Goal: Task Accomplishment & Management: Manage account settings

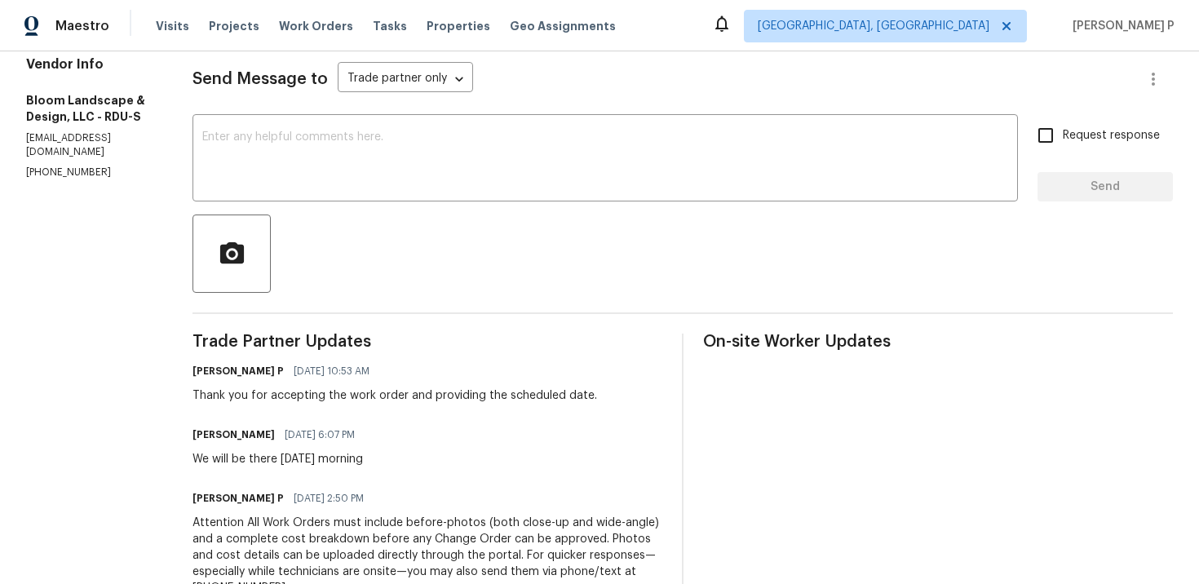
scroll to position [194, 0]
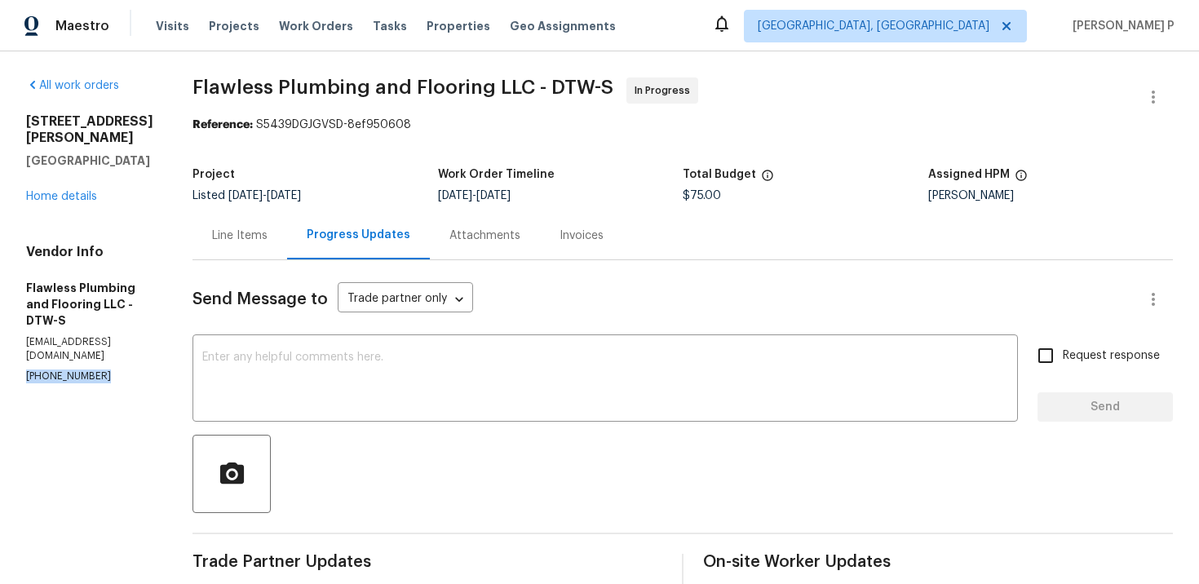
drag, startPoint x: 96, startPoint y: 330, endPoint x: 17, endPoint y: 330, distance: 79.1
copy p "(313) 753-6813"
click at [268, 237] on div "Line Items" at bounding box center [239, 236] width 55 height 16
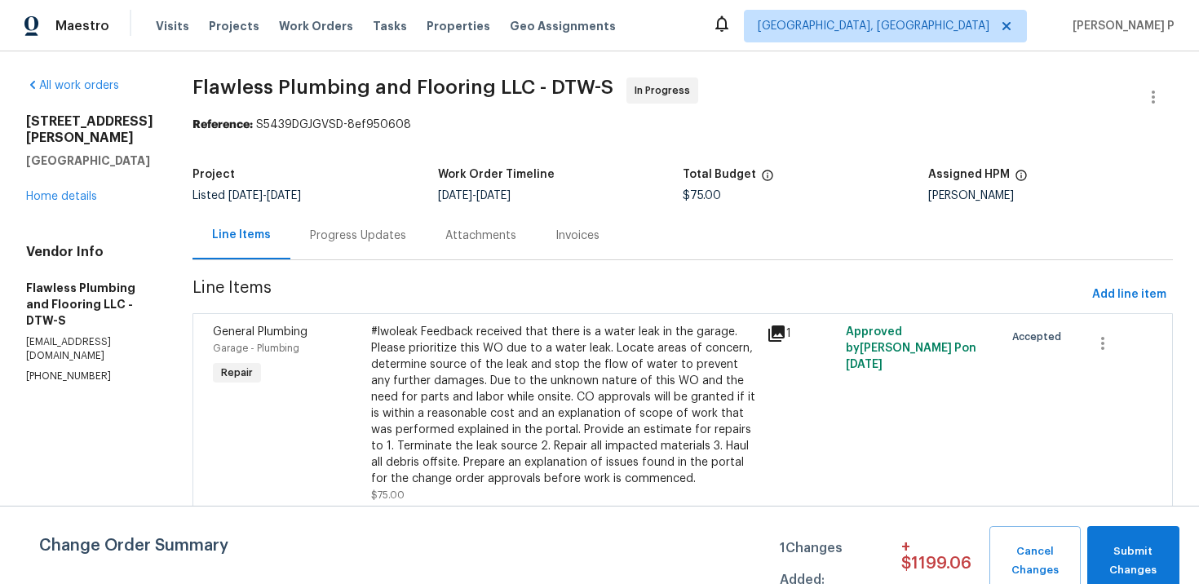
scroll to position [11, 0]
click at [406, 229] on div "Progress Updates" at bounding box center [358, 236] width 96 height 16
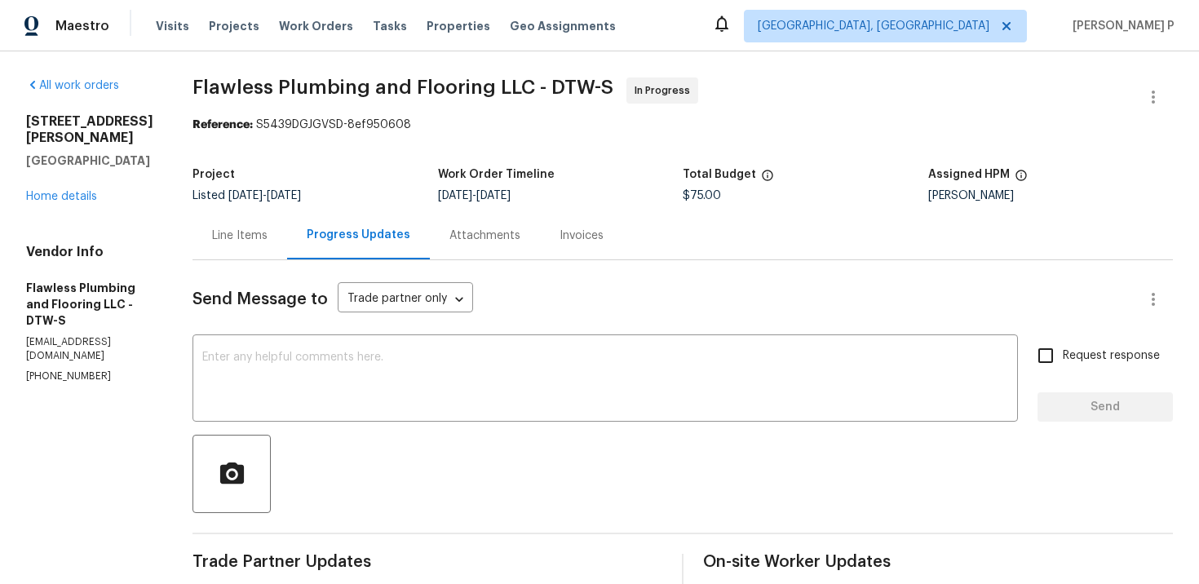
click at [268, 241] on div "Line Items" at bounding box center [239, 236] width 55 height 16
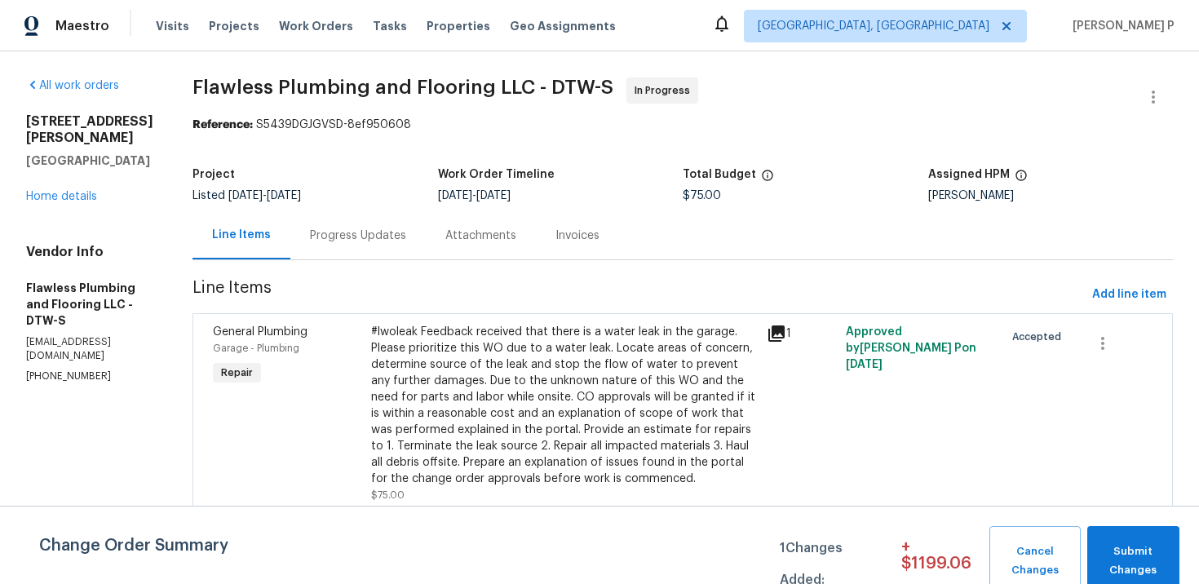
click at [597, 381] on div "#lwoleak Feedback received that there is a water leak in the garage. Please pri…" at bounding box center [564, 405] width 386 height 163
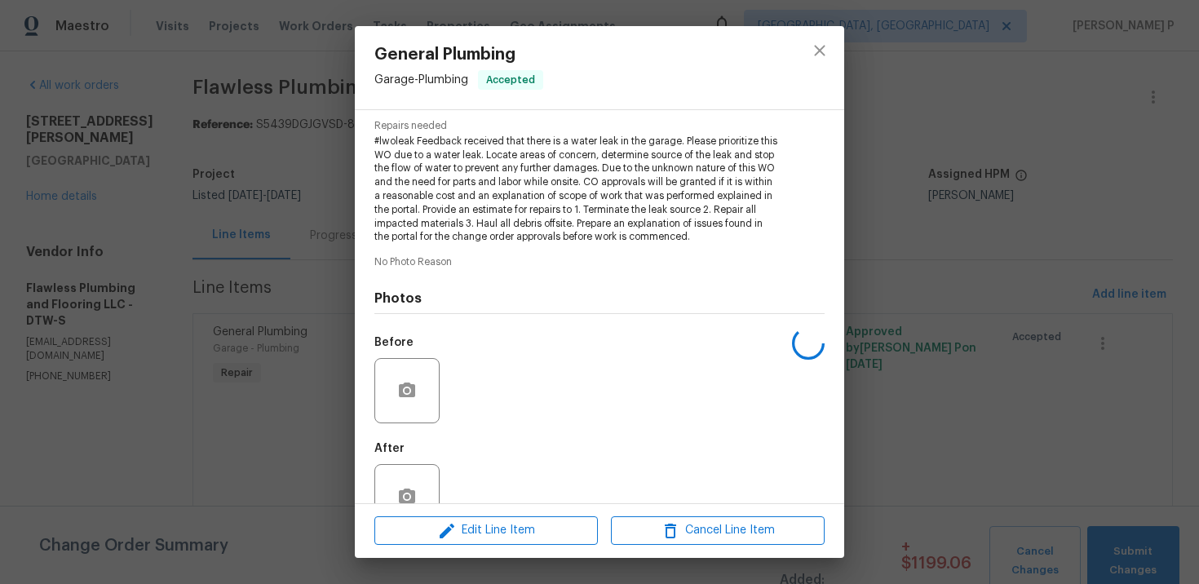
scroll to position [208, 0]
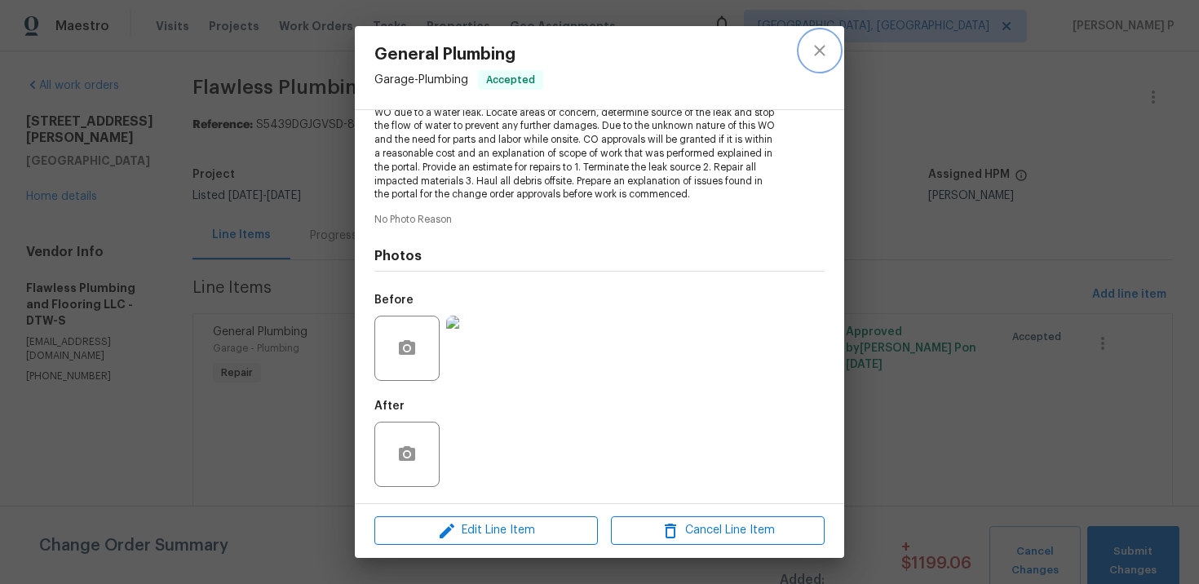
click at [812, 60] on button "close" at bounding box center [819, 50] width 39 height 39
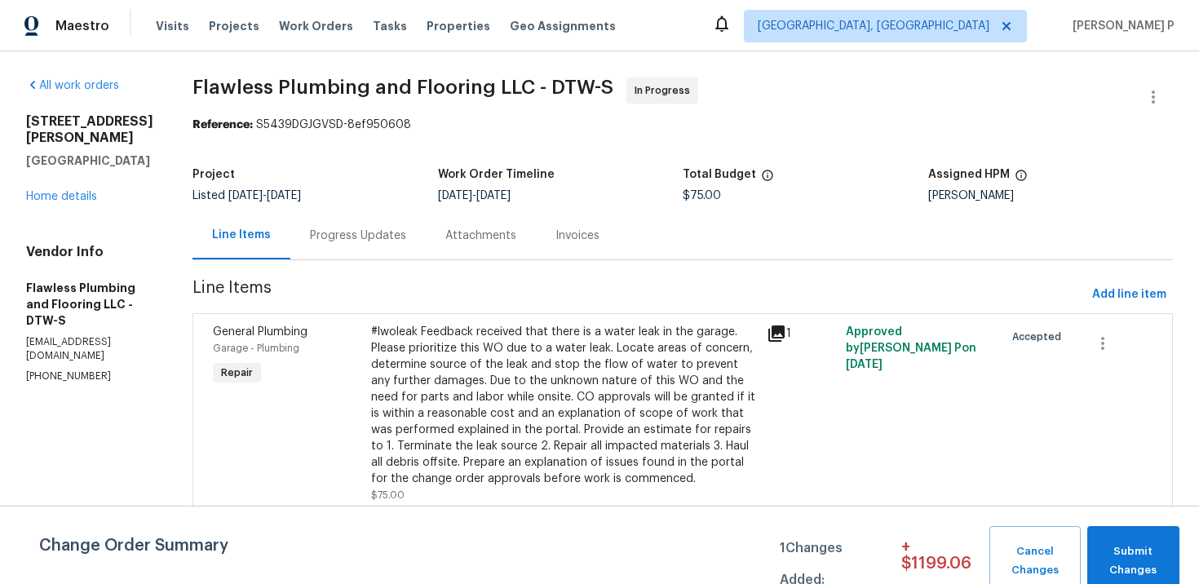
scroll to position [11, 0]
click at [406, 228] on div "Progress Updates" at bounding box center [358, 236] width 96 height 16
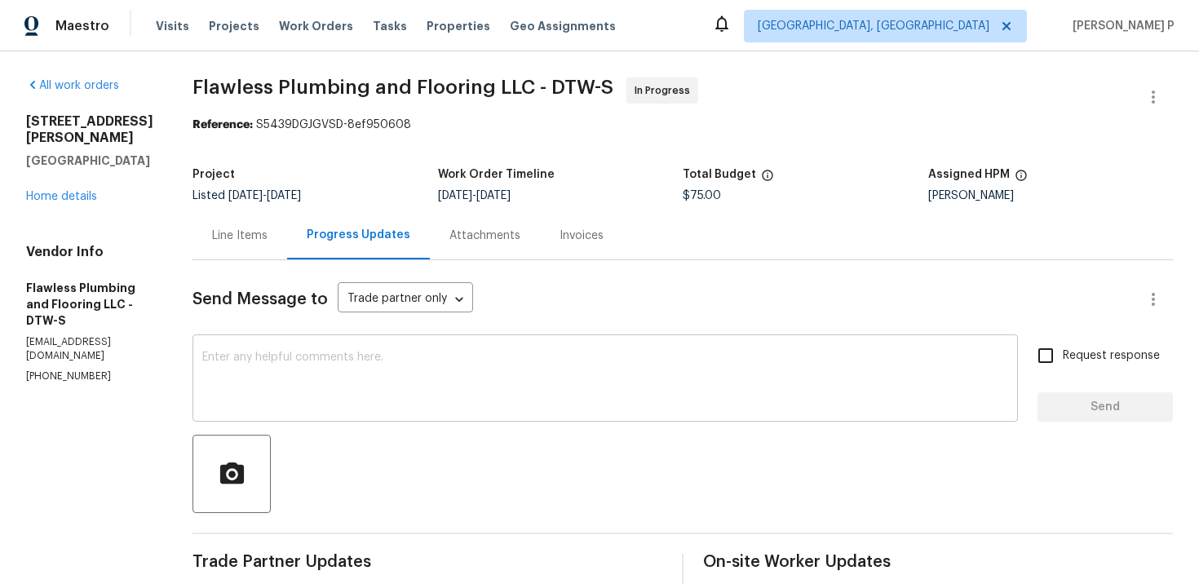
click at [317, 377] on textarea at bounding box center [605, 380] width 806 height 57
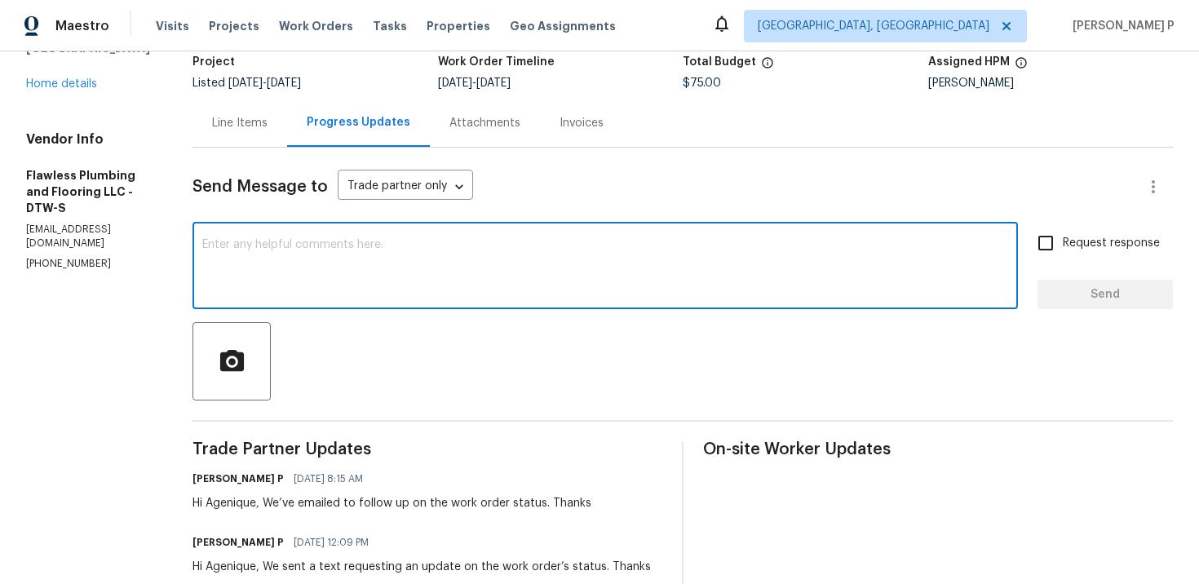
scroll to position [166, 0]
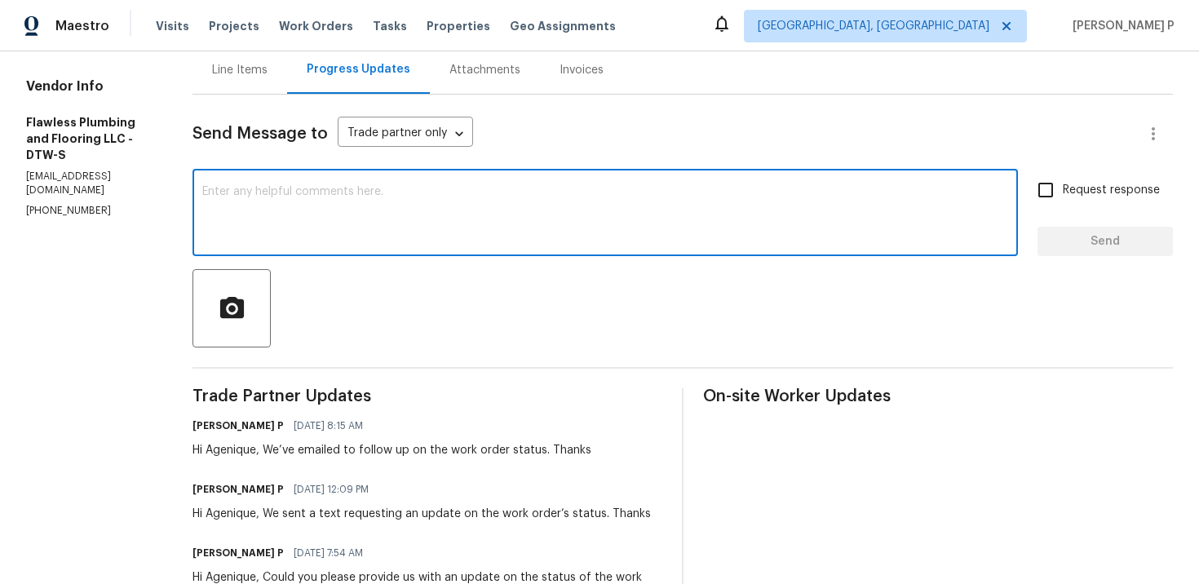
click at [324, 206] on textarea at bounding box center [605, 214] width 806 height 57
type textarea "G"
type textarea "S"
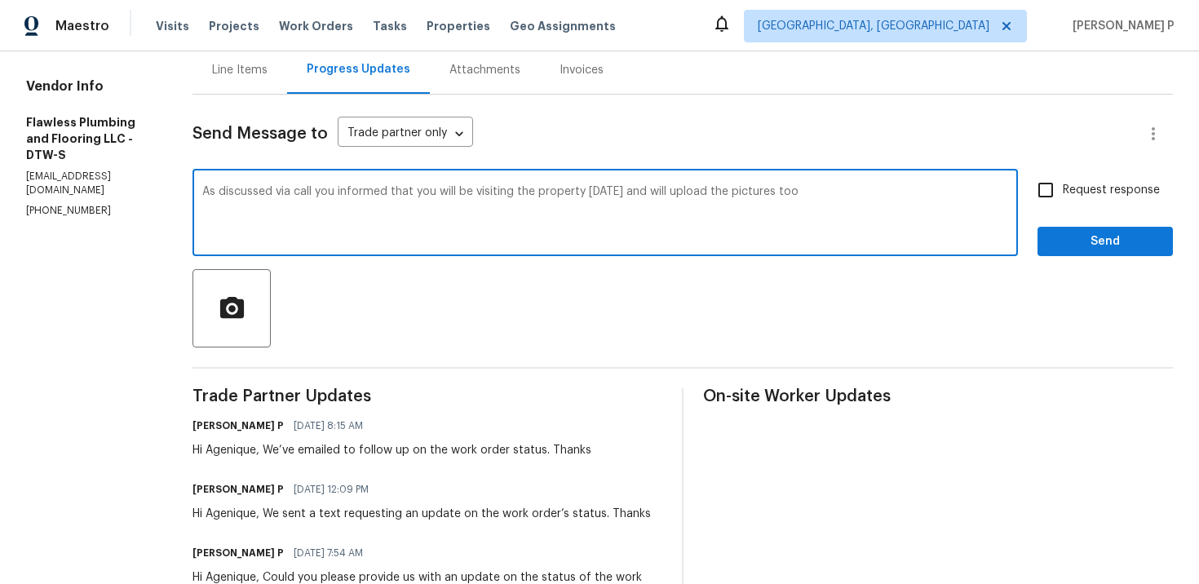
click at [391, 188] on textarea "As discussed via call you informed that you will be visiting the property today…" at bounding box center [605, 214] width 806 height 57
paste textarea "Per our phone conversation, you advised you’ll visit the property today and upl…"
drag, startPoint x: 251, startPoint y: 188, endPoint x: 218, endPoint y: 188, distance: 33.4
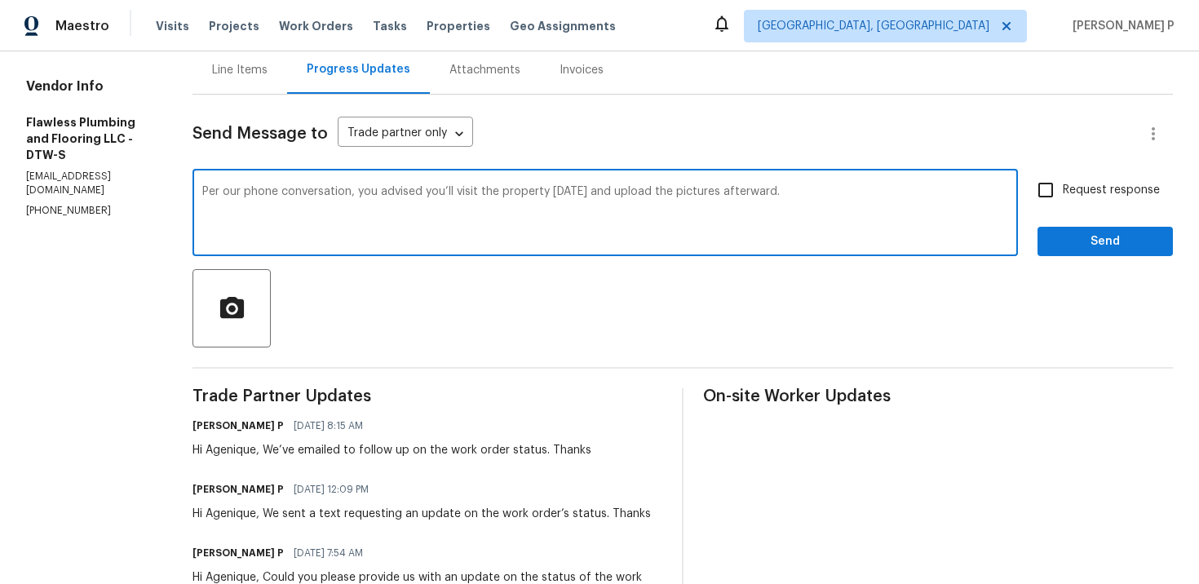
click at [897, 197] on textarea "As per our phone conversation, you advised you’ll visit the property today and …" at bounding box center [605, 214] width 806 height 57
click at [521, 202] on textarea "As per our phone conversation, you advised you’ll visit the property today and …" at bounding box center [605, 214] width 806 height 57
drag, startPoint x: 251, startPoint y: 190, endPoint x: 829, endPoint y: 189, distance: 577.5
click at [829, 189] on textarea "As per our phone conversation, you advised you’ll visit the property today and …" at bounding box center [605, 214] width 806 height 57
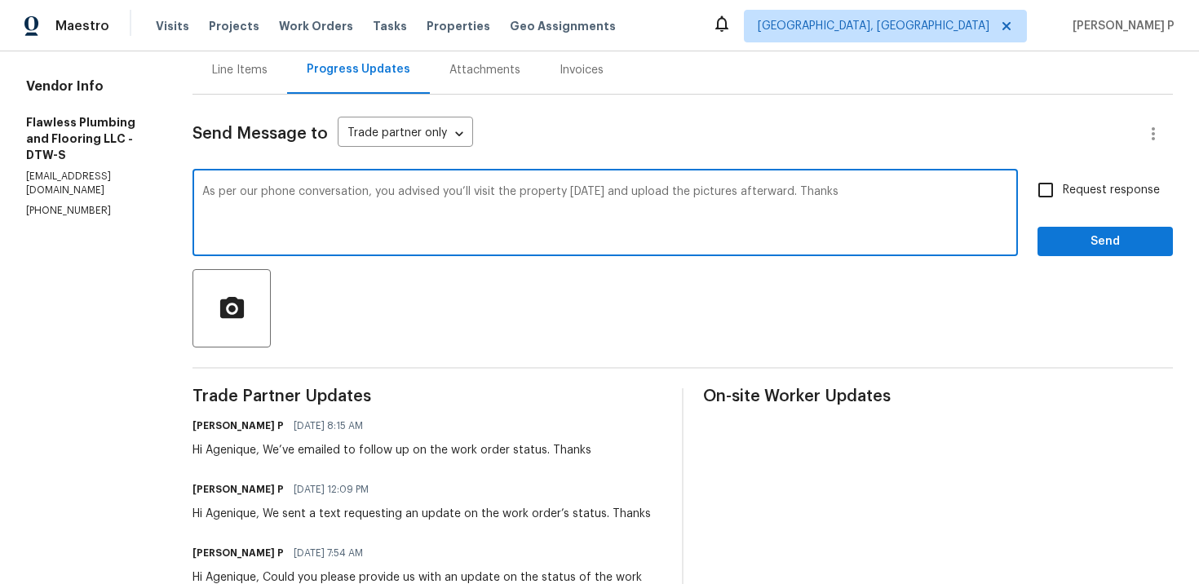
type textarea "As per our phone conversation, you advised you’ll visit the property today and …"
click at [1101, 188] on span "Request response" at bounding box center [1111, 190] width 97 height 17
click at [1063, 188] on input "Request response" at bounding box center [1045, 190] width 34 height 34
checkbox input "true"
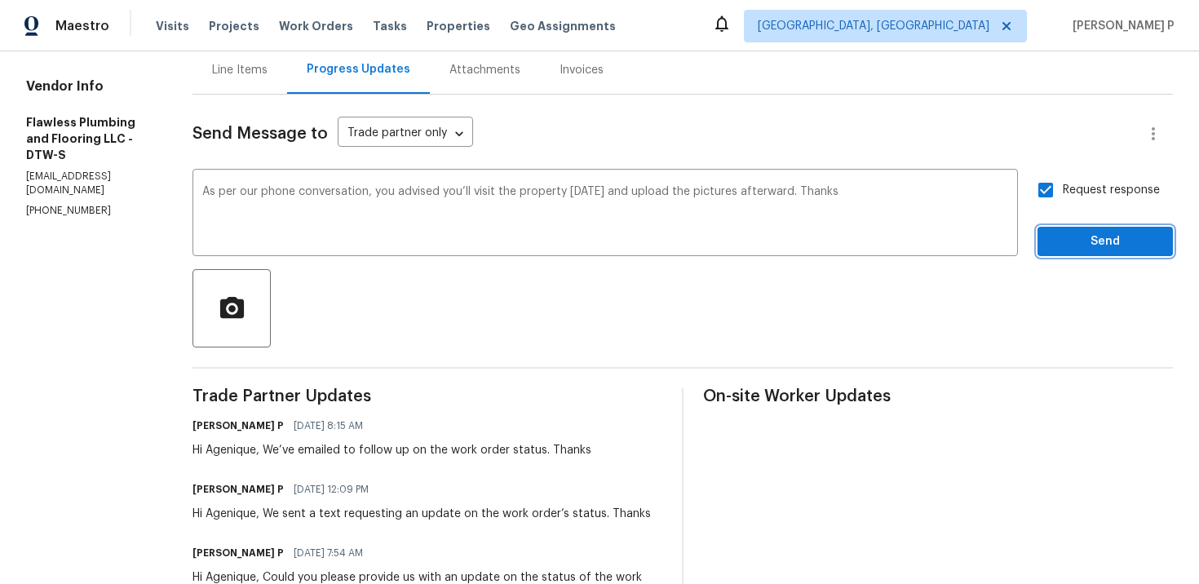
click at [1100, 233] on span "Send" at bounding box center [1105, 242] width 109 height 20
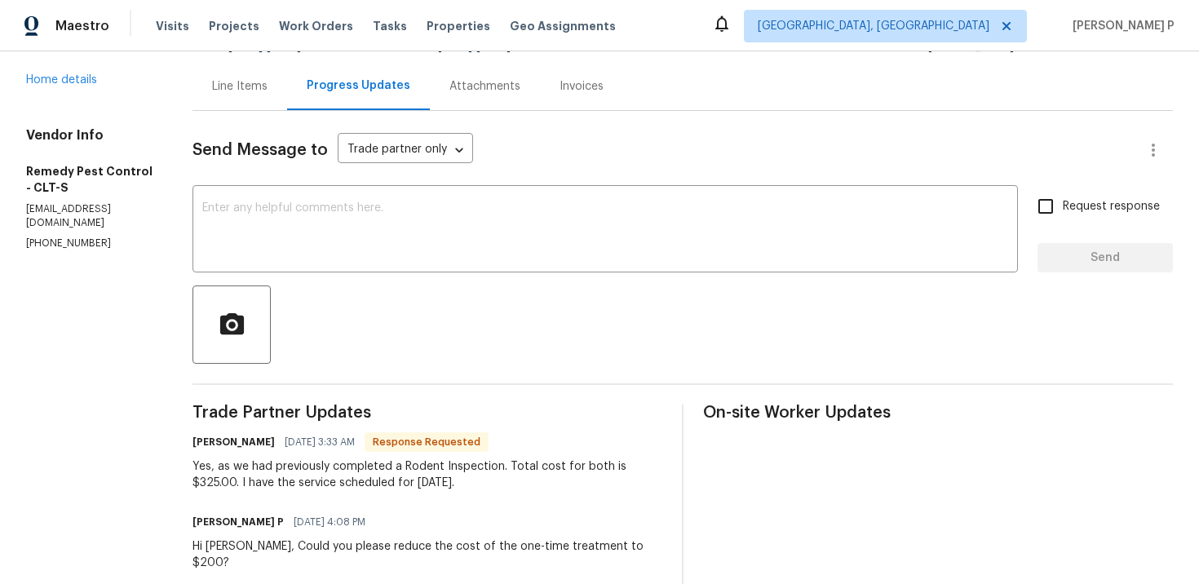
scroll to position [165, 0]
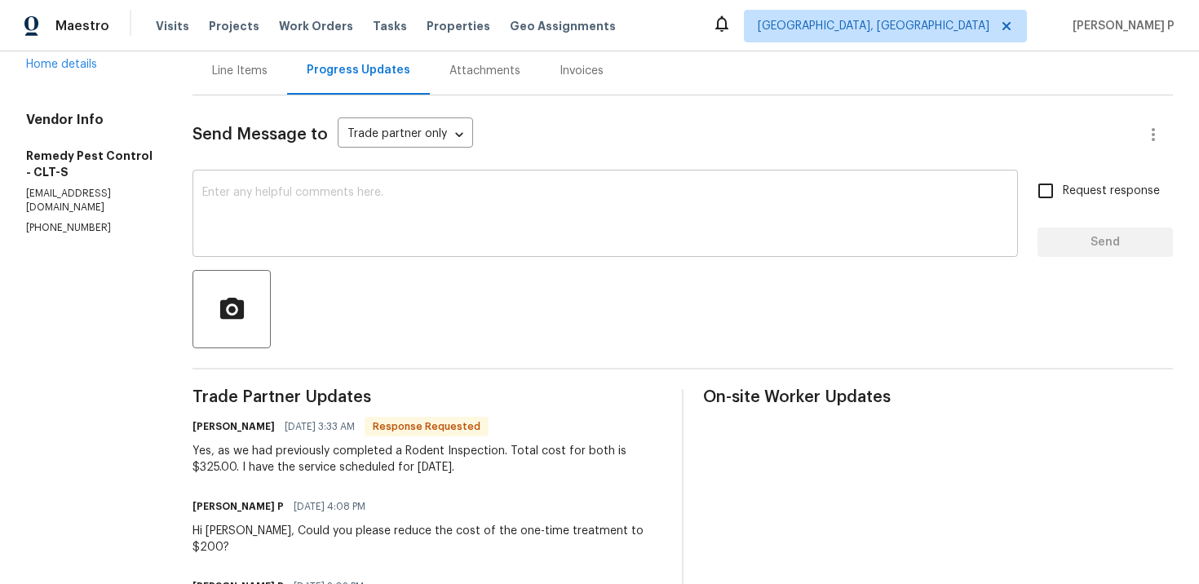
click at [401, 215] on textarea at bounding box center [605, 215] width 806 height 57
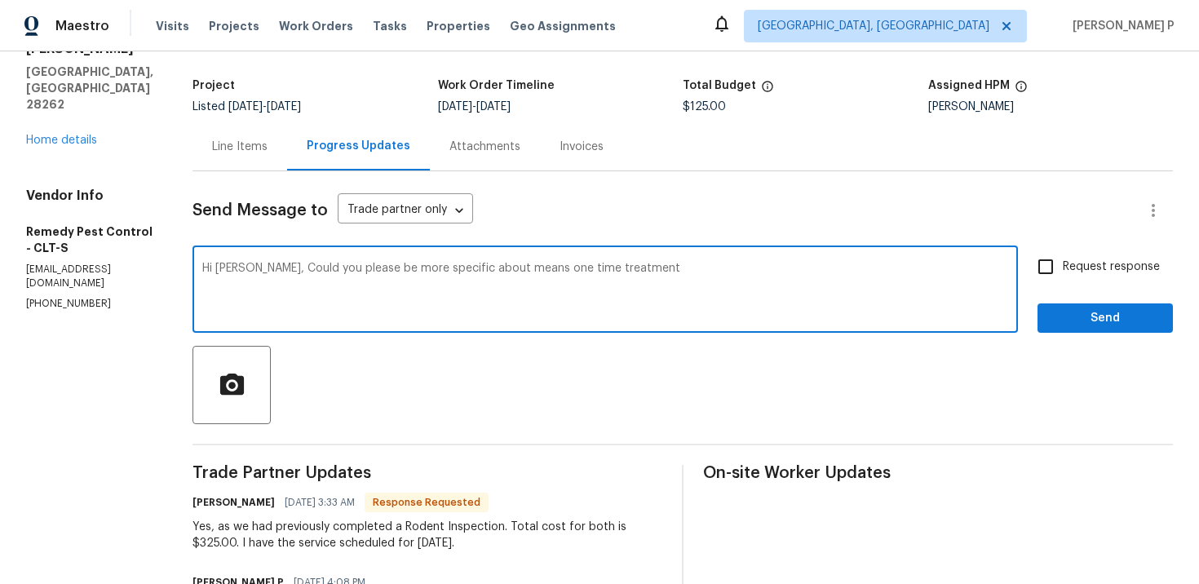
scroll to position [62, 0]
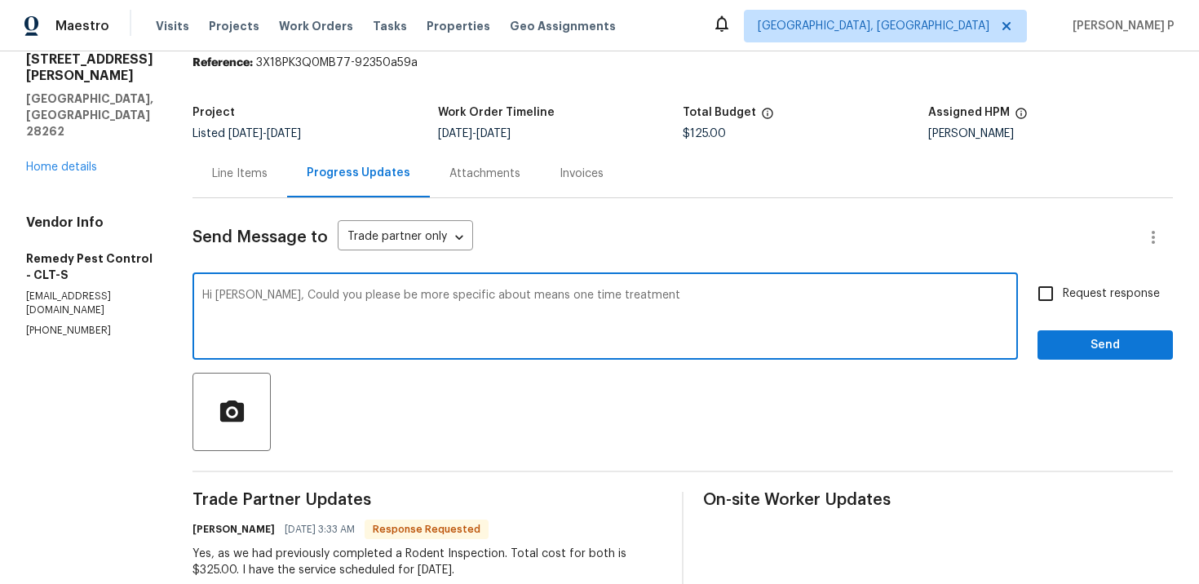
drag, startPoint x: 434, startPoint y: 297, endPoint x: 693, endPoint y: 296, distance: 259.4
click at [687, 296] on textarea "Hi Brandon, Could you please be more specific about means one time treatment" at bounding box center [605, 318] width 806 height 57
drag, startPoint x: 244, startPoint y: 295, endPoint x: 779, endPoint y: 288, distance: 535.1
click at [777, 289] on div "Hi Brandon, Could you please be more specific on both means What does it covers…" at bounding box center [604, 317] width 825 height 83
click at [427, 324] on textarea "Hi Brandon, Could you please be more specific on both means What does it covers" at bounding box center [605, 318] width 806 height 57
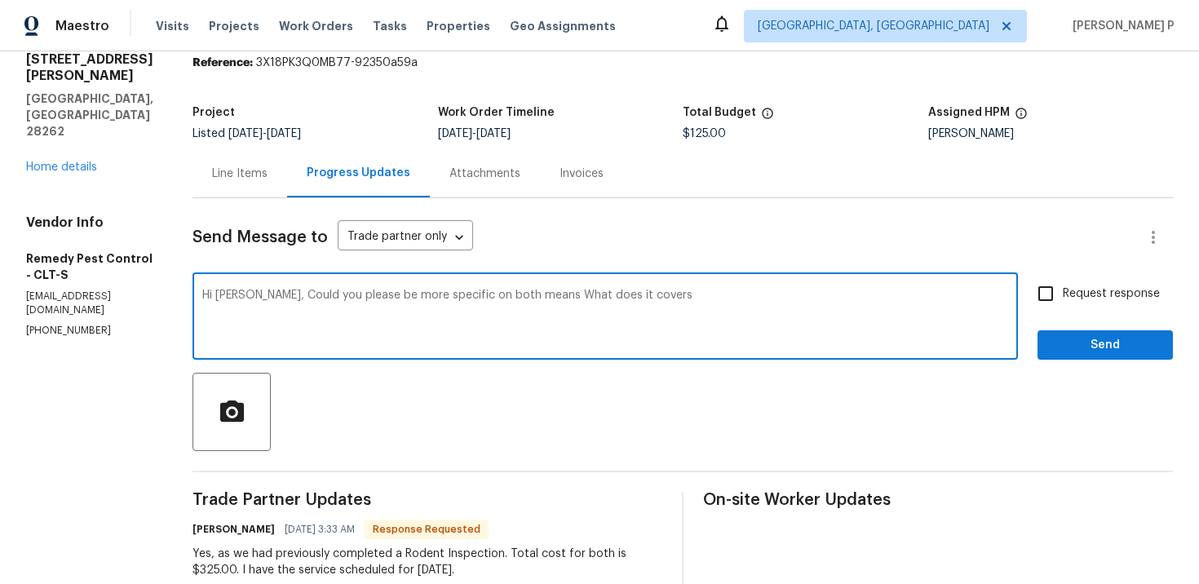
drag, startPoint x: 245, startPoint y: 294, endPoint x: 719, endPoint y: 295, distance: 473.9
click at [719, 295] on textarea "Hi Brandon, Could you please be more specific on both means What does it covers" at bounding box center [605, 318] width 806 height 57
paste textarea "clarify both items—what does each cover?"
click at [594, 292] on textarea "Hi Brandon, Could you please clarify both items—what does each cover? for 4325" at bounding box center [605, 318] width 806 height 57
type textarea "Hi Brandon, Could you please clarify both items—what does each cover? for $325"
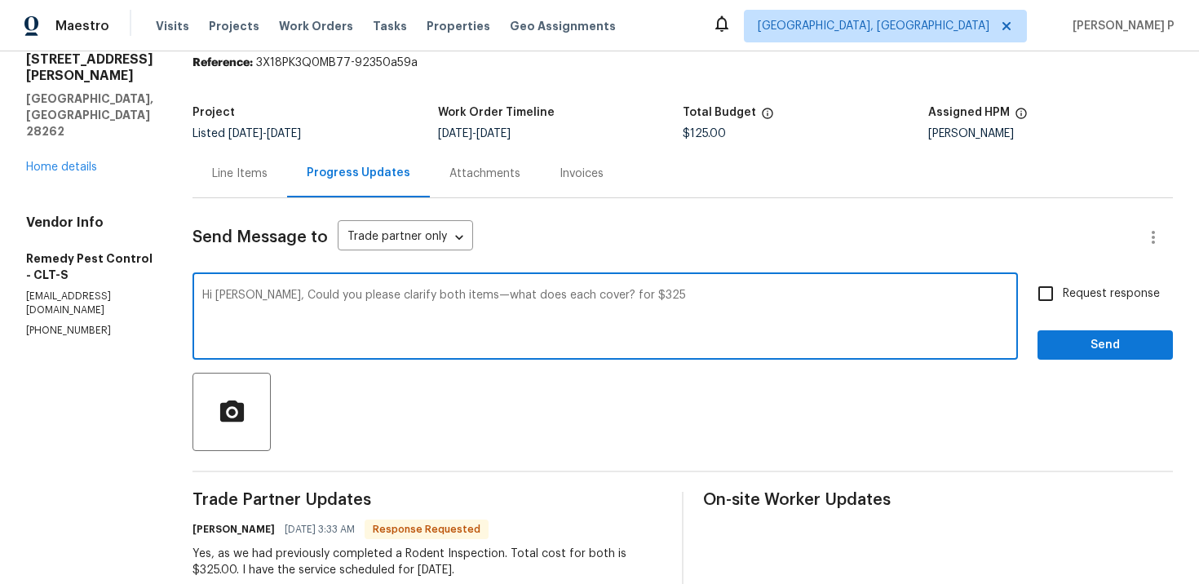
click at [1048, 290] on input "Request response" at bounding box center [1045, 293] width 34 height 34
checkbox input "true"
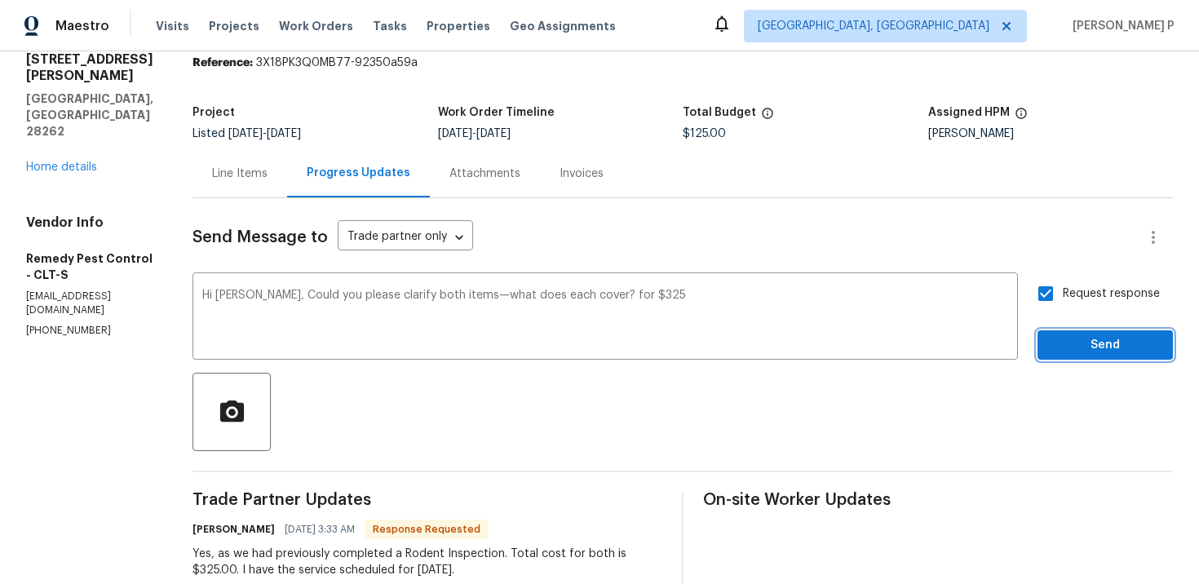
click at [1068, 350] on span "Send" at bounding box center [1105, 345] width 109 height 20
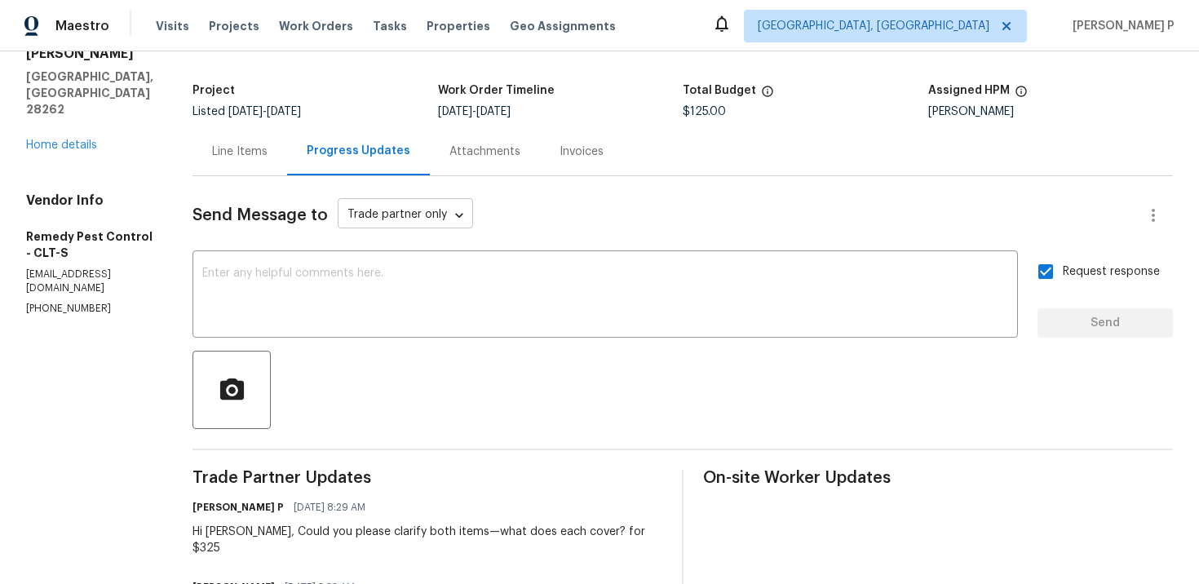
scroll to position [42, 0]
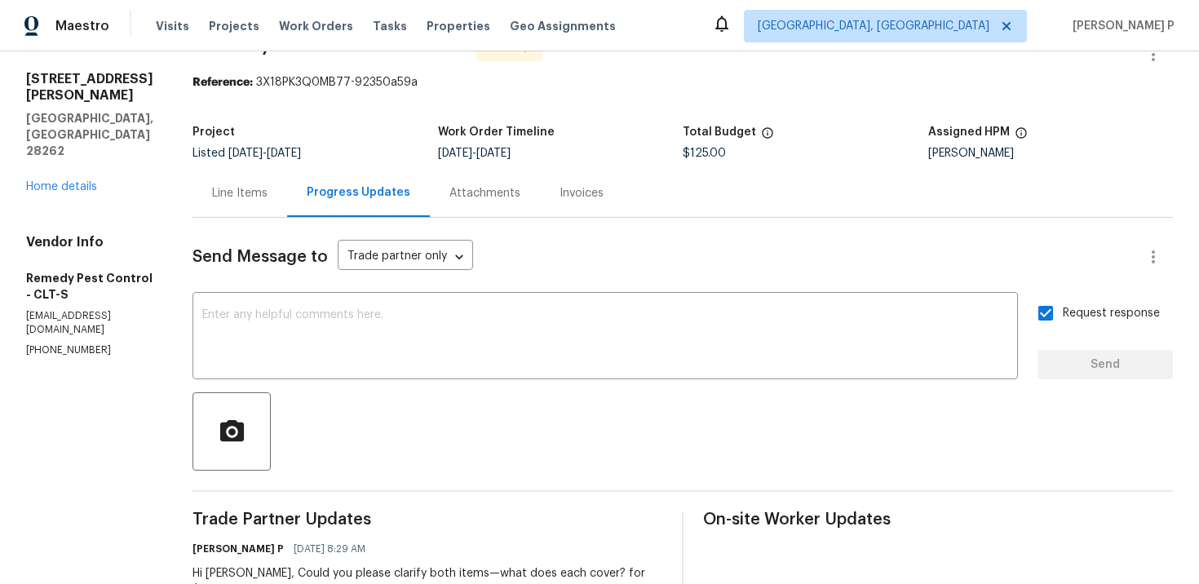
click at [230, 215] on div "Line Items" at bounding box center [239, 193] width 95 height 48
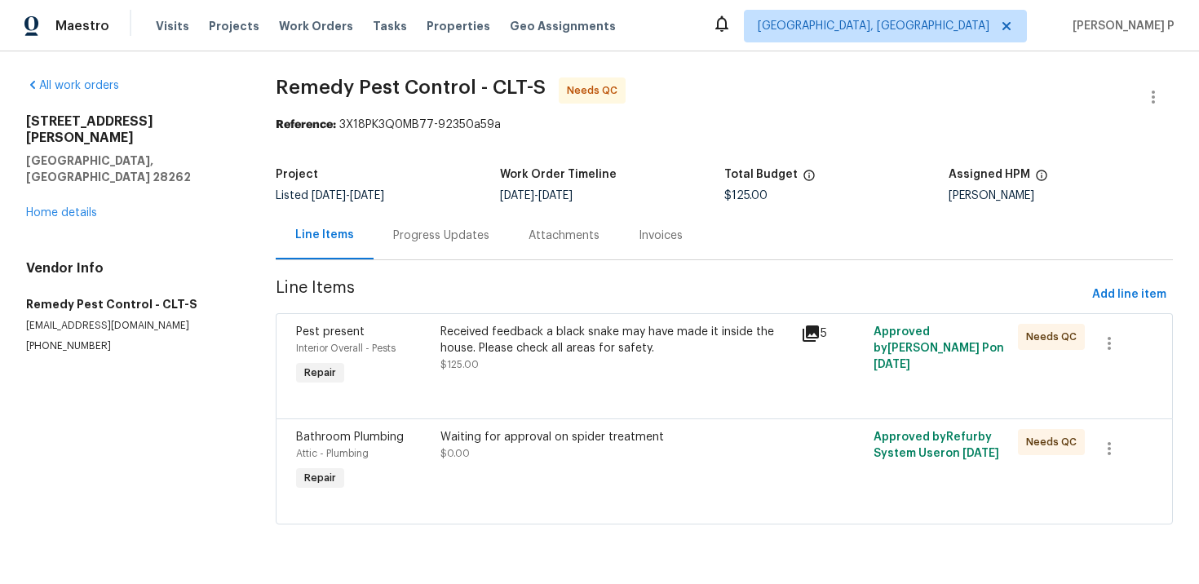
click at [515, 381] on div "Received feedback a black snake may have made it inside the house. Please check…" at bounding box center [616, 356] width 361 height 75
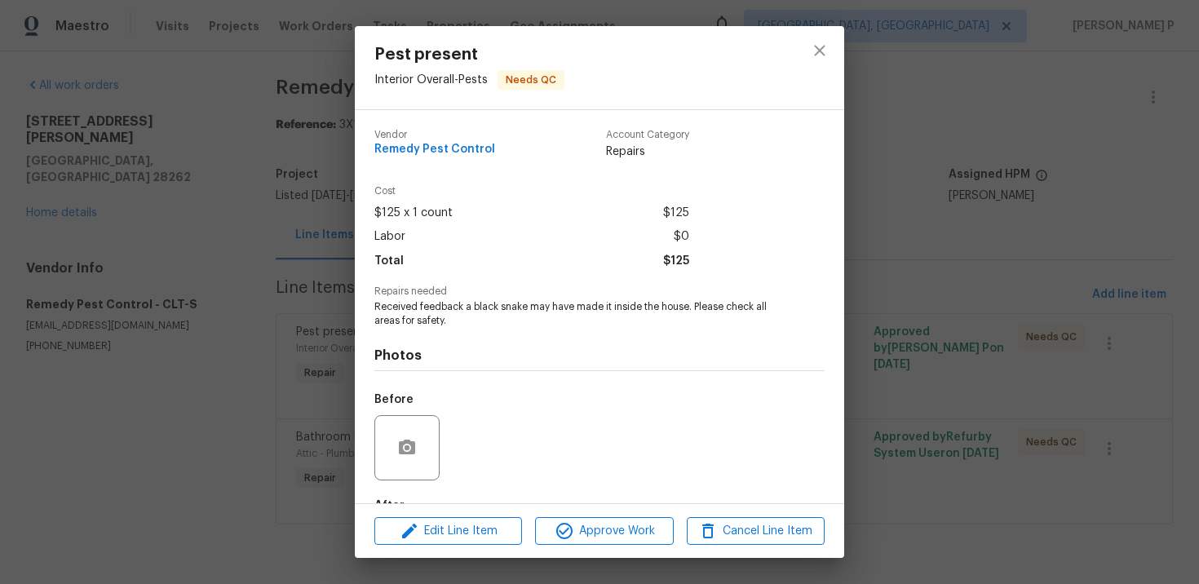
scroll to position [100, 0]
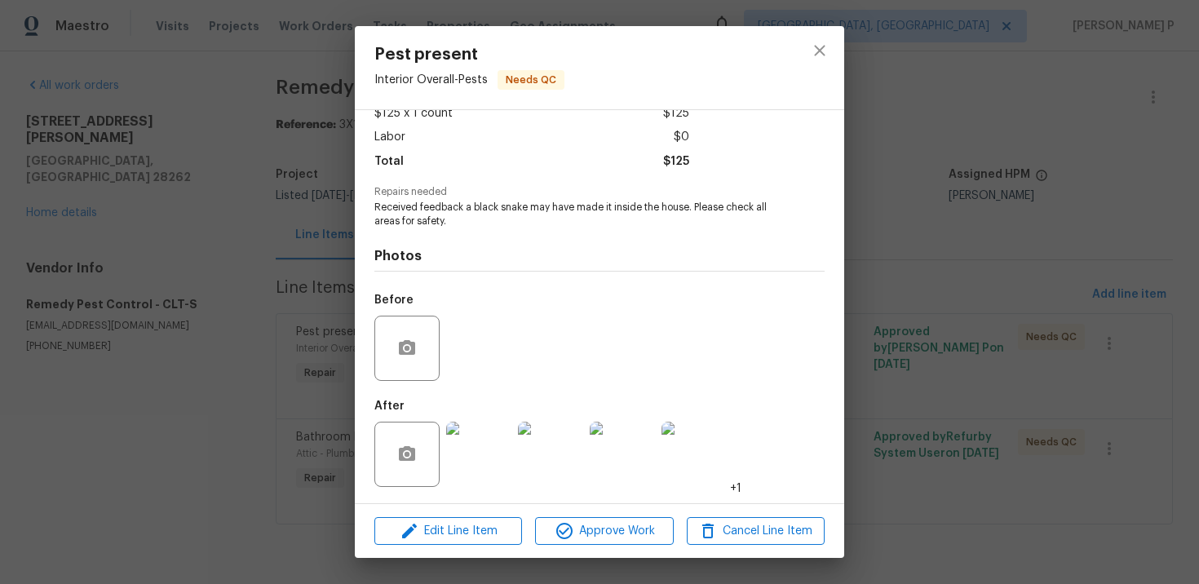
click at [498, 450] on img at bounding box center [478, 454] width 65 height 65
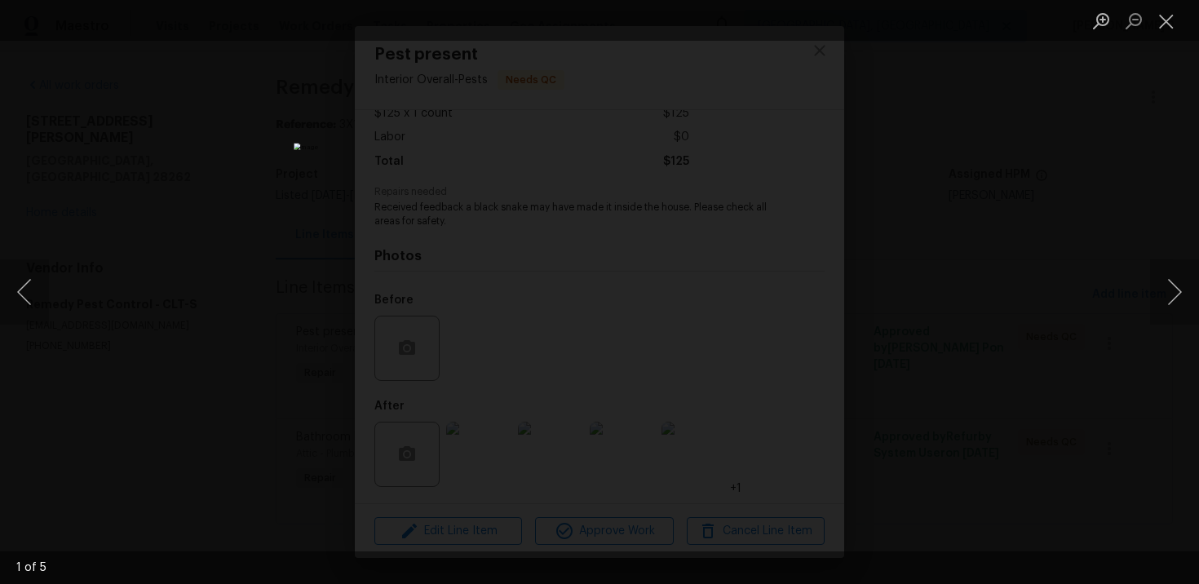
click at [1108, 388] on div "Lightbox" at bounding box center [599, 292] width 1199 height 584
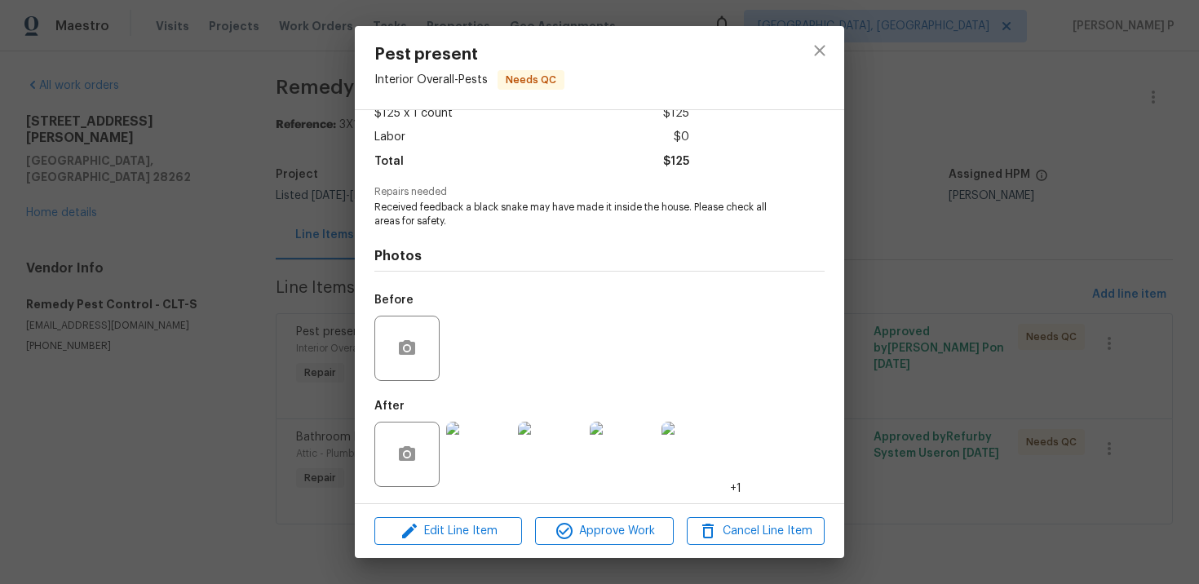
click at [1047, 372] on div "Pest present Interior Overall - Pests Needs QC Vendor Remedy Pest Control Accou…" at bounding box center [599, 292] width 1199 height 584
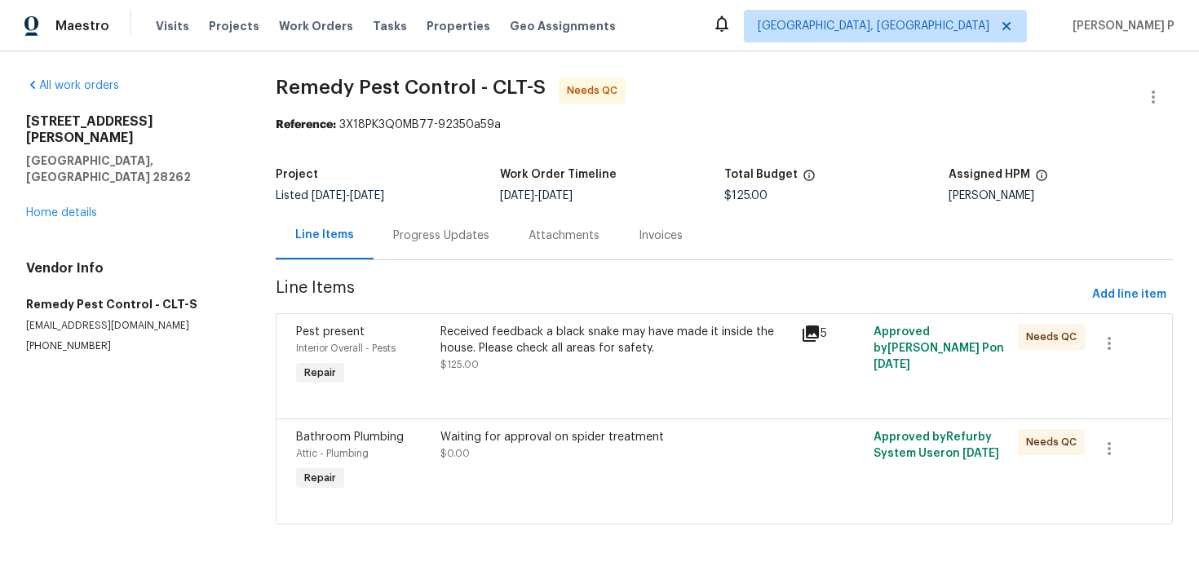
click at [405, 235] on div "Progress Updates" at bounding box center [441, 236] width 96 height 16
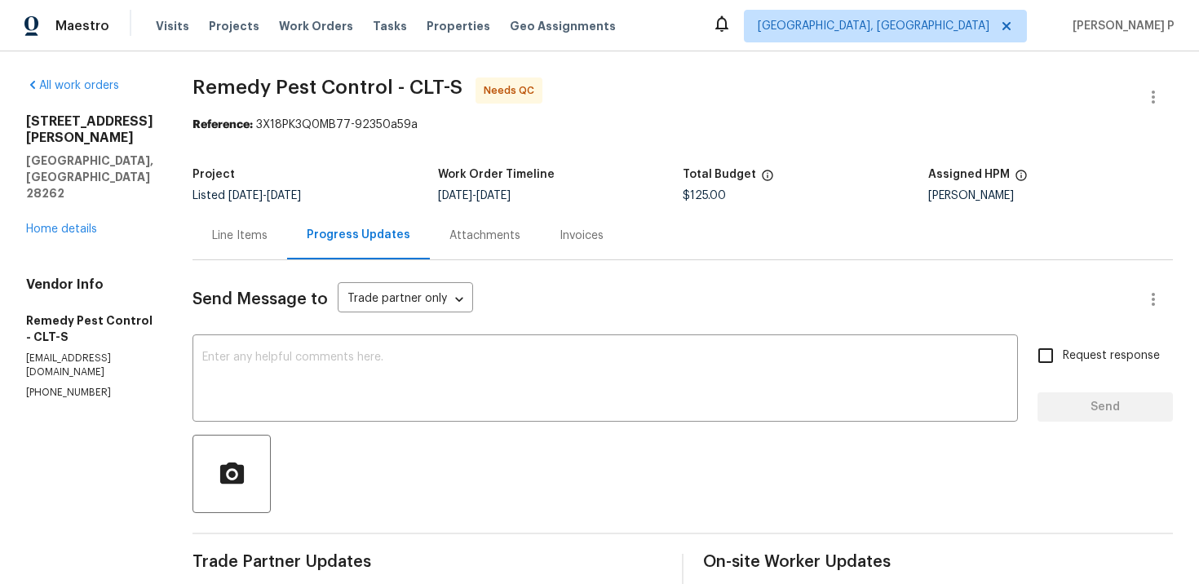
click at [221, 245] on div "Line Items" at bounding box center [239, 235] width 95 height 48
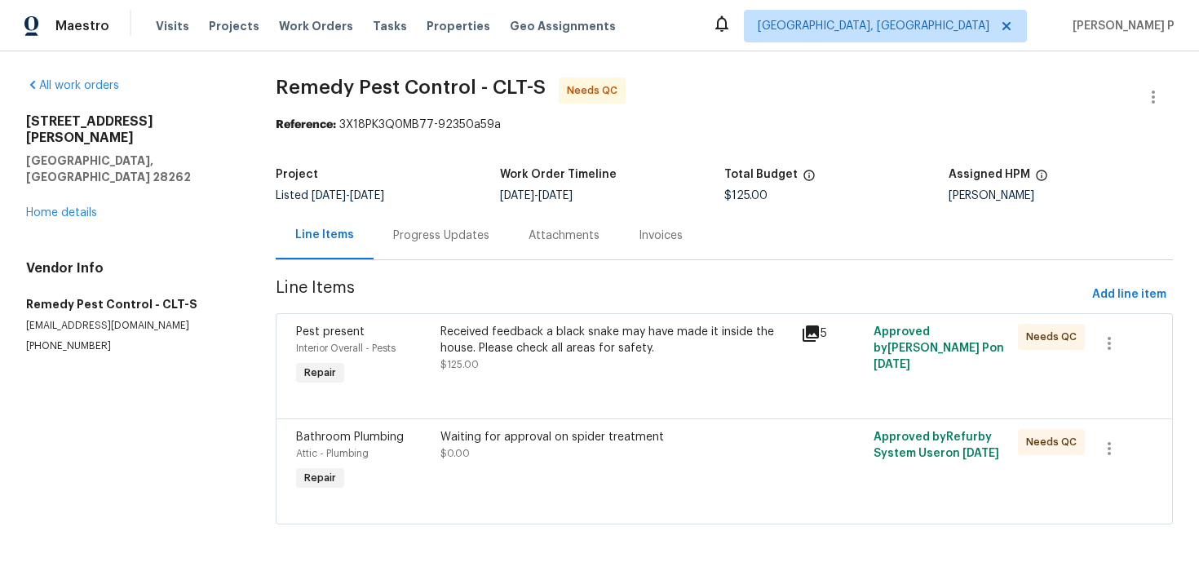
click at [393, 249] on div "Progress Updates" at bounding box center [441, 235] width 135 height 48
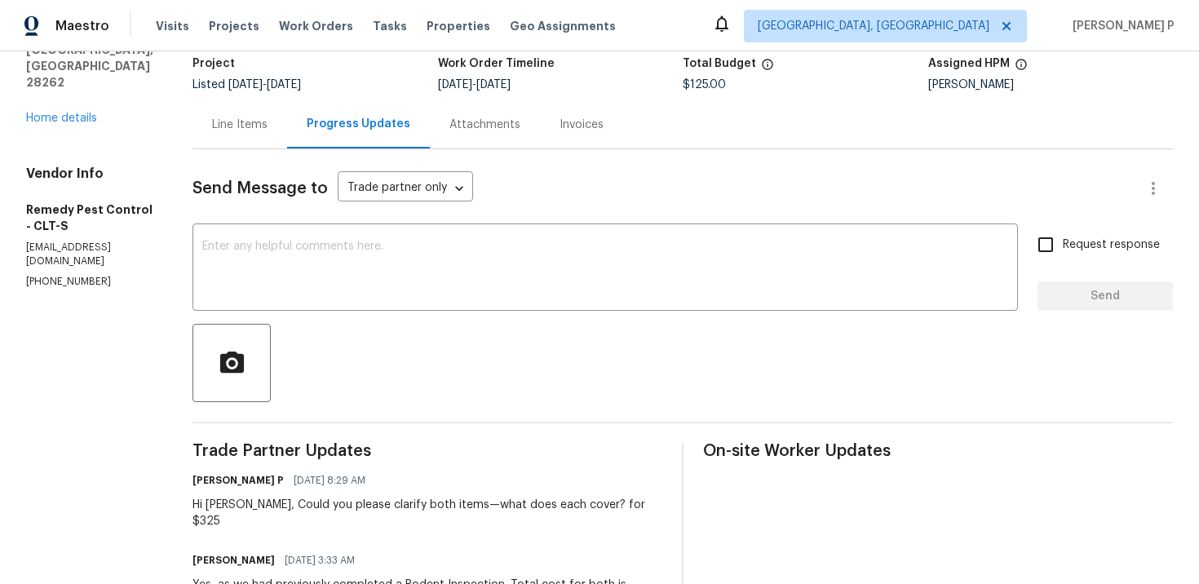
scroll to position [106, 0]
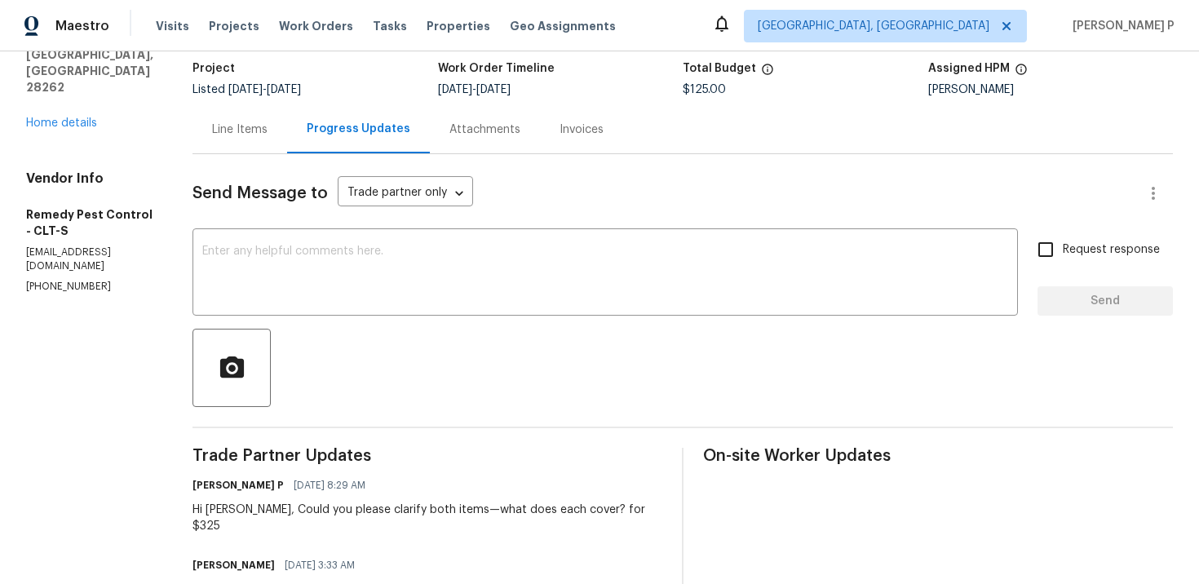
click at [237, 138] on div "Line Items" at bounding box center [239, 129] width 95 height 48
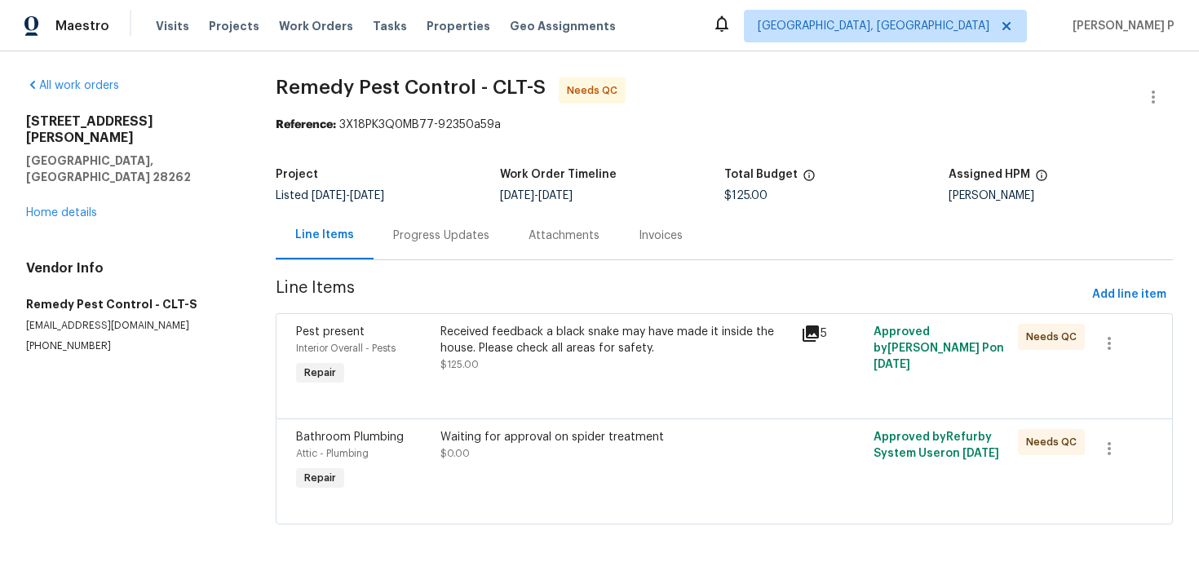
click at [445, 242] on div "Progress Updates" at bounding box center [441, 236] width 96 height 16
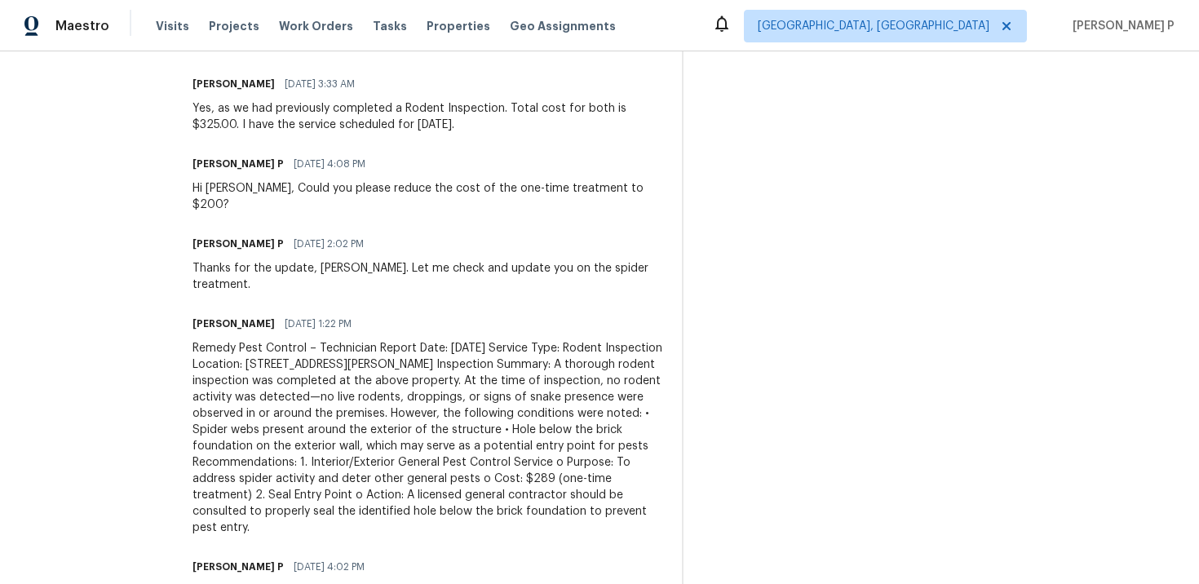
scroll to position [598, 0]
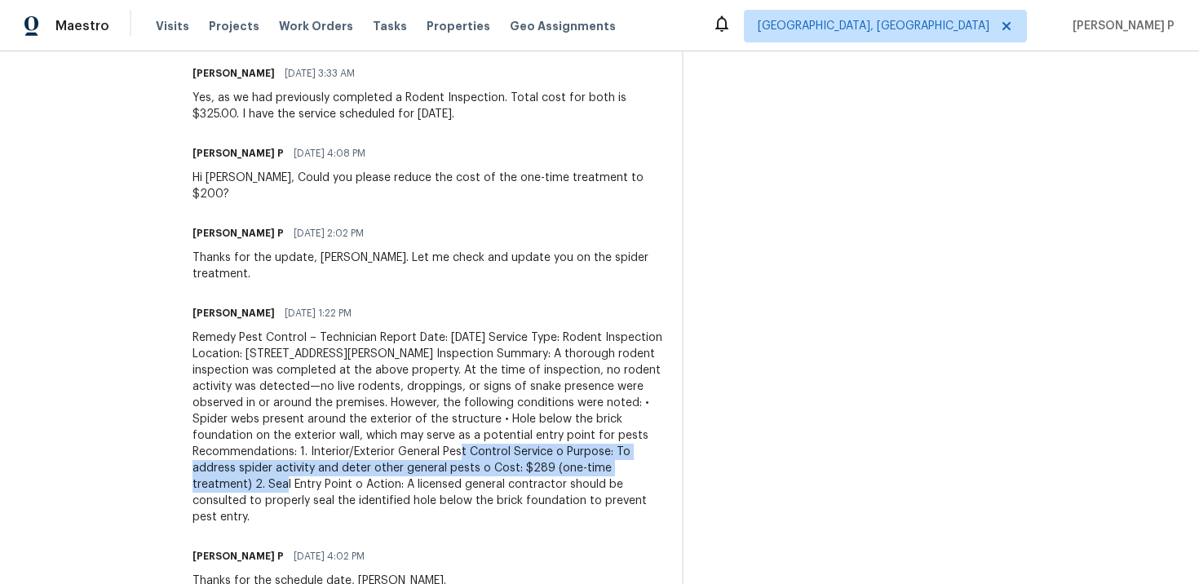
drag, startPoint x: 342, startPoint y: 401, endPoint x: 536, endPoint y: 412, distance: 194.4
click at [536, 412] on div "Remedy Pest Control – Technician Report Date: Friday, October 3, 2025 Service T…" at bounding box center [427, 428] width 470 height 196
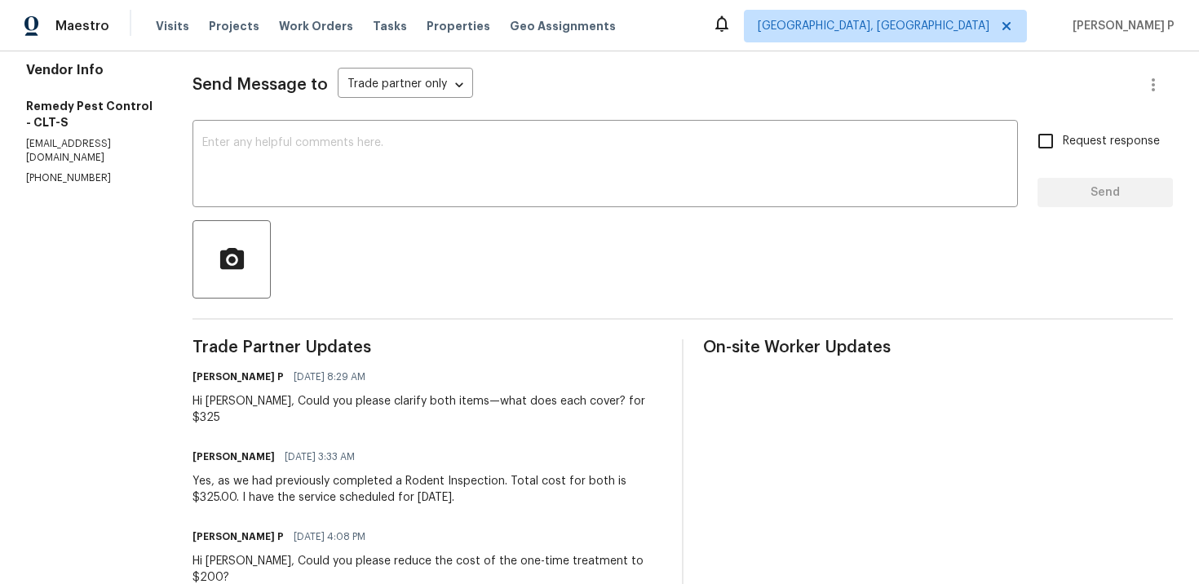
scroll to position [0, 0]
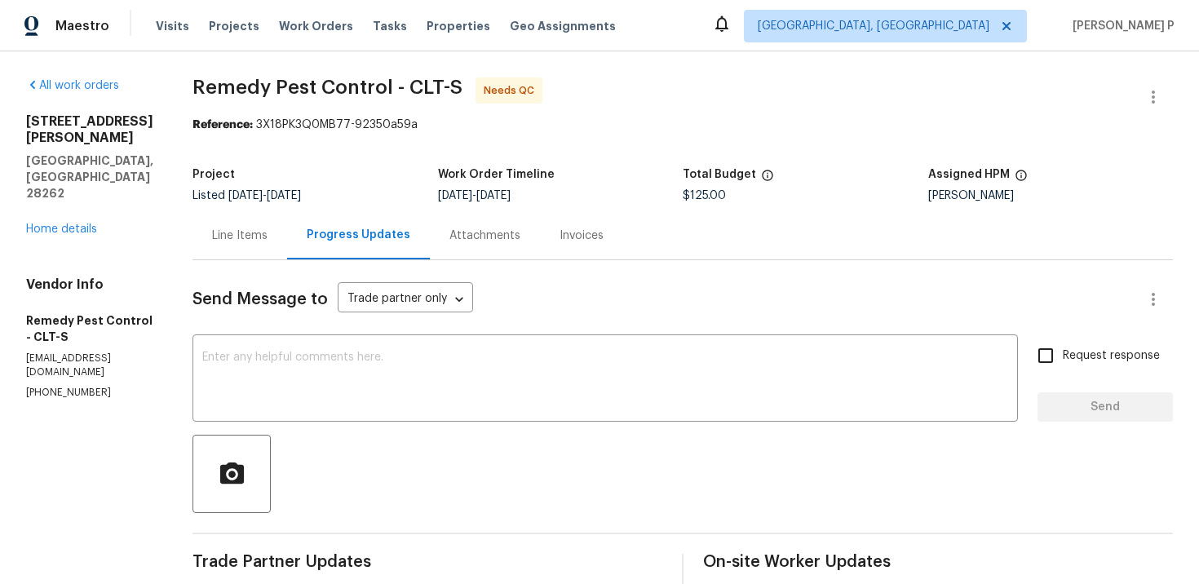
click at [222, 232] on div "Line Items" at bounding box center [239, 236] width 55 height 16
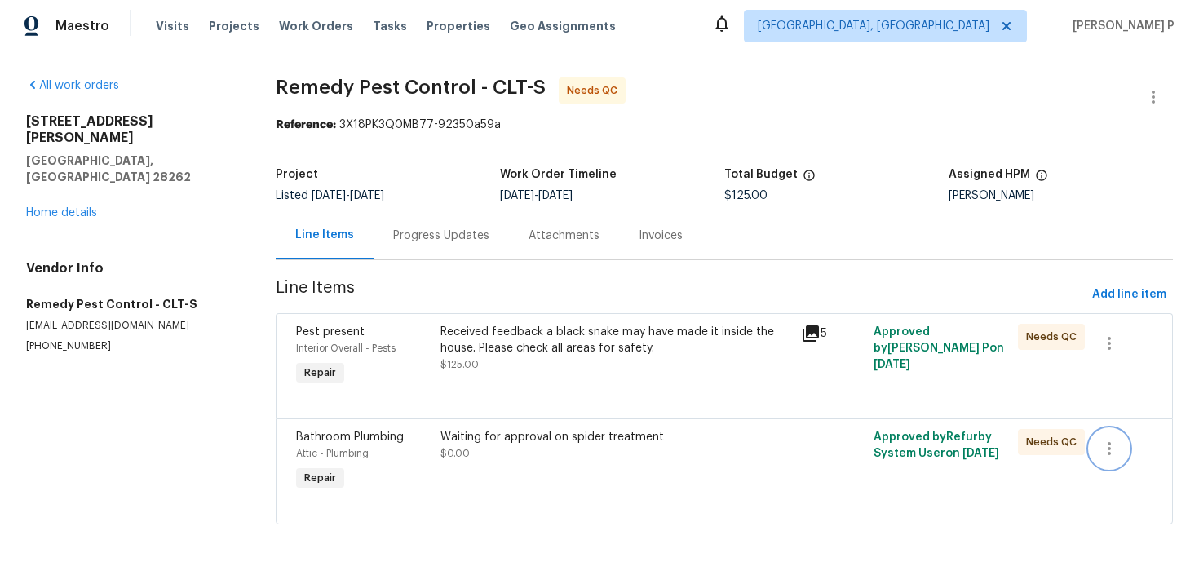
click at [1115, 451] on icon "button" at bounding box center [1109, 449] width 20 height 20
click at [1133, 449] on li "Cancel" at bounding box center [1121, 449] width 63 height 27
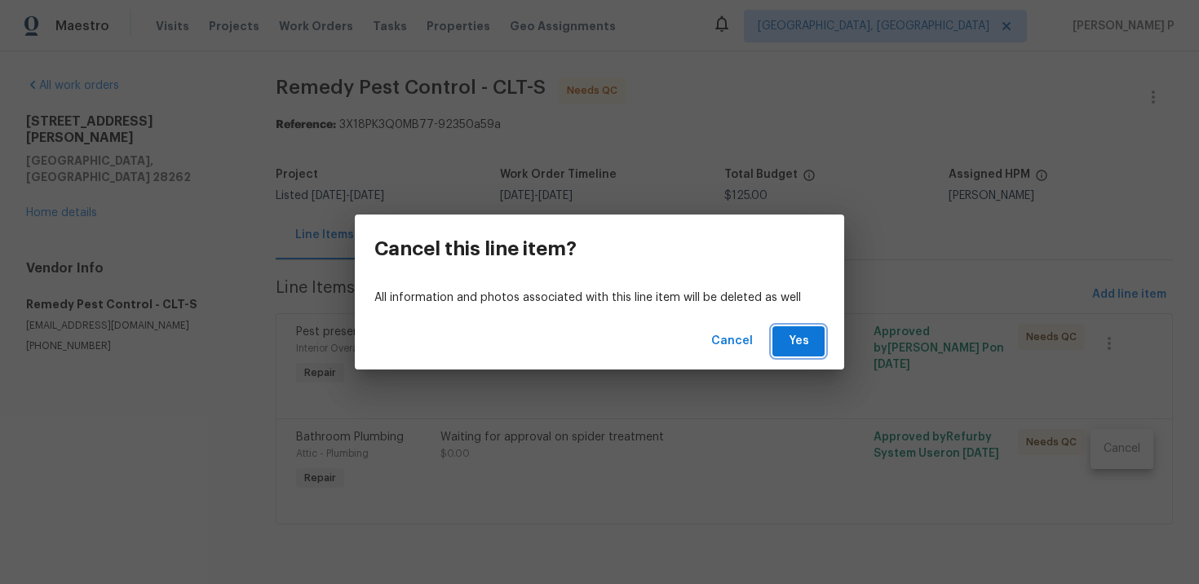
click at [808, 343] on span "Yes" at bounding box center [798, 341] width 26 height 20
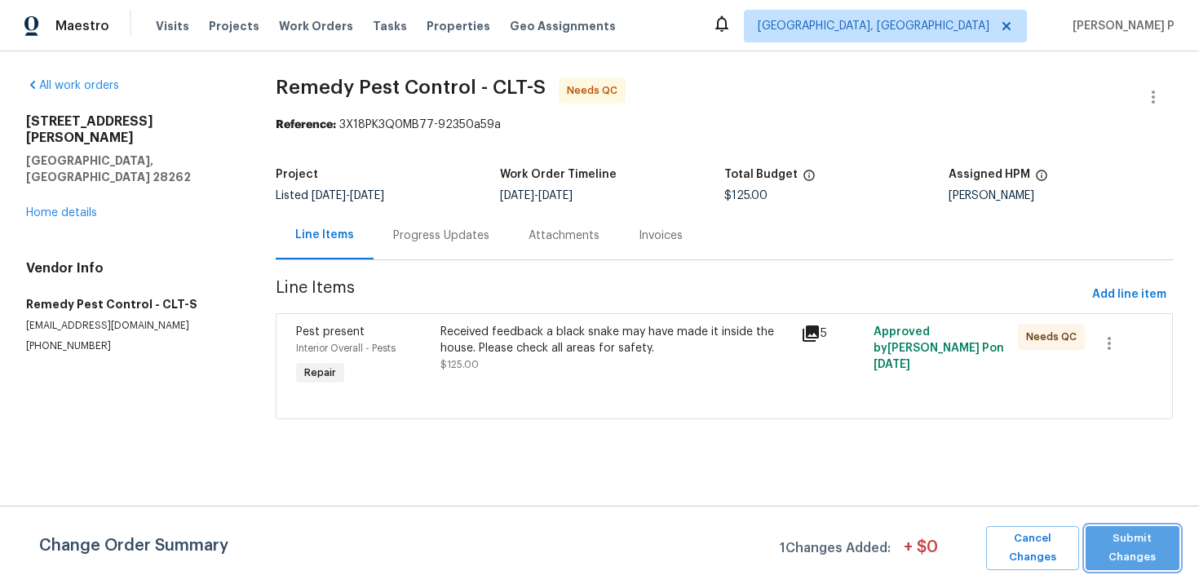
click at [1154, 555] on span "Submit Changes" at bounding box center [1132, 548] width 77 height 38
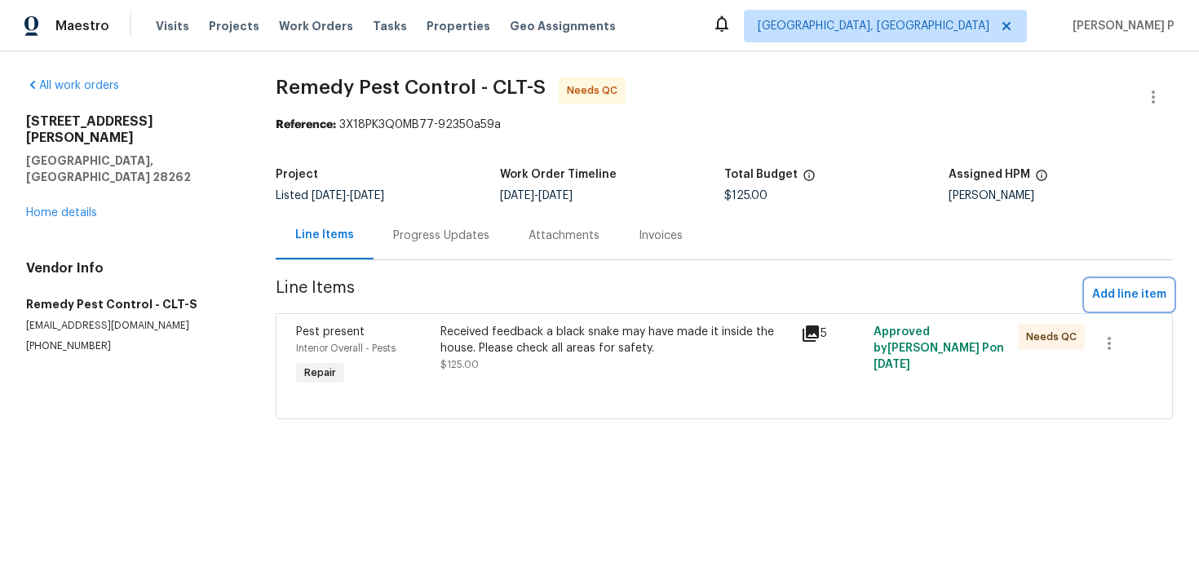
click at [1141, 289] on span "Add line item" at bounding box center [1129, 295] width 74 height 20
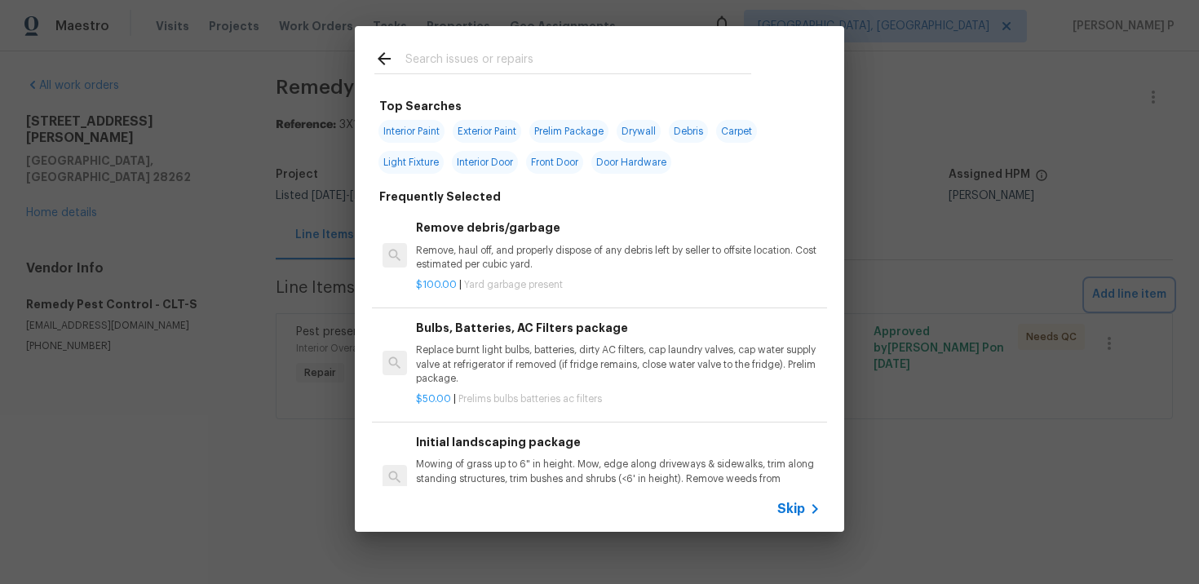
click at [204, 423] on div "Top Searches Interior Paint Exterior Paint Prelim Package Drywall Debris Carpet…" at bounding box center [599, 279] width 1199 height 558
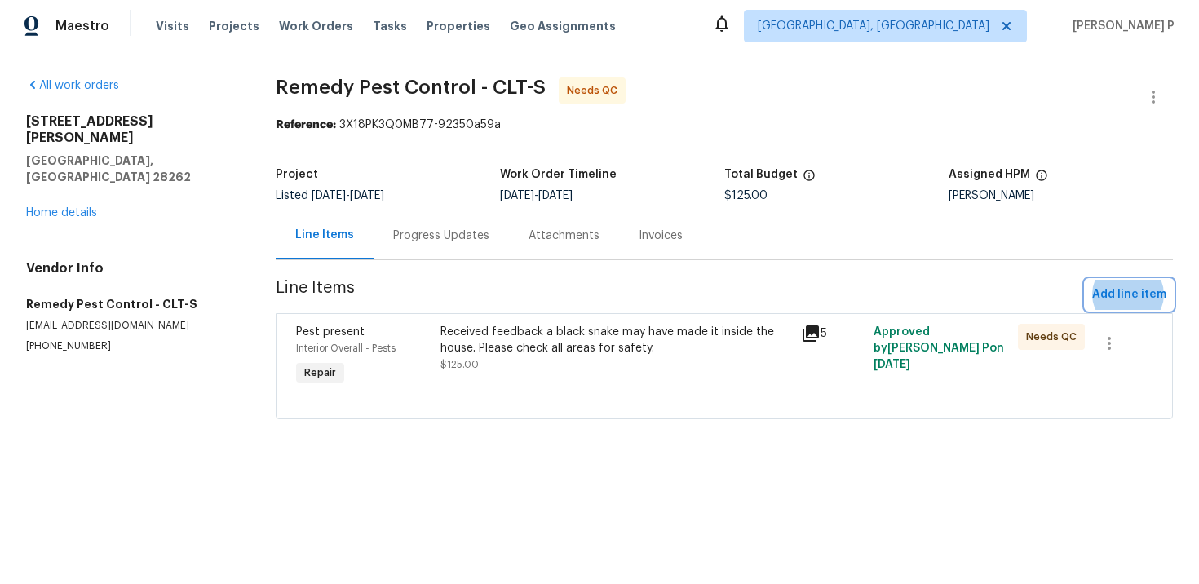
click at [1135, 296] on span "Add line item" at bounding box center [1129, 295] width 74 height 20
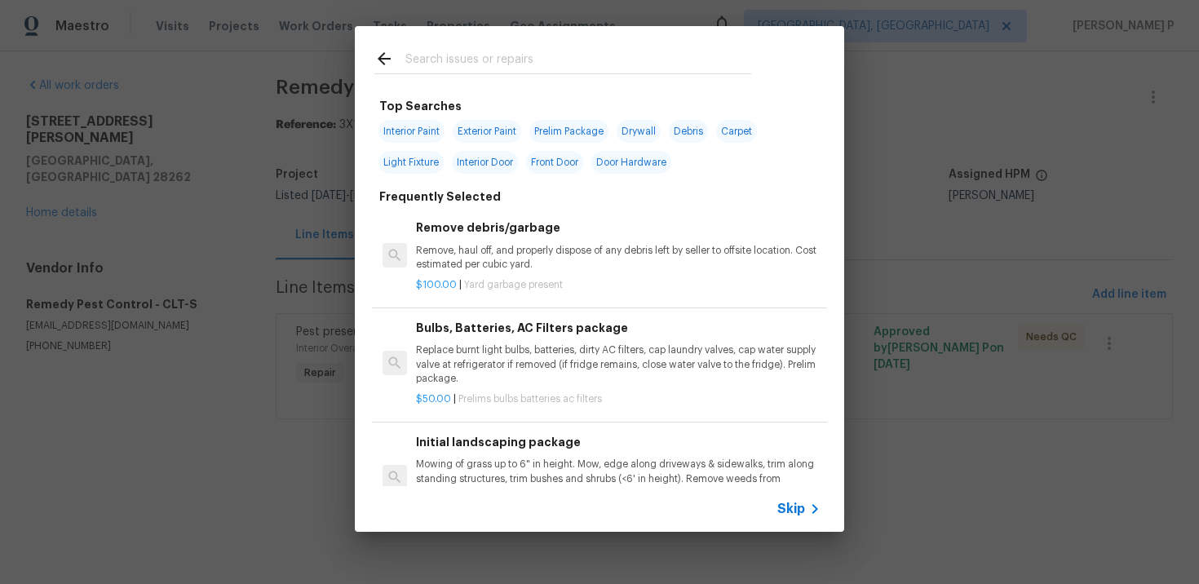
click at [788, 516] on span "Skip" at bounding box center [791, 509] width 28 height 16
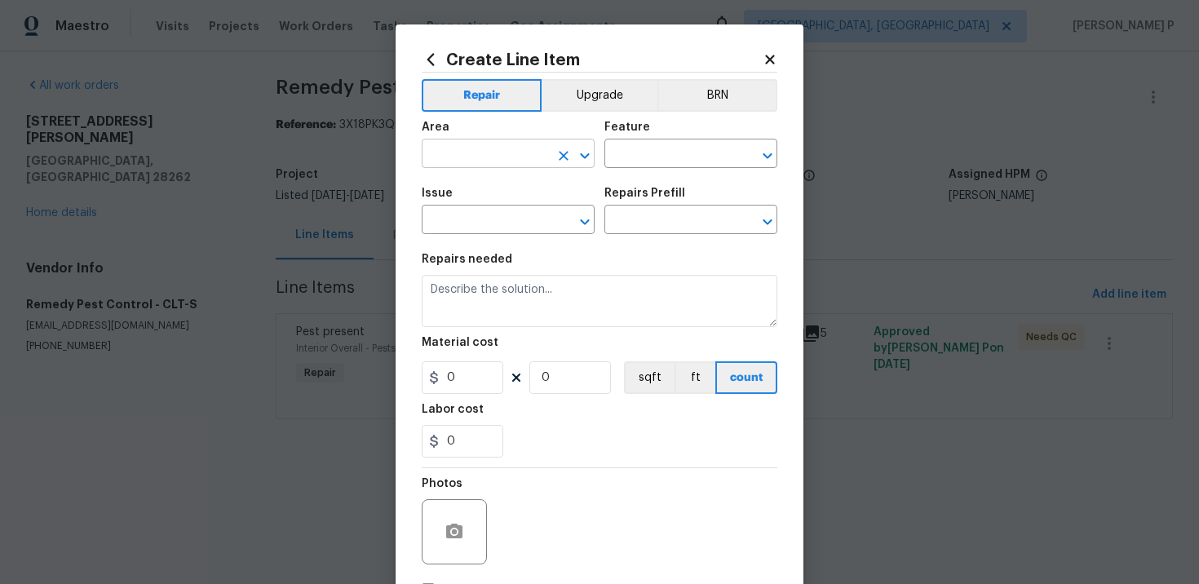
click at [524, 154] on input "text" at bounding box center [485, 155] width 127 height 25
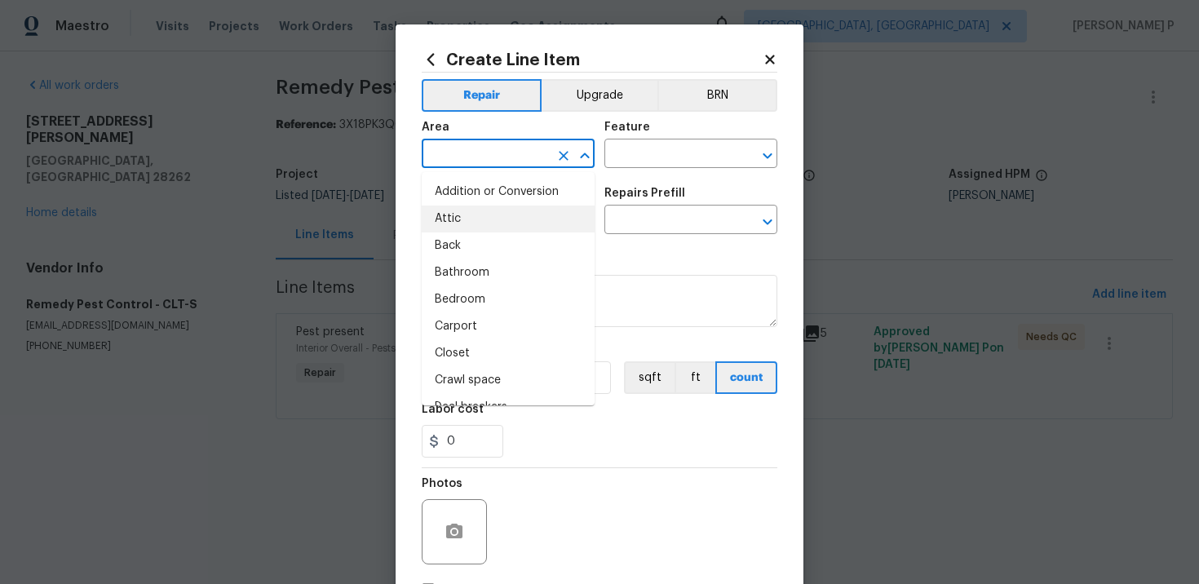
click at [498, 222] on li "Attic" at bounding box center [508, 219] width 173 height 27
type input "Attic"
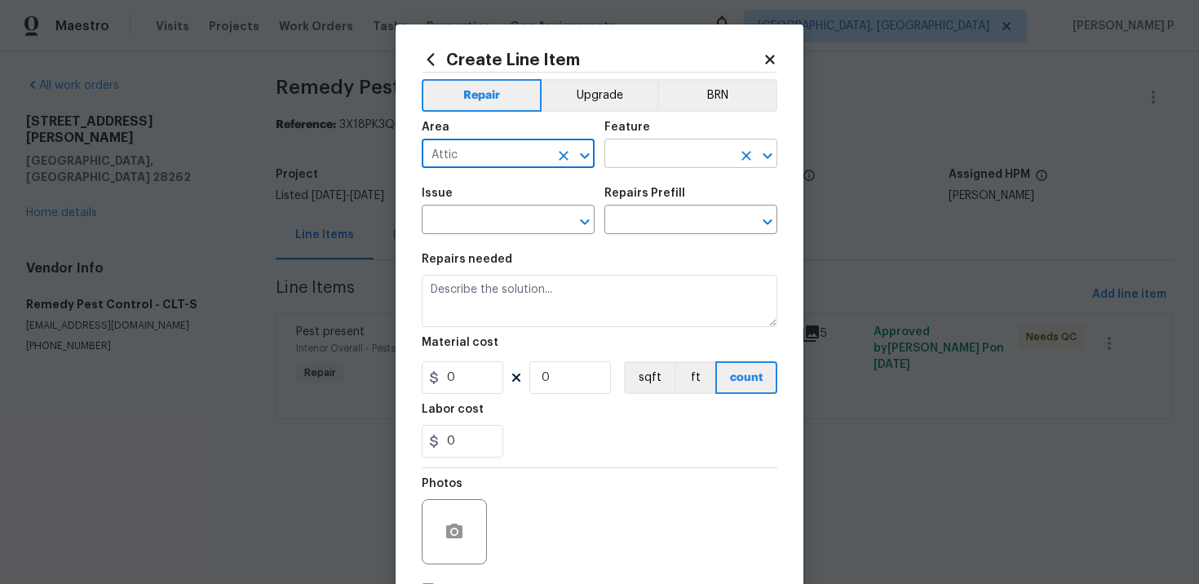
click at [620, 156] on input "text" at bounding box center [667, 155] width 127 height 25
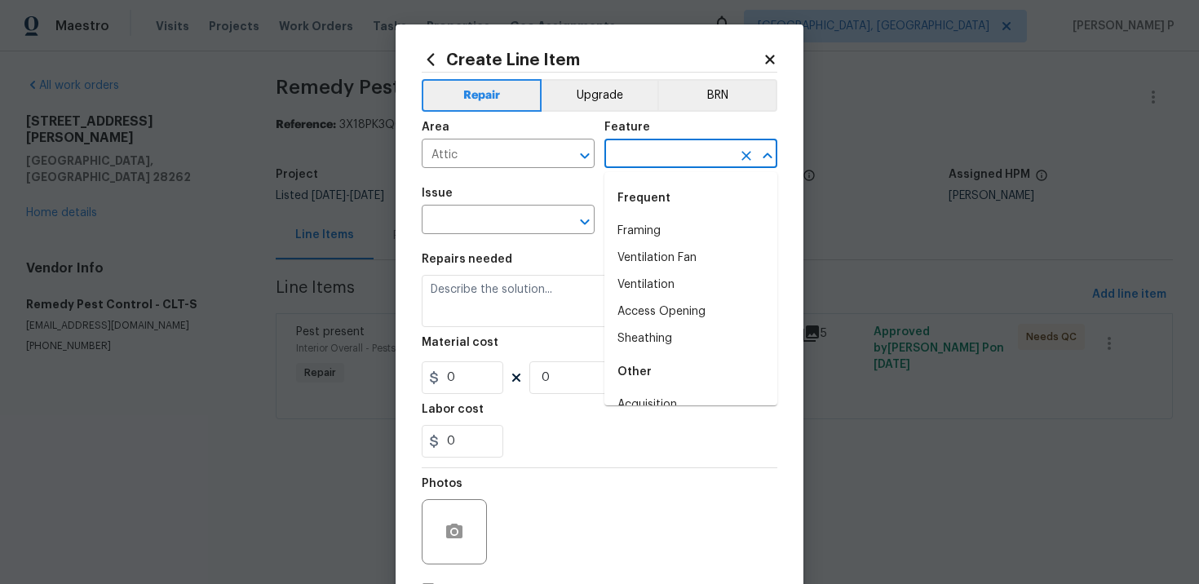
click at [648, 217] on div "Frequent" at bounding box center [690, 198] width 173 height 39
click at [648, 231] on li "Framing" at bounding box center [690, 231] width 173 height 27
type input "Framing"
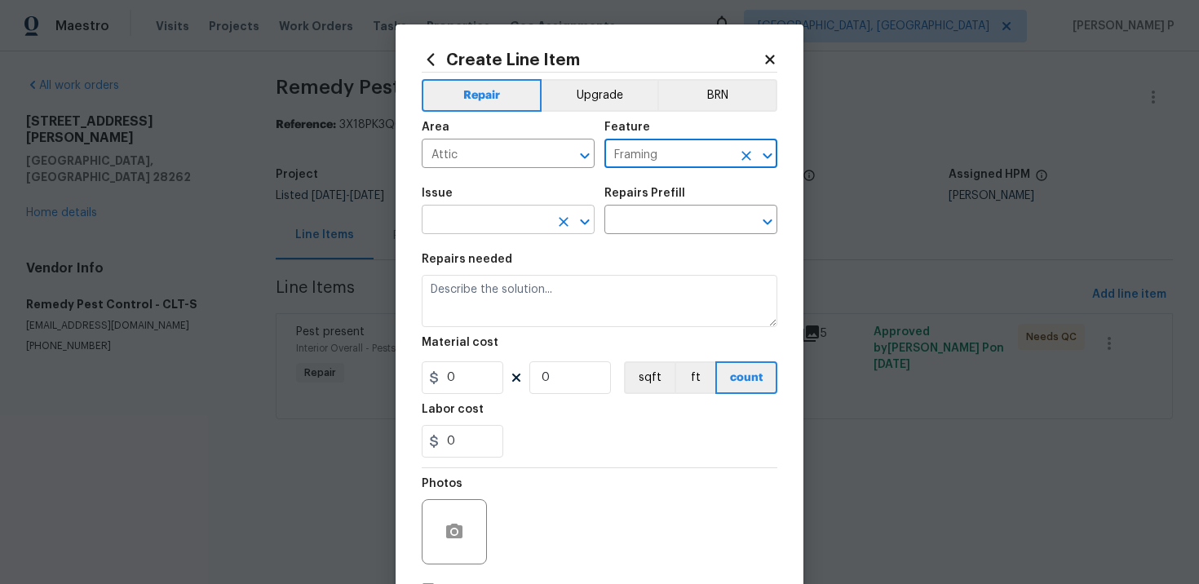
click at [544, 222] on input "text" at bounding box center [485, 221] width 127 height 25
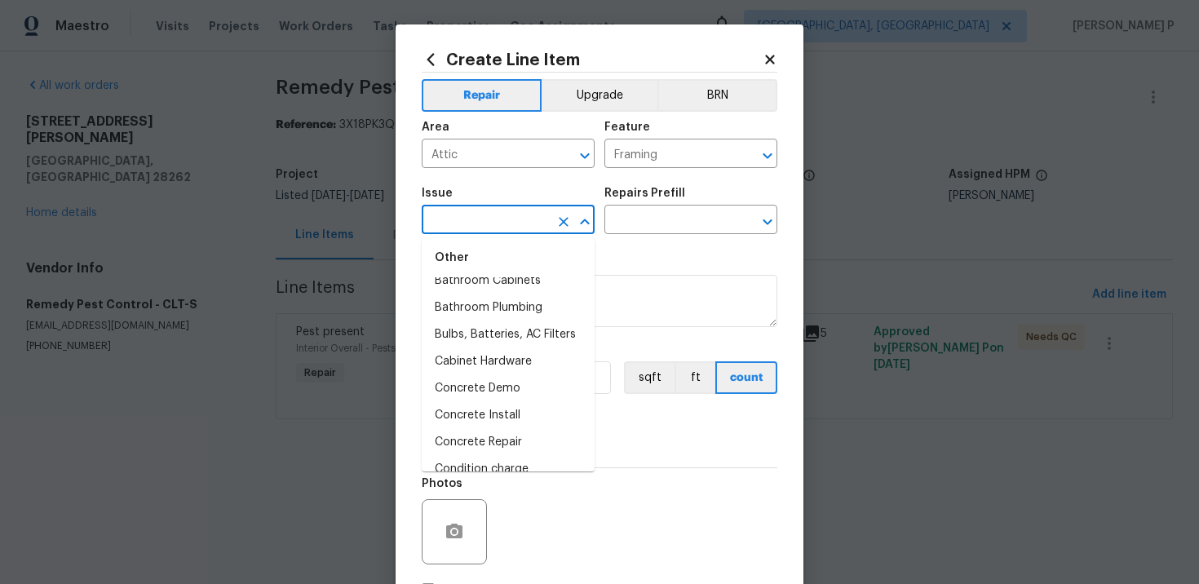
scroll to position [413, 0]
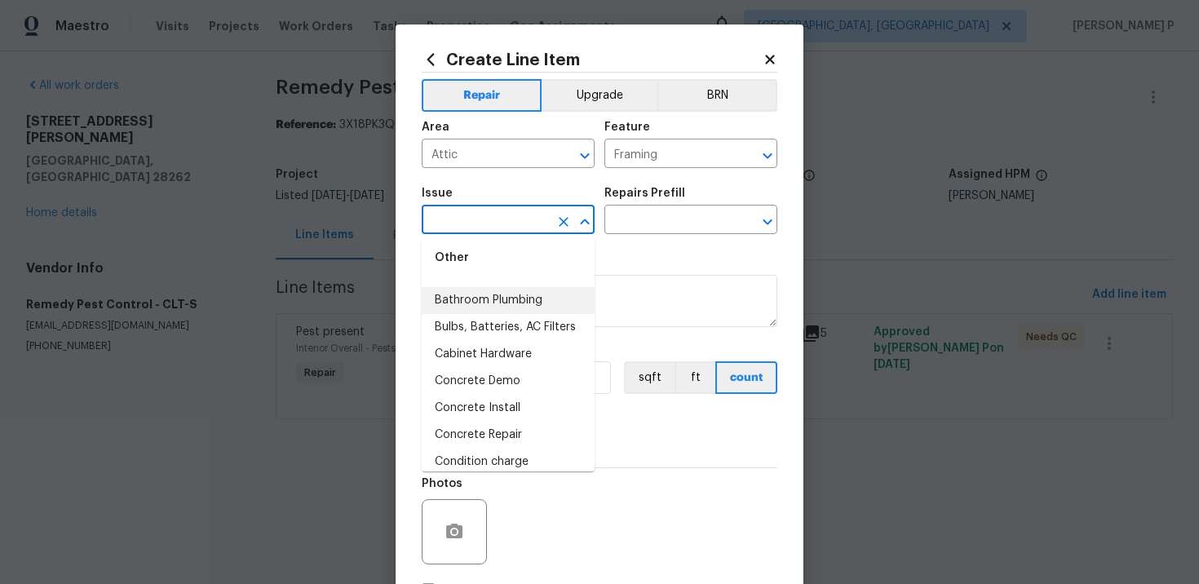
click at [503, 301] on li "Bathroom Plumbing" at bounding box center [508, 300] width 173 height 27
type input "Bathroom Plumbing"
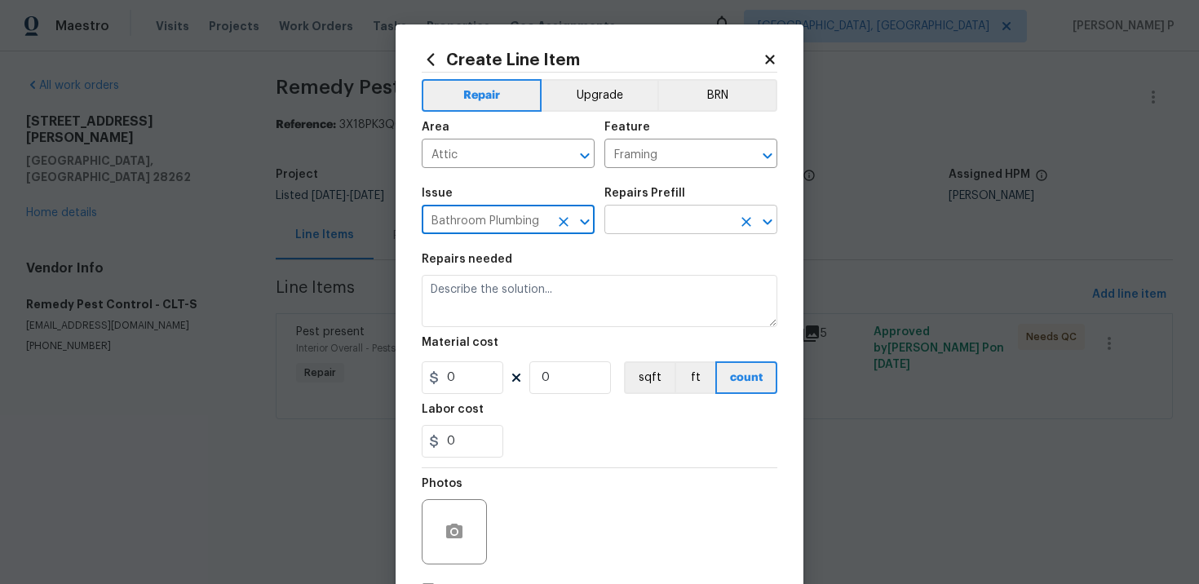
click at [645, 224] on input "text" at bounding box center [667, 221] width 127 height 25
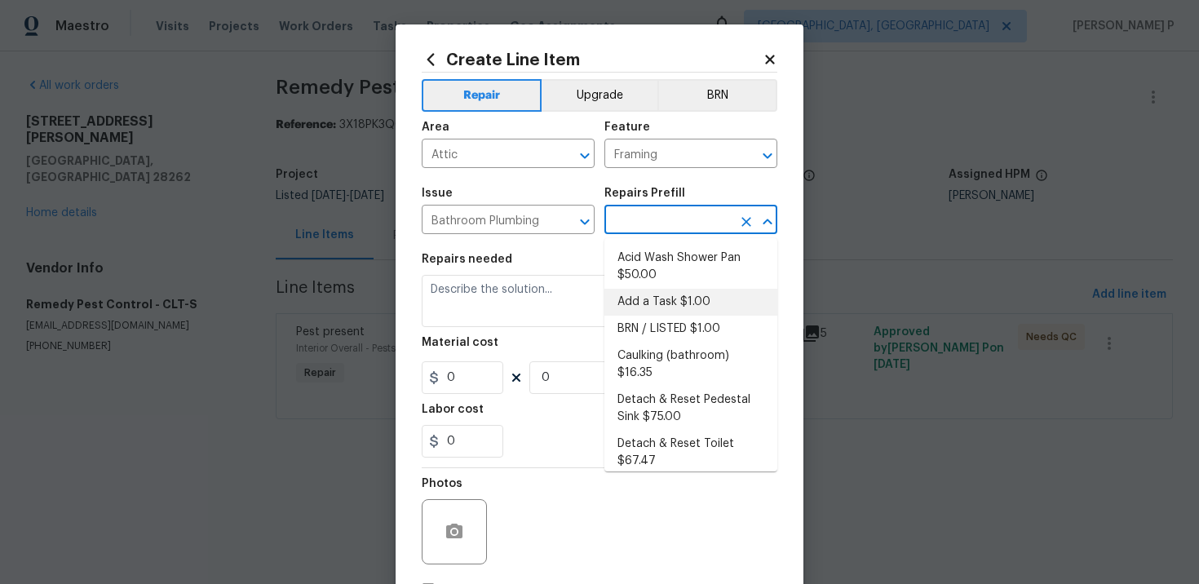
click at [647, 298] on li "Add a Task $1.00" at bounding box center [690, 302] width 173 height 27
type input "Plumbing"
type input "Add a Task $1.00"
type textarea "HPM to detail"
type input "1"
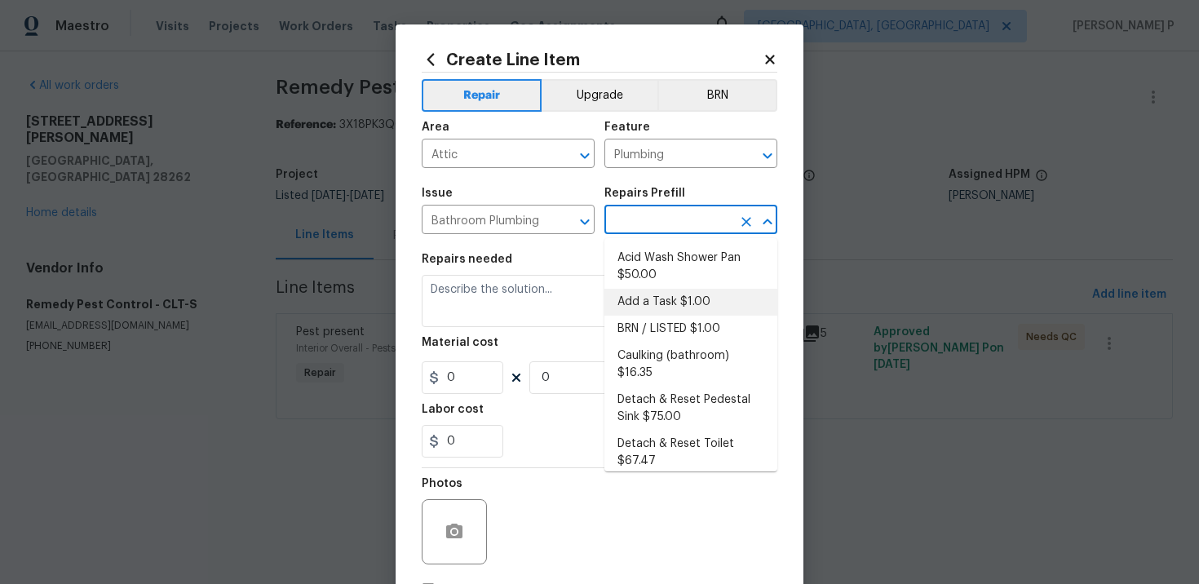
type input "1"
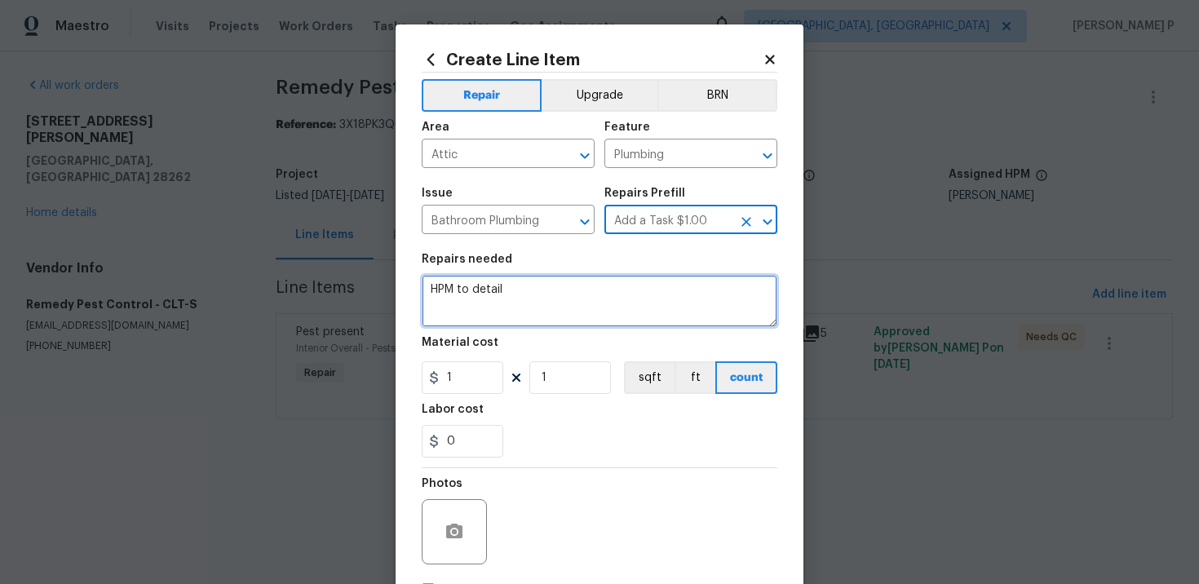
click at [546, 301] on textarea "HPM to detail" at bounding box center [600, 301] width 356 height 52
type textarea "Waiting for"
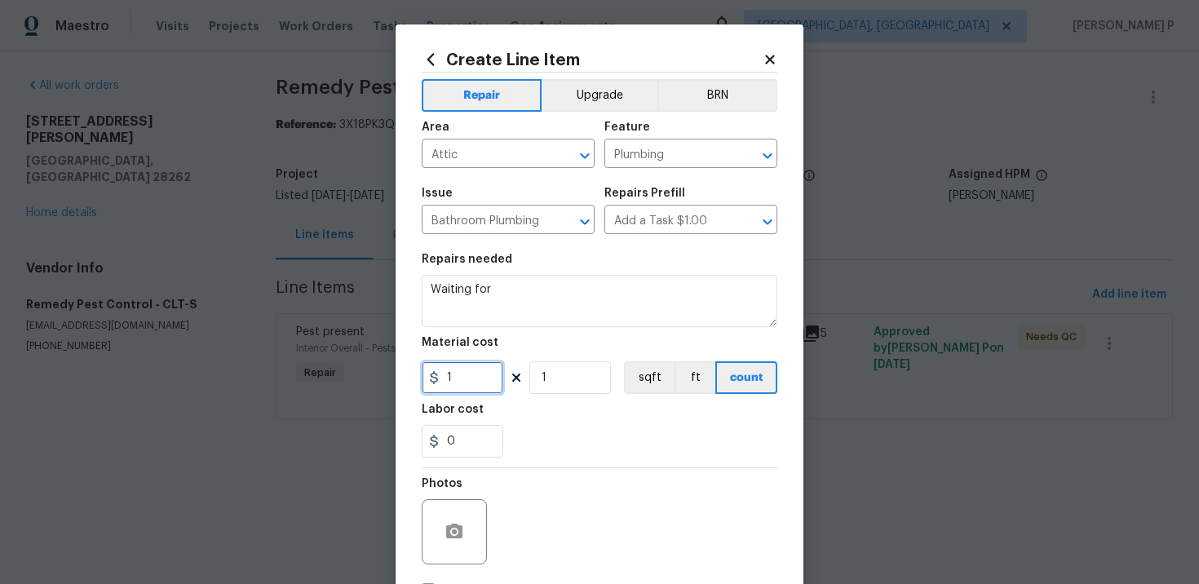
click at [472, 376] on input "1" at bounding box center [463, 377] width 82 height 33
type input "0"
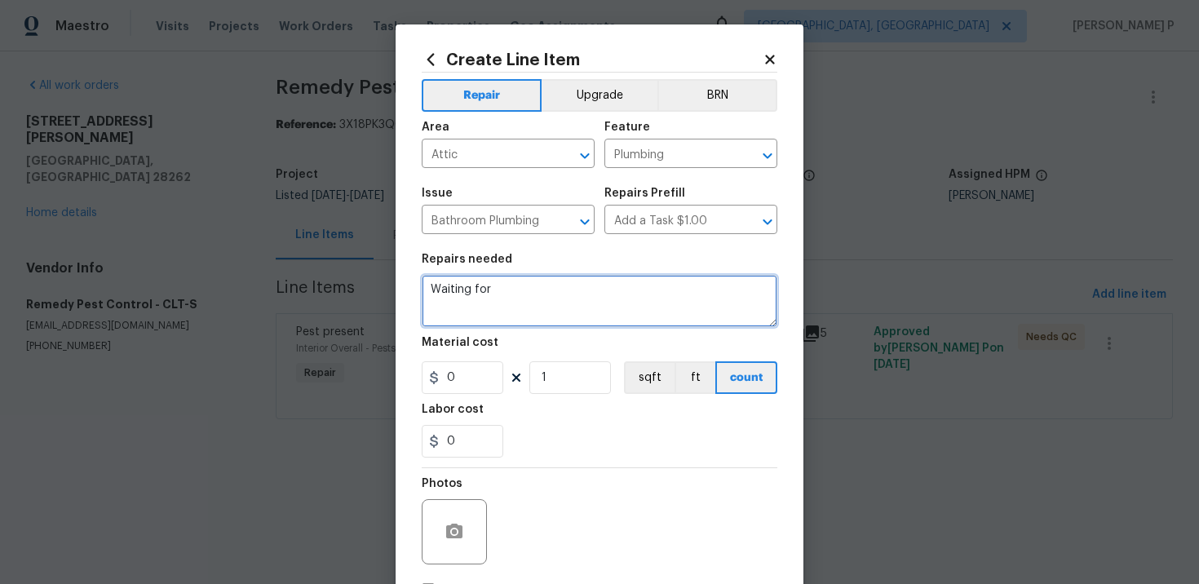
click at [521, 286] on textarea "Waiting for" at bounding box center [600, 301] width 356 height 52
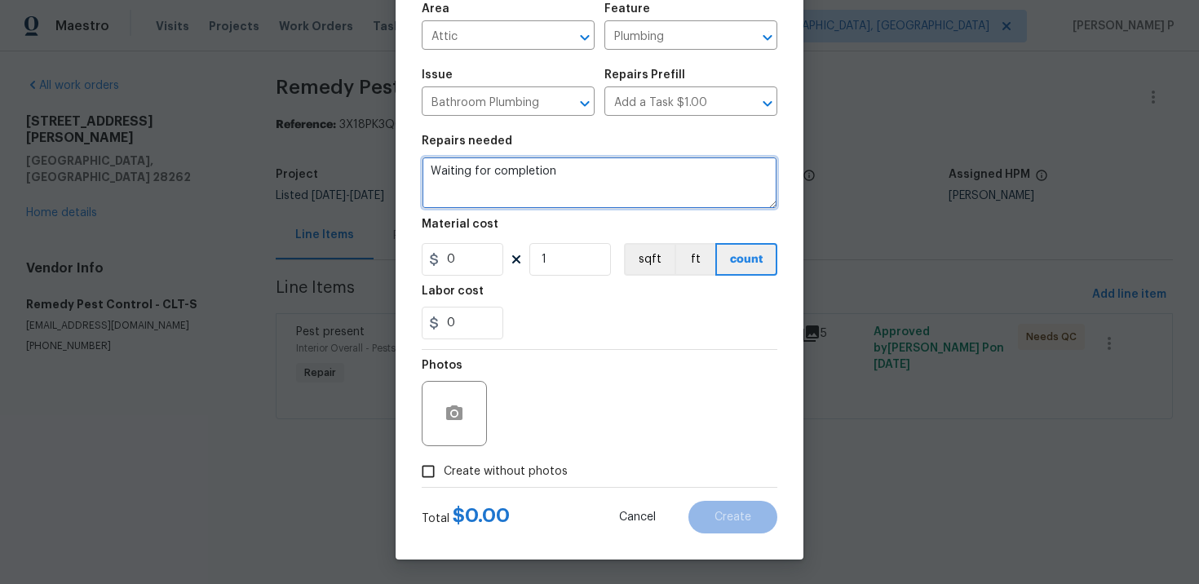
type textarea "Waiting for completion"
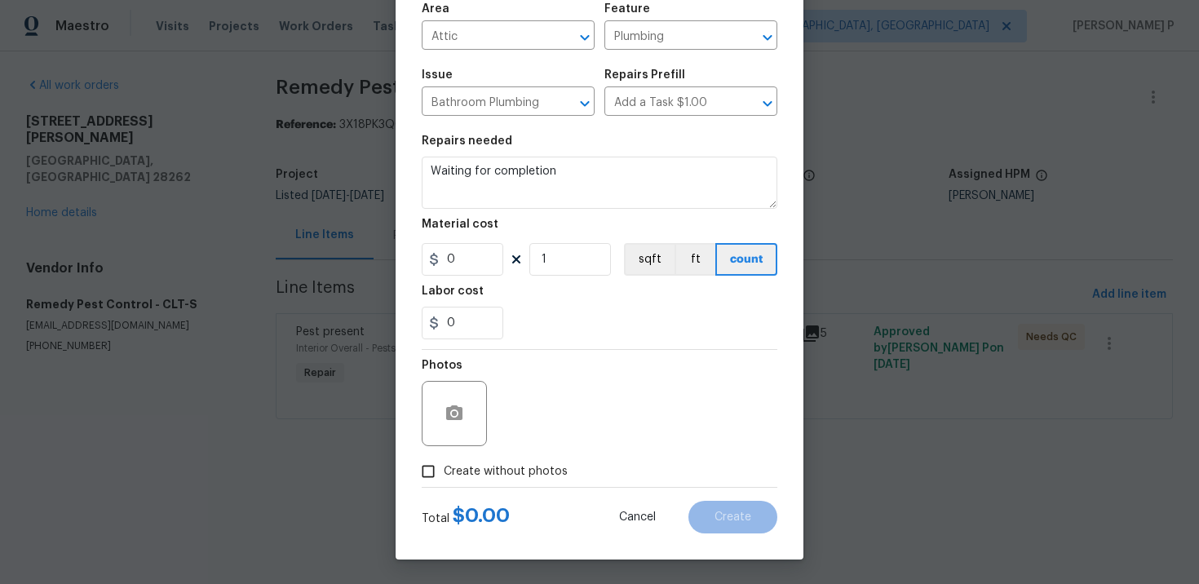
click at [435, 473] on input "Create without photos" at bounding box center [428, 471] width 31 height 31
checkbox input "true"
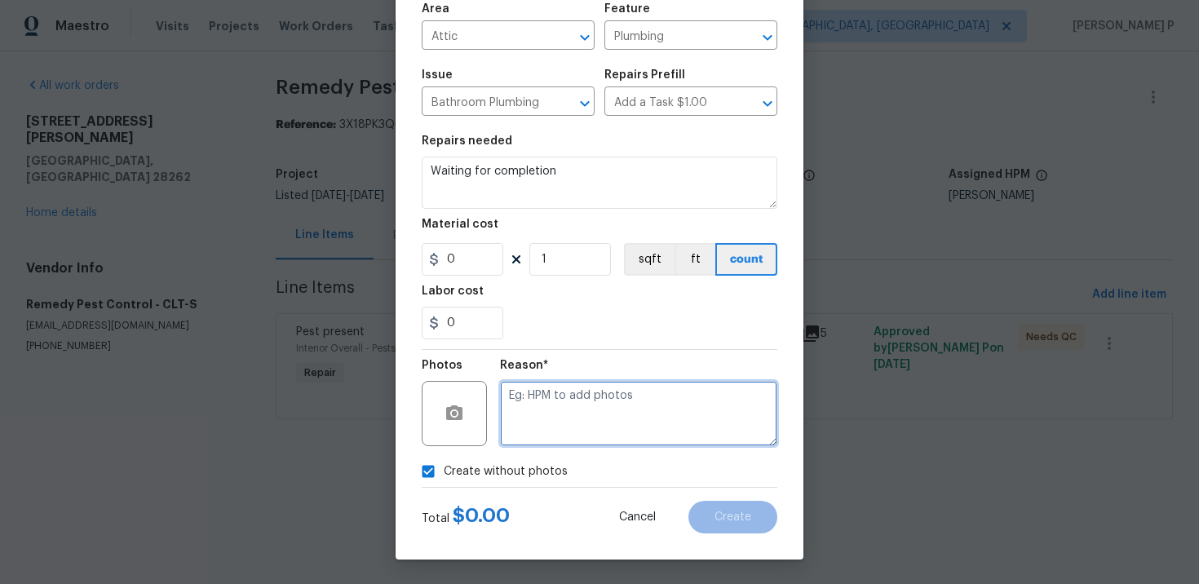
click at [555, 418] on textarea at bounding box center [638, 413] width 277 height 65
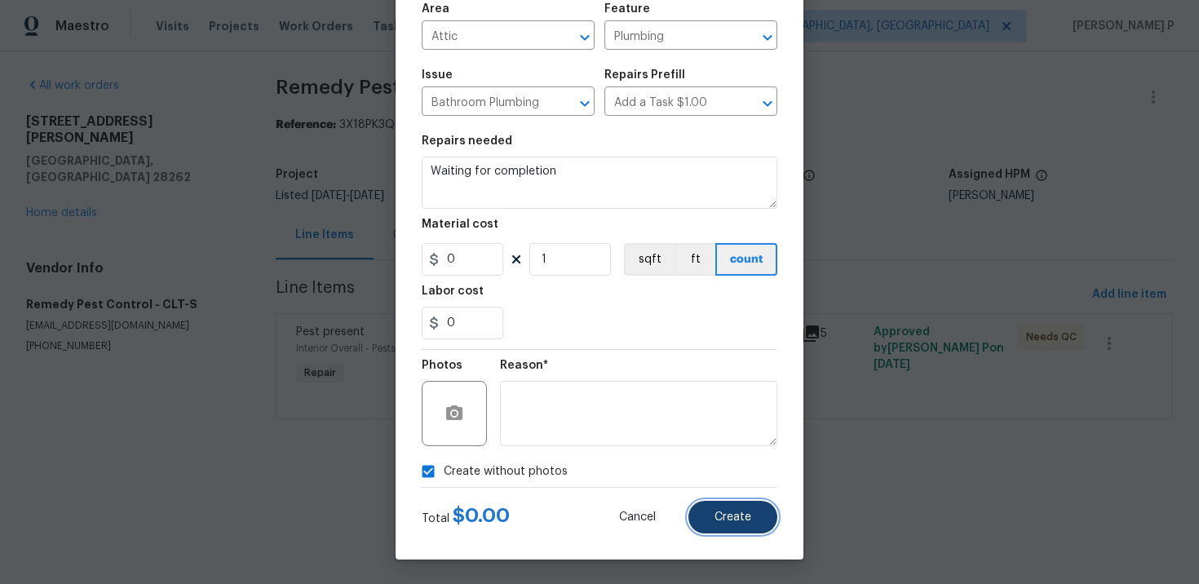
click at [727, 518] on span "Create" at bounding box center [732, 517] width 37 height 12
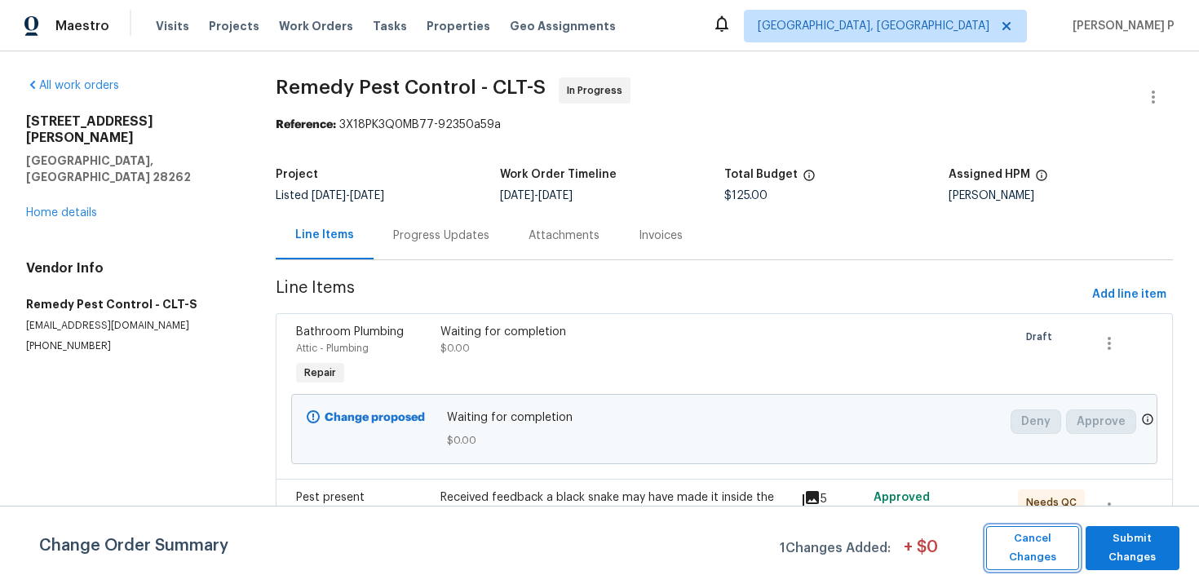
click at [1011, 554] on span "Cancel Changes" at bounding box center [1032, 548] width 77 height 38
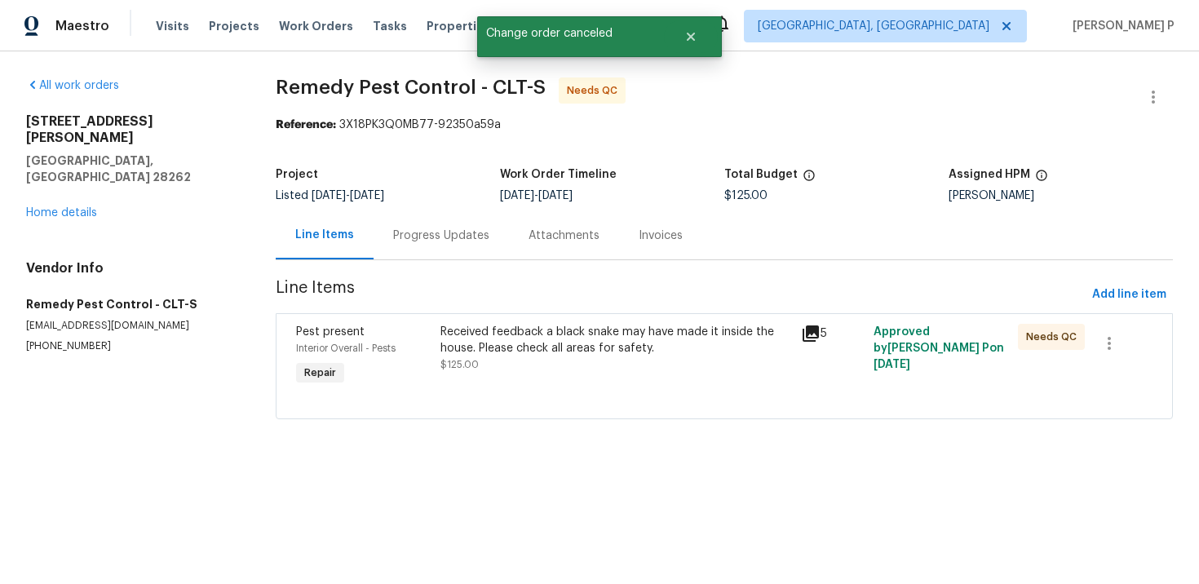
click at [532, 314] on div "Pest present Interior Overall - Pests Repair Received feedback a black snake ma…" at bounding box center [724, 366] width 897 height 106
click at [540, 343] on div "Received feedback a black snake may have made it inside the house. Please check…" at bounding box center [616, 340] width 352 height 33
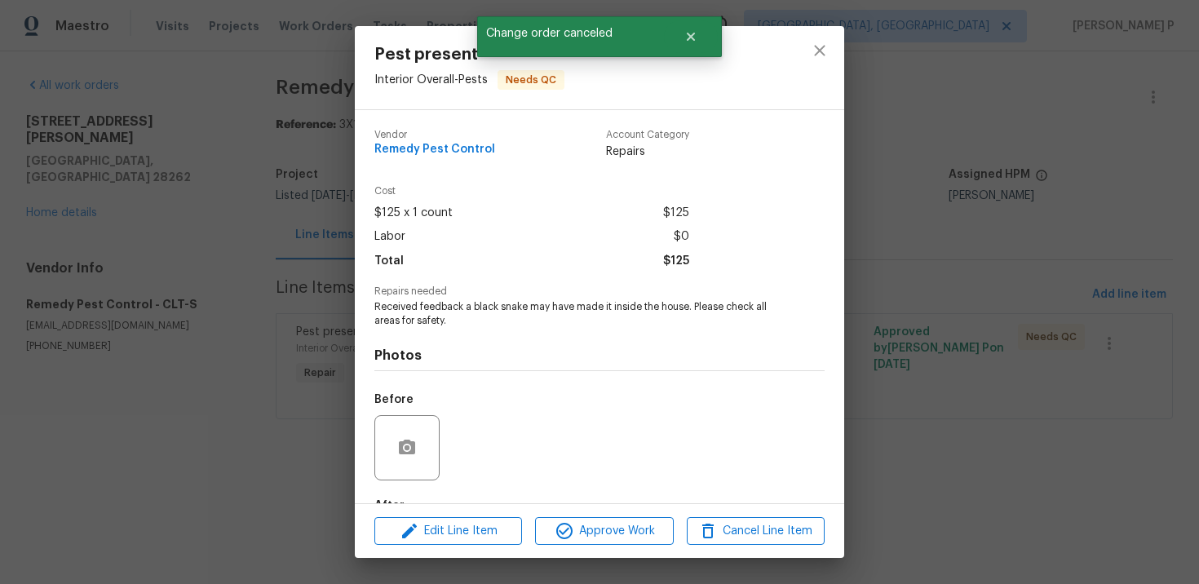
scroll to position [100, 0]
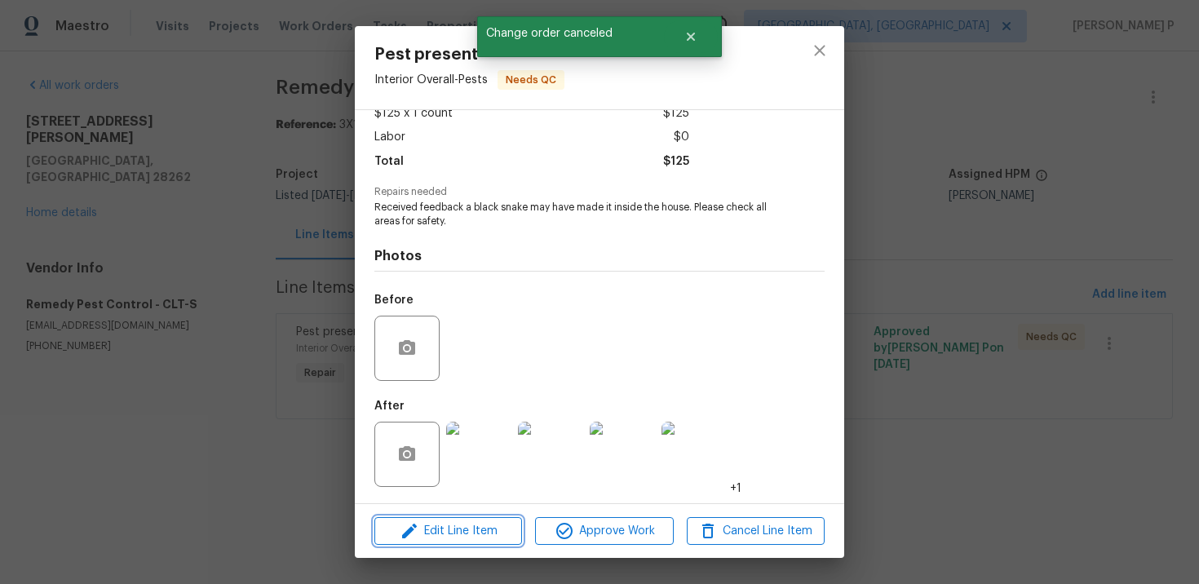
click at [430, 525] on span "Edit Line Item" at bounding box center [448, 531] width 138 height 20
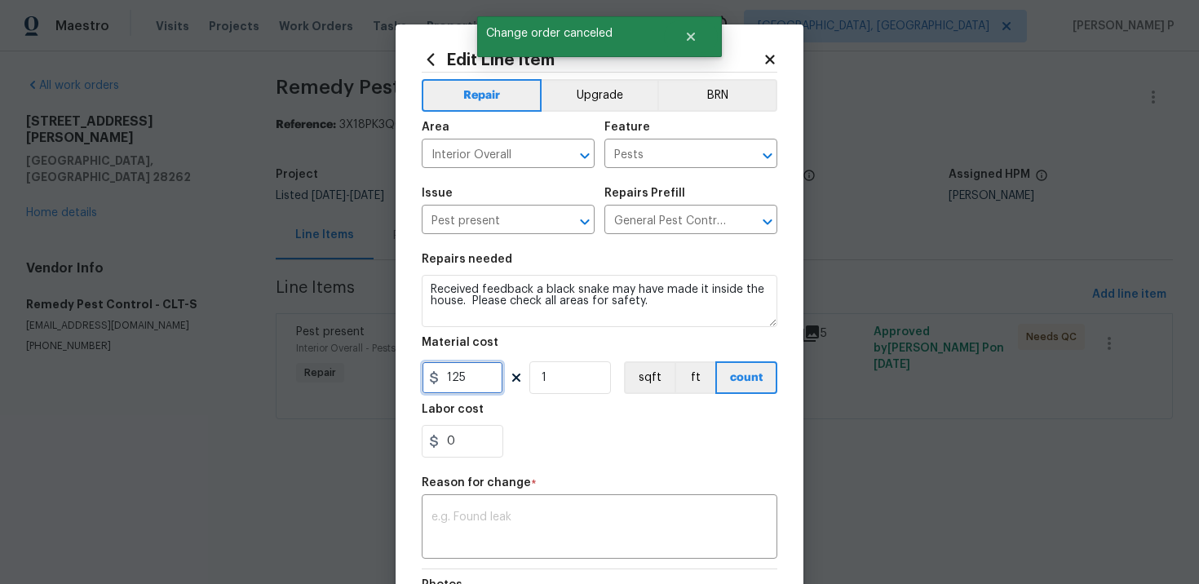
click at [454, 376] on input "125" at bounding box center [463, 377] width 82 height 33
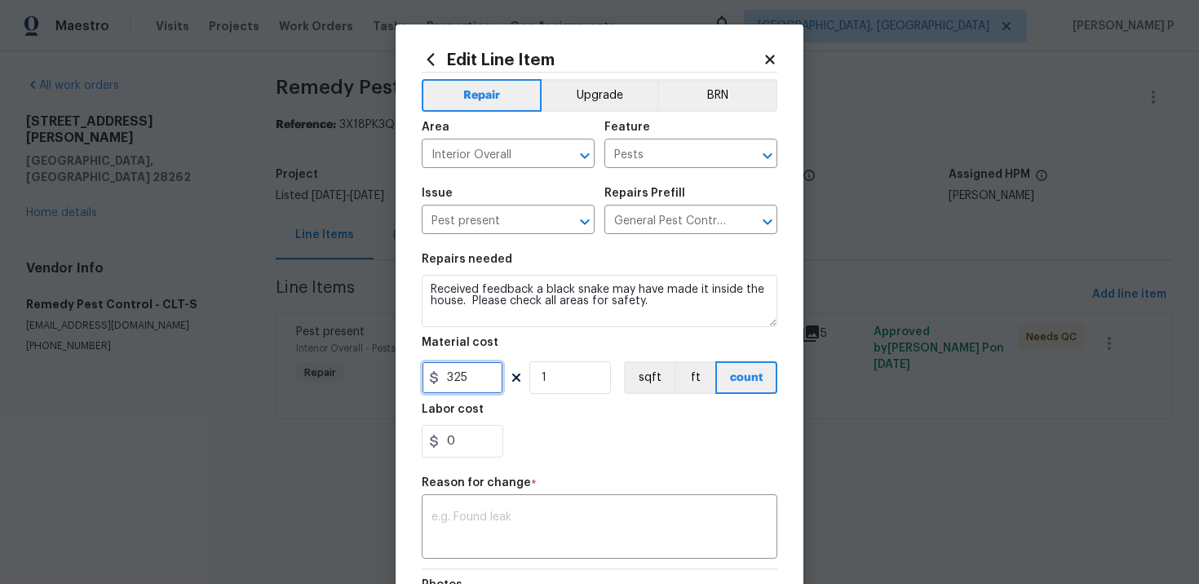
type input "325"
click at [533, 523] on textarea at bounding box center [599, 528] width 336 height 34
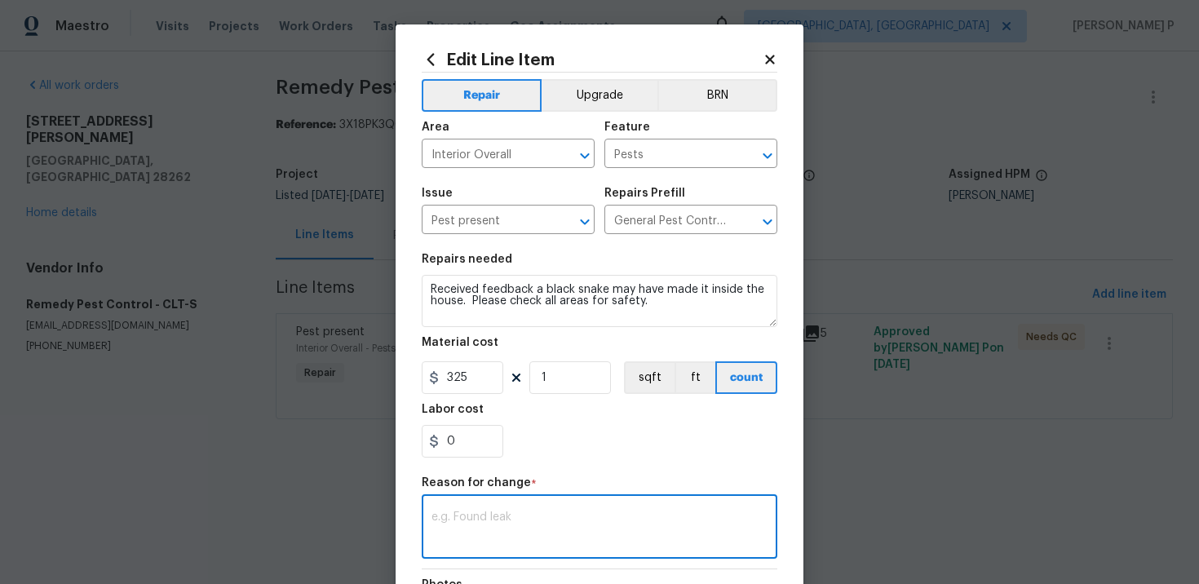
paste textarea "(RP) Updated cost per BR team approval."
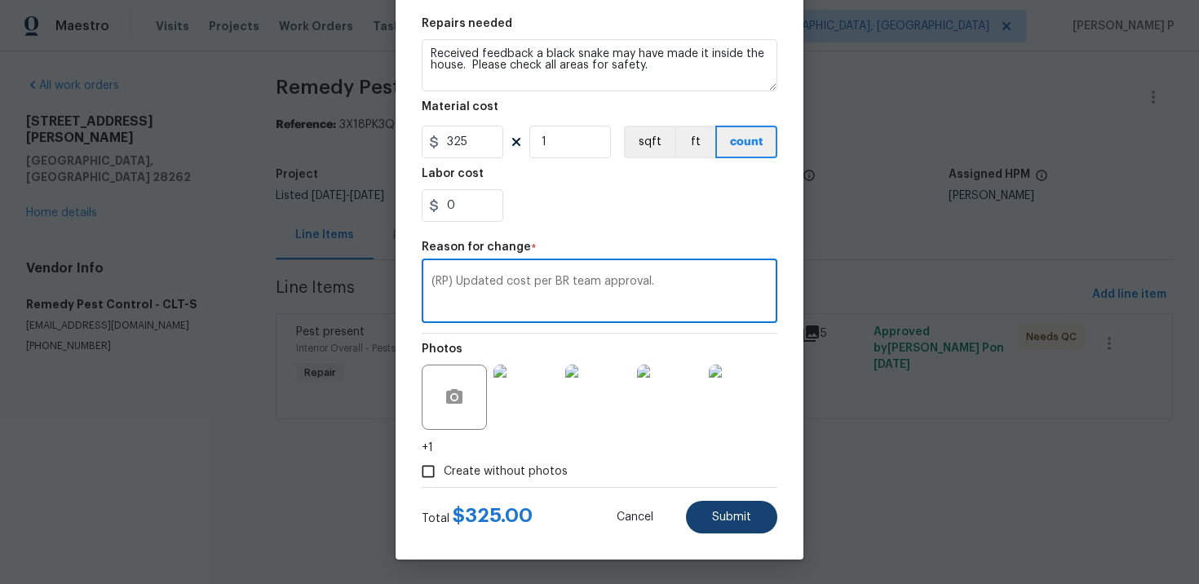
type textarea "(RP) Updated cost per BR team approval."
click at [756, 521] on button "Submit" at bounding box center [731, 517] width 91 height 33
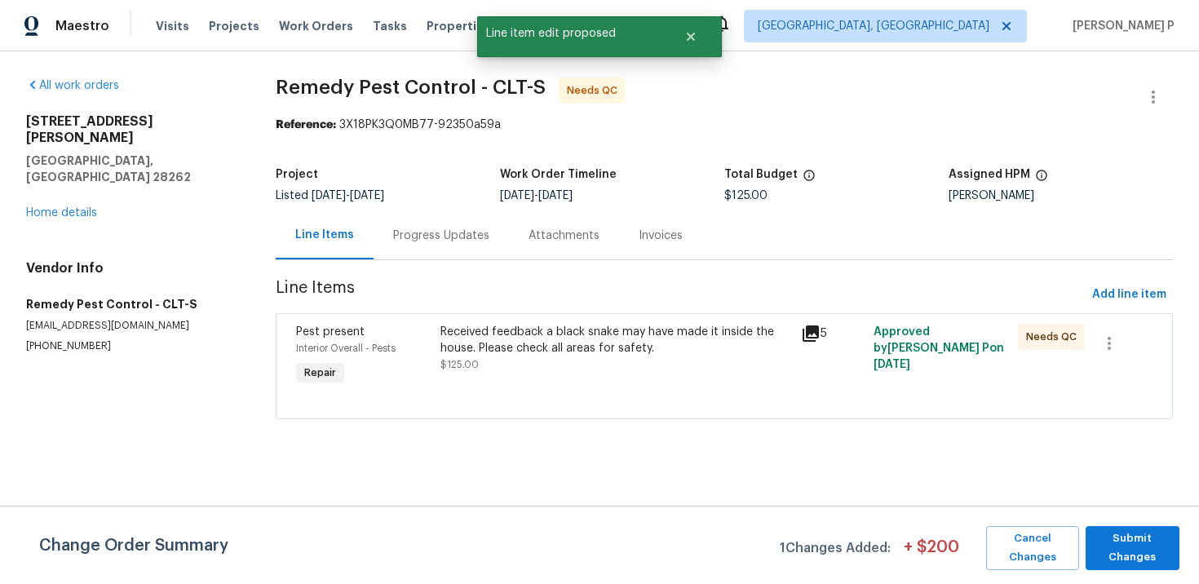
scroll to position [0, 0]
click at [1115, 546] on span "Submit Changes" at bounding box center [1132, 548] width 77 height 38
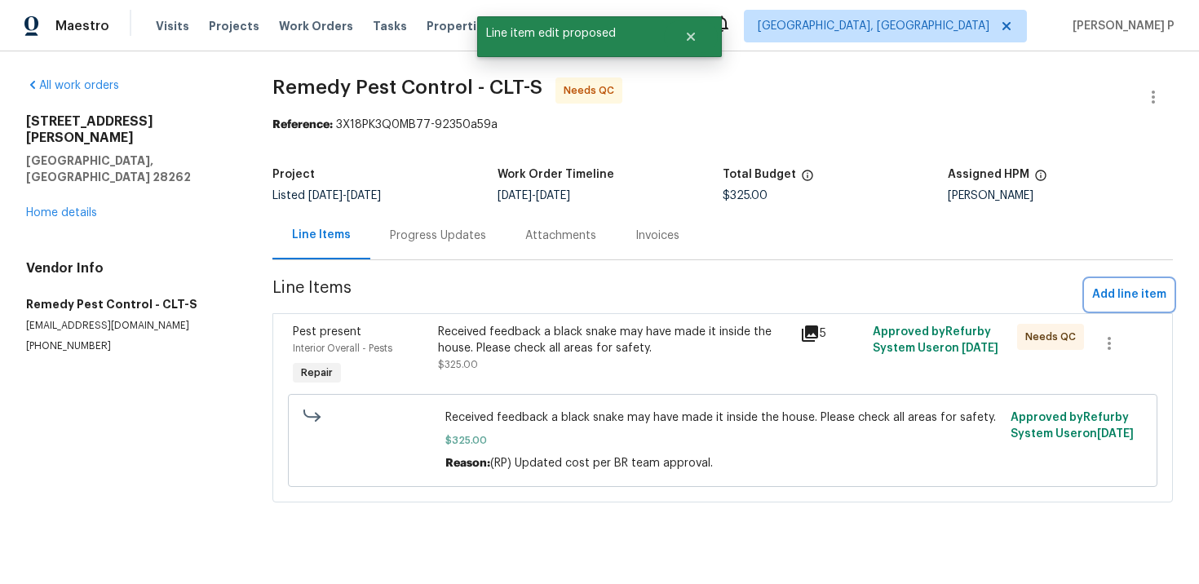
click at [1120, 284] on button "Add line item" at bounding box center [1129, 295] width 87 height 30
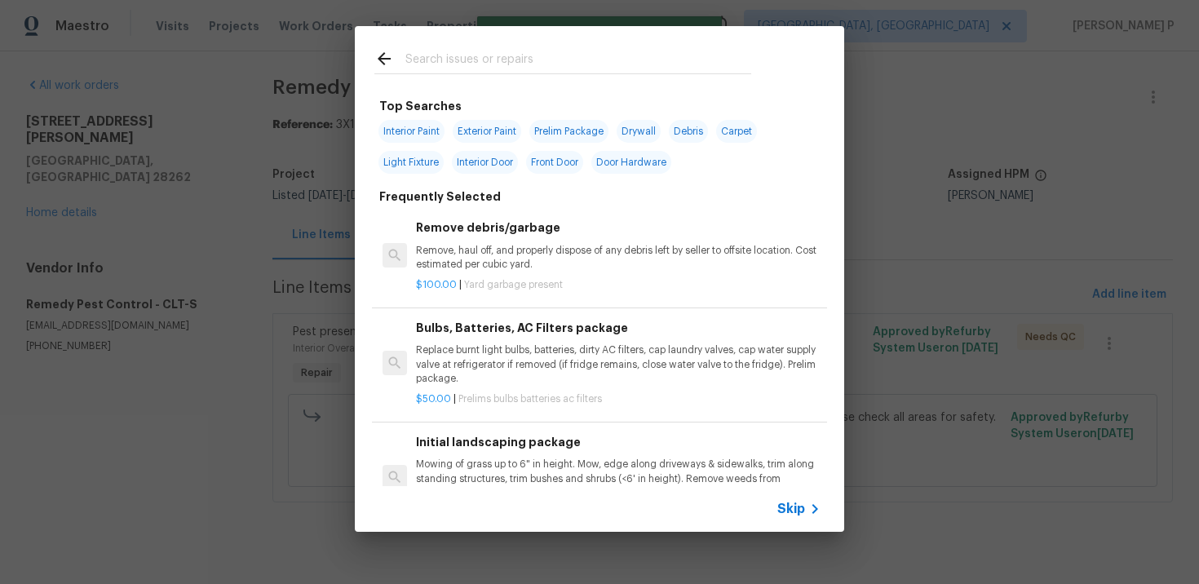
click at [787, 511] on span "Skip" at bounding box center [791, 509] width 28 height 16
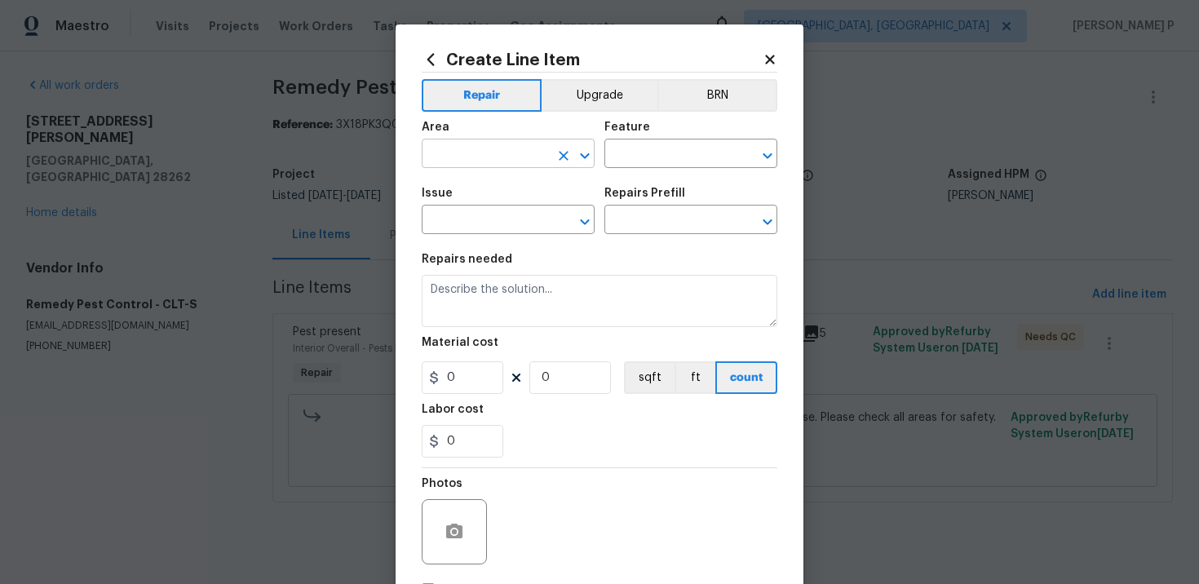
click at [507, 157] on input "text" at bounding box center [485, 155] width 127 height 25
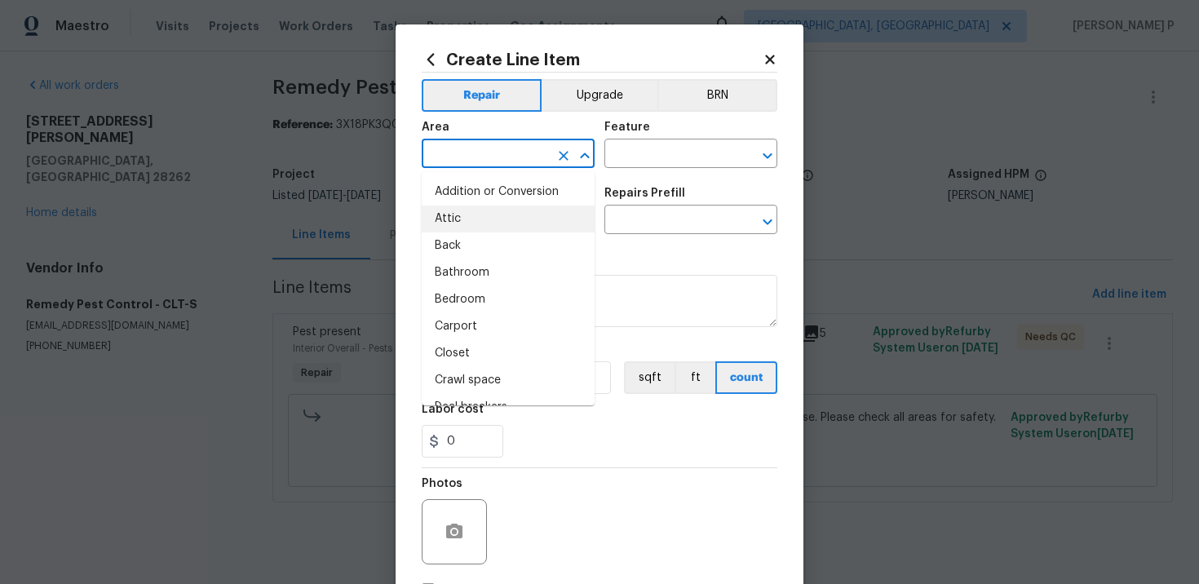
click at [493, 215] on li "Attic" at bounding box center [508, 219] width 173 height 27
type input "Attic"
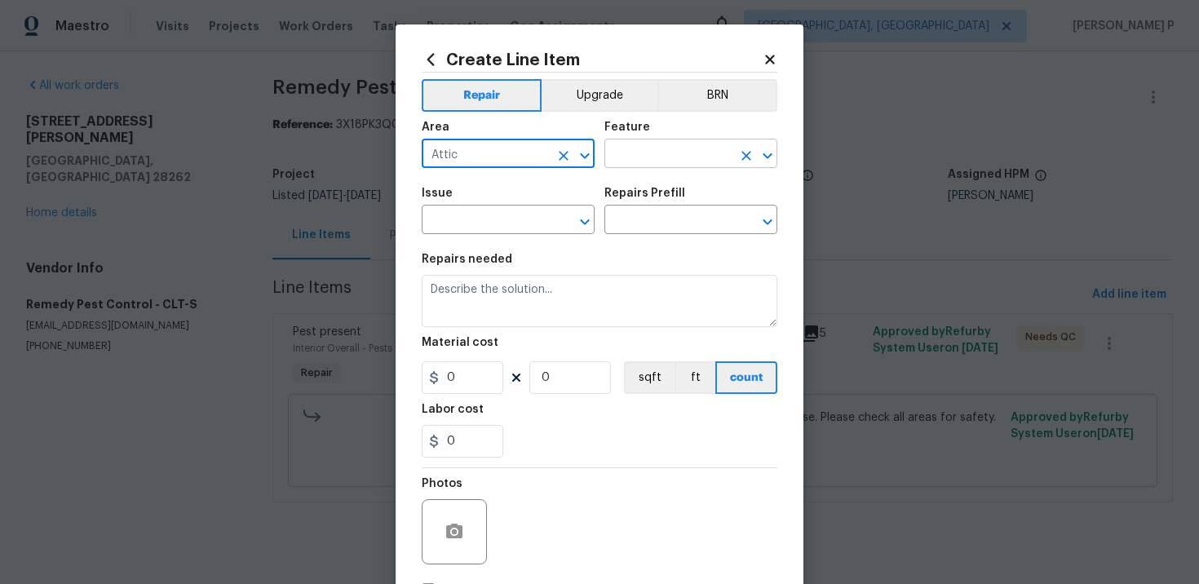
click at [697, 147] on input "text" at bounding box center [667, 155] width 127 height 25
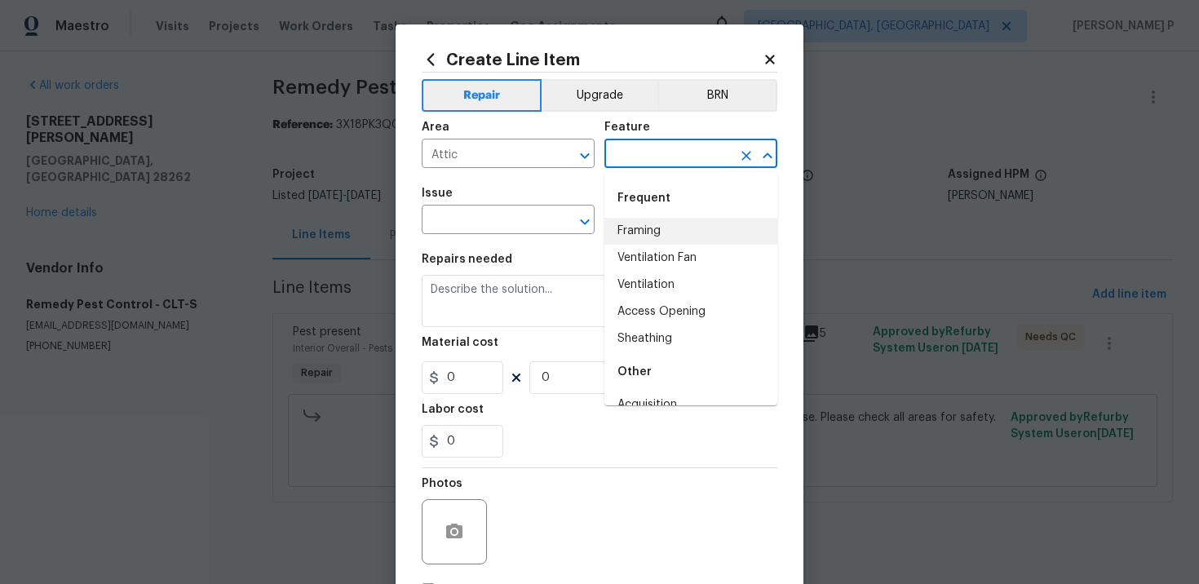
click at [681, 223] on li "Framing" at bounding box center [690, 231] width 173 height 27
type input "Framing"
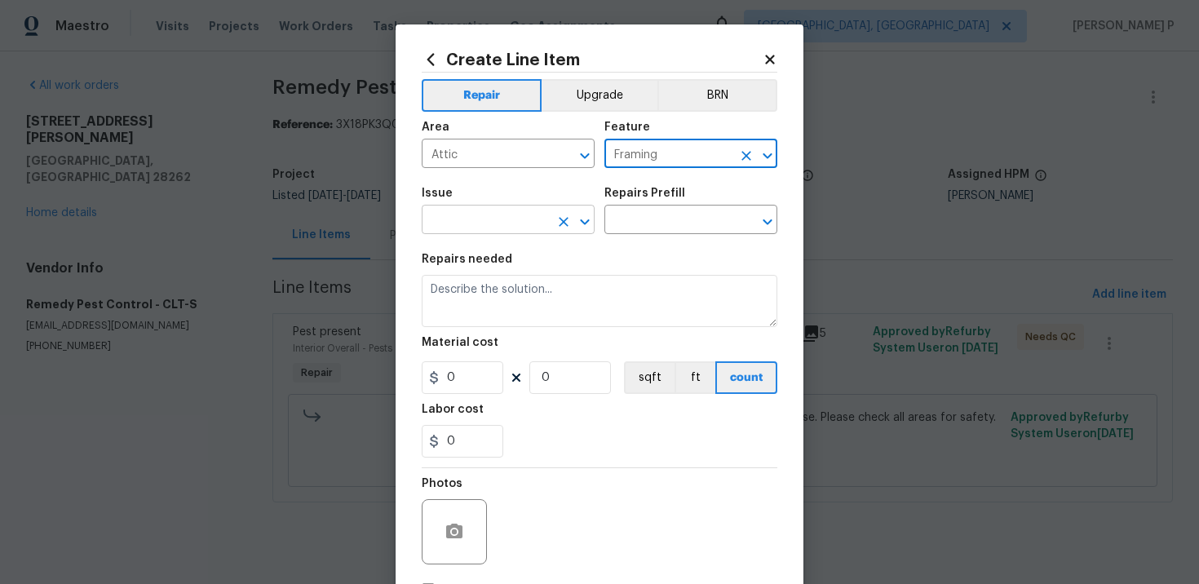
click at [478, 219] on input "text" at bounding box center [485, 221] width 127 height 25
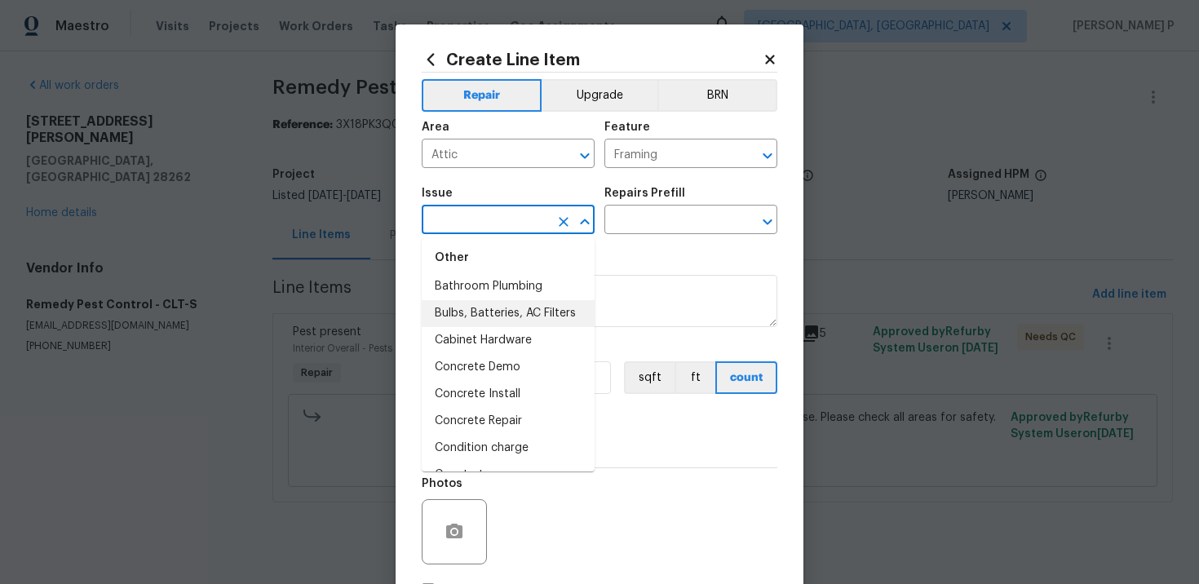
scroll to position [379, 0]
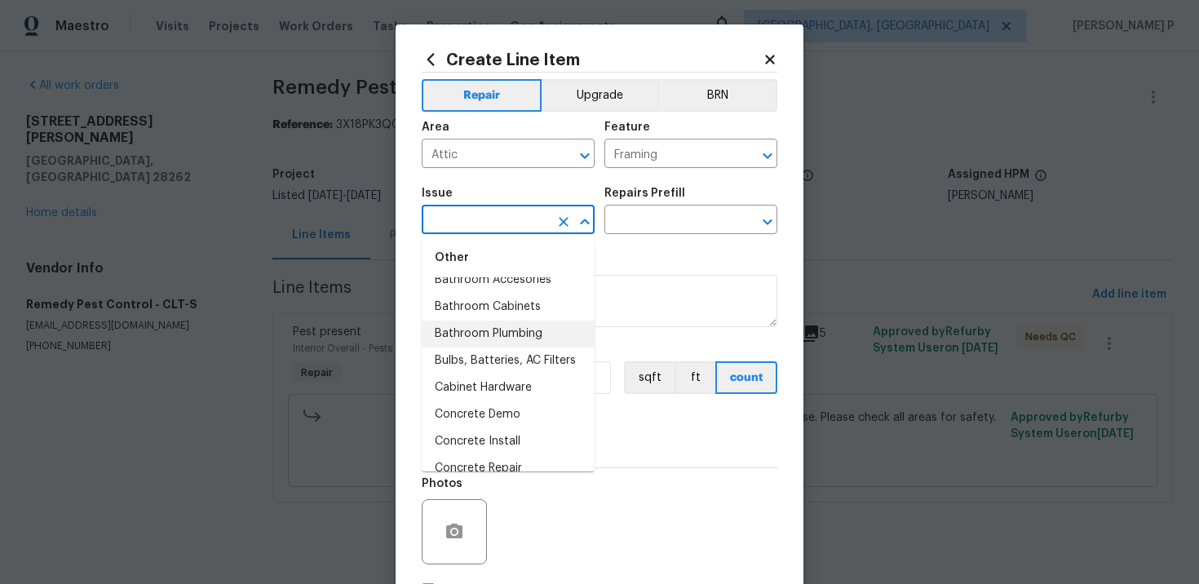
click at [482, 334] on li "Bathroom Plumbing" at bounding box center [508, 334] width 173 height 27
type input "Bathroom Plumbing"
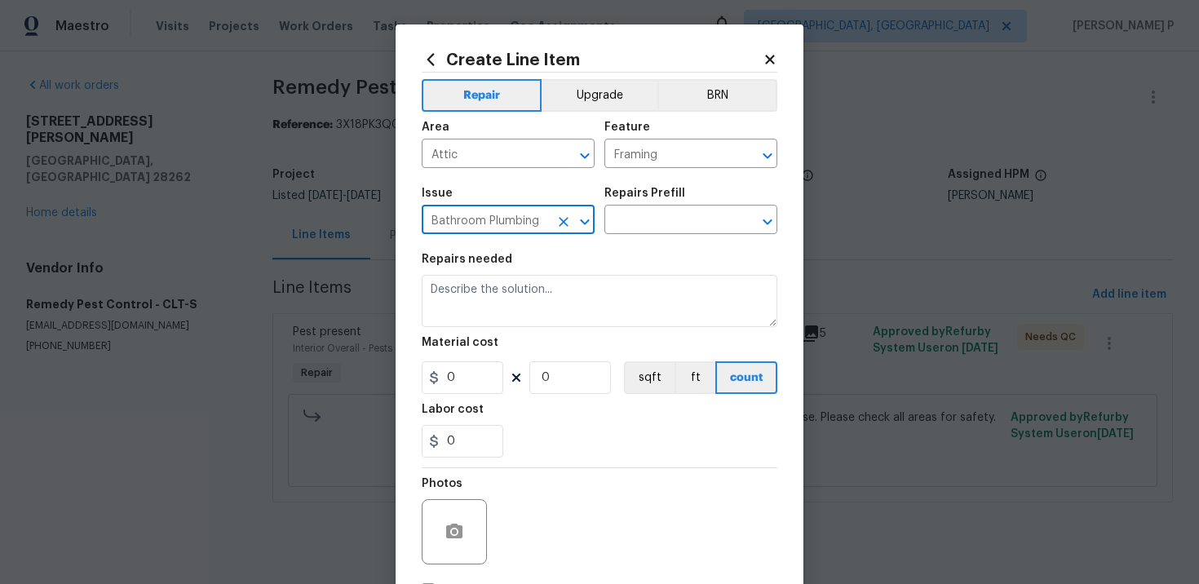
click at [644, 238] on div "Issue Bathroom Plumbing ​ Repairs Prefill ​" at bounding box center [600, 211] width 356 height 66
click at [660, 217] on input "text" at bounding box center [667, 221] width 127 height 25
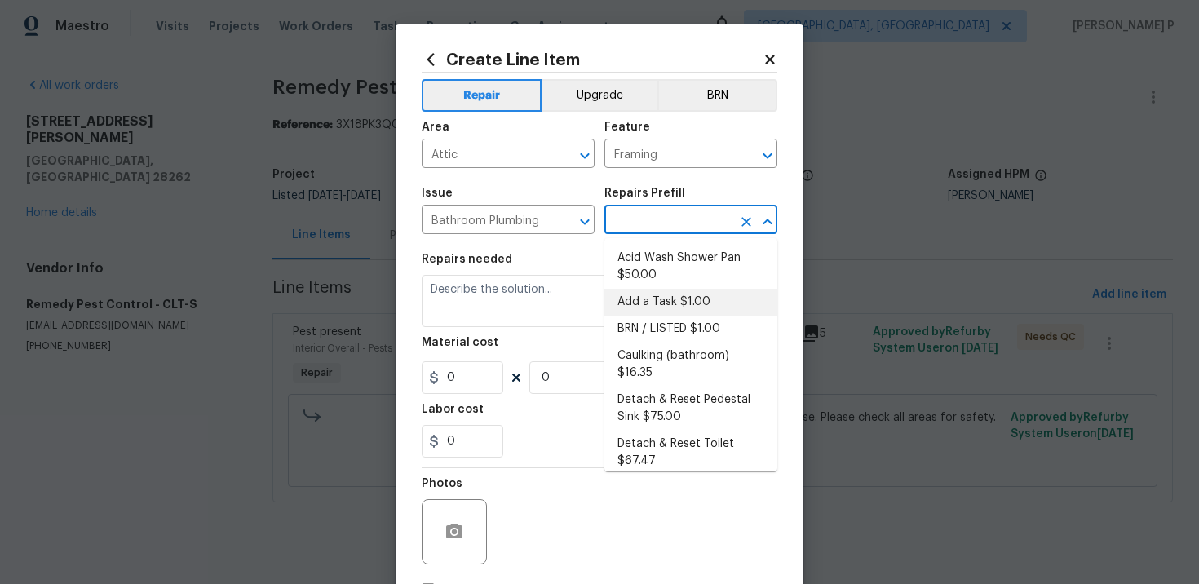
click at [652, 305] on li "Add a Task $1.00" at bounding box center [690, 302] width 173 height 27
type input "Plumbing"
type input "Add a Task $1.00"
type textarea "HPM to detail"
type input "1"
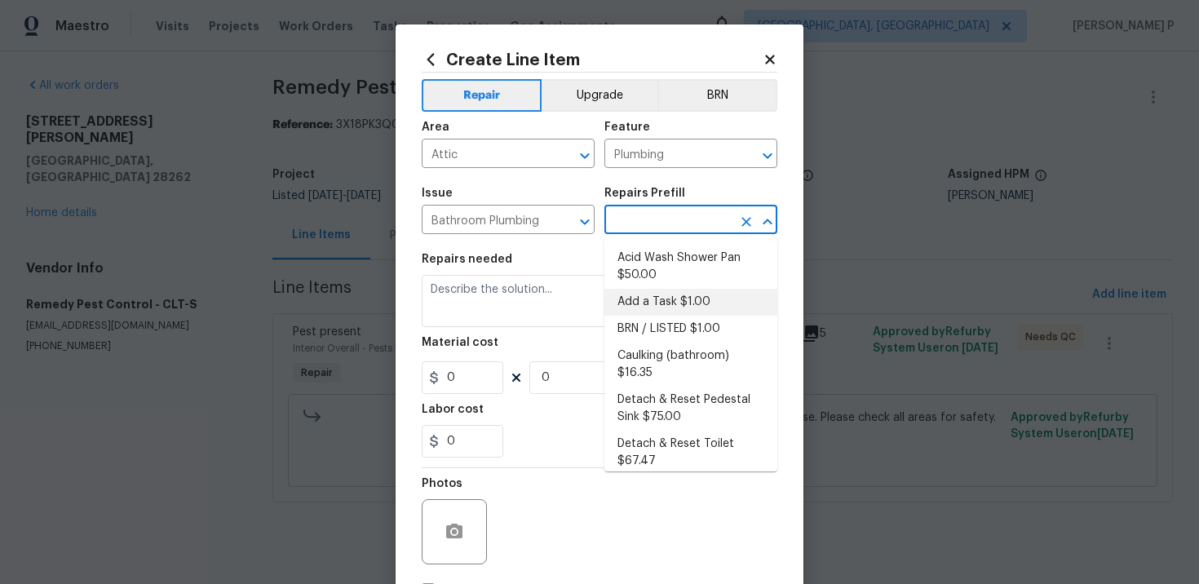
type input "1"
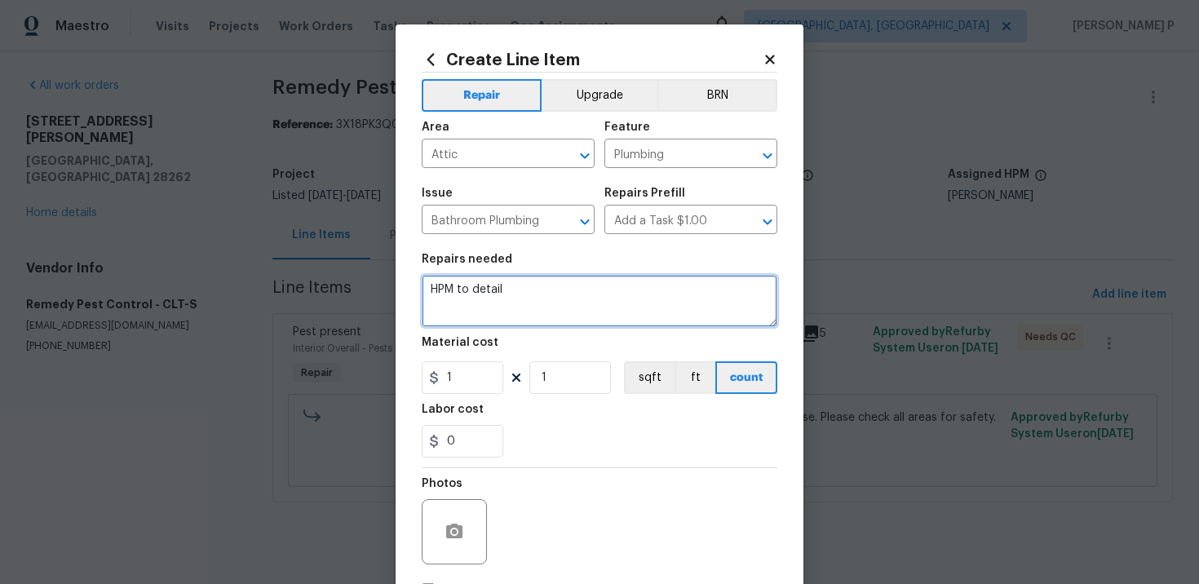
drag, startPoint x: 522, startPoint y: 300, endPoint x: 336, endPoint y: 299, distance: 186.0
click at [336, 299] on div "Create Line Item Repair Upgrade BRN Area Attic ​ Feature Plumbing ​ Issue Bathr…" at bounding box center [599, 292] width 1199 height 584
drag, startPoint x: 528, startPoint y: 302, endPoint x: 377, endPoint y: 276, distance: 153.0
click at [377, 276] on div "Create Line Item Repair Upgrade BRN Area Attic ​ Feature Plumbing ​ Issue Bathr…" at bounding box center [599, 292] width 1199 height 584
click at [520, 285] on textarea "Waiting for resp[onse" at bounding box center [600, 301] width 356 height 52
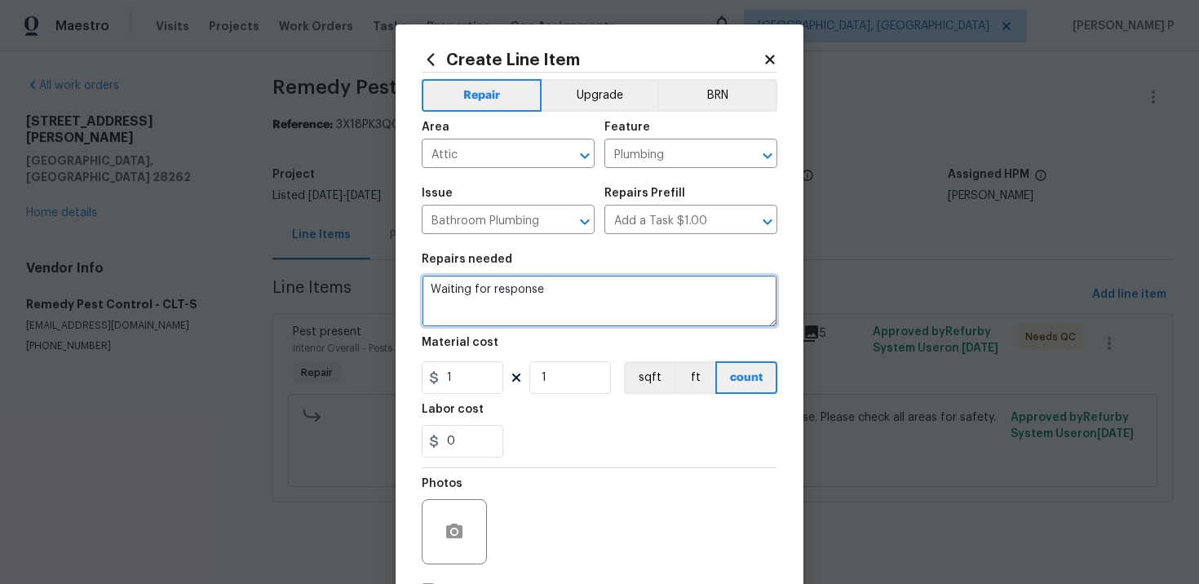
type textarea "Waiting for response"
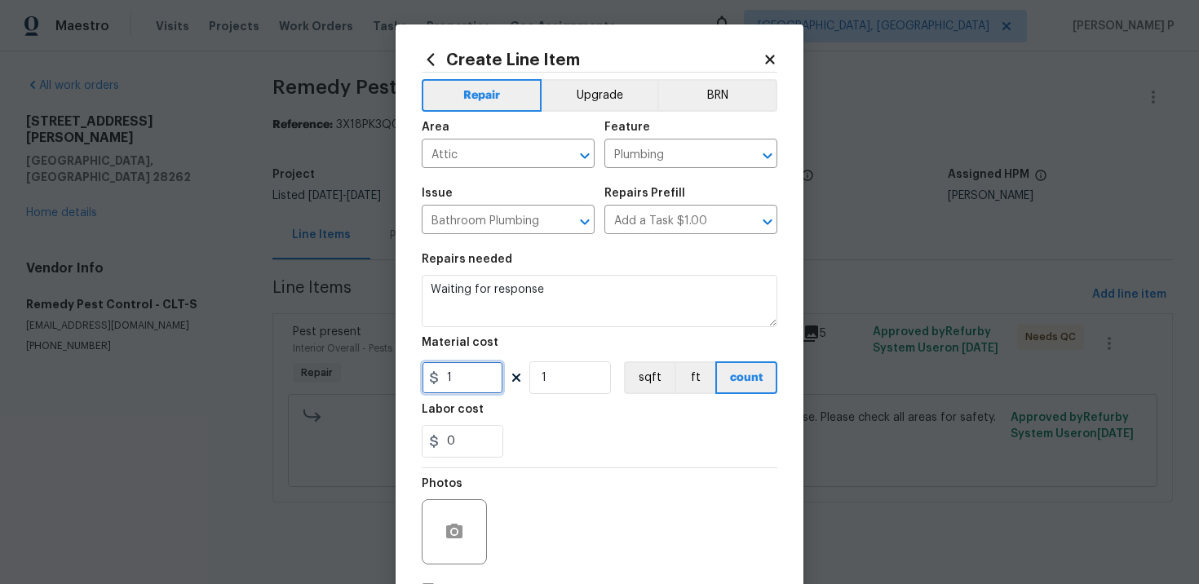
click at [484, 385] on input "1" at bounding box center [463, 377] width 82 height 33
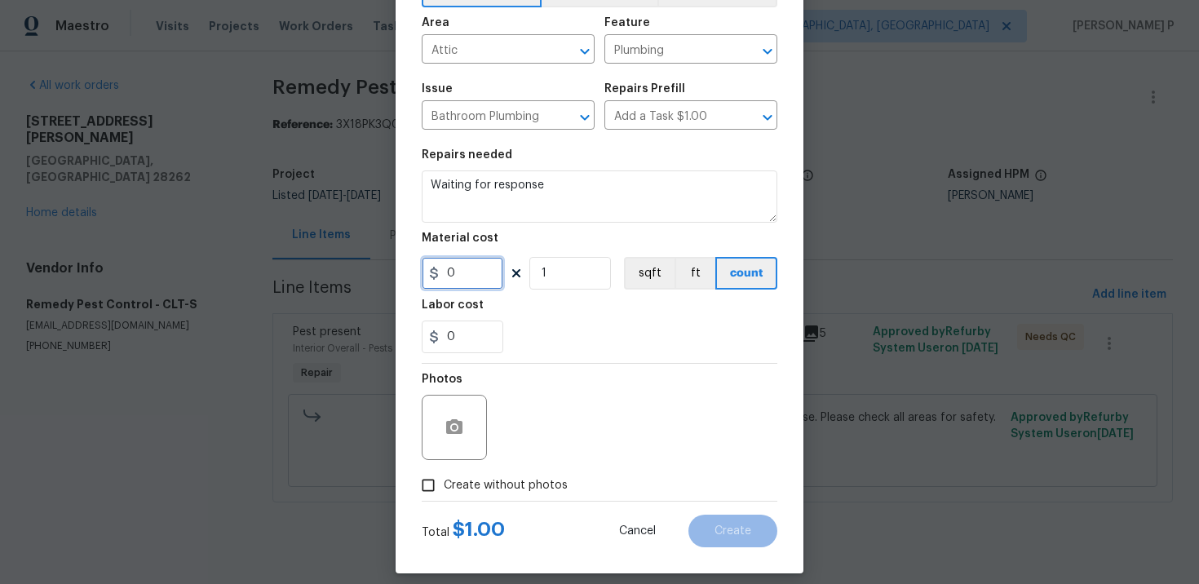
scroll to position [119, 0]
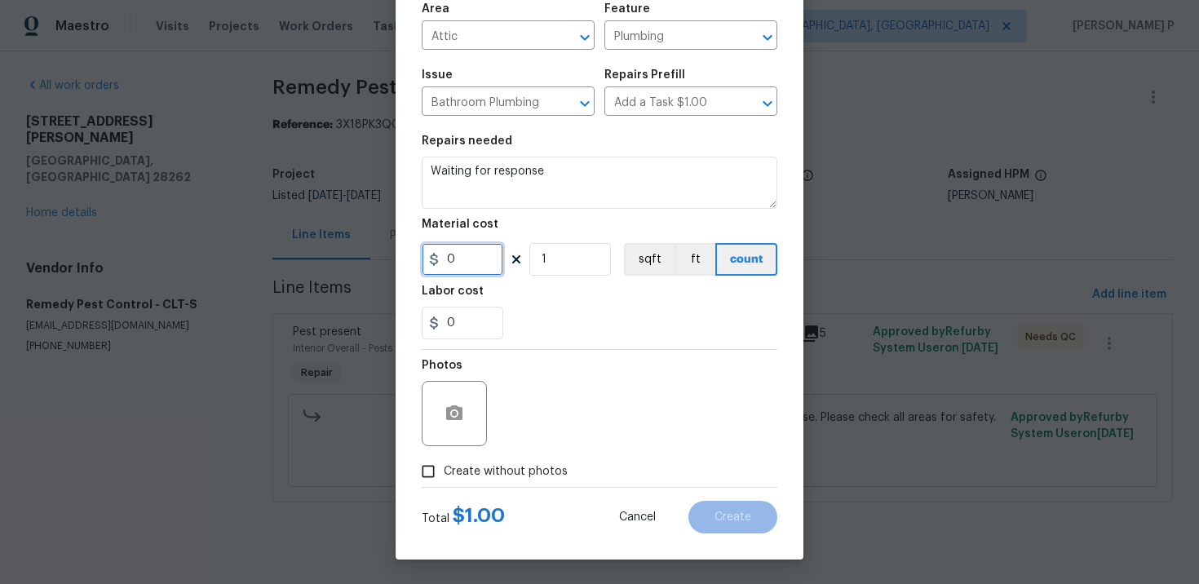
type input "0"
click at [433, 474] on input "Create without photos" at bounding box center [428, 471] width 31 height 31
checkbox input "true"
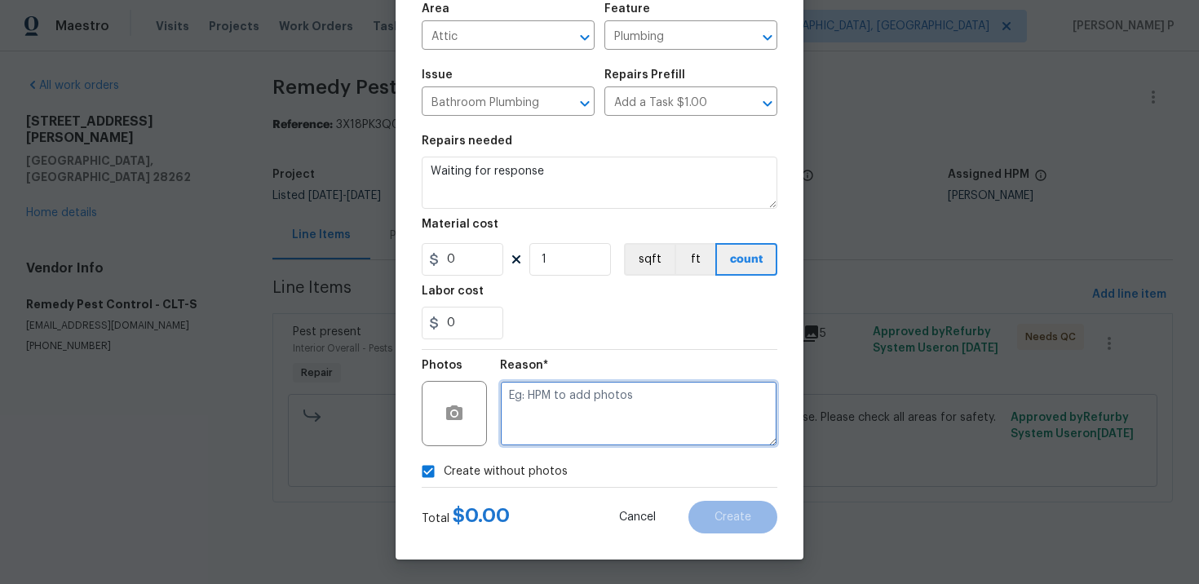
click at [545, 440] on textarea at bounding box center [638, 413] width 277 height 65
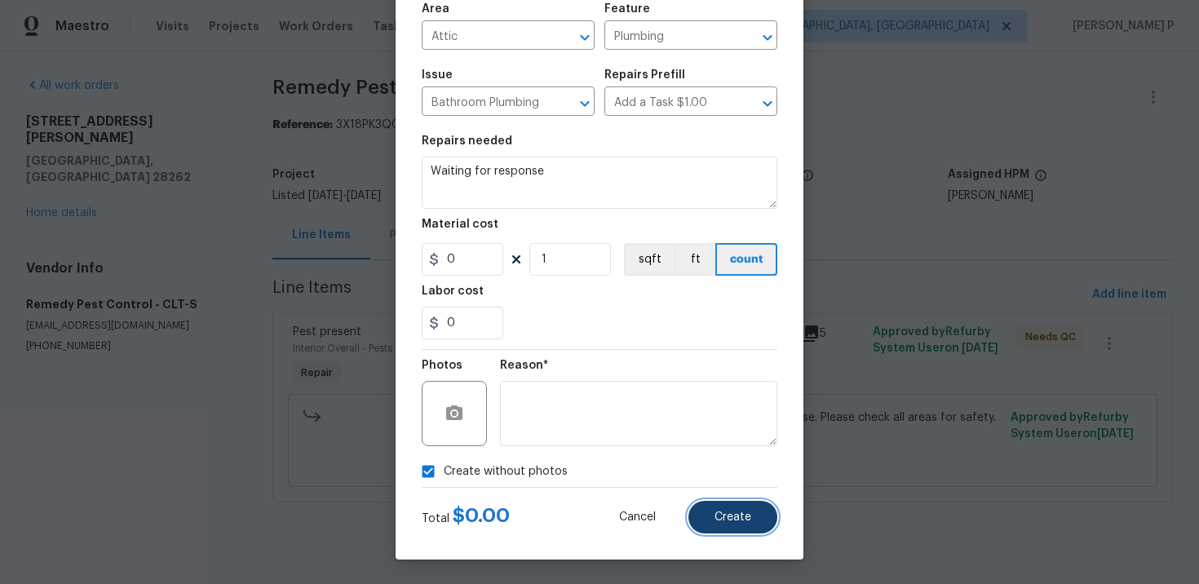
click at [720, 524] on button "Create" at bounding box center [732, 517] width 89 height 33
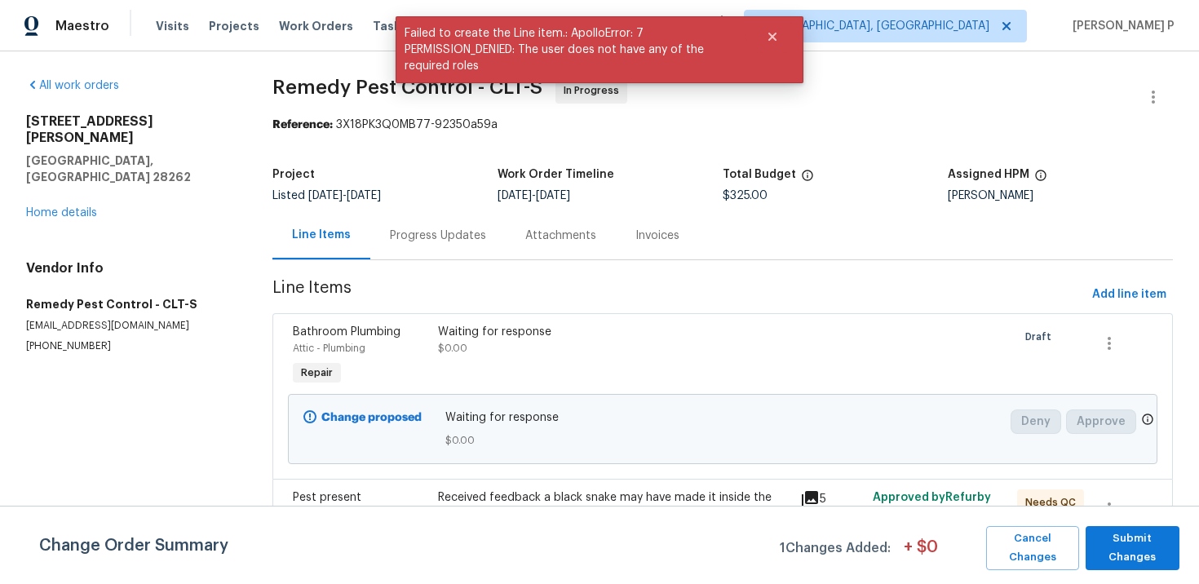
click at [442, 255] on div "Progress Updates" at bounding box center [437, 235] width 135 height 48
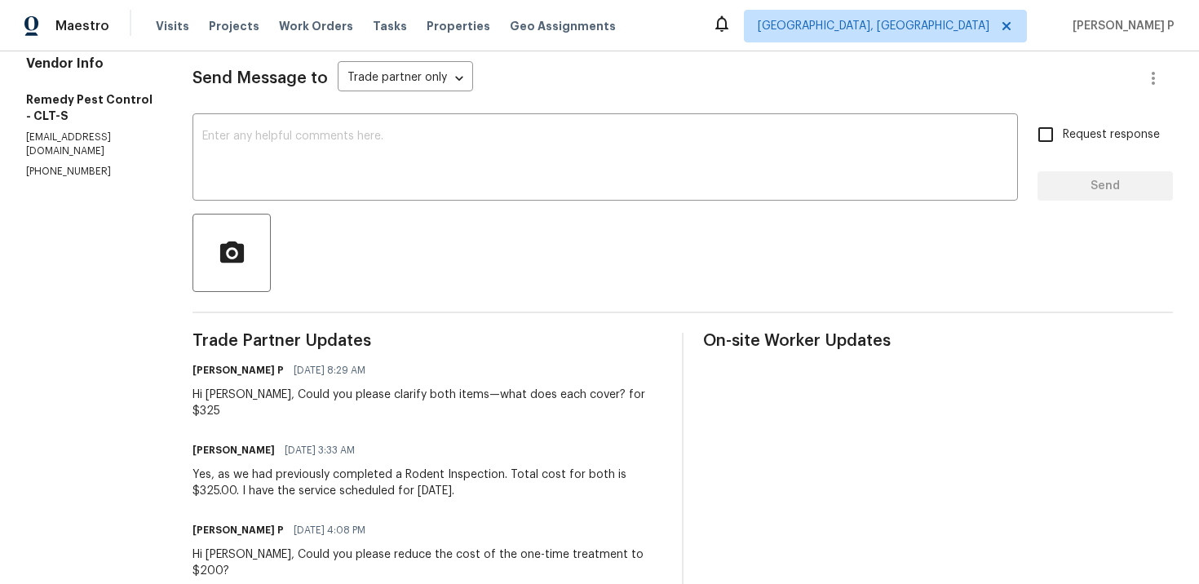
scroll to position [241, 0]
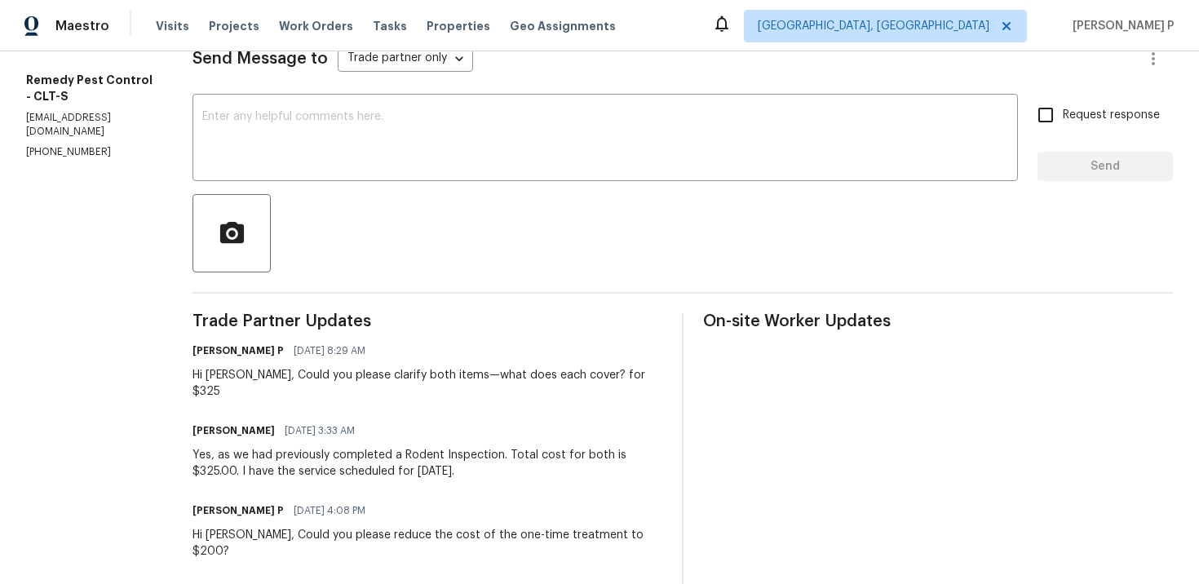
drag, startPoint x: 170, startPoint y: 438, endPoint x: 413, endPoint y: 451, distance: 243.4
click at [413, 452] on div "Yes, as we had previously completed a Rodent Inspection. Total cost for both is…" at bounding box center [427, 463] width 470 height 33
copy div "Yes, as we had previously completed a Rodent Inspection. Total cost for both is…"
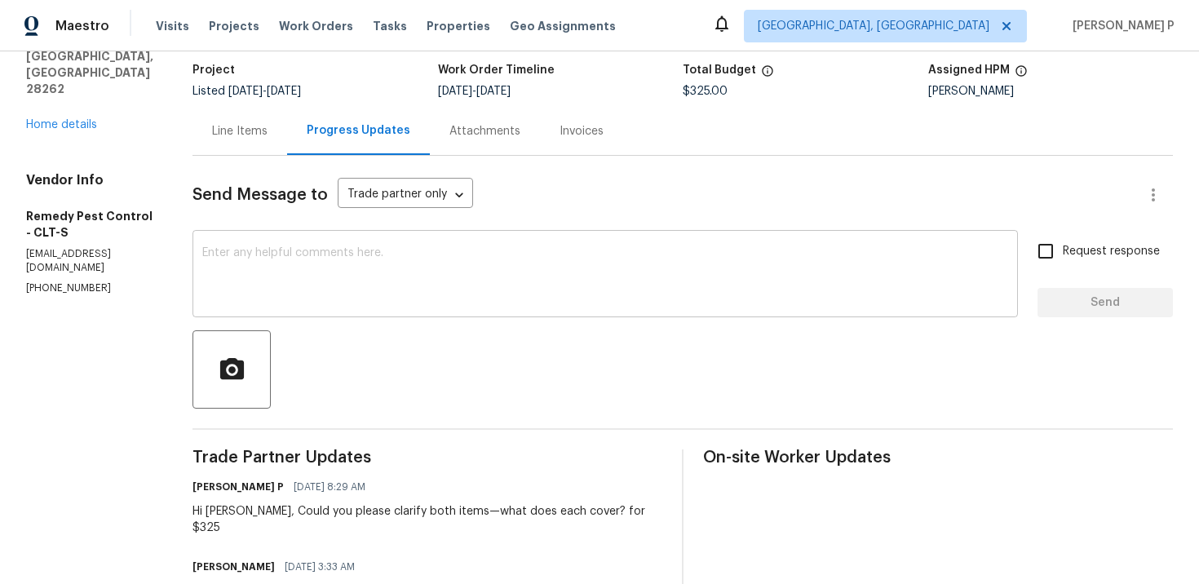
scroll to position [0, 0]
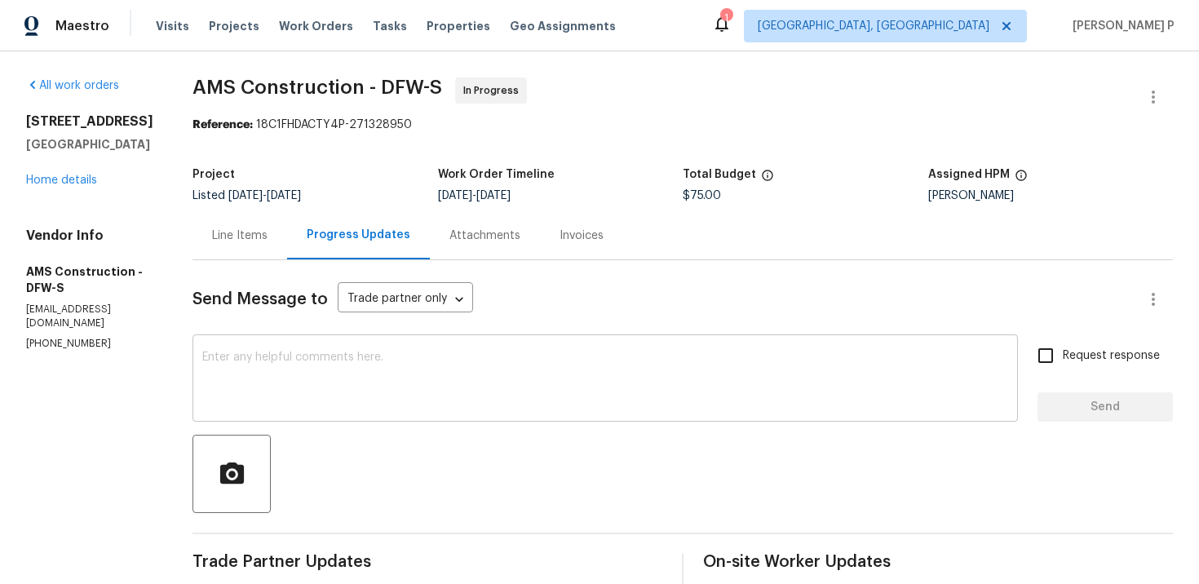
click at [327, 354] on textarea at bounding box center [605, 380] width 806 height 57
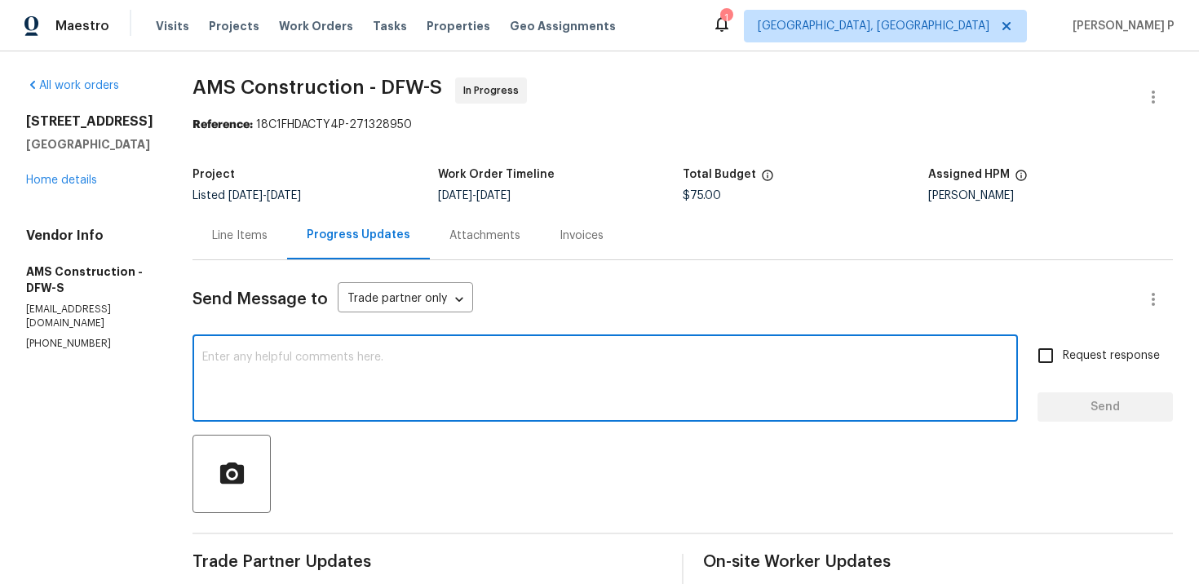
scroll to position [160, 0]
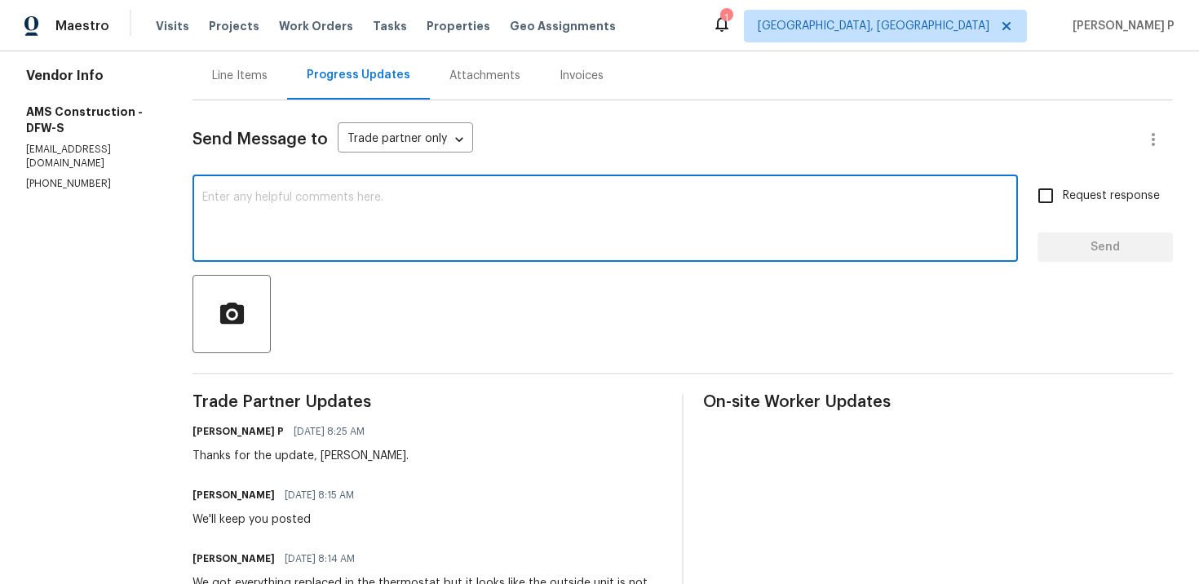
click at [296, 221] on textarea at bounding box center [605, 220] width 806 height 57
paste textarea "Could you please update us on the status of the work order?"
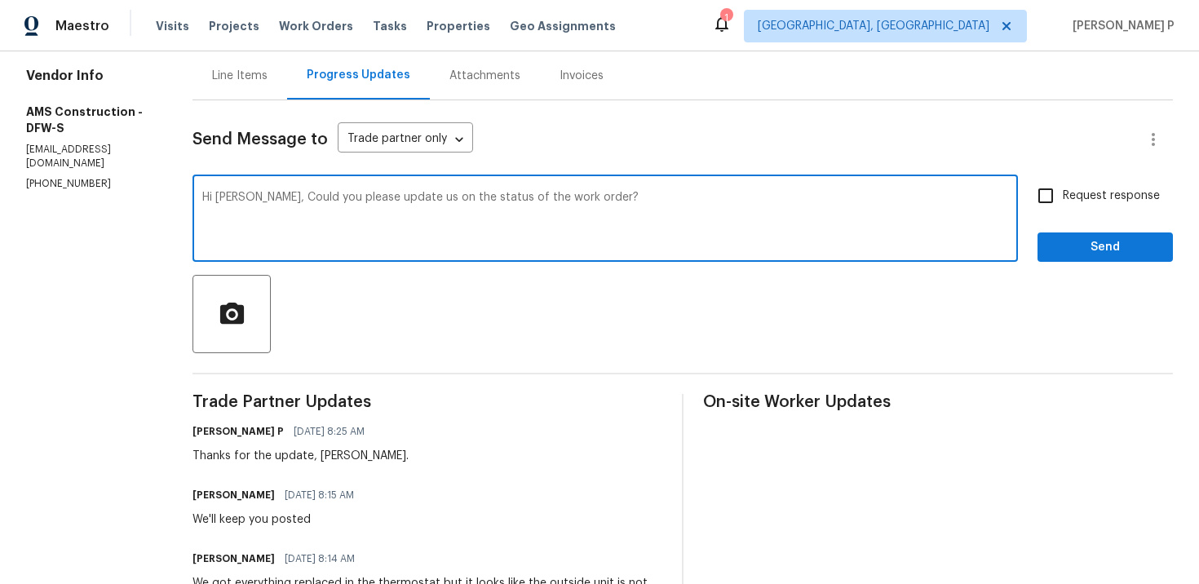
type textarea "Hi Michael, Could you please update us on the status of the work order?"
click at [1064, 199] on span "Request response" at bounding box center [1111, 196] width 97 height 17
click at [1063, 199] on input "Request response" at bounding box center [1045, 196] width 34 height 34
checkbox input "true"
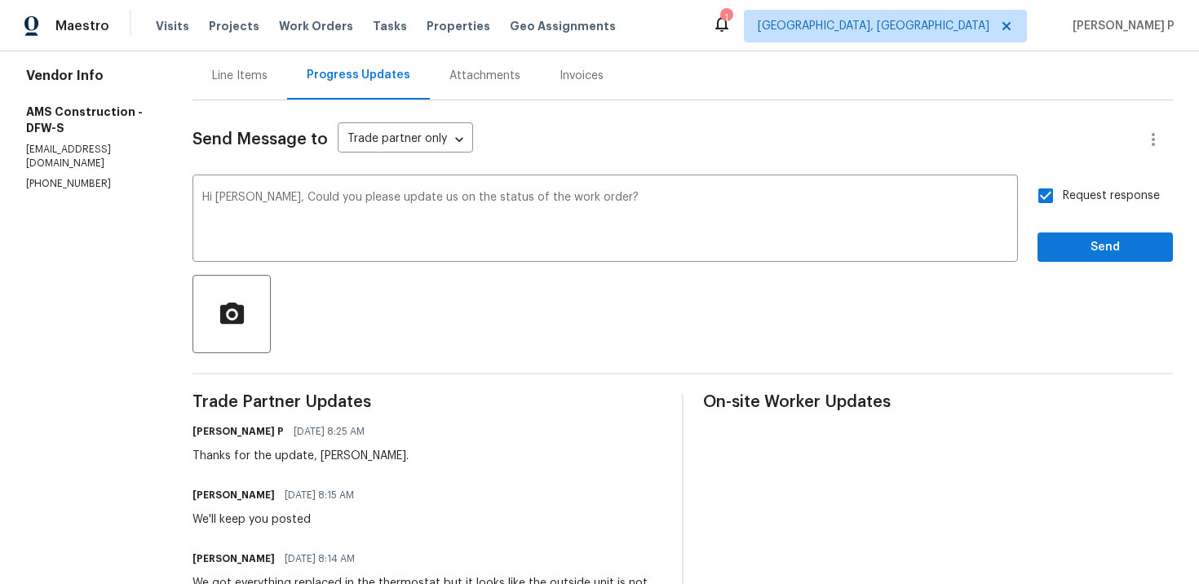
click at [1059, 250] on span "Send" at bounding box center [1105, 247] width 109 height 20
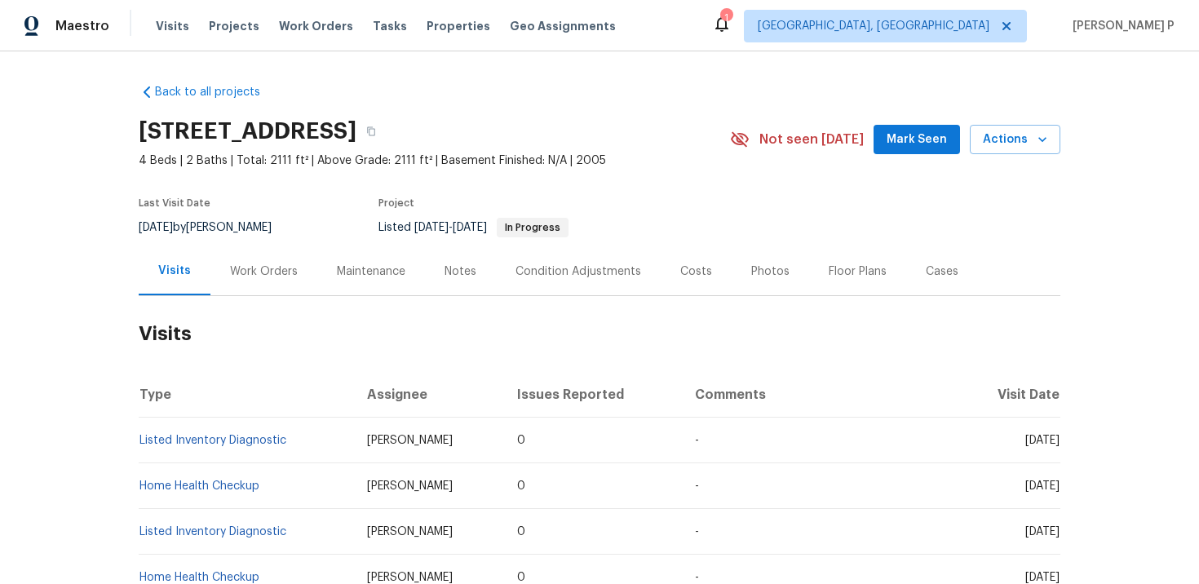
click at [263, 268] on div "Work Orders" at bounding box center [264, 271] width 68 height 16
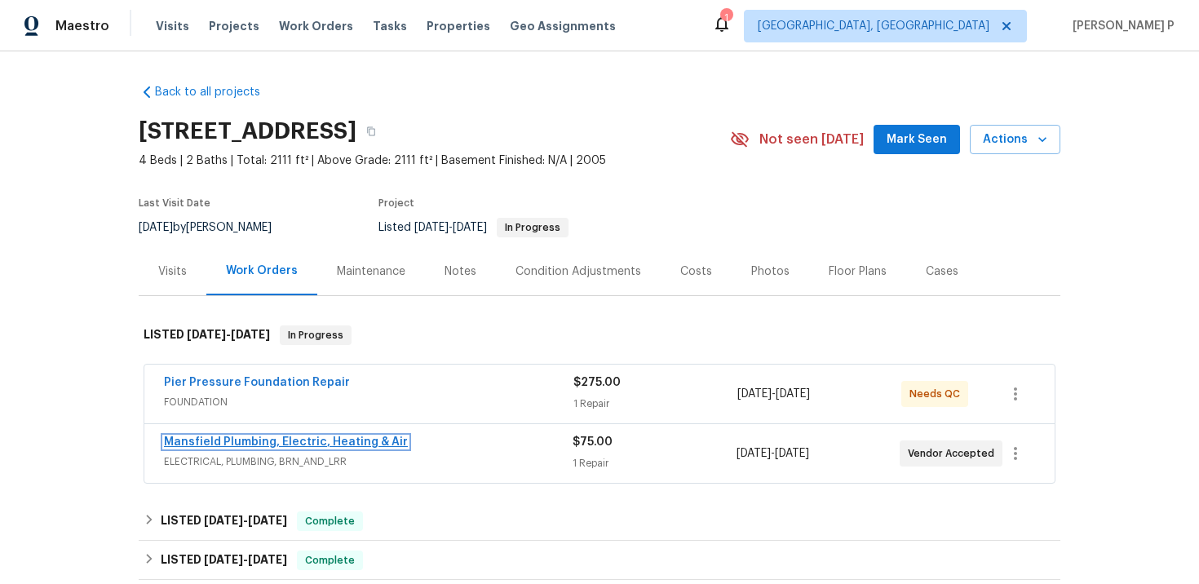
click at [281, 447] on link "Mansfield Plumbing, Electric, Heating & Air" at bounding box center [286, 441] width 244 height 11
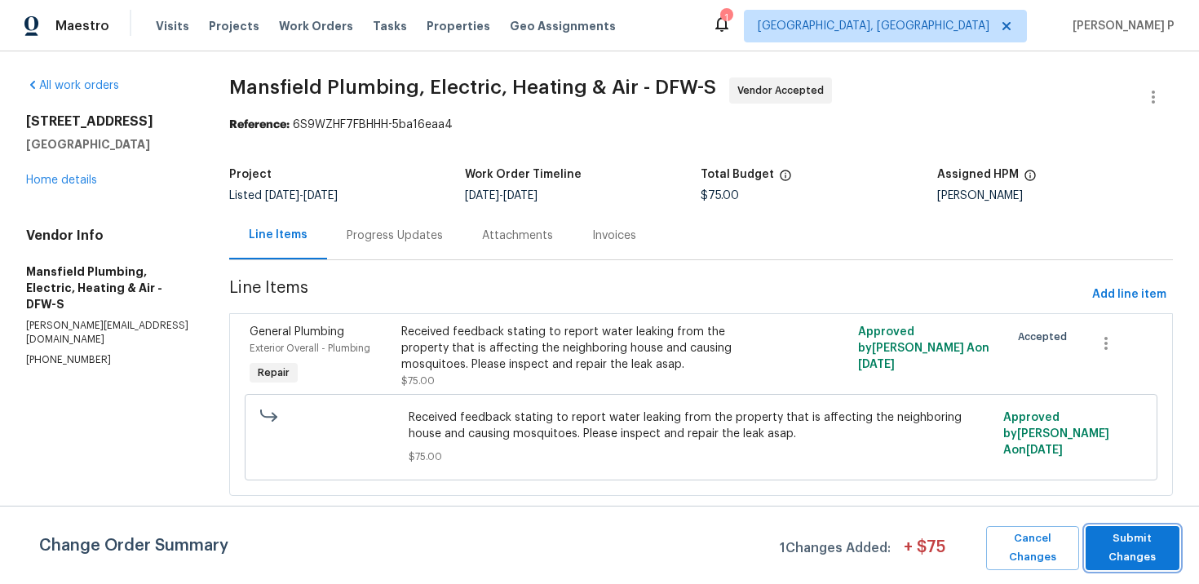
click at [1139, 554] on span "Submit Changes" at bounding box center [1132, 548] width 77 height 38
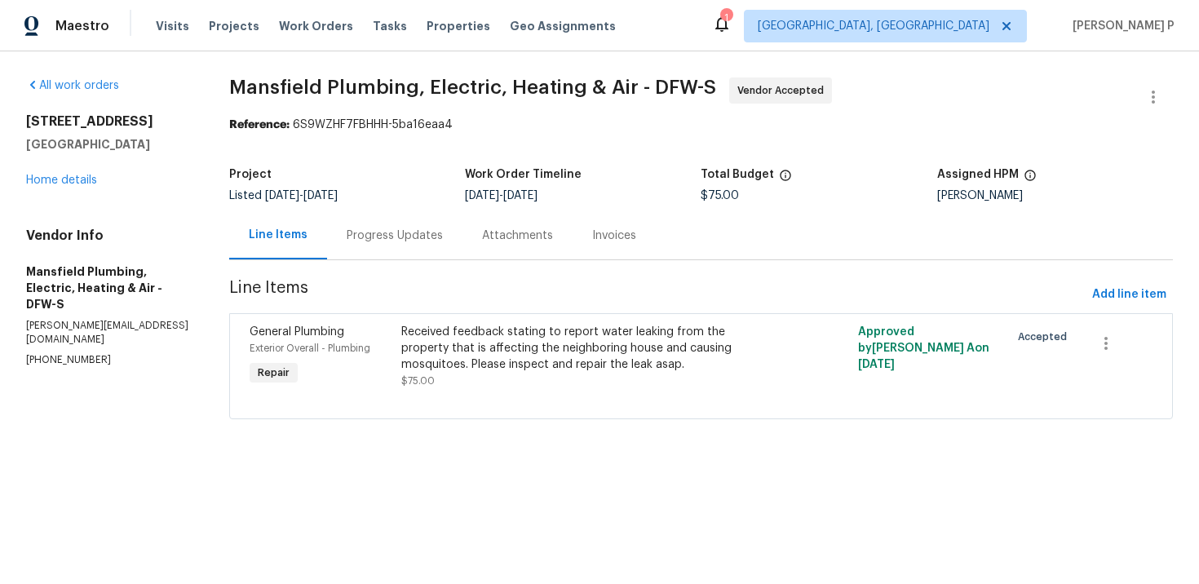
click at [403, 244] on div "Progress Updates" at bounding box center [394, 235] width 135 height 48
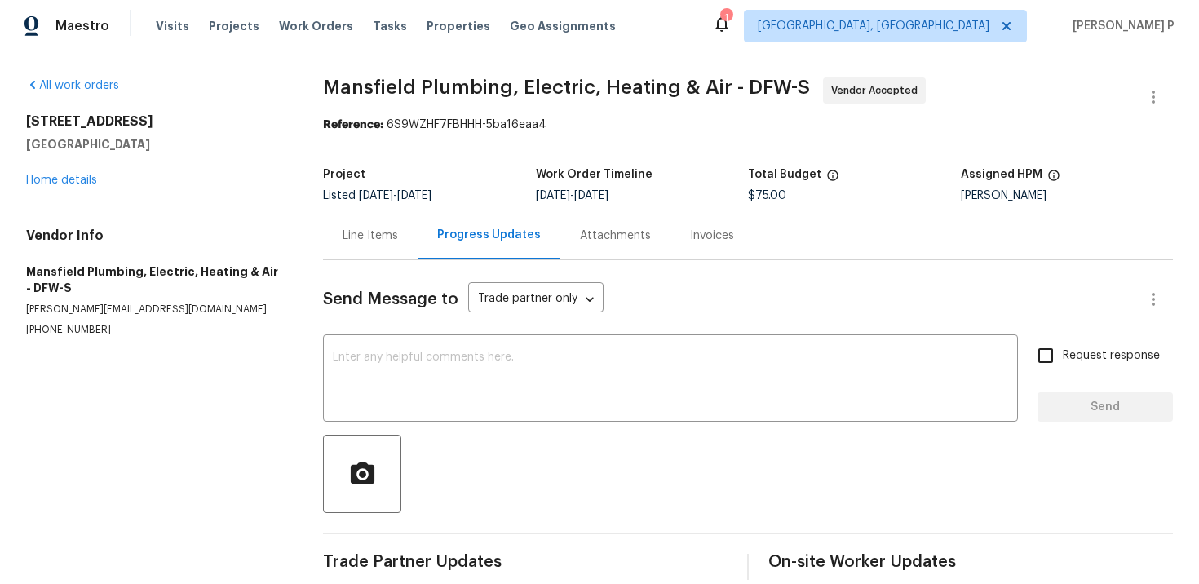
scroll to position [22, 0]
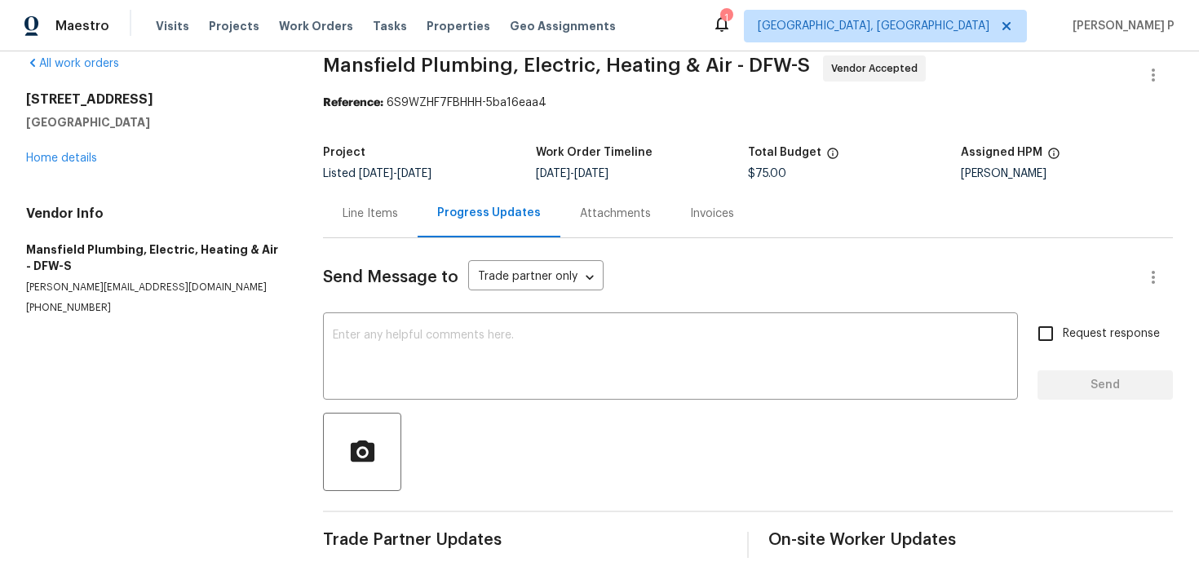
click at [373, 202] on div "Line Items" at bounding box center [370, 213] width 95 height 48
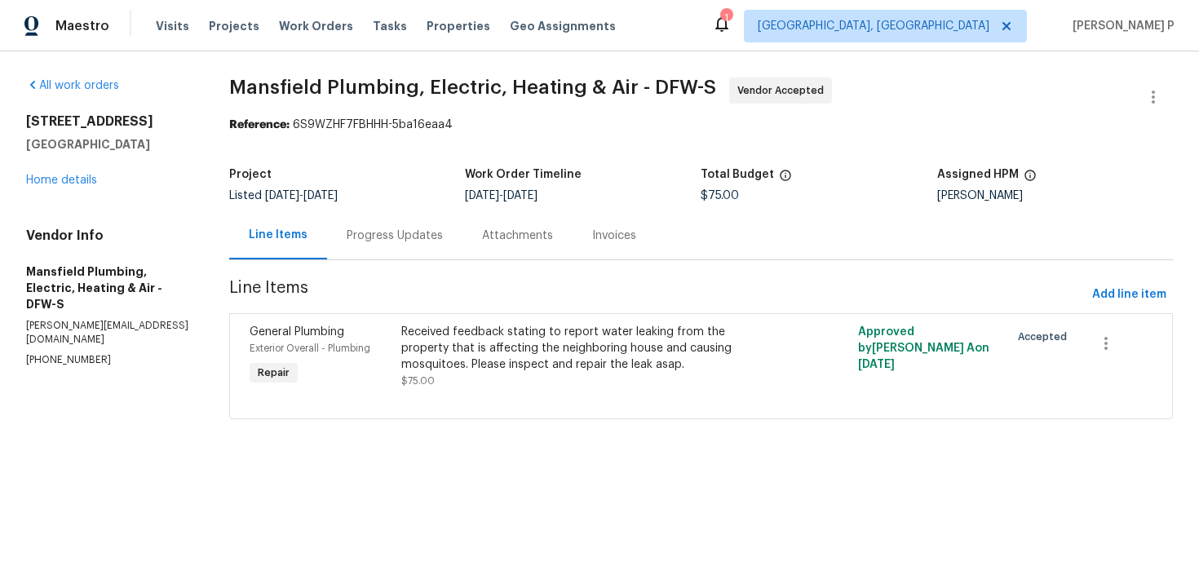
click at [429, 233] on div "Progress Updates" at bounding box center [395, 236] width 96 height 16
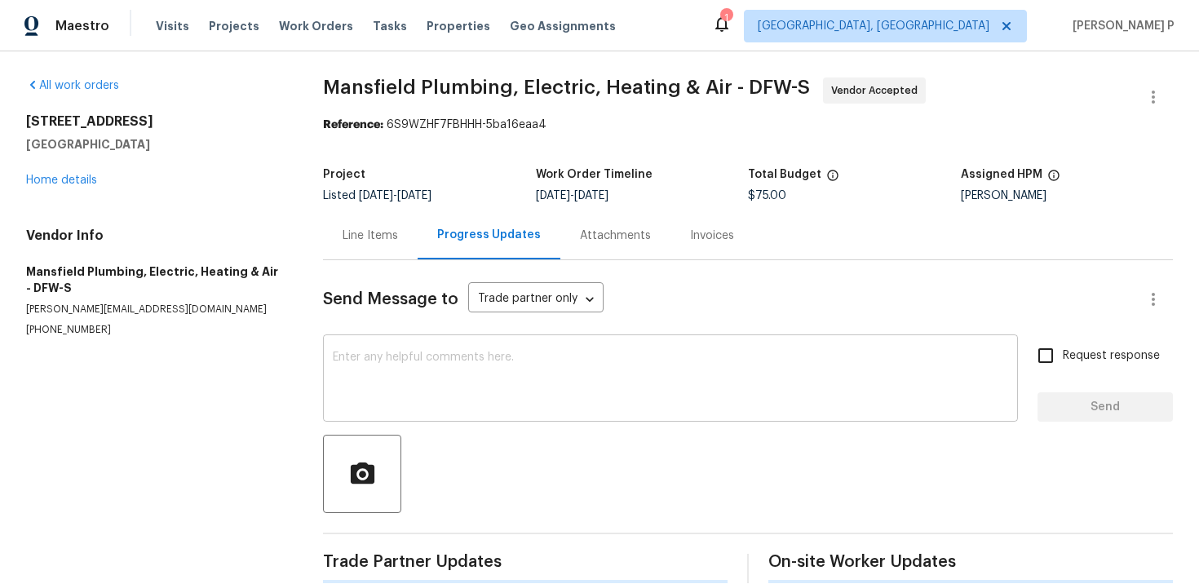
scroll to position [22, 0]
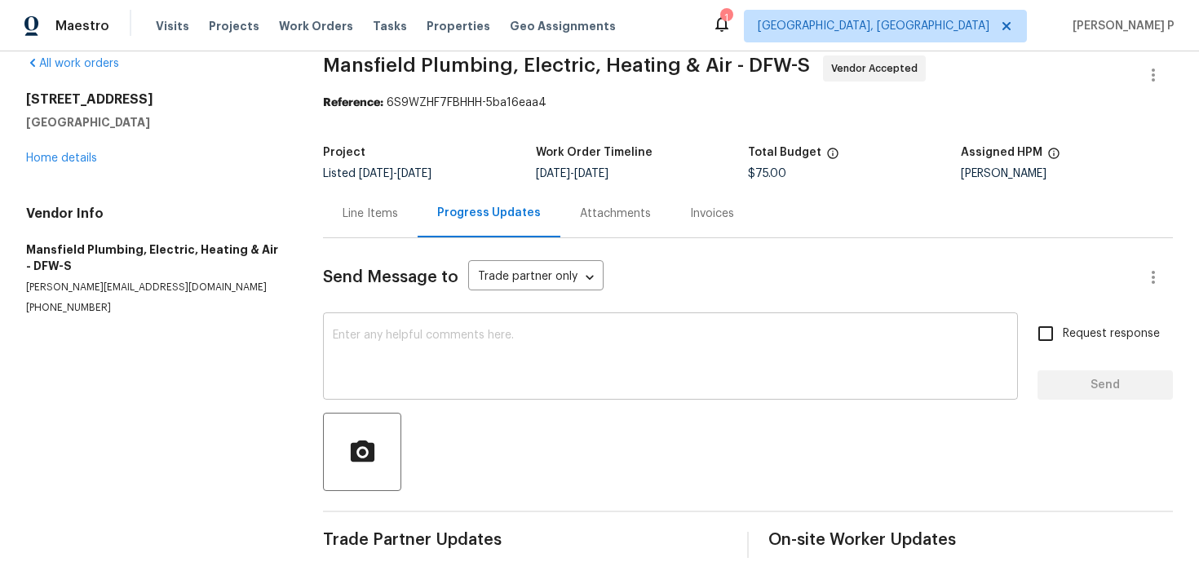
click at [537, 341] on textarea at bounding box center [670, 358] width 675 height 57
paste textarea "Hi, this is Ramyasri with Opendoor. I’m confirming you received the WO for the …"
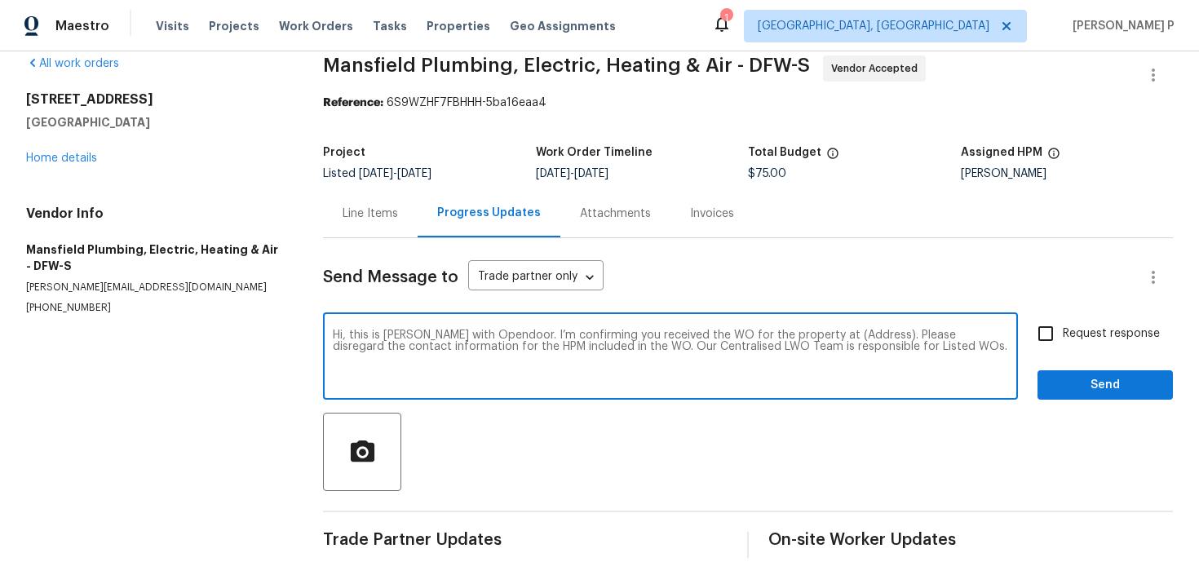
drag, startPoint x: 818, startPoint y: 335, endPoint x: 868, endPoint y: 334, distance: 49.8
click at [868, 334] on textarea "Hi, this is Ramyasri with Opendoor. I’m confirming you received the WO for the …" at bounding box center [670, 358] width 675 height 57
paste textarea "12129 Angel Food Ln, Fort Worth, TX 76244"
type textarea "Hi, this is Ramyasri with Opendoor. I’m confirming you received the WO for the …"
click at [1063, 335] on input "Request response" at bounding box center [1045, 333] width 34 height 34
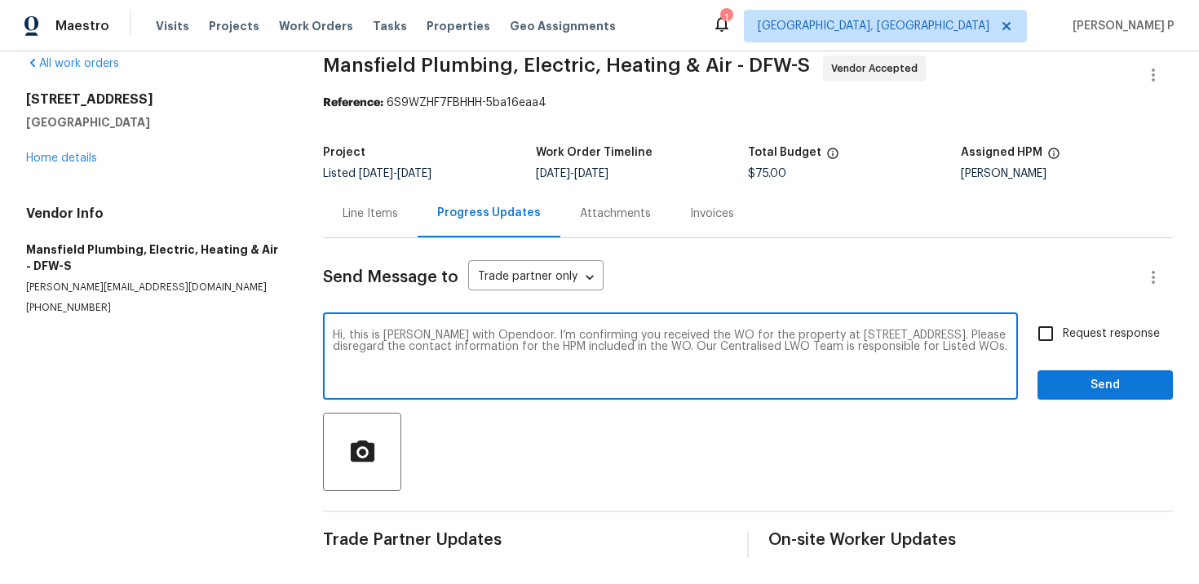
checkbox input "true"
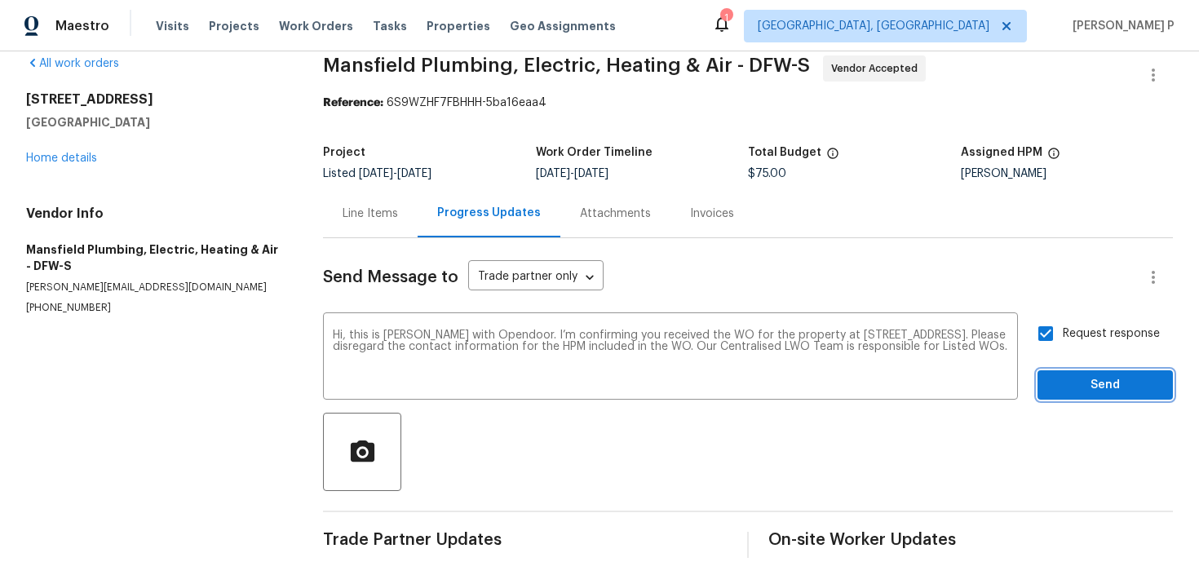
click at [1073, 391] on span "Send" at bounding box center [1105, 385] width 109 height 20
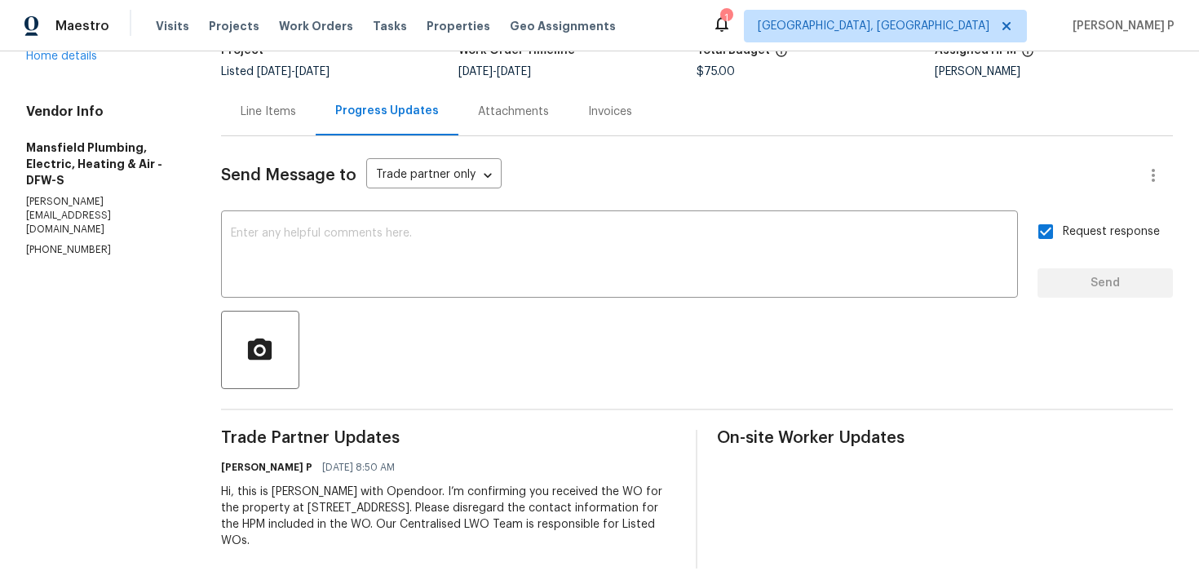
scroll to position [135, 0]
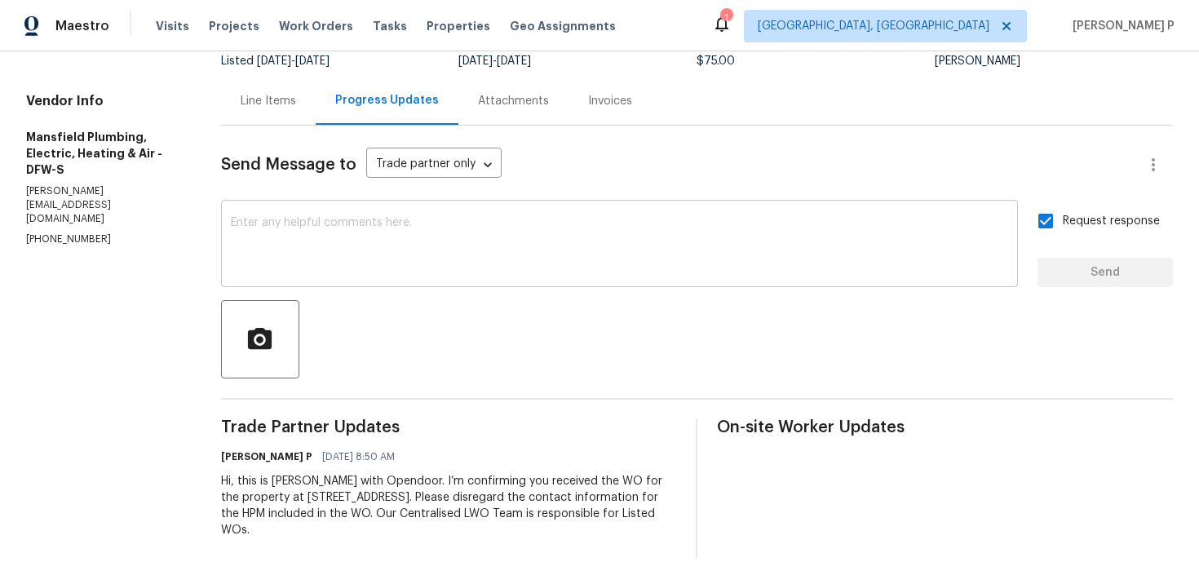
click at [445, 254] on textarea at bounding box center [619, 245] width 777 height 57
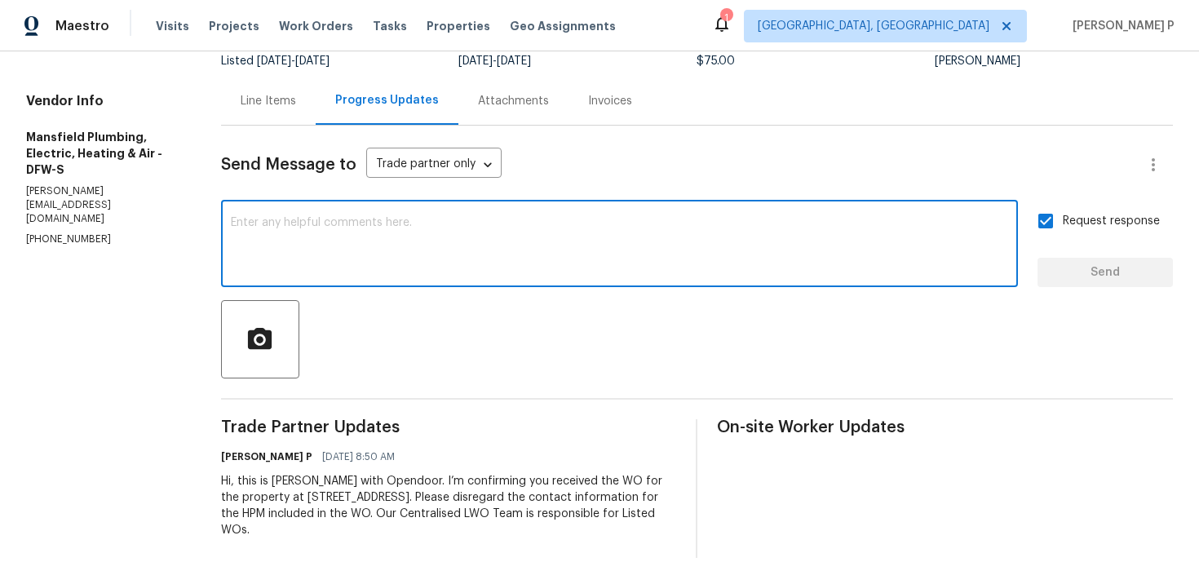
paste textarea "Attention All Work Orders must include before-photos (both close-up and wide-an…"
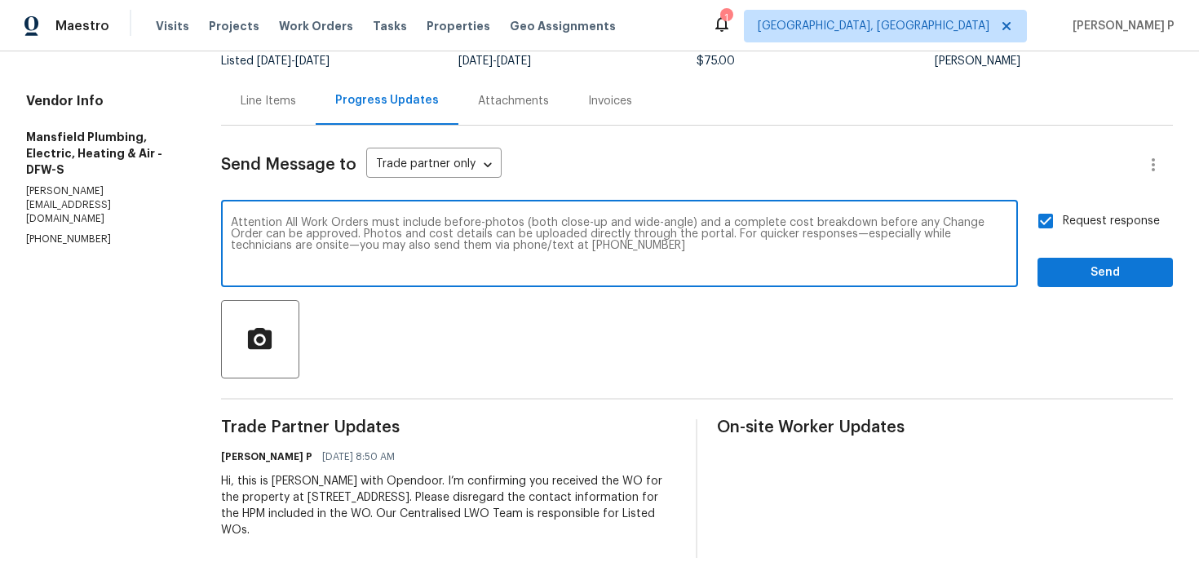
type textarea "Attention All Work Orders must include before-photos (both close-up and wide-an…"
click at [1085, 272] on span "Send" at bounding box center [1105, 273] width 109 height 20
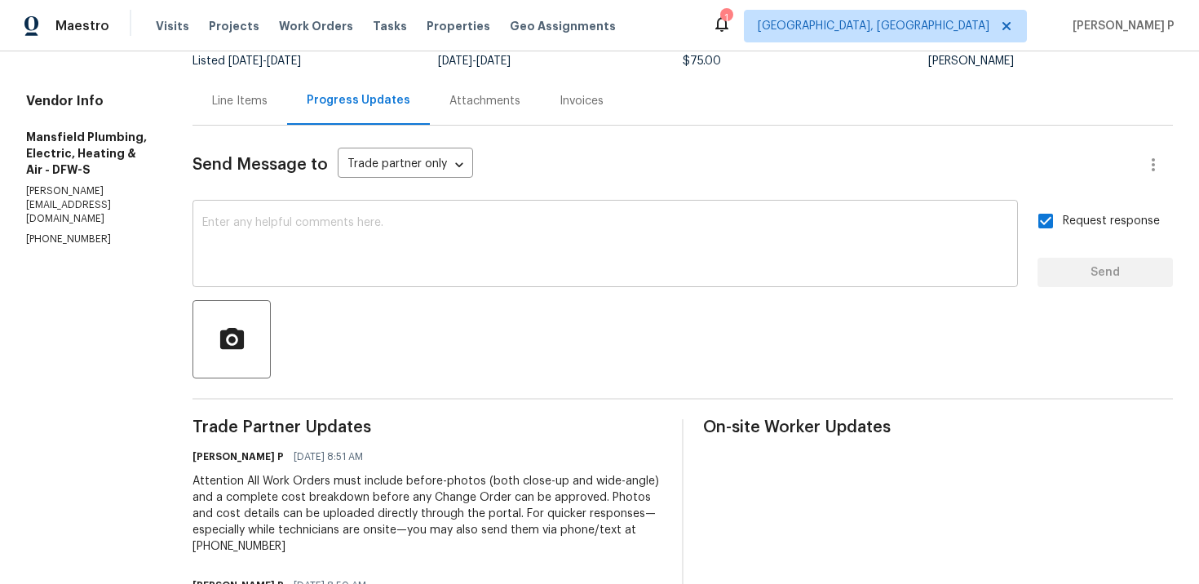
scroll to position [0, 0]
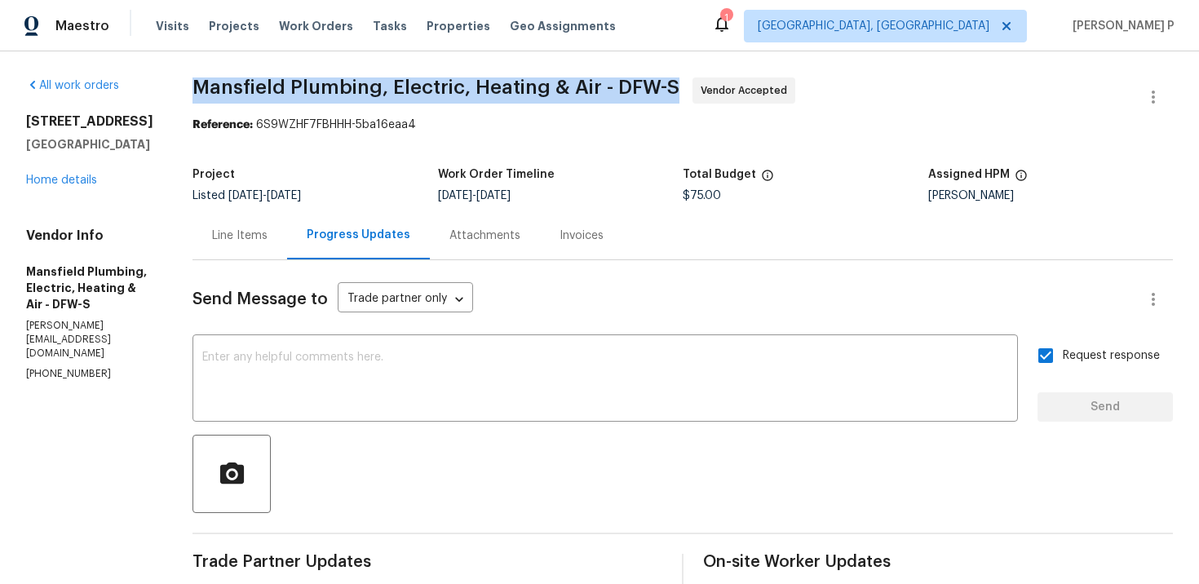
drag, startPoint x: 233, startPoint y: 90, endPoint x: 706, endPoint y: 86, distance: 473.1
click at [679, 86] on span "Mansfield Plumbing, Electric, Heating & Air - DFW-S" at bounding box center [435, 87] width 487 height 20
copy span "Mansfield Plumbing, Electric, Heating & Air - DFW-S"
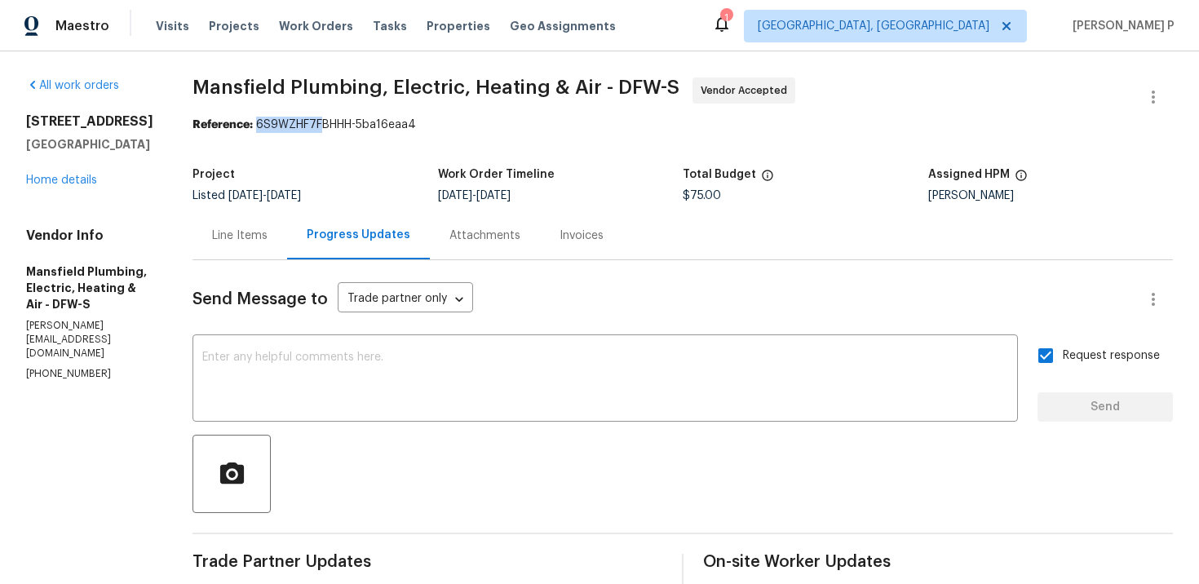
drag, startPoint x: 294, startPoint y: 126, endPoint x: 460, endPoint y: 126, distance: 166.4
click at [460, 126] on div "Reference: 6S9WZHF7FBHHH-5ba16eaa4" at bounding box center [682, 125] width 980 height 16
copy div "6S9WZHF7FBHHH-5ba16eaa4"
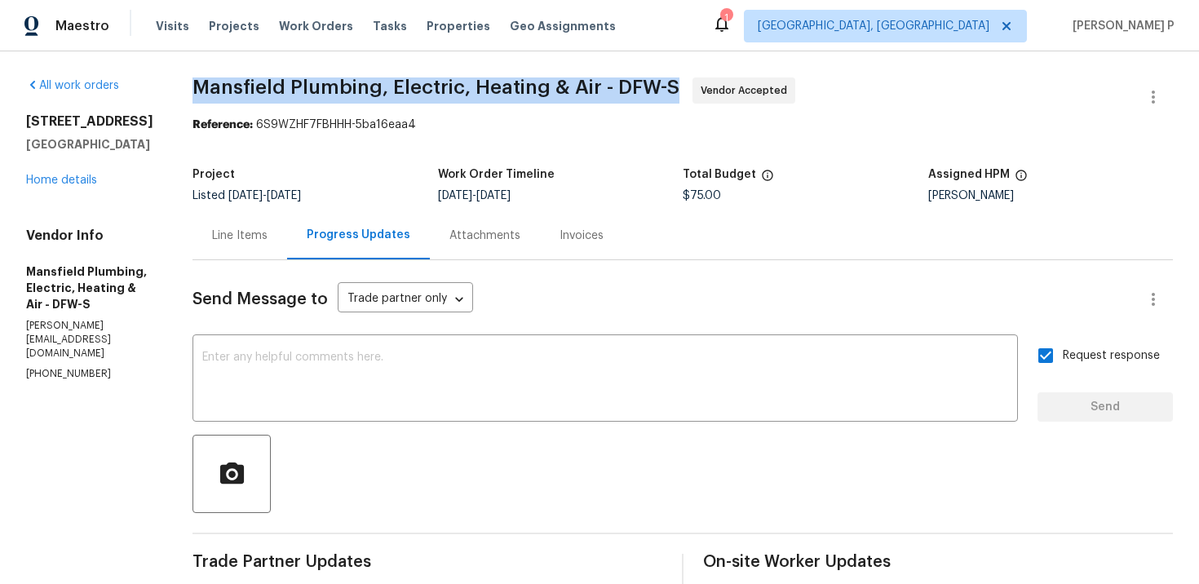
drag, startPoint x: 232, startPoint y: 87, endPoint x: 716, endPoint y: 86, distance: 483.7
click at [717, 87] on span "Mansfield Plumbing, Electric, Heating & Air - DFW-S Vendor Accepted" at bounding box center [662, 96] width 941 height 39
copy span "Mansfield Plumbing, Electric, Heating & Air - DFW-S"
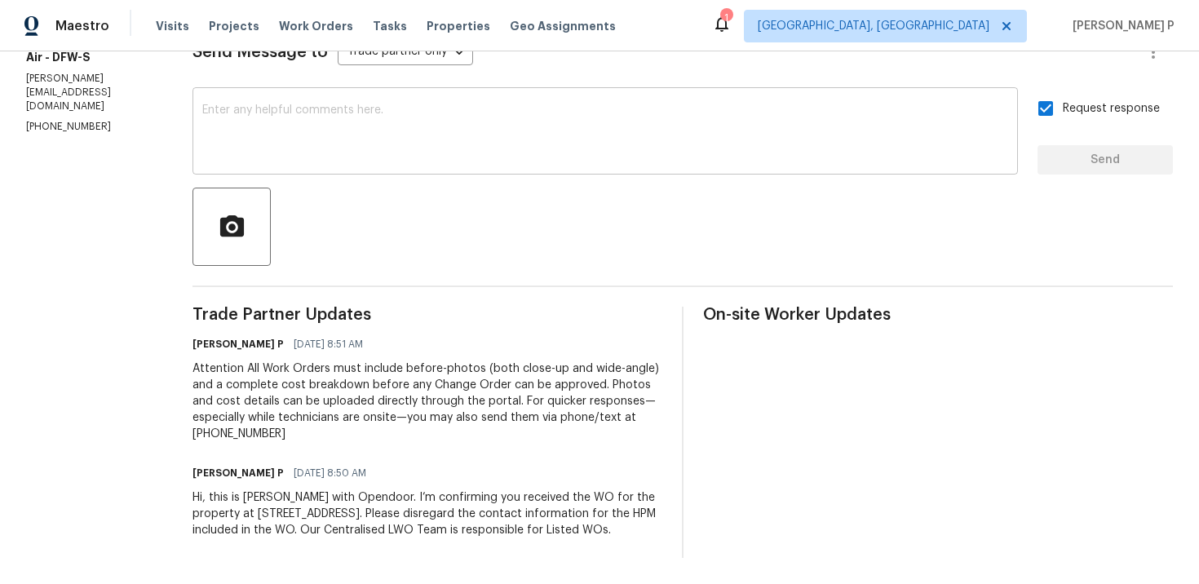
scroll to position [261, 0]
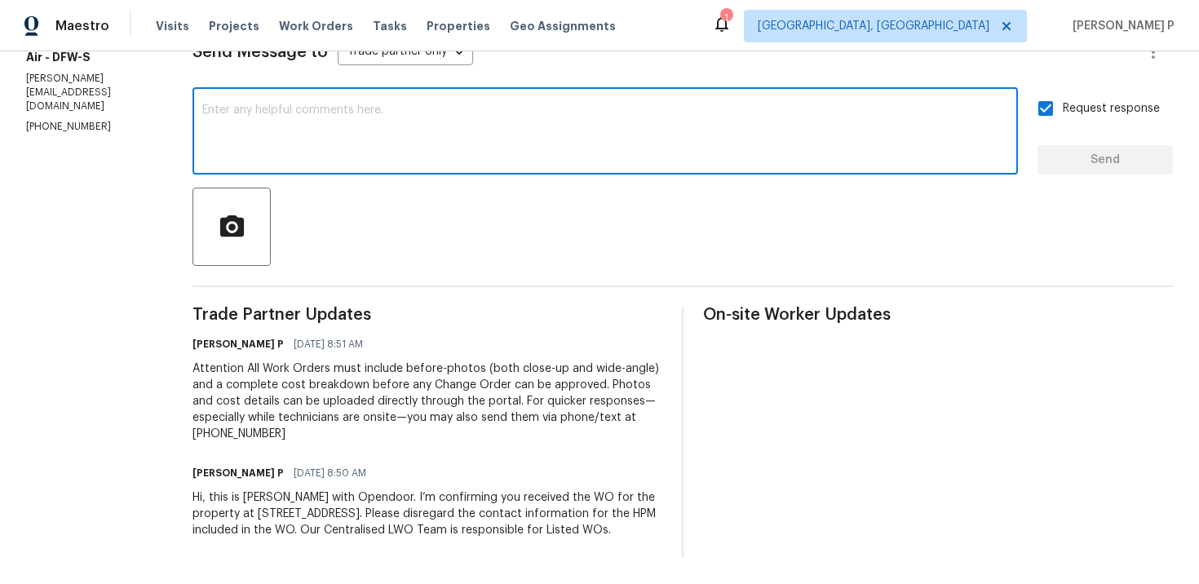
click at [411, 139] on textarea at bounding box center [605, 132] width 806 height 57
paste textarea "Thank you for accepting the work order. Could you please provide us with an upd…"
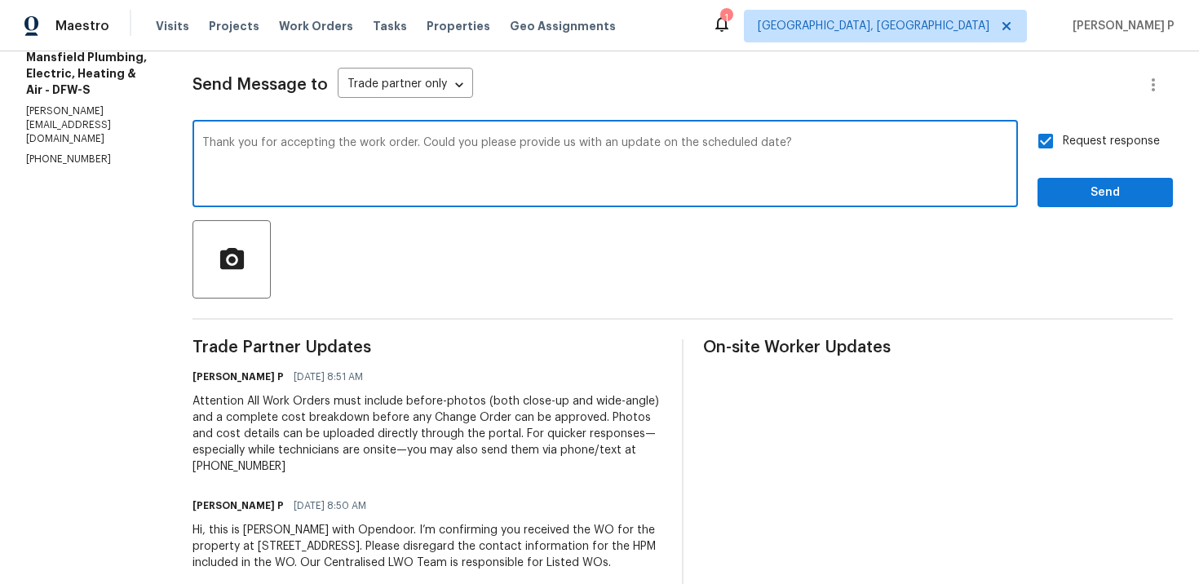
scroll to position [263, 0]
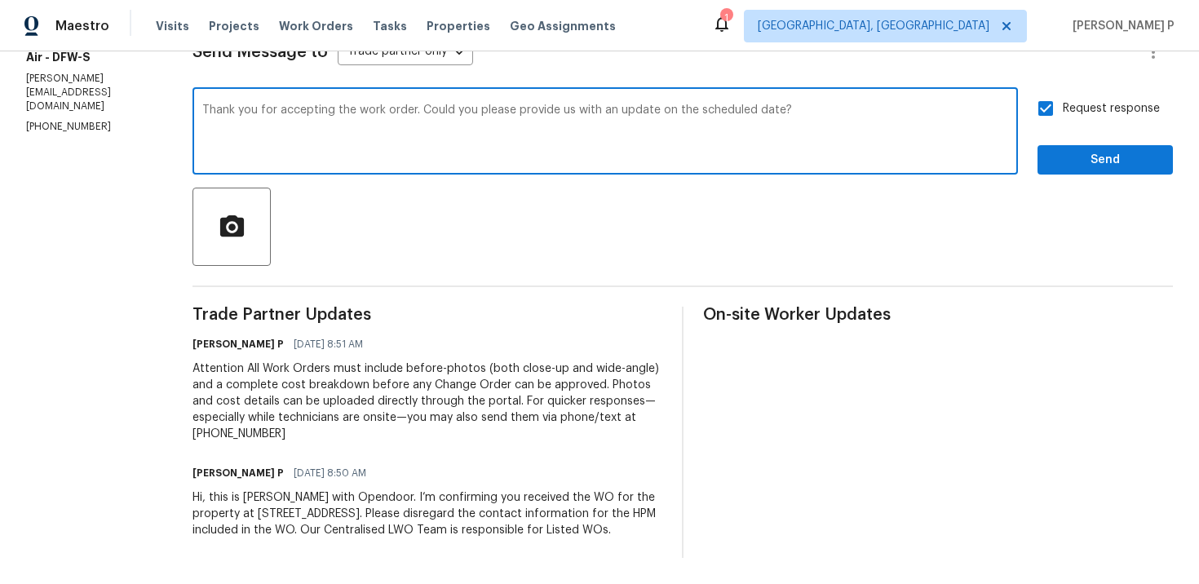
type textarea "Thank you for accepting the work order. Could you please provide us with an upd…"
click at [1067, 150] on span "Send" at bounding box center [1105, 160] width 109 height 20
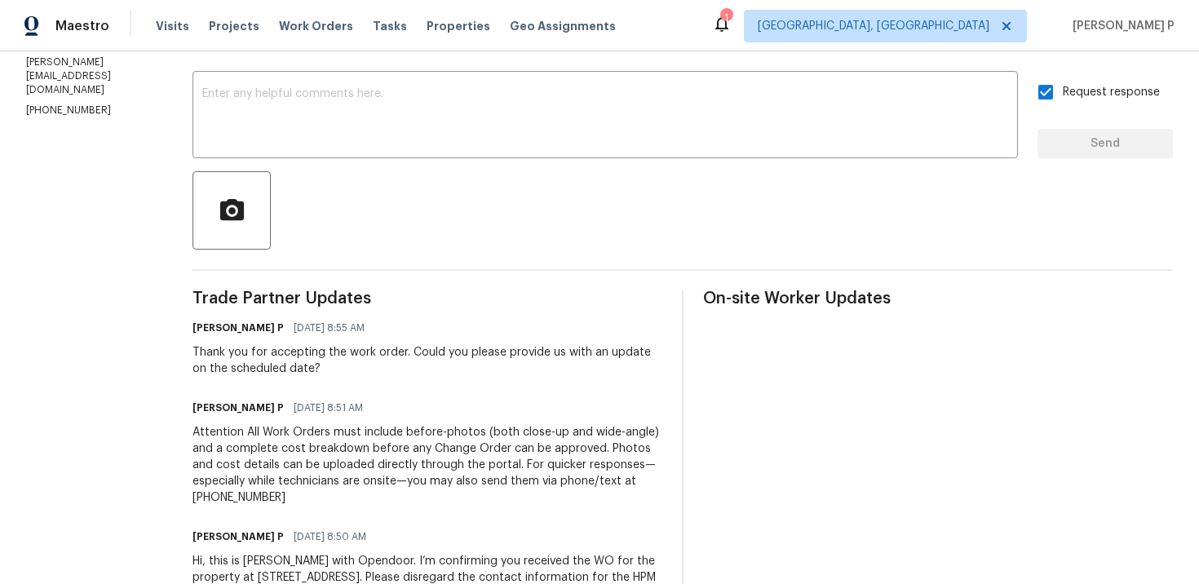
scroll to position [0, 0]
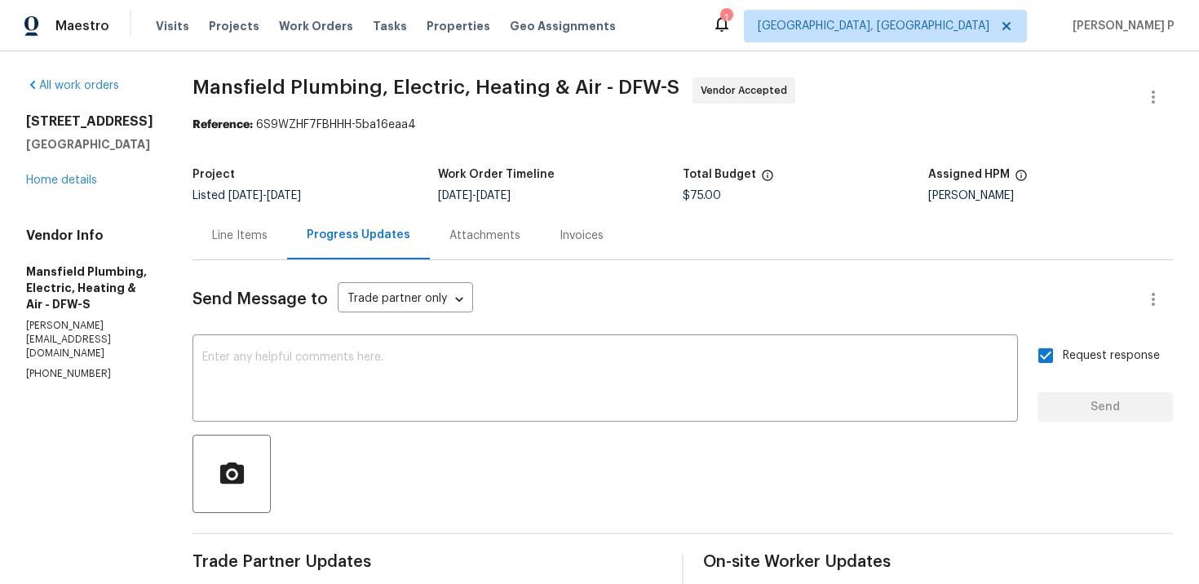
click at [268, 228] on div "Line Items" at bounding box center [239, 236] width 55 height 16
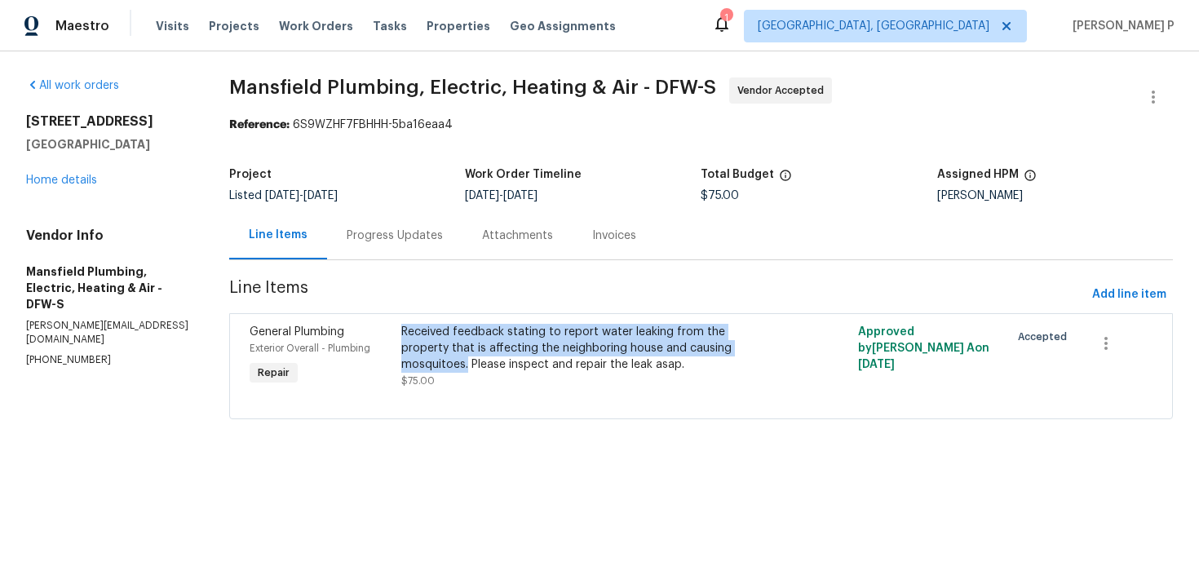
copy div "Received feedback stating to report water leaking from the property that is aff…"
drag, startPoint x: 406, startPoint y: 332, endPoint x: 750, endPoint y: 353, distance: 344.0
click at [750, 353] on div "Received feedback stating to report water leaking from the property that is aff…" at bounding box center [586, 348] width 370 height 49
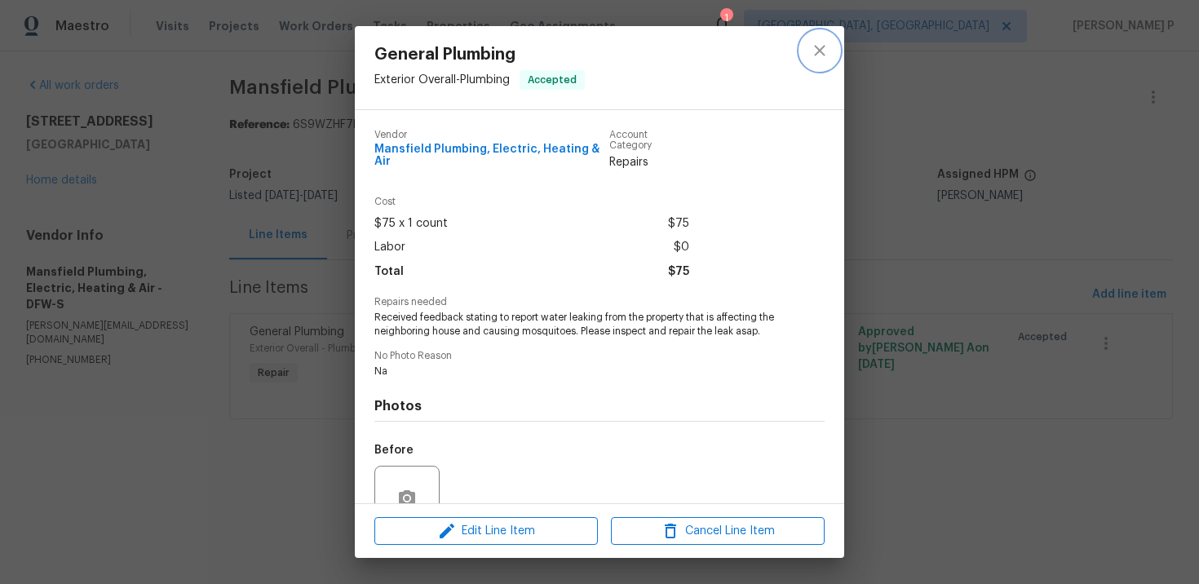
click at [813, 45] on icon "close" at bounding box center [820, 51] width 20 height 20
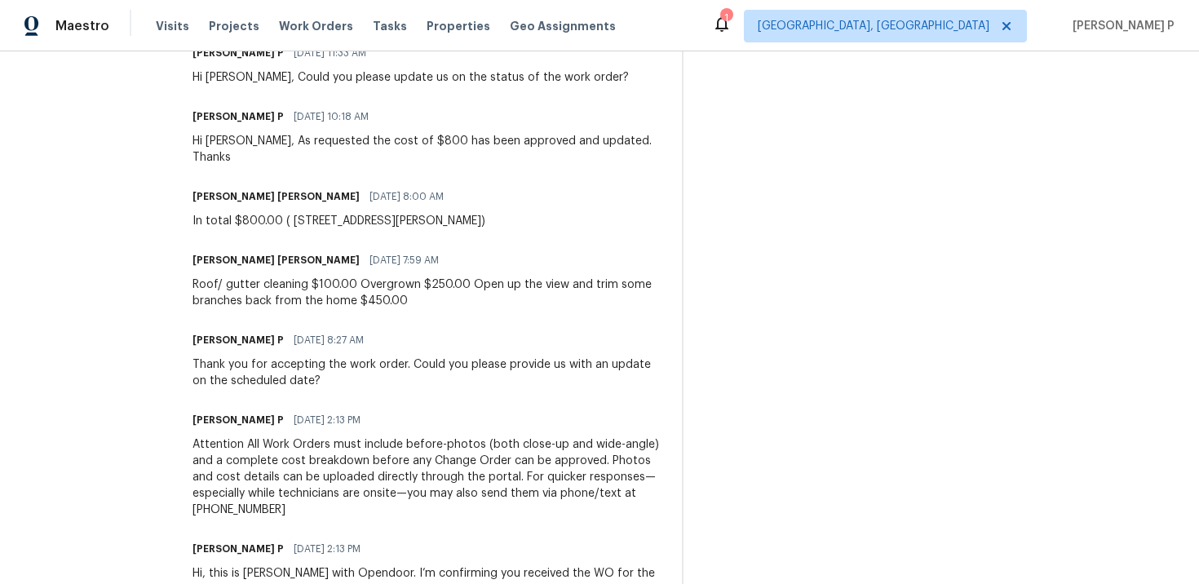
scroll to position [932, 0]
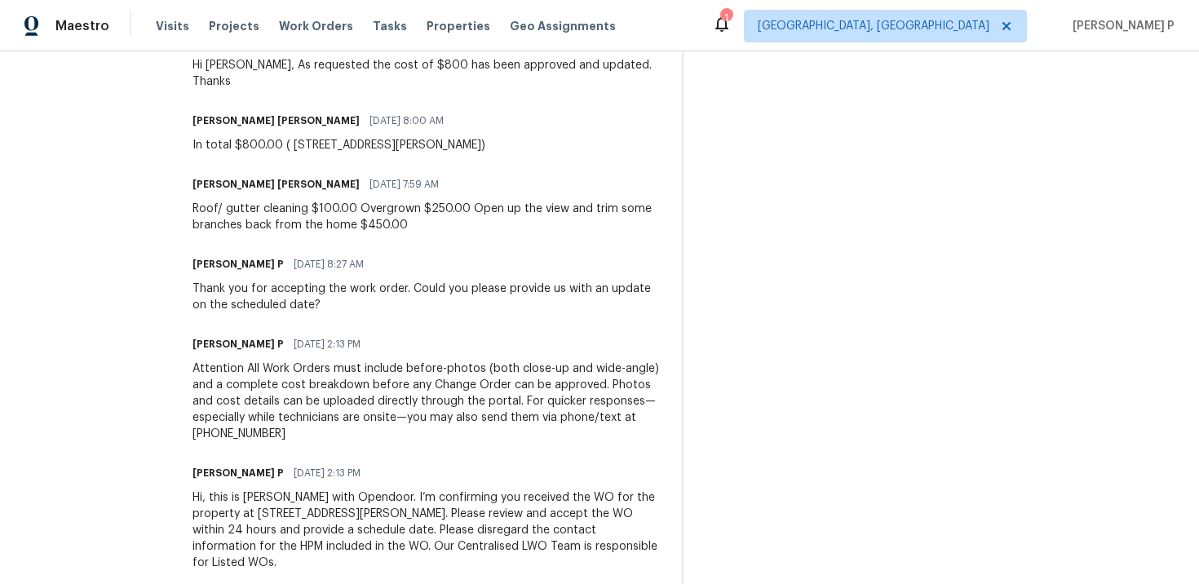
click at [314, 374] on div "Attention All Work Orders must include before-photos (both close-up and wide-an…" at bounding box center [427, 402] width 470 height 82
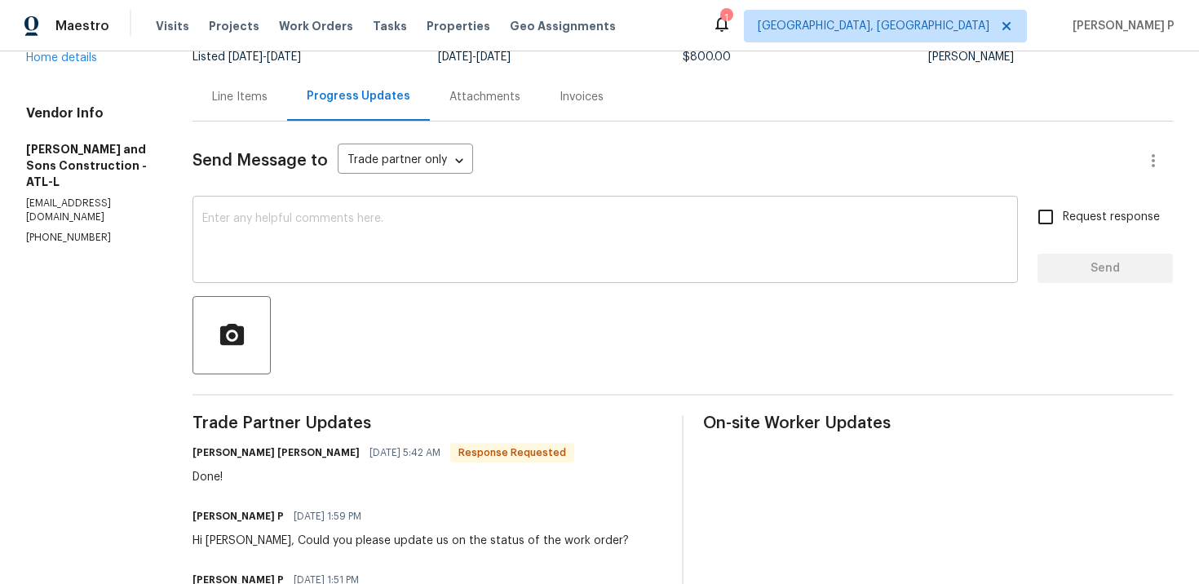
scroll to position [0, 0]
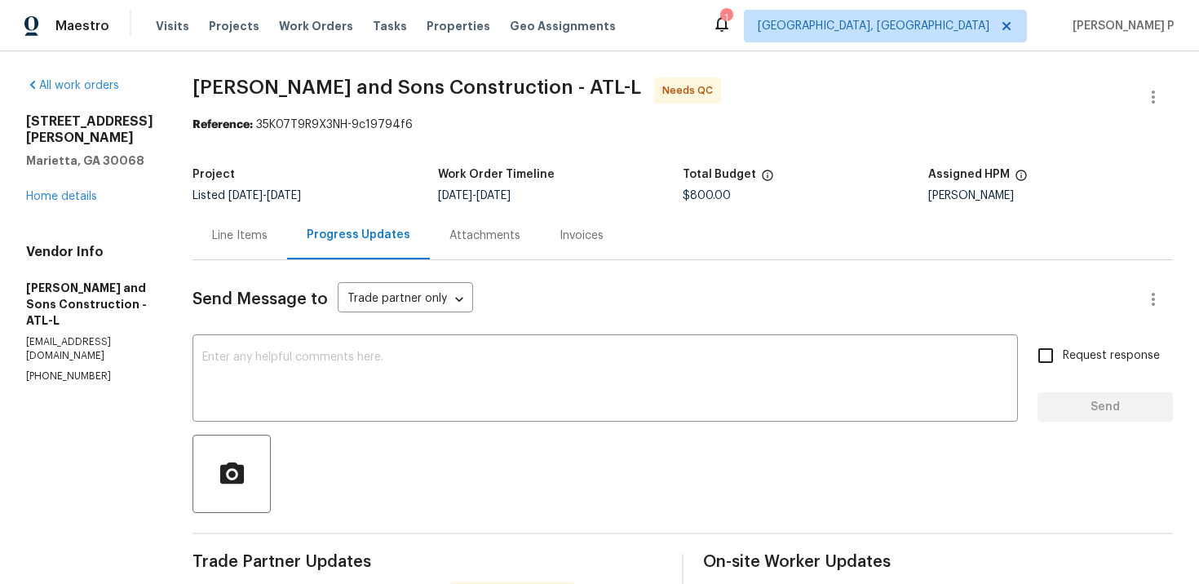
click at [232, 238] on div "Line Items" at bounding box center [239, 236] width 55 height 16
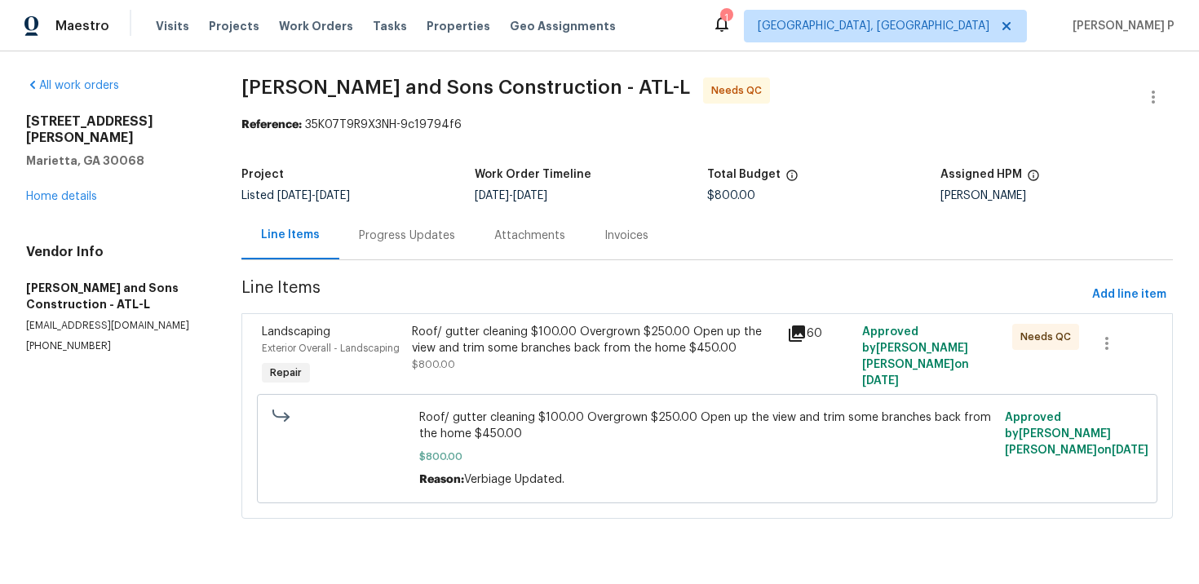
click at [542, 353] on div "Roof/ gutter cleaning $100.00 Overgrown $250.00 Open up the view and trim some …" at bounding box center [594, 340] width 365 height 33
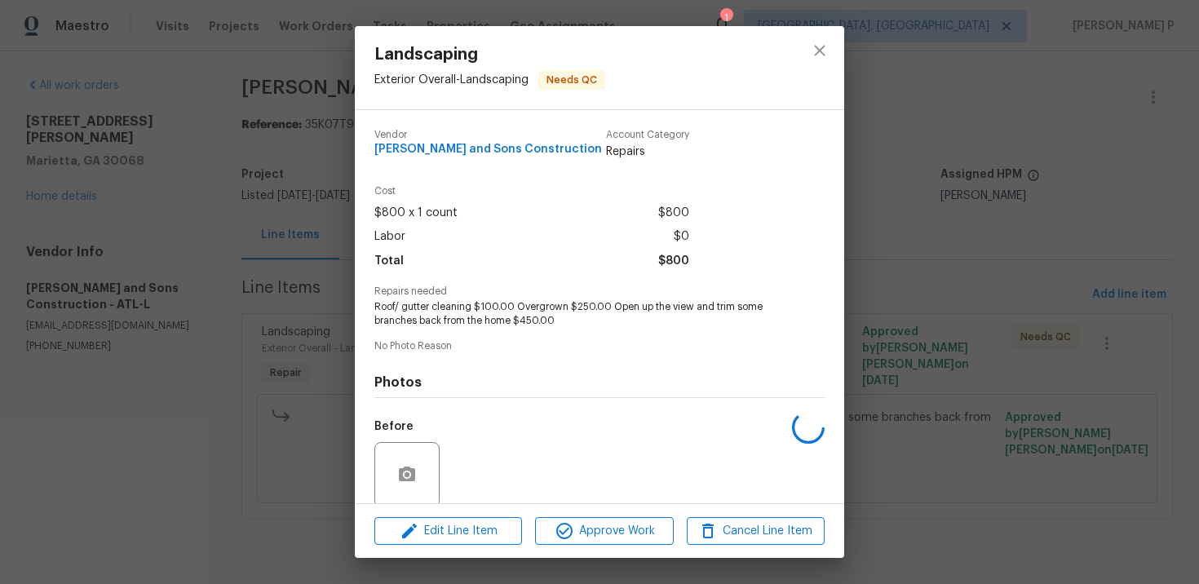
scroll to position [126, 0]
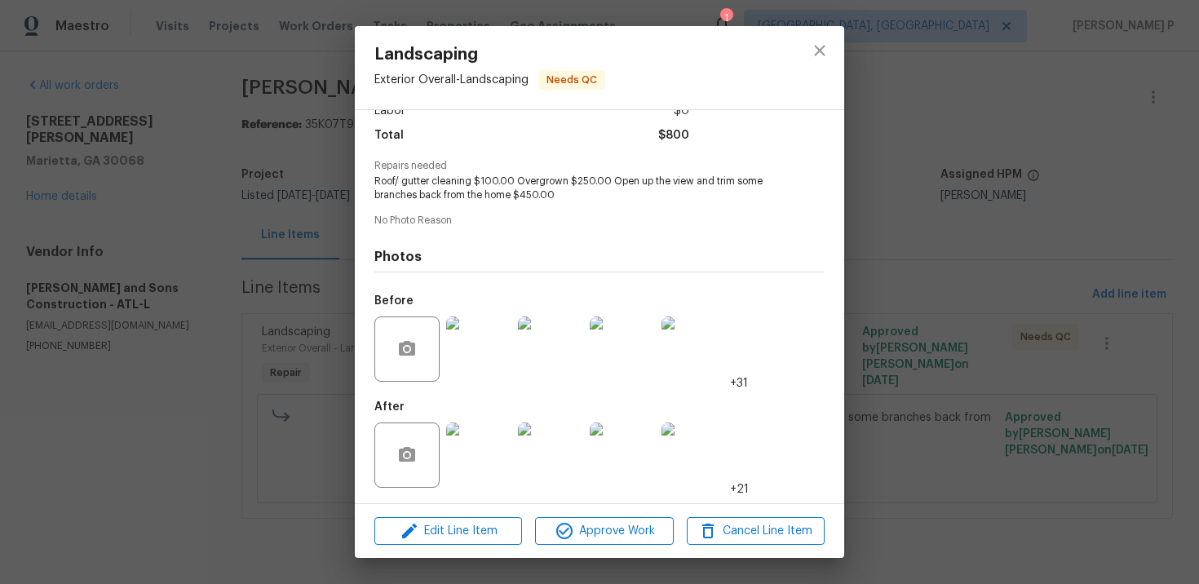
click at [484, 365] on img at bounding box center [478, 348] width 65 height 65
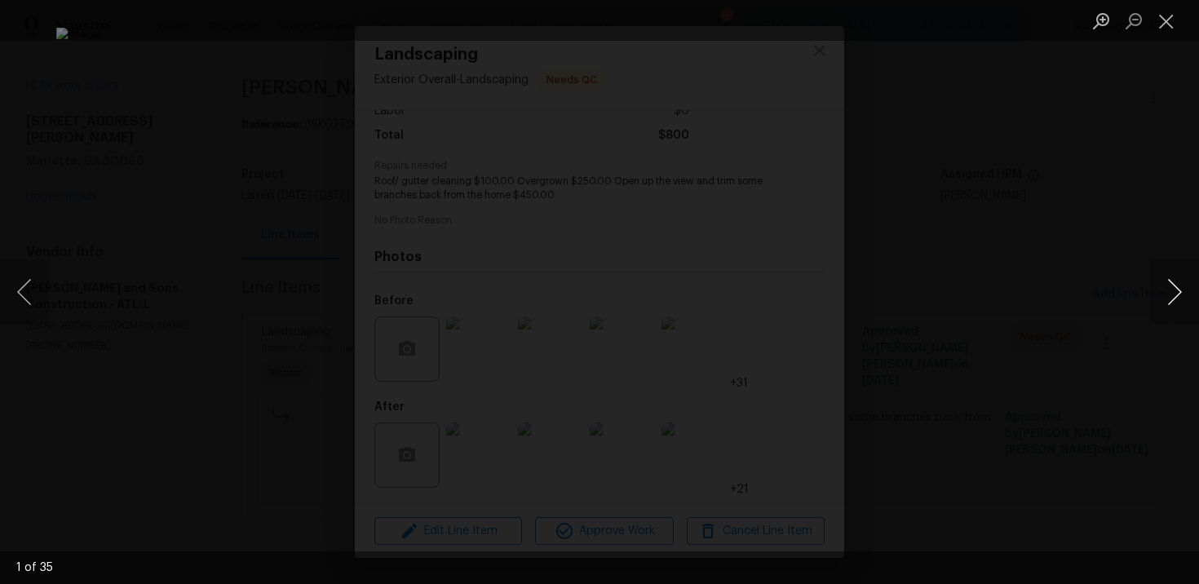
click at [1167, 292] on button "Next image" at bounding box center [1174, 291] width 49 height 65
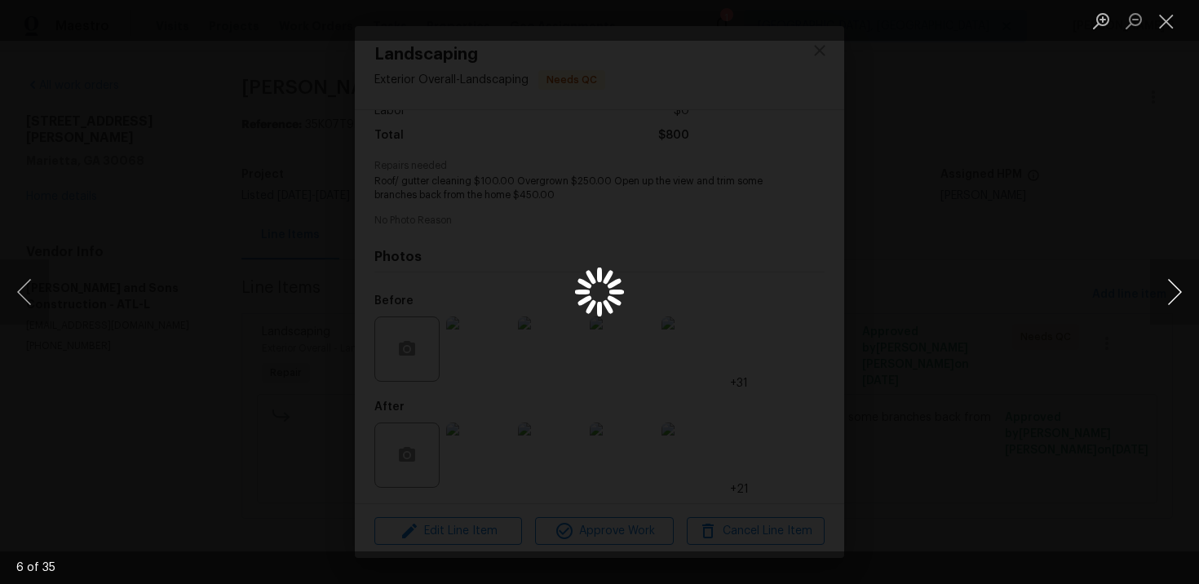
click at [1167, 292] on button "Next image" at bounding box center [1174, 291] width 49 height 65
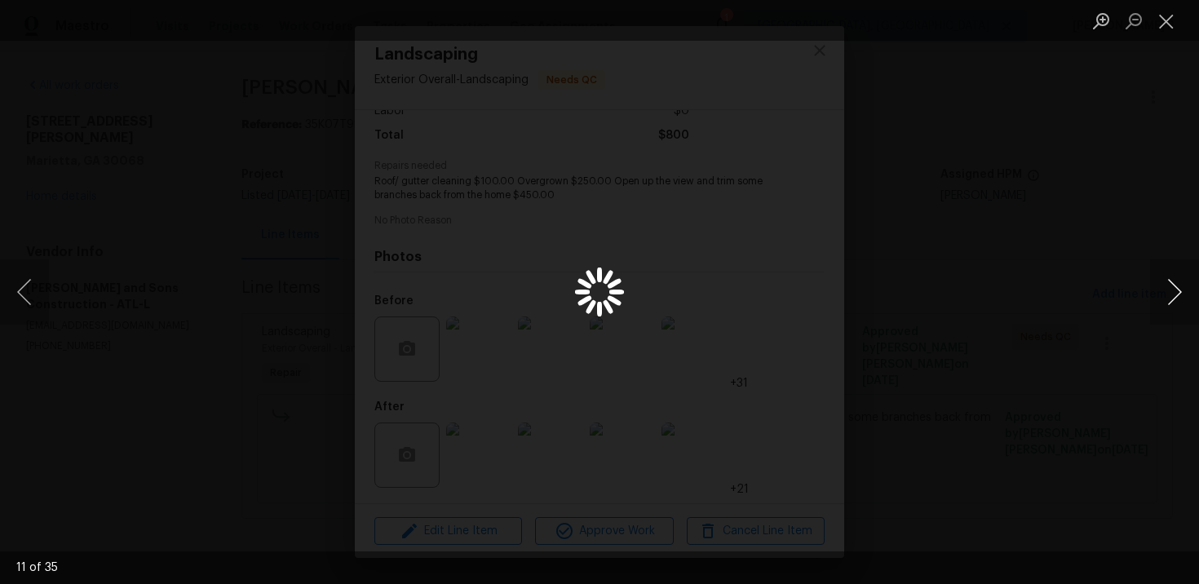
click at [1167, 292] on button "Next image" at bounding box center [1174, 291] width 49 height 65
click at [1166, 27] on button "Close lightbox" at bounding box center [1166, 21] width 33 height 29
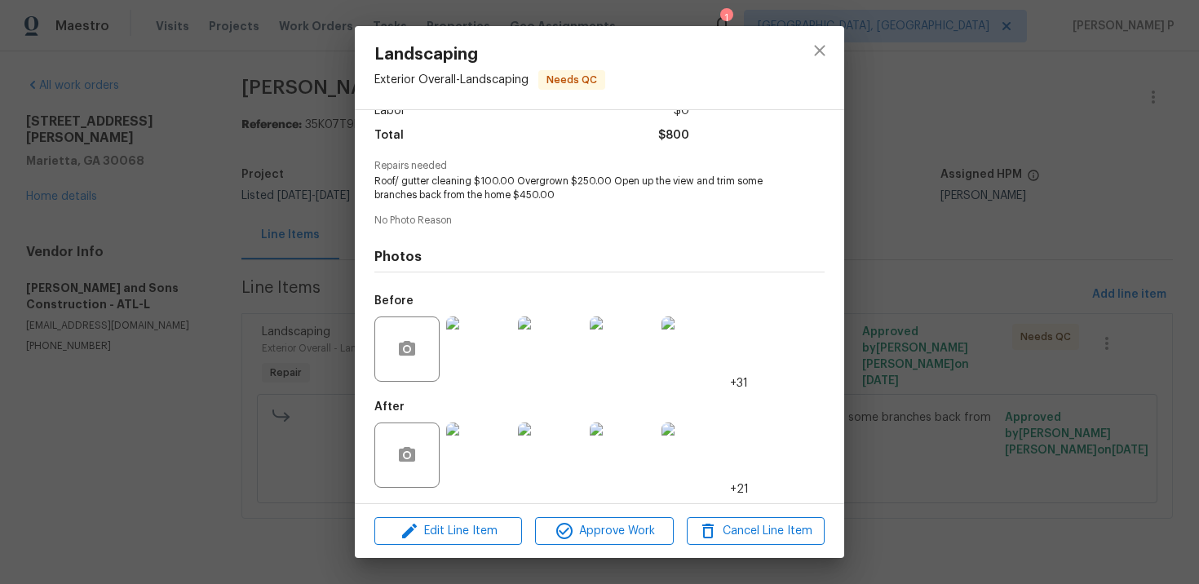
click at [471, 453] on img at bounding box center [478, 454] width 65 height 65
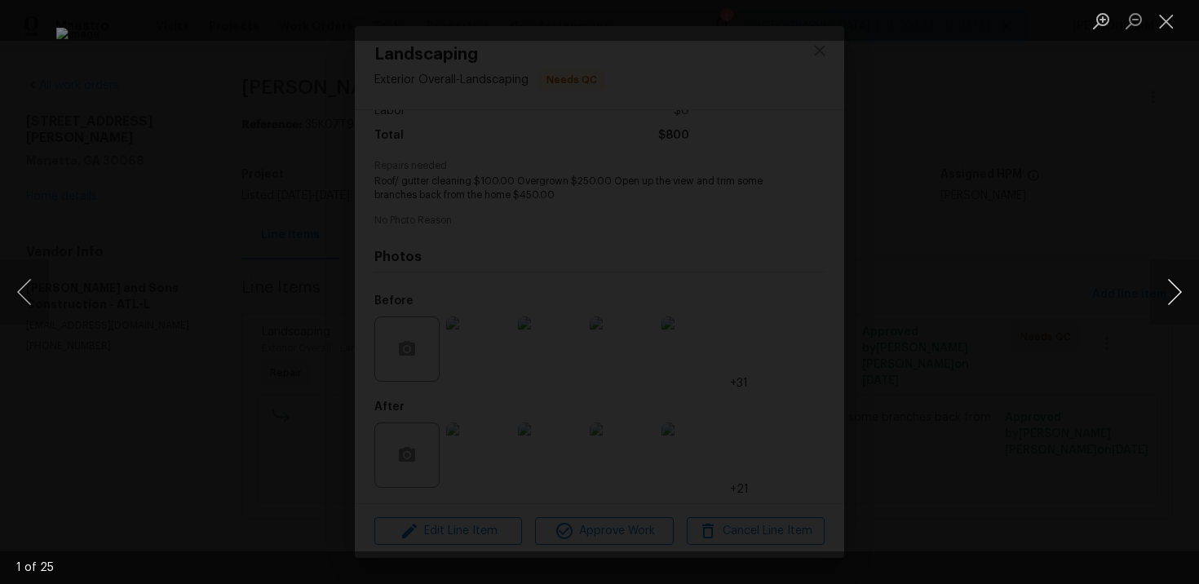
click at [1181, 293] on button "Next image" at bounding box center [1174, 291] width 49 height 65
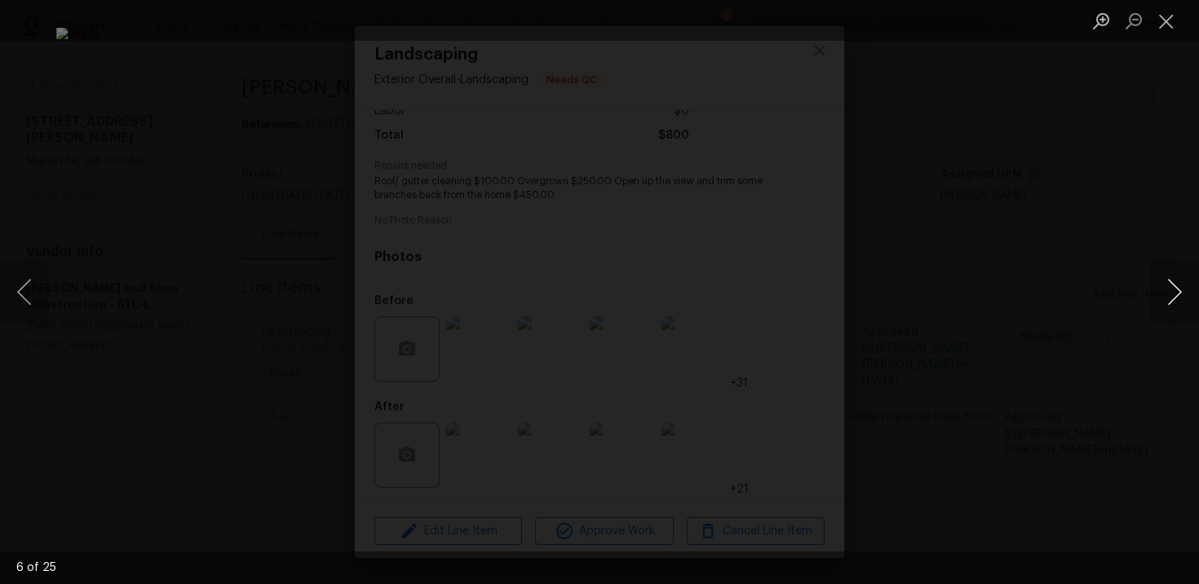
click at [1181, 293] on button "Next image" at bounding box center [1174, 291] width 49 height 65
click at [1167, 22] on button "Close lightbox" at bounding box center [1166, 21] width 33 height 29
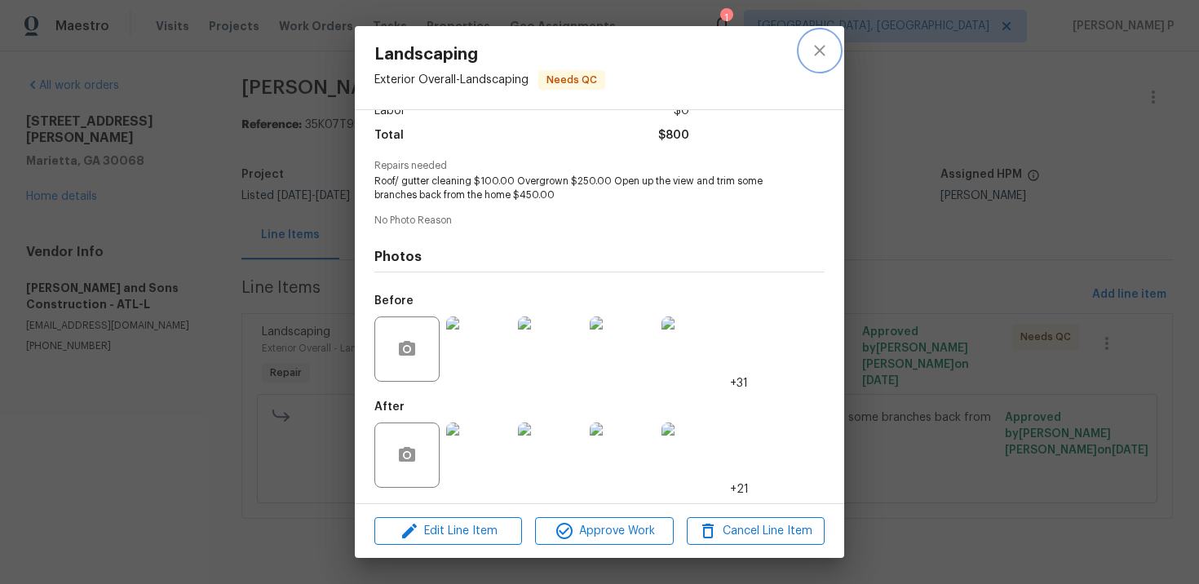
click at [824, 52] on icon "close" at bounding box center [820, 51] width 20 height 20
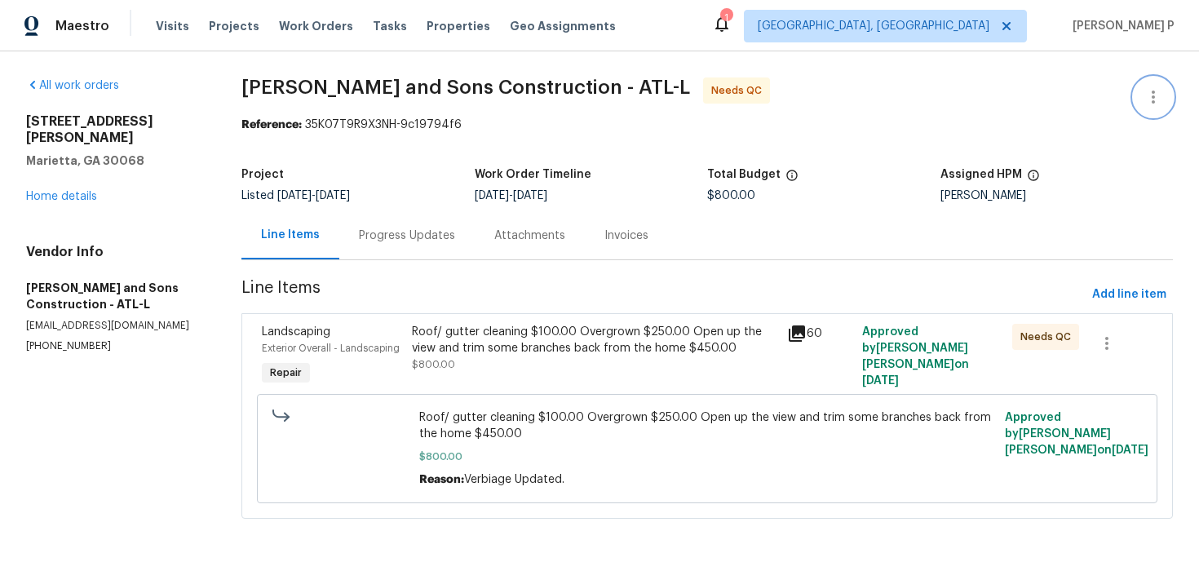
click at [1162, 97] on icon "button" at bounding box center [1153, 97] width 20 height 20
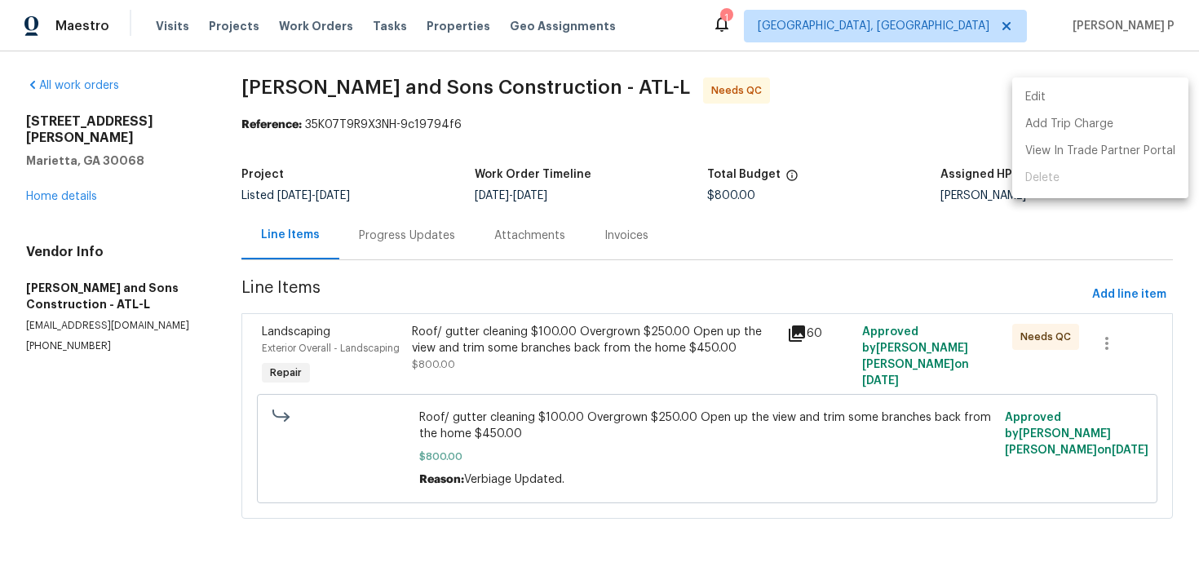
click at [1066, 105] on li "Edit" at bounding box center [1100, 97] width 176 height 27
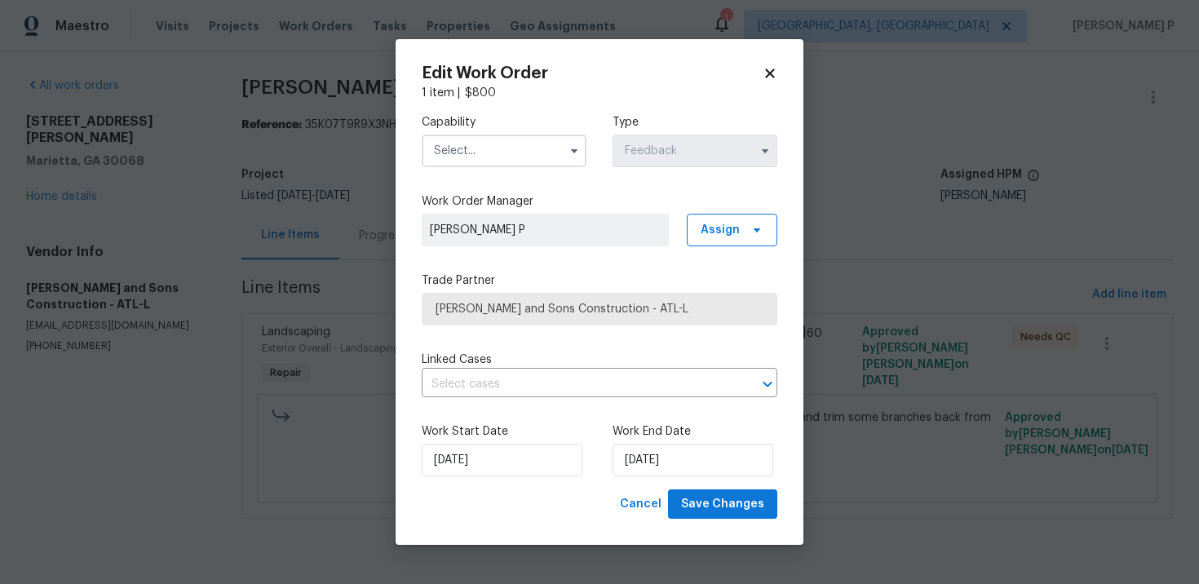
click at [541, 151] on input "text" at bounding box center [504, 151] width 165 height 33
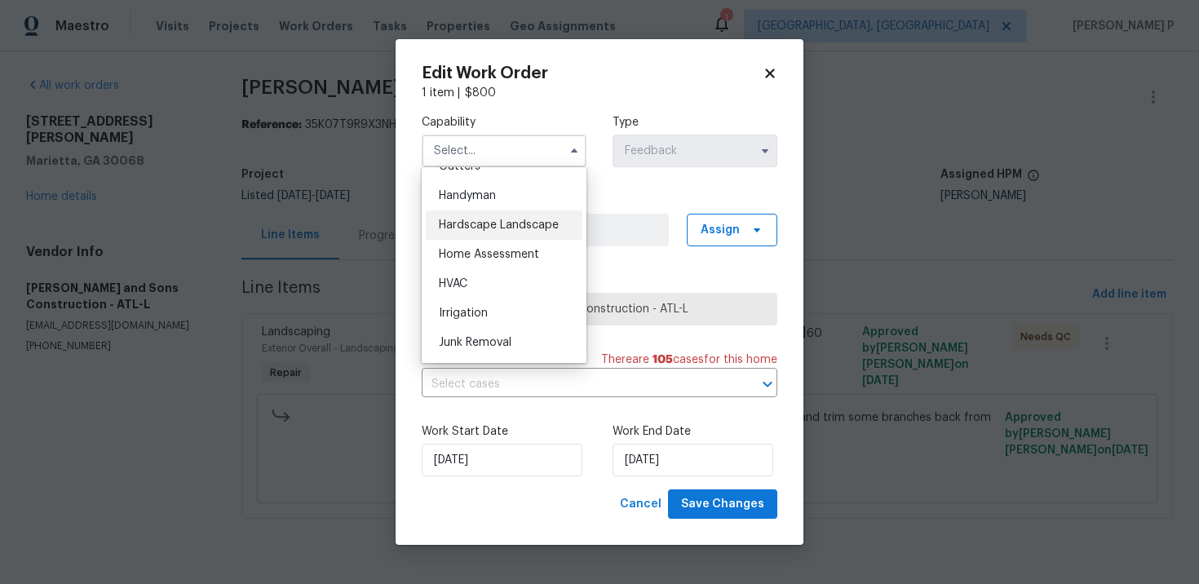
scroll to position [933, 0]
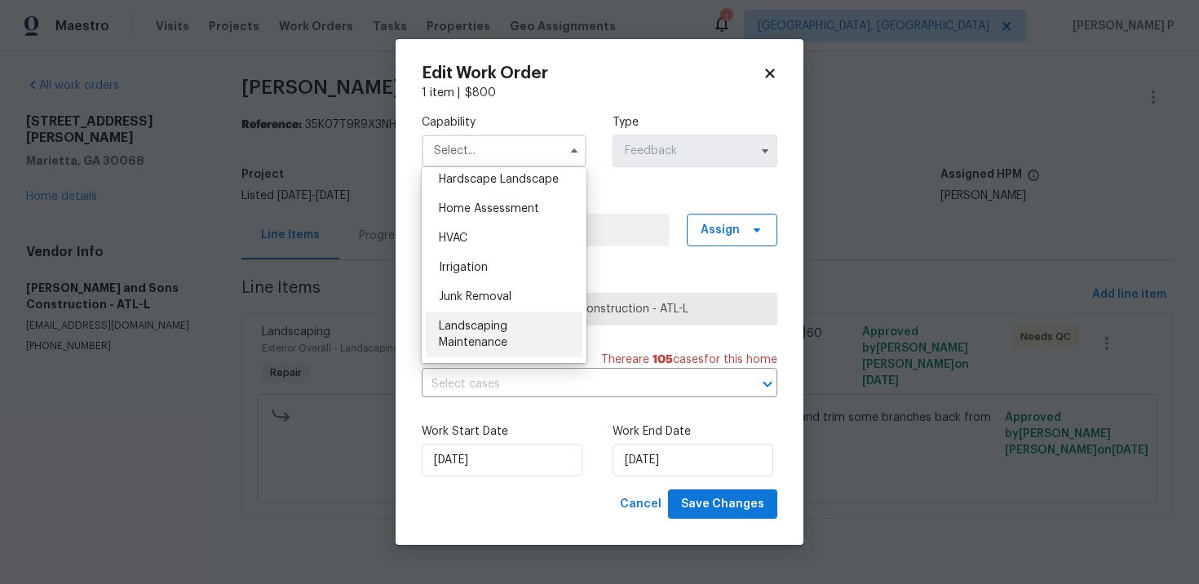
click at [467, 325] on span "Landscaping Maintenance" at bounding box center [473, 335] width 69 height 28
type input "Landscaping Maintenance"
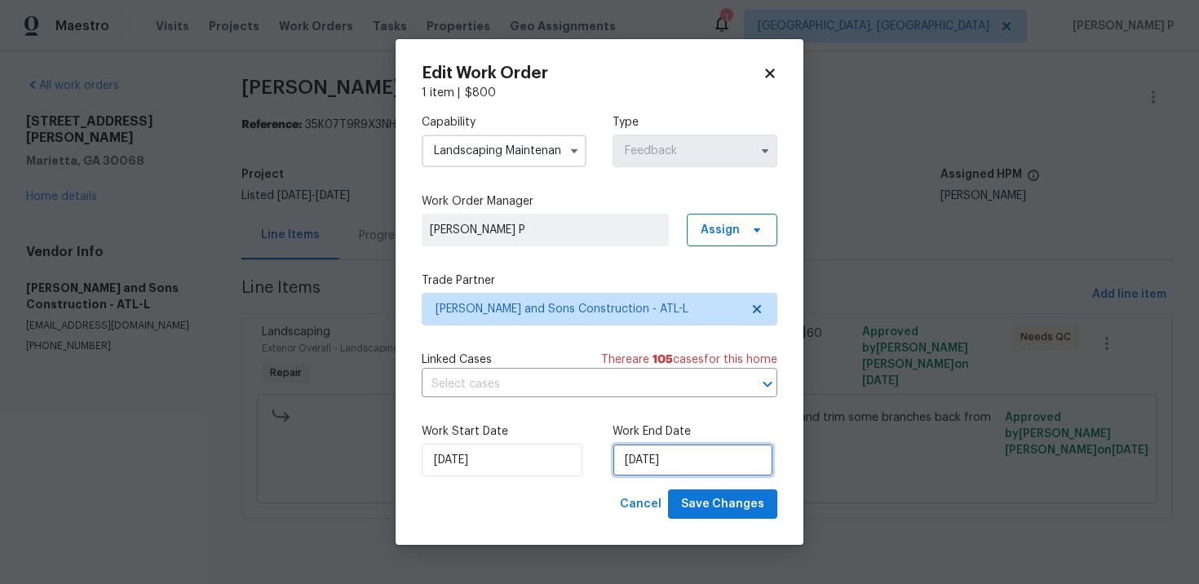
click at [651, 466] on input "[DATE]" at bounding box center [693, 460] width 161 height 33
select select "9"
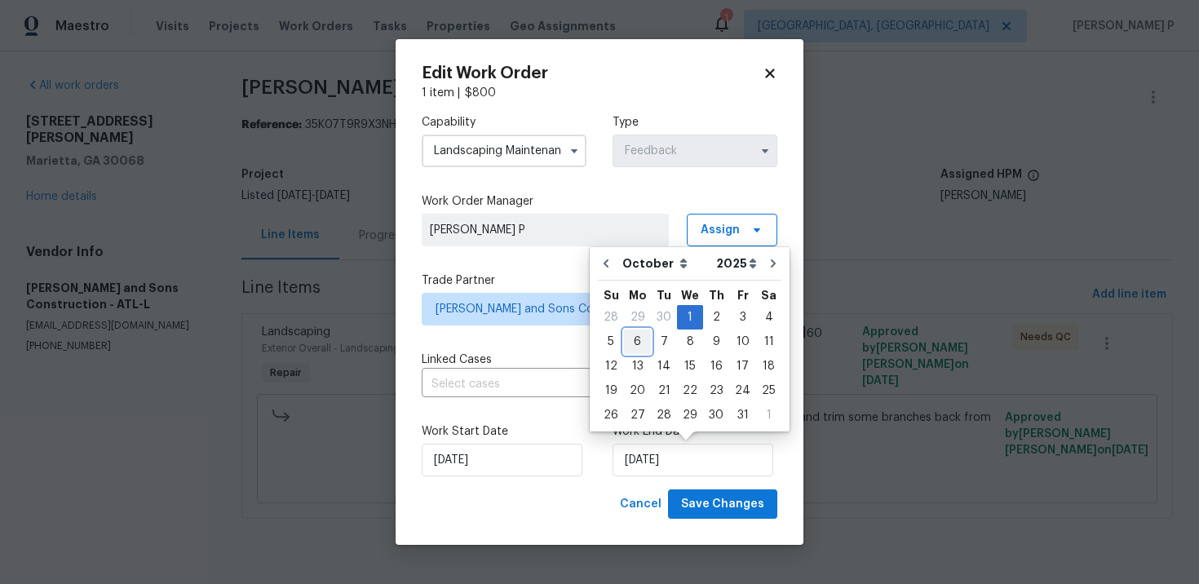
click at [636, 337] on div "6" at bounding box center [637, 341] width 27 height 23
type input "[DATE]"
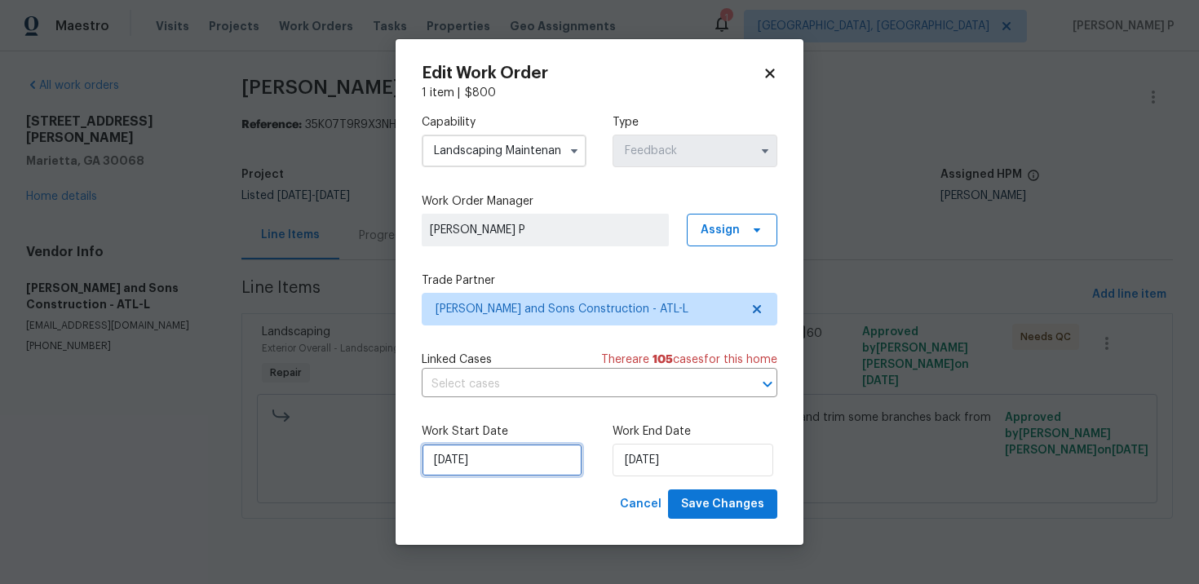
click at [488, 467] on input "9/29/2025" at bounding box center [502, 460] width 161 height 33
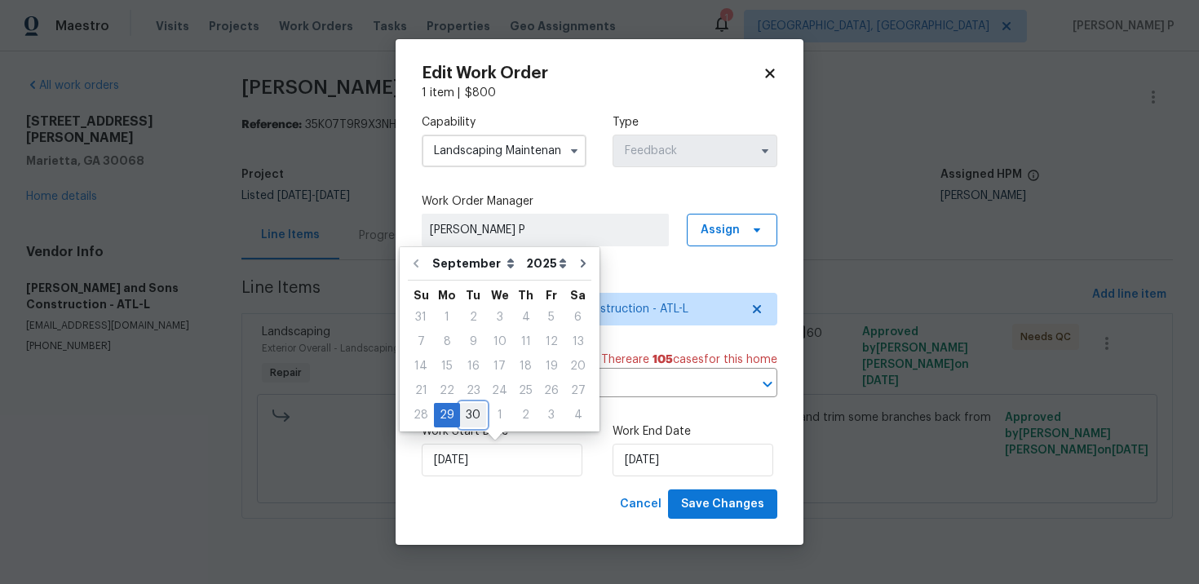
click at [471, 414] on div "30" at bounding box center [473, 415] width 26 height 23
type input "9/30/2025"
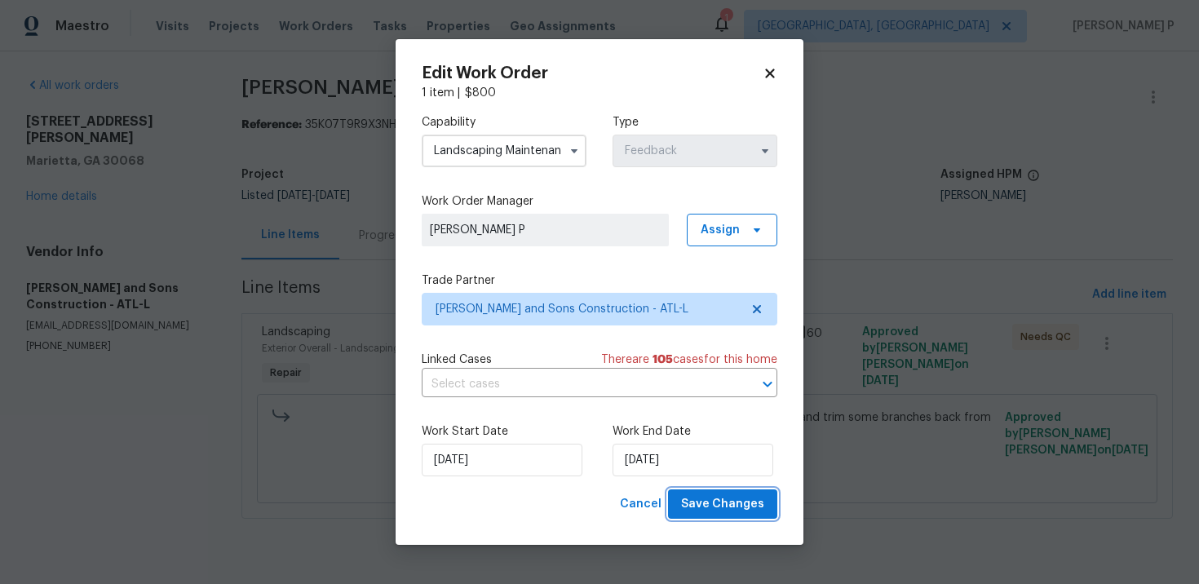
click at [732, 511] on span "Save Changes" at bounding box center [722, 504] width 83 height 20
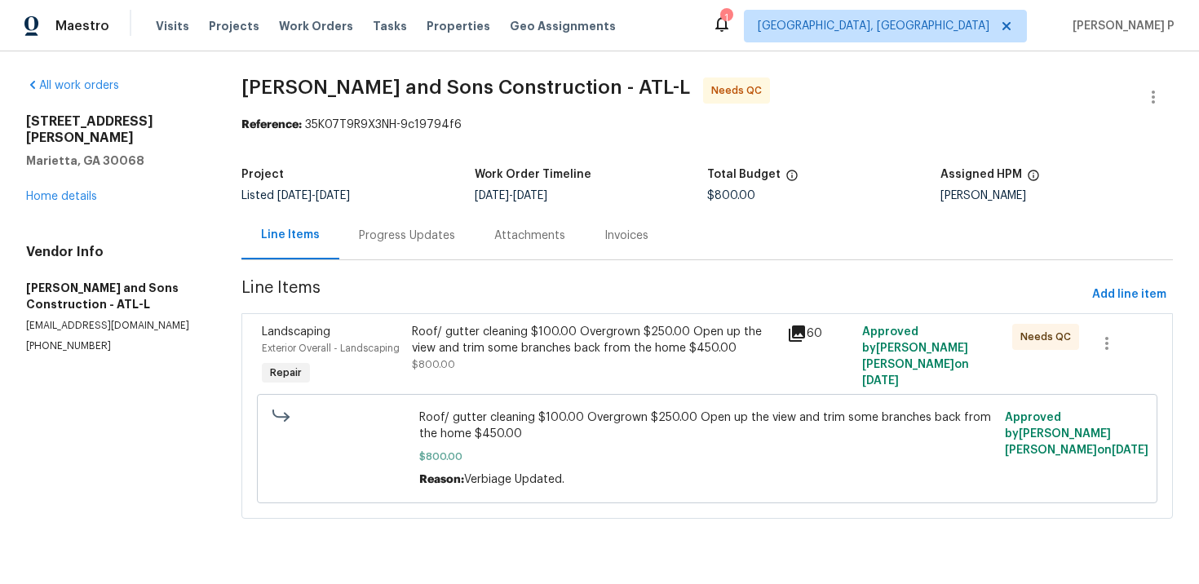
click at [386, 223] on div "Progress Updates" at bounding box center [406, 235] width 135 height 48
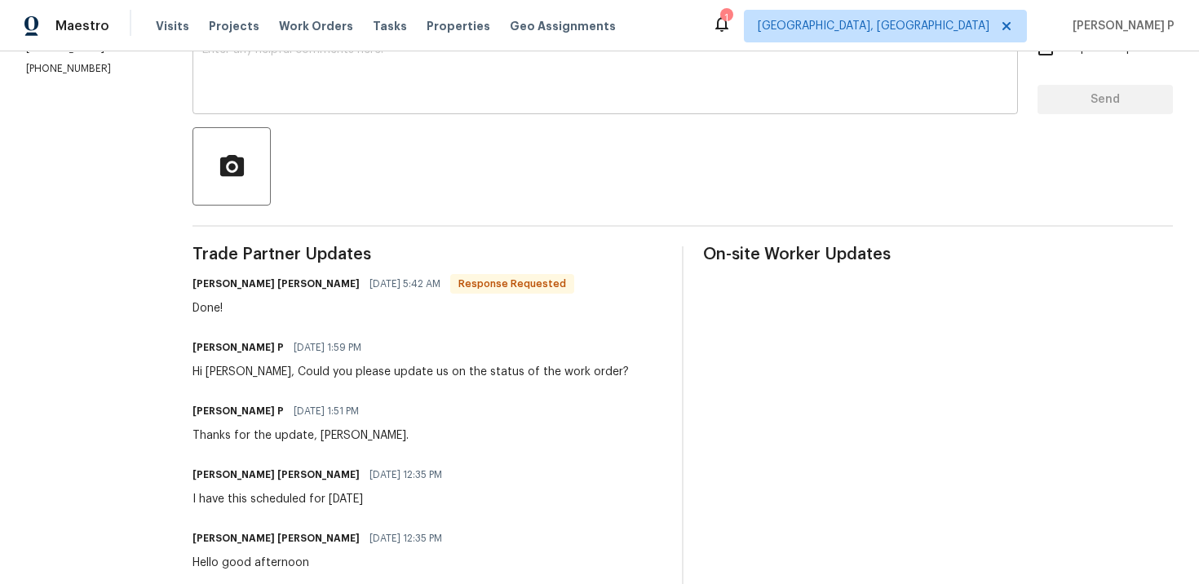
scroll to position [255, 0]
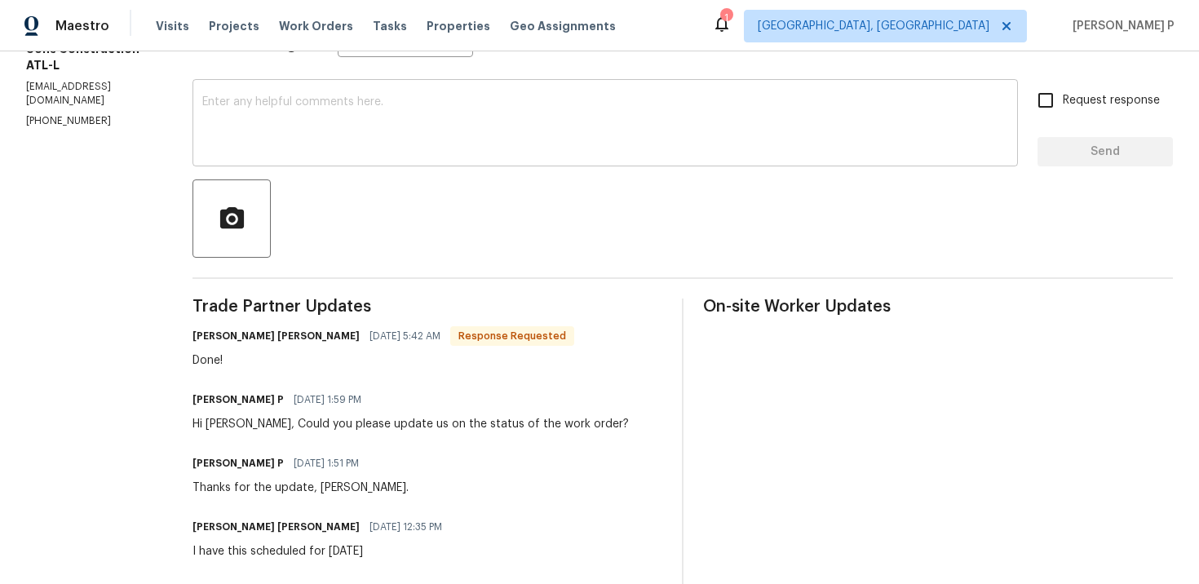
click at [396, 139] on textarea at bounding box center [605, 124] width 806 height 57
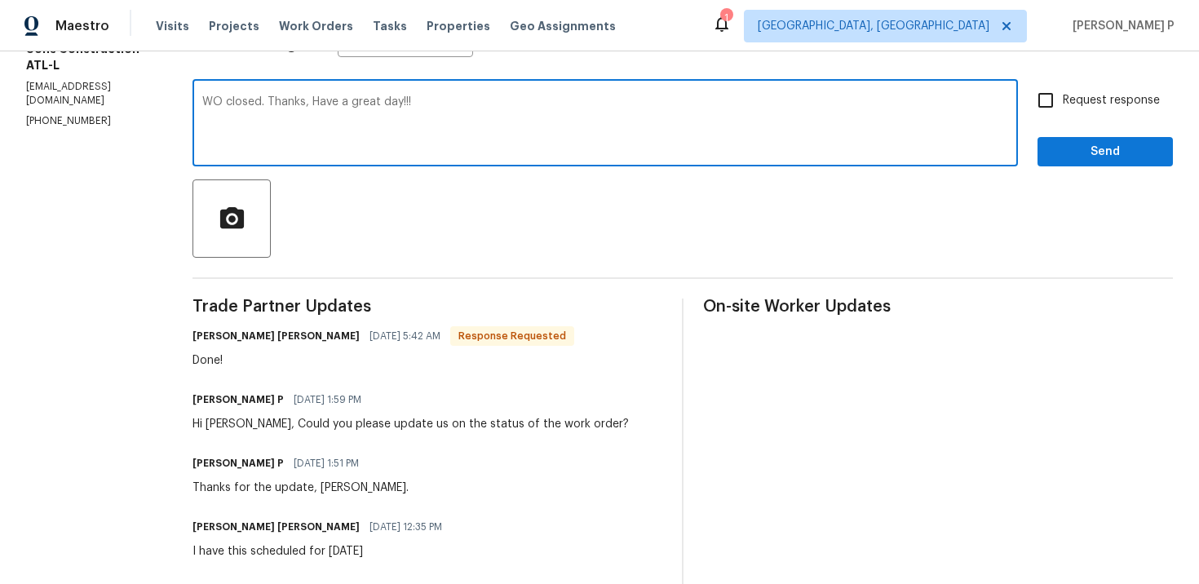
type textarea "WO closed. Thanks, Have a great day!!!"
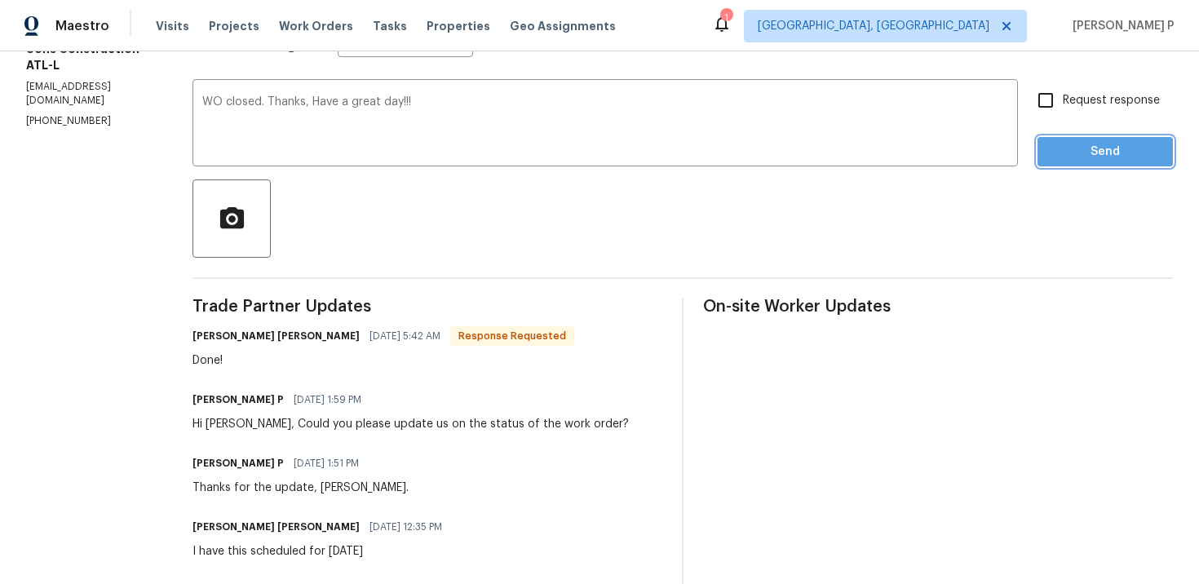
click at [1063, 139] on button "Send" at bounding box center [1104, 152] width 135 height 30
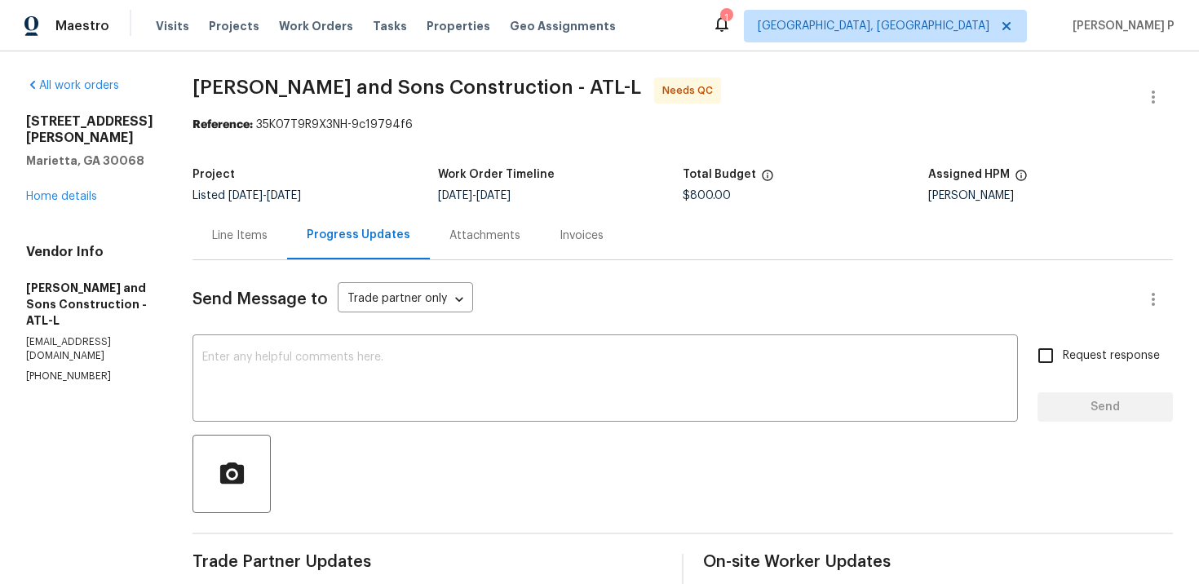
scroll to position [22, 0]
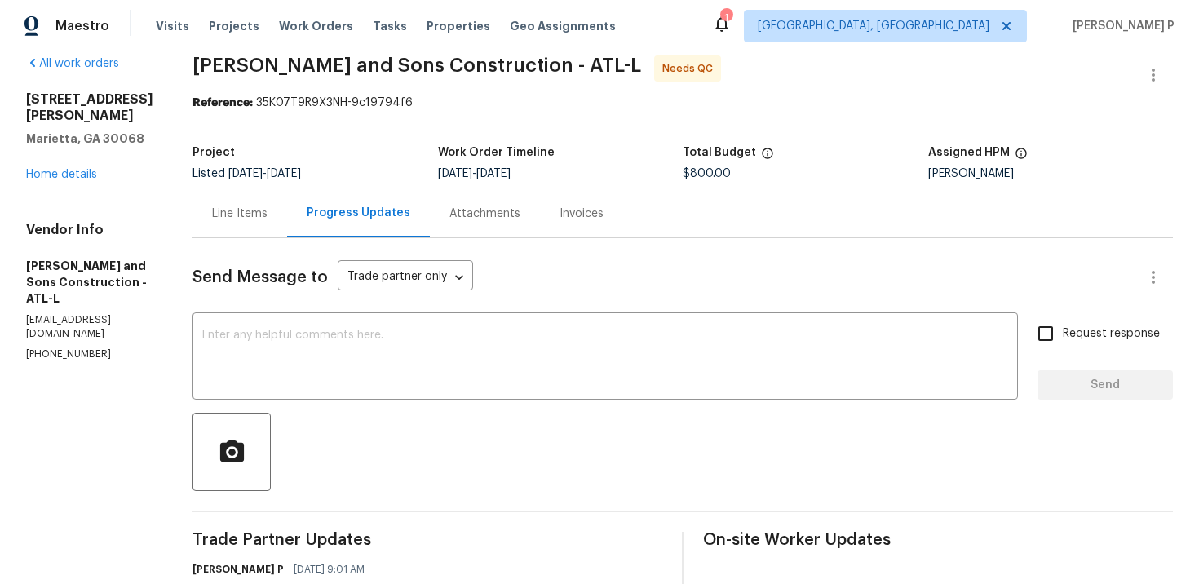
click at [253, 221] on div "Line Items" at bounding box center [239, 214] width 55 height 16
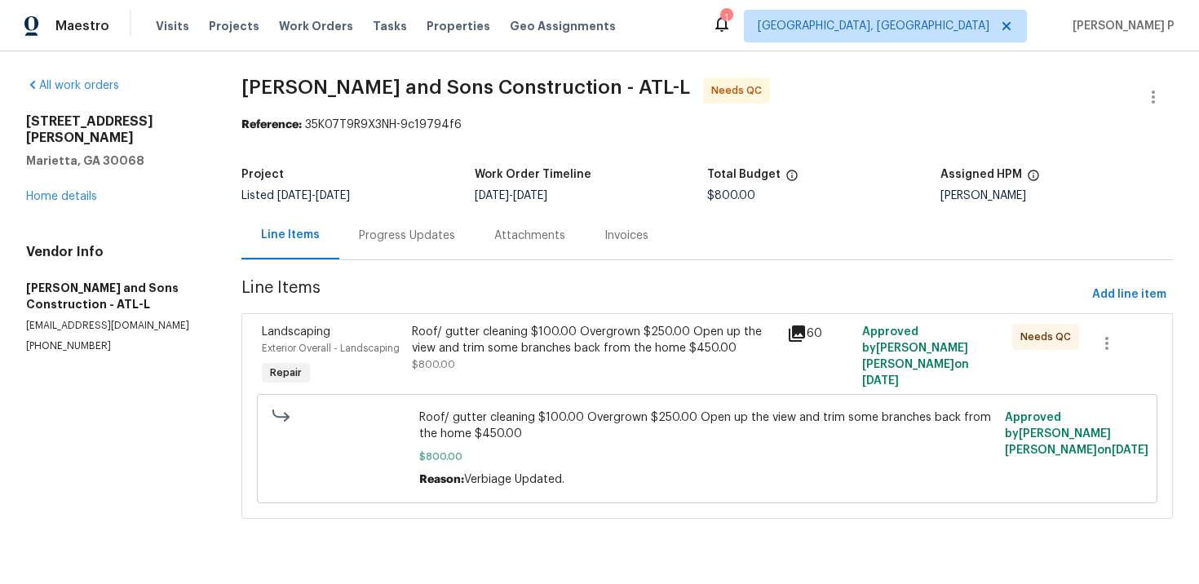
click at [476, 322] on div "Roof/ gutter cleaning $100.00 Overgrown $250.00 Open up the view and trim some …" at bounding box center [594, 356] width 375 height 75
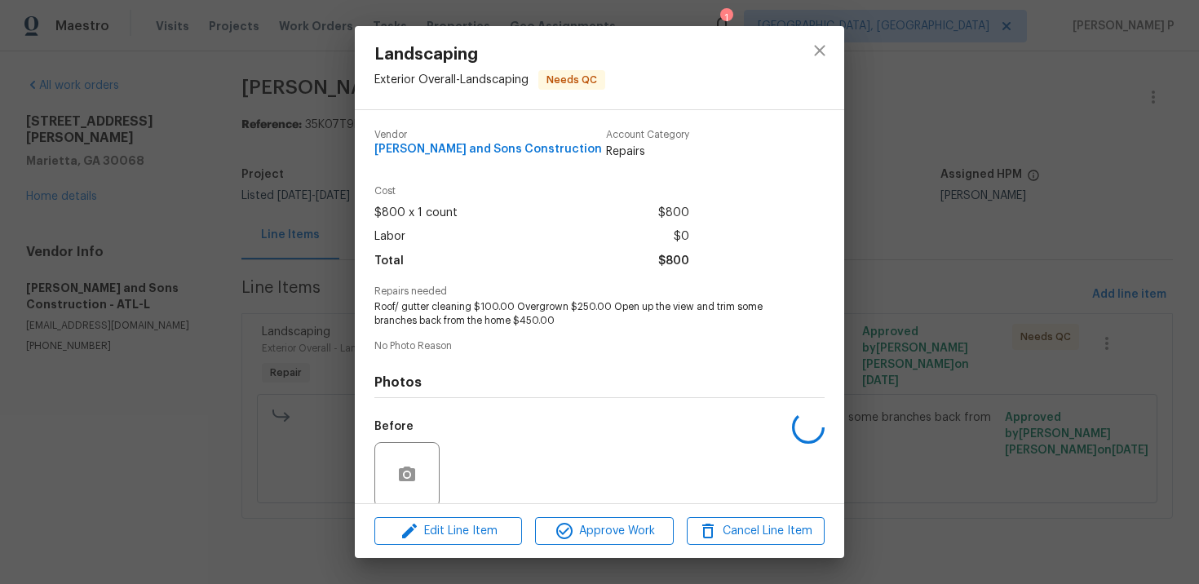
scroll to position [126, 0]
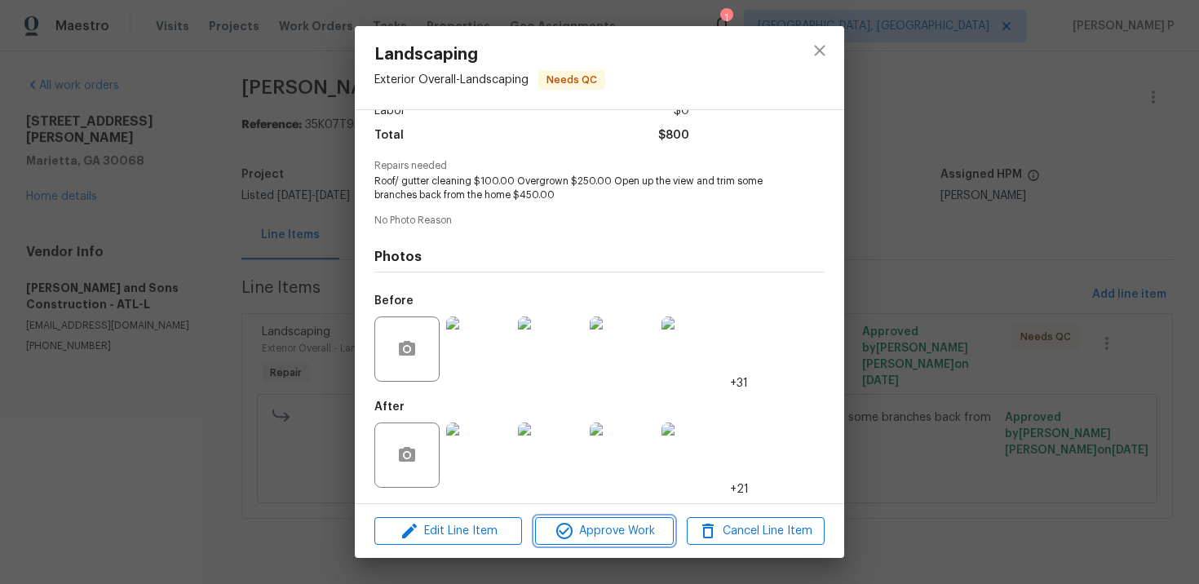
click at [597, 533] on span "Approve Work" at bounding box center [604, 531] width 128 height 20
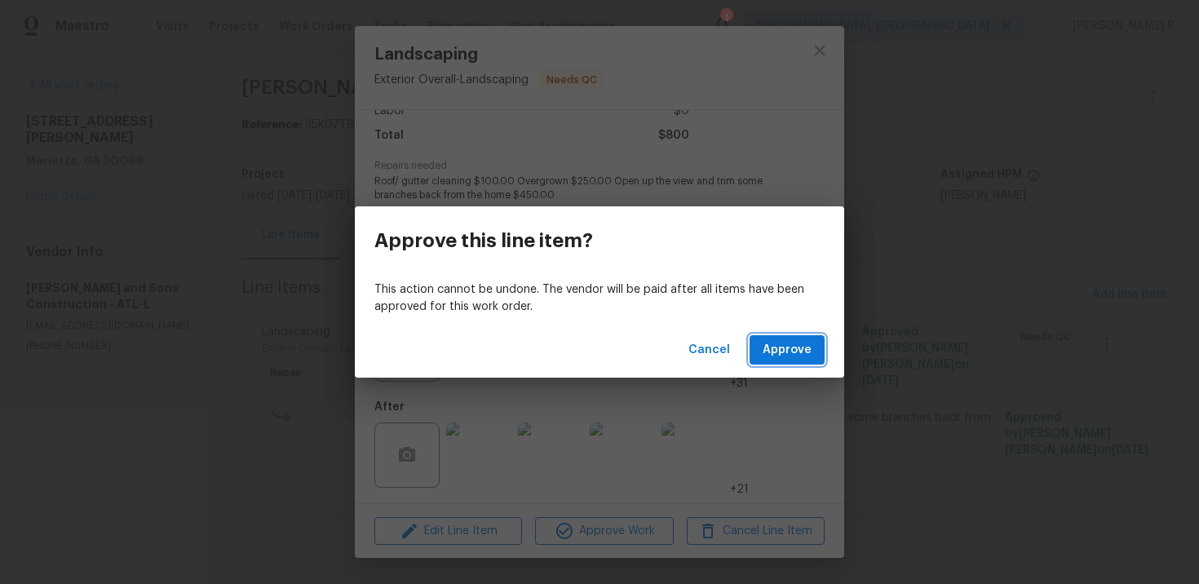
click at [776, 352] on span "Approve" at bounding box center [787, 350] width 49 height 20
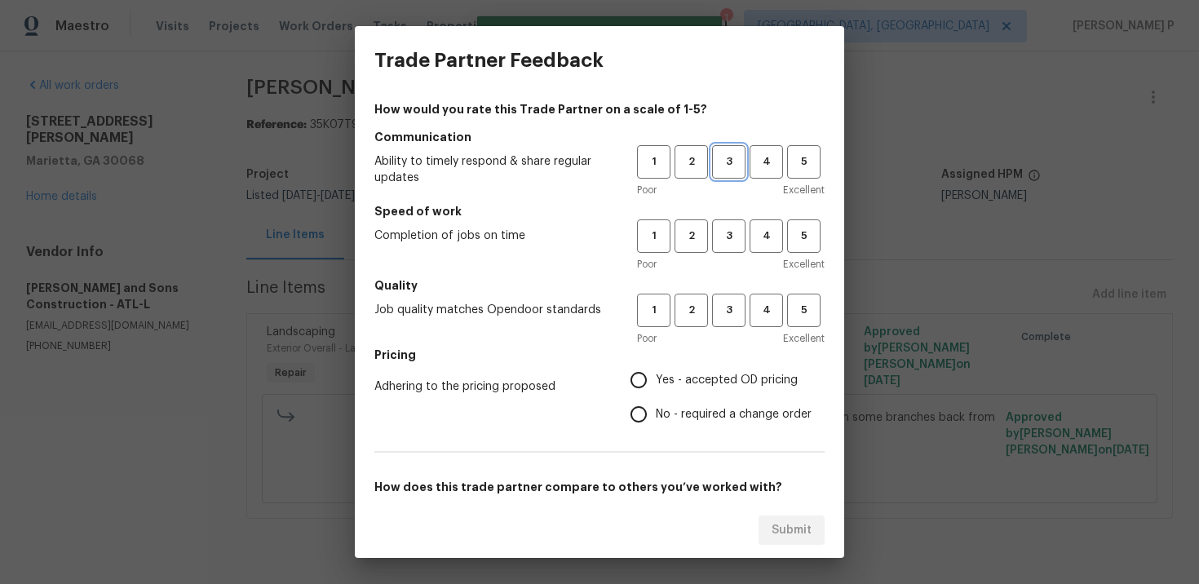
click at [728, 166] on span "3" at bounding box center [729, 162] width 30 height 19
click at [733, 242] on span "3" at bounding box center [729, 236] width 30 height 19
click at [728, 316] on span "3" at bounding box center [729, 310] width 30 height 19
click at [659, 417] on span "No - required a change order" at bounding box center [734, 414] width 156 height 17
click at [656, 417] on input "No - required a change order" at bounding box center [638, 414] width 34 height 34
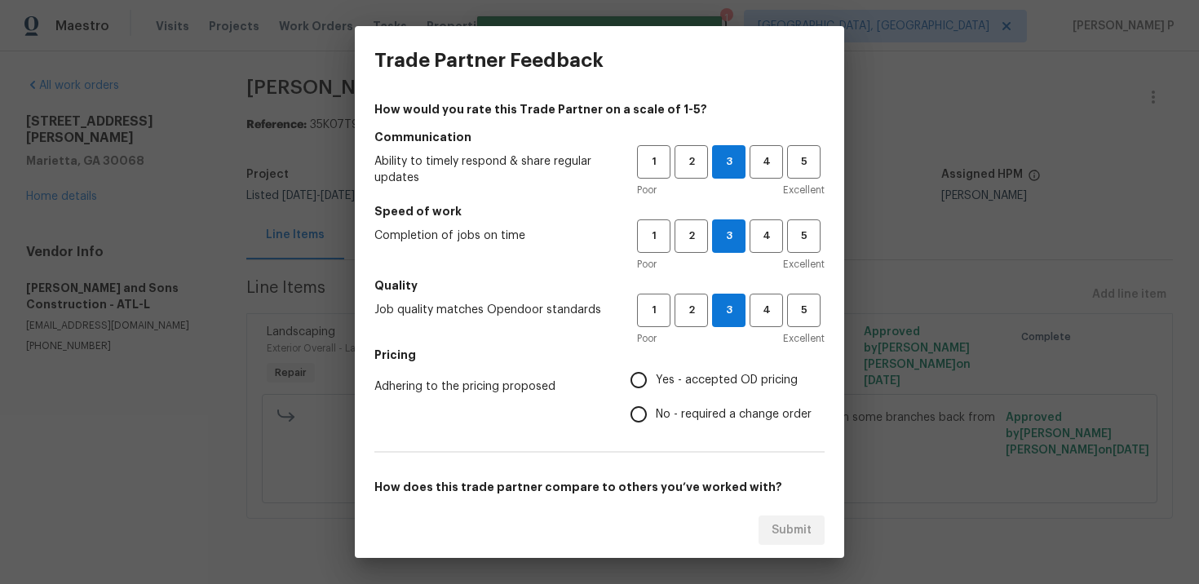
radio input "true"
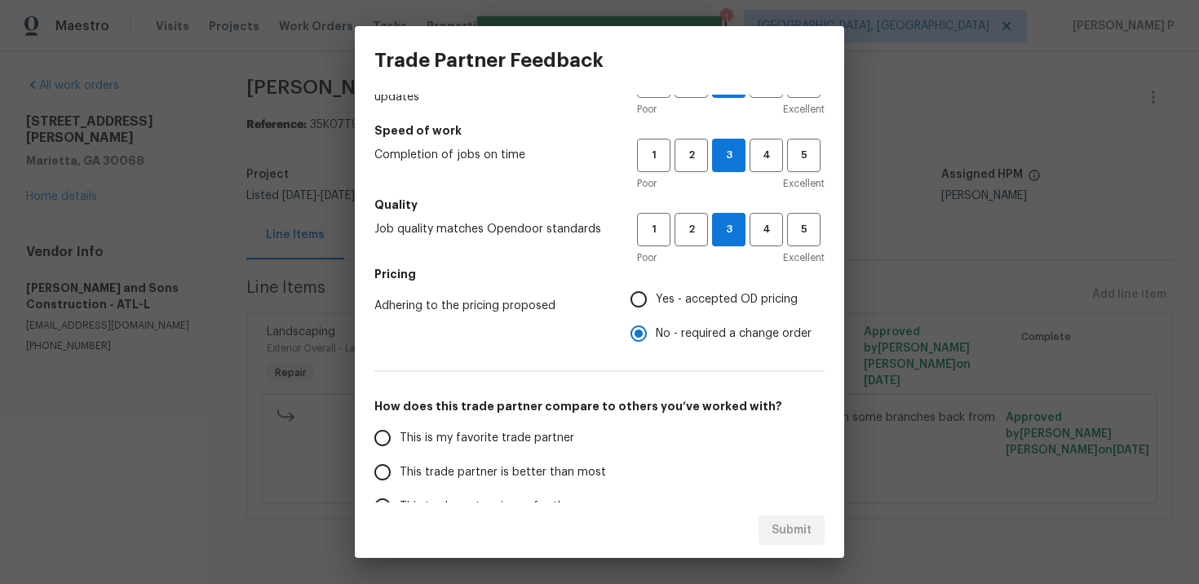
scroll to position [244, 0]
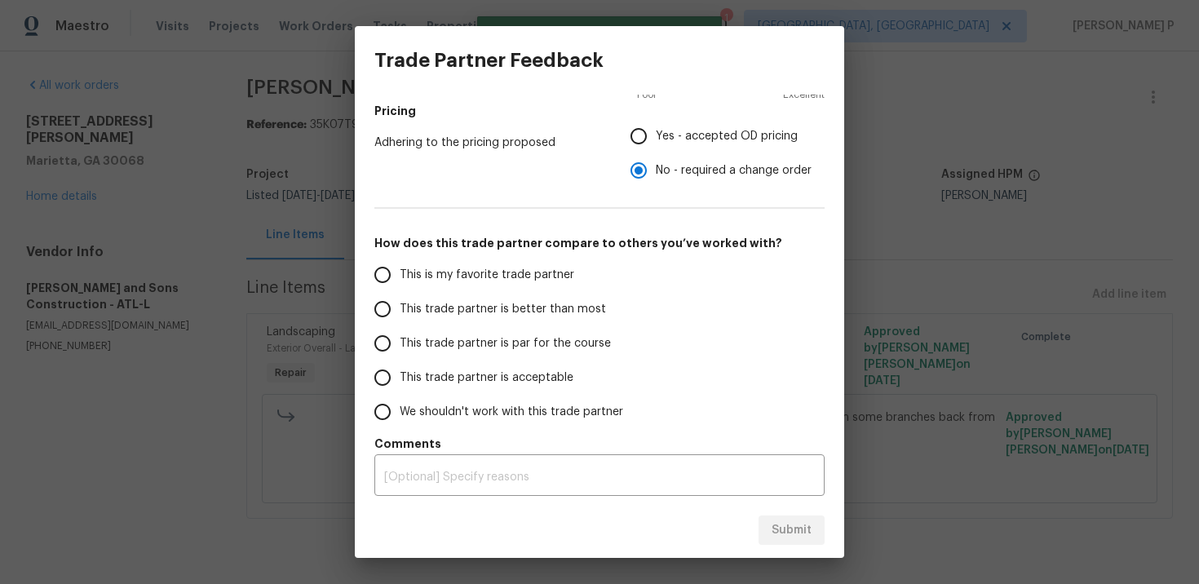
click at [423, 348] on span "This trade partner is par for the course" at bounding box center [505, 343] width 211 height 17
click at [400, 348] on input "This trade partner is par for the course" at bounding box center [382, 343] width 34 height 34
click at [797, 543] on button "Submit" at bounding box center [792, 530] width 66 height 30
radio input "true"
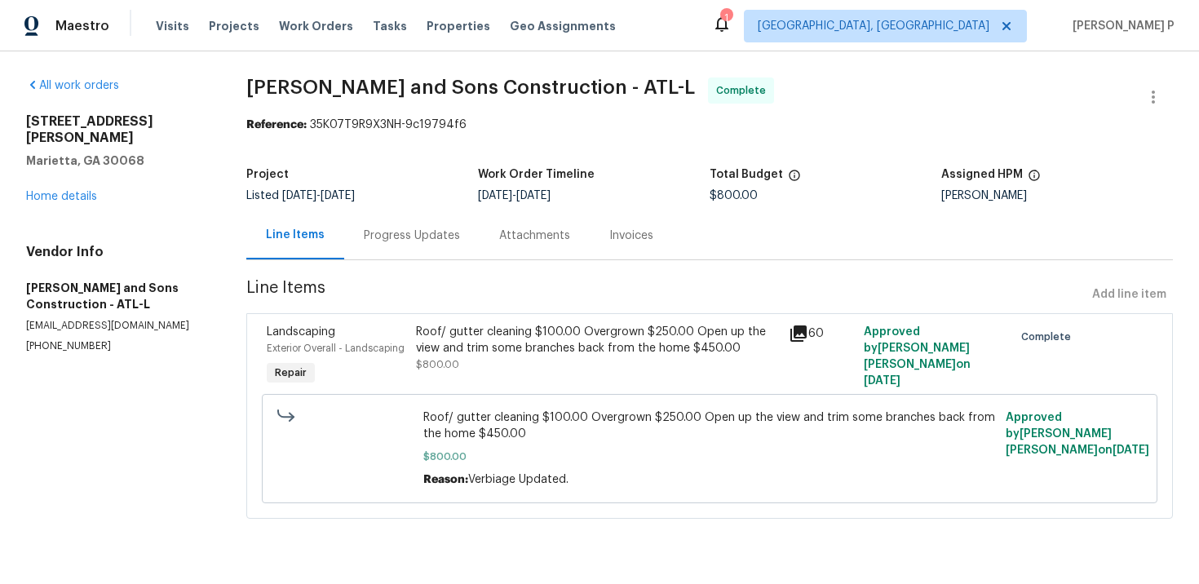
click at [432, 238] on div "Progress Updates" at bounding box center [412, 236] width 96 height 16
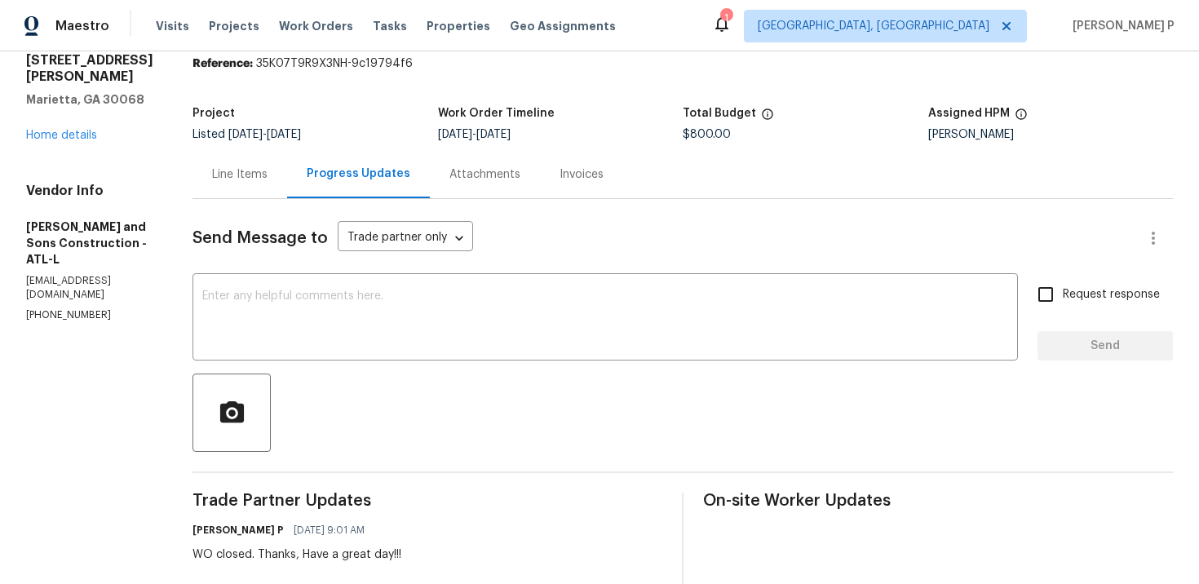
scroll to position [37, 0]
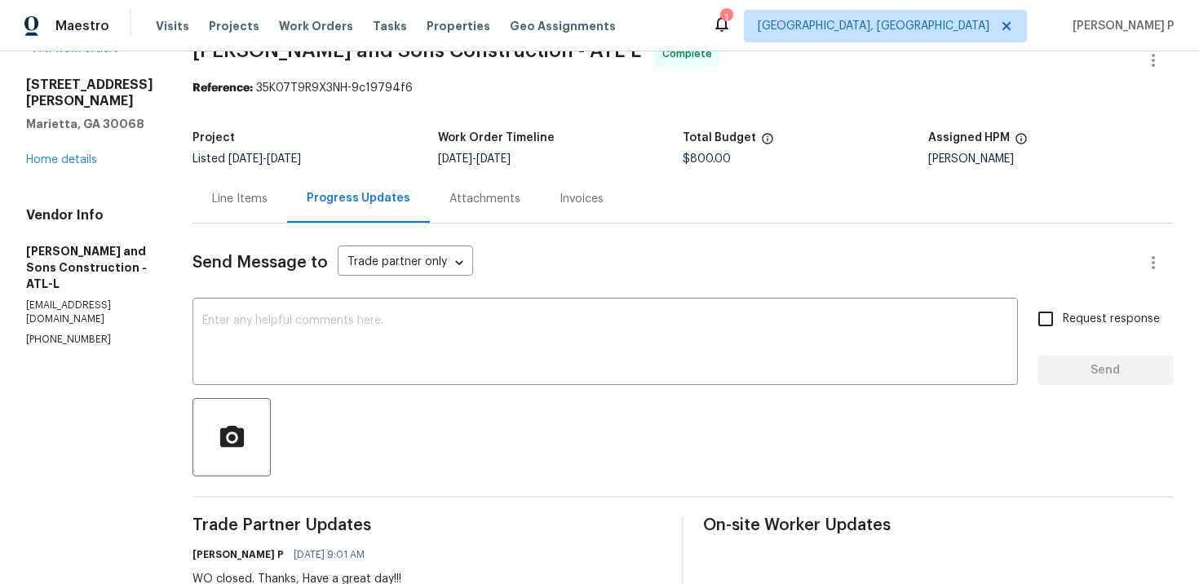
click at [222, 192] on div "Line Items" at bounding box center [239, 199] width 55 height 16
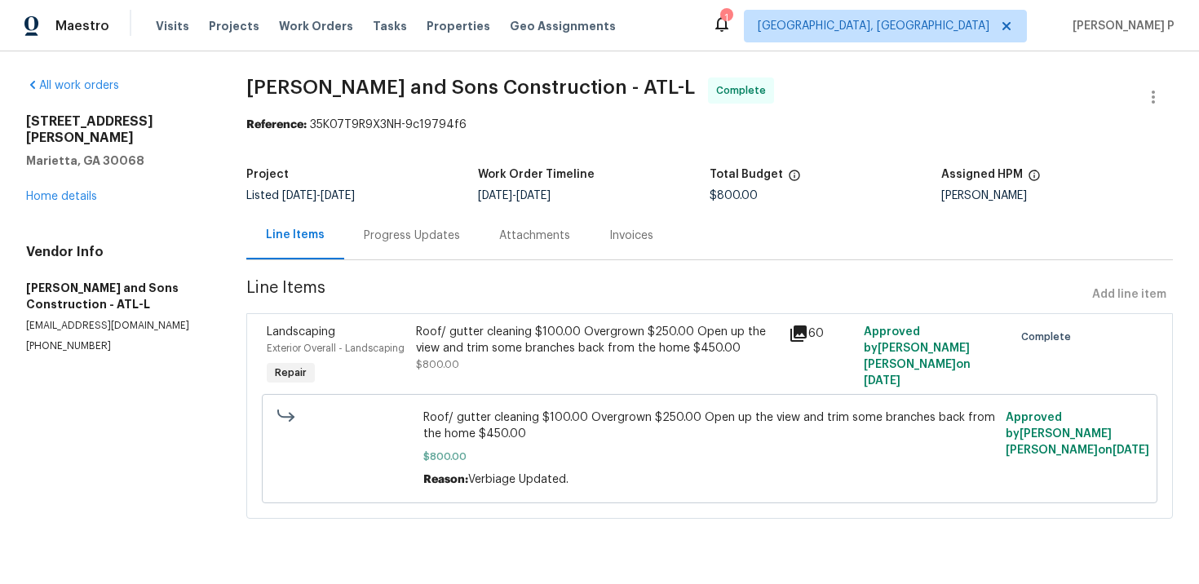
click at [569, 367] on div "Roof/ gutter cleaning $100.00 Overgrown $250.00 Open up the view and trim some …" at bounding box center [598, 348] width 364 height 49
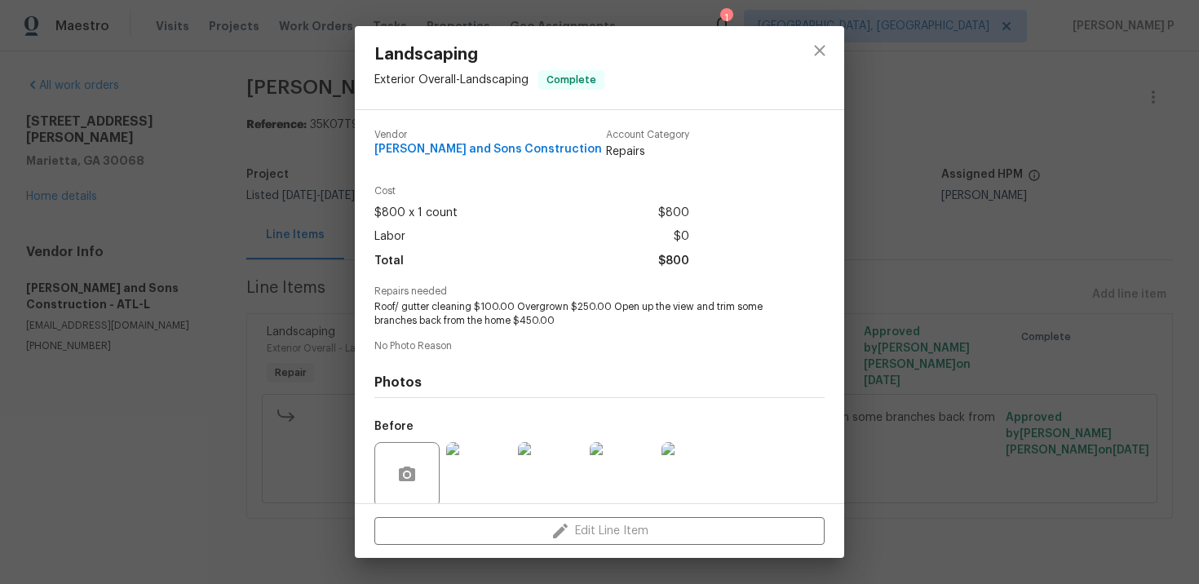
scroll to position [126, 0]
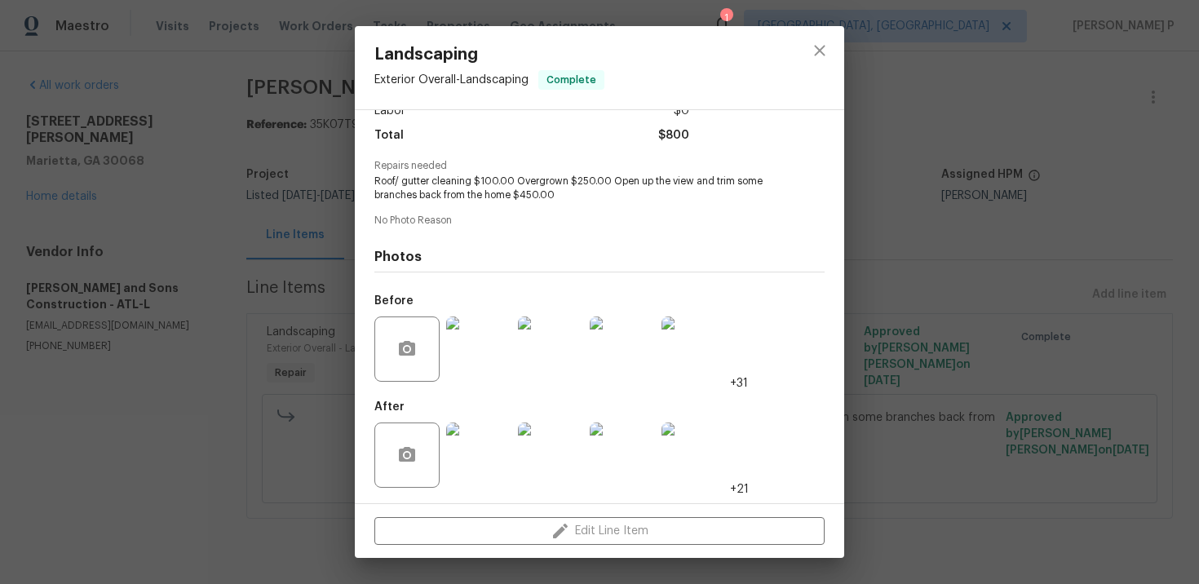
click at [477, 374] on img at bounding box center [478, 348] width 65 height 65
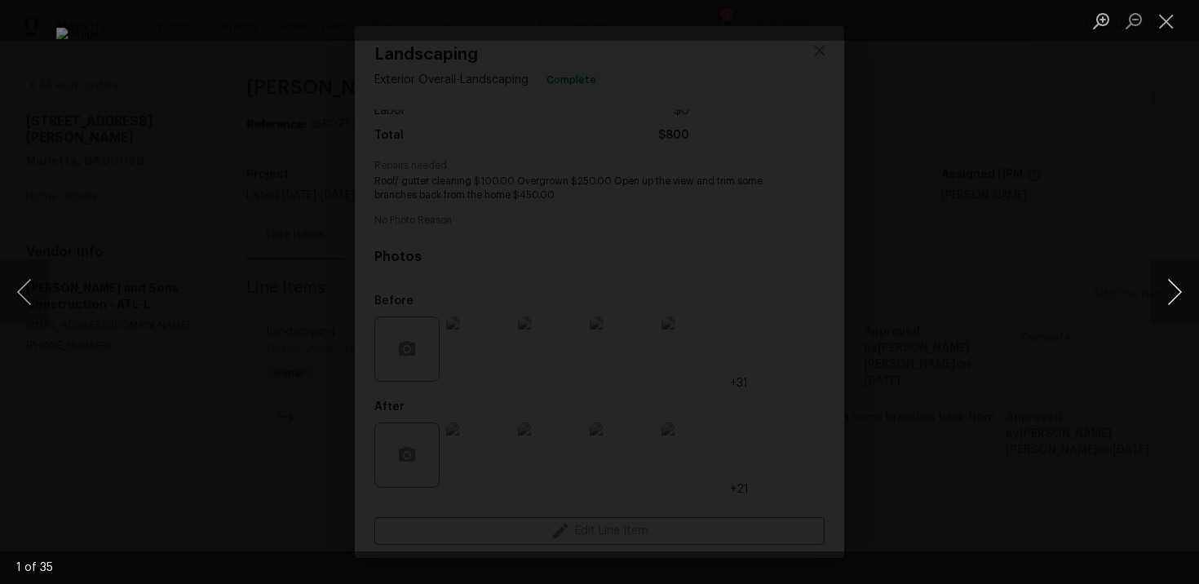
click at [1171, 290] on button "Next image" at bounding box center [1174, 291] width 49 height 65
click at [1166, 21] on button "Close lightbox" at bounding box center [1166, 21] width 33 height 29
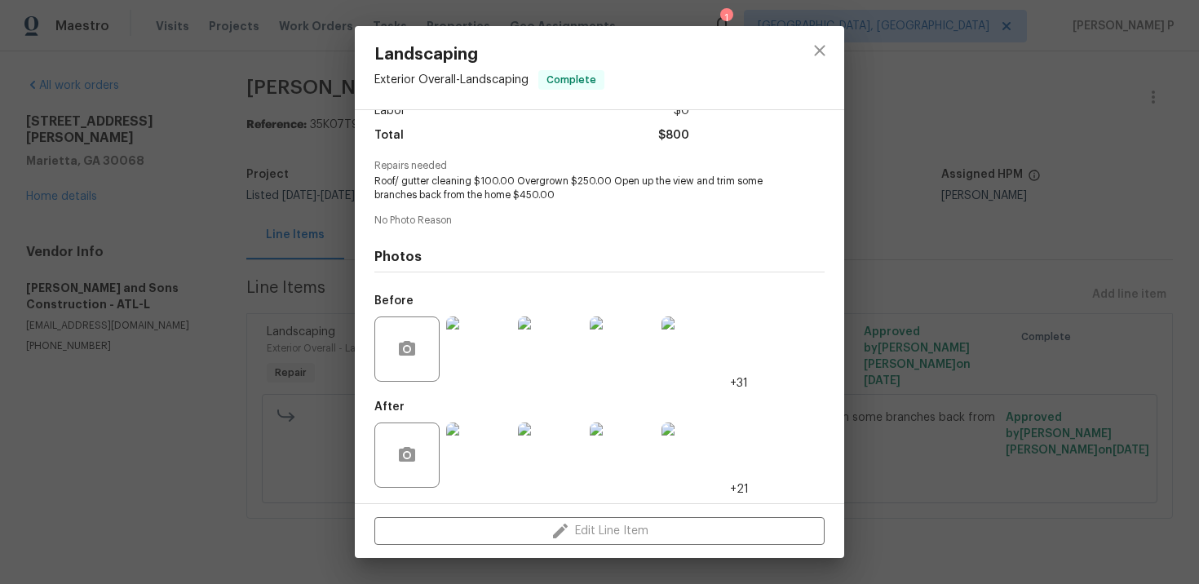
click at [493, 444] on img at bounding box center [478, 454] width 65 height 65
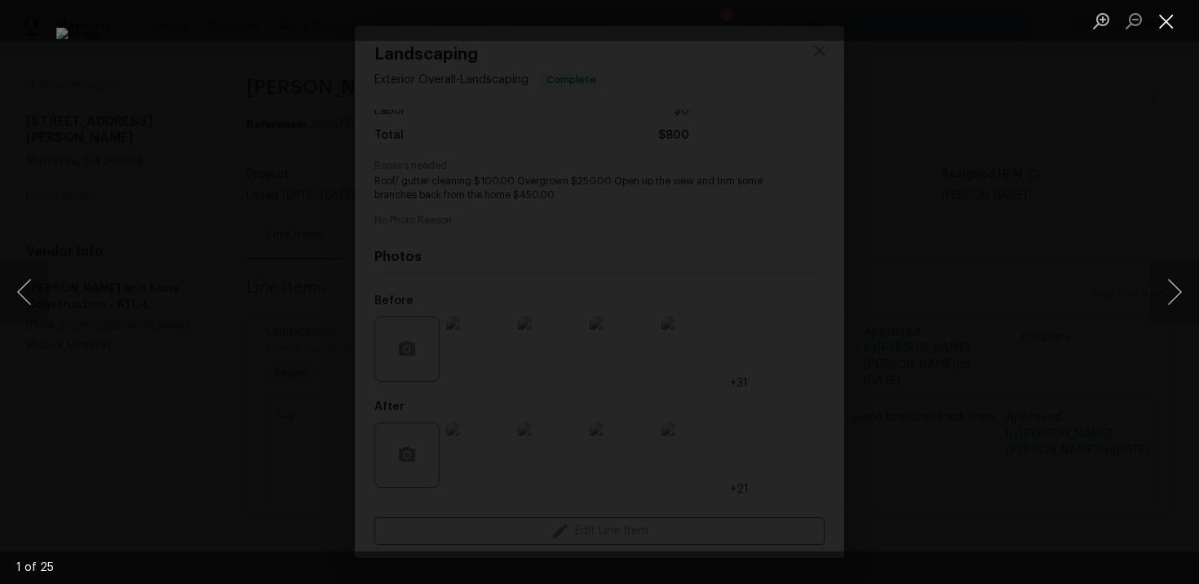
click at [1164, 20] on button "Close lightbox" at bounding box center [1166, 21] width 33 height 29
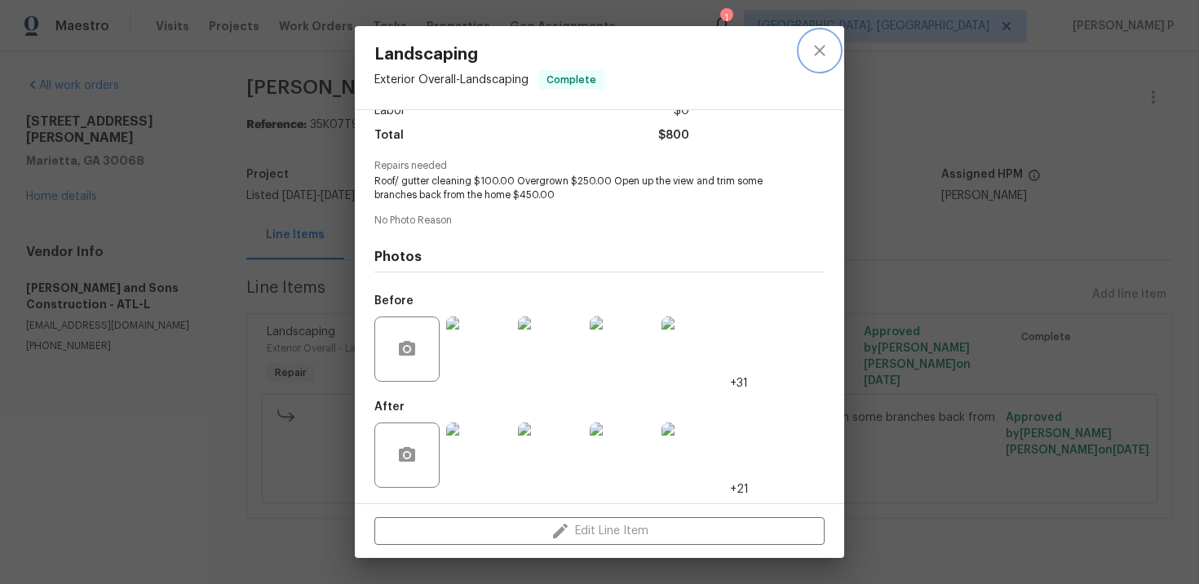
click at [825, 42] on icon "close" at bounding box center [820, 51] width 20 height 20
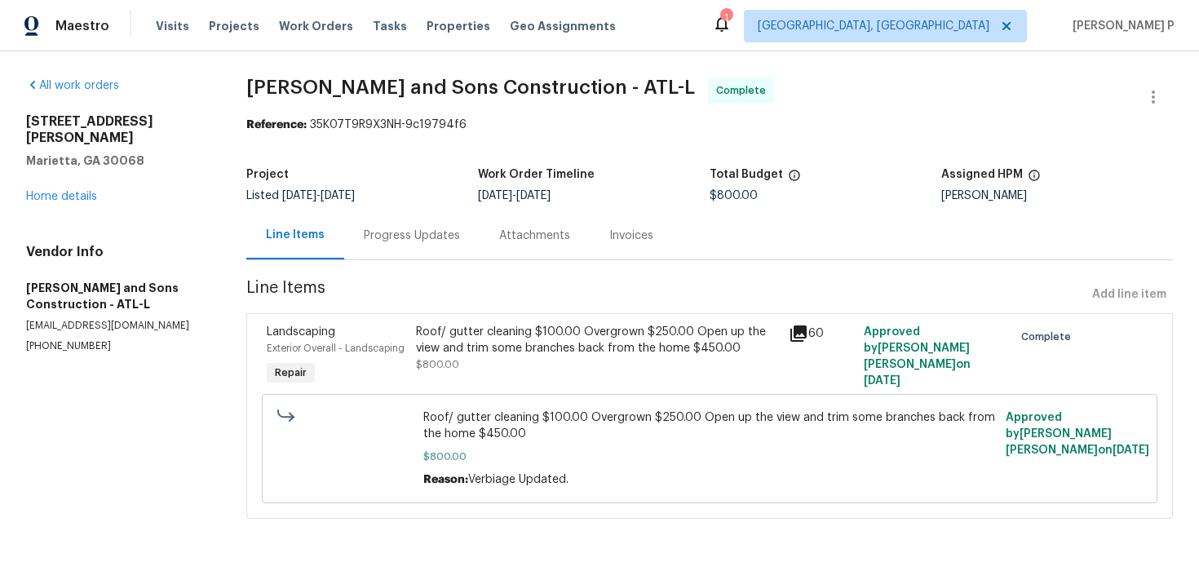
click at [440, 245] on div "Progress Updates" at bounding box center [411, 235] width 135 height 48
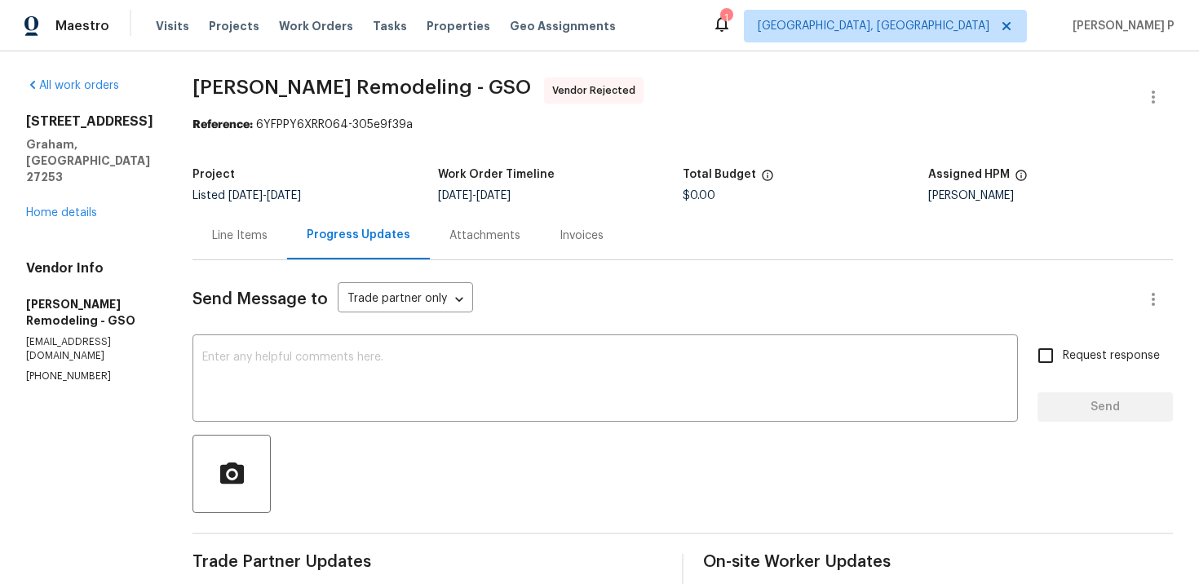
click at [248, 228] on div "Line Items" at bounding box center [239, 236] width 55 height 16
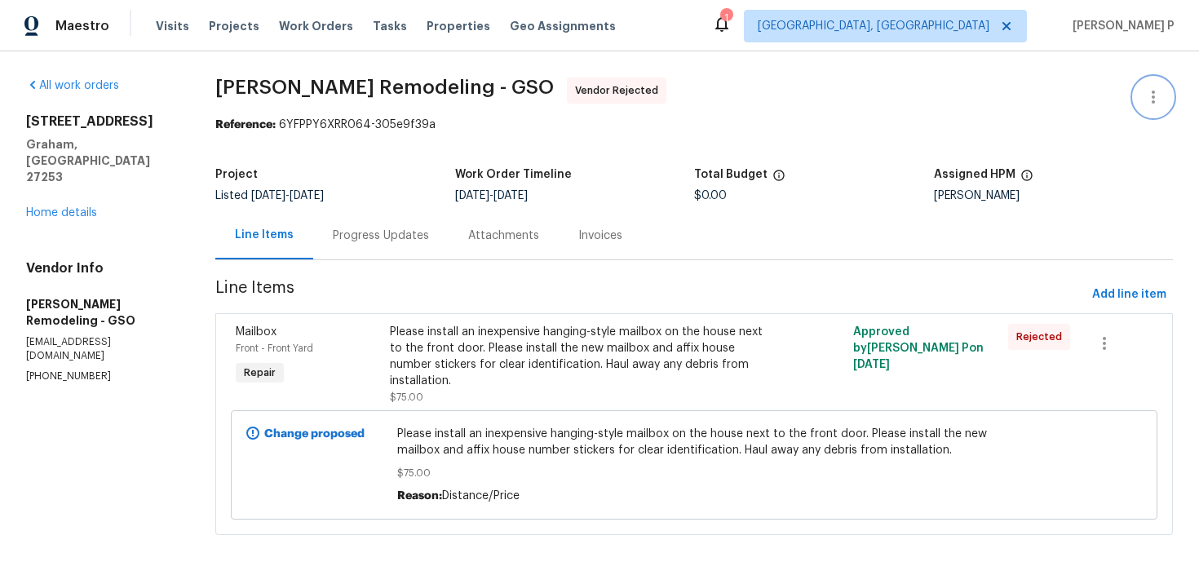
click at [1153, 96] on icon "button" at bounding box center [1153, 97] width 3 height 13
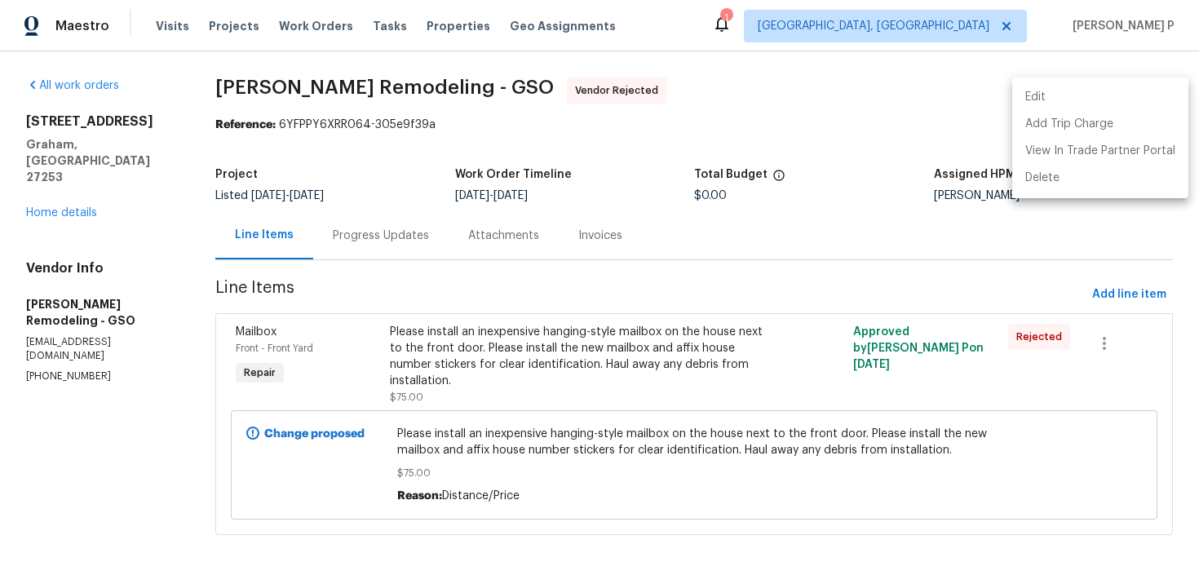
click at [1058, 97] on li "Edit" at bounding box center [1100, 97] width 176 height 27
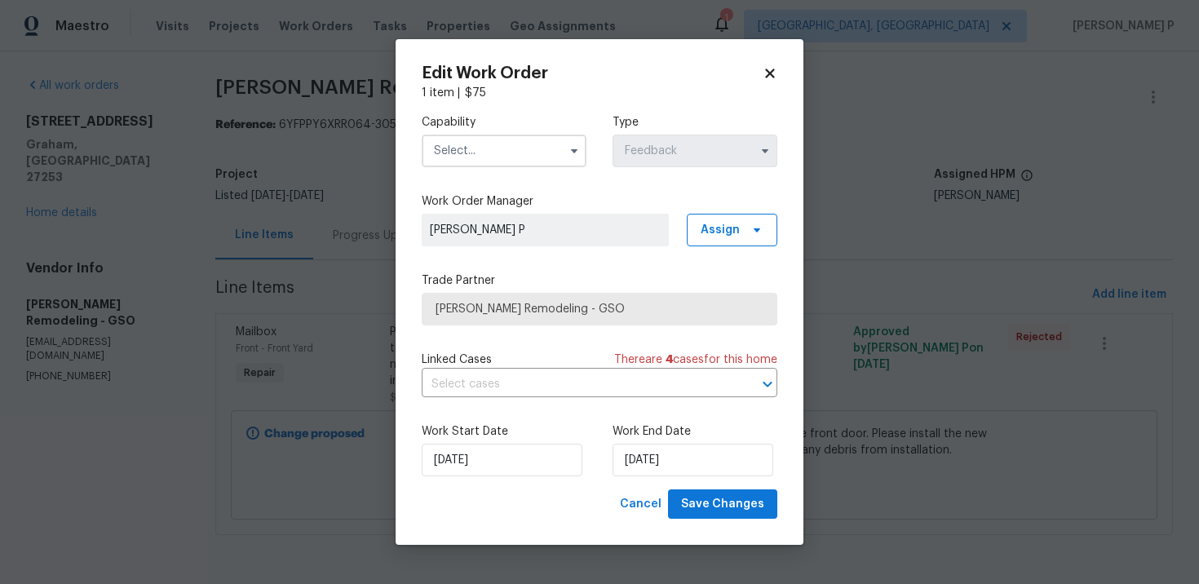
click at [546, 152] on input "text" at bounding box center [504, 151] width 165 height 33
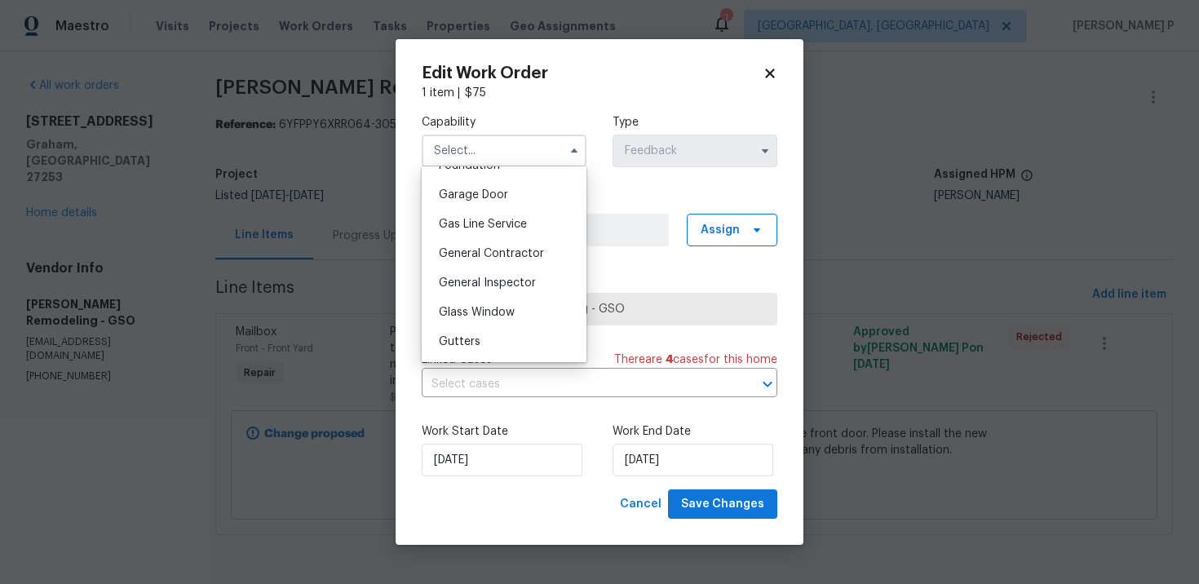
scroll to position [724, 0]
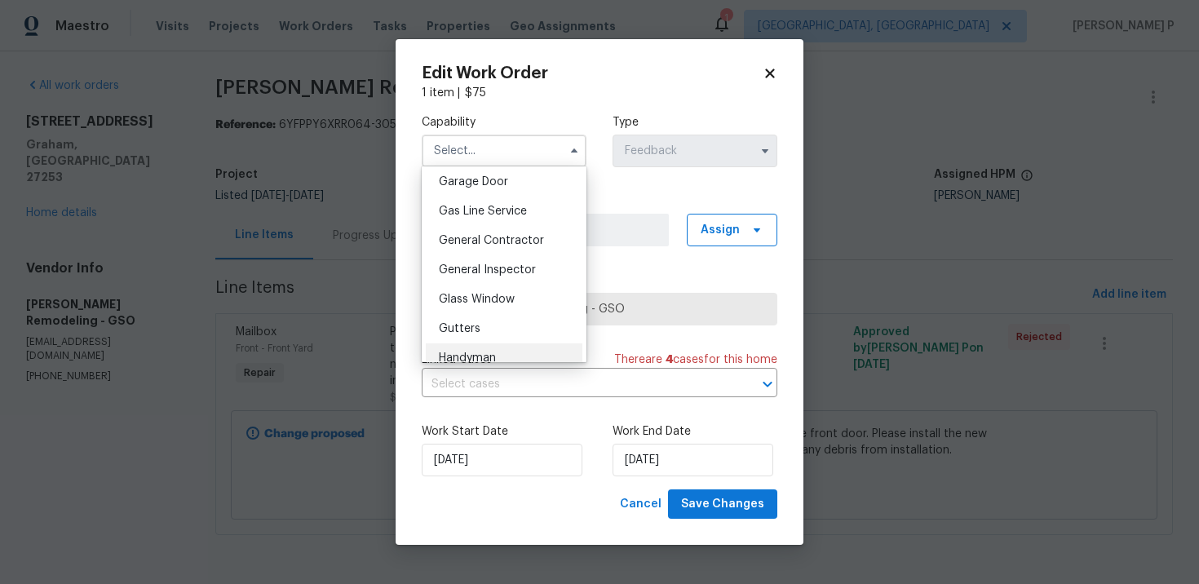
click at [471, 359] on span "Handyman" at bounding box center [467, 357] width 57 height 11
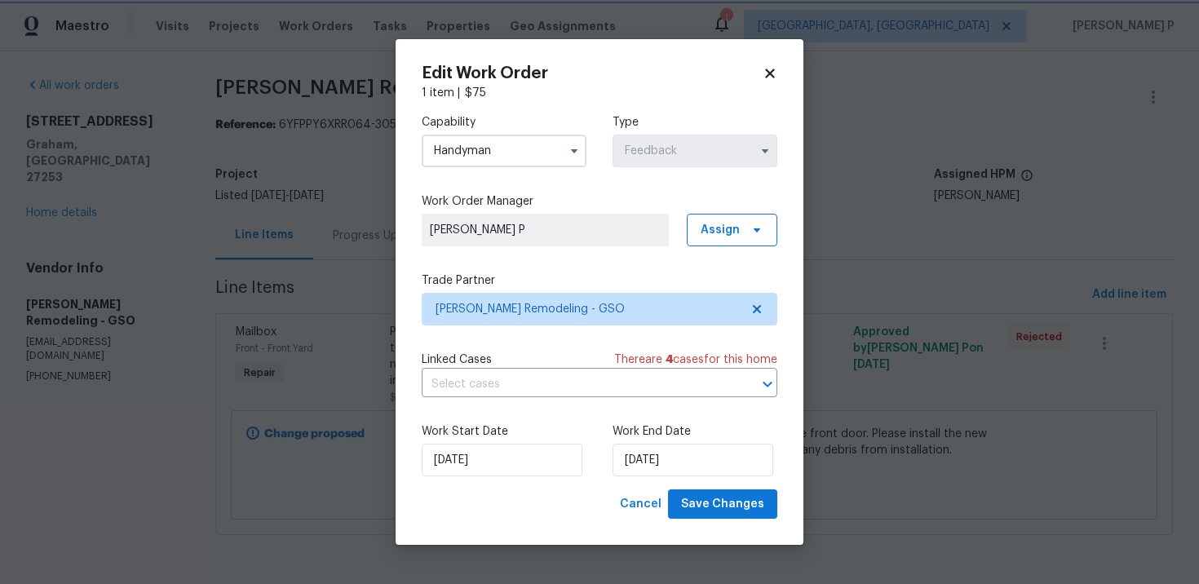
scroll to position [768, 0]
click at [525, 315] on span "[PERSON_NAME] Remodeling - GSO" at bounding box center [588, 309] width 304 height 16
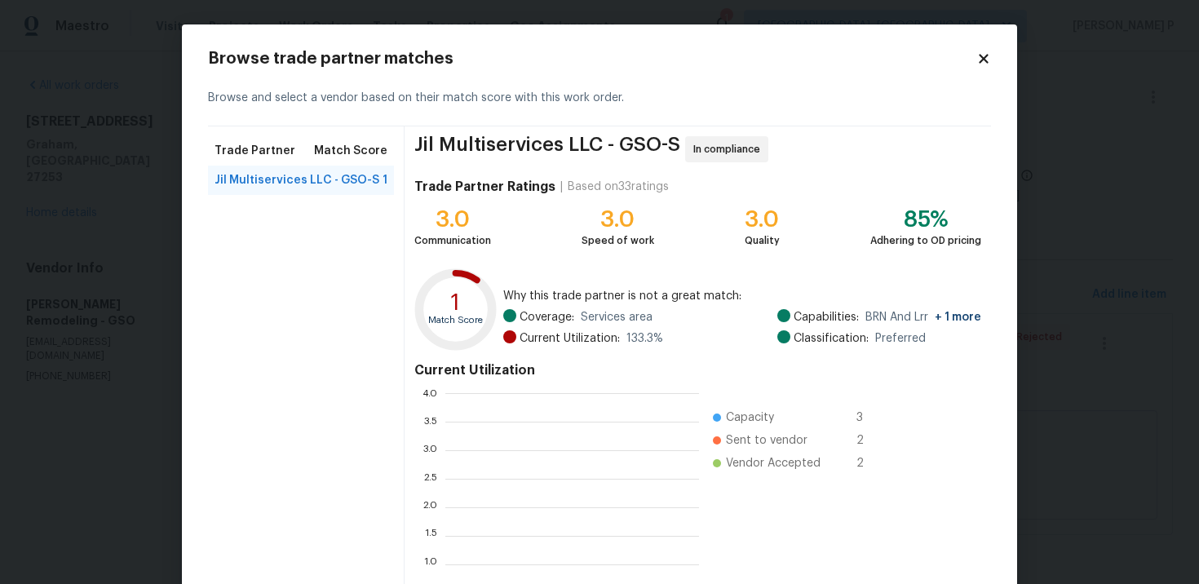
scroll to position [228, 254]
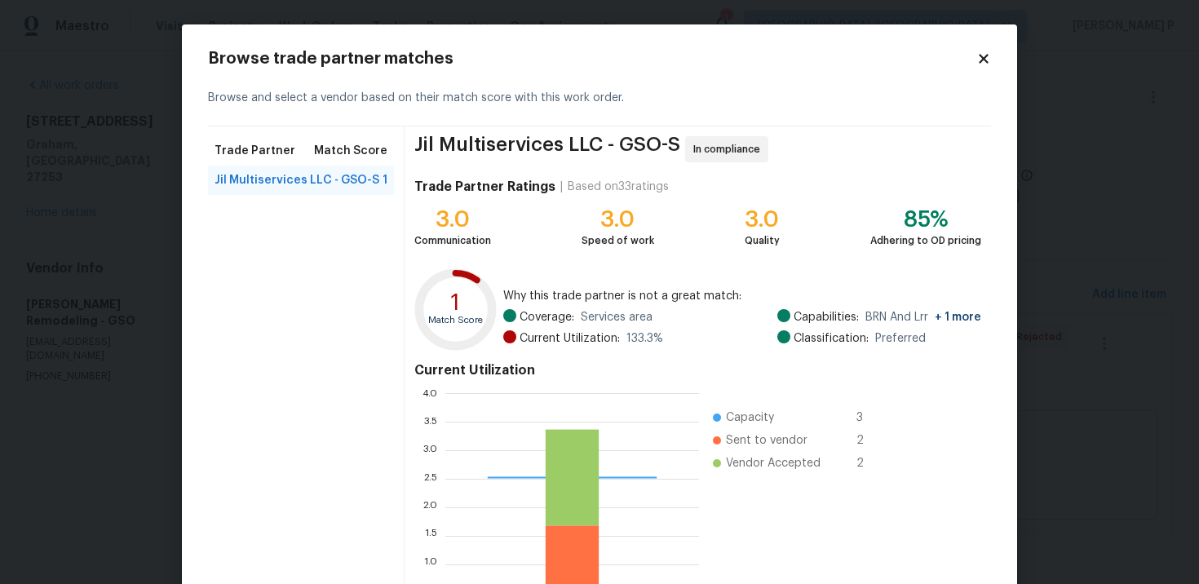
click at [525, 315] on span "Coverage:" at bounding box center [547, 317] width 55 height 16
click at [987, 57] on icon at bounding box center [983, 58] width 15 height 15
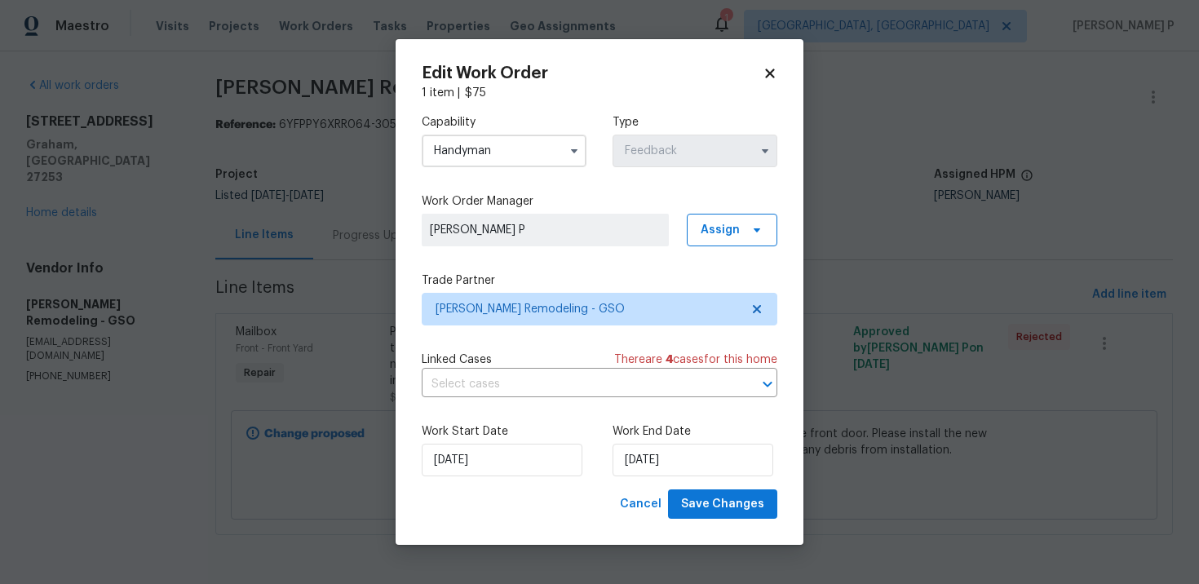
click at [538, 148] on input "Handyman" at bounding box center [504, 151] width 165 height 33
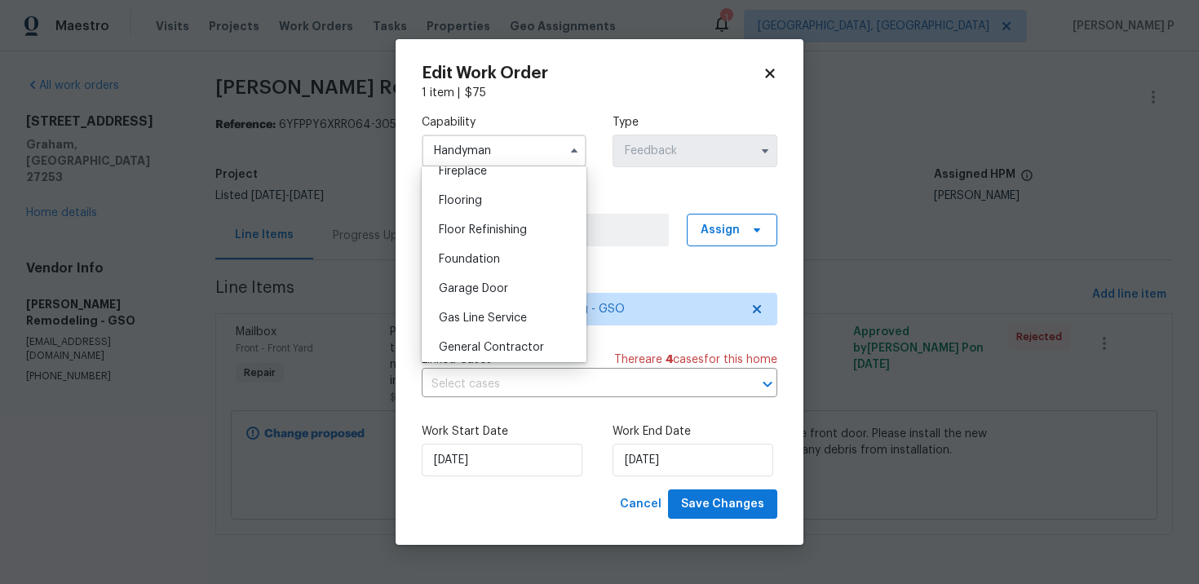
scroll to position [635, 0]
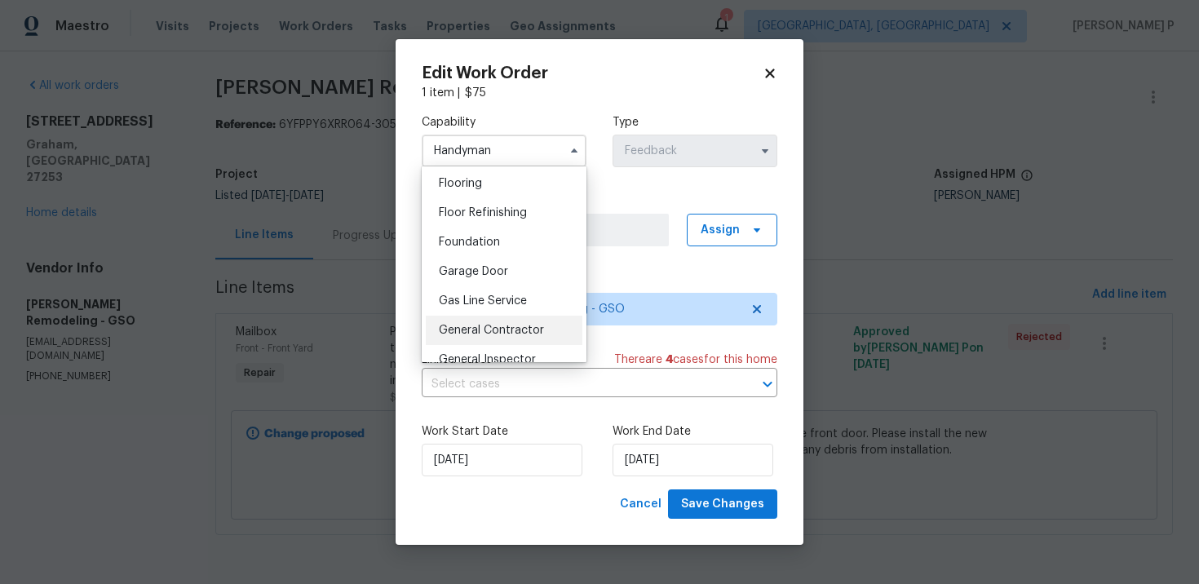
click at [511, 327] on span "General Contractor" at bounding box center [491, 330] width 105 height 11
type input "General Contractor"
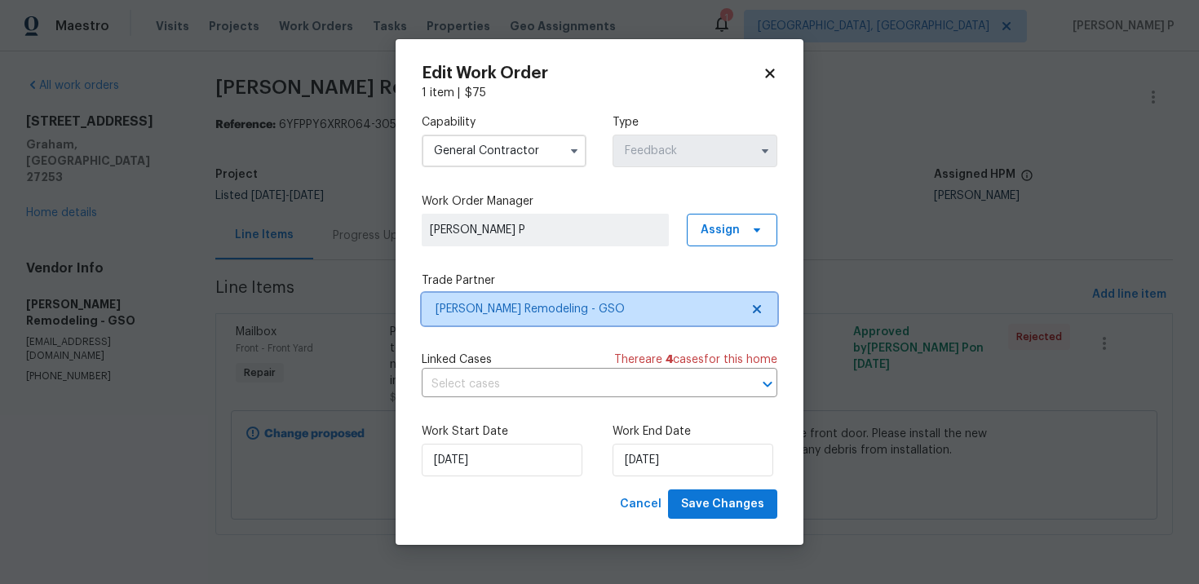
click at [521, 311] on span "Pino Remodeling - GSO" at bounding box center [588, 309] width 304 height 16
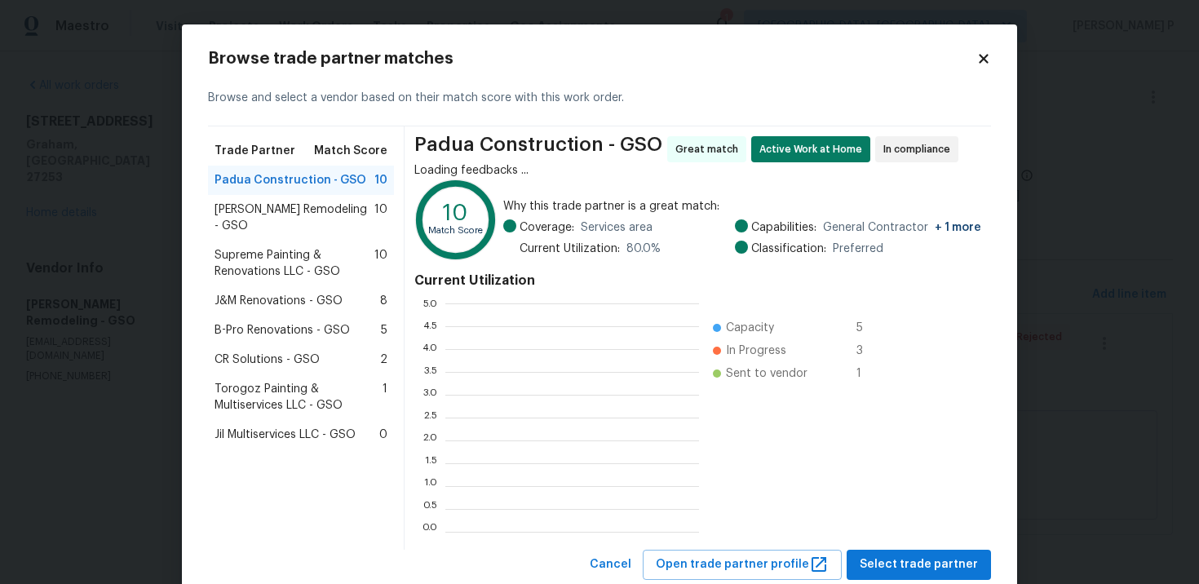
scroll to position [228, 254]
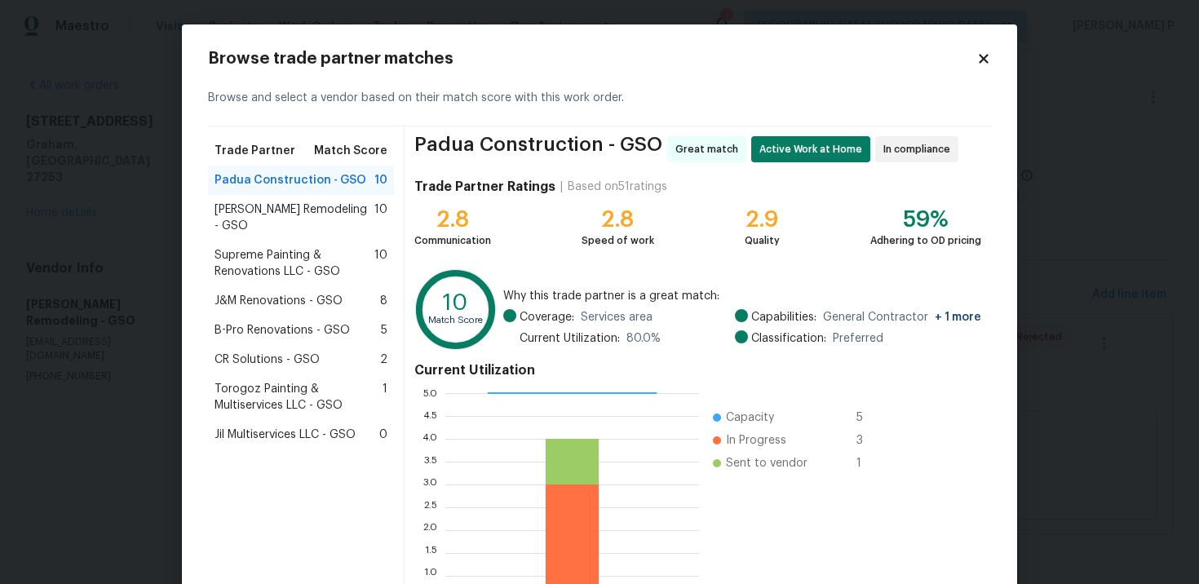
click at [293, 247] on span "Supreme Painting & Renovations LLC - GSO" at bounding box center [295, 263] width 160 height 33
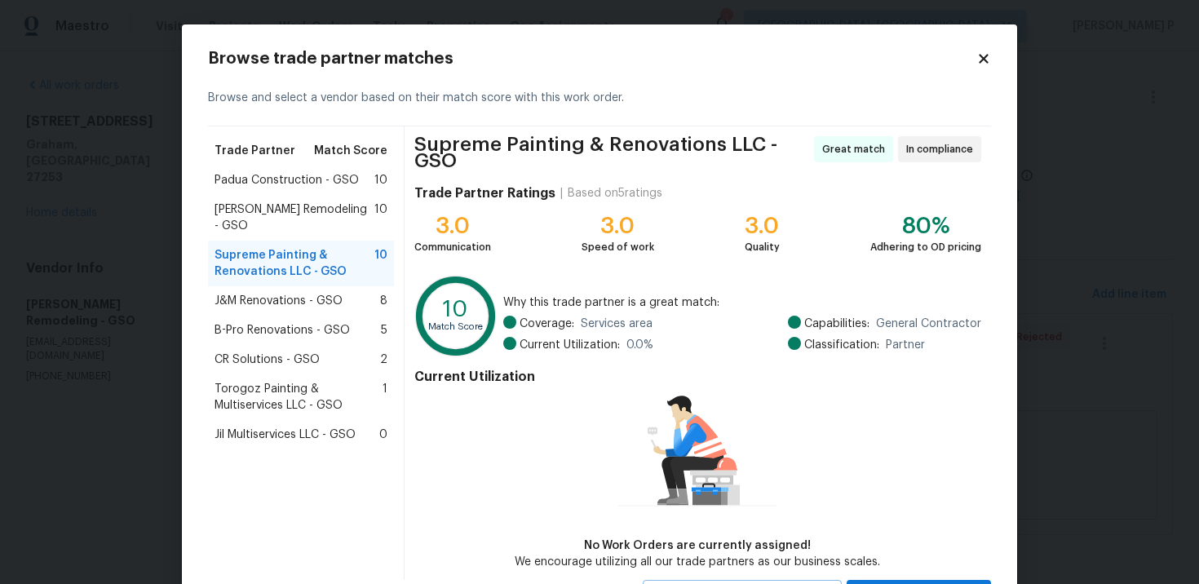
scroll to position [75, 0]
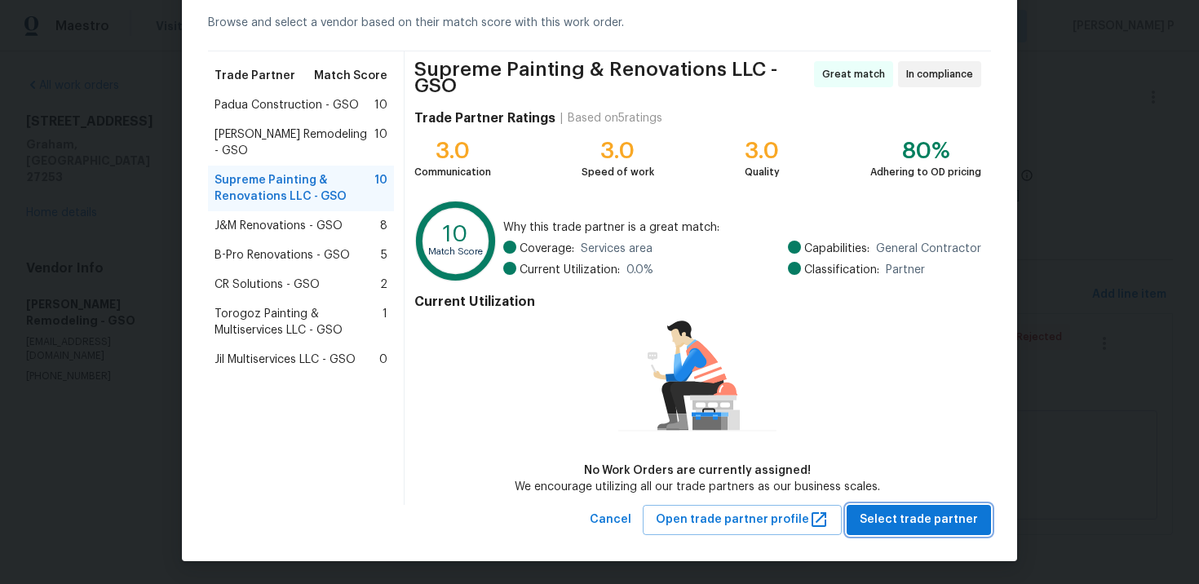
click at [937, 521] on span "Select trade partner" at bounding box center [919, 520] width 118 height 20
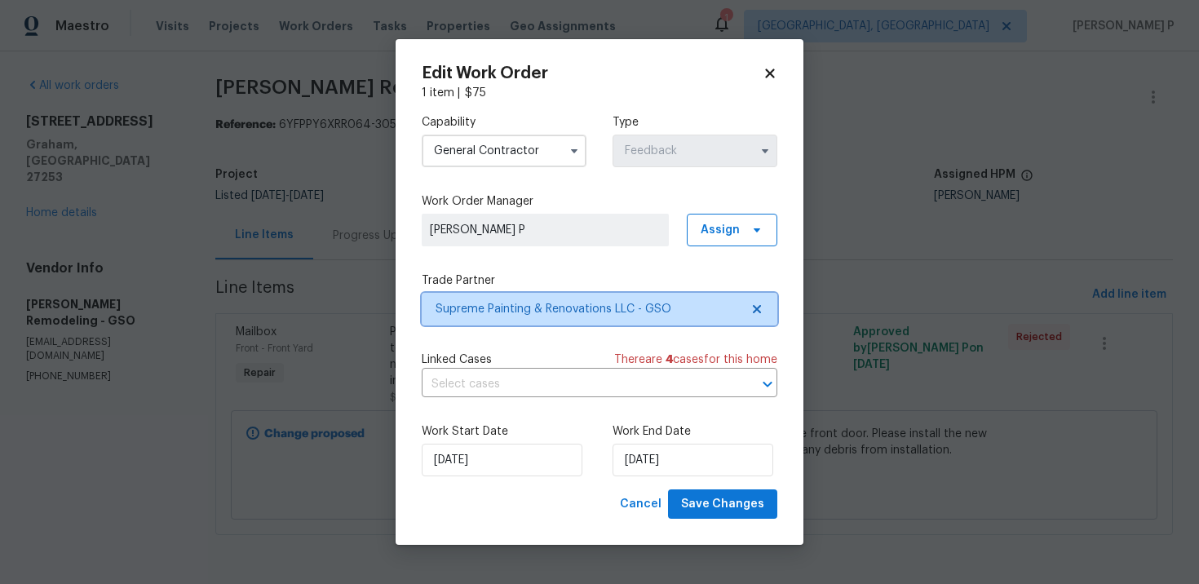
scroll to position [0, 0]
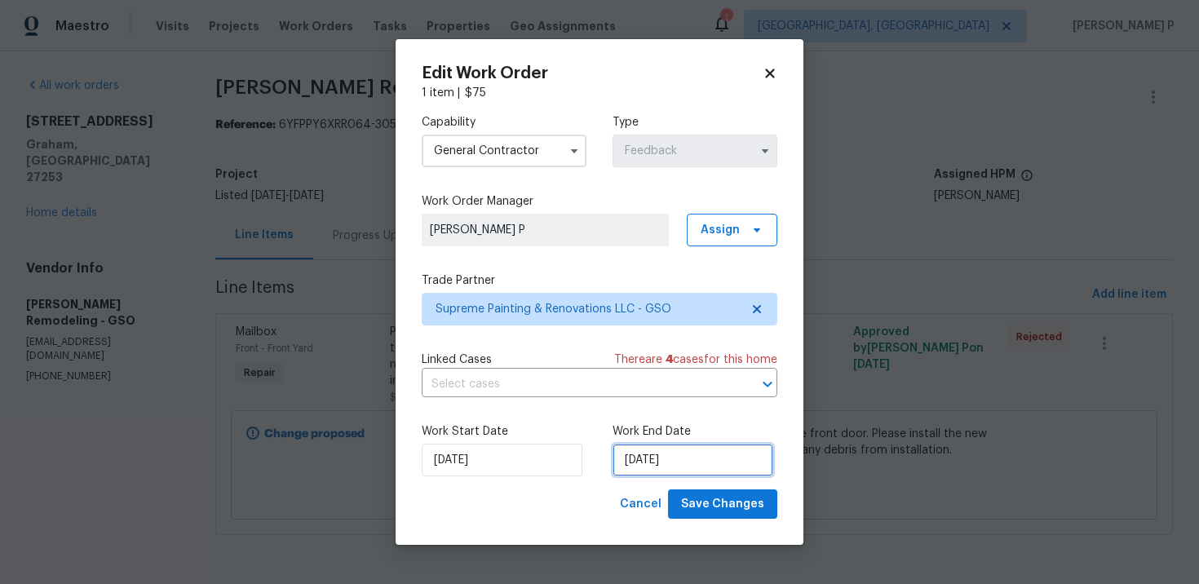
click at [687, 462] on input "[DATE]" at bounding box center [693, 460] width 161 height 33
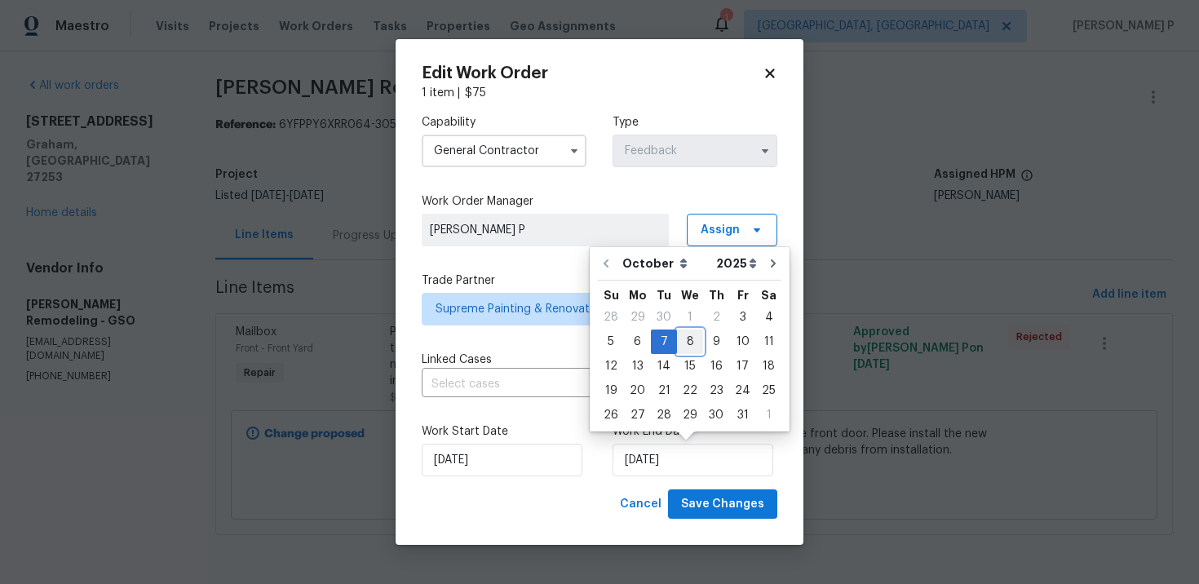
click at [688, 341] on div "8" at bounding box center [690, 341] width 26 height 23
type input "10/8/2025"
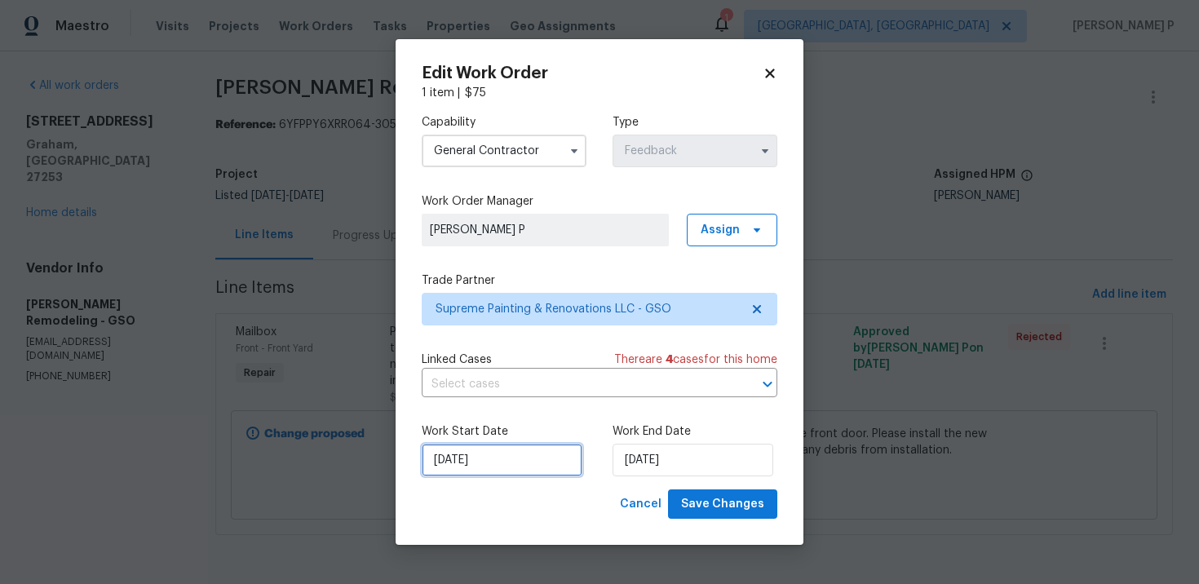
click at [489, 462] on input "10/3/2025" at bounding box center [502, 460] width 161 height 33
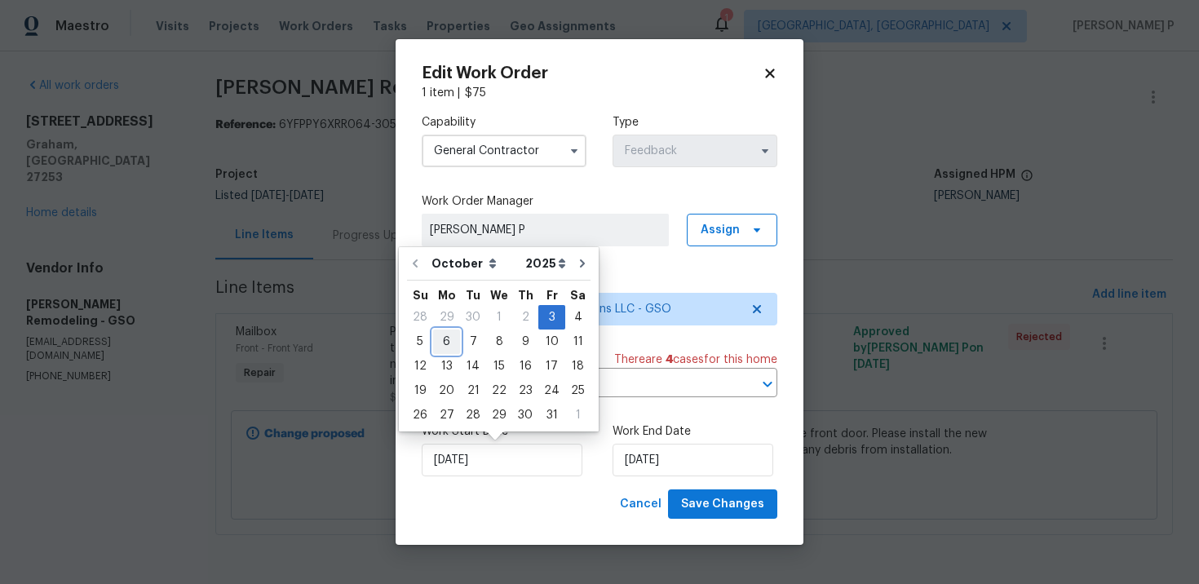
click at [442, 347] on div "6" at bounding box center [446, 341] width 27 height 23
type input "10/6/2025"
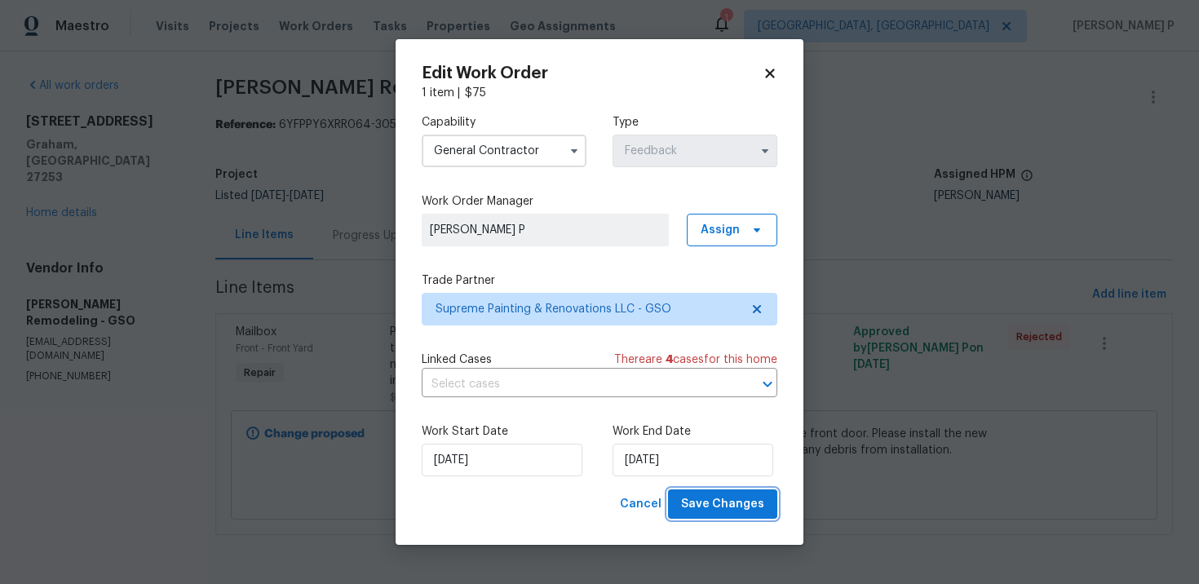
click at [731, 504] on span "Save Changes" at bounding box center [722, 504] width 83 height 20
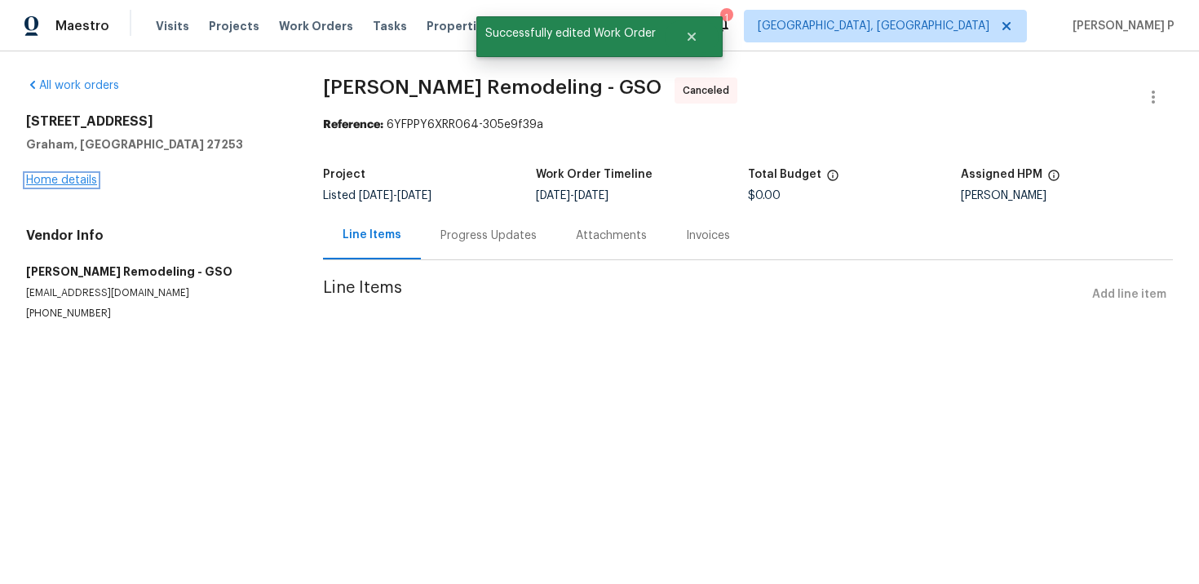
click at [72, 180] on link "Home details" at bounding box center [61, 180] width 71 height 11
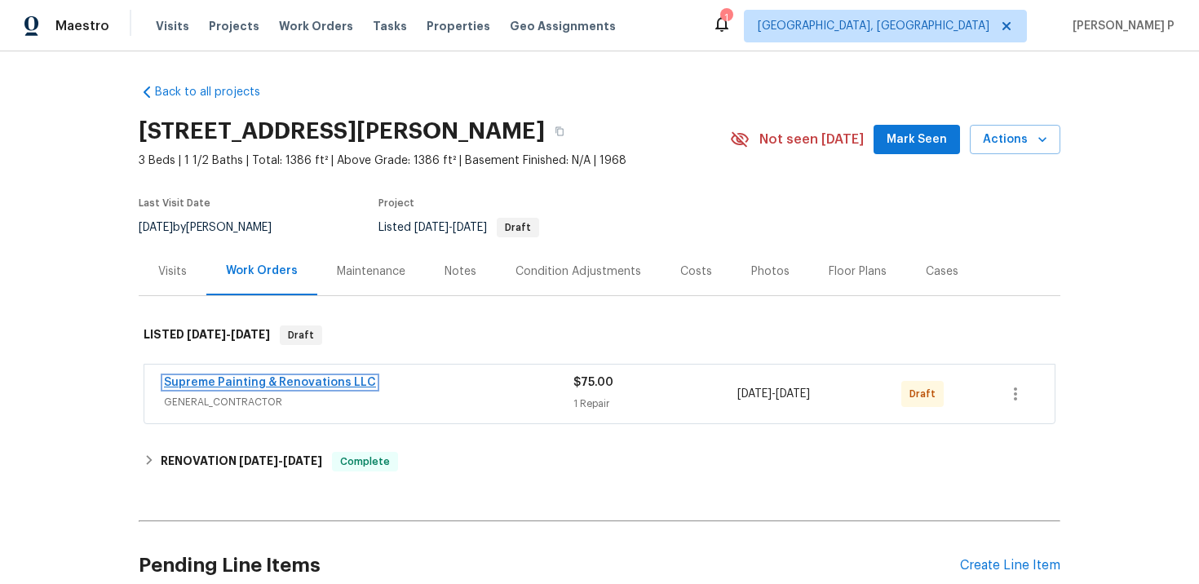
click at [320, 380] on link "Supreme Painting & Renovations LLC" at bounding box center [270, 382] width 212 height 11
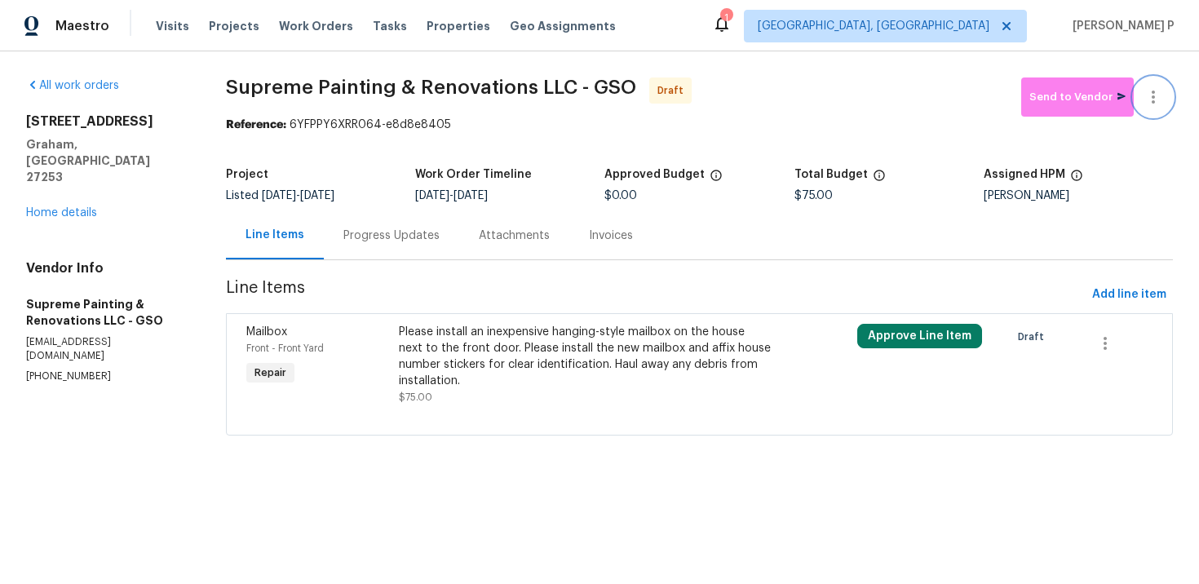
click at [1157, 97] on icon "button" at bounding box center [1153, 97] width 20 height 20
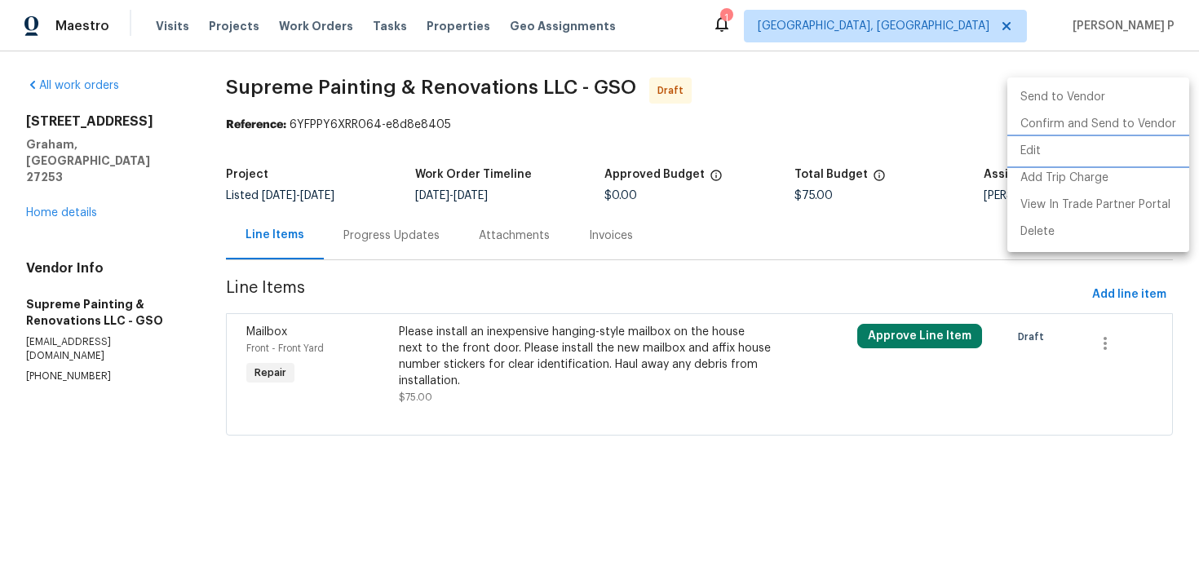
click at [1040, 149] on li "Edit" at bounding box center [1098, 151] width 182 height 27
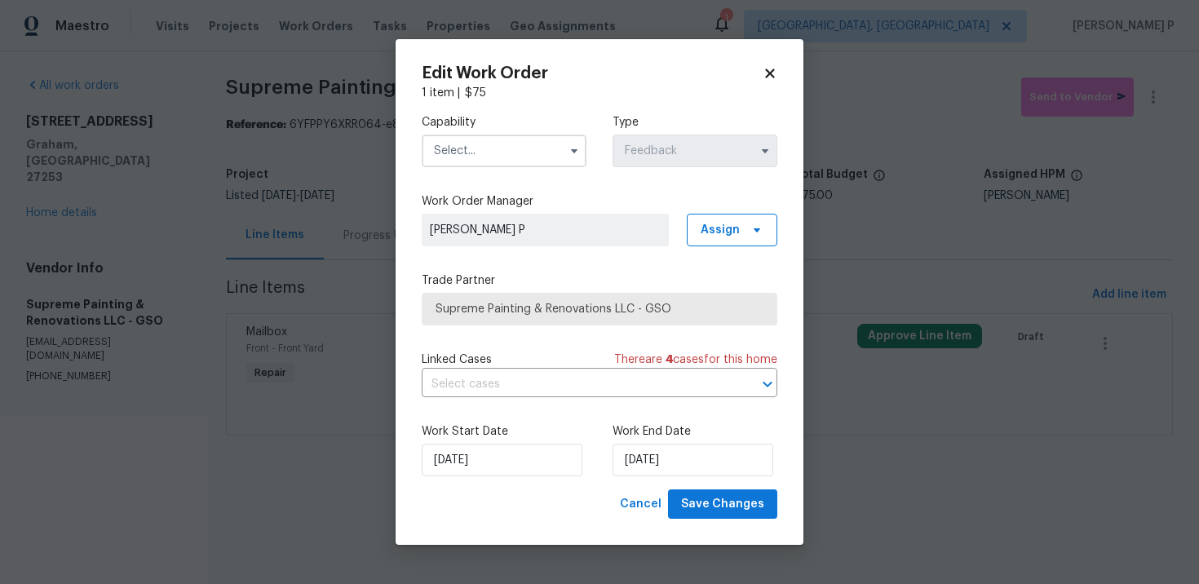
click at [514, 150] on input "text" at bounding box center [504, 151] width 165 height 33
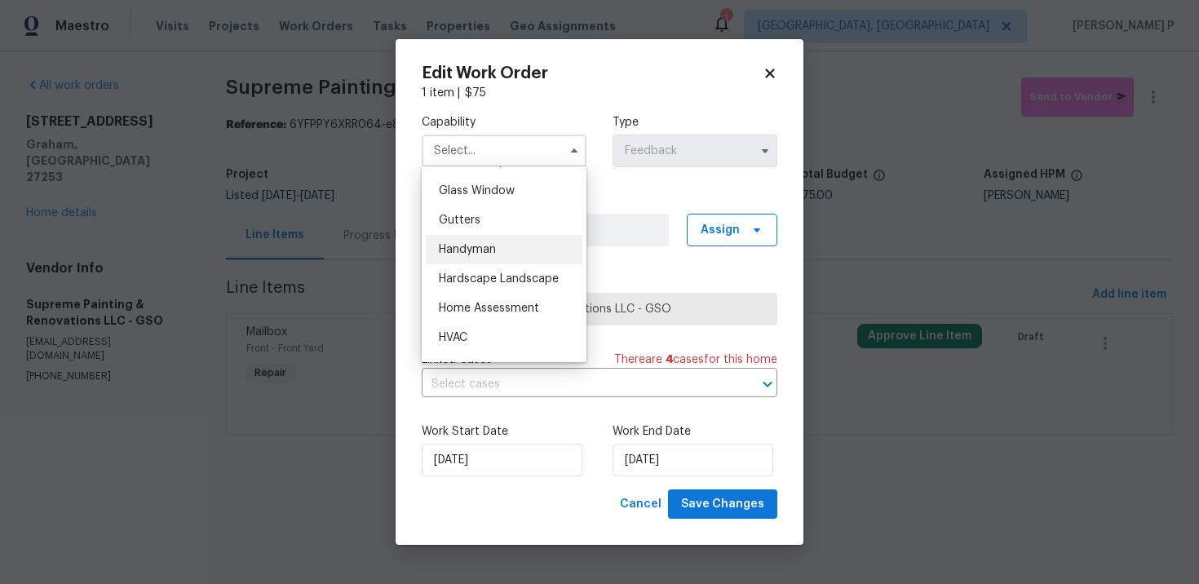
scroll to position [768, 0]
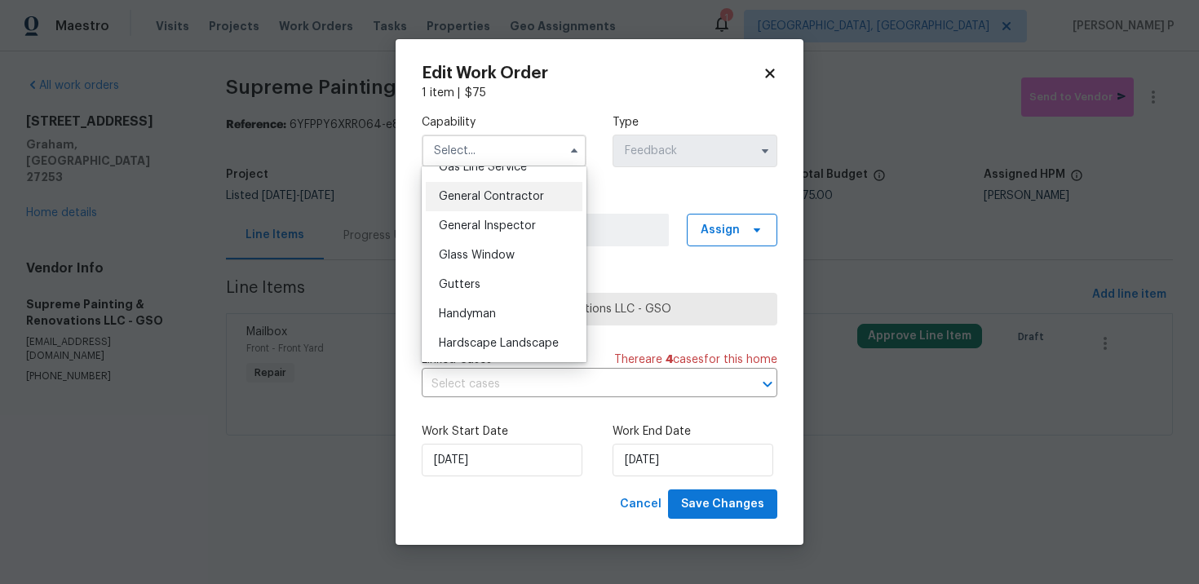
click at [491, 191] on span "General Contractor" at bounding box center [491, 196] width 105 height 11
type input "General Contractor"
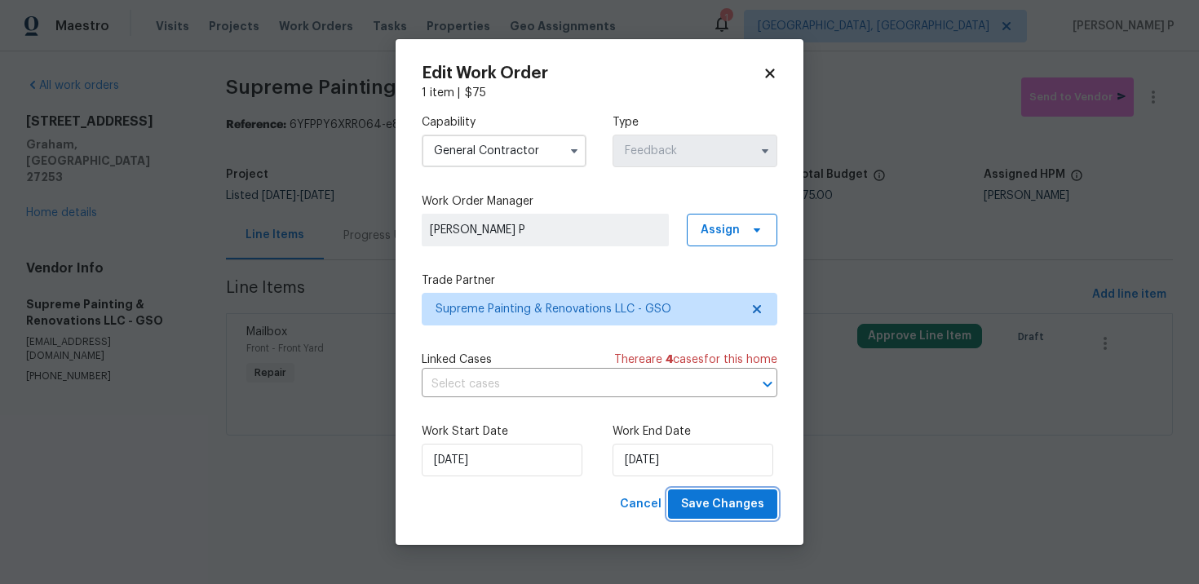
click at [732, 504] on span "Save Changes" at bounding box center [722, 504] width 83 height 20
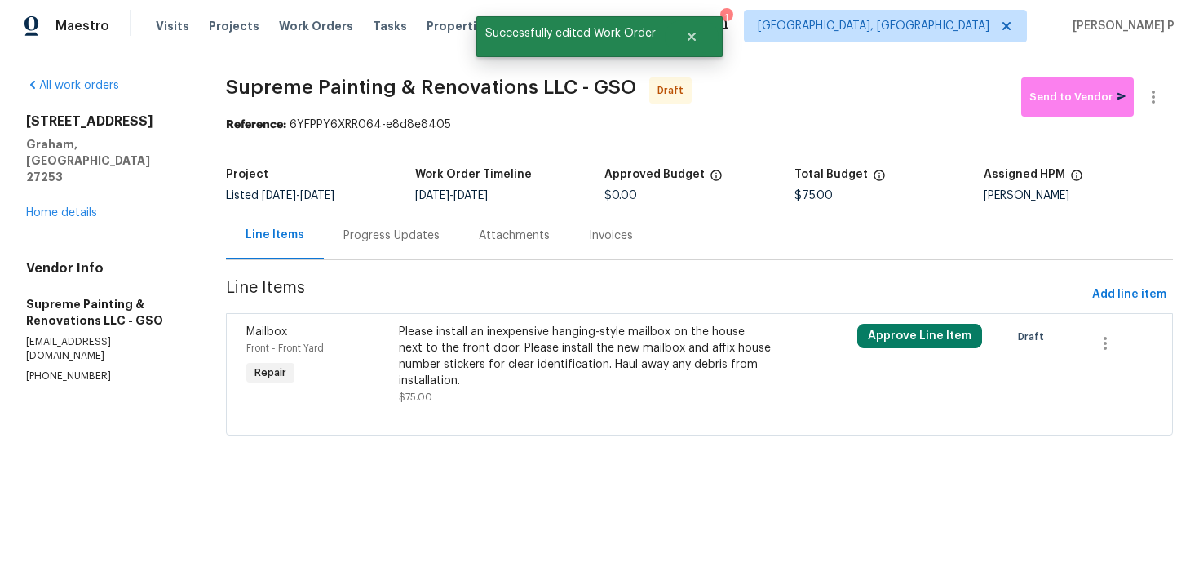
click at [415, 232] on div "Progress Updates" at bounding box center [391, 236] width 96 height 16
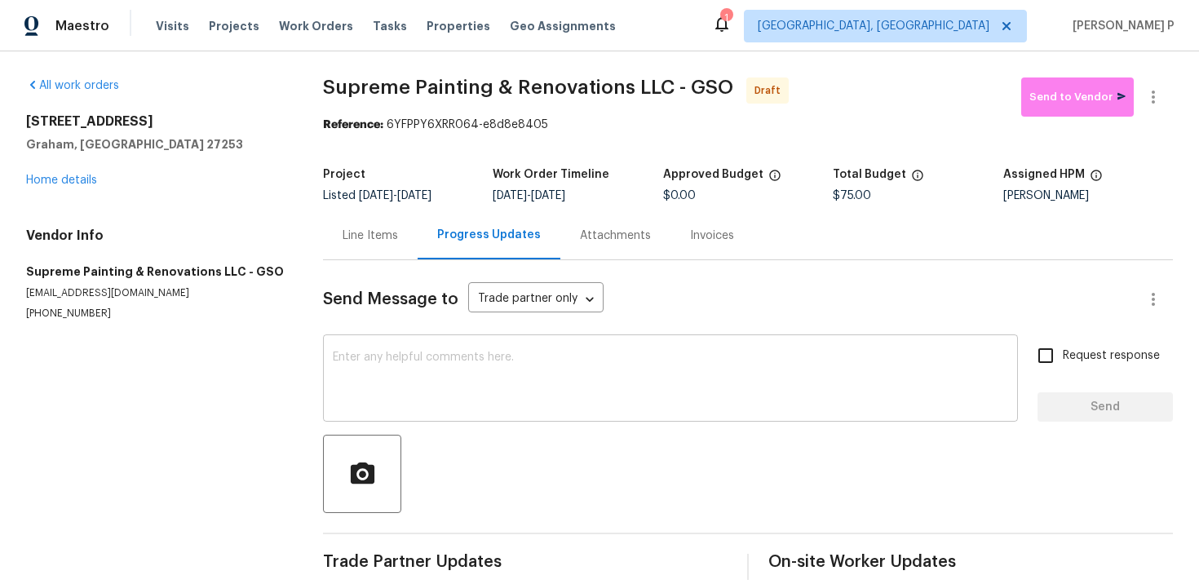
click at [442, 378] on textarea at bounding box center [670, 380] width 675 height 57
paste textarea "Hi, this is Ramyasri with Opendoor. I’m confirming you received the WO for the …"
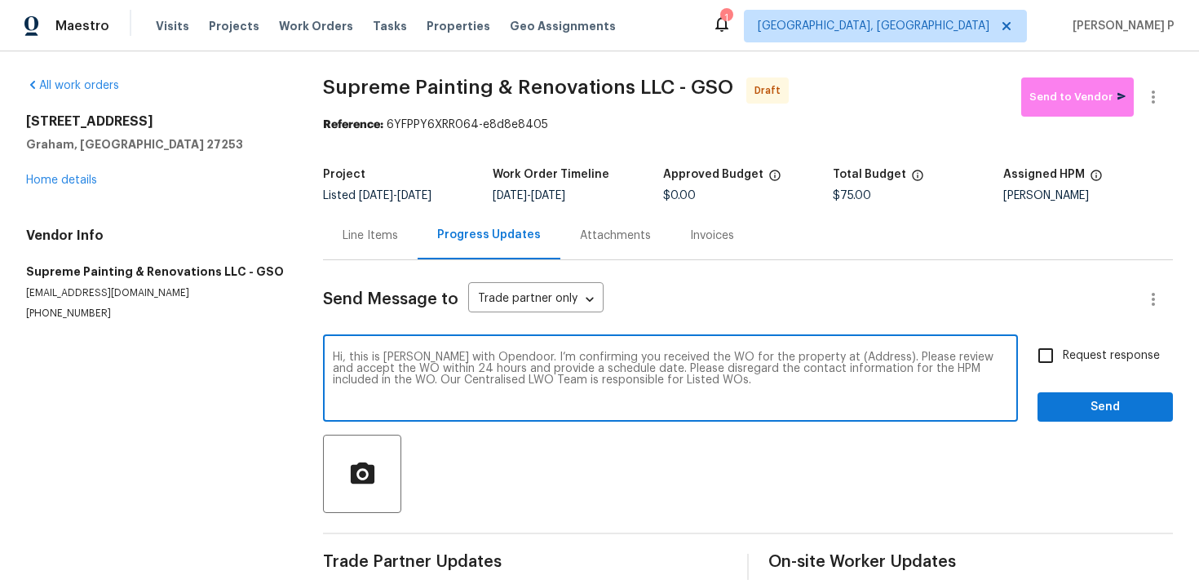
drag, startPoint x: 816, startPoint y: 355, endPoint x: 843, endPoint y: 355, distance: 26.9
click at [843, 355] on textarea "Hi, this is Ramyasri with Opendoor. I’m confirming you received the WO for the …" at bounding box center [670, 380] width 675 height 57
click at [826, 368] on textarea "Hi, this is Ramyasri with Opendoor. I’m confirming you received the WO for the …" at bounding box center [670, 380] width 675 height 57
drag, startPoint x: 818, startPoint y: 358, endPoint x: 869, endPoint y: 358, distance: 50.6
click at [869, 358] on textarea "Hi, this is Ramyasri with Opendoor. I’m confirming you received the WO for the …" at bounding box center [670, 380] width 675 height 57
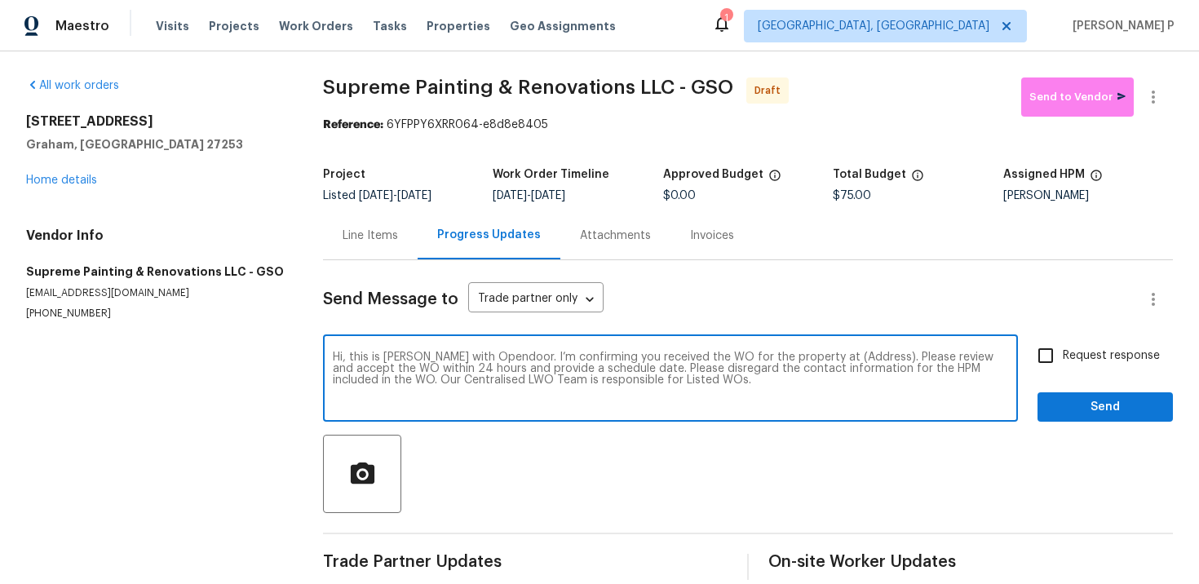
paste textarea "516 Wentworth Dr, Graham, NC 27253"
type textarea "Hi, this is Ramyasri with Opendoor. I’m confirming you received the WO for the …"
click at [1070, 355] on span "Request response" at bounding box center [1111, 355] width 97 height 17
click at [1063, 355] on input "Request response" at bounding box center [1045, 355] width 34 height 34
checkbox input "true"
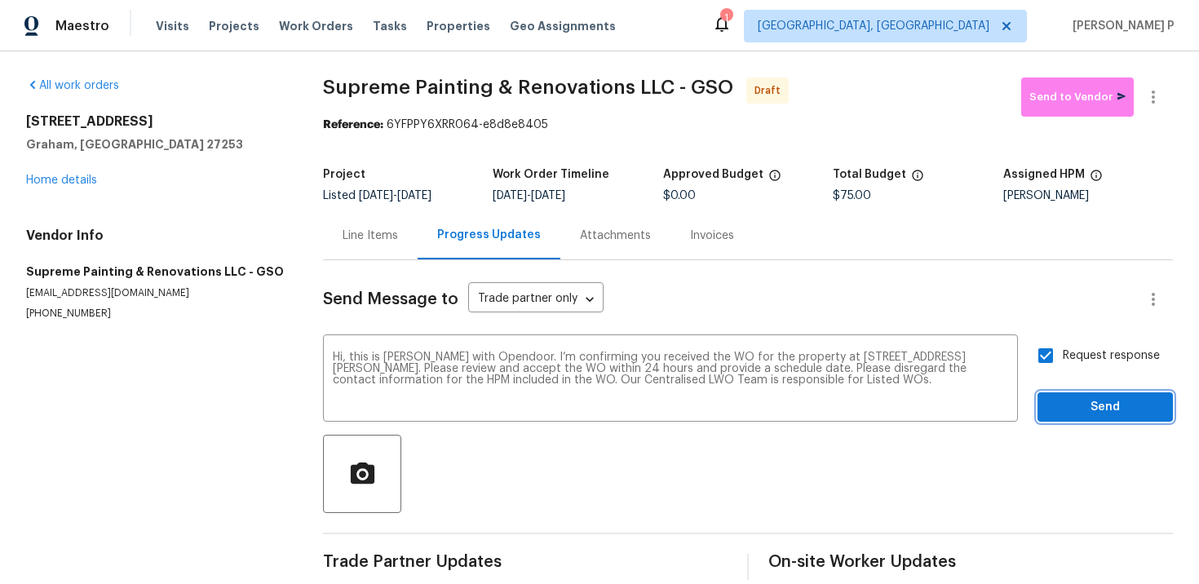
click at [1081, 415] on span "Send" at bounding box center [1105, 407] width 109 height 20
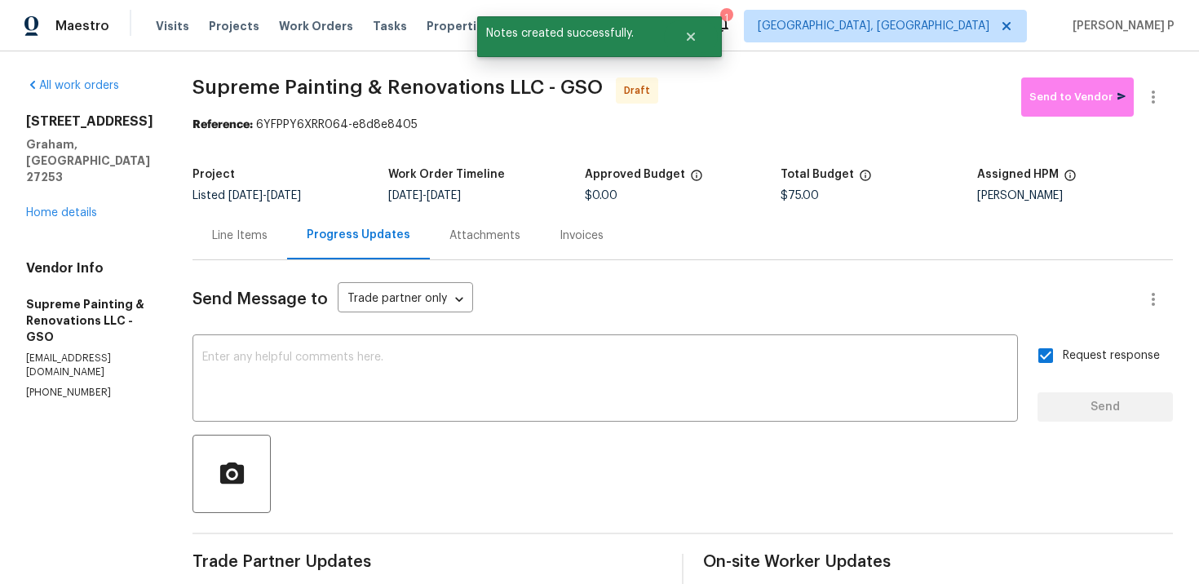
click at [617, 470] on div at bounding box center [682, 474] width 980 height 78
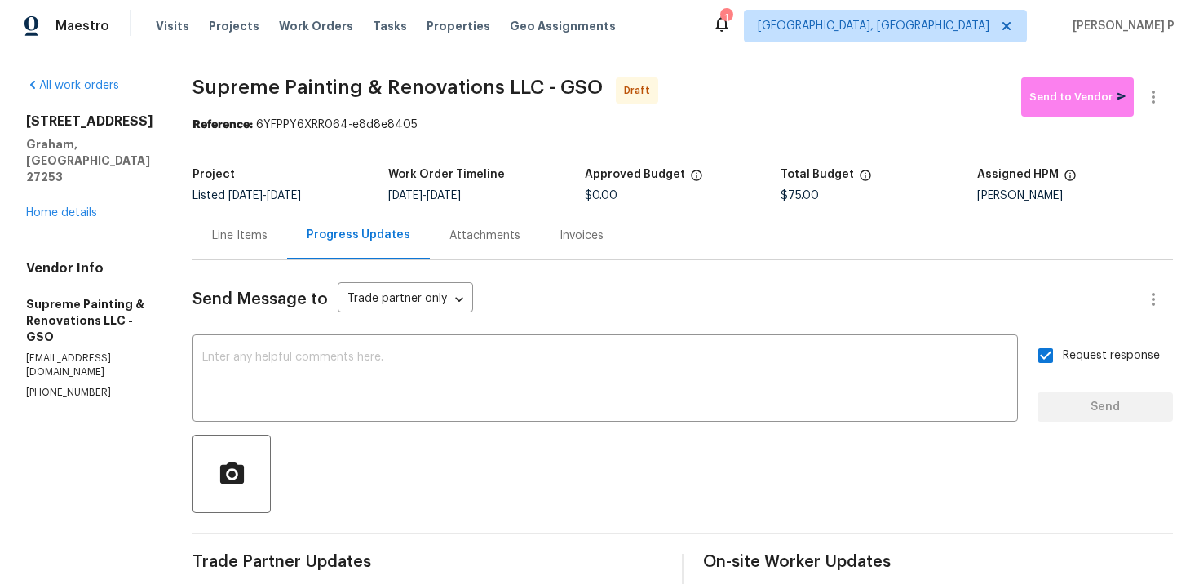
scroll to position [151, 0]
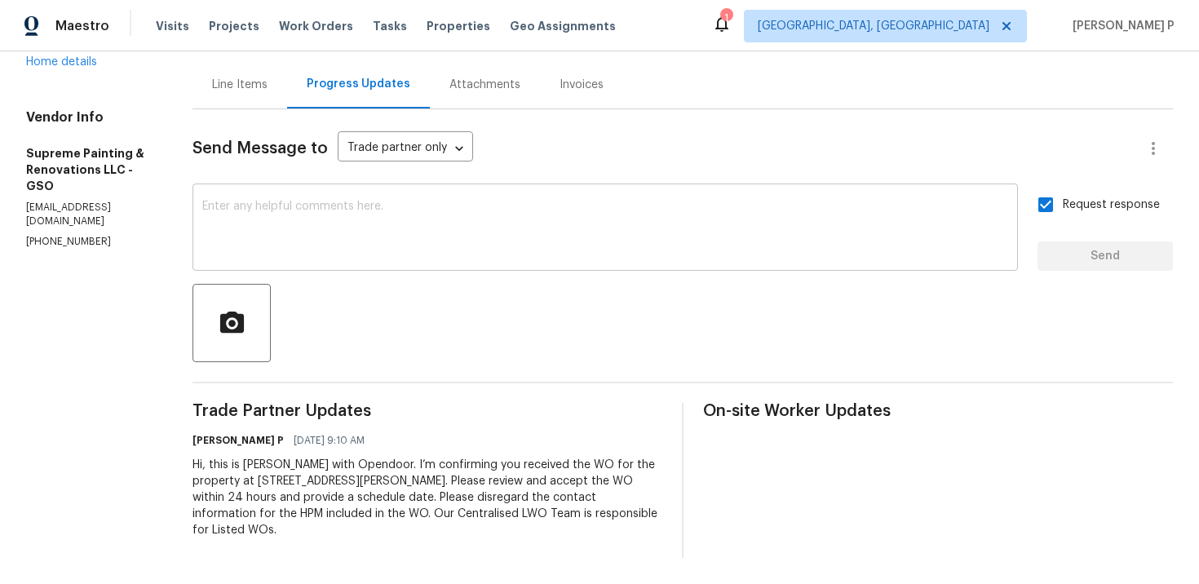
click at [432, 250] on textarea at bounding box center [605, 229] width 806 height 57
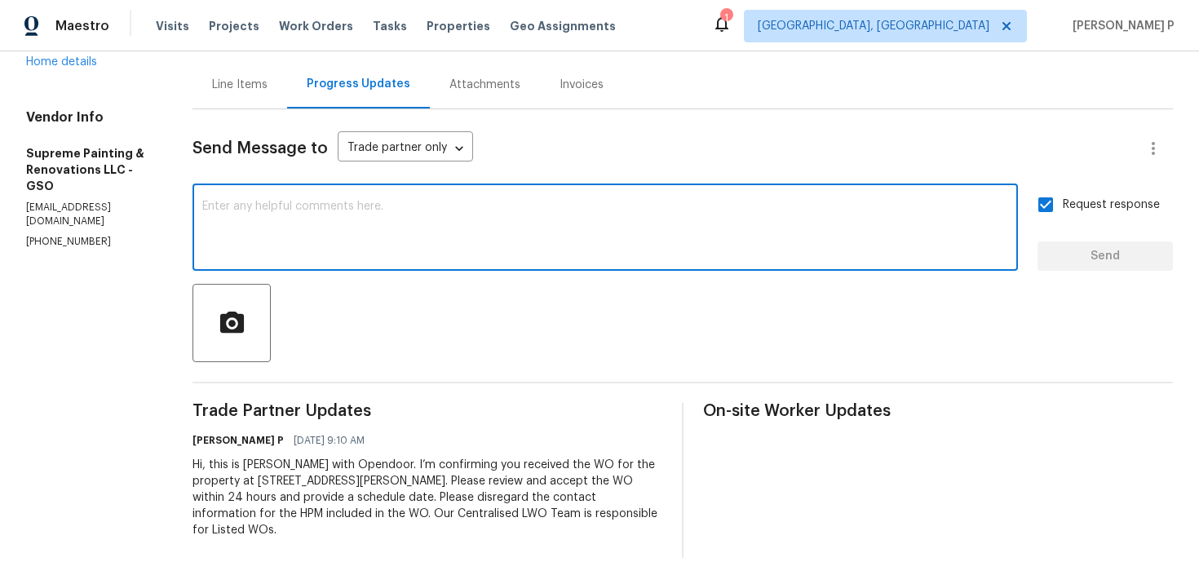
paste textarea "Attention All Work Orders must include before-photos (both close-up and wide-an…"
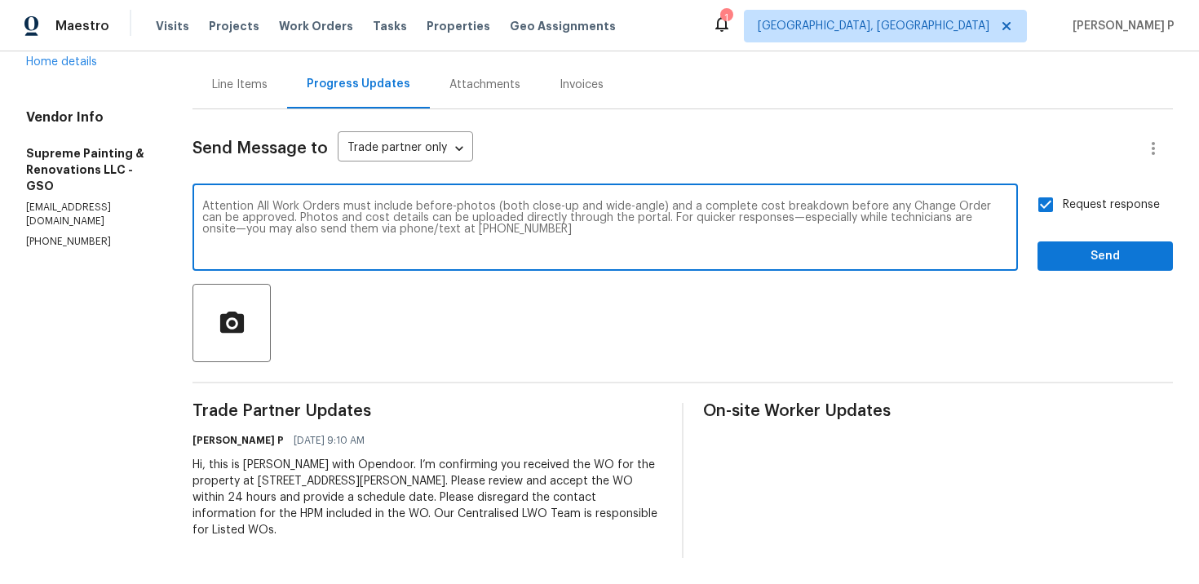
type textarea "Attention All Work Orders must include before-photos (both close-up and wide-an…"
click at [1082, 249] on span "Send" at bounding box center [1105, 256] width 109 height 20
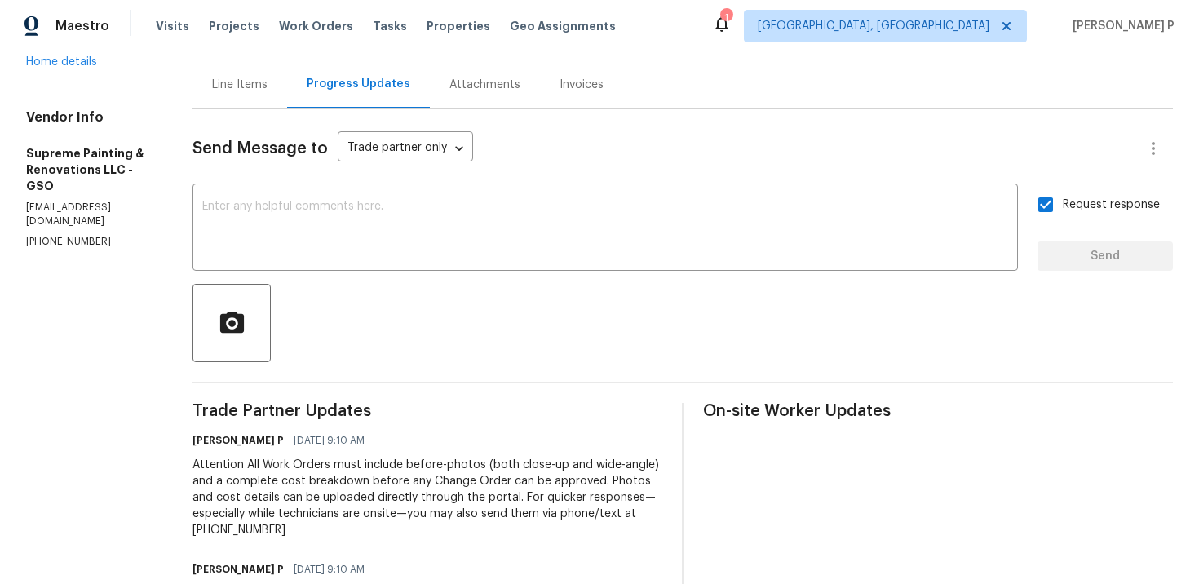
scroll to position [0, 0]
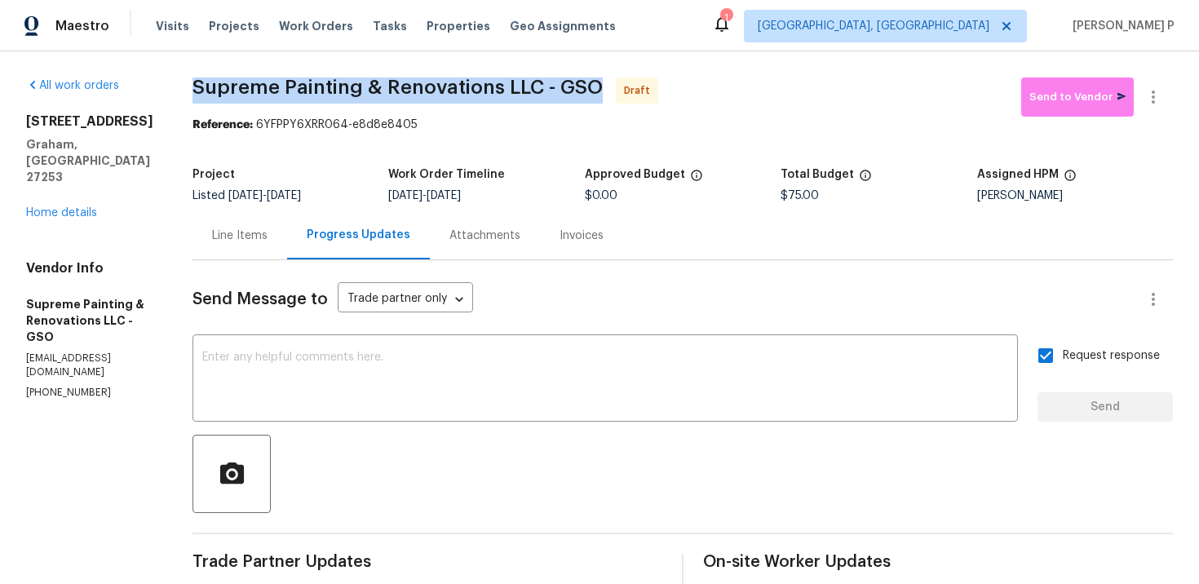
drag, startPoint x: 255, startPoint y: 83, endPoint x: 653, endPoint y: 82, distance: 398.0
click at [603, 82] on span "Supreme Painting & Renovations LLC - GSO" at bounding box center [397, 87] width 410 height 20
copy span "Supreme Painting & Renovations LLC - GSO"
click at [325, 123] on div "Reference: 6YFPPY6XRR064-e8d8e8405" at bounding box center [682, 125] width 980 height 16
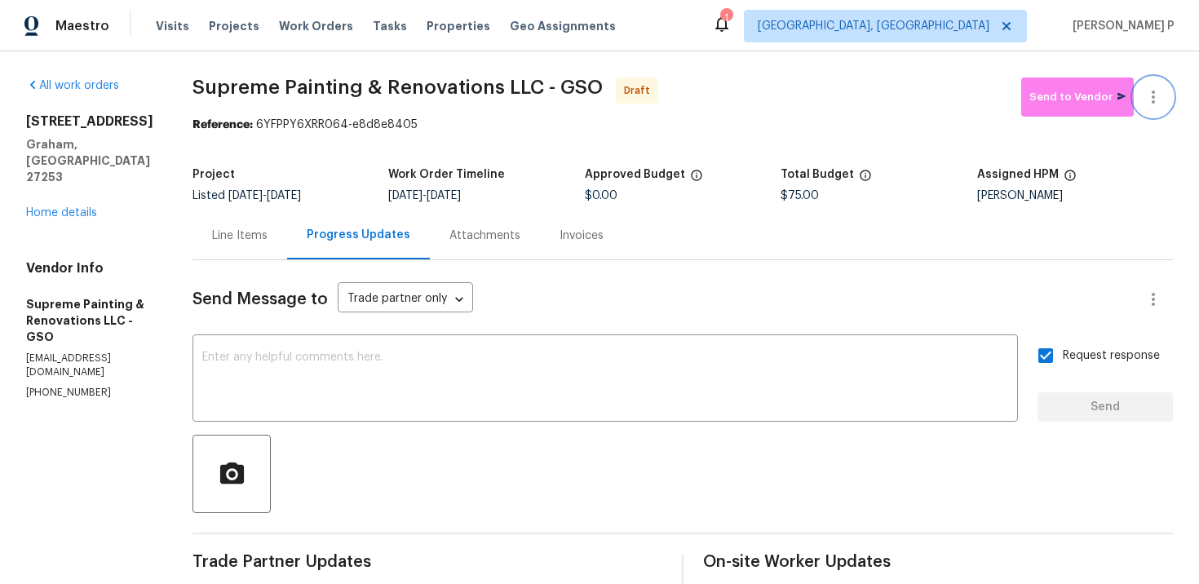
click at [1165, 100] on button "button" at bounding box center [1153, 96] width 39 height 39
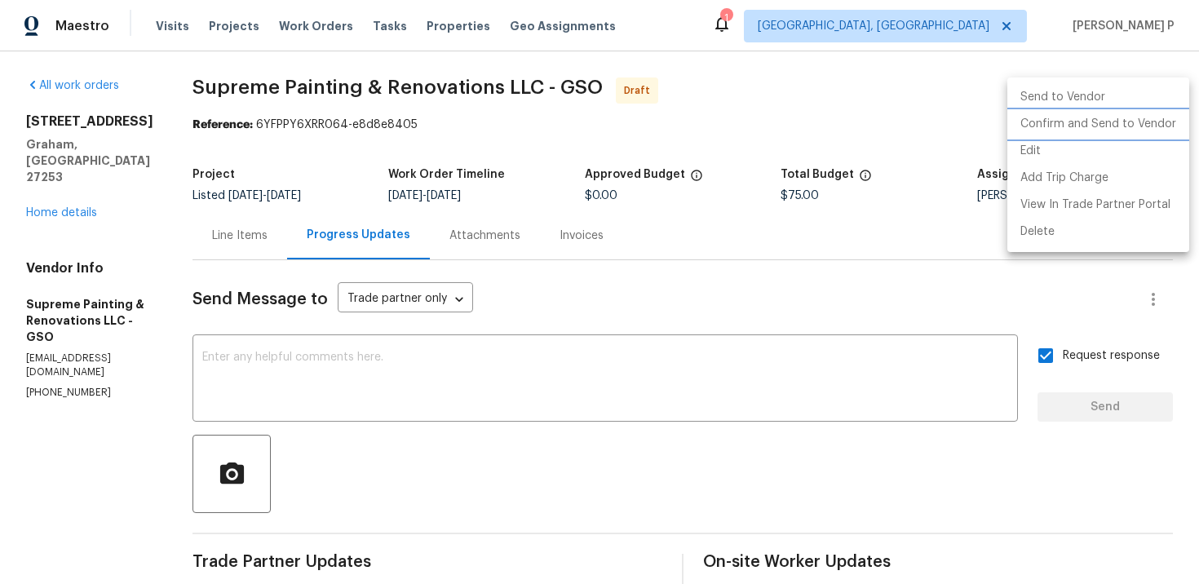
click at [1120, 113] on li "Confirm and Send to Vendor" at bounding box center [1098, 124] width 182 height 27
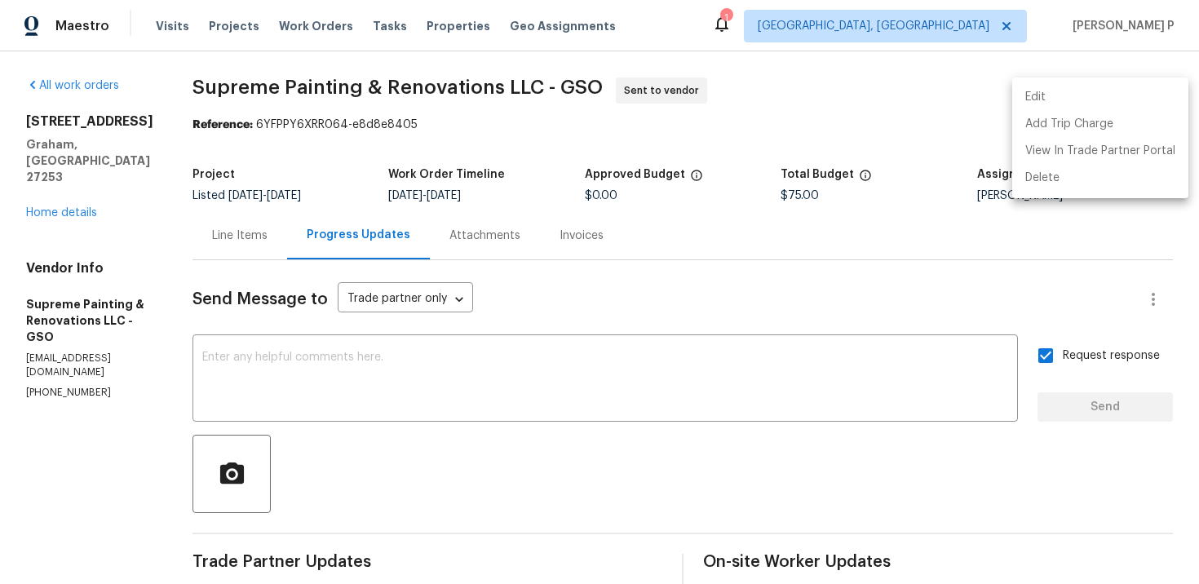
click at [320, 124] on div at bounding box center [599, 292] width 1199 height 584
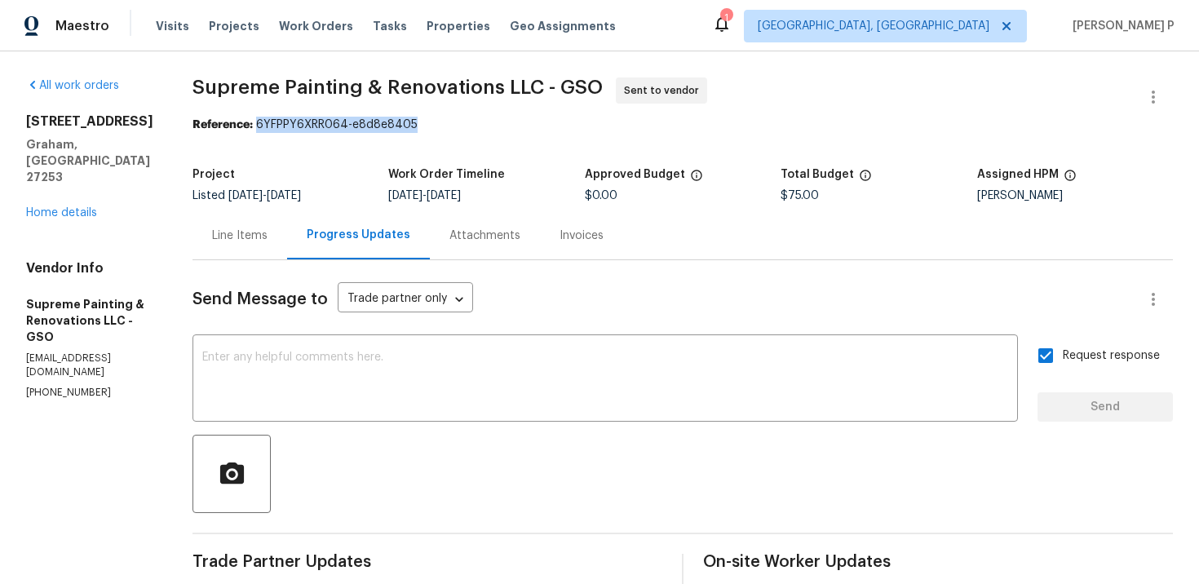
drag, startPoint x: 318, startPoint y: 124, endPoint x: 507, endPoint y: 127, distance: 189.3
click at [506, 127] on div "Reference: 6YFPPY6XRR064-e8d8e8405" at bounding box center [682, 125] width 980 height 16
copy div "6YFPPY6XRR064-e8d8e8405"
click at [485, 522] on div "Send Message to Trade partner only Trade partner only ​ x ​ Request response Se…" at bounding box center [682, 548] width 980 height 577
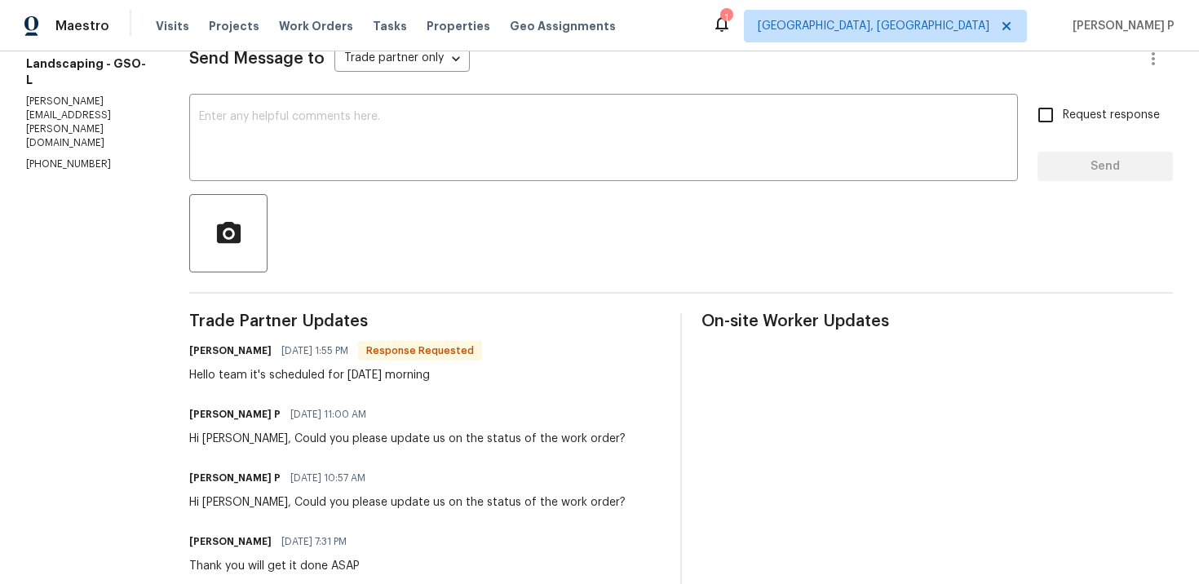
scroll to position [199, 0]
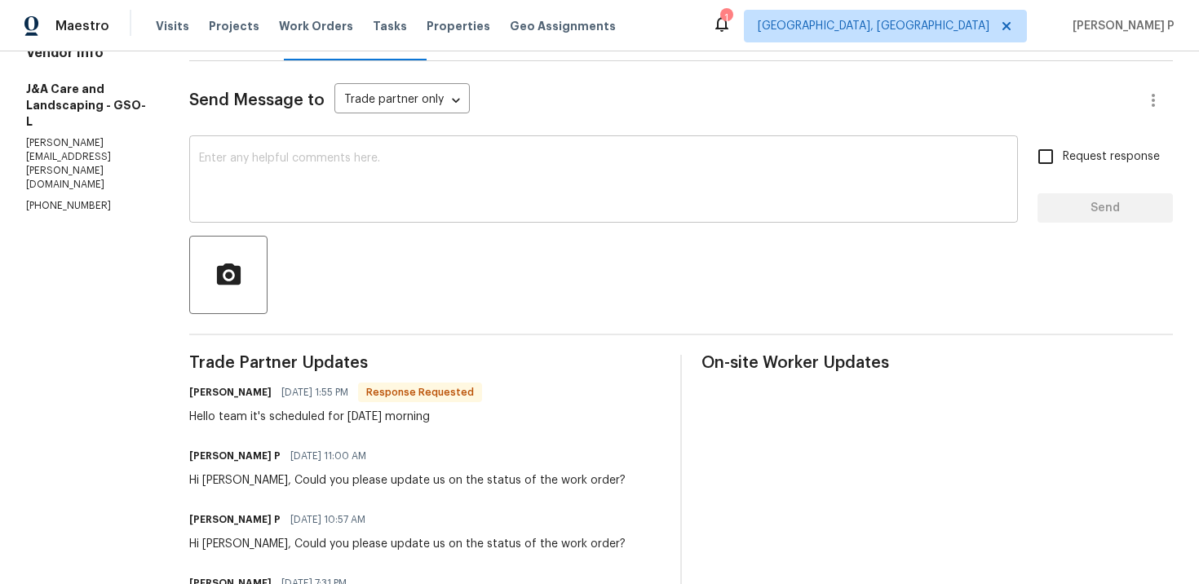
click at [354, 153] on textarea at bounding box center [603, 181] width 809 height 57
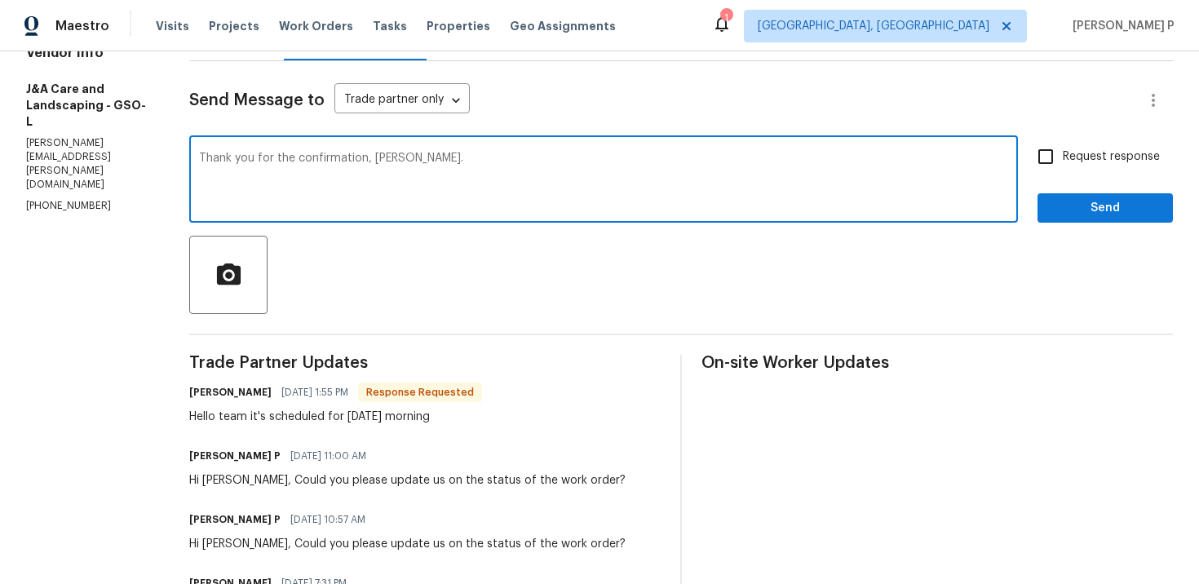
type textarea "Thank you for the confirmation, [PERSON_NAME]."
click at [1090, 203] on span "Send" at bounding box center [1105, 208] width 109 height 20
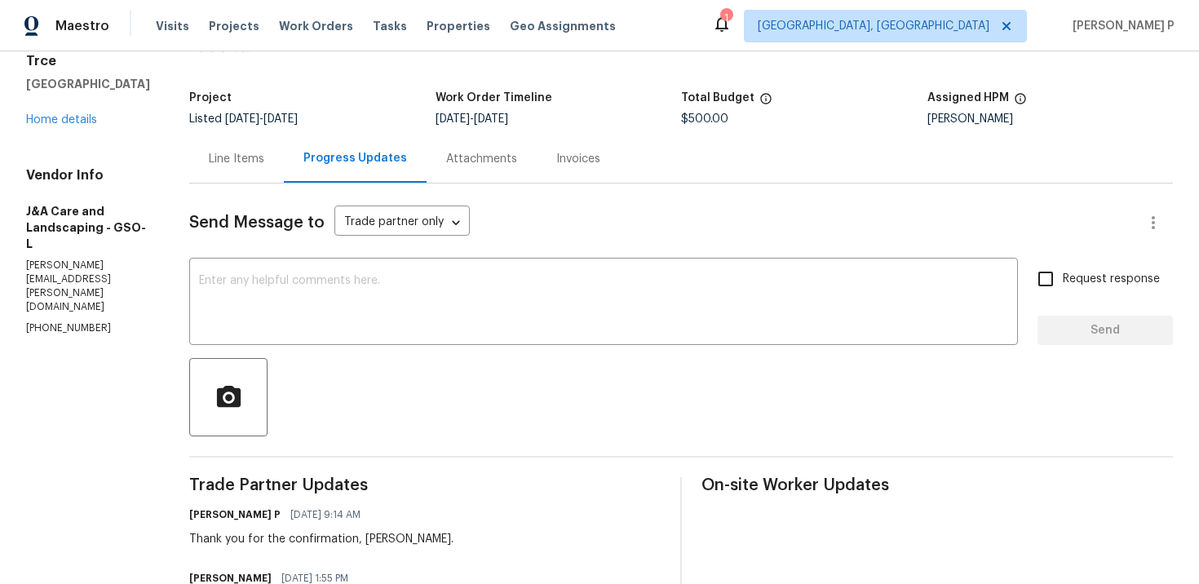
scroll to position [0, 0]
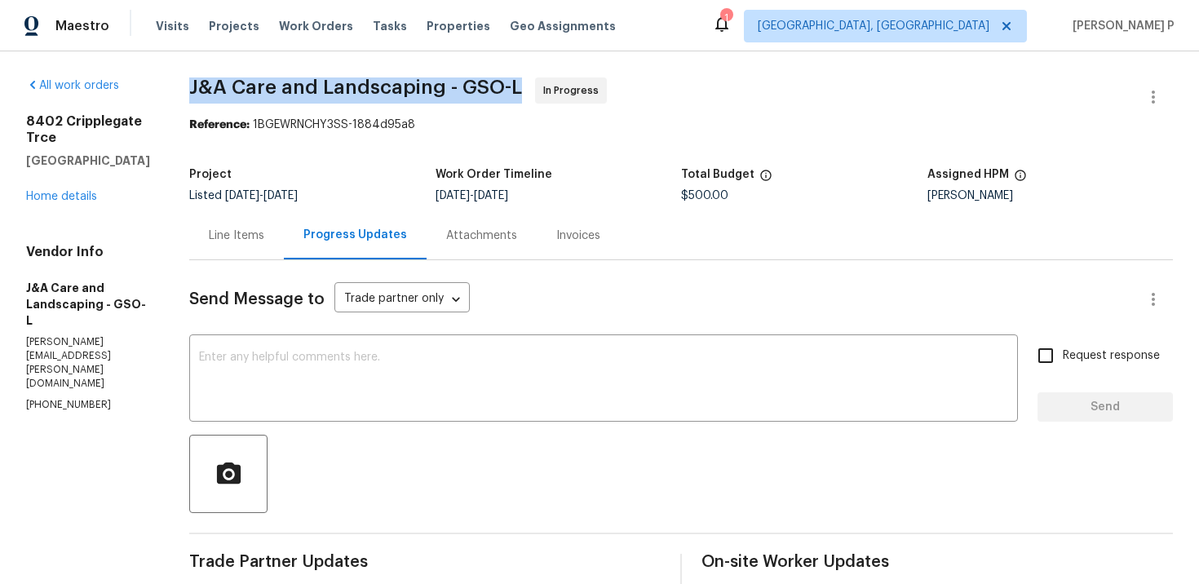
drag, startPoint x: 220, startPoint y: 89, endPoint x: 552, endPoint y: 88, distance: 332.0
click at [552, 88] on span "J&A Care and Landscaping - GSO-L In Progress" at bounding box center [661, 96] width 944 height 39
copy span "J&A Care and Landscaping - GSO-L"
click at [86, 191] on link "Home details" at bounding box center [61, 196] width 71 height 11
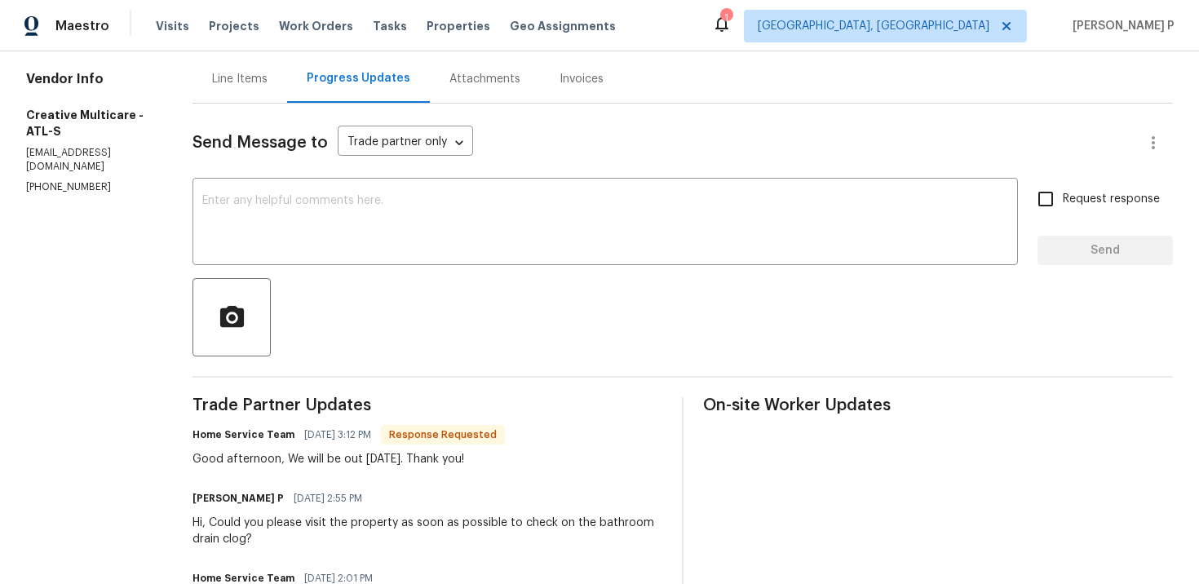
scroll to position [135, 0]
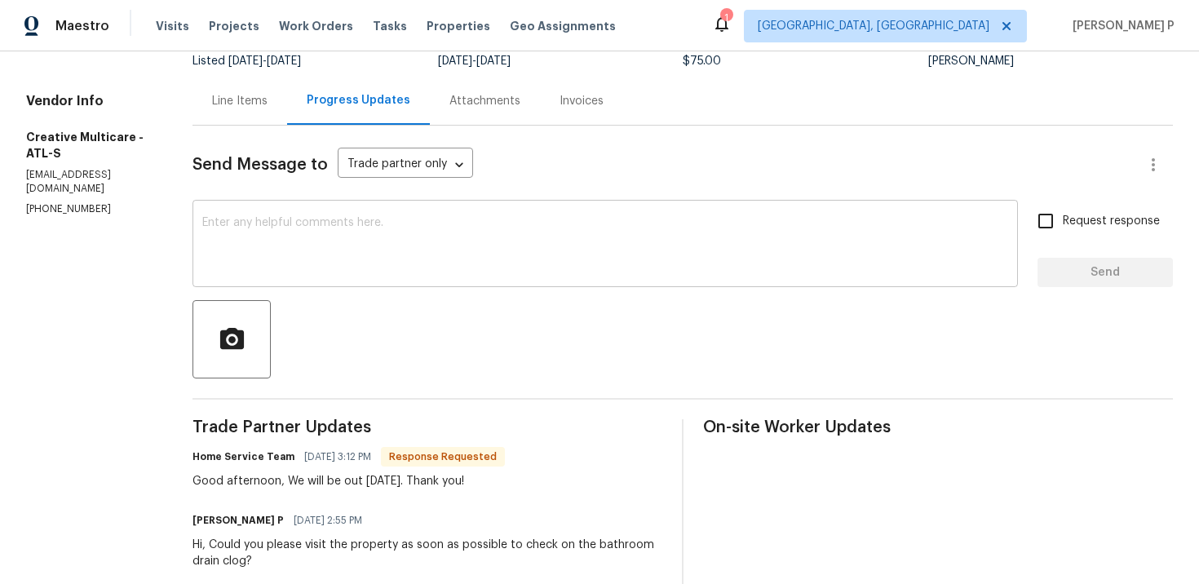
click at [438, 239] on textarea at bounding box center [605, 245] width 806 height 57
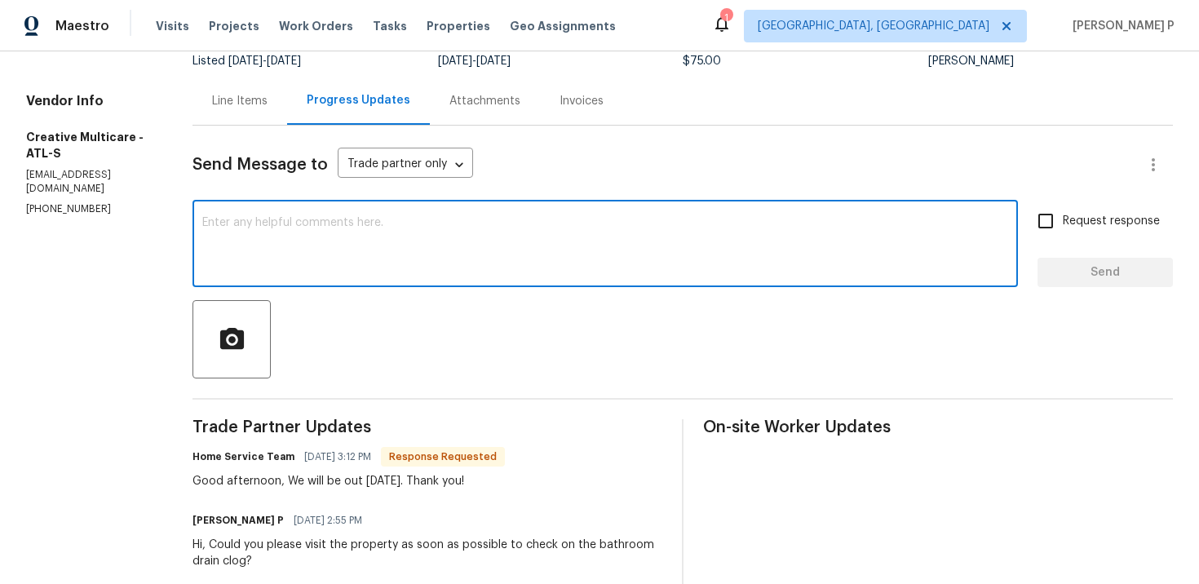
click at [456, 248] on textarea at bounding box center [605, 245] width 806 height 57
paste textarea "Could you please update us on the status of the work order?"
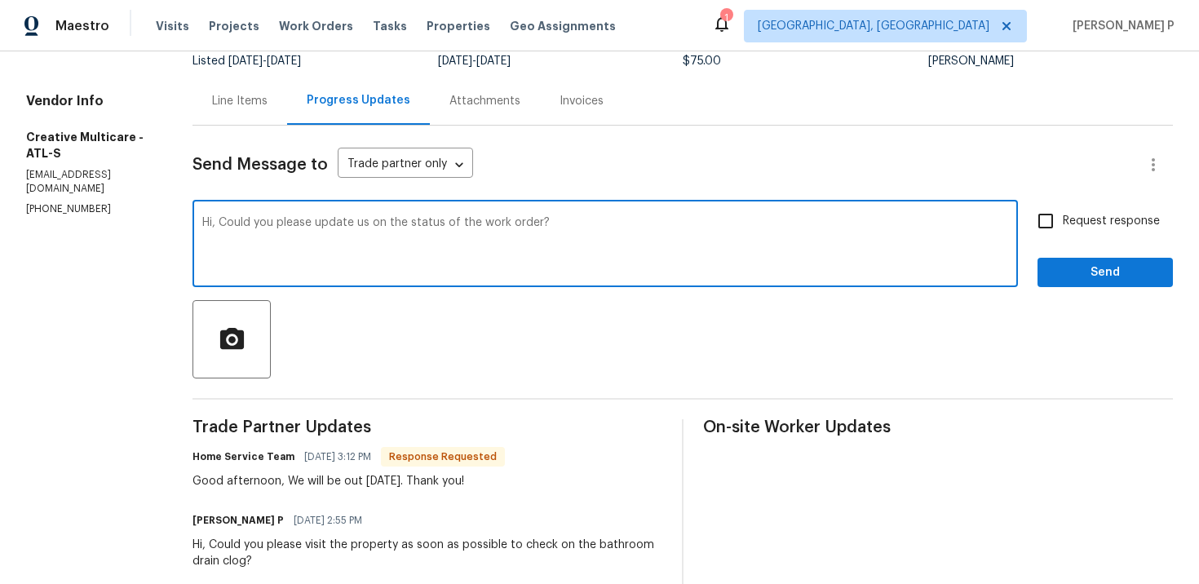
type textarea "Hi, Could you please update us on the status of the work order?"
click at [1079, 218] on span "Request response" at bounding box center [1111, 221] width 97 height 17
click at [1063, 218] on input "Request response" at bounding box center [1045, 221] width 34 height 34
checkbox input "true"
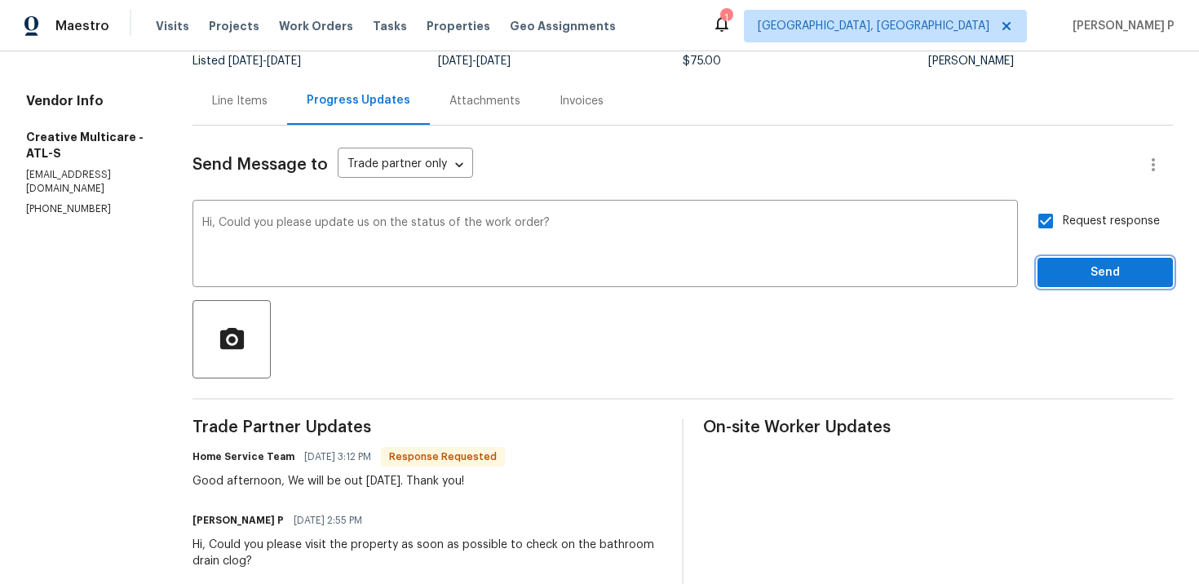
click at [1073, 262] on button "Send" at bounding box center [1104, 273] width 135 height 30
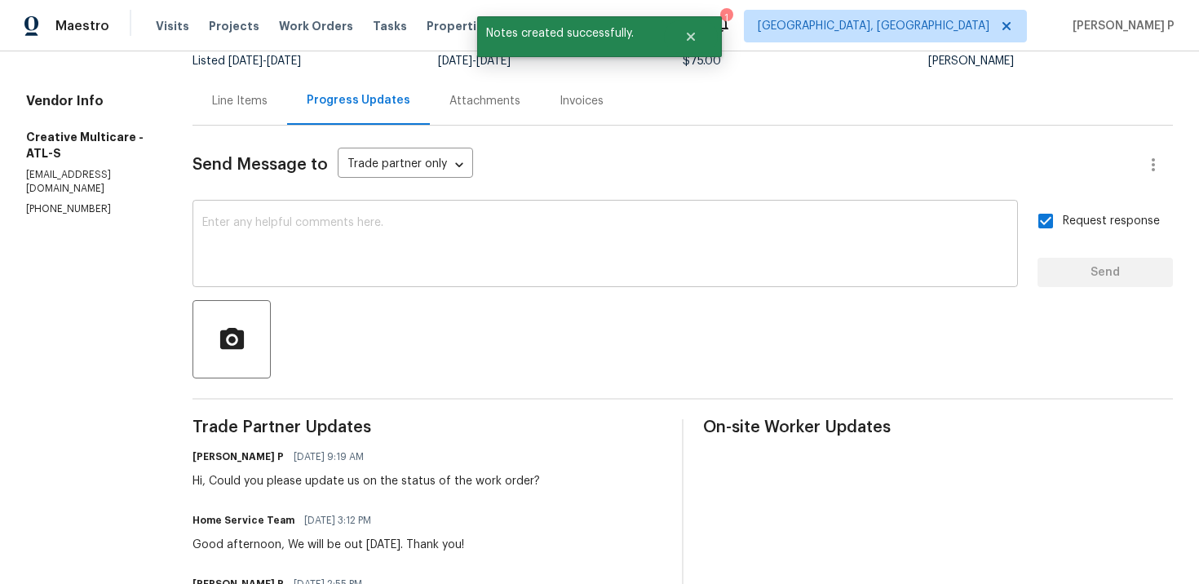
scroll to position [0, 0]
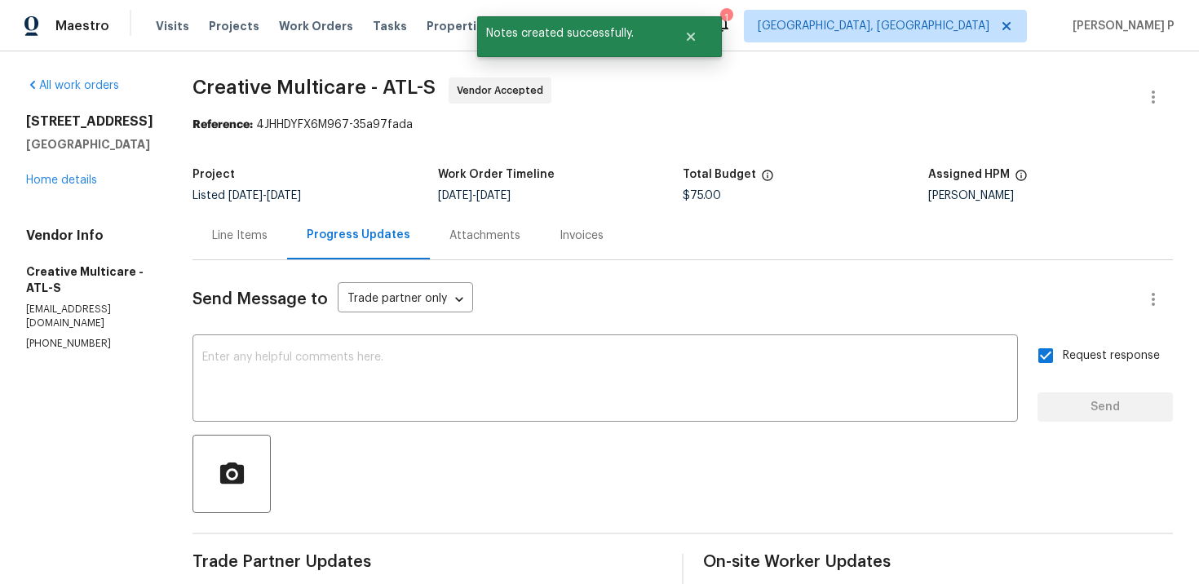
click at [268, 234] on div "Line Items" at bounding box center [239, 236] width 55 height 16
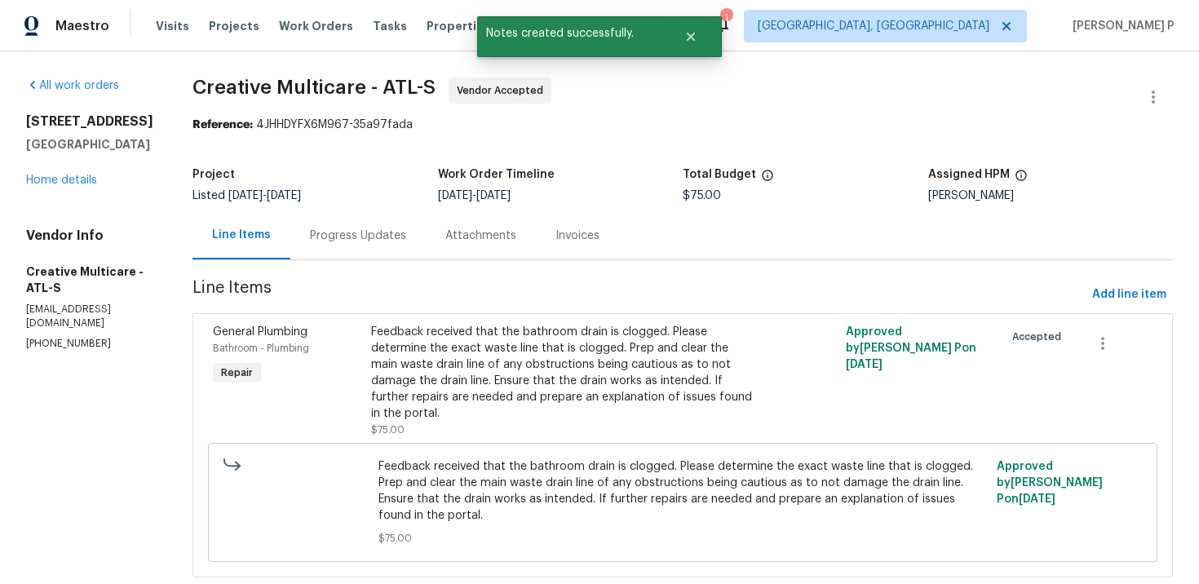
scroll to position [39, 0]
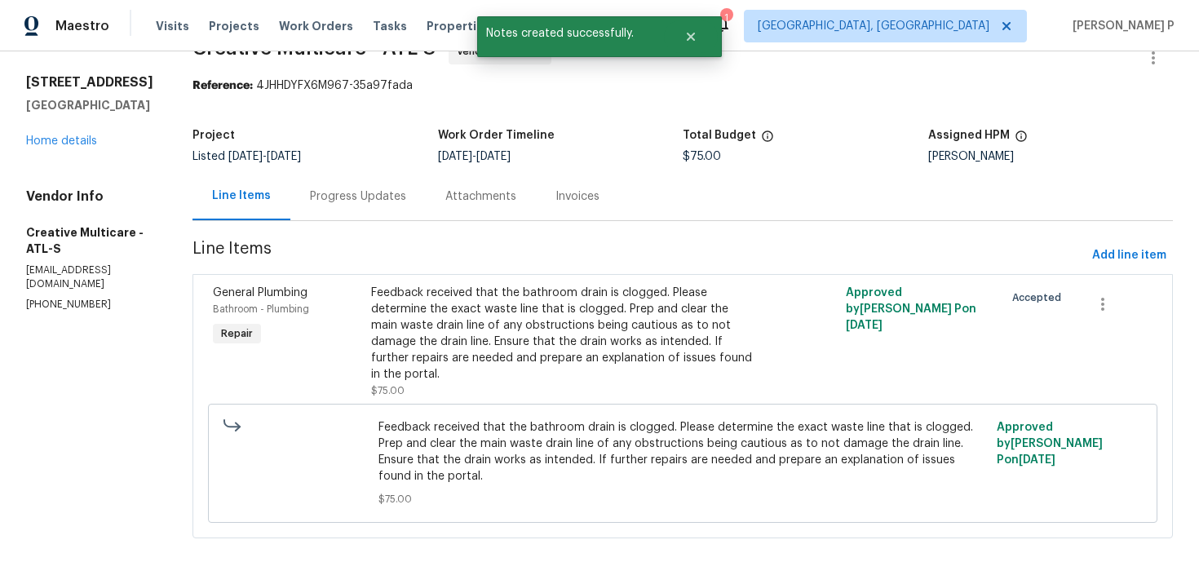
click at [406, 190] on div "Progress Updates" at bounding box center [358, 196] width 96 height 16
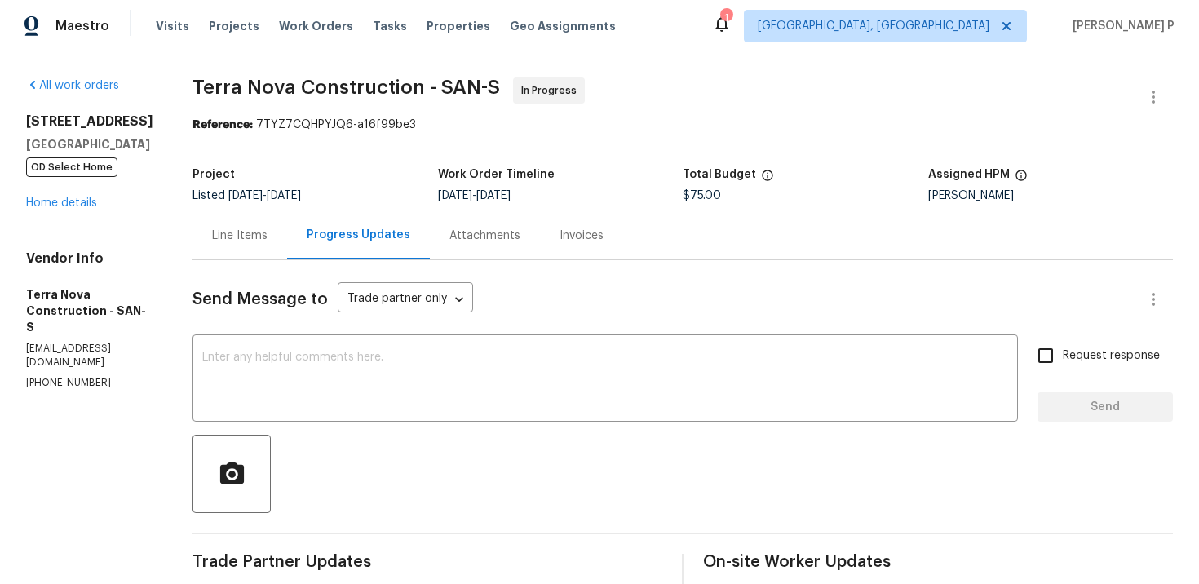
click at [268, 242] on div "Line Items" at bounding box center [239, 236] width 55 height 16
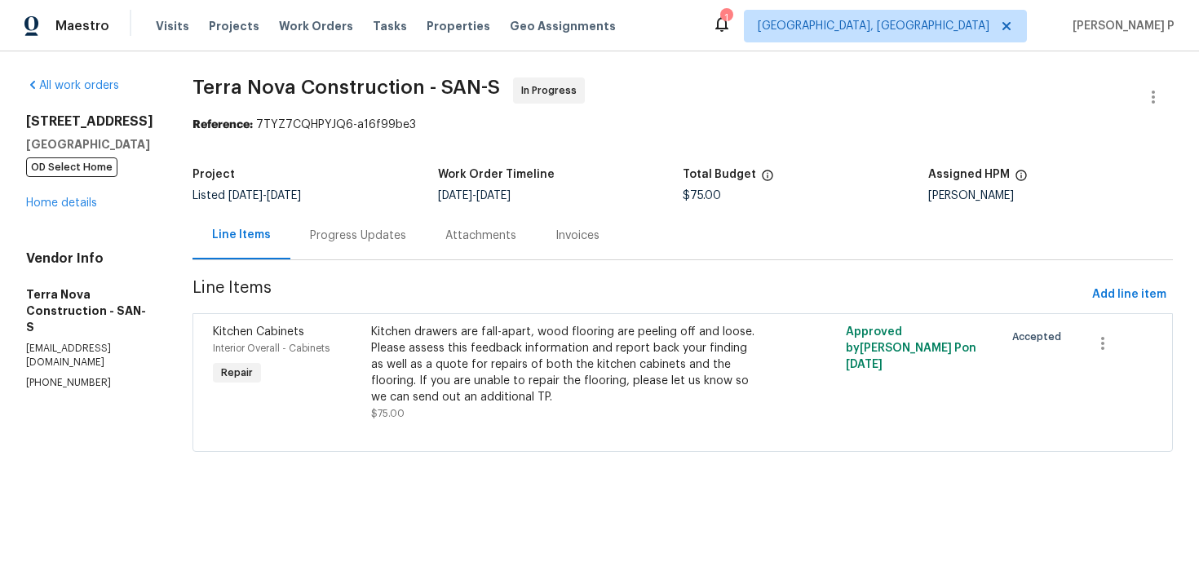
click at [406, 236] on div "Progress Updates" at bounding box center [358, 236] width 96 height 16
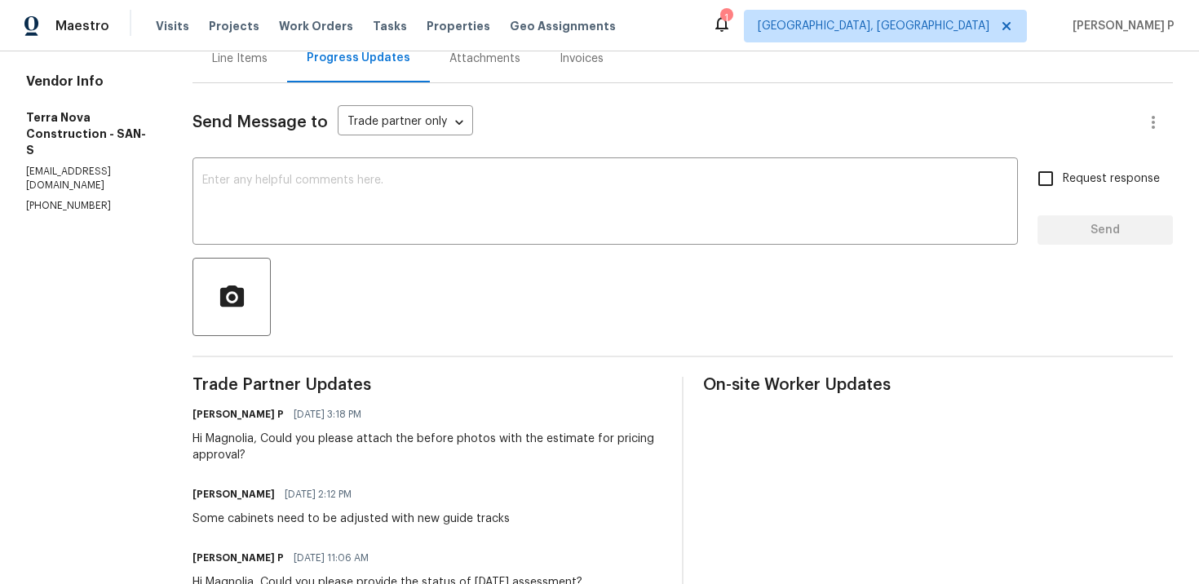
scroll to position [183, 0]
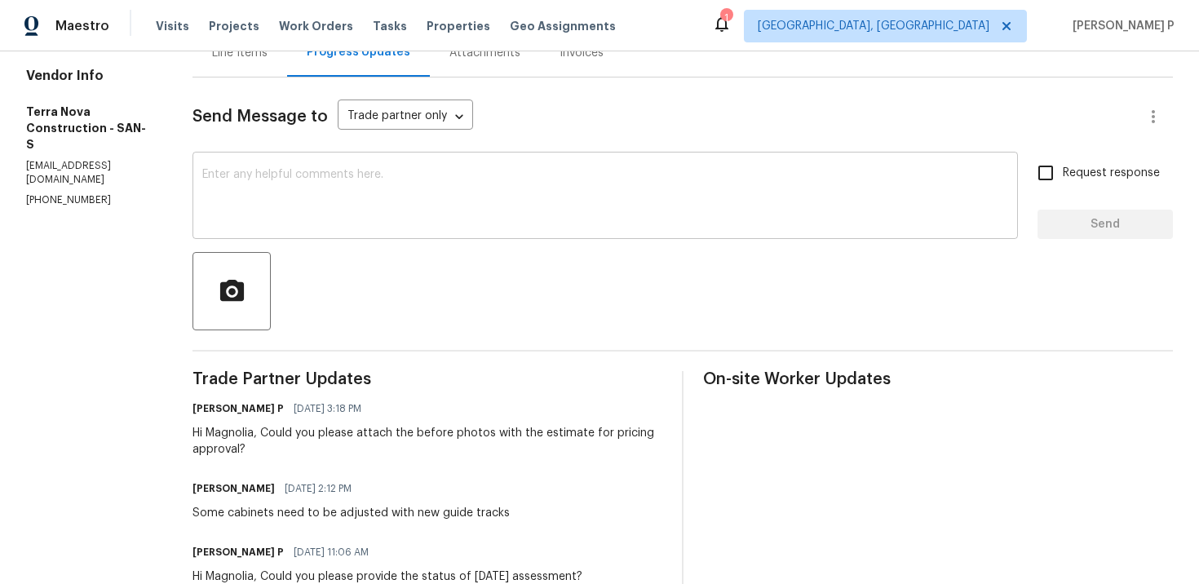
click at [394, 186] on textarea at bounding box center [605, 197] width 806 height 57
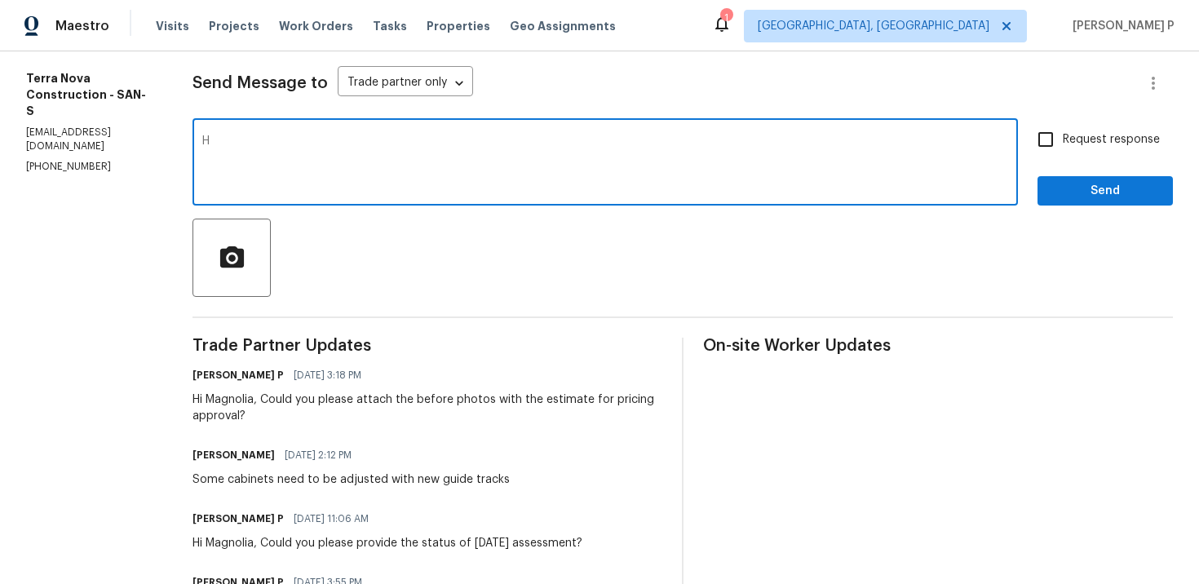
scroll to position [227, 0]
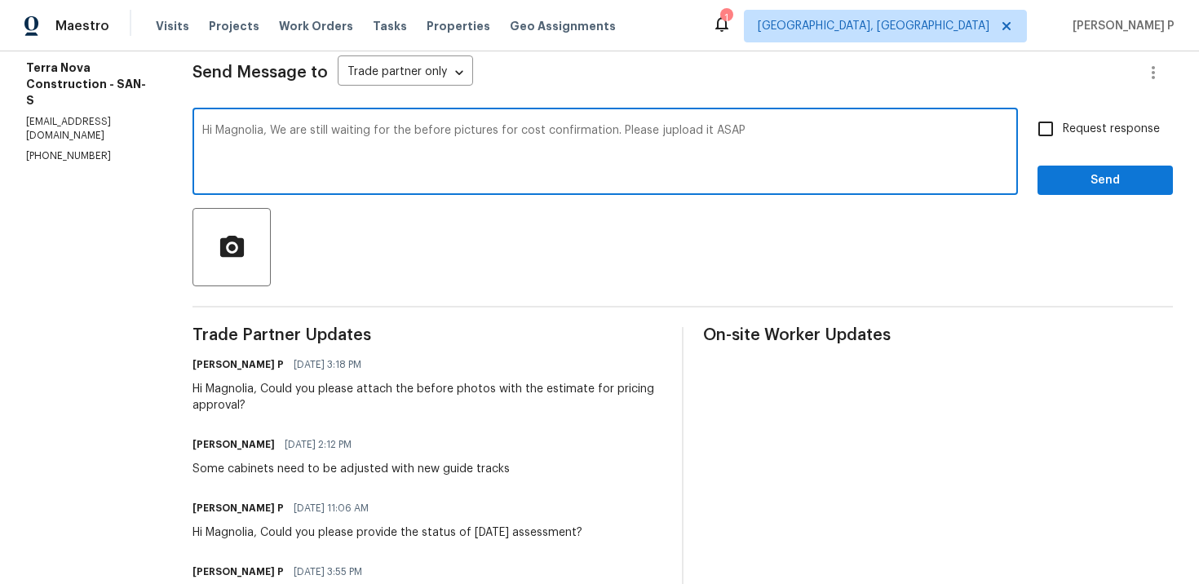
click at [700, 130] on textarea "Hi Magnolia, We are still waiting for the before pictures for cost confirmation…" at bounding box center [605, 153] width 806 height 57
click at [803, 139] on textarea "Hi Magnolia, We are still waiting for the before pictures for cost confirmation…" at bounding box center [605, 153] width 806 height 57
drag, startPoint x: 315, startPoint y: 130, endPoint x: 777, endPoint y: 128, distance: 462.5
click at [777, 128] on textarea "Hi Magnolia, We are still waiting for the before pictures for cost confirmation…" at bounding box center [605, 153] width 806 height 57
paste textarea "’re still awaiting the before photos for cost approval. Please upload them as s…"
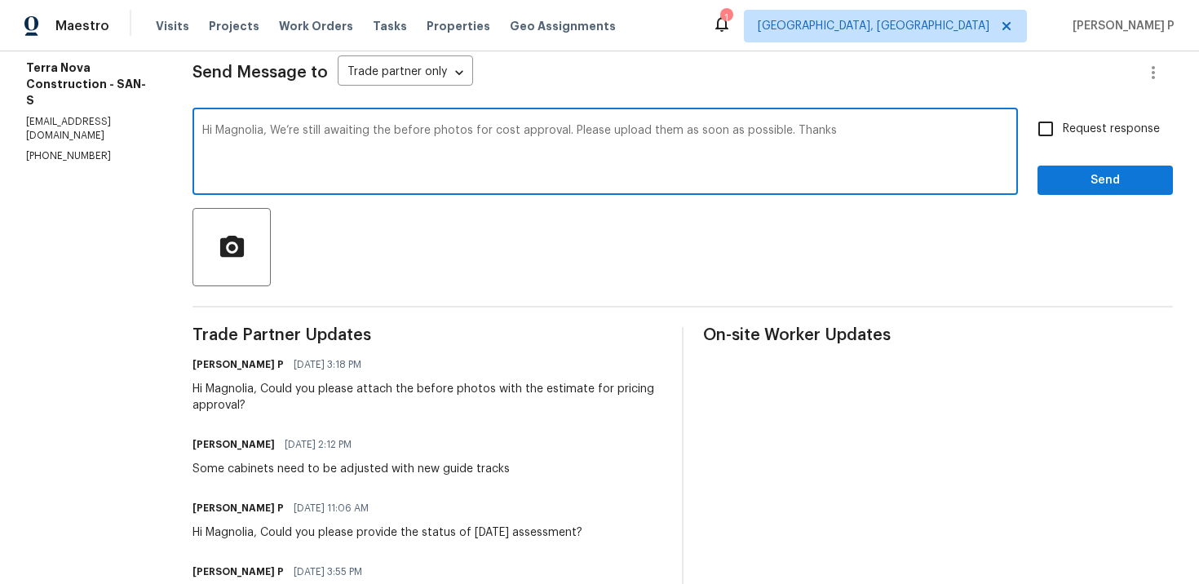
drag, startPoint x: 719, startPoint y: 129, endPoint x: 823, endPoint y: 130, distance: 104.4
click at [823, 130] on textarea "Hi Magnolia, We’re still awaiting the before photos for cost approval. Please u…" at bounding box center [605, 153] width 806 height 57
type textarea "Hi Magnolia, We’re still awaiting the before photos for cost approval. Please u…"
click at [1058, 121] on input "Request response" at bounding box center [1045, 129] width 34 height 34
checkbox input "true"
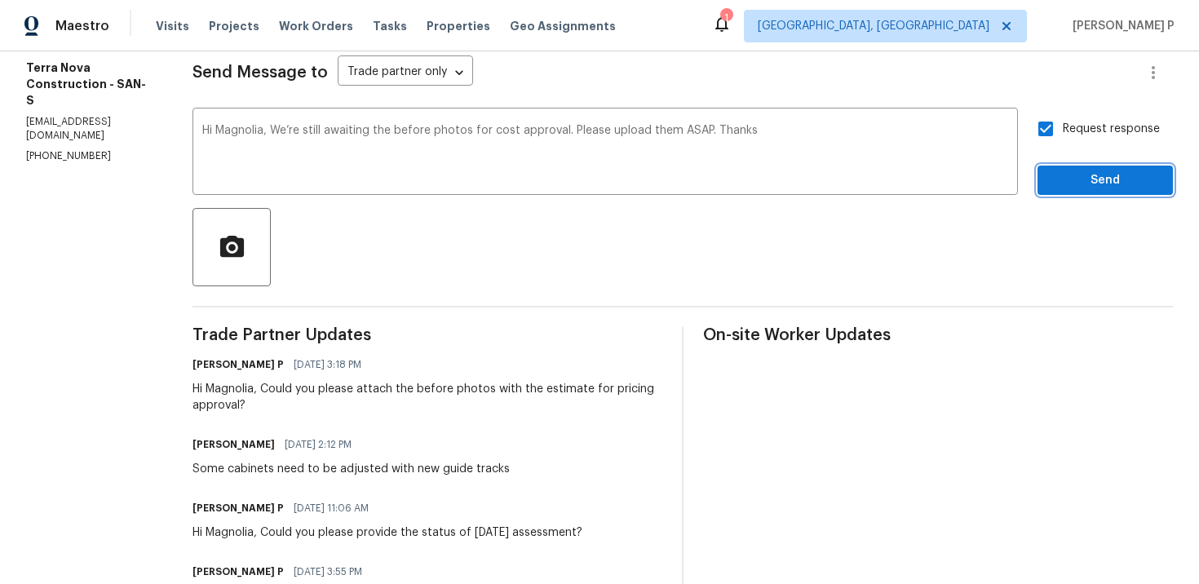
click at [1082, 186] on span "Send" at bounding box center [1105, 180] width 109 height 20
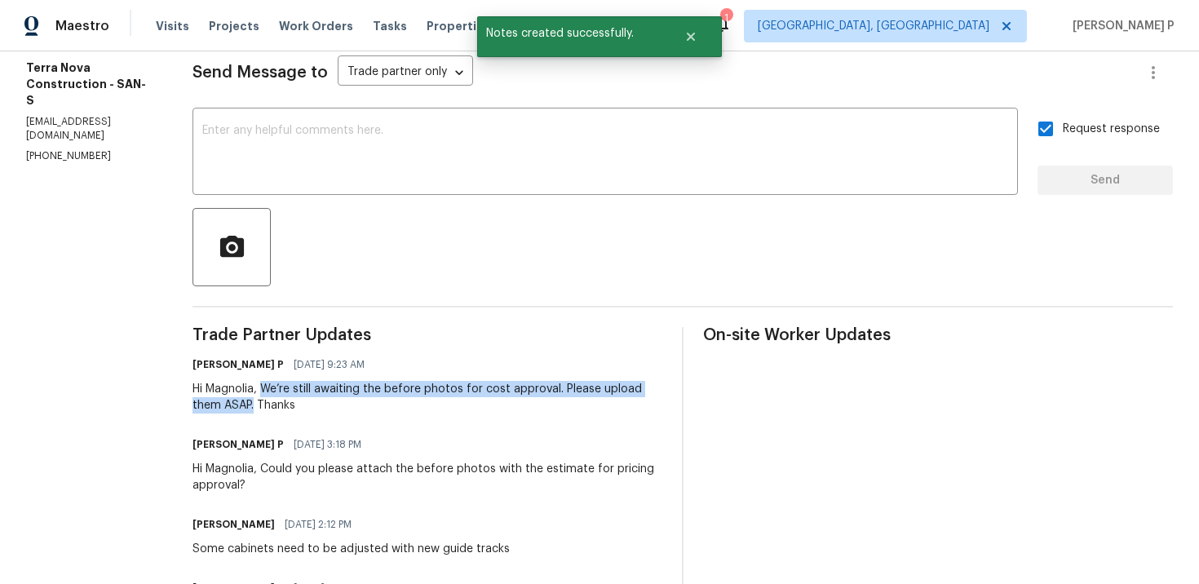
drag, startPoint x: 303, startPoint y: 386, endPoint x: 295, endPoint y: 404, distance: 19.7
click at [295, 404] on div "Hi Magnolia, We’re still awaiting the before photos for cost approval. Please u…" at bounding box center [427, 397] width 470 height 33
copy div "We’re still awaiting the before photos for cost approval. Please upload them AS…"
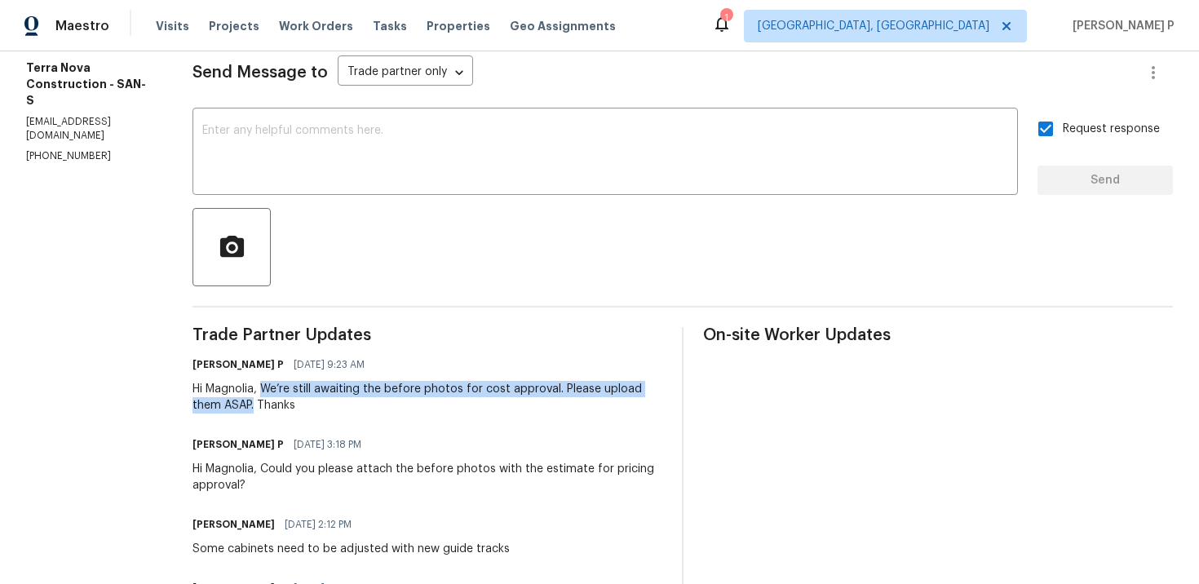
scroll to position [0, 0]
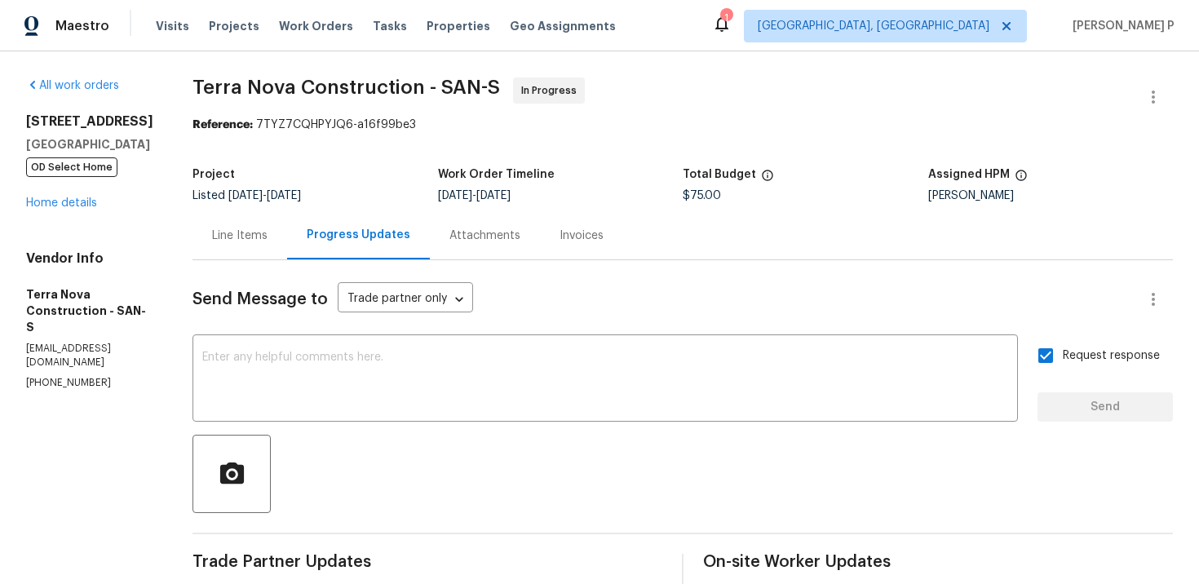
click at [67, 210] on div "8862 La Cartera St San Diego, CA 92129 OD Select Home Home details" at bounding box center [89, 162] width 127 height 98
click at [69, 206] on link "Home details" at bounding box center [61, 202] width 71 height 11
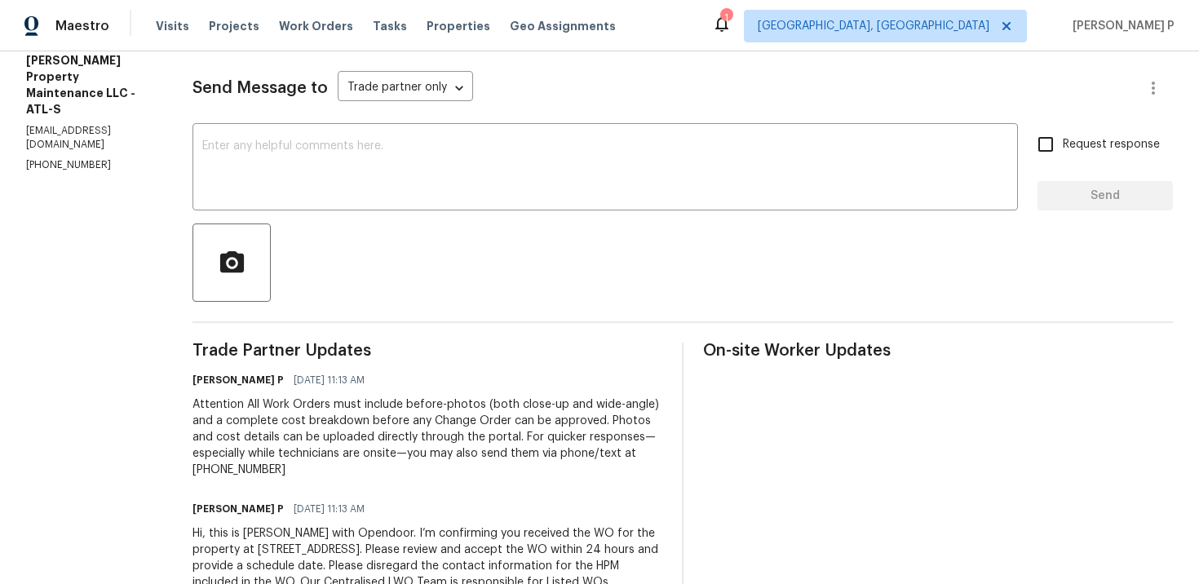
scroll to position [126, 0]
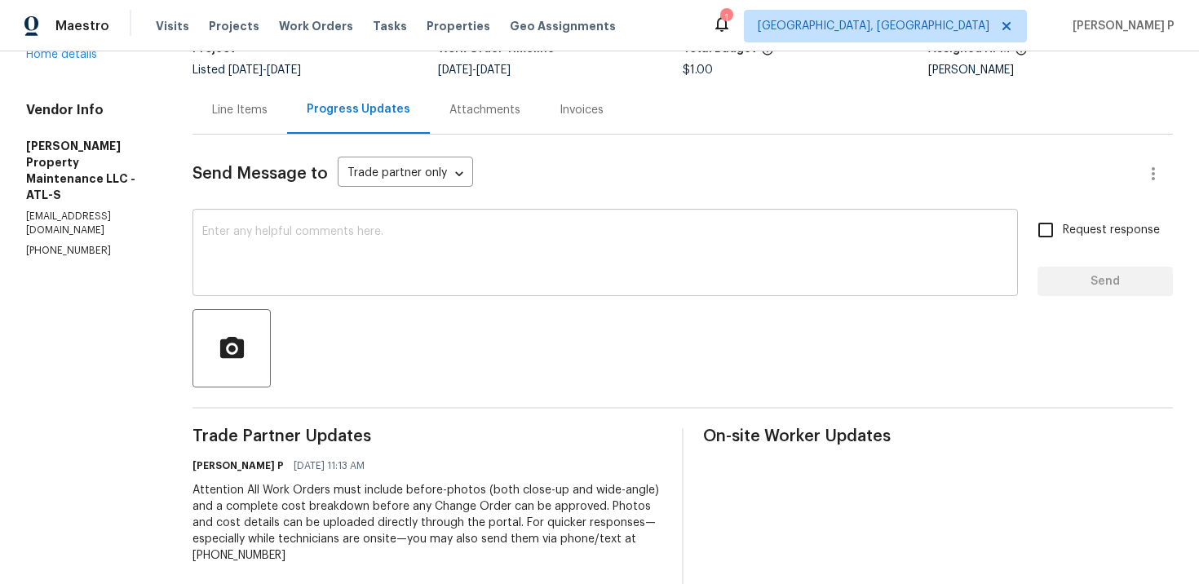
click at [396, 259] on textarea at bounding box center [605, 254] width 806 height 57
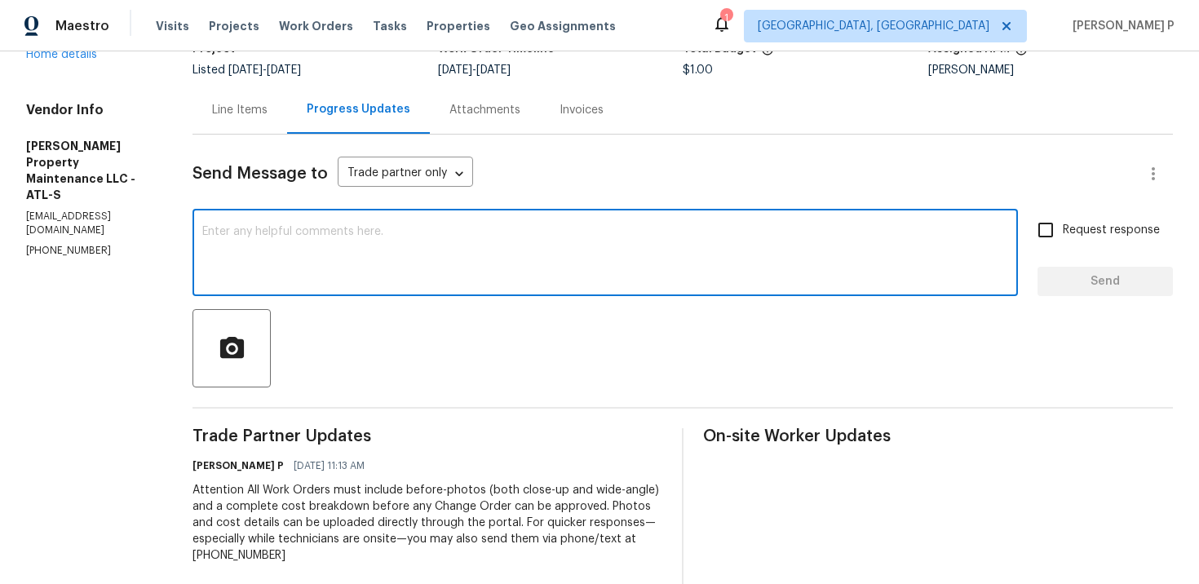
paste textarea "Thank you for accepting the work order. Could you please provide us with an upd…"
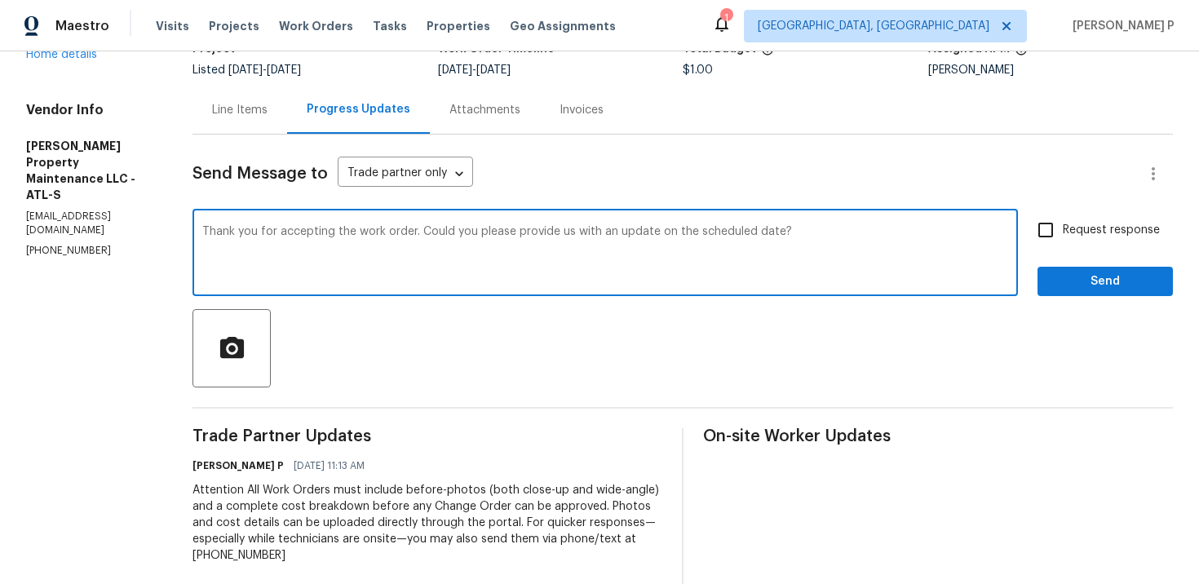
type textarea "Thank you for accepting the work order. Could you please provide us with an upd…"
click at [1129, 239] on label "Request response" at bounding box center [1093, 230] width 131 height 34
click at [1063, 239] on input "Request response" at bounding box center [1045, 230] width 34 height 34
checkbox input "true"
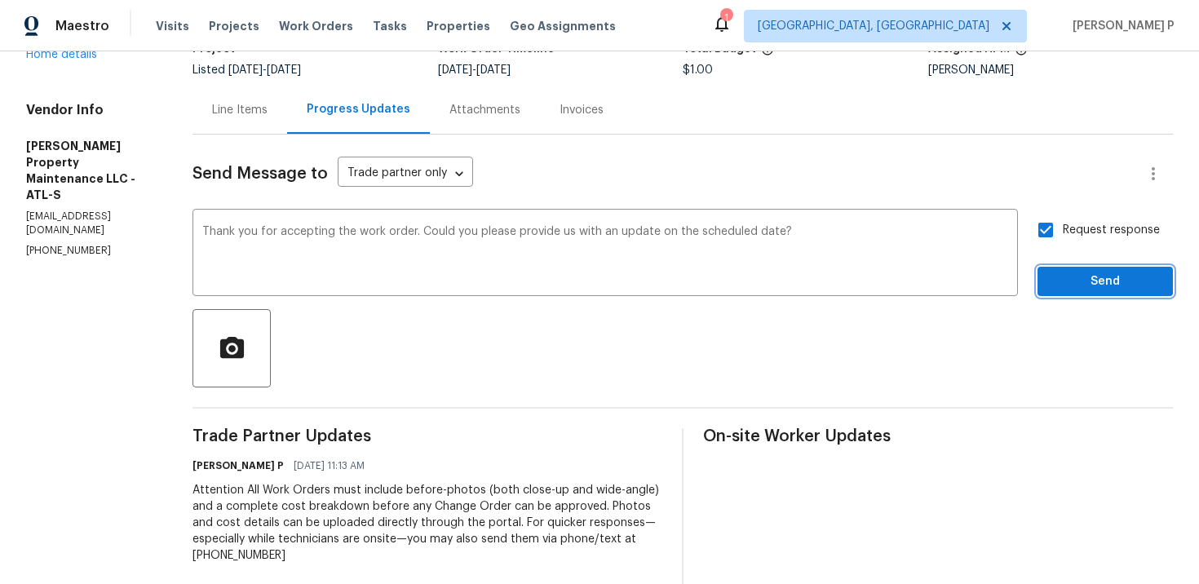
click at [1102, 287] on span "Send" at bounding box center [1105, 282] width 109 height 20
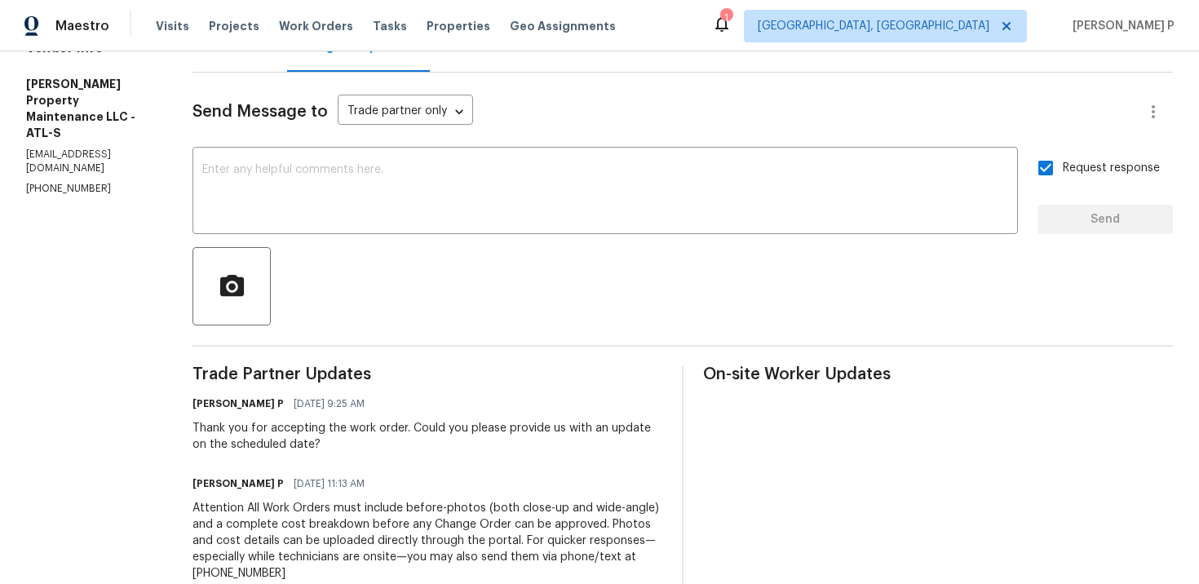
scroll to position [0, 0]
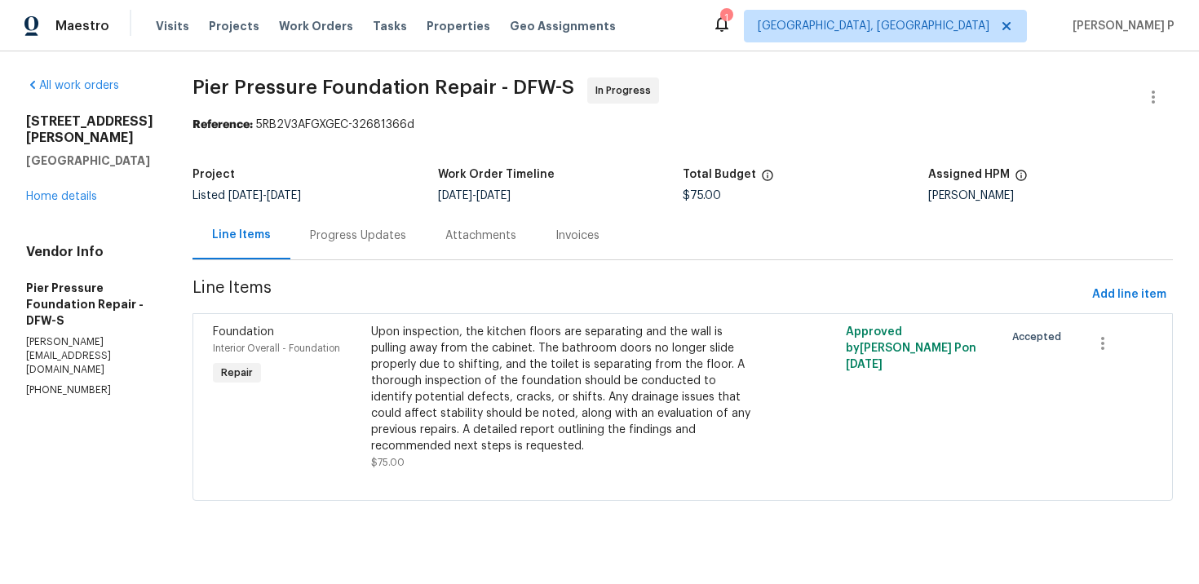
click at [310, 241] on div "Progress Updates" at bounding box center [358, 236] width 96 height 16
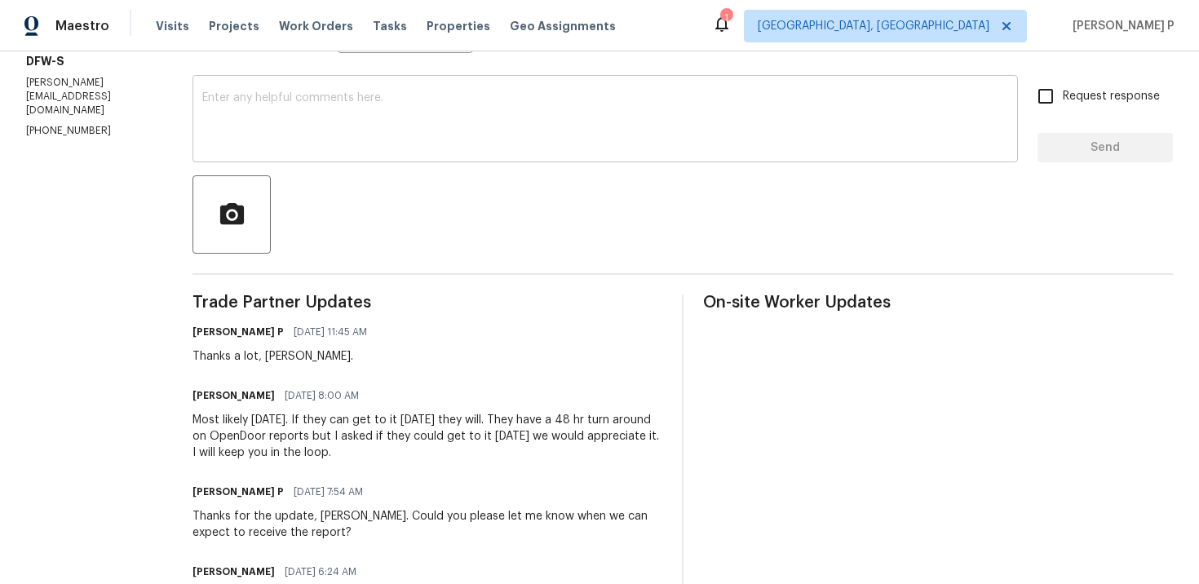
scroll to position [250, 0]
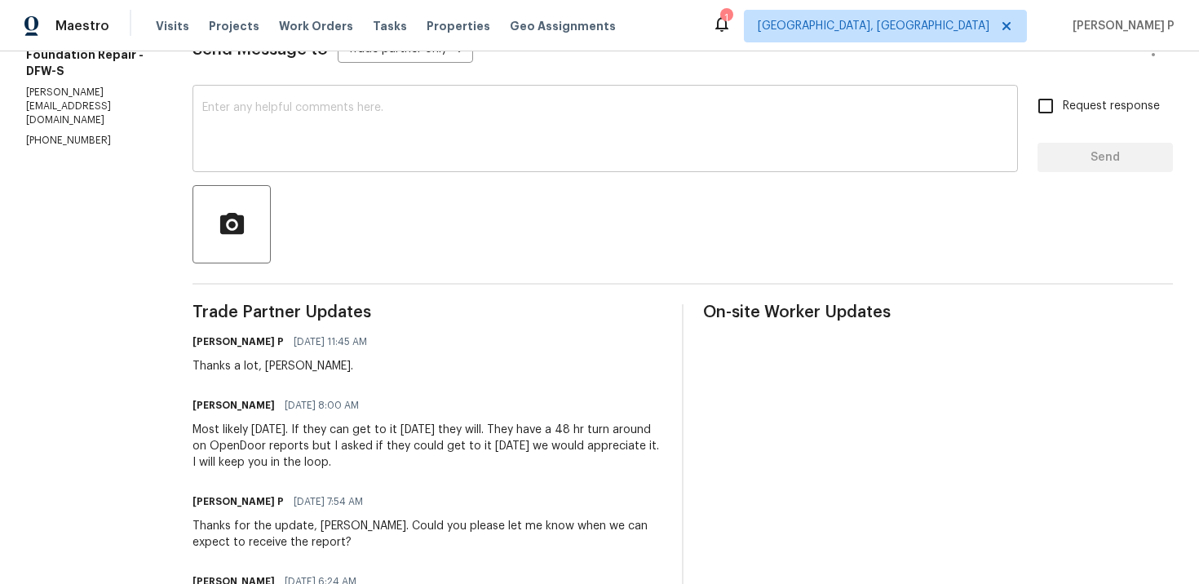
click at [328, 155] on textarea at bounding box center [605, 130] width 806 height 57
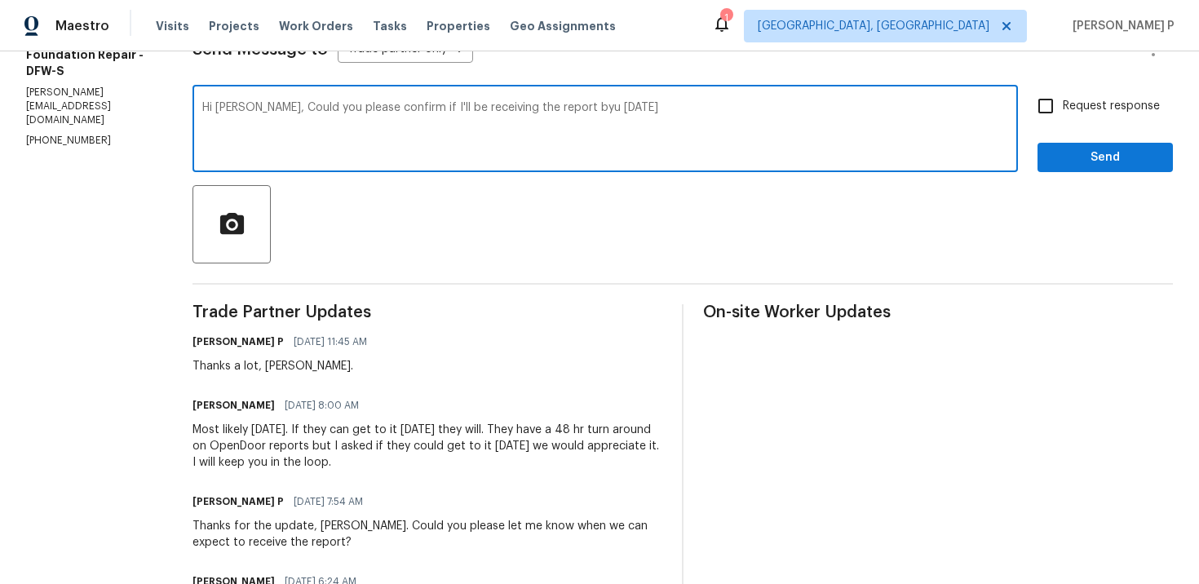
click at [554, 108] on textarea "Hi [PERSON_NAME], Could you please confirm if I'll be receiving the report byu …" at bounding box center [605, 130] width 806 height 57
click at [546, 108] on textarea "Hi [PERSON_NAME], Could you please confirm if I'll be receiving the report byu …" at bounding box center [605, 130] width 806 height 57
click at [243, 108] on textarea "Hi [PERSON_NAME], Could you please confirm if I'll be receiving the report by […" at bounding box center [605, 130] width 806 height 57
drag, startPoint x: 241, startPoint y: 108, endPoint x: 673, endPoint y: 106, distance: 431.5
click at [670, 106] on textarea "Hi [PERSON_NAME], Could you please confirm if I'll be receiving the report by […" at bounding box center [605, 130] width 806 height 57
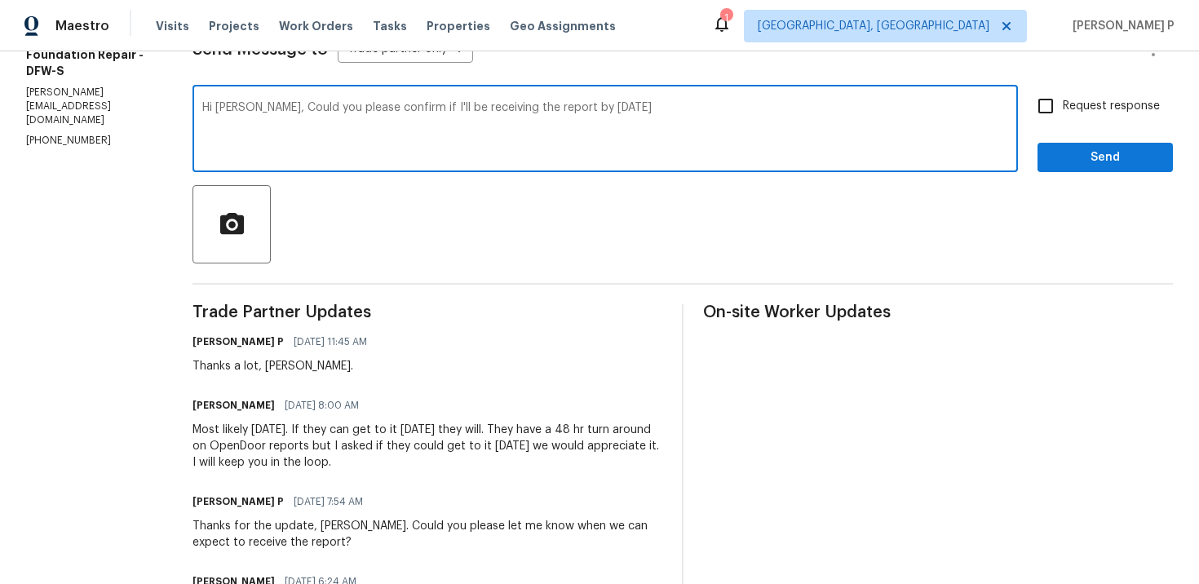
paste textarea "whether I will receive the report [DATE]?"
type textarea "Hi [PERSON_NAME], Could you please confirm whether I will receive the report [D…"
click at [1047, 109] on input "Request response" at bounding box center [1045, 106] width 34 height 34
checkbox input "true"
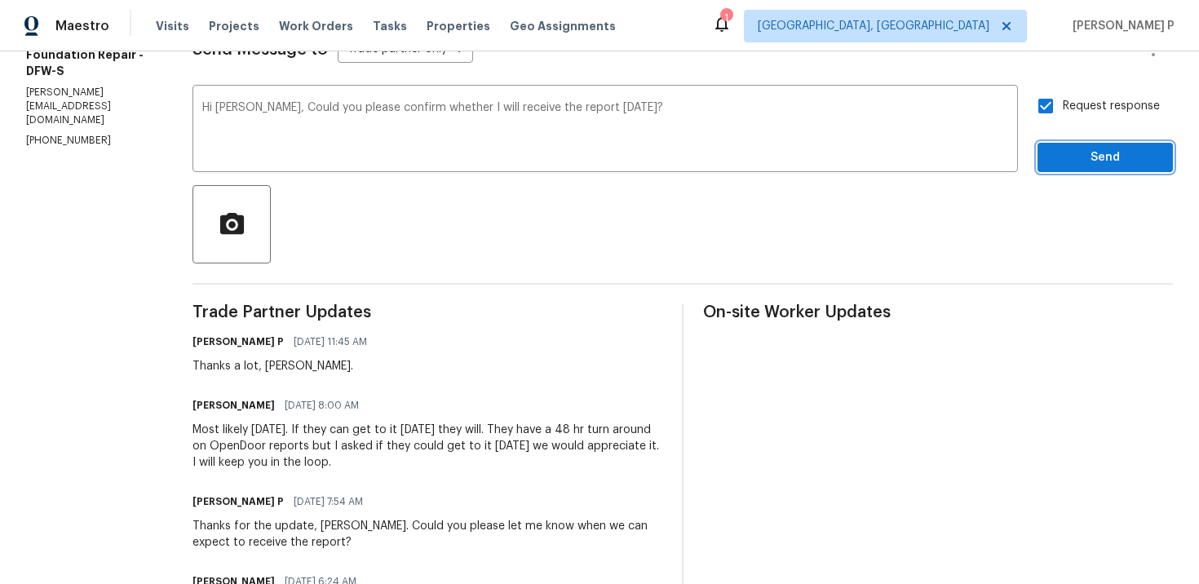
click at [1093, 165] on span "Send" at bounding box center [1105, 158] width 109 height 20
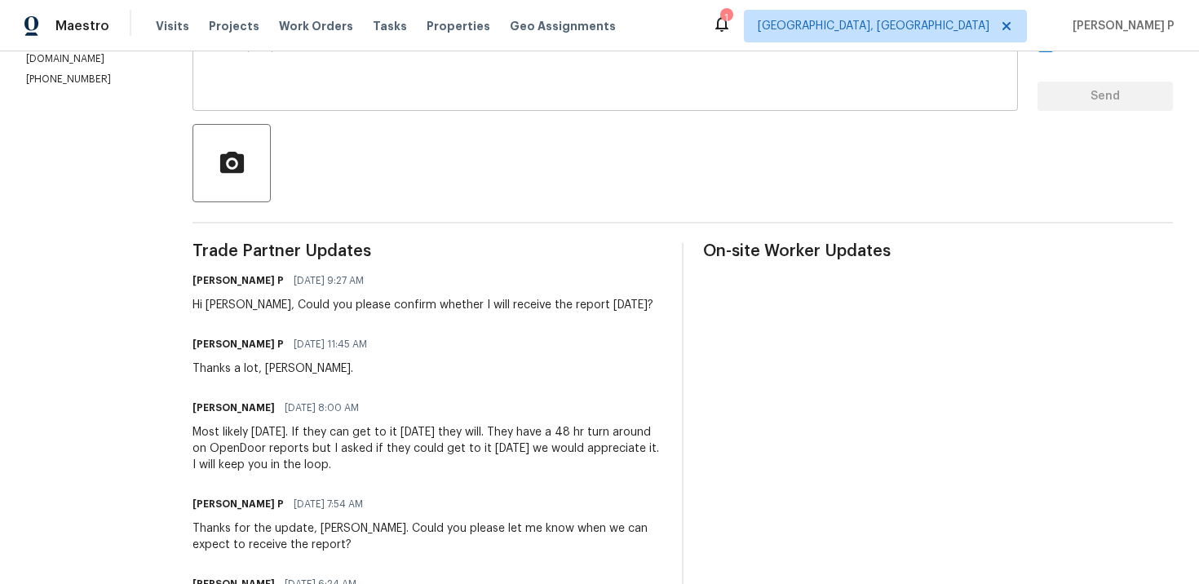
scroll to position [142, 0]
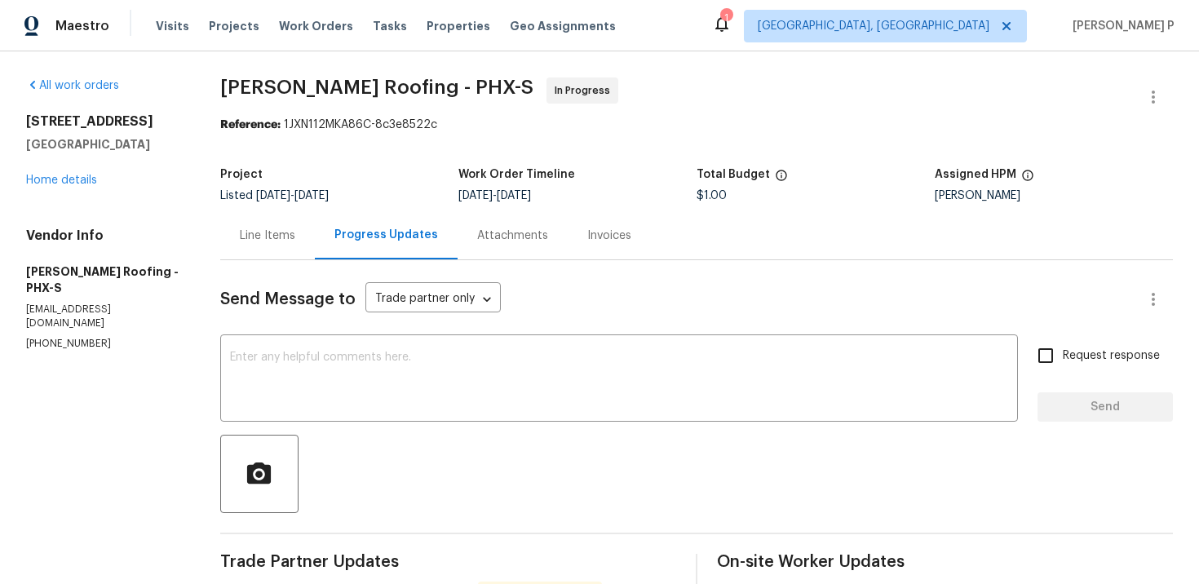
click at [259, 232] on div "Line Items" at bounding box center [267, 236] width 55 height 16
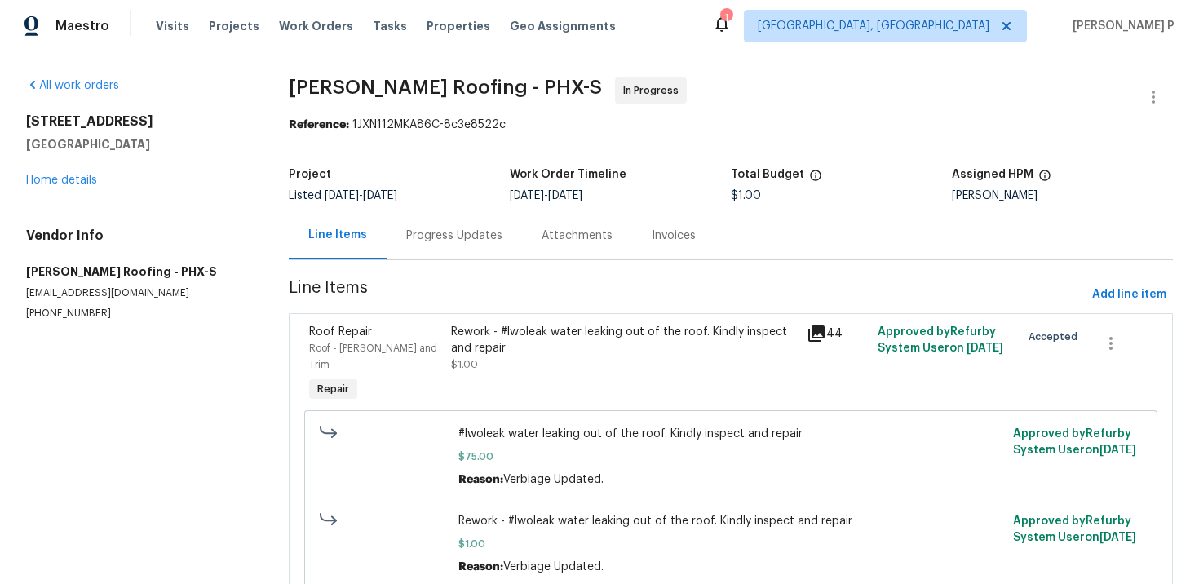
click at [525, 354] on div "Rework - #lwoleak water leaking out of the roof. Kindly inspect and repair" at bounding box center [624, 340] width 346 height 33
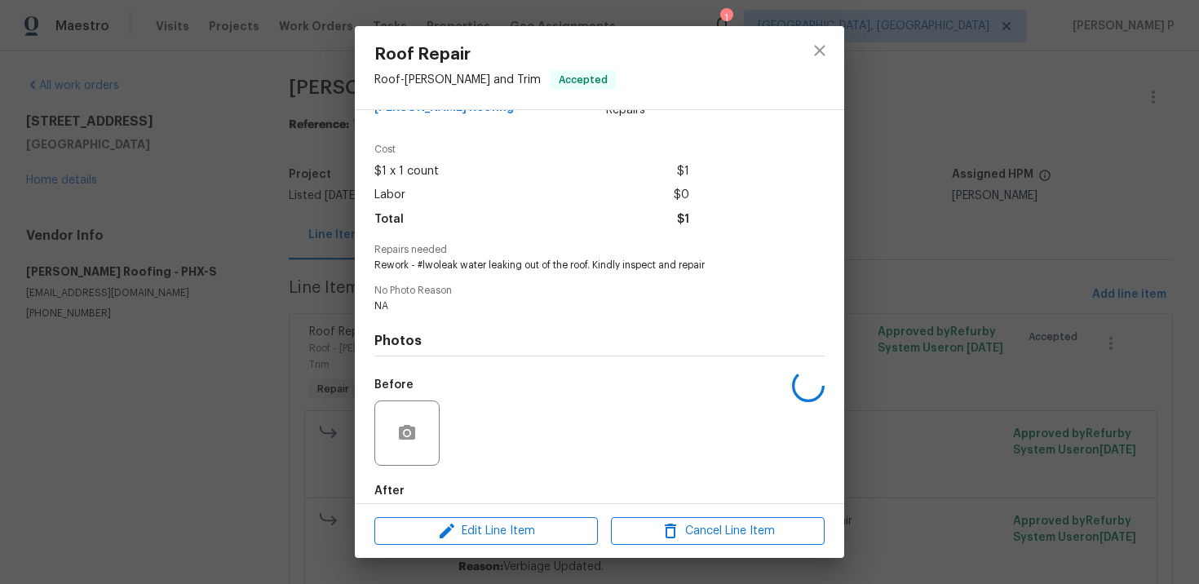
scroll to position [126, 0]
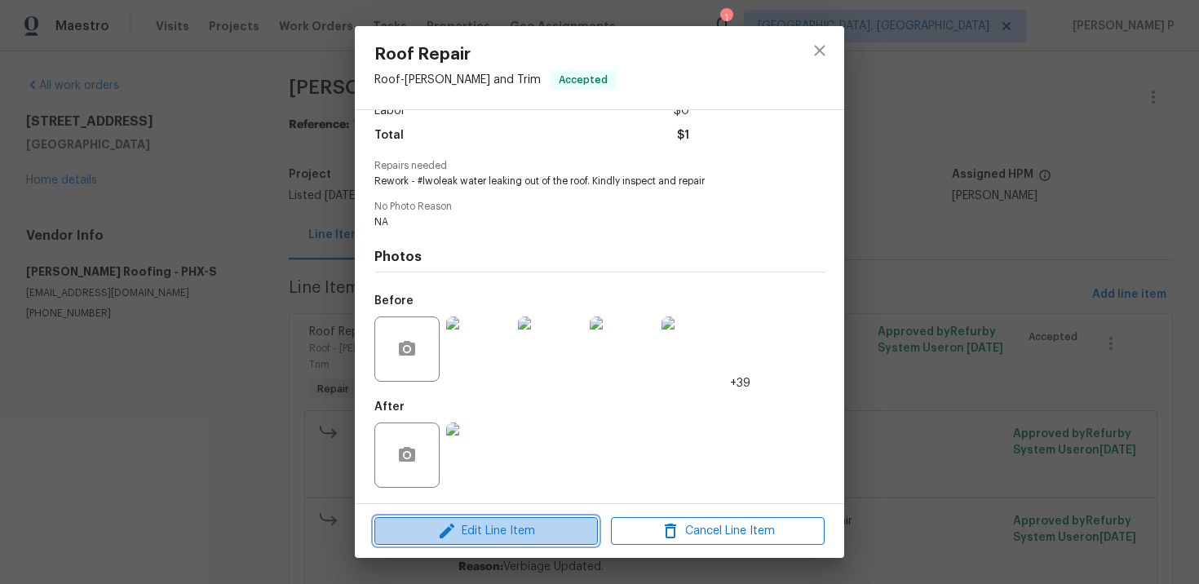
click at [498, 525] on span "Edit Line Item" at bounding box center [486, 531] width 214 height 20
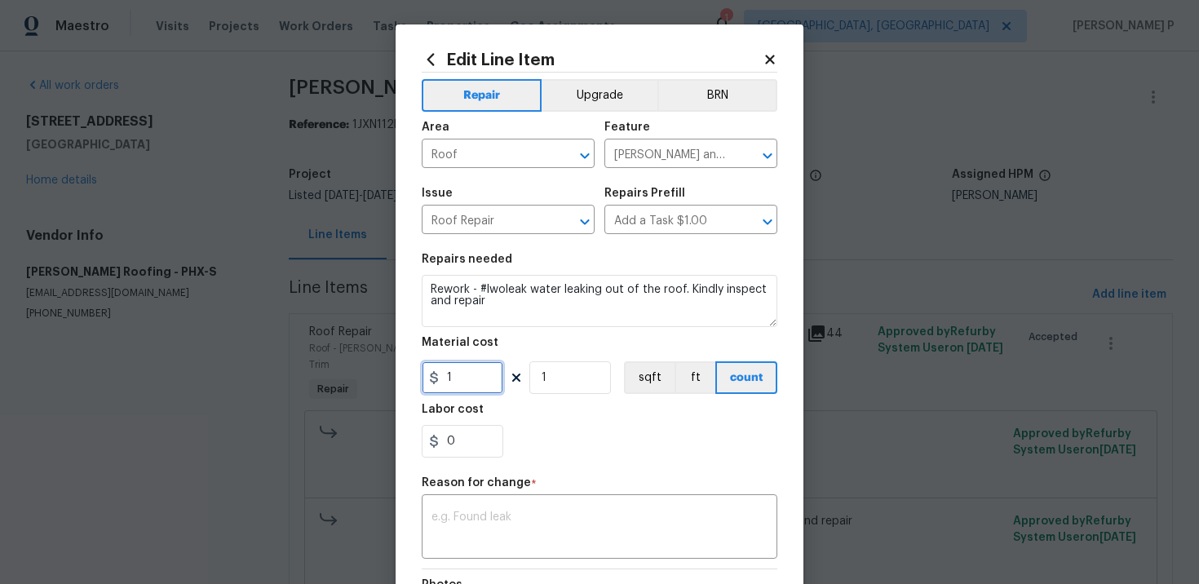
click at [462, 380] on input "1" at bounding box center [463, 377] width 82 height 33
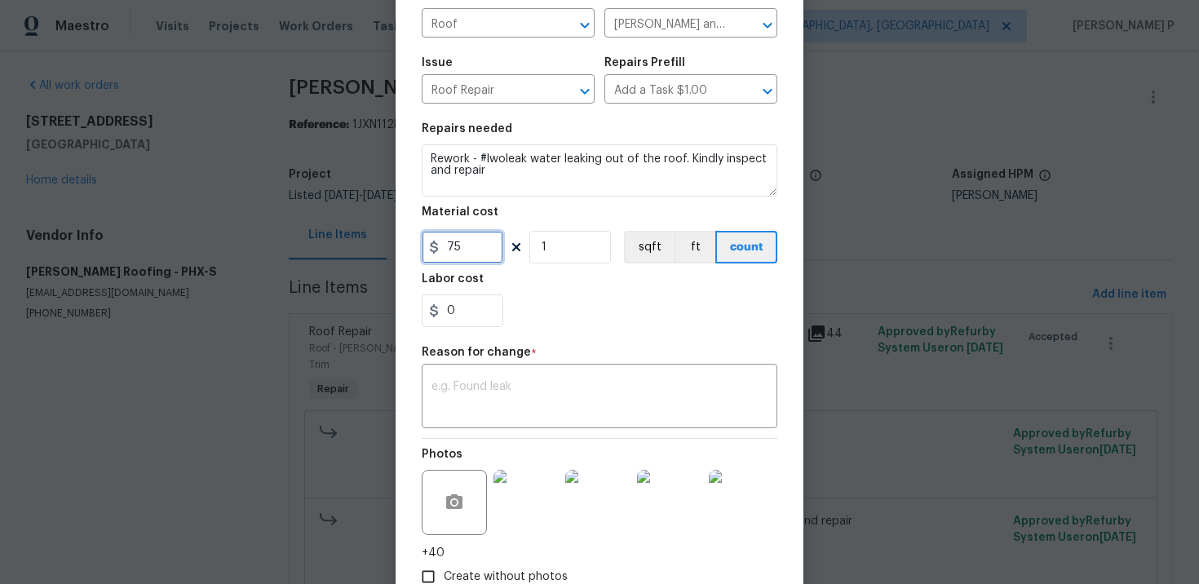
scroll to position [237, 0]
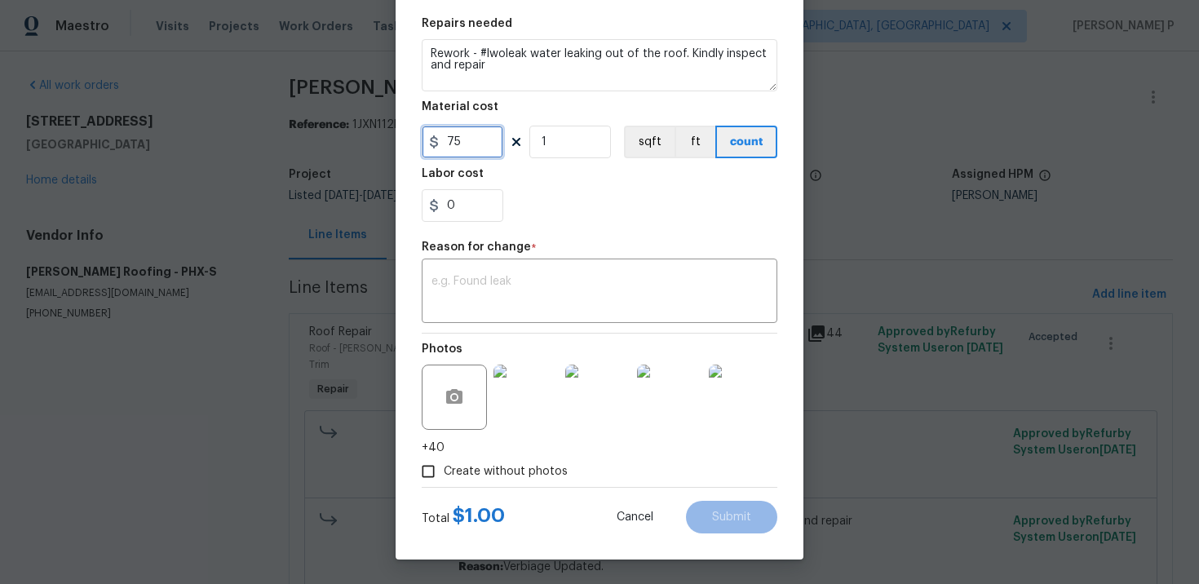
type input "75"
click at [490, 264] on div "x ​" at bounding box center [600, 293] width 356 height 60
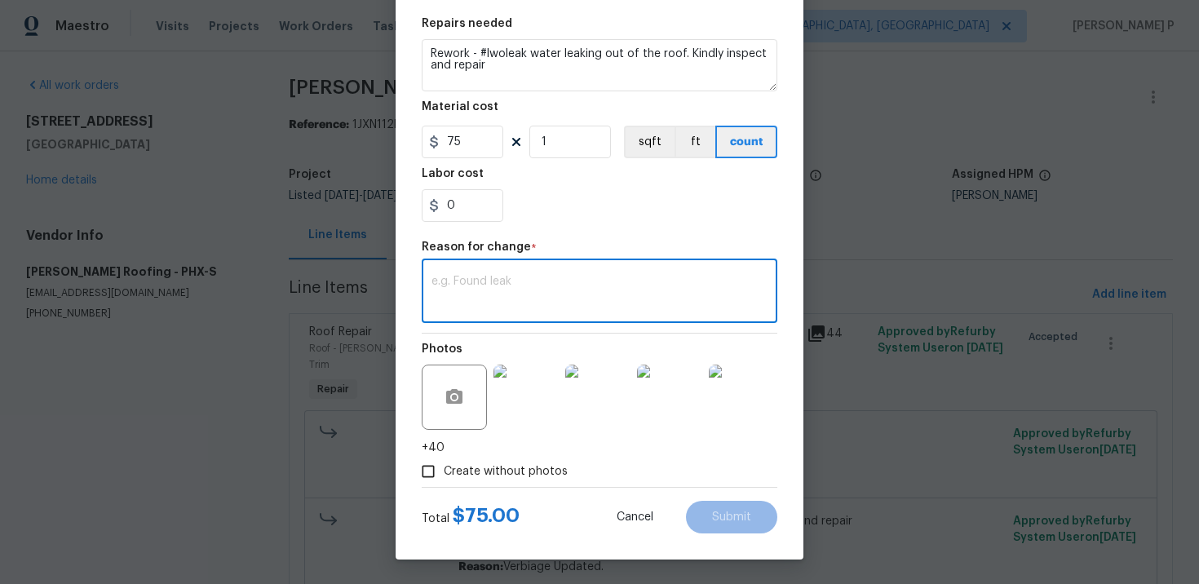
paste textarea "(RP) Updated per vendor’s final cost."
type textarea "(RP) Updated per vendor’s final cost."
click at [736, 520] on span "Submit" at bounding box center [731, 517] width 39 height 12
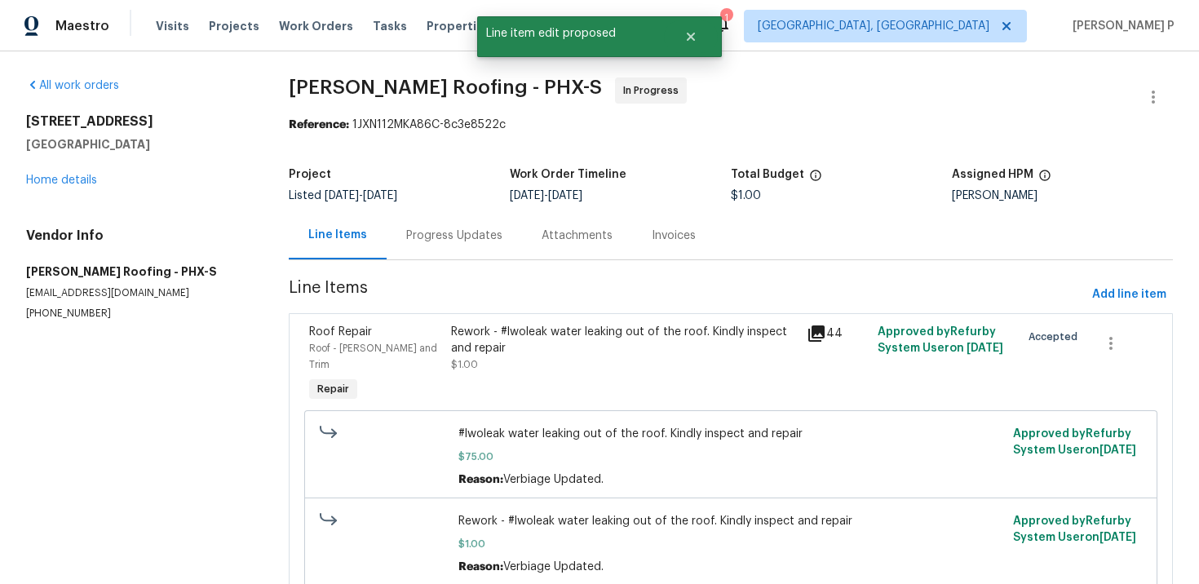
scroll to position [52, 0]
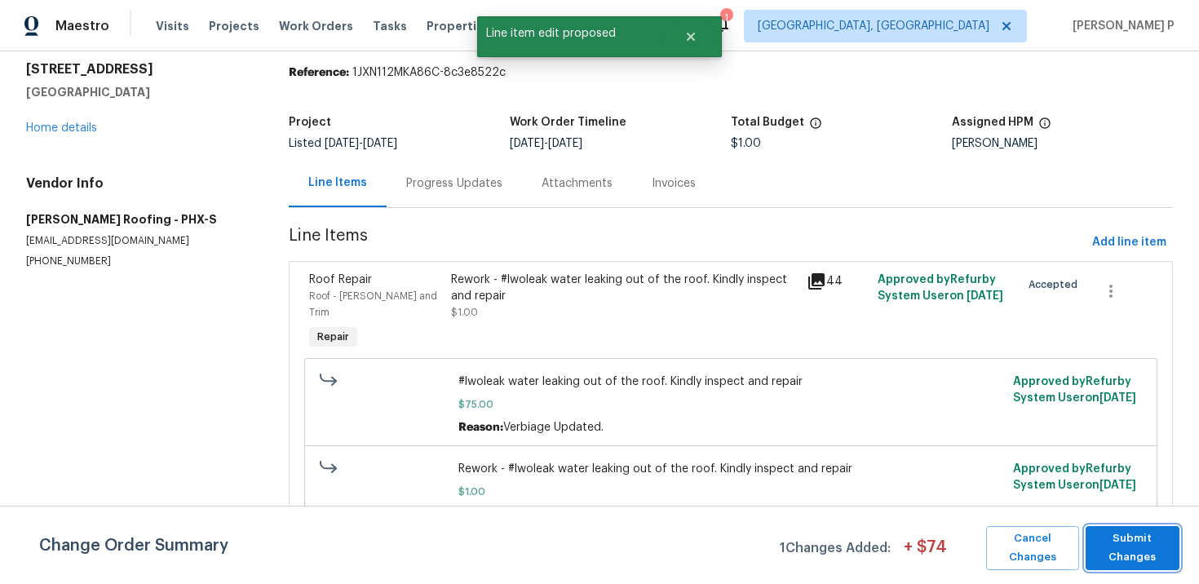
click at [1130, 551] on span "Submit Changes" at bounding box center [1132, 548] width 77 height 38
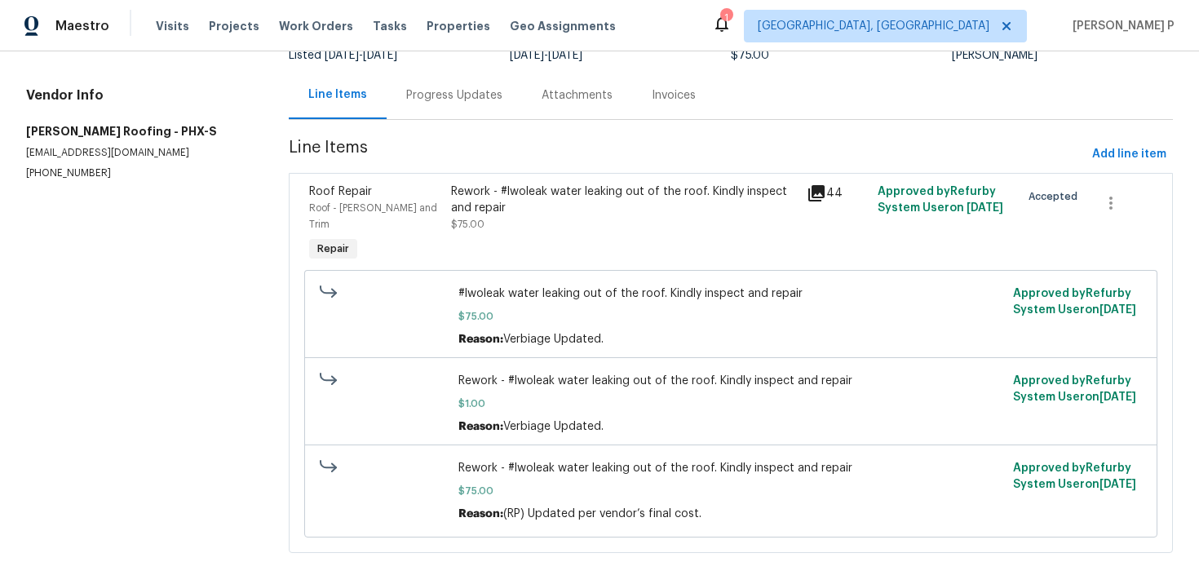
scroll to position [0, 0]
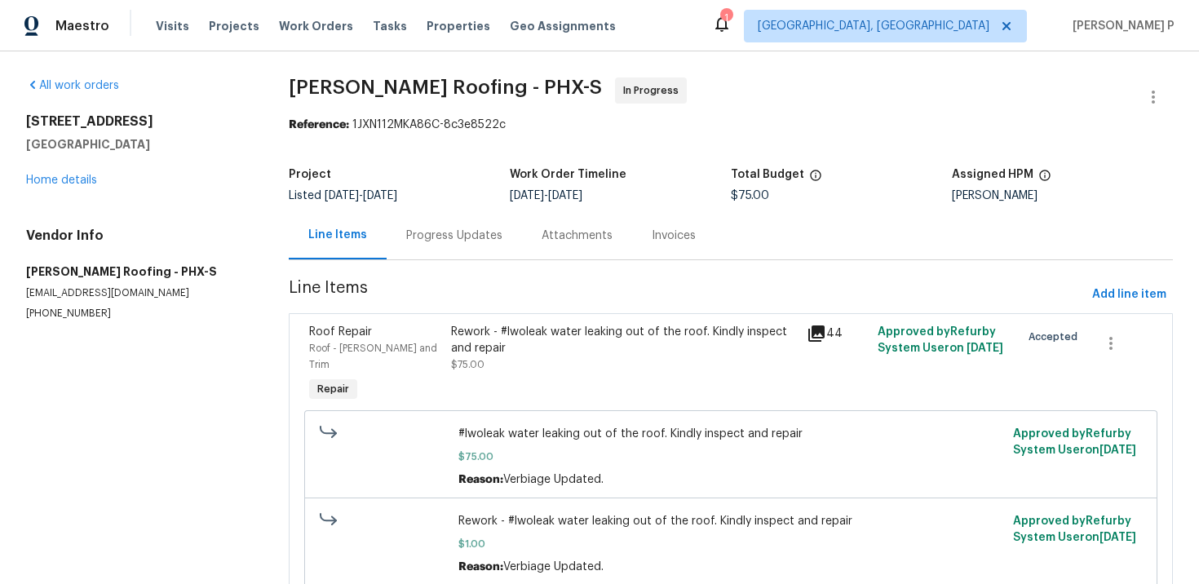
click at [483, 245] on div "Progress Updates" at bounding box center [454, 235] width 135 height 48
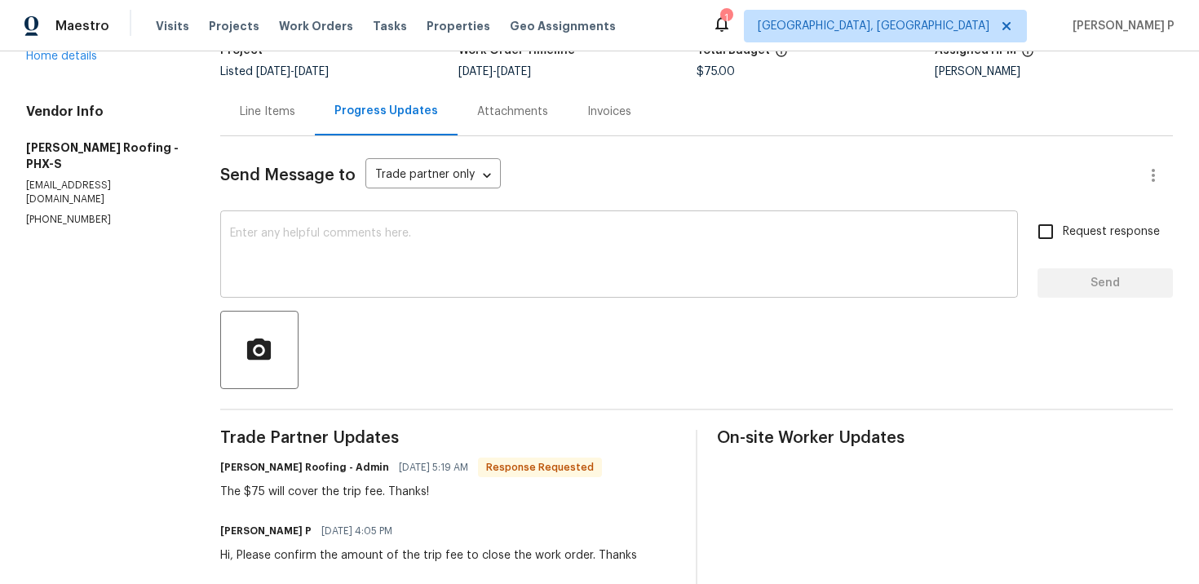
scroll to position [100, 0]
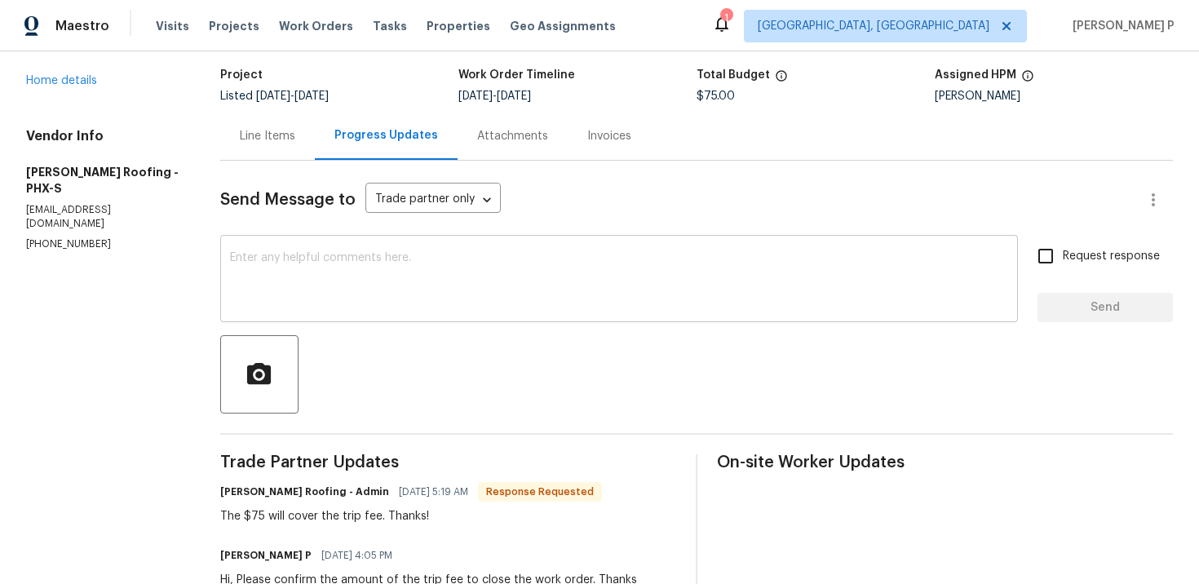
click at [499, 253] on textarea at bounding box center [619, 280] width 778 height 57
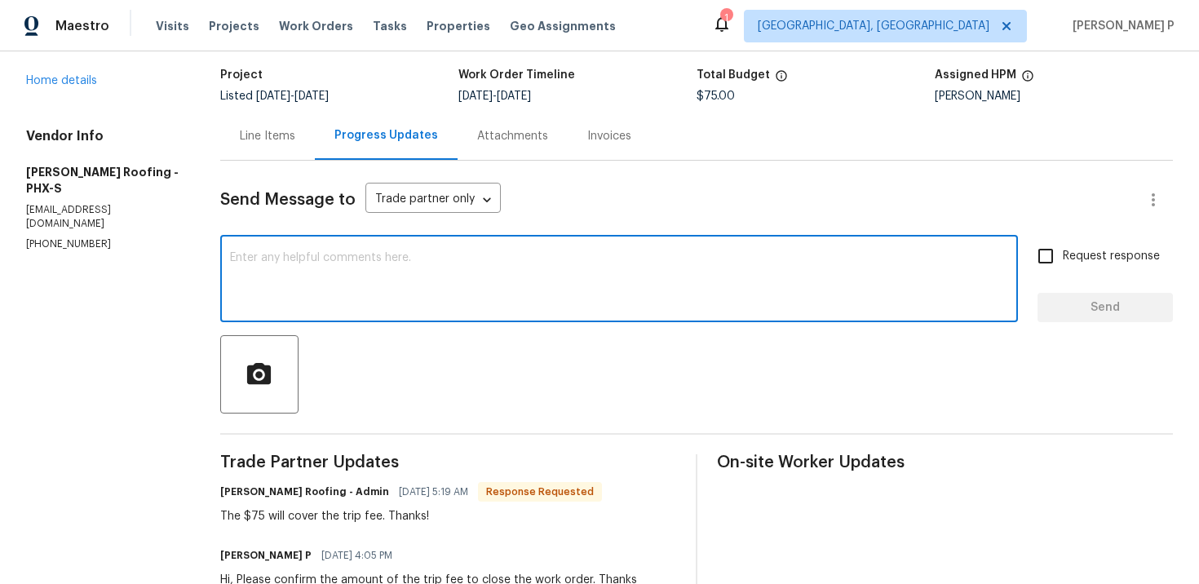
click at [490, 290] on textarea at bounding box center [619, 280] width 778 height 57
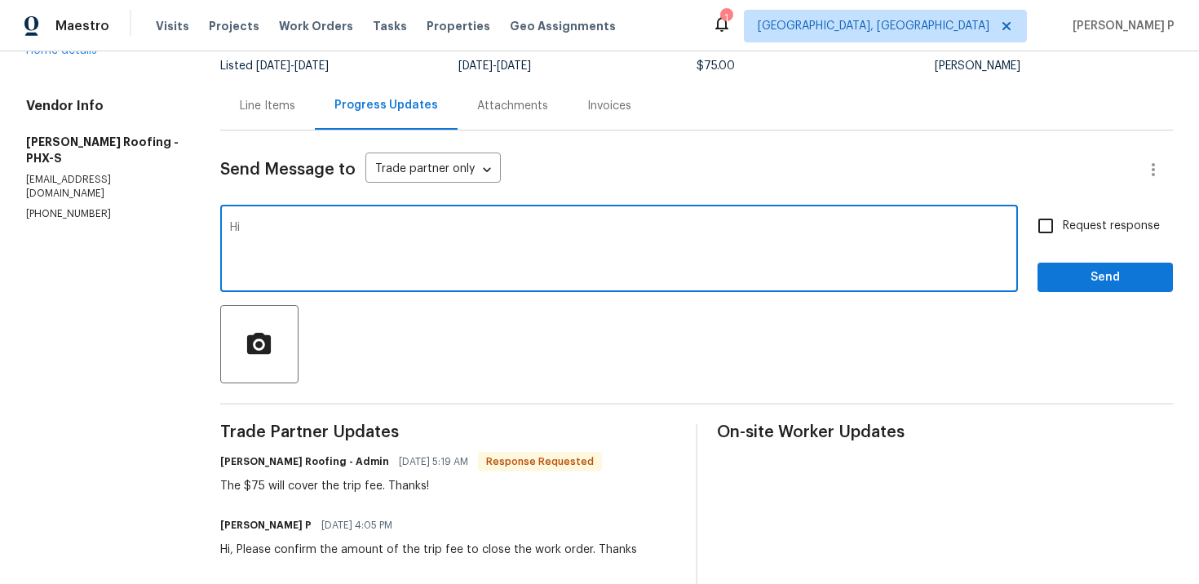
type textarea "H"
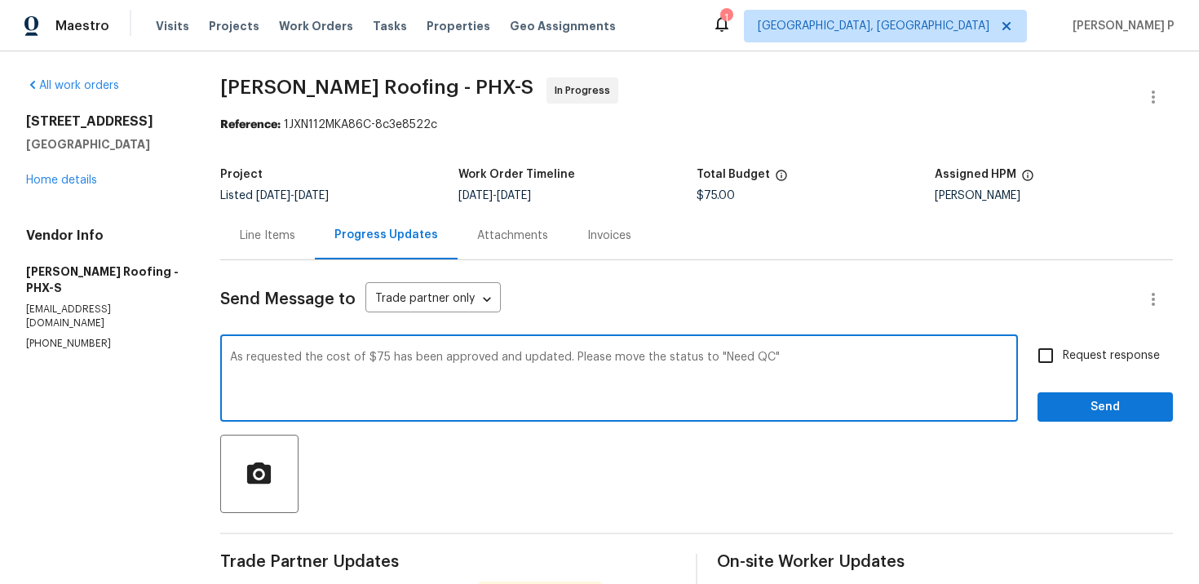
click at [814, 365] on textarea "As requested the cost of $75 has been approved and updated. Please move the sta…" at bounding box center [619, 380] width 778 height 57
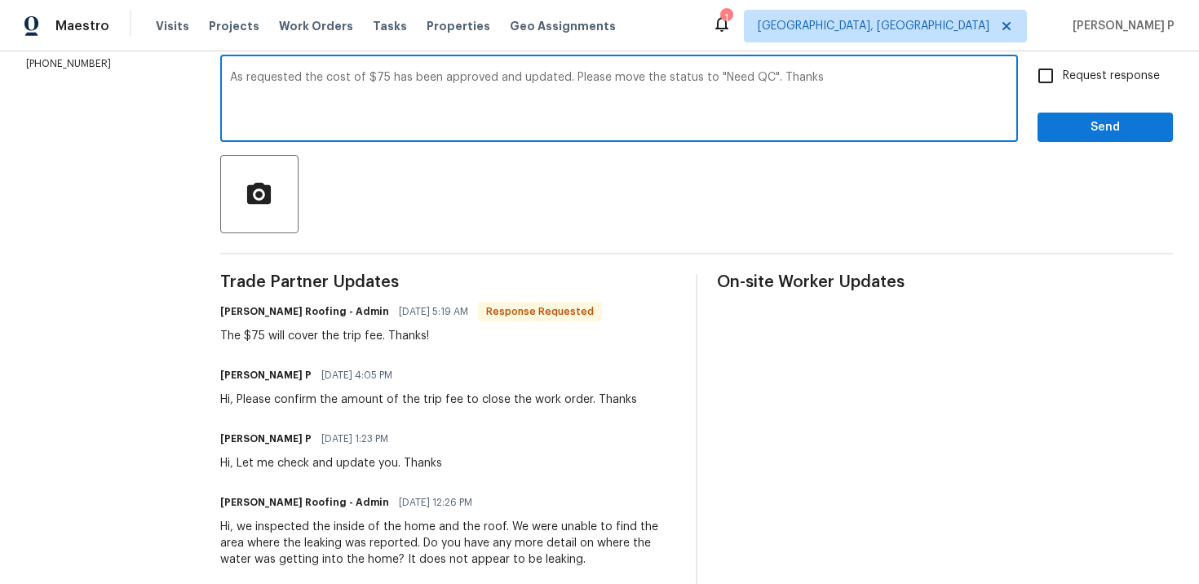
scroll to position [304, 0]
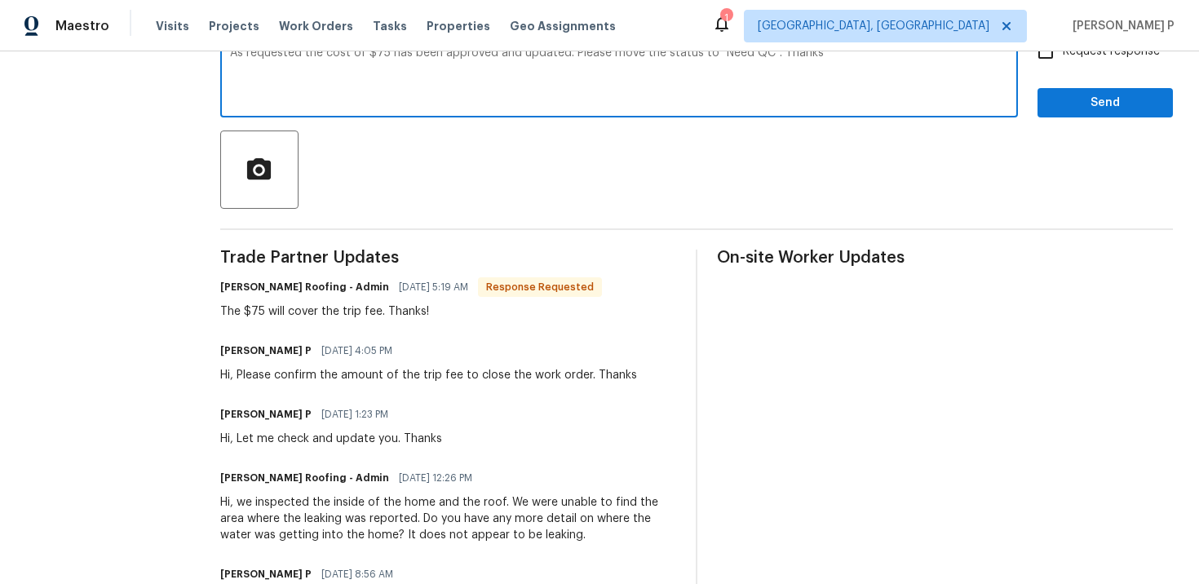
type textarea "As requested the cost of $75 has been approved and updated. Please move the sta…"
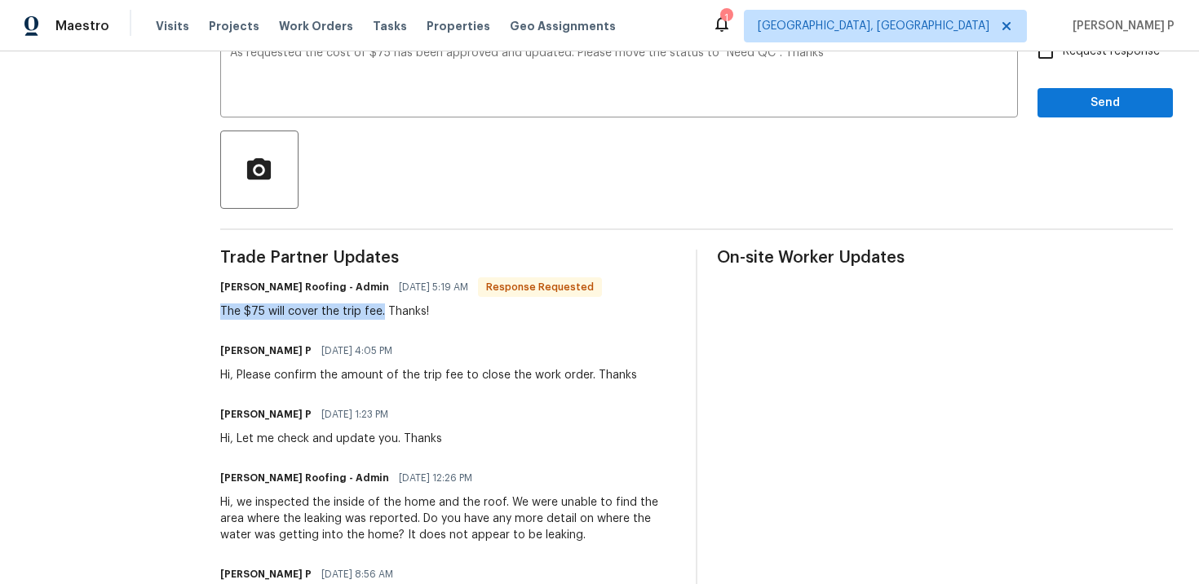
drag, startPoint x: 215, startPoint y: 311, endPoint x: 376, endPoint y: 310, distance: 160.7
click at [376, 310] on div "The $75 will cover the trip fee. Thanks!" at bounding box center [411, 311] width 382 height 16
copy div "The $75 will cover the trip fee."
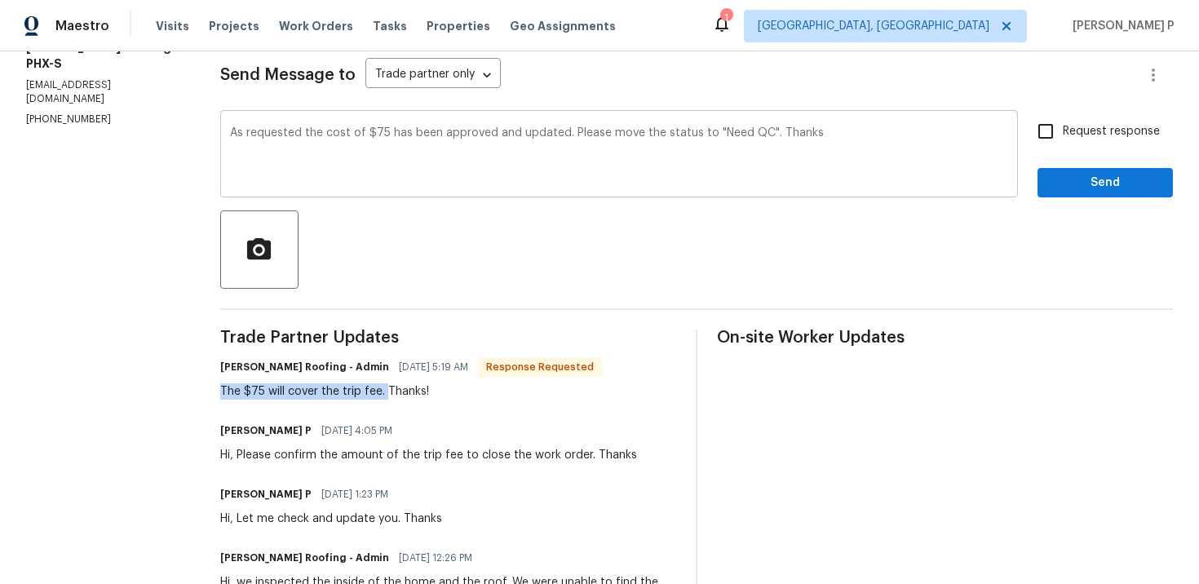
click at [291, 184] on div "As requested the cost of $75 has been approved and updated. Please move the sta…" at bounding box center [619, 155] width 798 height 83
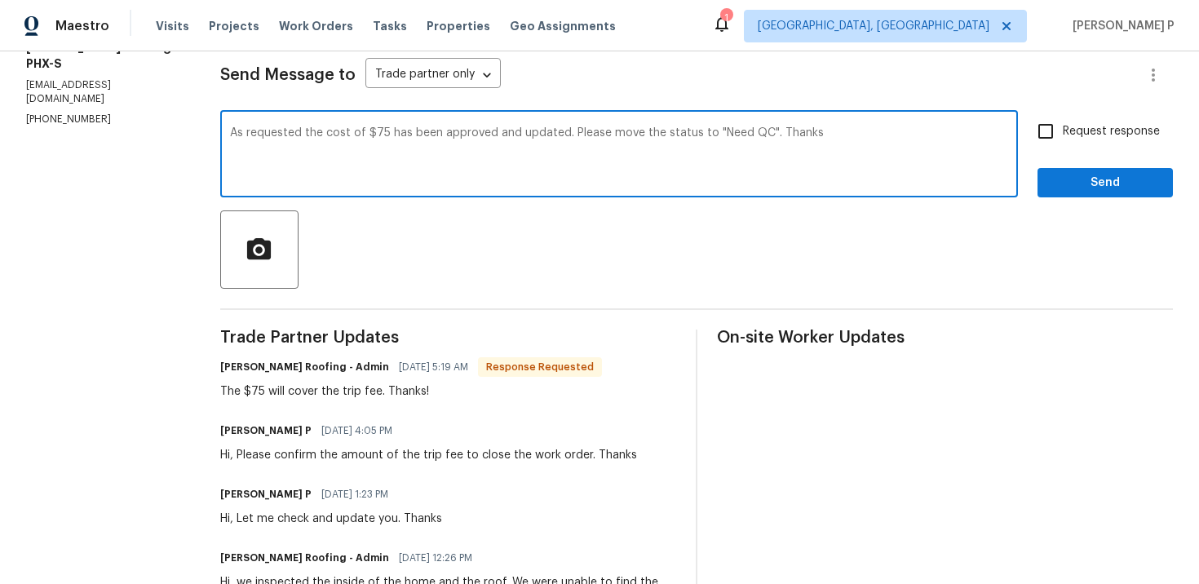
drag, startPoint x: 227, startPoint y: 134, endPoint x: 759, endPoint y: 129, distance: 532.6
click at [759, 129] on textarea "As requested the cost of $75 has been approved and updated. Please move the sta…" at bounding box center [619, 155] width 778 height 57
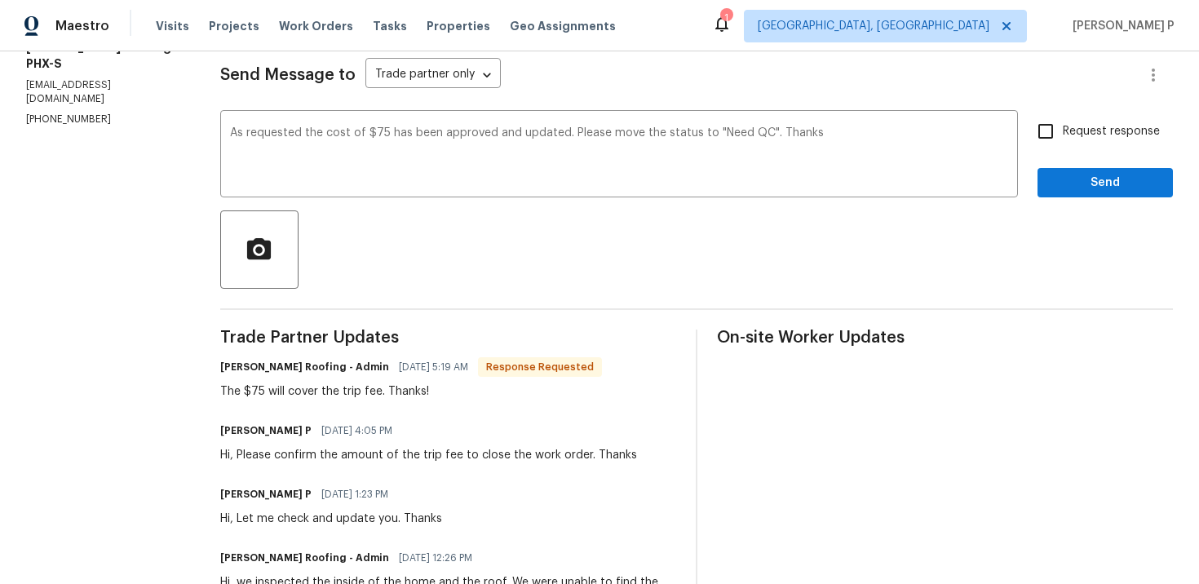
click at [1068, 131] on span "Request response" at bounding box center [1111, 131] width 97 height 17
click at [1063, 131] on input "Request response" at bounding box center [1045, 131] width 34 height 34
checkbox input "true"
click at [1069, 190] on span "Send" at bounding box center [1105, 183] width 109 height 20
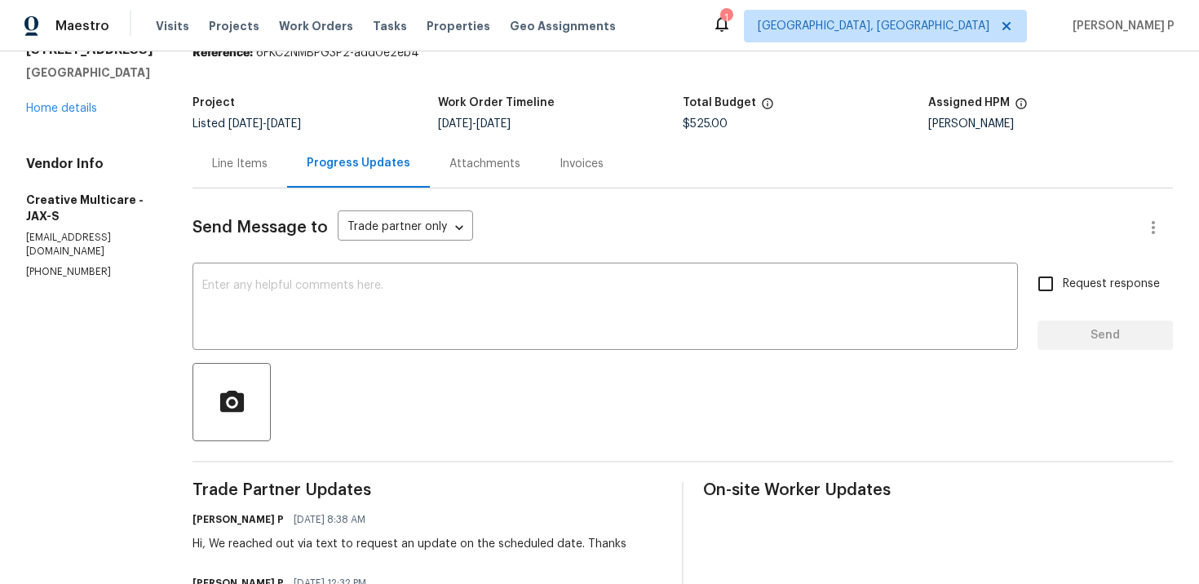
scroll to position [50, 0]
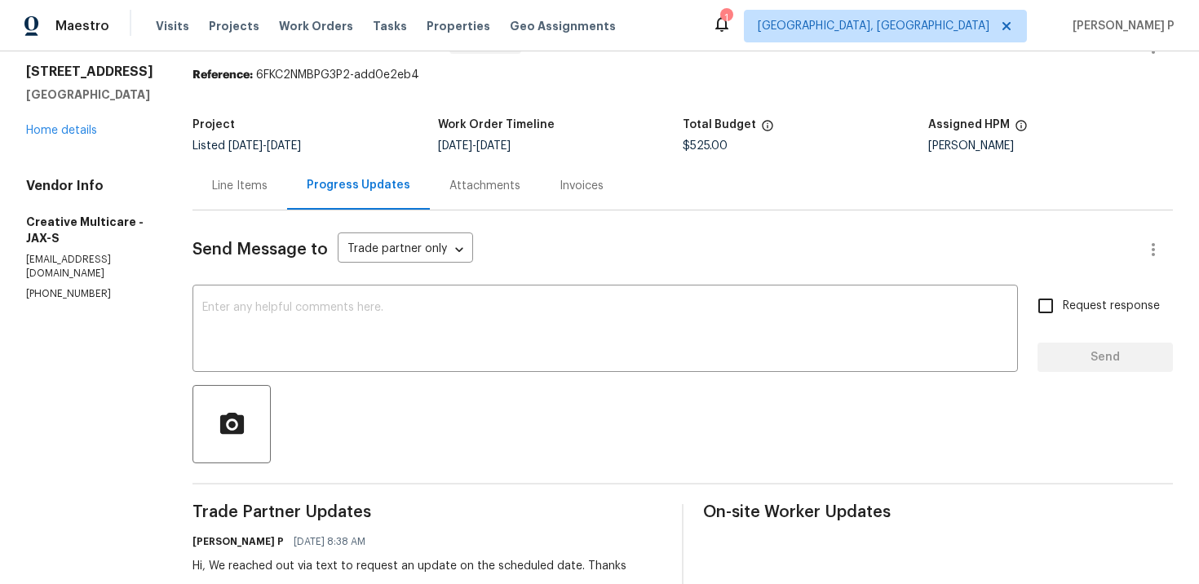
drag, startPoint x: 27, startPoint y: 261, endPoint x: 239, endPoint y: 259, distance: 212.1
copy p "floridahomeservice@creativemulticare.com"
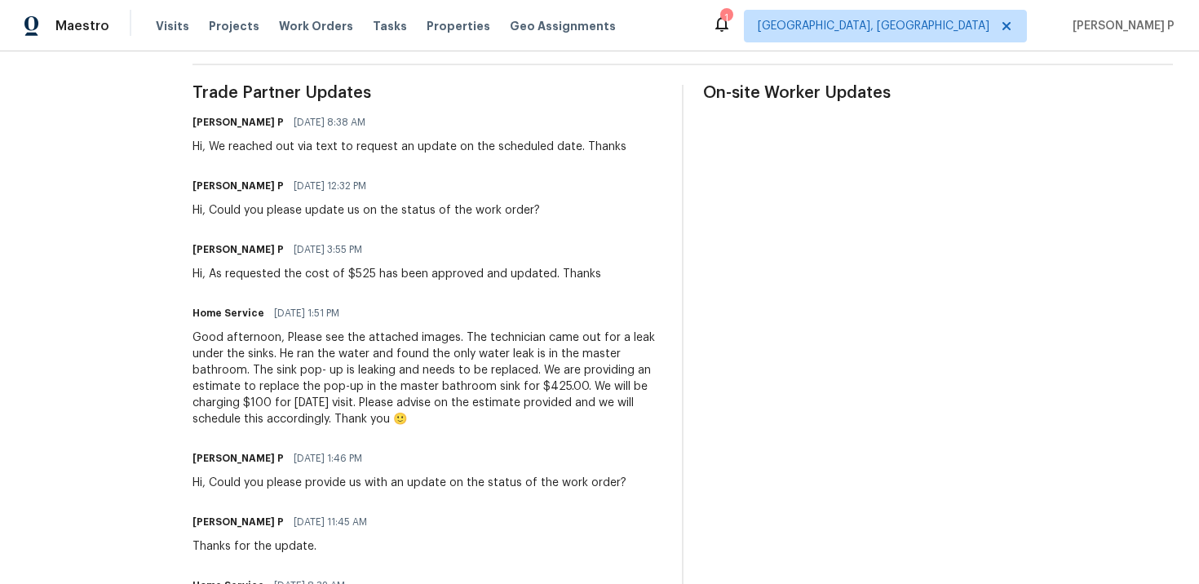
scroll to position [0, 0]
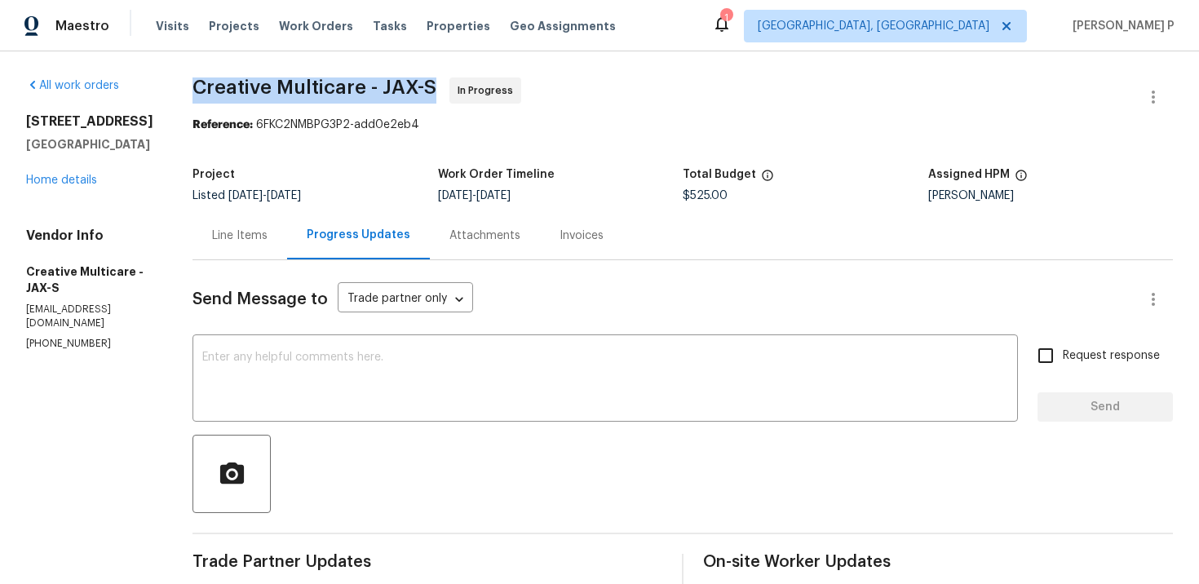
drag, startPoint x: 266, startPoint y: 84, endPoint x: 503, endPoint y: 82, distance: 237.4
click at [436, 82] on span "Creative Multicare - JAX-S" at bounding box center [314, 87] width 244 height 20
copy span "Creative Multicare - JAX-S"
click at [565, 465] on div at bounding box center [682, 474] width 980 height 78
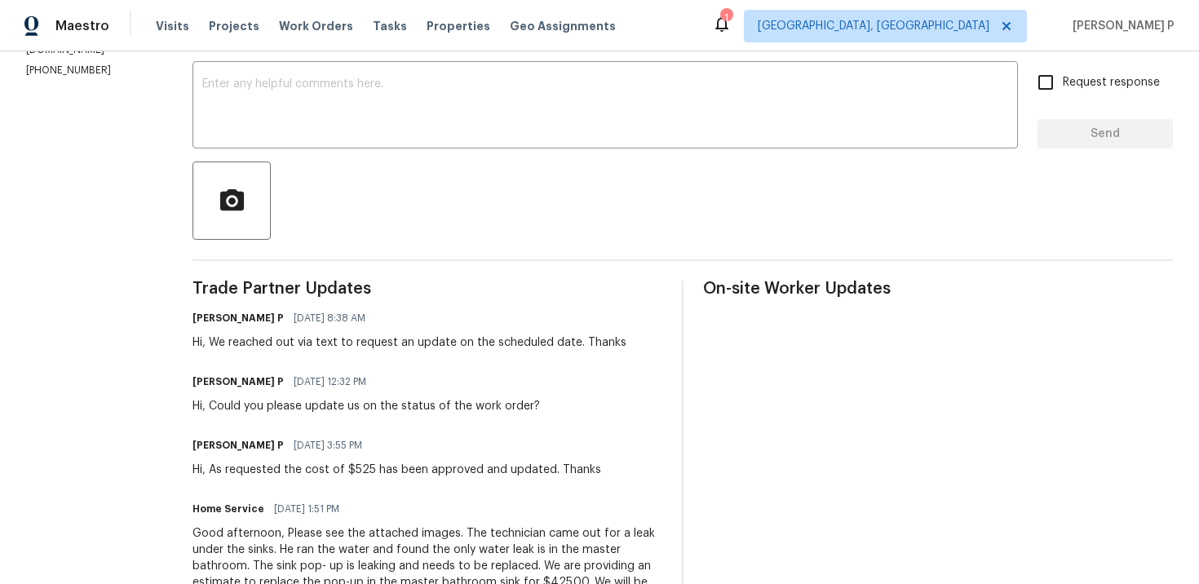
scroll to position [211, 0]
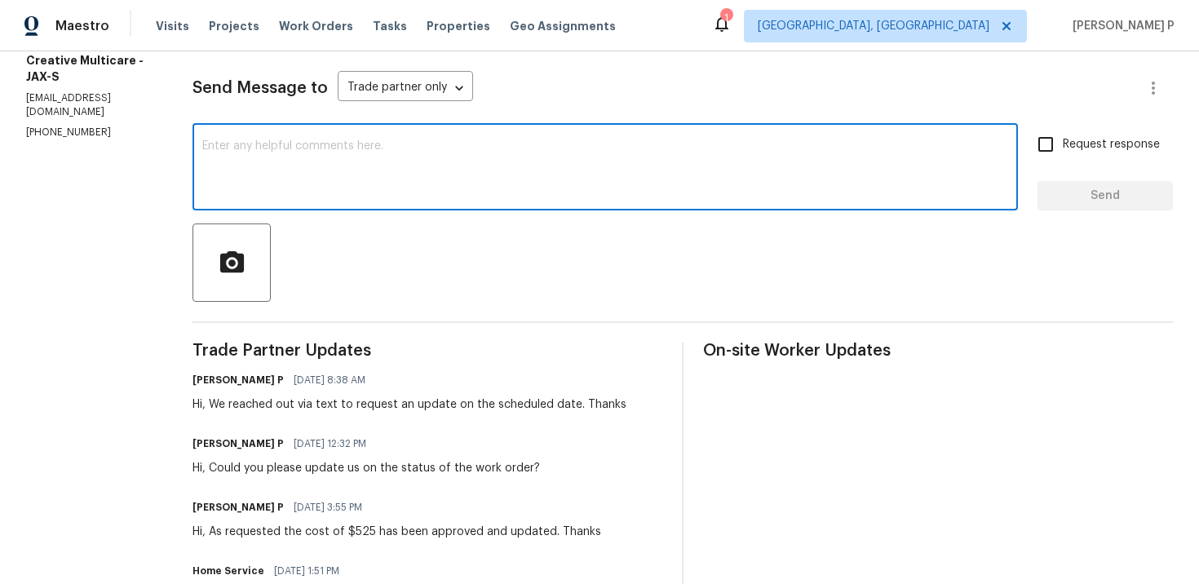
click at [405, 177] on textarea at bounding box center [605, 168] width 806 height 57
paste textarea "We reached out via email to ask for an update on the scheduled date"
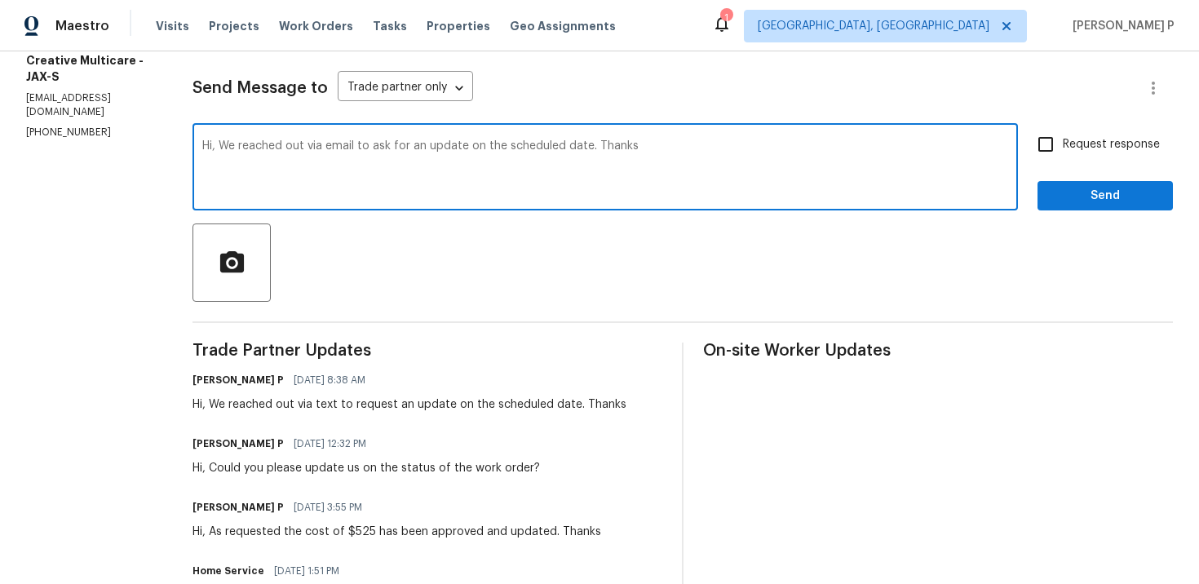
type textarea "Hi, We reached out via email to ask for an update on the scheduled date. Thanks"
click at [1067, 153] on label "Request response" at bounding box center [1093, 144] width 131 height 34
click at [1063, 153] on input "Request response" at bounding box center [1045, 144] width 34 height 34
checkbox input "true"
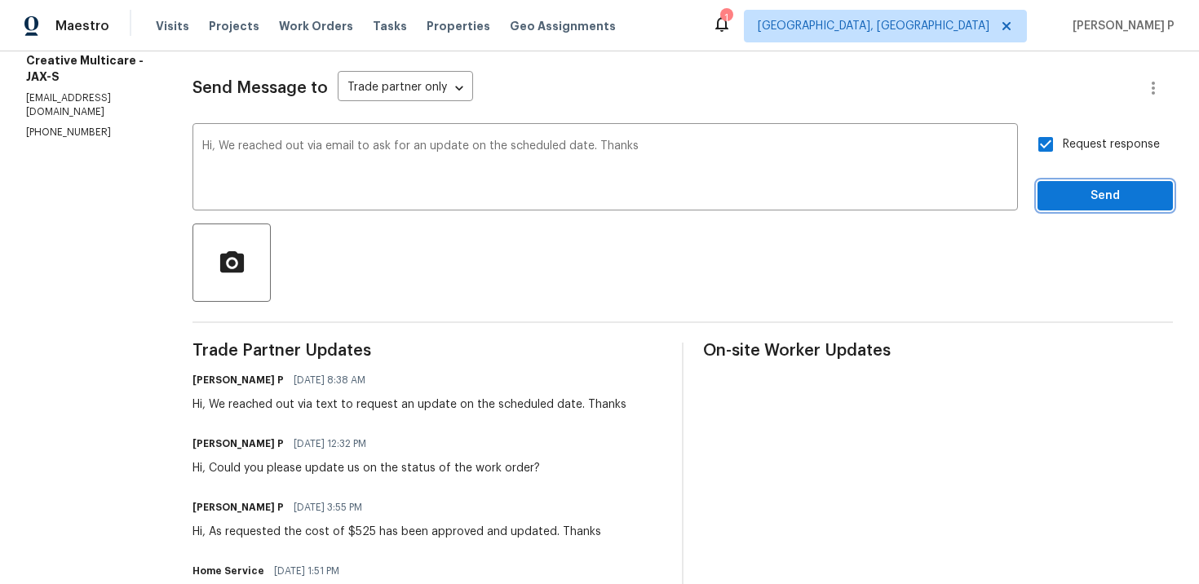
click at [1067, 192] on span "Send" at bounding box center [1105, 196] width 109 height 20
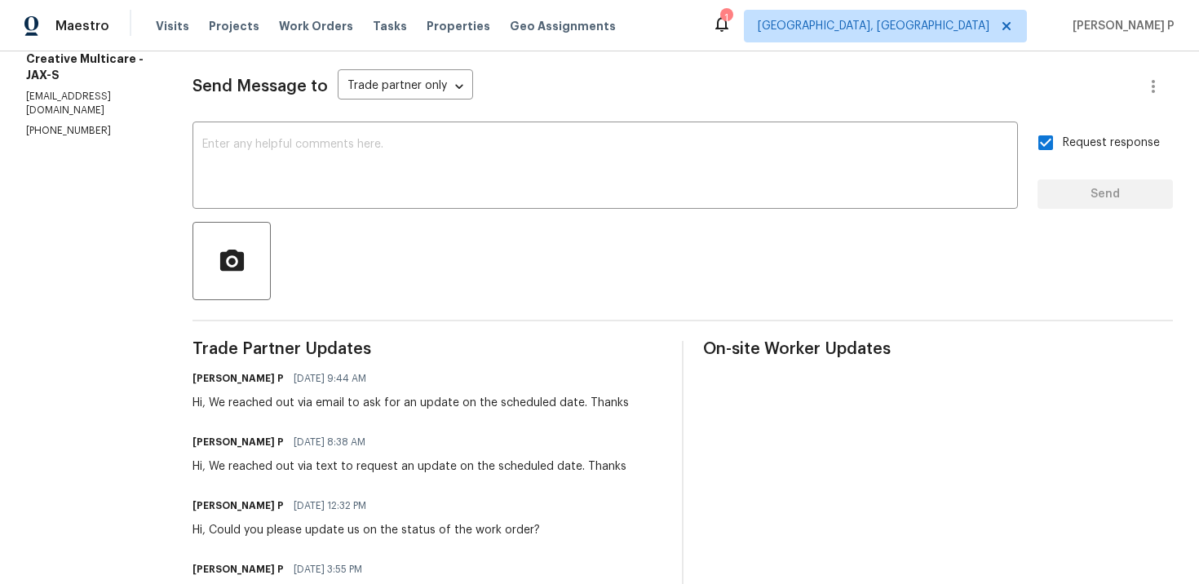
scroll to position [259, 0]
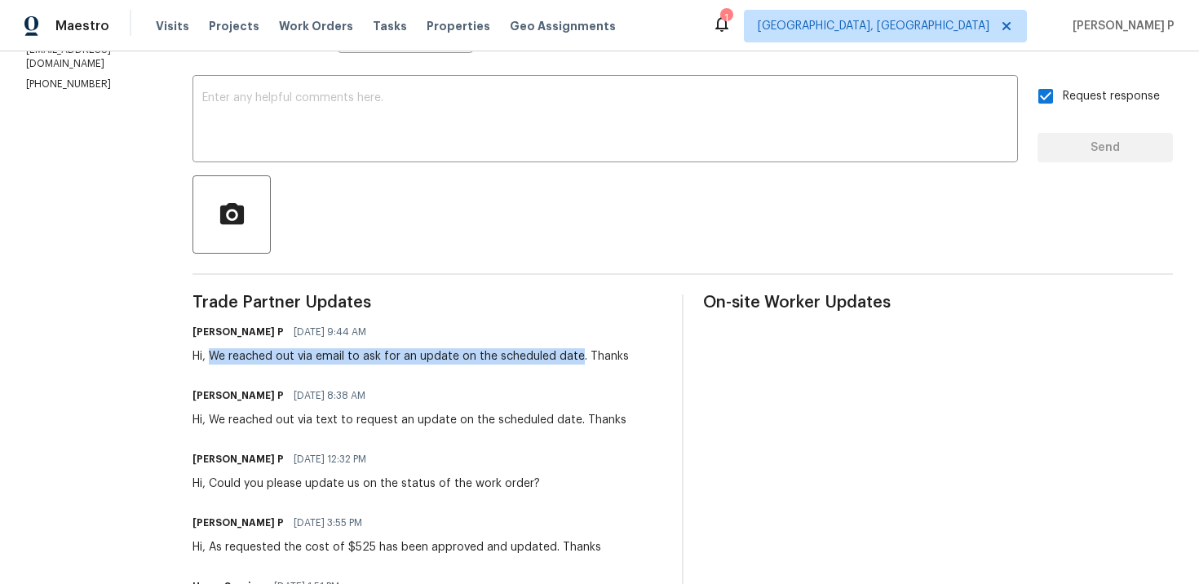
drag, startPoint x: 285, startPoint y: 356, endPoint x: 650, endPoint y: 356, distance: 365.4
click at [629, 356] on div "Hi, We reached out via email to ask for an update on the scheduled date. Thanks" at bounding box center [410, 356] width 436 height 16
copy div "We reached out via email to ask for an update on the scheduled date"
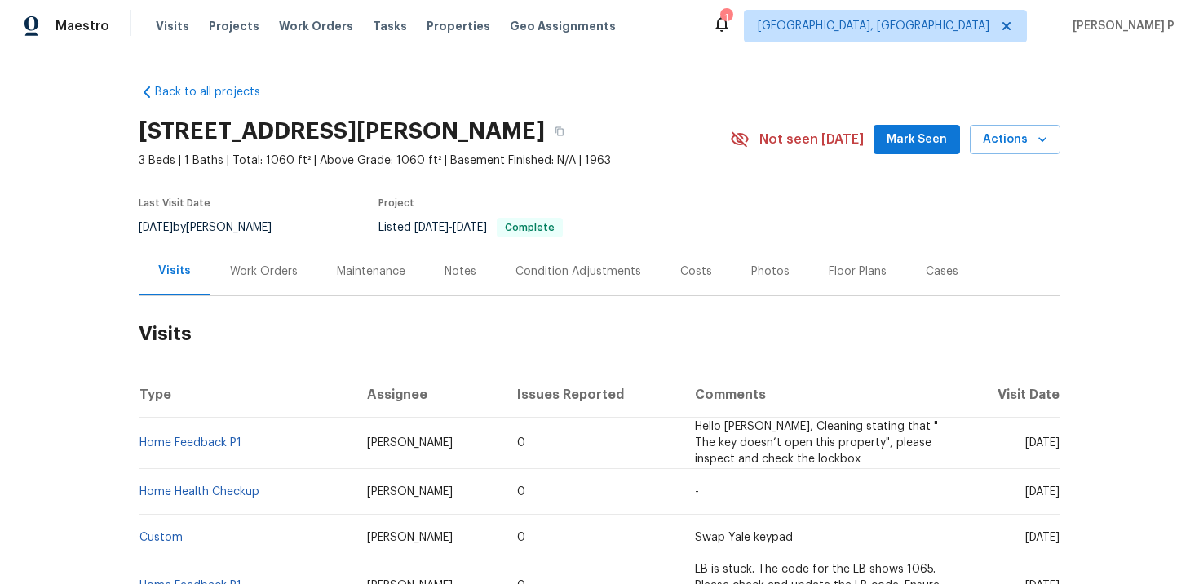
click at [250, 280] on div "Work Orders" at bounding box center [263, 271] width 107 height 48
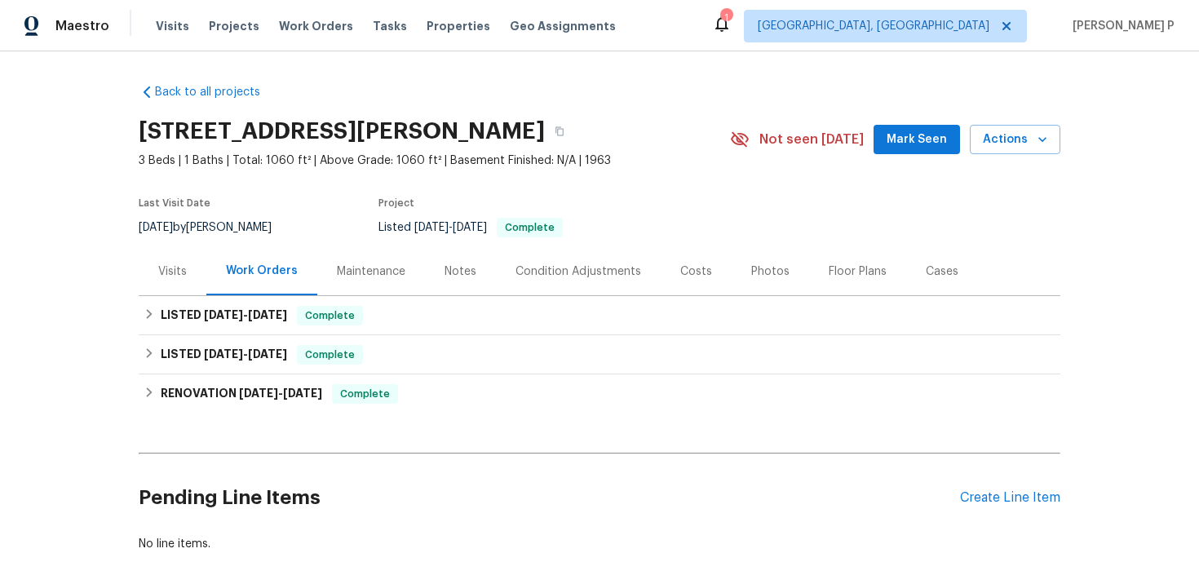
scroll to position [79, 0]
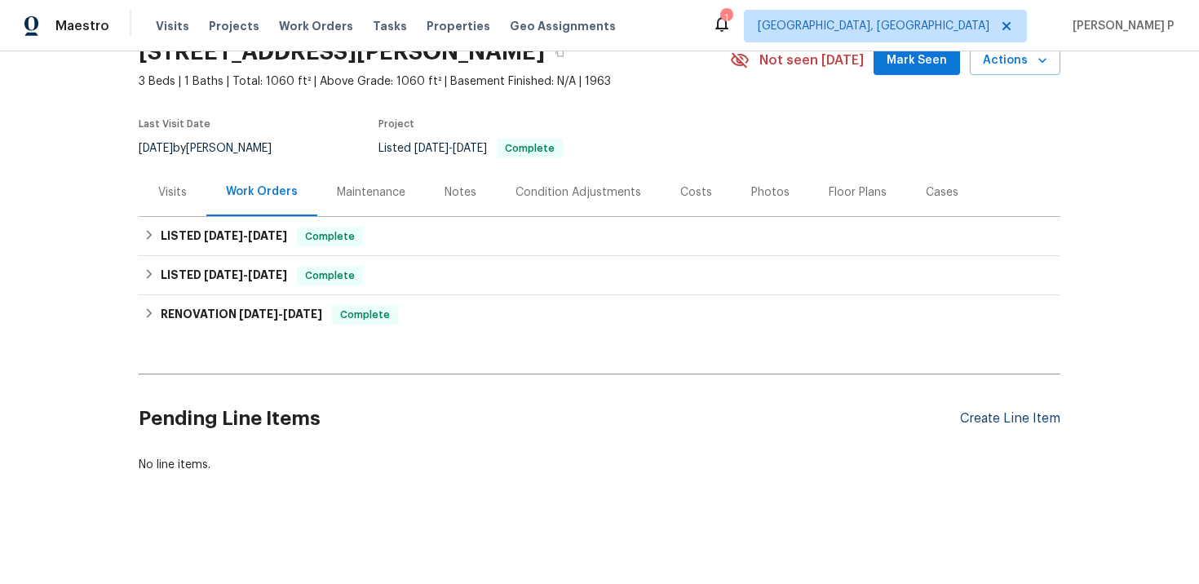
click at [981, 422] on div "Create Line Item" at bounding box center [1010, 418] width 100 height 15
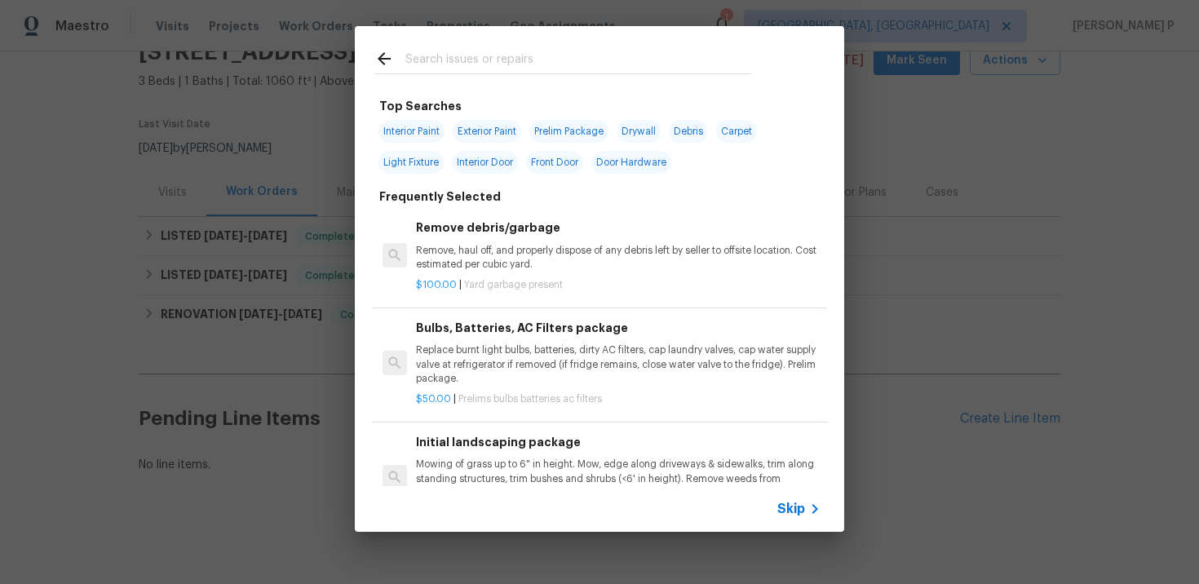
click at [805, 499] on icon at bounding box center [815, 509] width 20 height 20
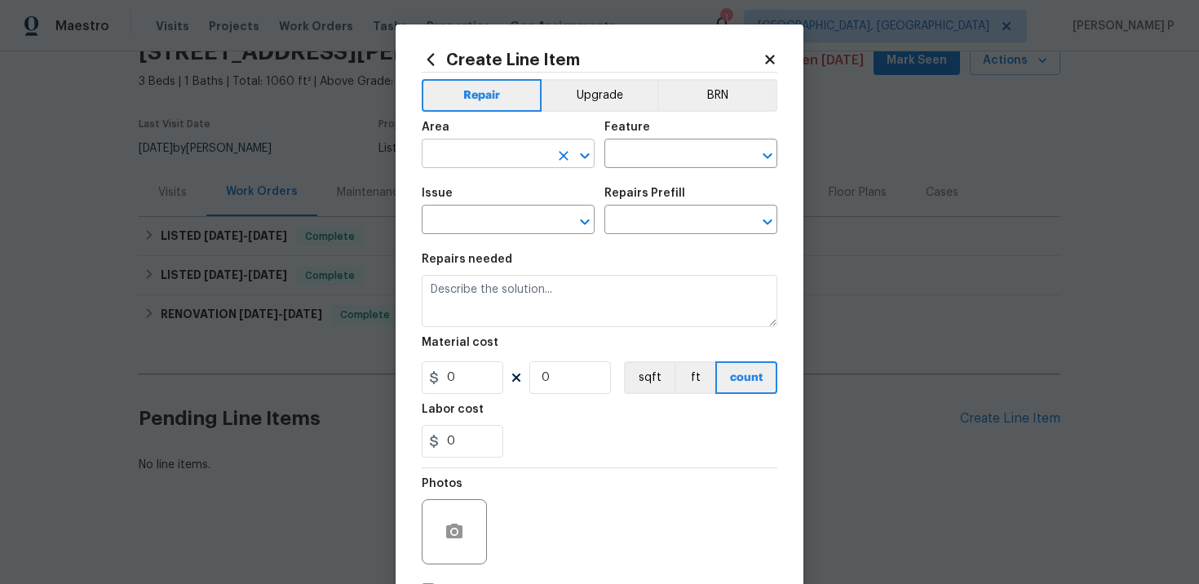
click at [500, 152] on input "text" at bounding box center [485, 155] width 127 height 25
click at [491, 219] on li "Exterior Overall" at bounding box center [508, 219] width 173 height 27
type input "Exterior Overall"
click at [613, 163] on input "text" at bounding box center [667, 155] width 127 height 25
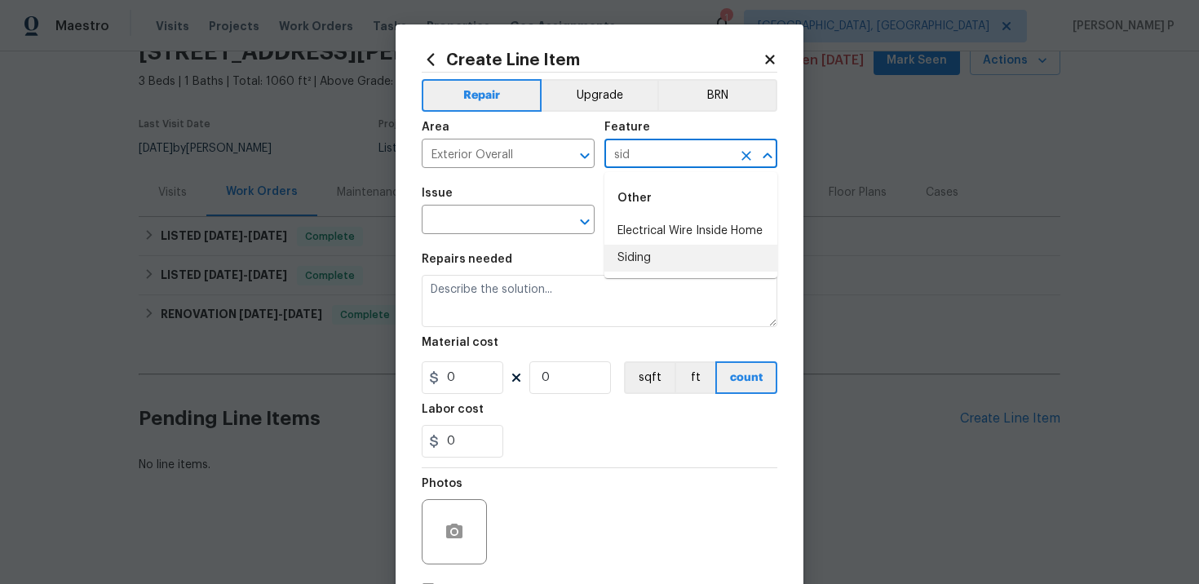
click at [644, 255] on li "Siding" at bounding box center [690, 258] width 173 height 27
type input "Siding"
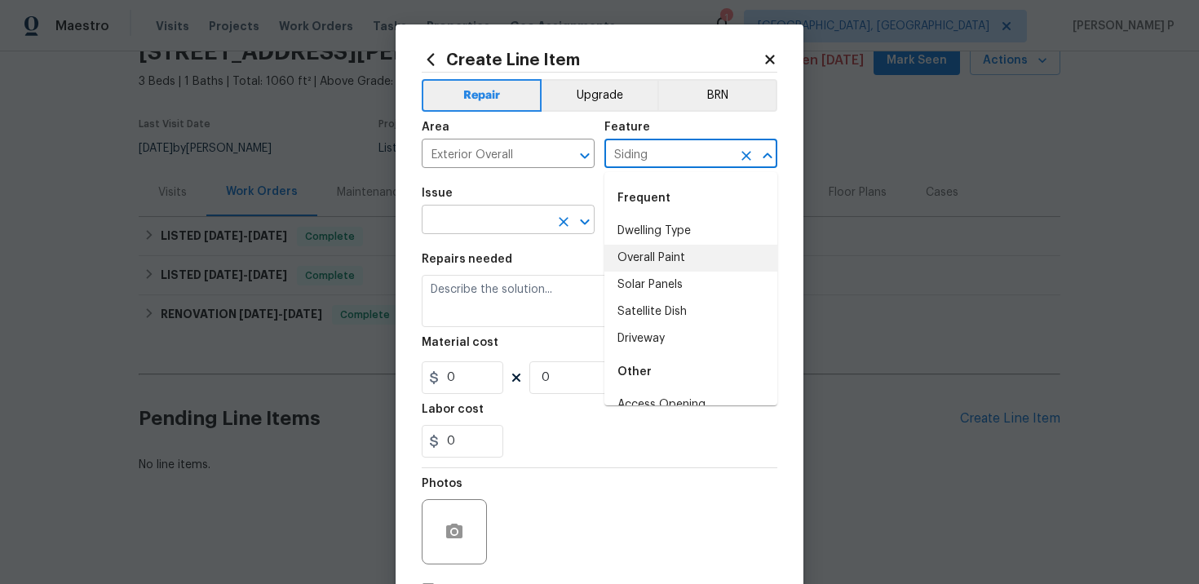
click at [463, 215] on input "text" at bounding box center [485, 221] width 127 height 25
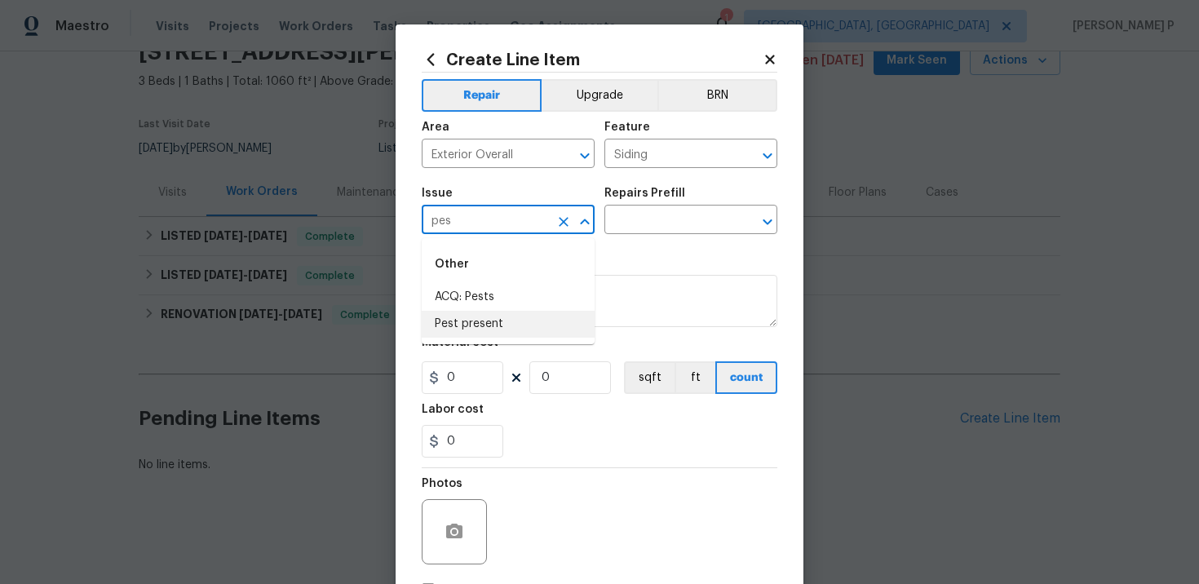
click at [455, 322] on li "Pest present" at bounding box center [508, 324] width 173 height 27
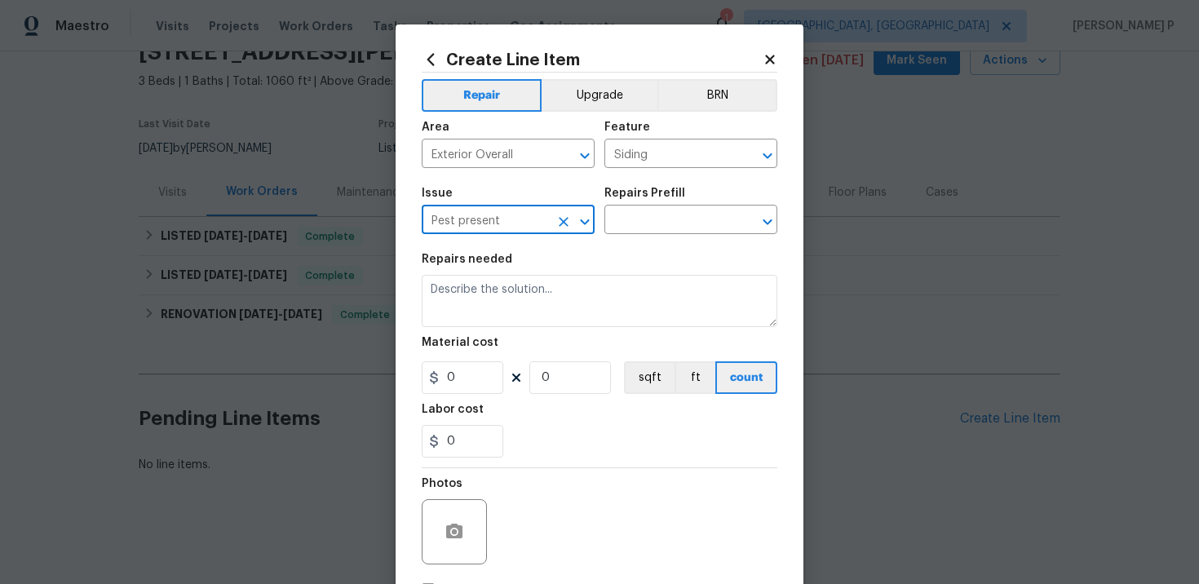
type input "Pest present"
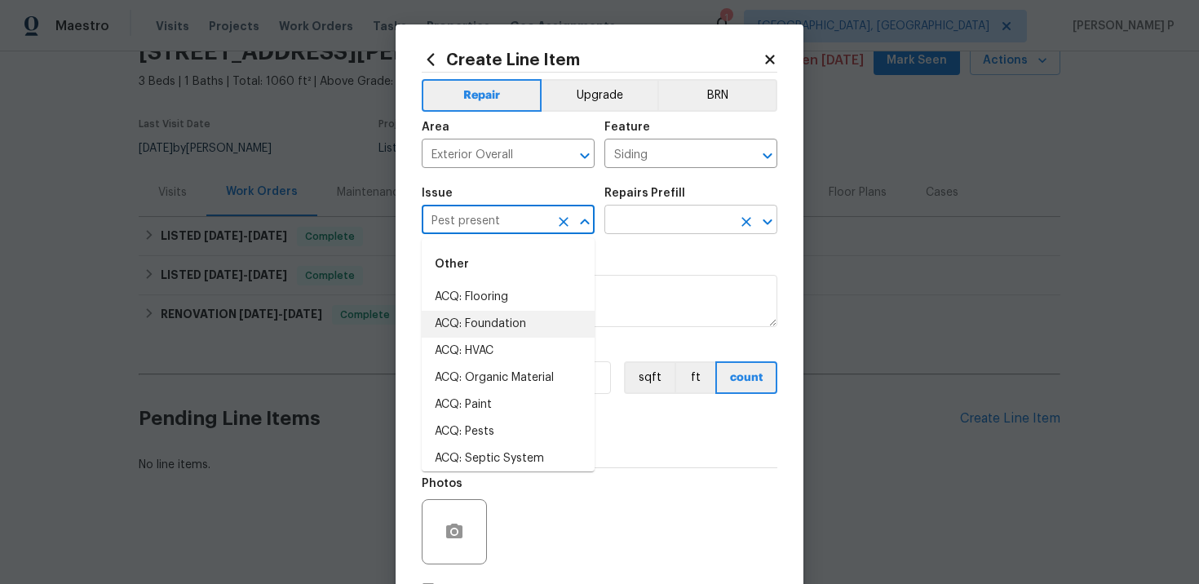
click at [670, 234] on input "text" at bounding box center [667, 221] width 127 height 25
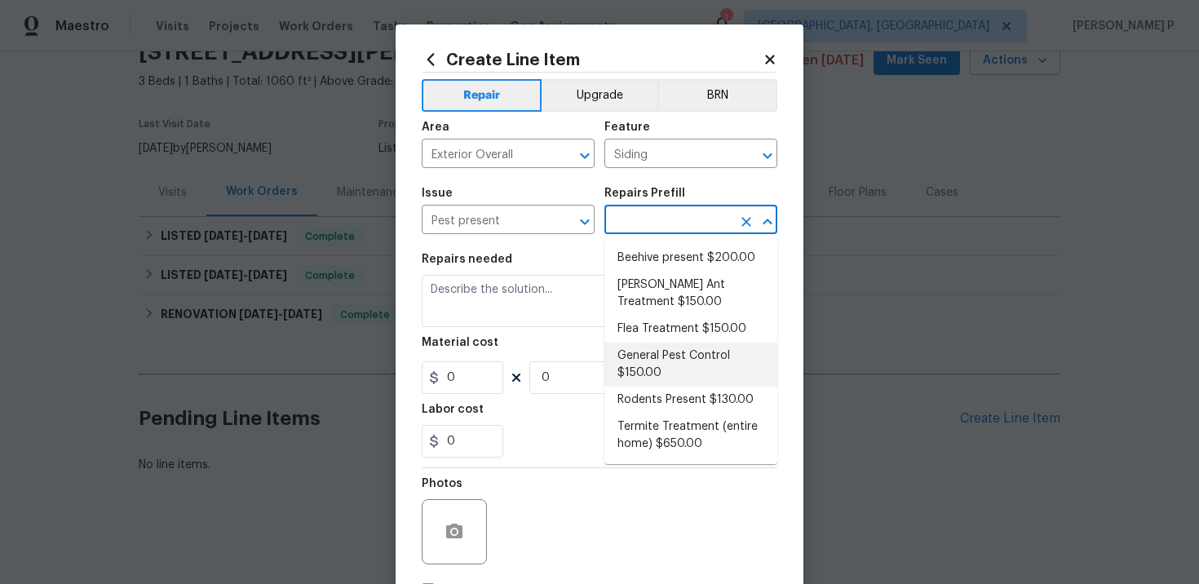
click at [656, 354] on li "General Pest Control $150.00" at bounding box center [690, 365] width 173 height 44
type input "Pests"
type input "General Pest Control $150.00"
type textarea "General pest treatment for active pest/insect infestation - non termite"
type input "150"
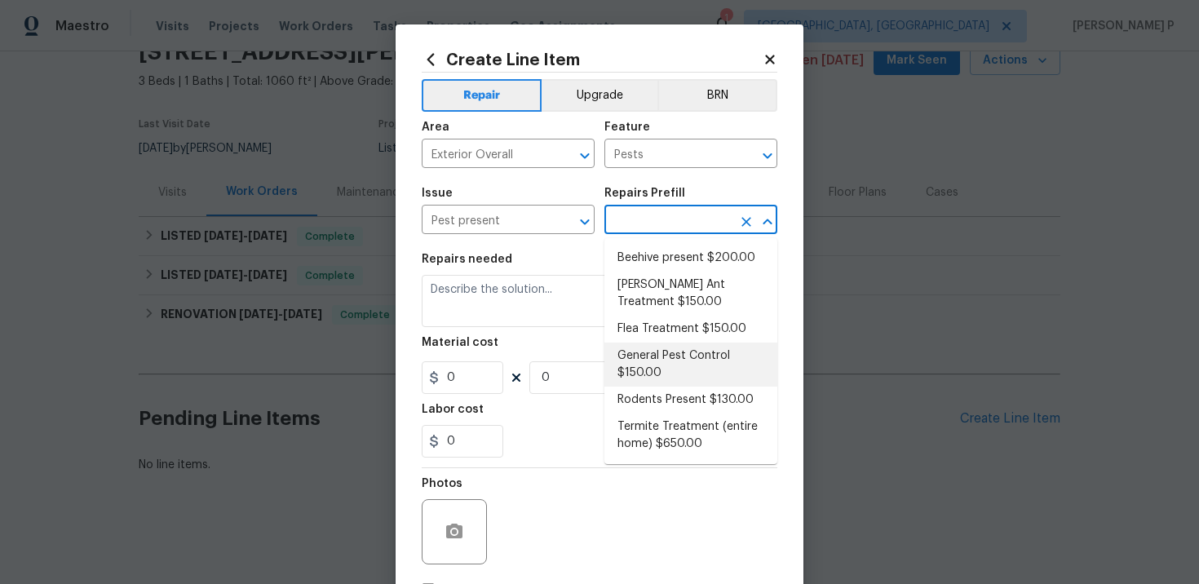
type input "1"
click at [476, 296] on textarea "General pest treatment for active pest/insect infestation - non termite" at bounding box center [600, 301] width 356 height 52
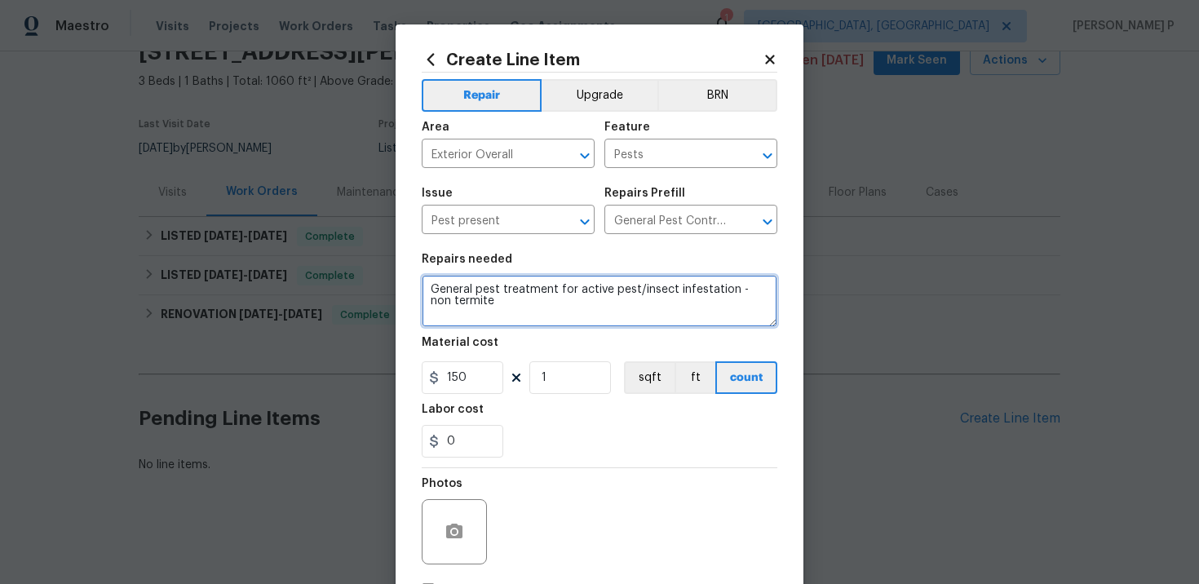
click at [476, 296] on textarea "General pest treatment for active pest/insect infestation - non termite" at bounding box center [600, 301] width 356 height 52
paste textarea "Feedback received that bees are entering through a hole in the siding on the si…"
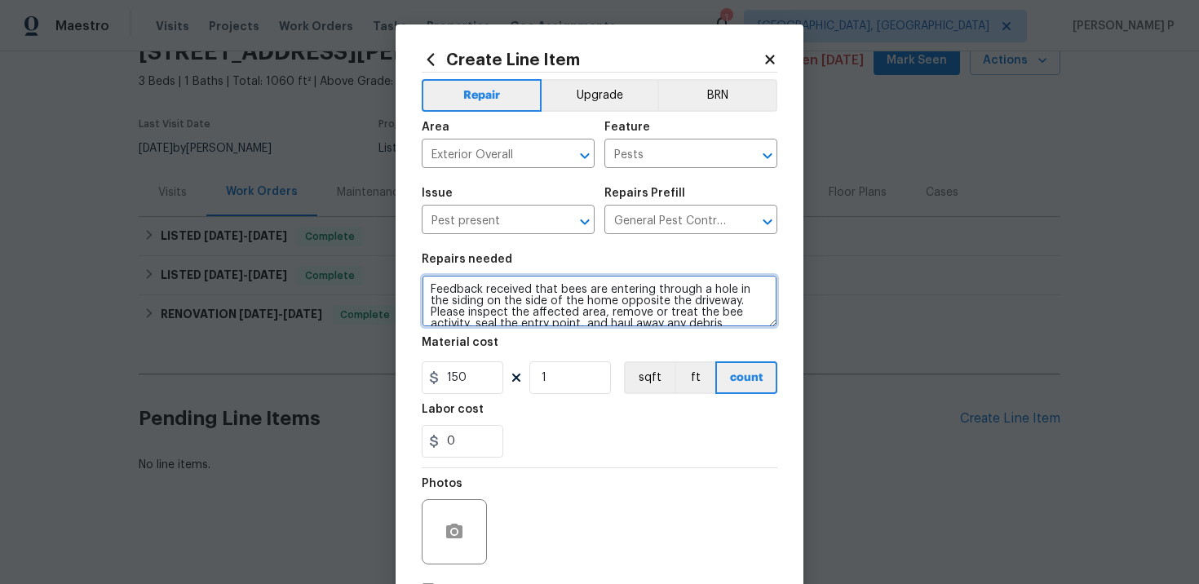
scroll to position [3, 0]
type textarea "Feedback received that bees are entering through a hole in the siding on the si…"
click at [476, 382] on input "150" at bounding box center [463, 377] width 82 height 33
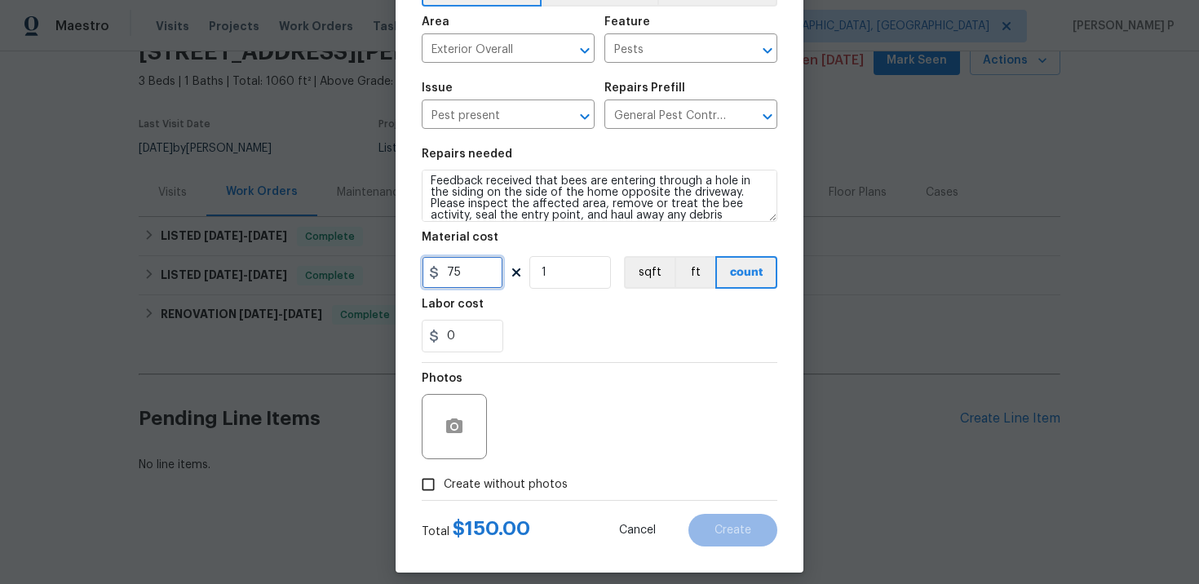
scroll to position [119, 0]
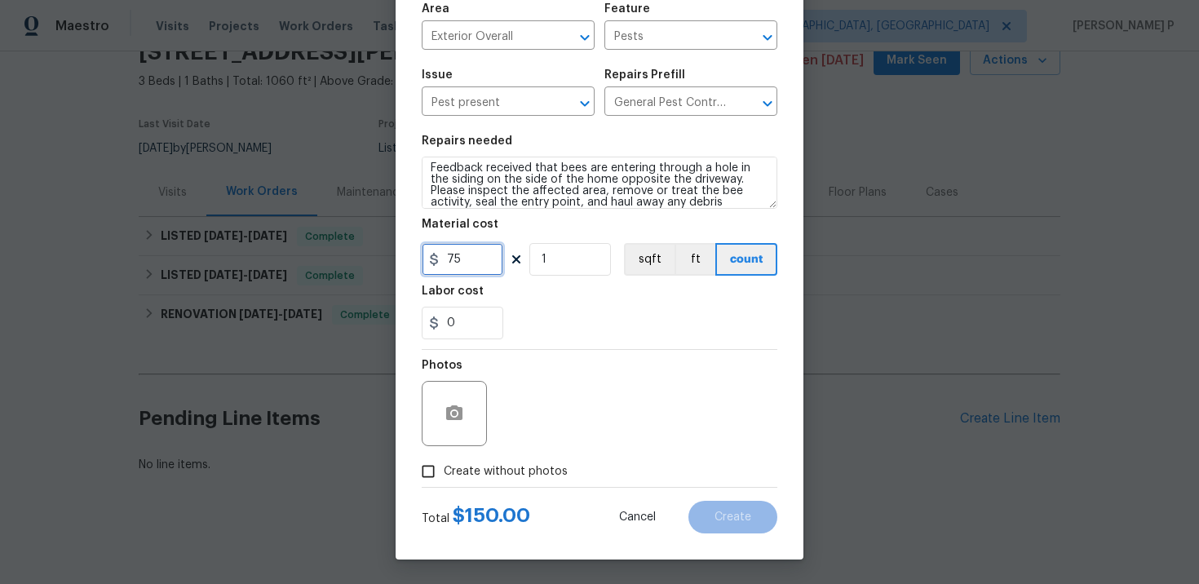
type input "75"
click at [437, 470] on input "Create without photos" at bounding box center [428, 471] width 31 height 31
checkbox input "true"
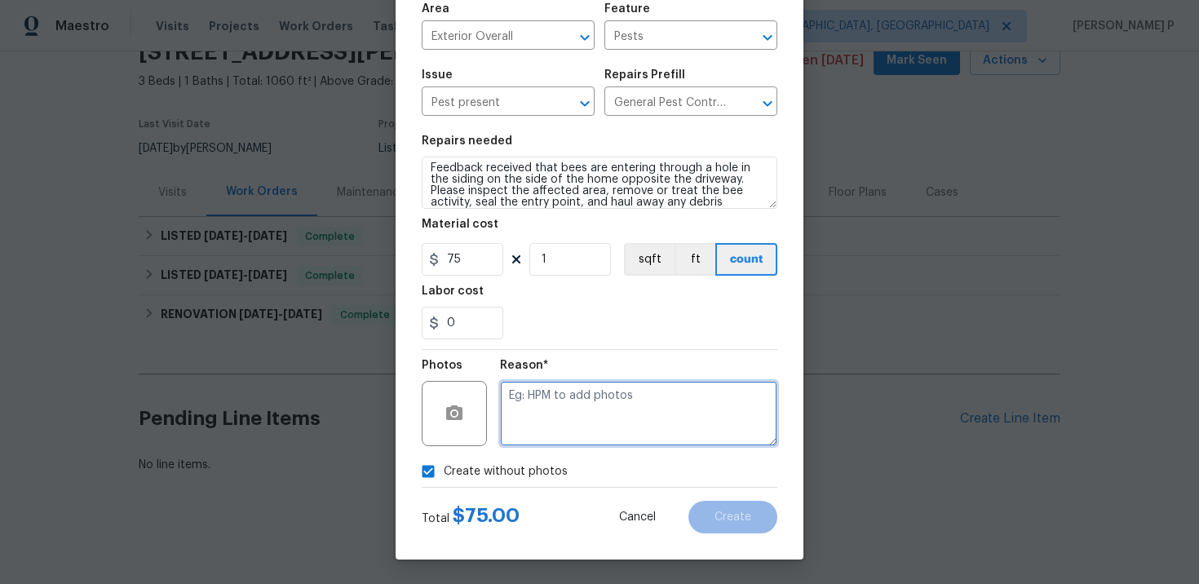
click at [540, 422] on textarea at bounding box center [638, 413] width 277 height 65
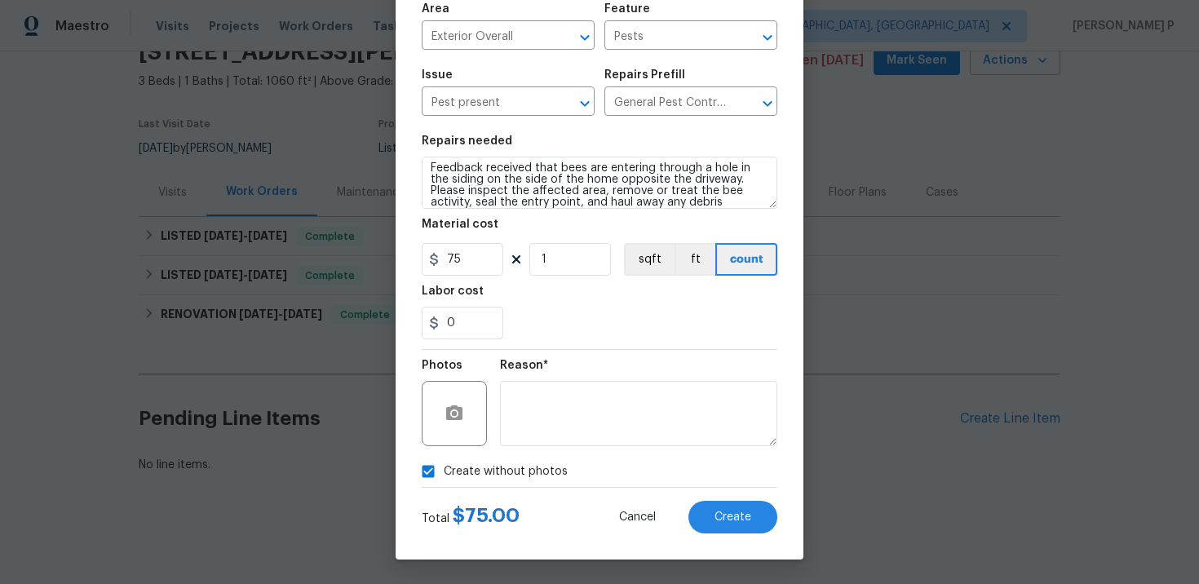
click at [789, 518] on div "Create Line Item Repair Upgrade BRN Area Exterior Overall ​ Feature Pests ​ Iss…" at bounding box center [600, 232] width 408 height 653
click at [754, 515] on button "Create" at bounding box center [732, 517] width 89 height 33
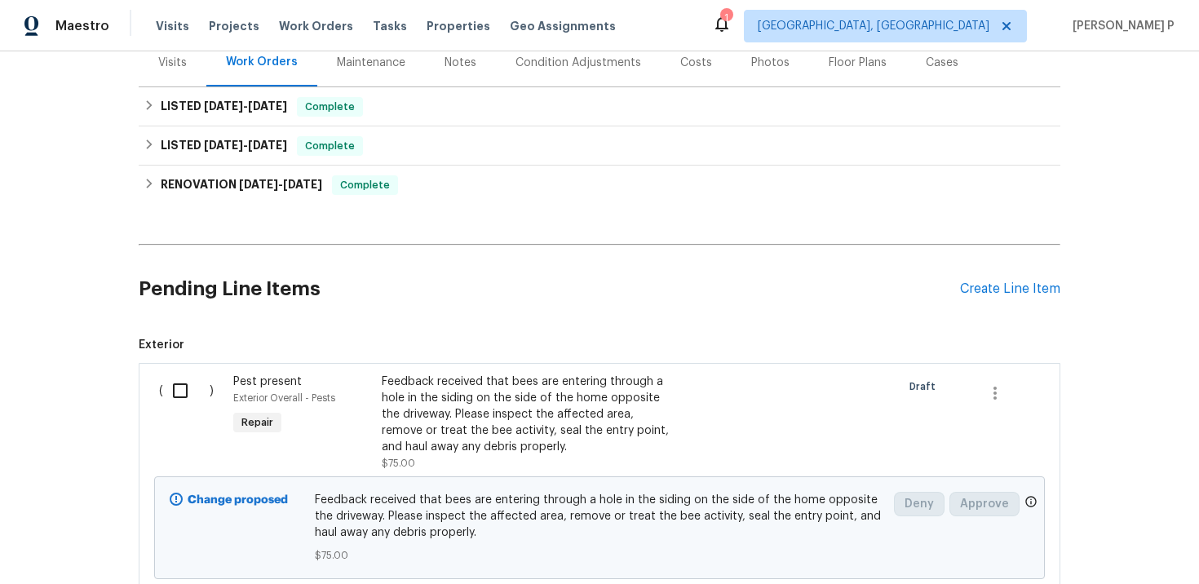
scroll to position [330, 0]
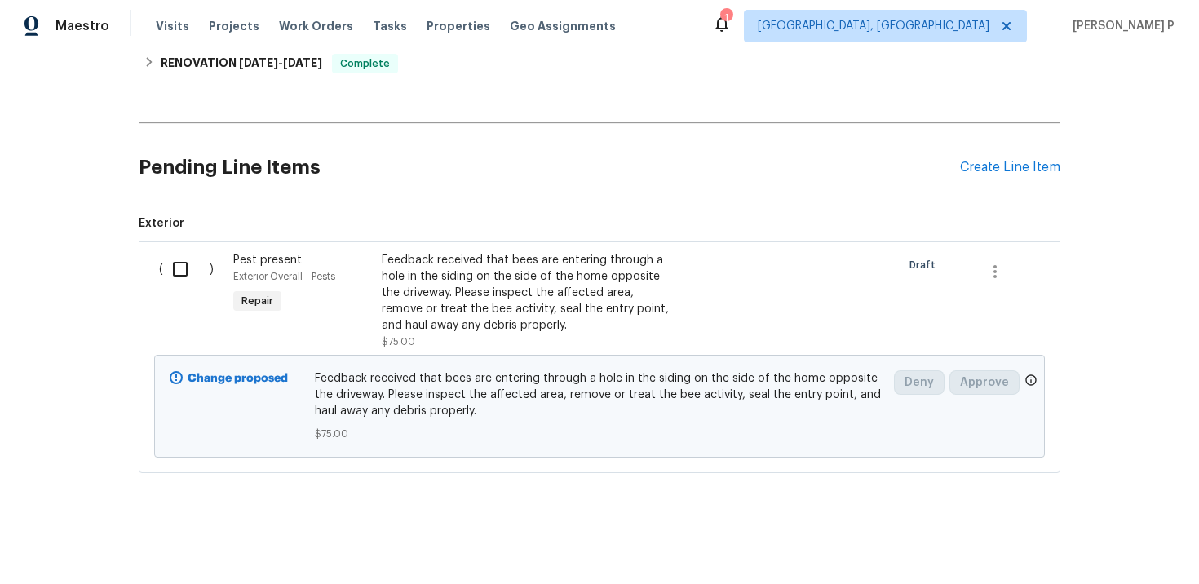
click at [170, 276] on input "checkbox" at bounding box center [186, 269] width 46 height 34
checkbox input "true"
click at [1092, 542] on span "Create Work Order" at bounding box center [1105, 543] width 108 height 20
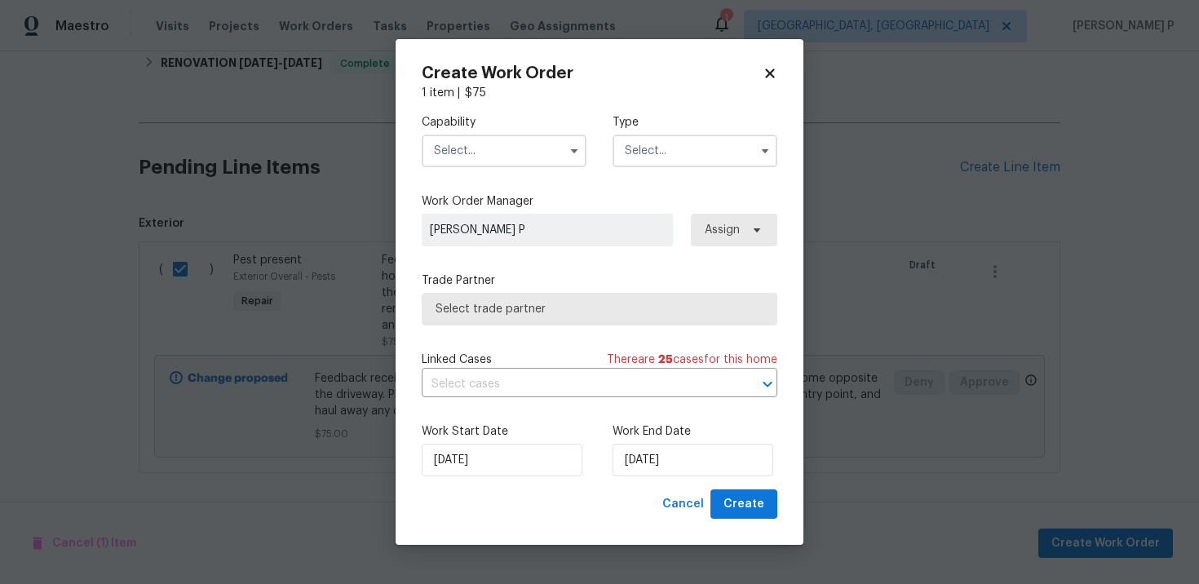
click at [702, 148] on input "text" at bounding box center [695, 151] width 165 height 33
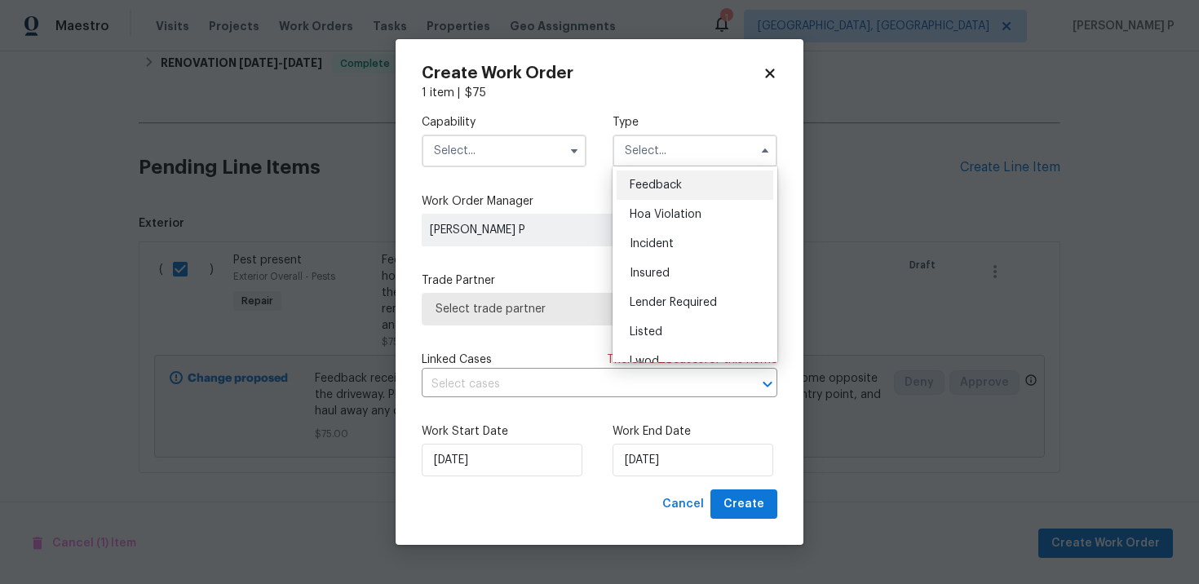
click at [699, 185] on div "Feedback" at bounding box center [695, 184] width 157 height 29
type input "Feedback"
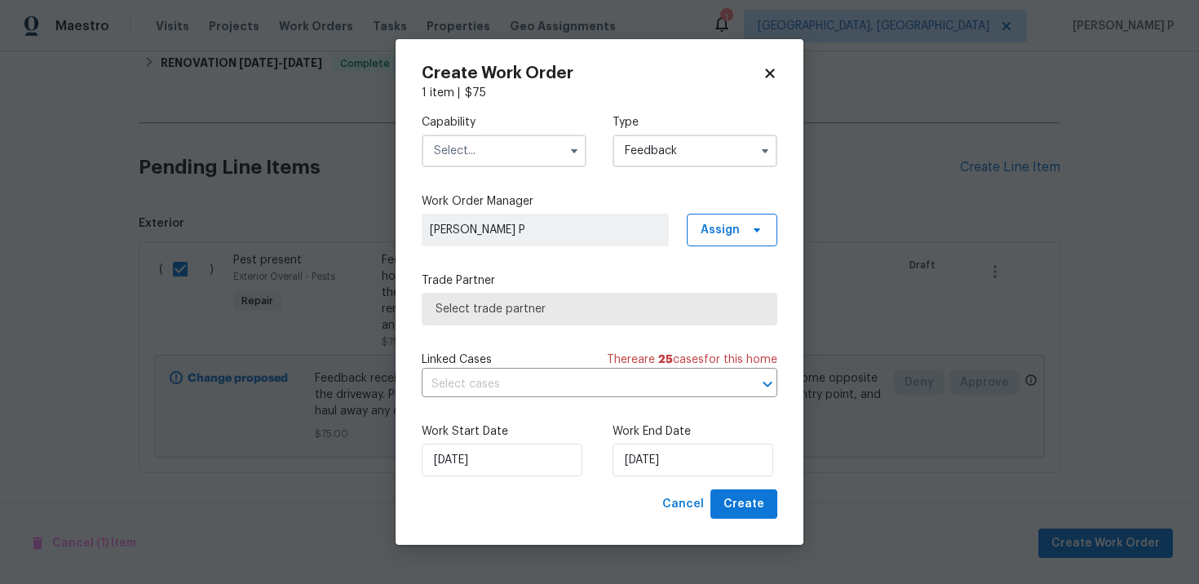
click at [523, 138] on input "text" at bounding box center [504, 151] width 165 height 33
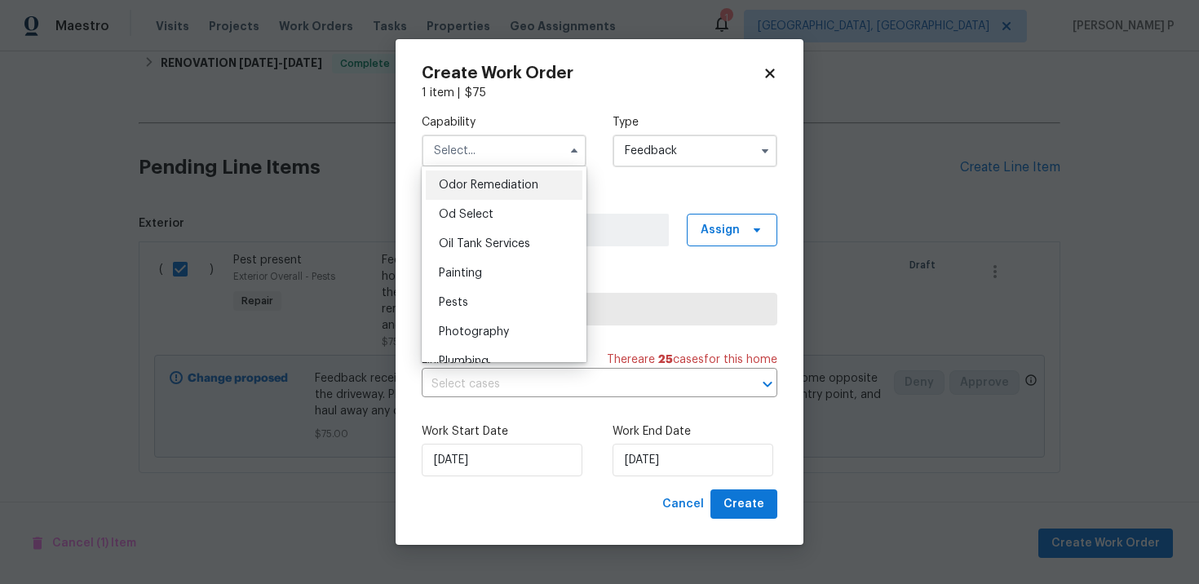
scroll to position [1319, 0]
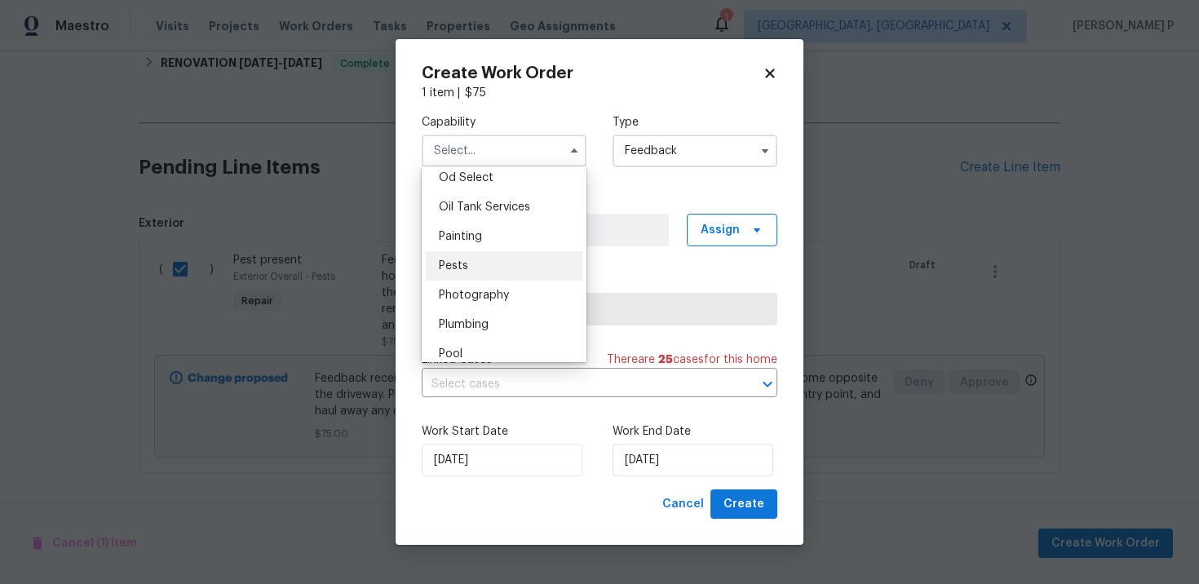
click at [466, 280] on div "Pests" at bounding box center [504, 265] width 157 height 29
type input "Pests"
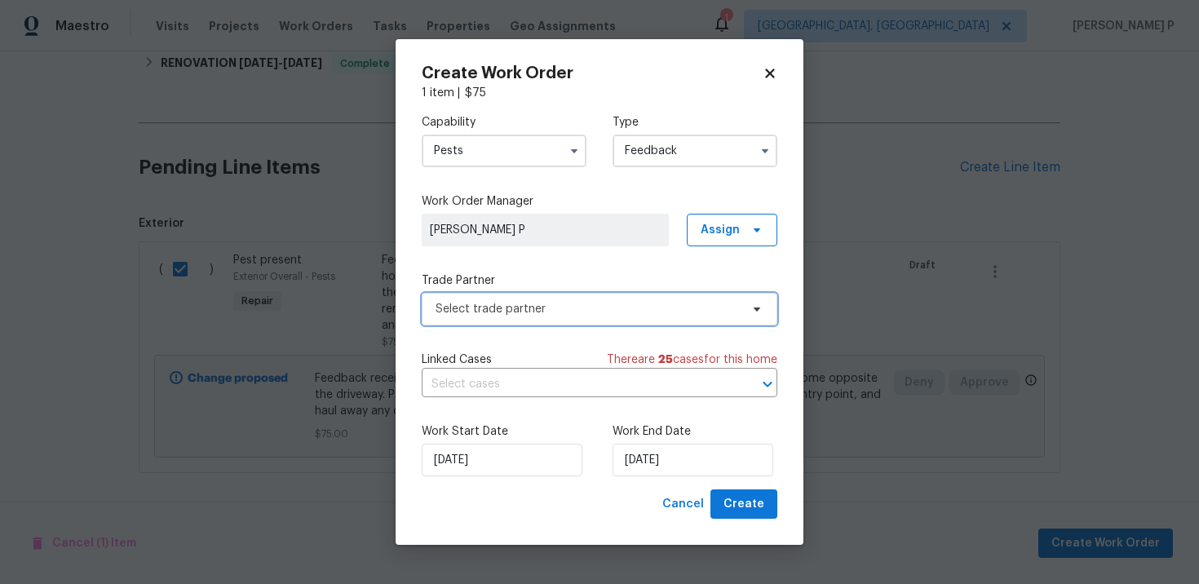
click at [532, 309] on span "Select trade partner" at bounding box center [588, 309] width 304 height 16
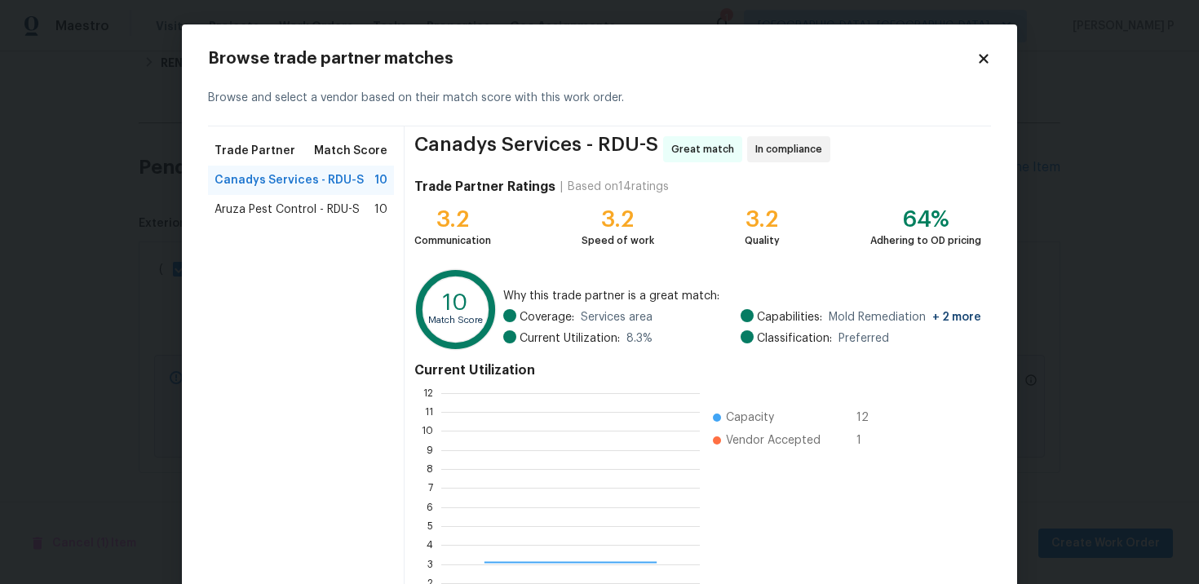
scroll to position [228, 259]
click at [323, 205] on span "Aruza Pest Control - RDU-S" at bounding box center [287, 209] width 145 height 16
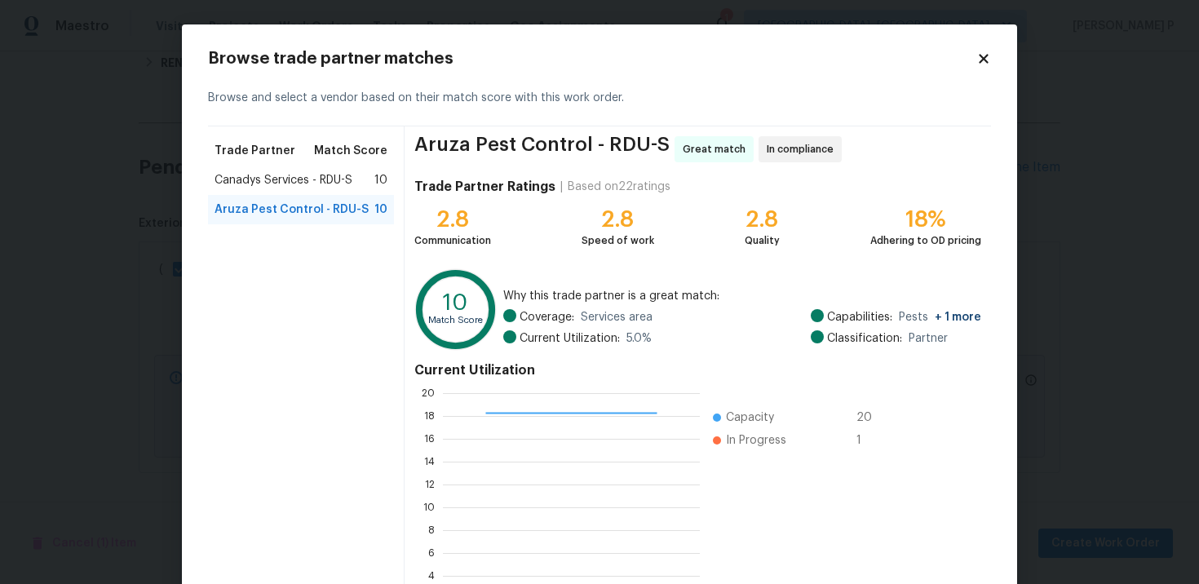
scroll to position [135, 0]
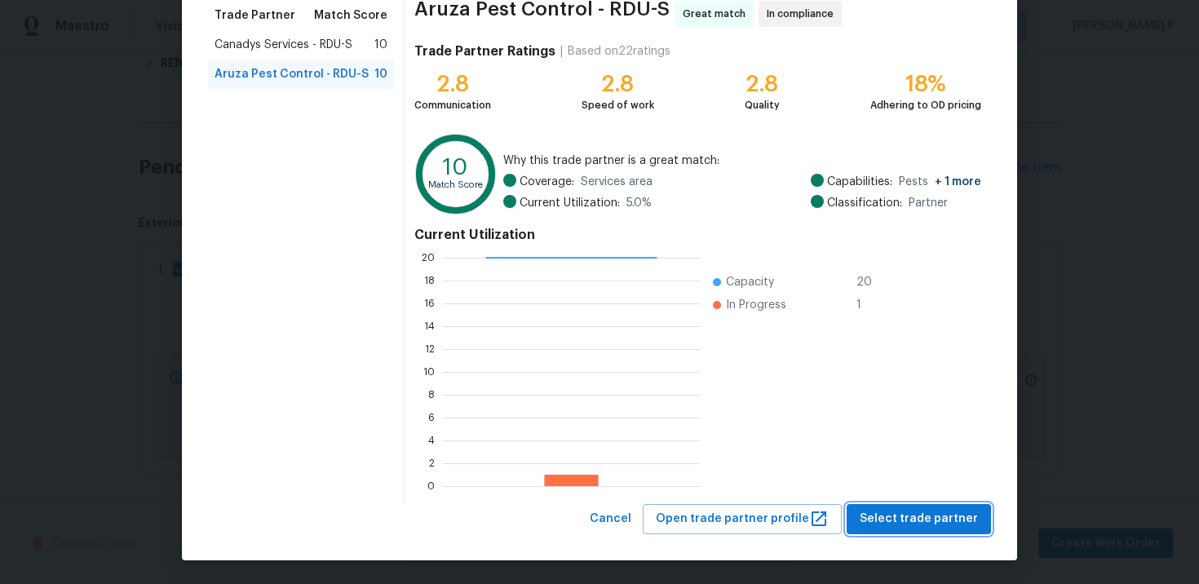
click at [905, 521] on span "Select trade partner" at bounding box center [919, 519] width 118 height 20
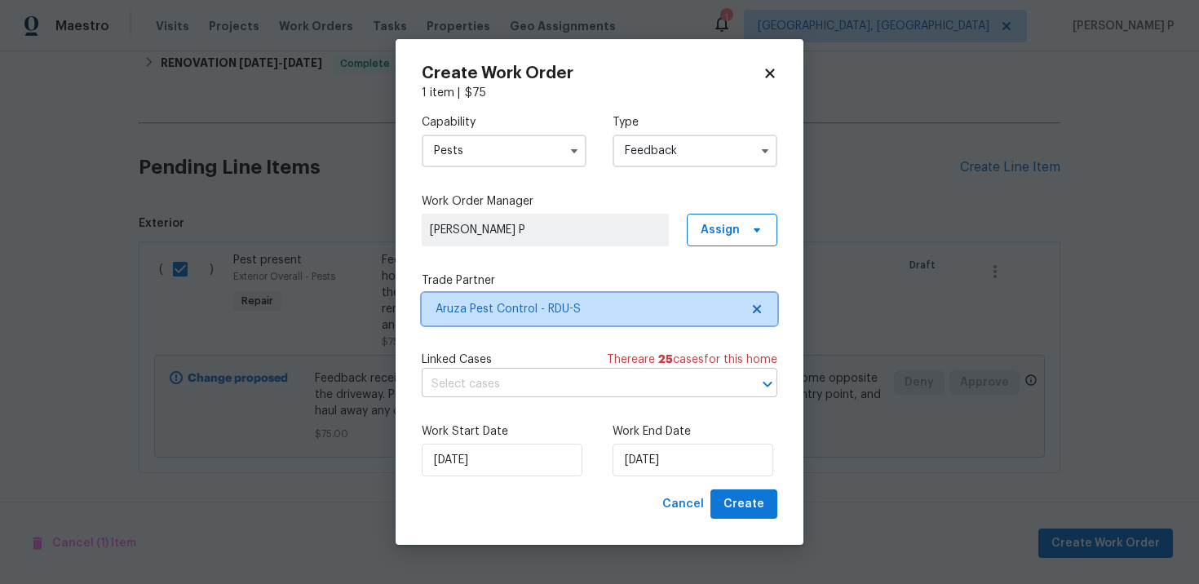
scroll to position [0, 0]
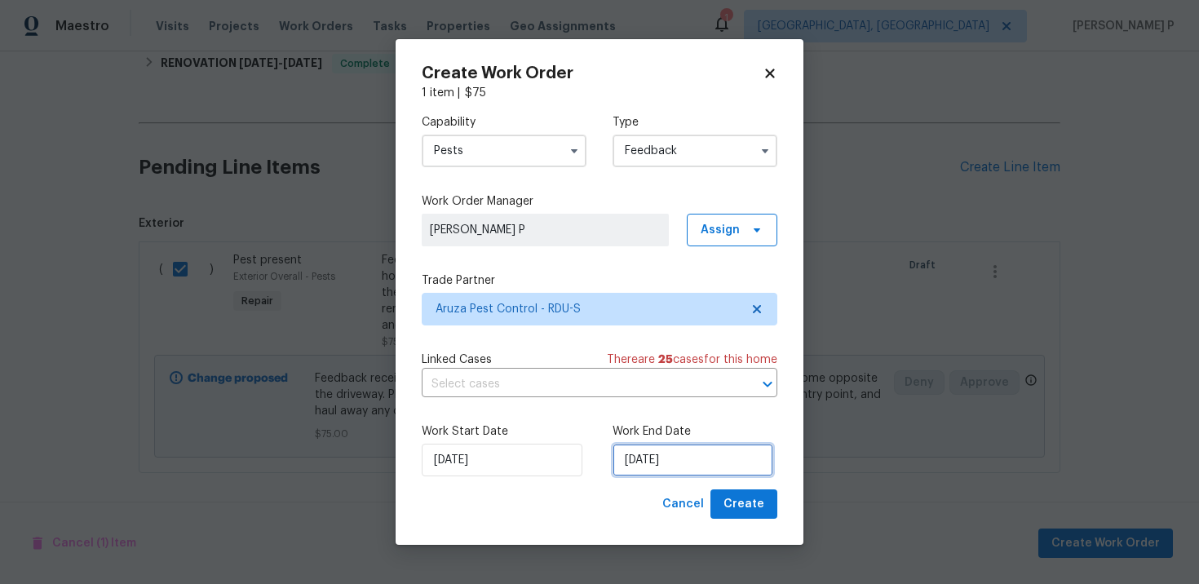
click at [686, 471] on input "10/6/2025" at bounding box center [693, 460] width 161 height 33
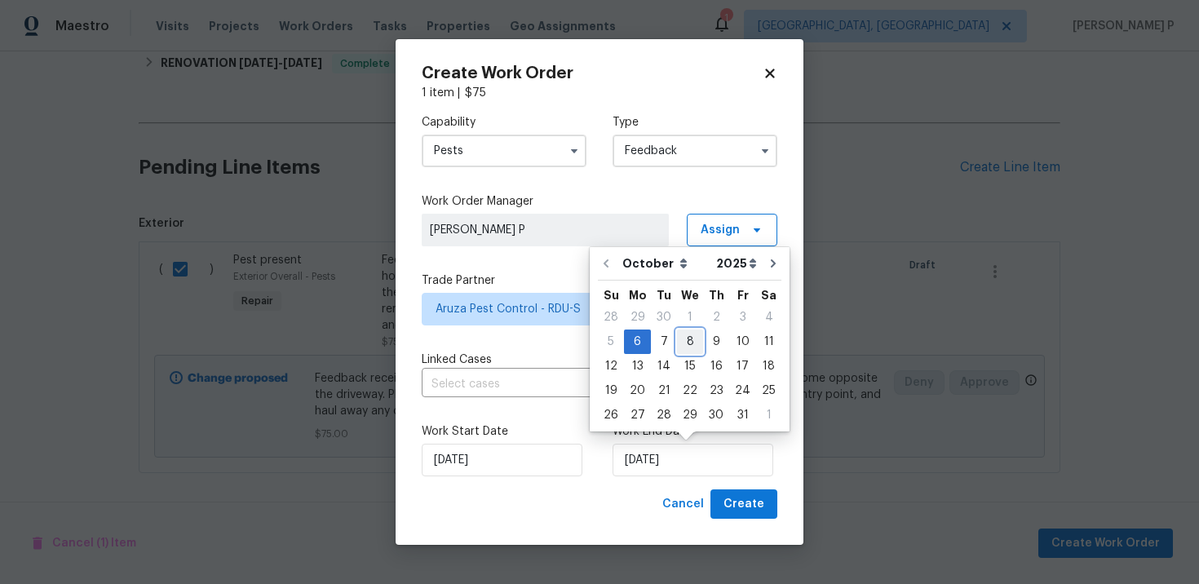
click at [683, 345] on div "8" at bounding box center [690, 341] width 26 height 23
type input "10/8/2025"
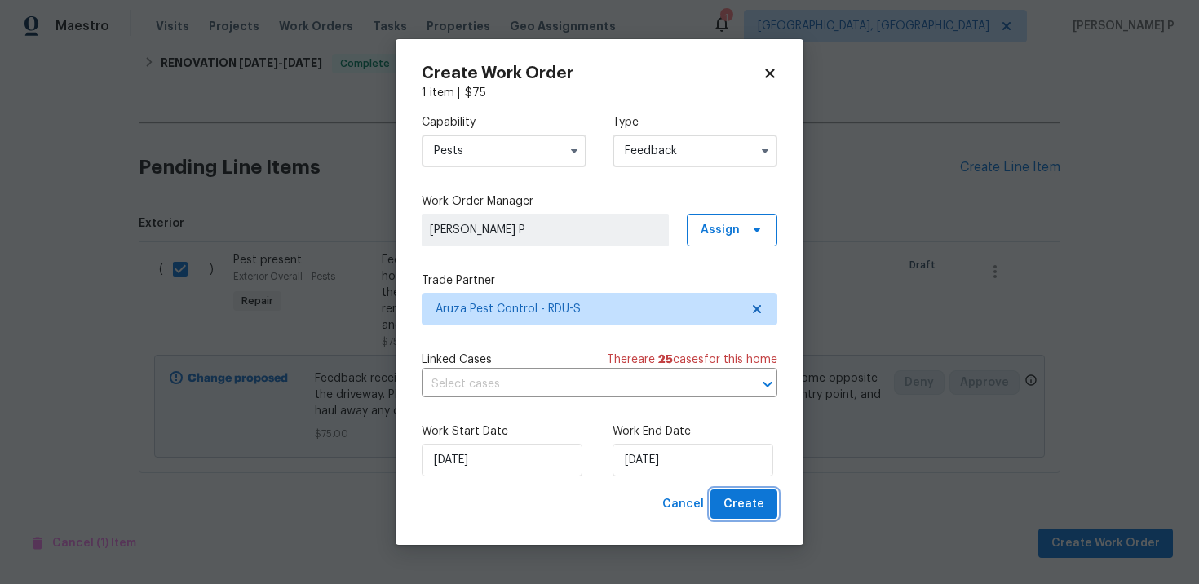
click at [736, 502] on span "Create" at bounding box center [743, 504] width 41 height 20
checkbox input "false"
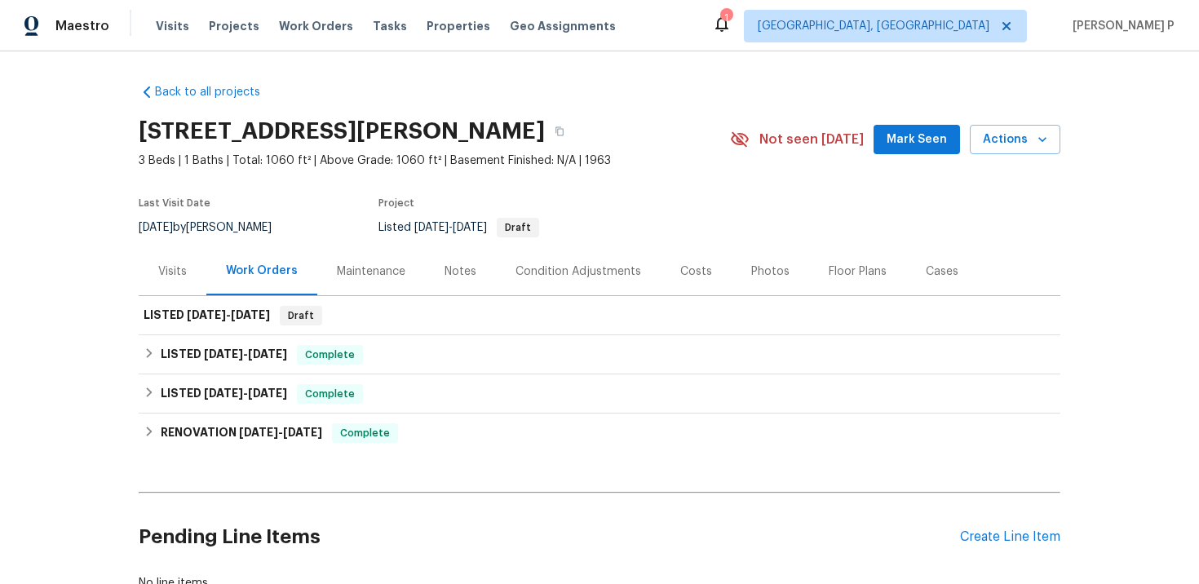
scroll to position [118, 0]
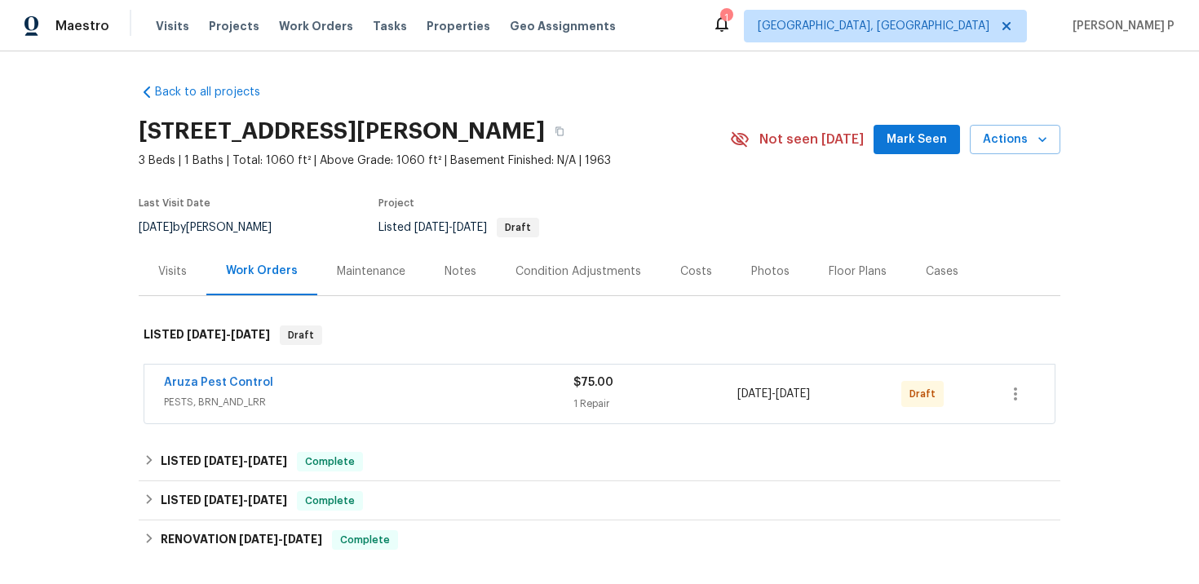
click at [236, 388] on span "Aruza Pest Control" at bounding box center [218, 382] width 109 height 16
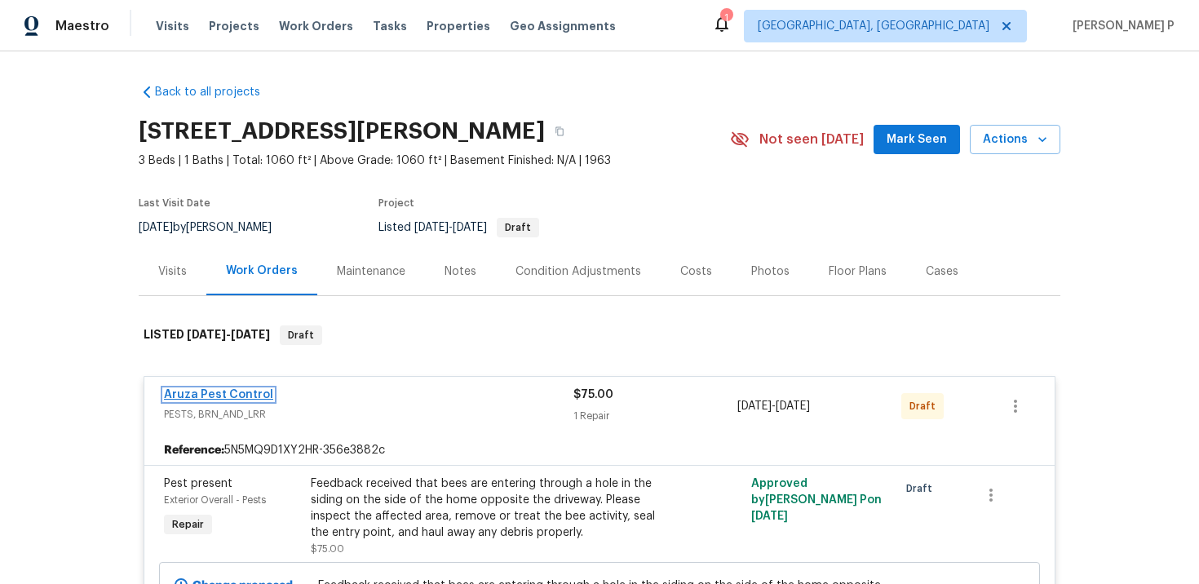
click at [226, 392] on link "Aruza Pest Control" at bounding box center [218, 394] width 109 height 11
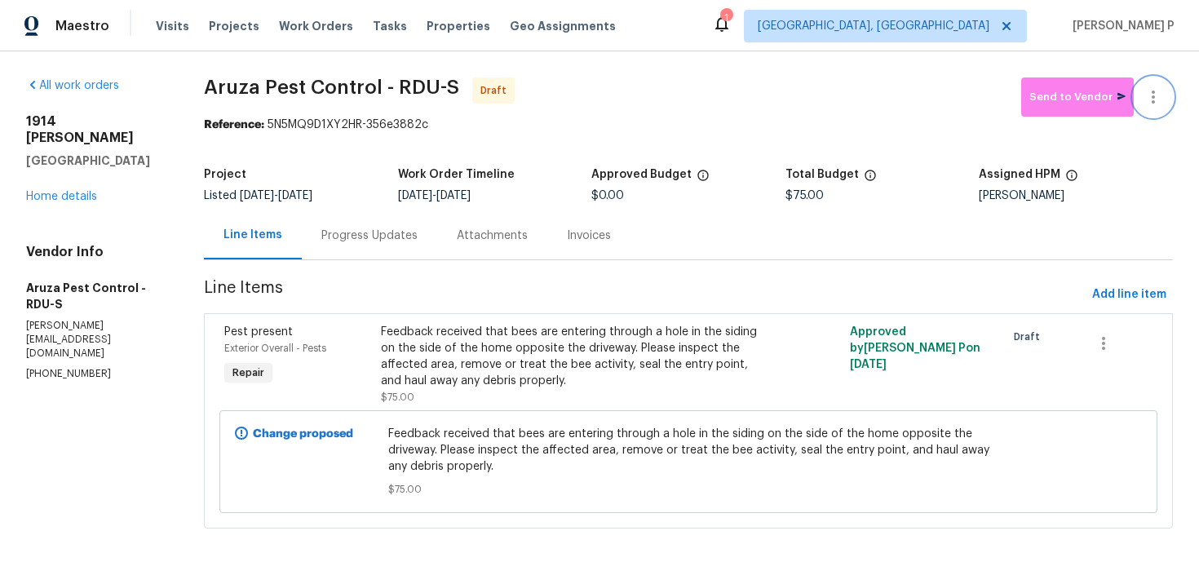
click at [1157, 89] on icon "button" at bounding box center [1153, 97] width 20 height 20
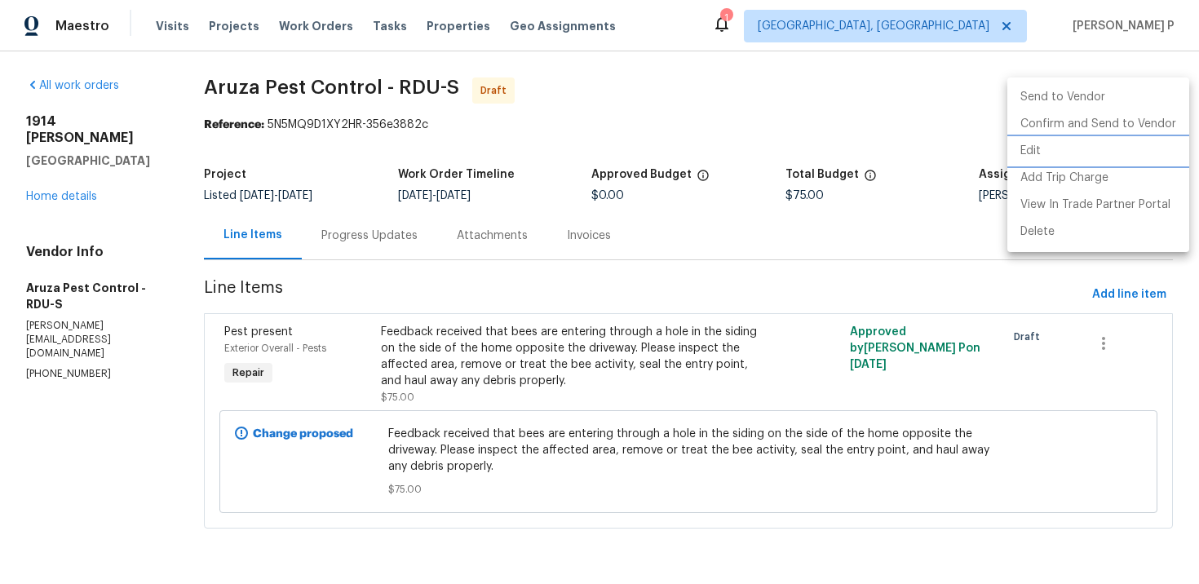
click at [1028, 146] on li "Edit" at bounding box center [1098, 151] width 182 height 27
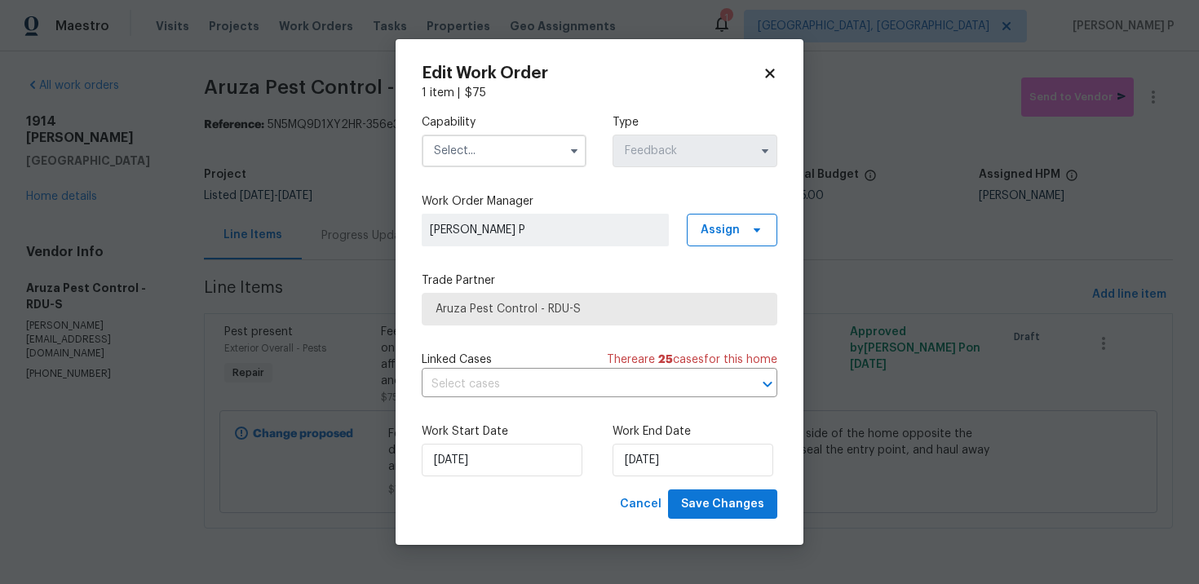
click at [513, 144] on input "text" at bounding box center [504, 151] width 165 height 33
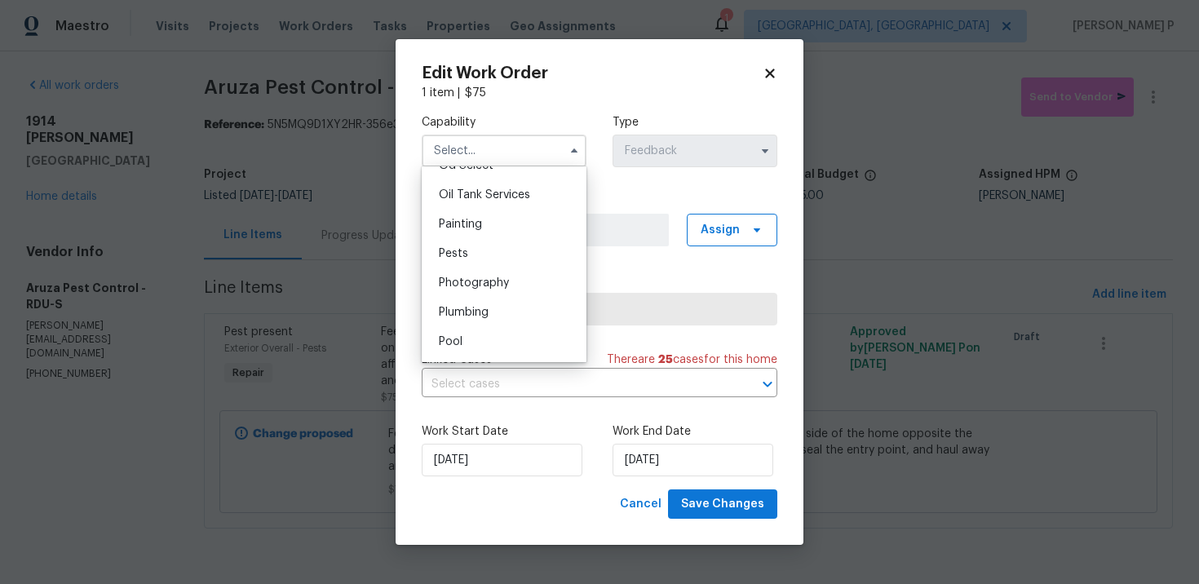
scroll to position [1336, 0]
click at [469, 261] on div "Pests" at bounding box center [504, 248] width 157 height 29
type input "Pests"
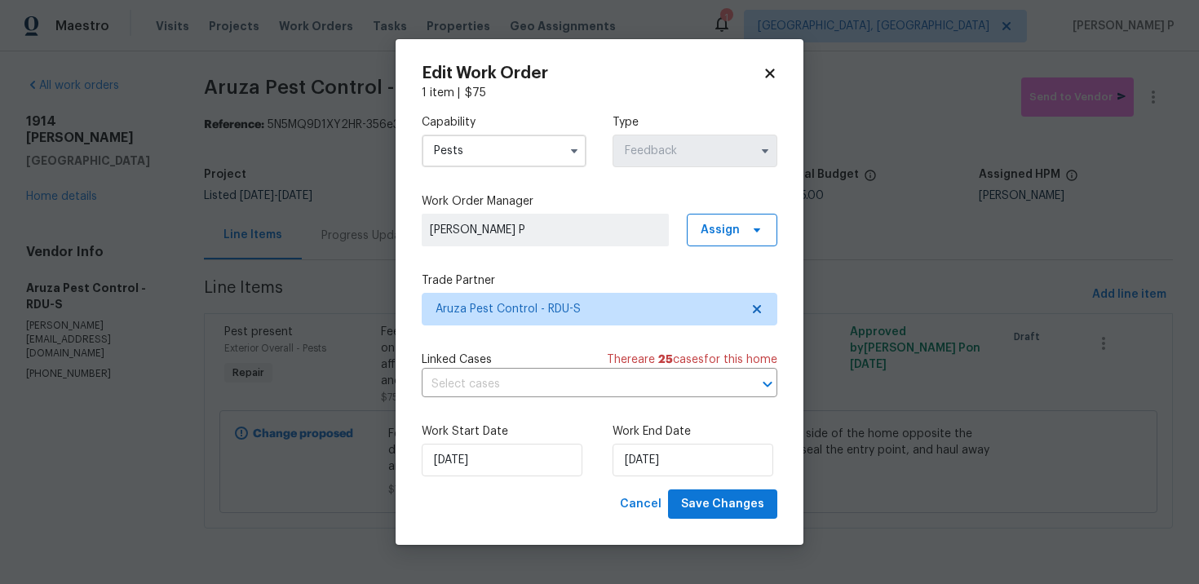
click at [726, 484] on div "Work Start Date [DATE] Work End Date [DATE]" at bounding box center [600, 449] width 356 height 79
click at [730, 502] on span "Save Changes" at bounding box center [722, 504] width 83 height 20
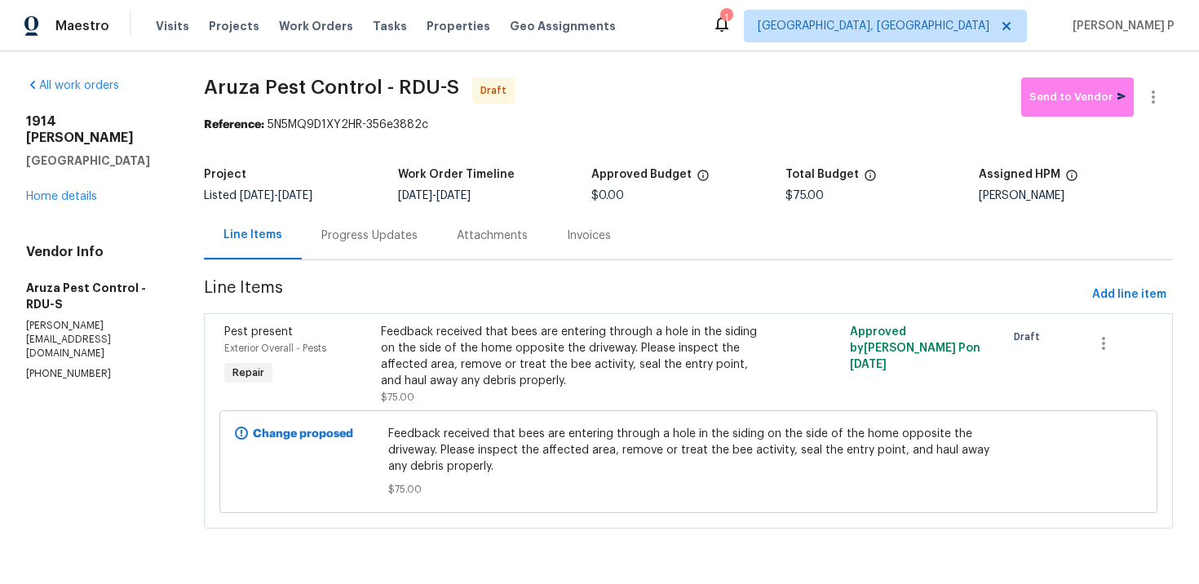
click at [389, 245] on div "Progress Updates" at bounding box center [369, 235] width 135 height 48
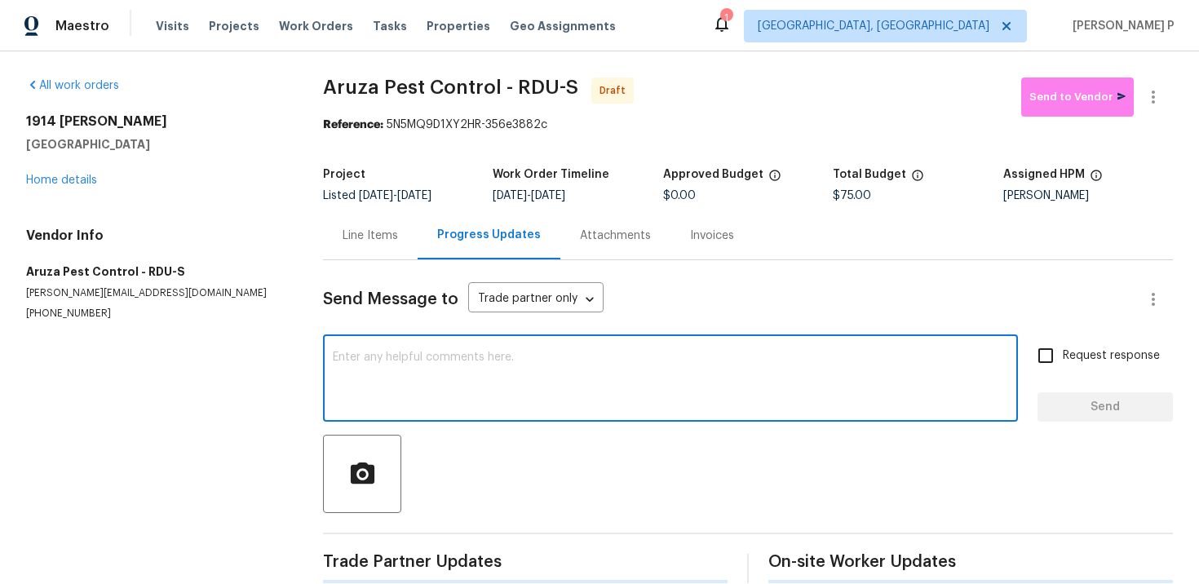
click at [392, 396] on textarea at bounding box center [670, 380] width 675 height 57
paste textarea "Hi, this is [PERSON_NAME] with Opendoor. I’m confirming you received the WO for…"
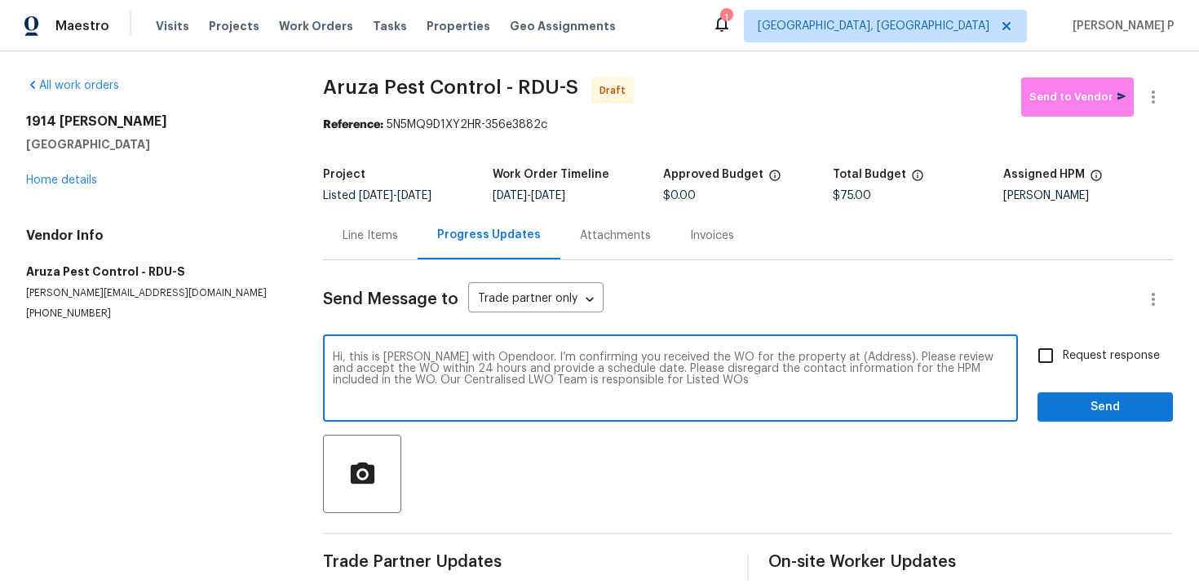
drag, startPoint x: 817, startPoint y: 356, endPoint x: 868, endPoint y: 354, distance: 50.6
click at [868, 354] on textarea "Hi, this is [PERSON_NAME] with Opendoor. I’m confirming you received the WO for…" at bounding box center [670, 380] width 675 height 57
paste textarea "[STREET_ADDRESS][PERSON_NAME]"
type textarea "Hi, this is [PERSON_NAME] with Opendoor. I’m confirming you received the WO for…"
click at [1033, 352] on input "Request response" at bounding box center [1045, 355] width 34 height 34
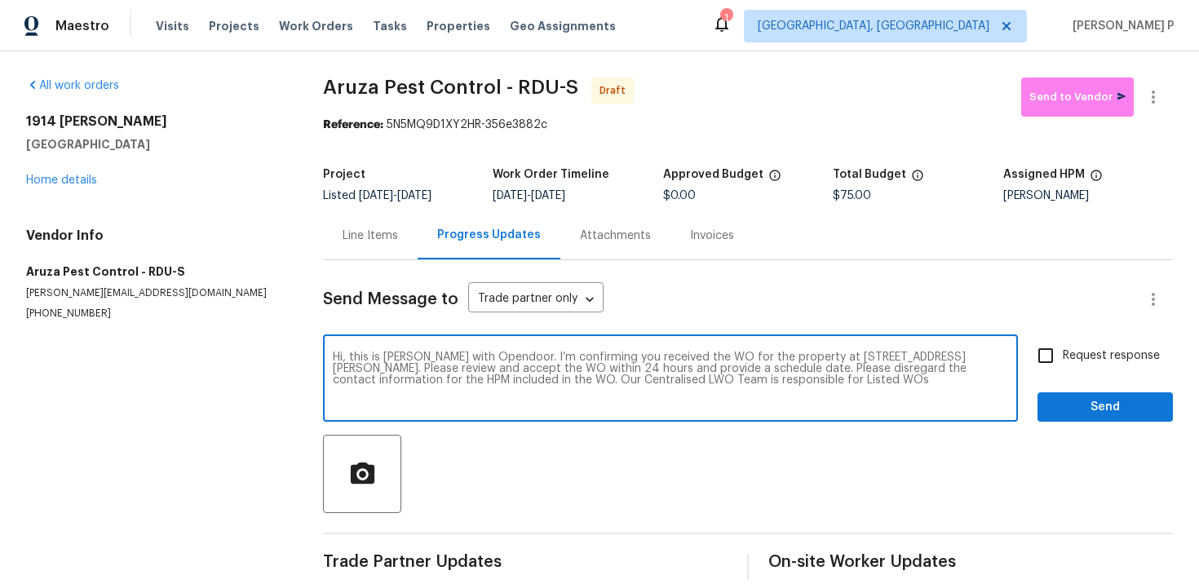
checkbox input "true"
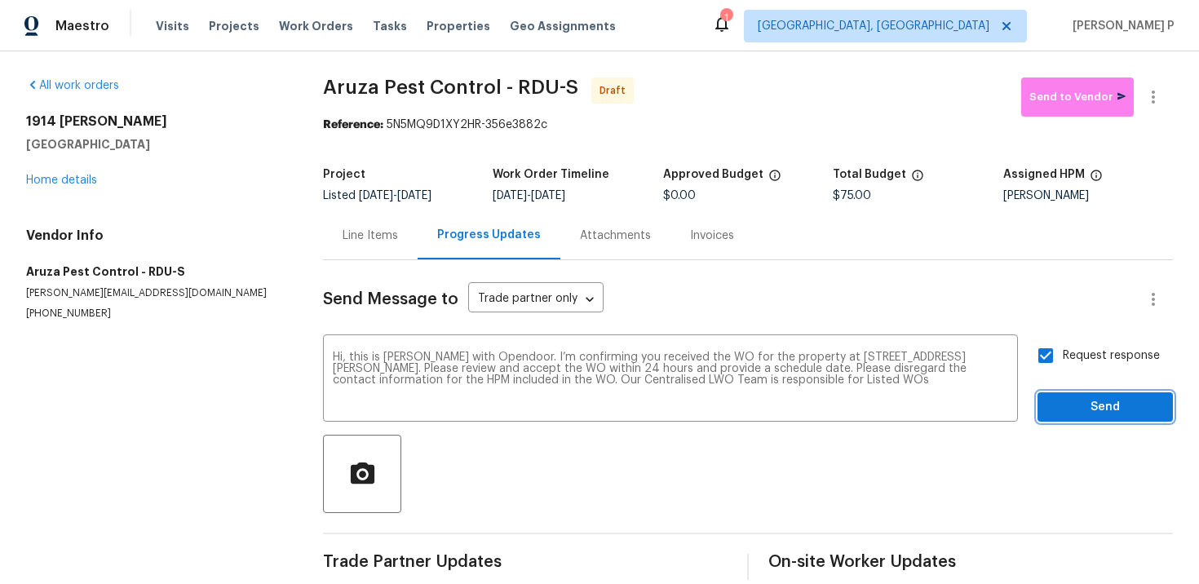
click at [1084, 395] on button "Send" at bounding box center [1104, 407] width 135 height 30
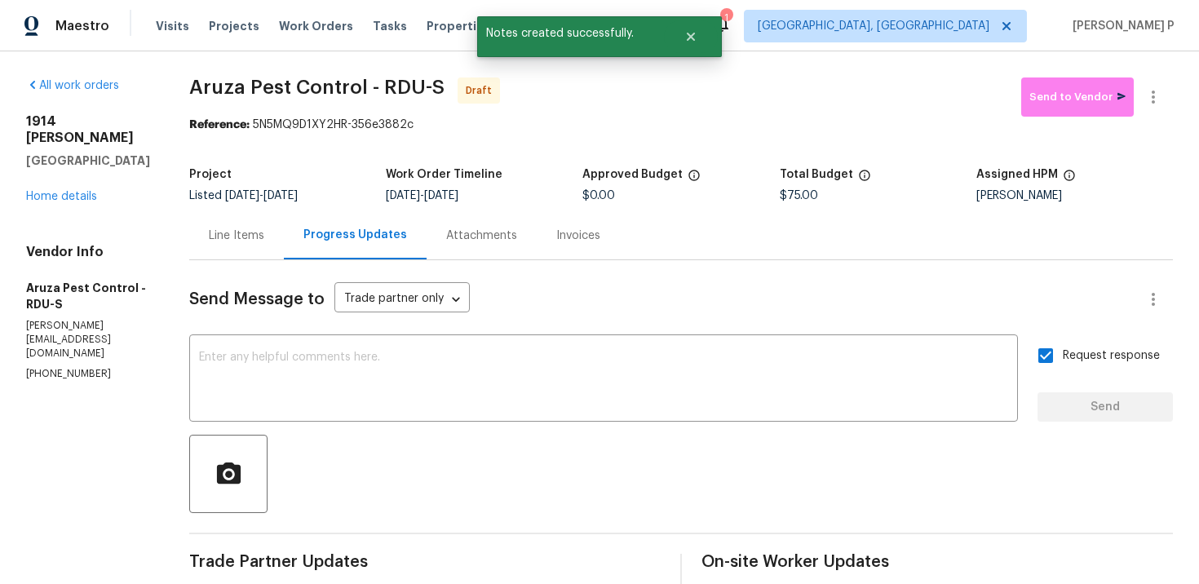
click at [515, 486] on div at bounding box center [681, 474] width 984 height 78
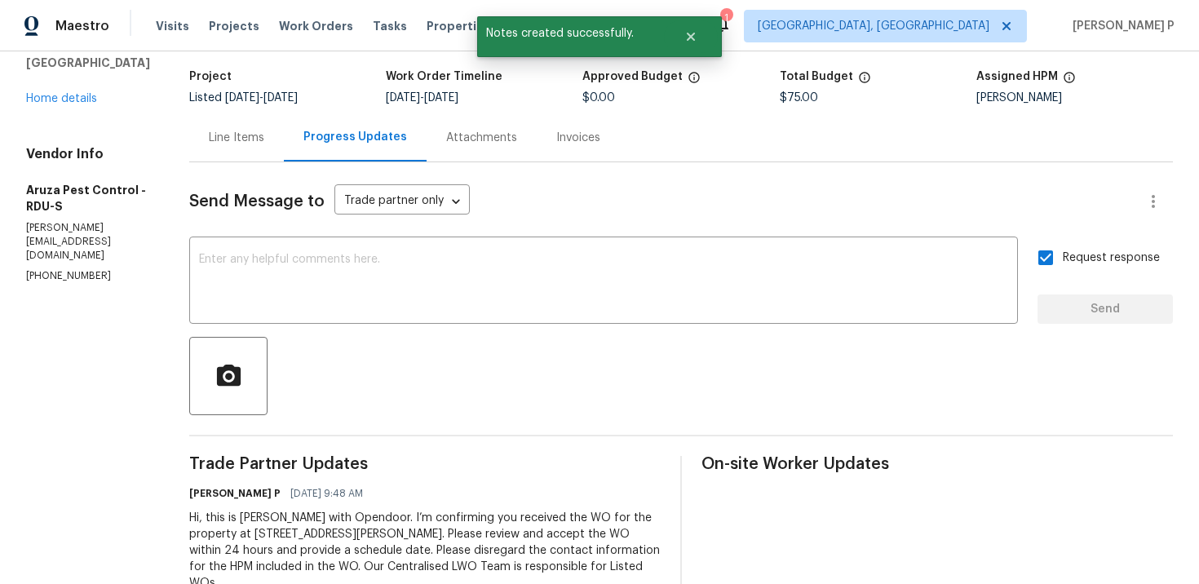
scroll to position [135, 0]
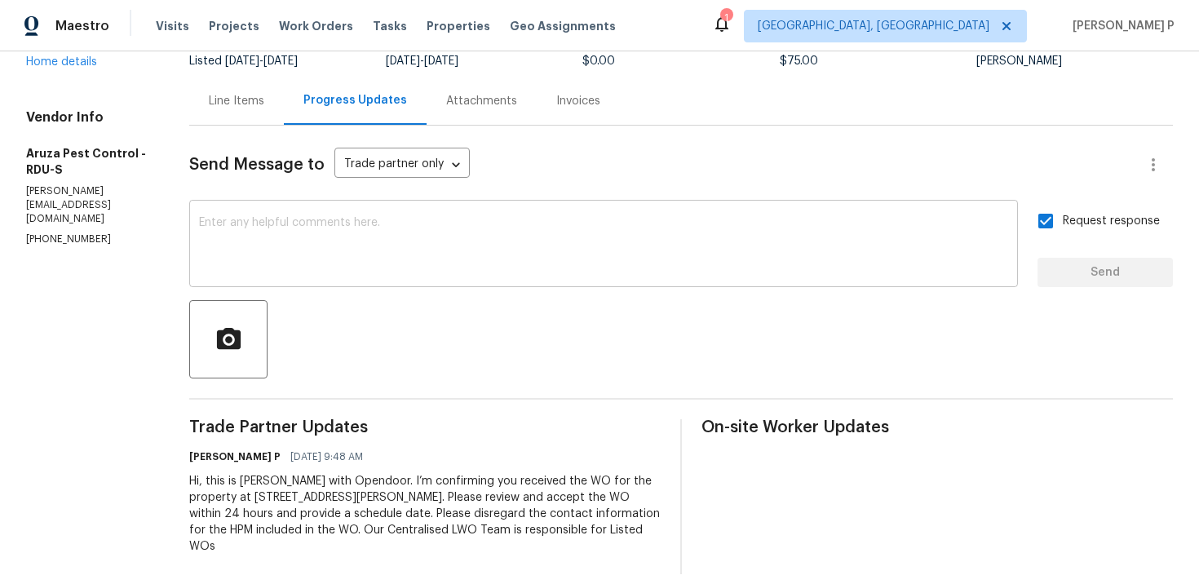
click at [468, 234] on textarea at bounding box center [603, 245] width 809 height 57
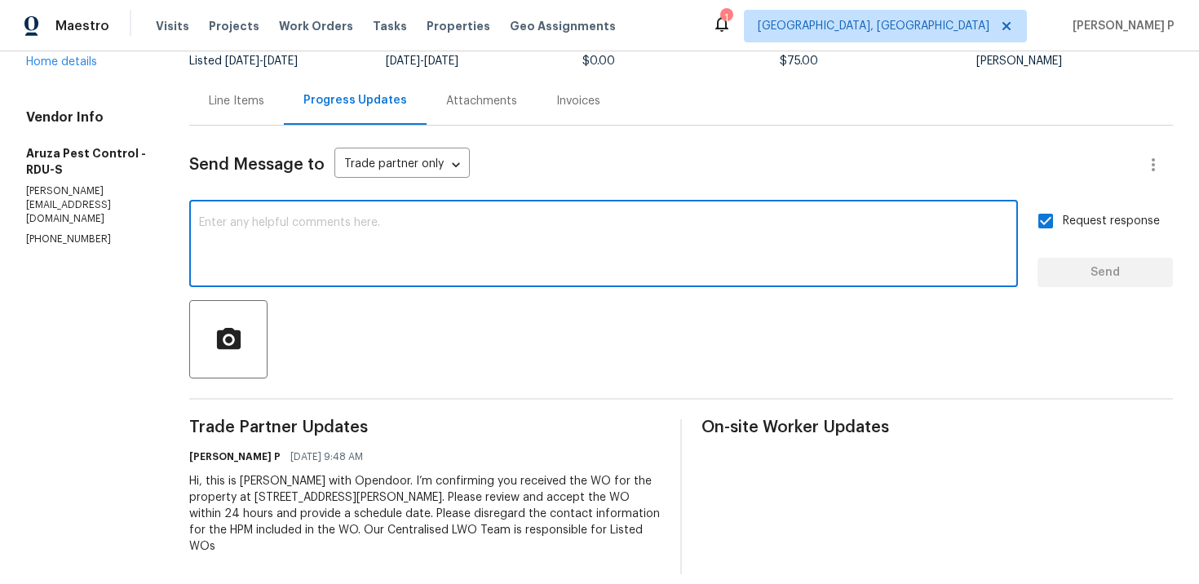
paste textarea "Attention All Work Orders must include before-photos (both close-up and wide-an…"
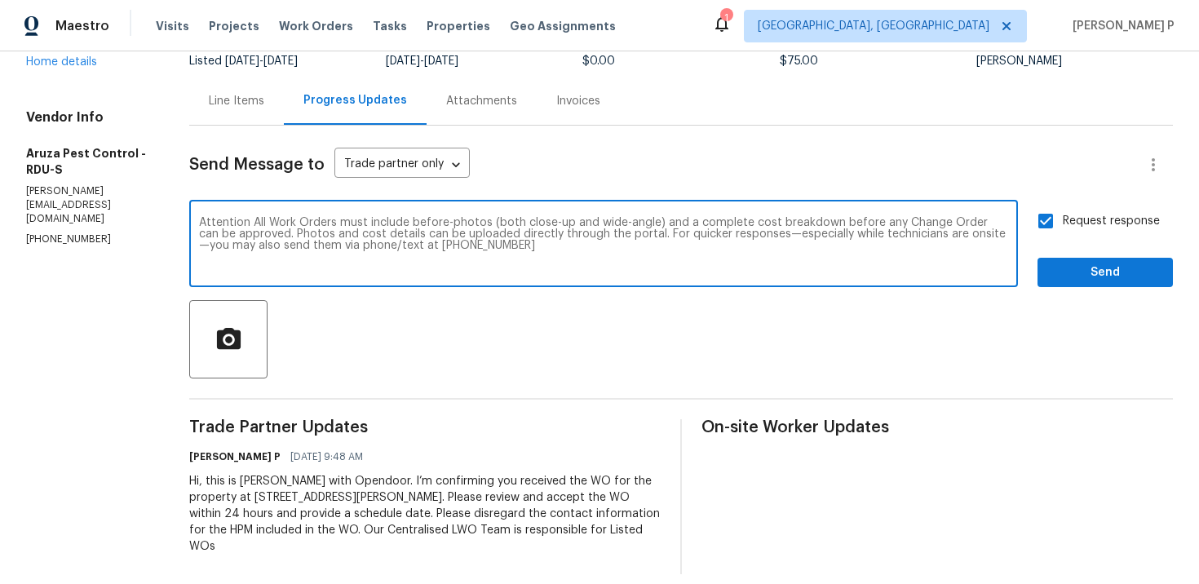
type textarea "Attention All Work Orders must include before-photos (both close-up and wide-an…"
click at [1111, 268] on span "Send" at bounding box center [1105, 273] width 109 height 20
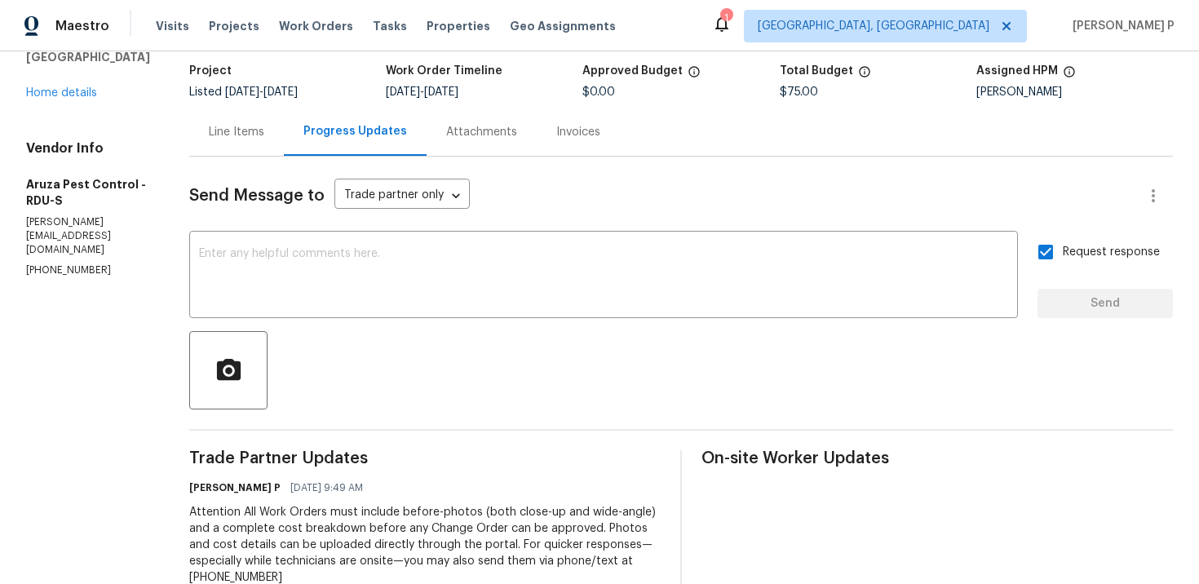
scroll to position [0, 0]
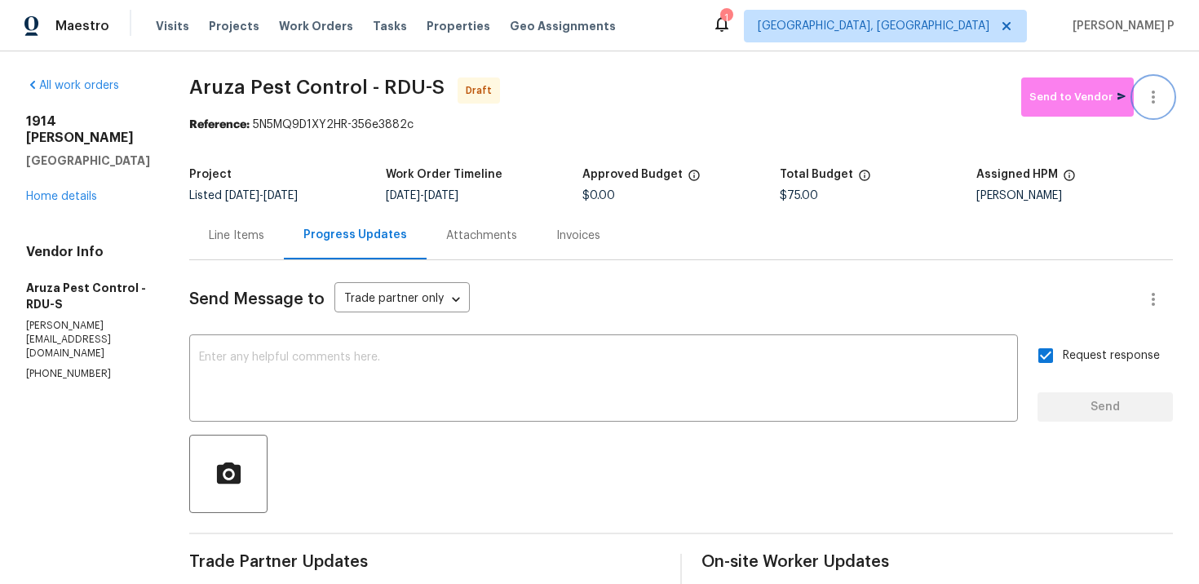
click at [1152, 97] on icon "button" at bounding box center [1153, 97] width 3 height 13
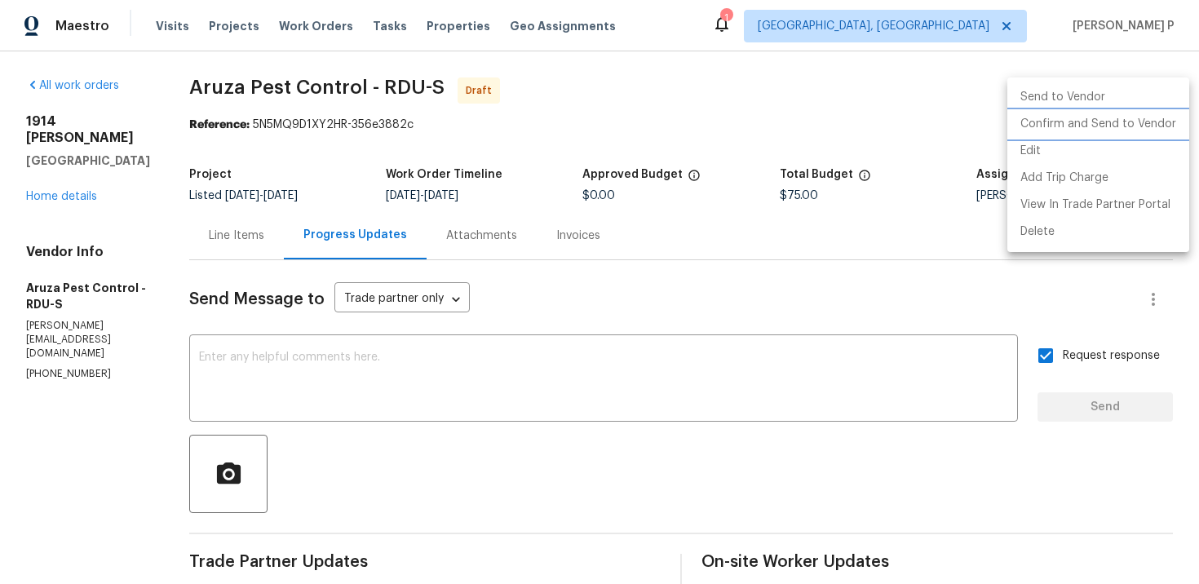
click at [1106, 124] on li "Confirm and Send to Vendor" at bounding box center [1098, 124] width 182 height 27
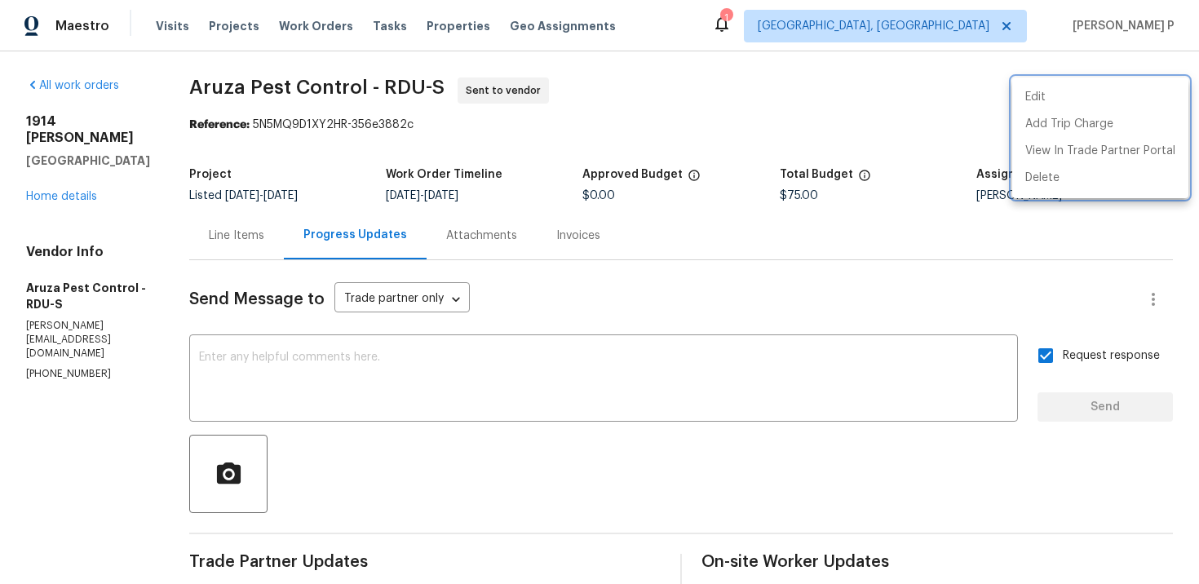
drag, startPoint x: 189, startPoint y: 86, endPoint x: 271, endPoint y: 67, distance: 83.9
click at [279, 67] on div at bounding box center [599, 292] width 1199 height 584
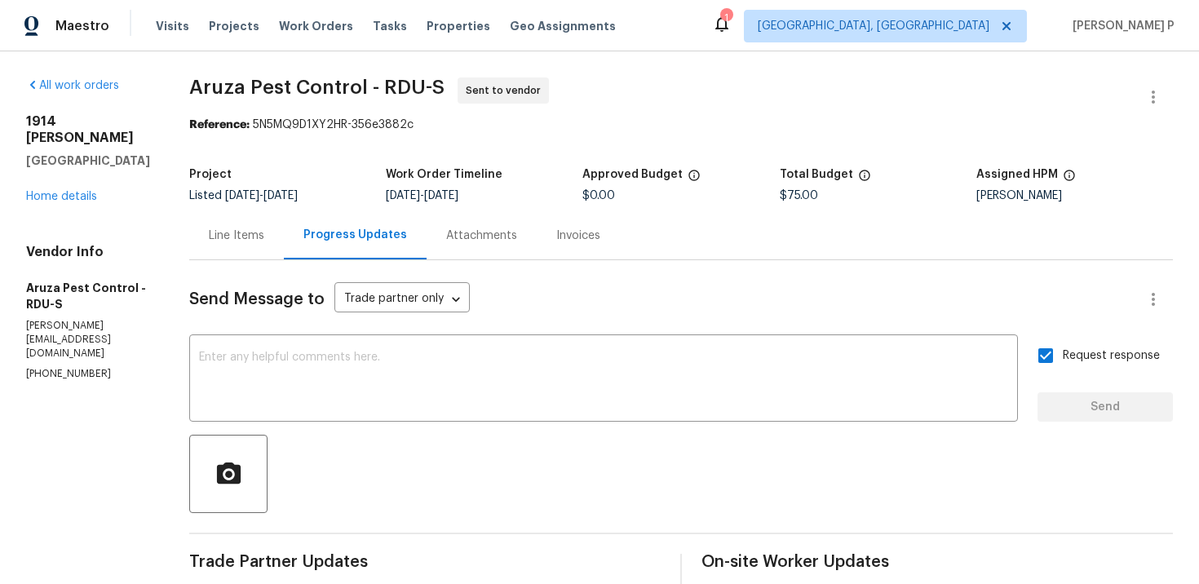
click at [201, 84] on span "Aruza Pest Control - RDU-S" at bounding box center [316, 87] width 255 height 20
drag, startPoint x: 194, startPoint y: 85, endPoint x: 451, endPoint y: 86, distance: 256.9
click at [451, 86] on span "Aruza Pest Control - RDU-S Sent to vendor" at bounding box center [661, 96] width 944 height 39
copy span "Aruza Pest Control - RDU-S"
click at [280, 159] on div "Project Listed [DATE] - [DATE] Work Order Timeline [DATE] - [DATE] Approved Bud…" at bounding box center [681, 185] width 984 height 52
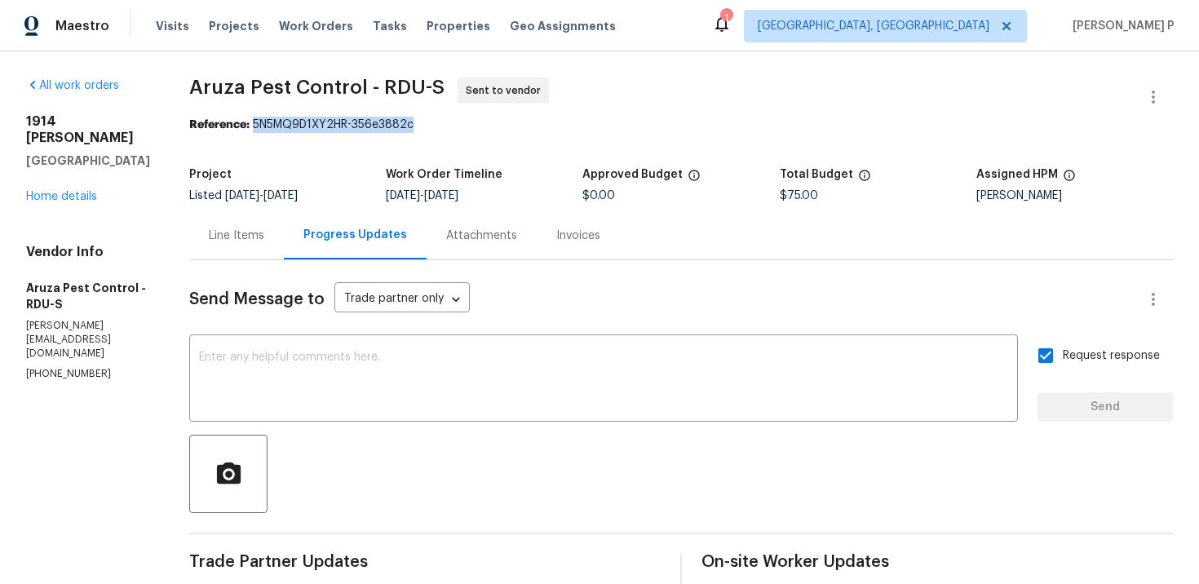
drag, startPoint x: 260, startPoint y: 126, endPoint x: 488, endPoint y: 126, distance: 227.6
click at [486, 126] on div "Reference: 5N5MQ9D1XY2HR-356e3882c" at bounding box center [681, 125] width 984 height 16
copy div "5N5MQ9D1XY2HR-356e3882c"
click at [250, 230] on div "Line Items" at bounding box center [236, 236] width 55 height 16
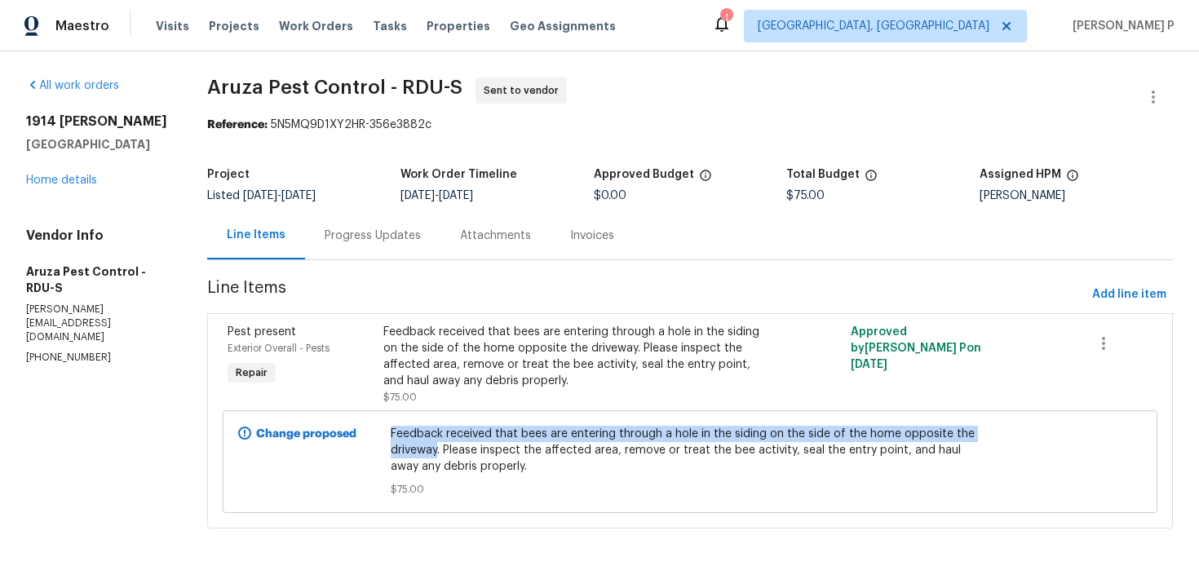
drag, startPoint x: 391, startPoint y: 435, endPoint x: 440, endPoint y: 447, distance: 49.7
click at [440, 447] on div "Feedback received that bees are entering through a hole in the siding on the si…" at bounding box center [690, 462] width 609 height 82
copy span "Feedback received that bees are entering through a hole in the siding on the si…"
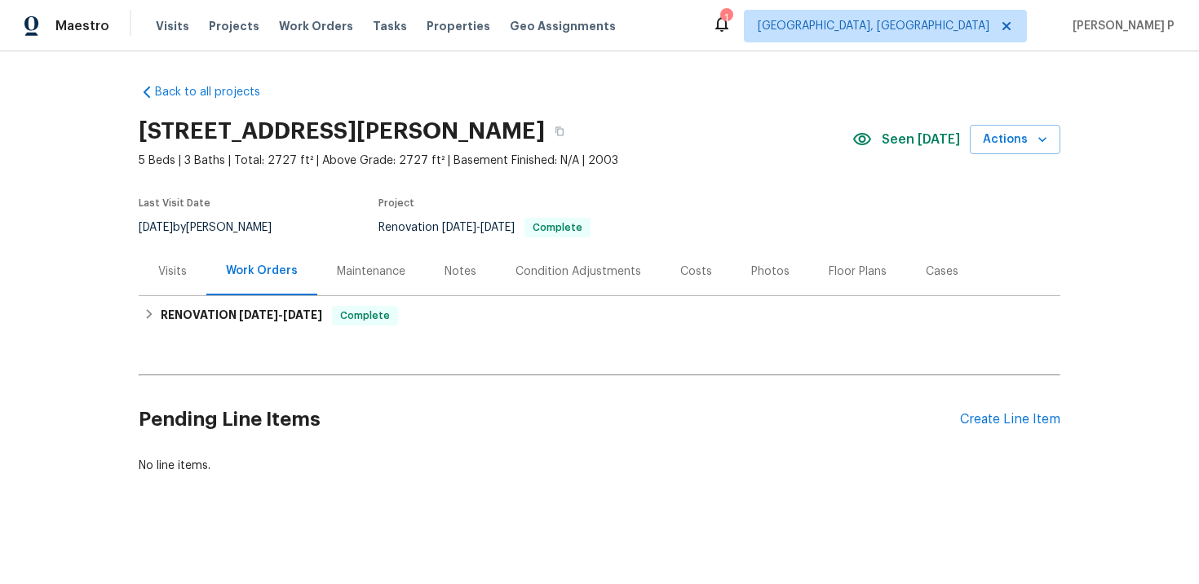
click at [1009, 430] on div "Pending Line Items Create Line Item" at bounding box center [600, 420] width 922 height 76
click at [1020, 418] on div "Create Line Item" at bounding box center [1010, 419] width 100 height 15
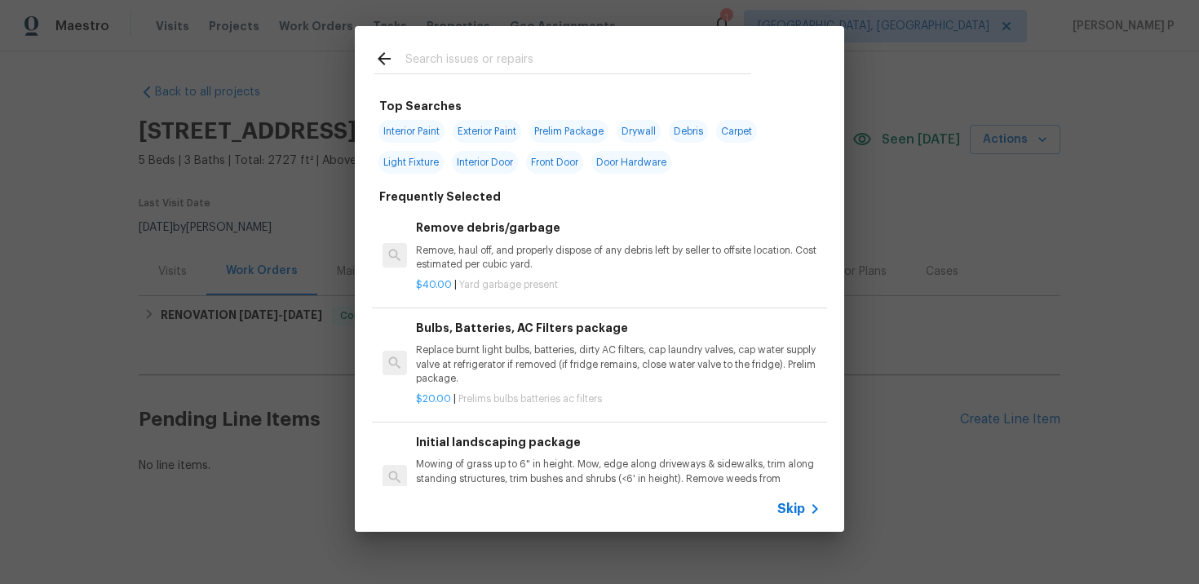
click at [794, 505] on span "Skip" at bounding box center [791, 509] width 28 height 16
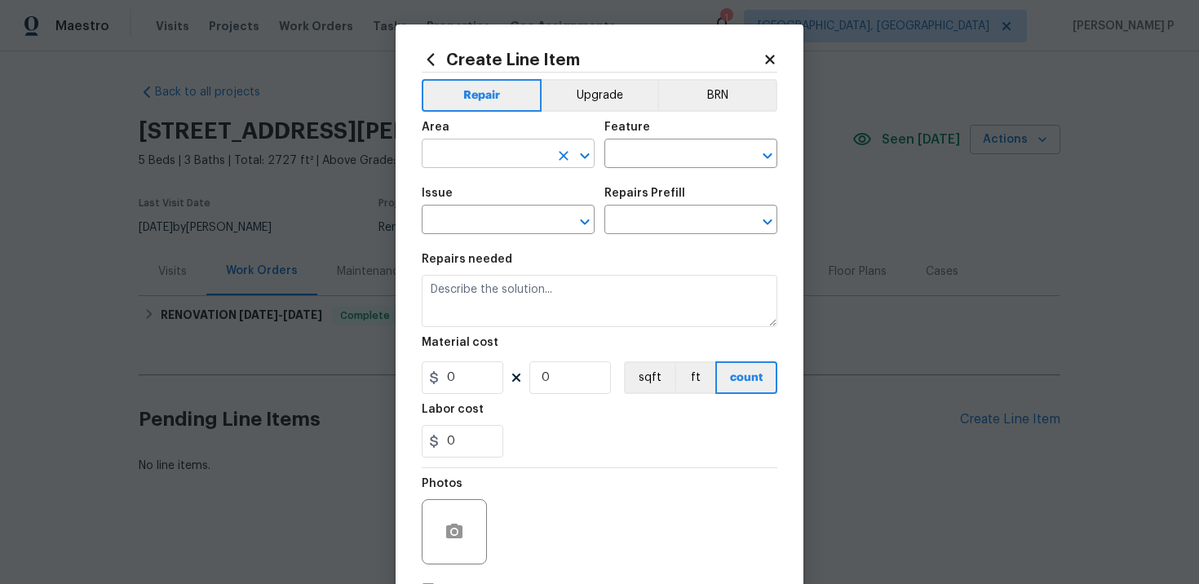
click at [529, 156] on input "text" at bounding box center [485, 155] width 127 height 25
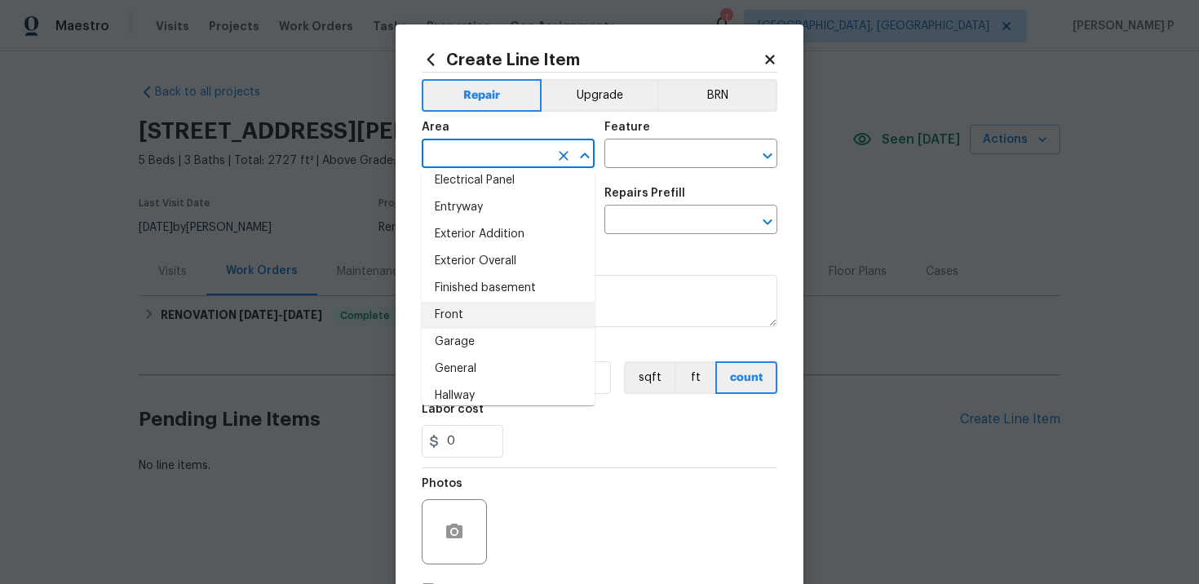
scroll to position [352, 0]
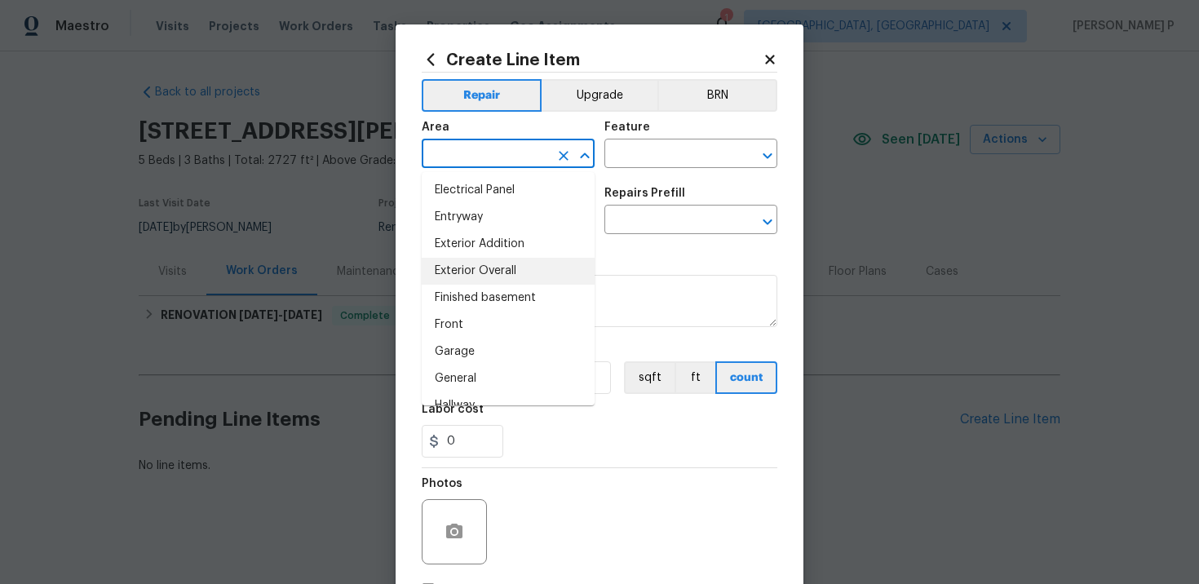
click at [472, 272] on li "Exterior Overall" at bounding box center [508, 271] width 173 height 27
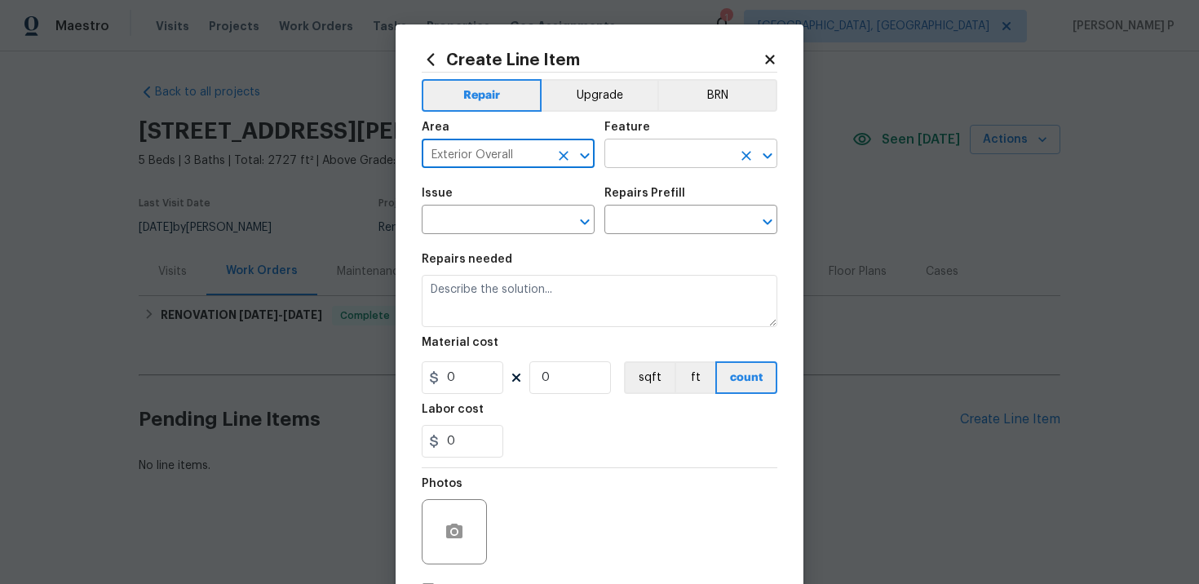
click at [653, 161] on input "text" at bounding box center [667, 155] width 127 height 25
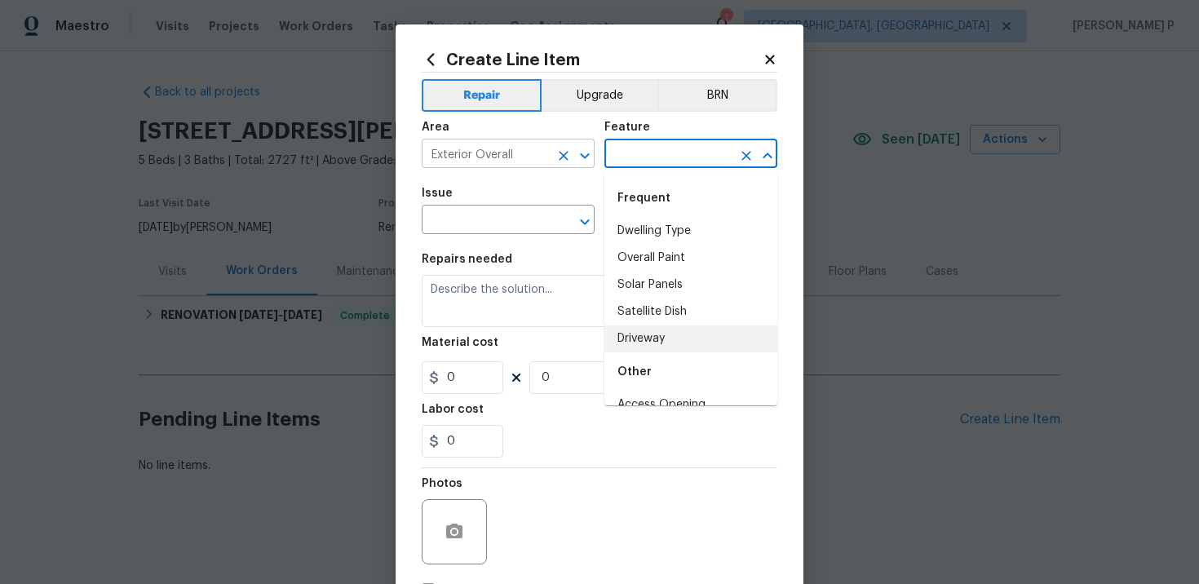
click at [581, 159] on icon "Open" at bounding box center [585, 156] width 20 height 20
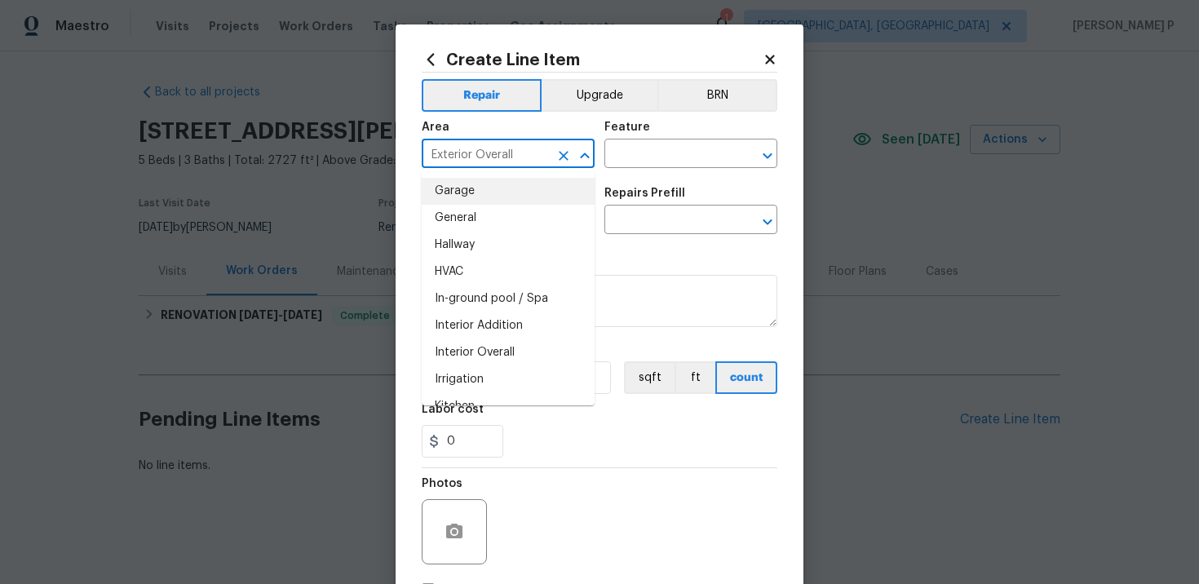
scroll to position [515, 0]
click at [467, 191] on li "Garage" at bounding box center [508, 188] width 173 height 27
type input "Garage"
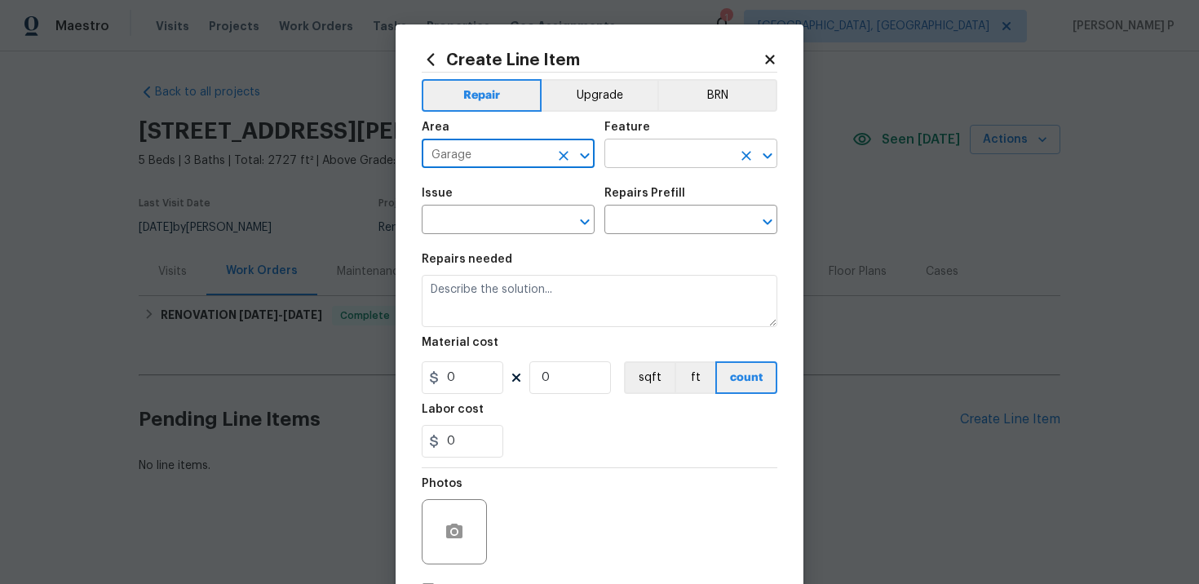
click at [626, 148] on input "text" at bounding box center [667, 155] width 127 height 25
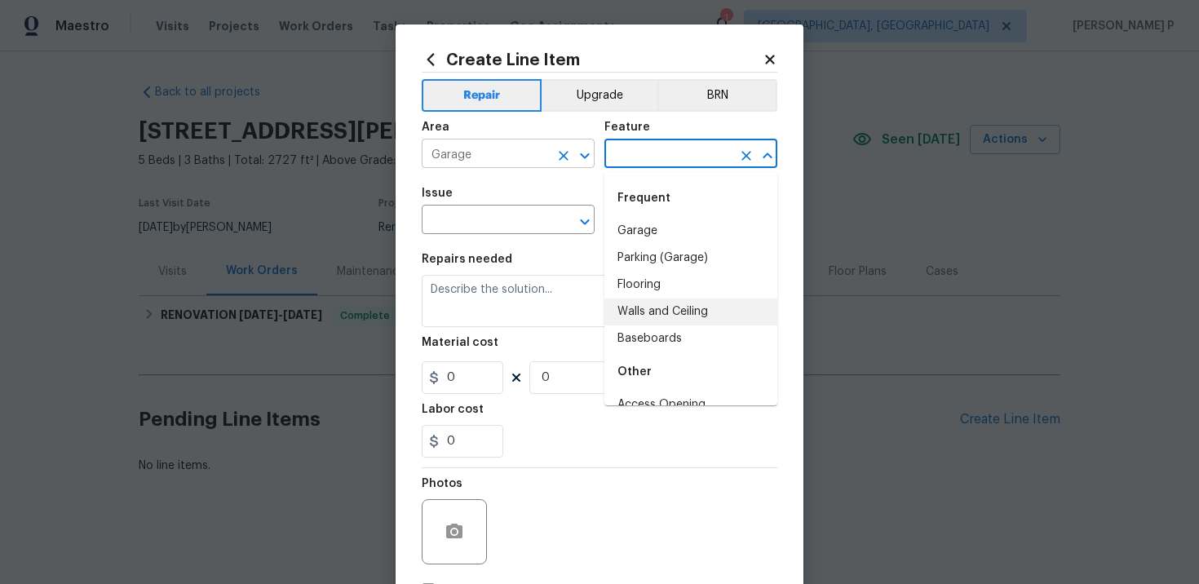
click at [587, 157] on icon "Open" at bounding box center [585, 156] width 20 height 20
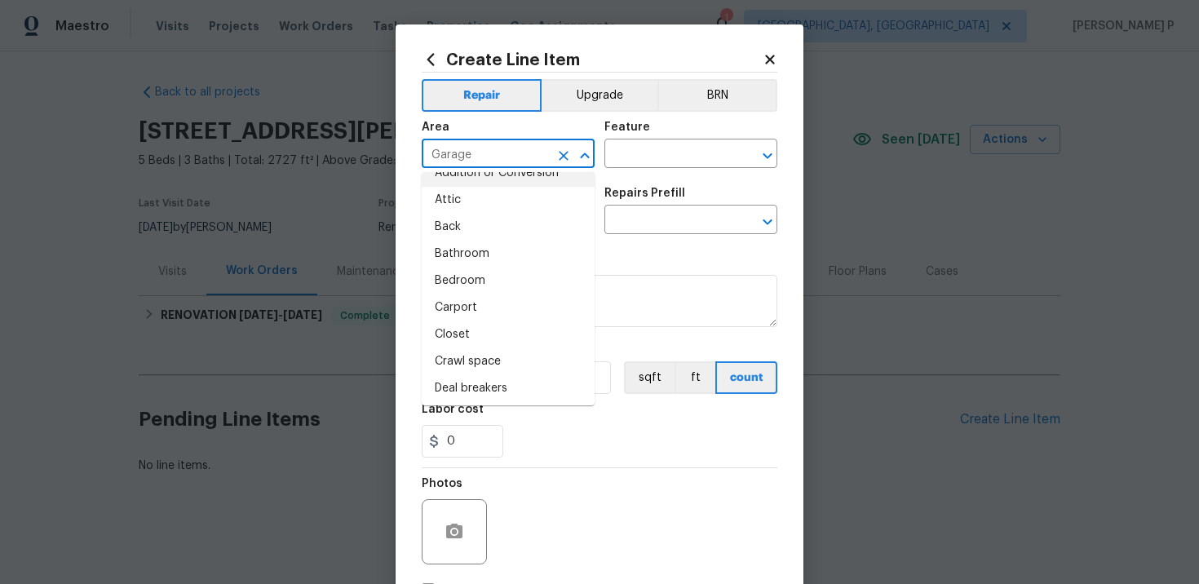
scroll to position [5, 0]
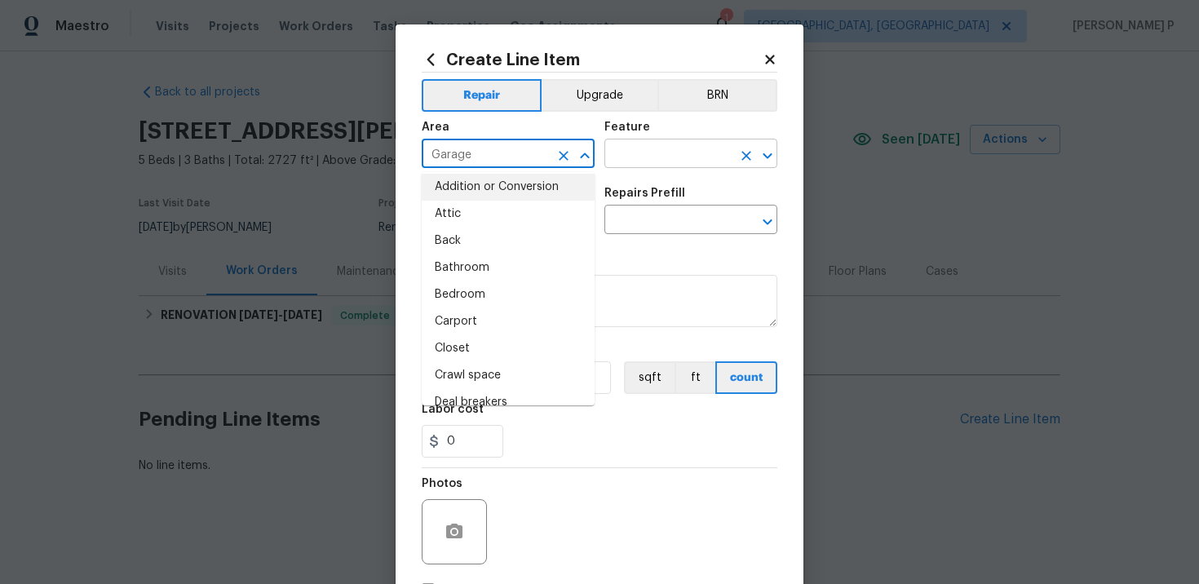
click at [661, 157] on input "text" at bounding box center [667, 155] width 127 height 25
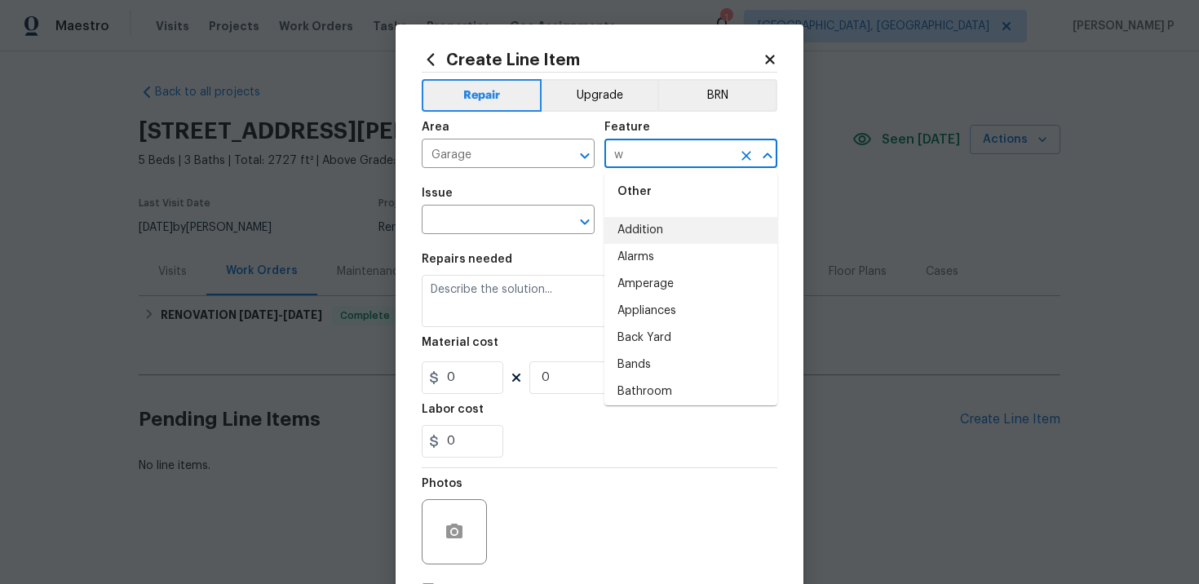
scroll to position [0, 0]
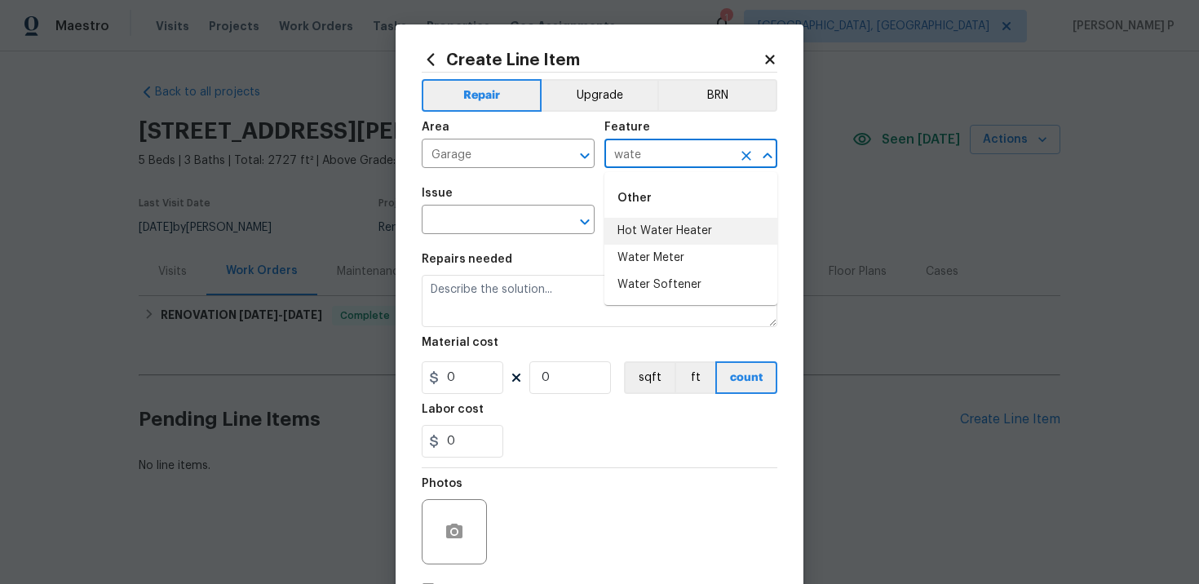
click at [659, 235] on li "Hot Water Heater" at bounding box center [690, 231] width 173 height 27
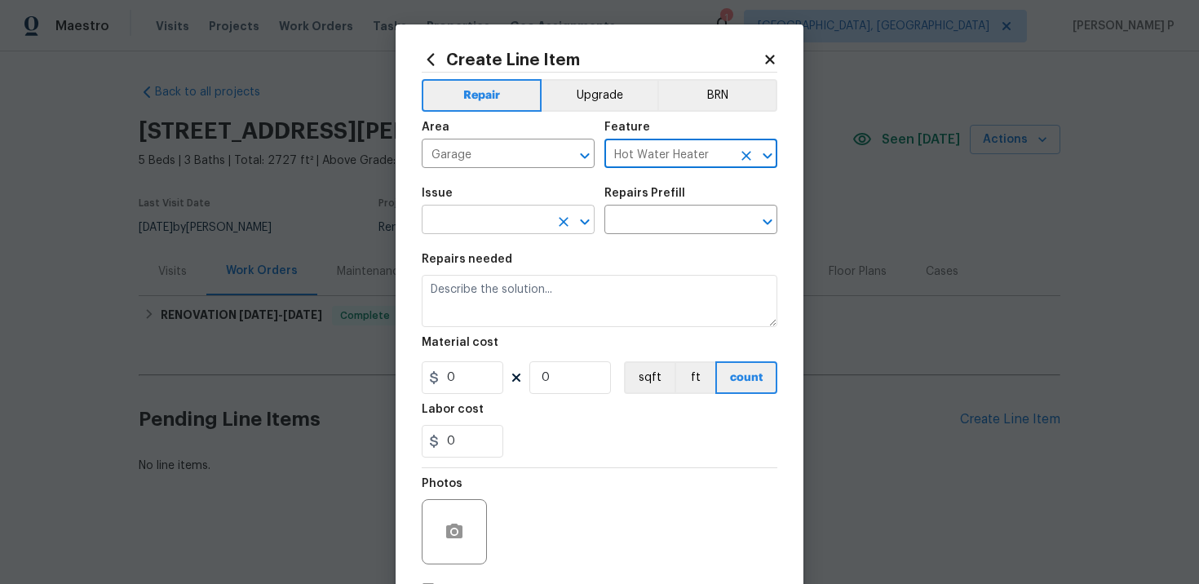
type input "Hot Water Heater"
click at [538, 230] on input "text" at bounding box center [485, 221] width 127 height 25
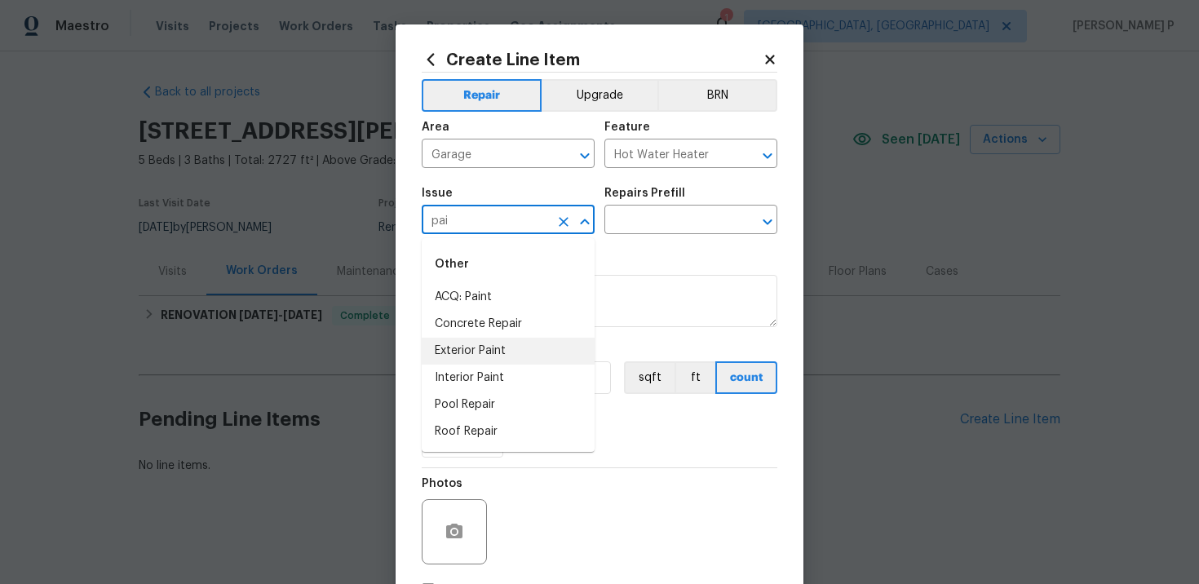
click at [489, 352] on li "Exterior Paint" at bounding box center [508, 351] width 173 height 27
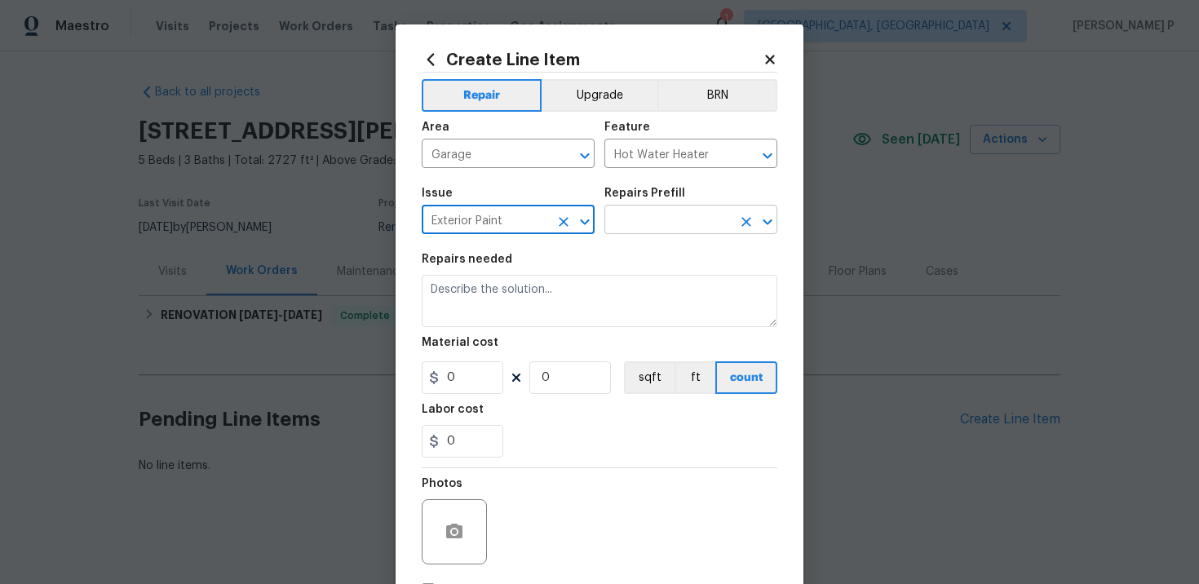
type input "Exterior Paint"
click at [716, 219] on input "text" at bounding box center [667, 221] width 127 height 25
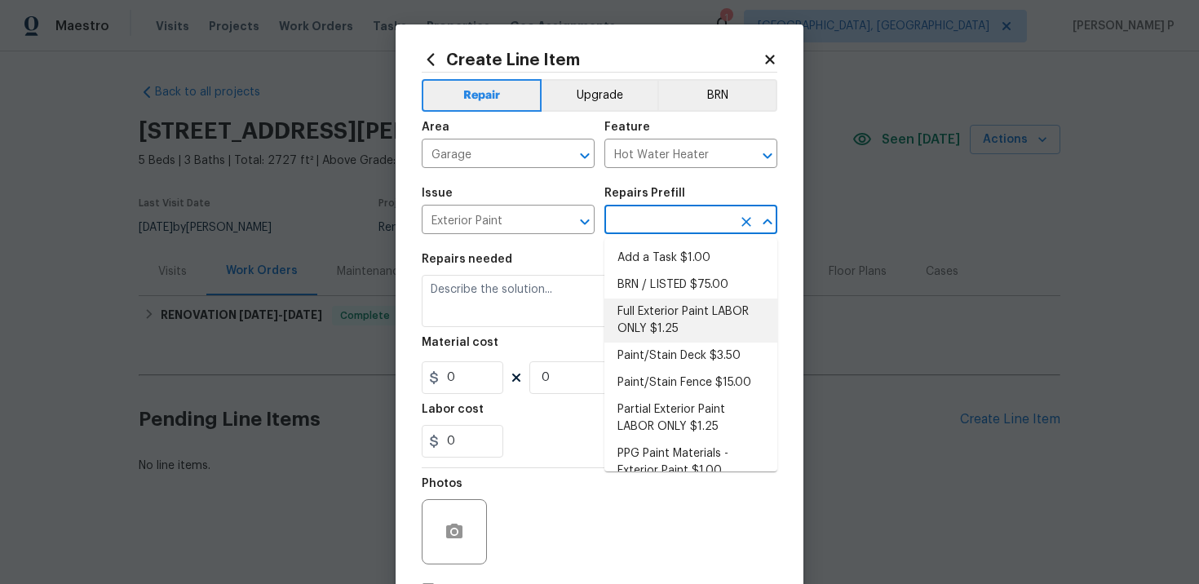
scroll to position [19, 0]
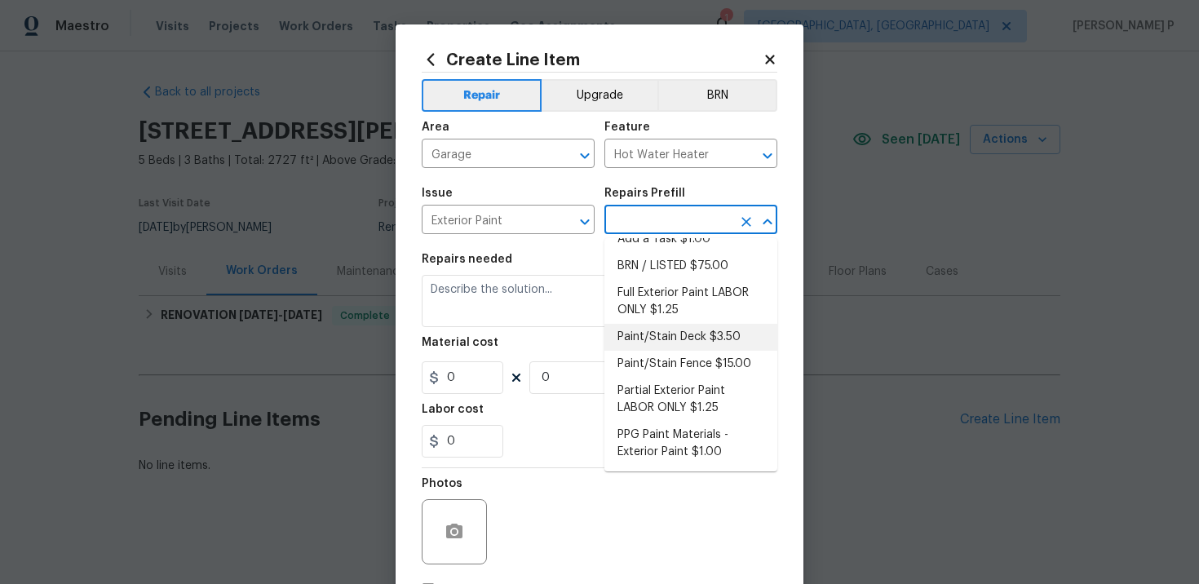
click at [679, 342] on li "Paint/Stain Deck $3.50" at bounding box center [690, 337] width 173 height 27
type input "Overall Paint"
type input "Paint/Stain Deck $3.50"
type textarea "Prep, mask and paint/stain the exterior wood deck (PM to approve of the color).…"
type input "3.5"
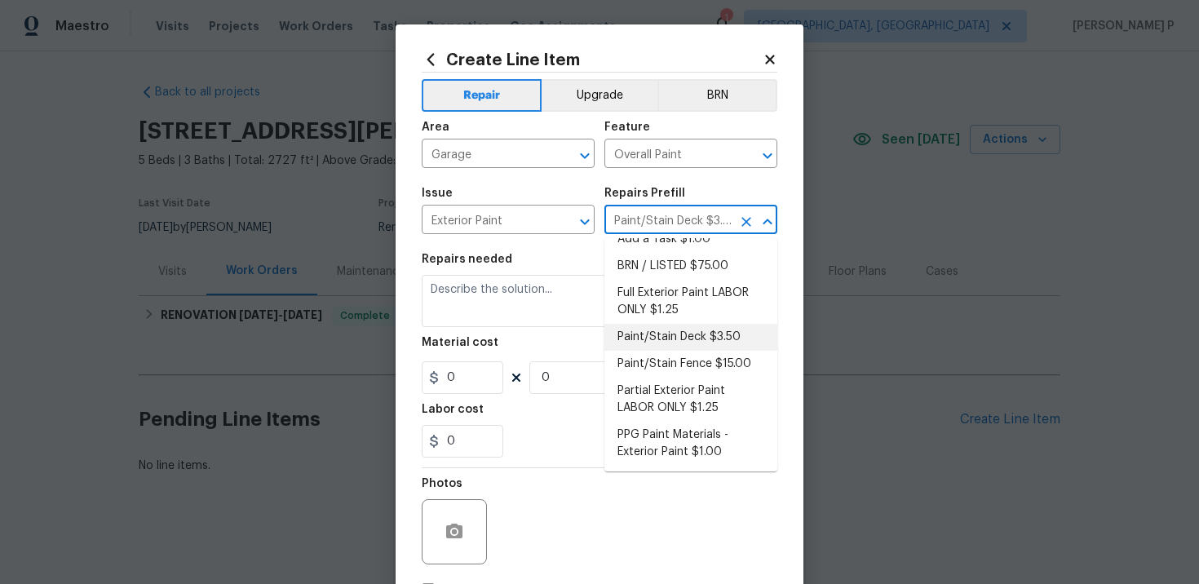
type input "1"
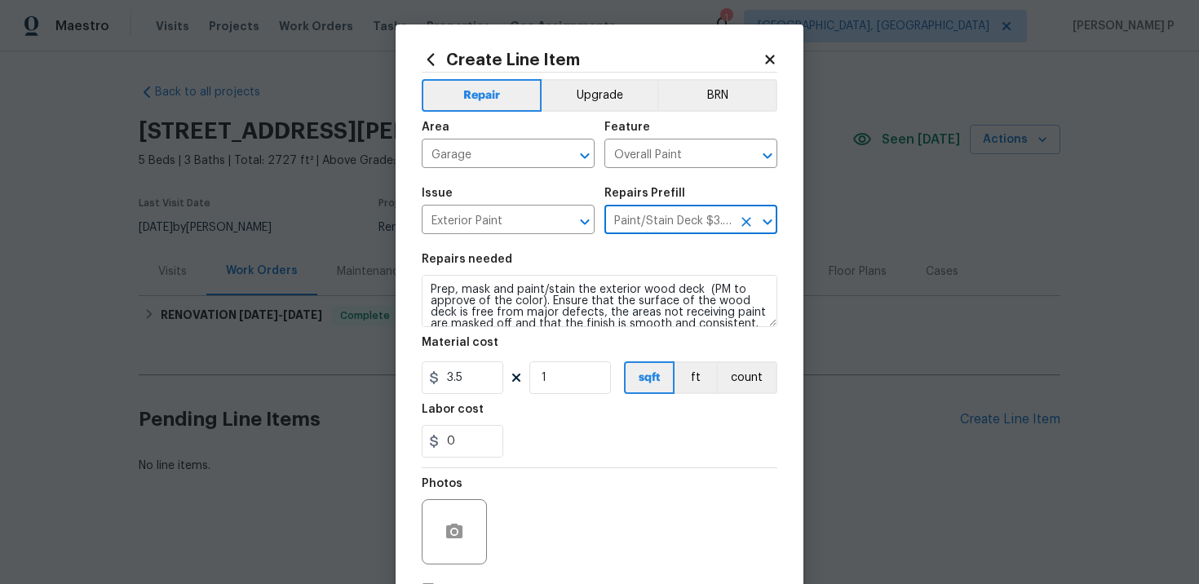
click at [763, 219] on icon "Open" at bounding box center [767, 222] width 9 height 6
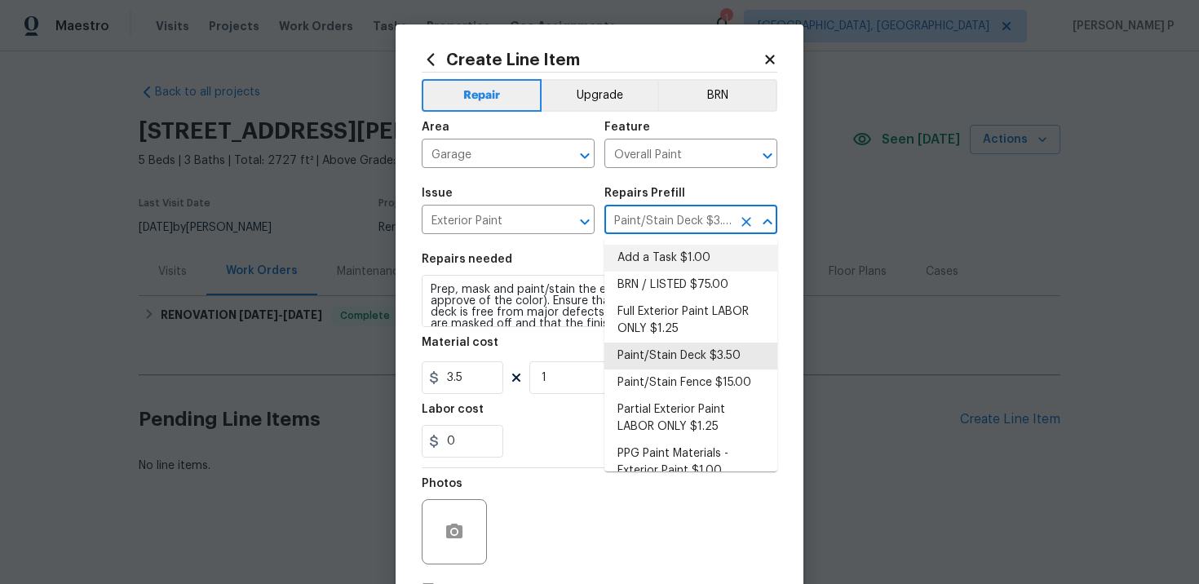
click at [660, 254] on li "Add a Task $1.00" at bounding box center [690, 258] width 173 height 27
type input "Add a Task $1.00"
type textarea "HPM to detail"
type input "1"
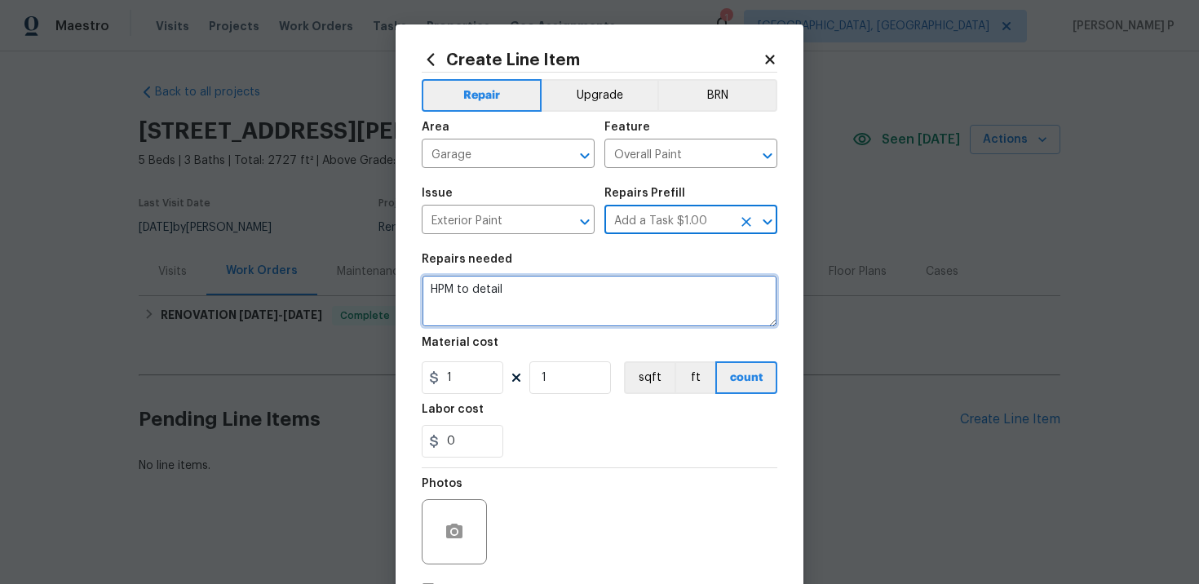
click at [511, 300] on textarea "HPM to detail" at bounding box center [600, 301] width 356 height 52
paste textarea "Paint and prime (white) the water heater stand and the exterior trim around the…"
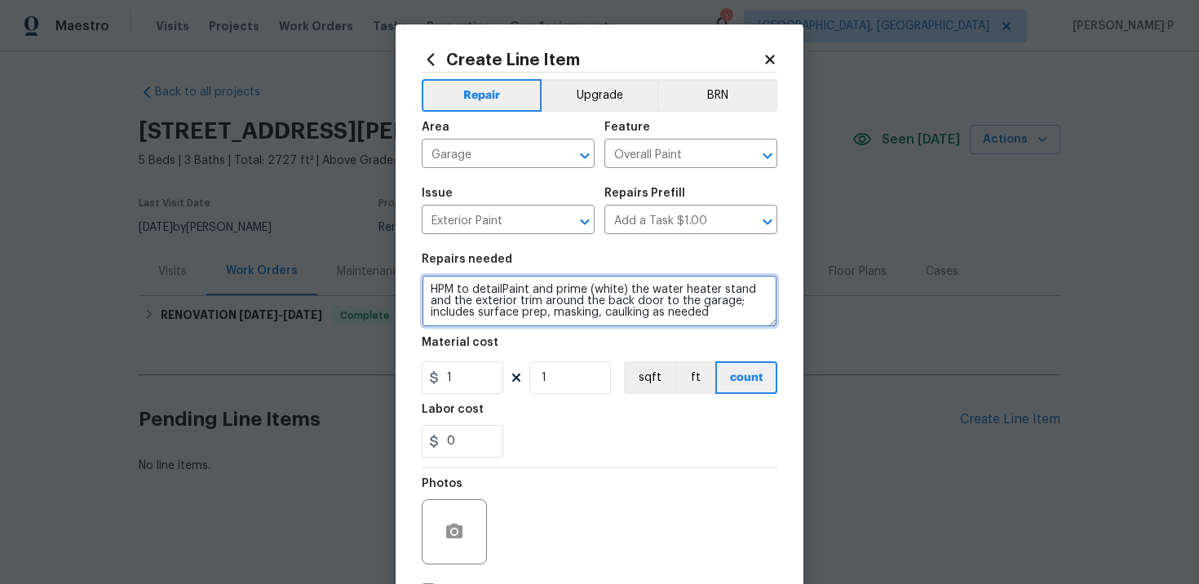
drag, startPoint x: 503, startPoint y: 288, endPoint x: 291, endPoint y: 287, distance: 212.1
click at [294, 287] on div "Create Line Item Repair Upgrade BRN Area Garage ​ Feature Overall Paint ​ Issue…" at bounding box center [599, 292] width 1199 height 584
type textarea "Paint and prime (white) the water heater stand and the exterior trim around the…"
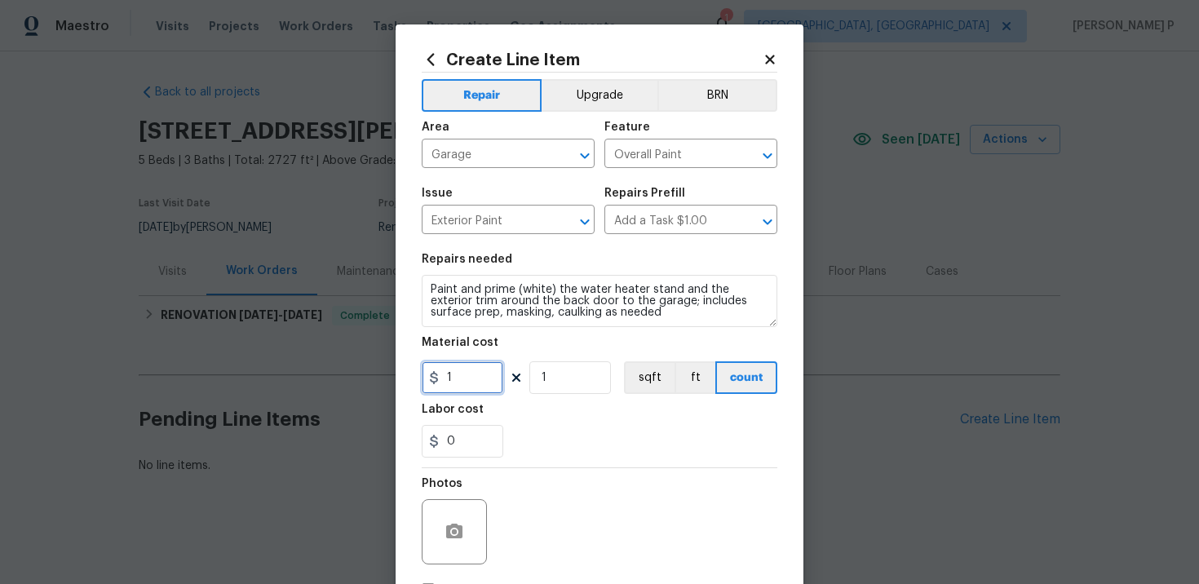
click at [466, 376] on input "1" at bounding box center [463, 377] width 82 height 33
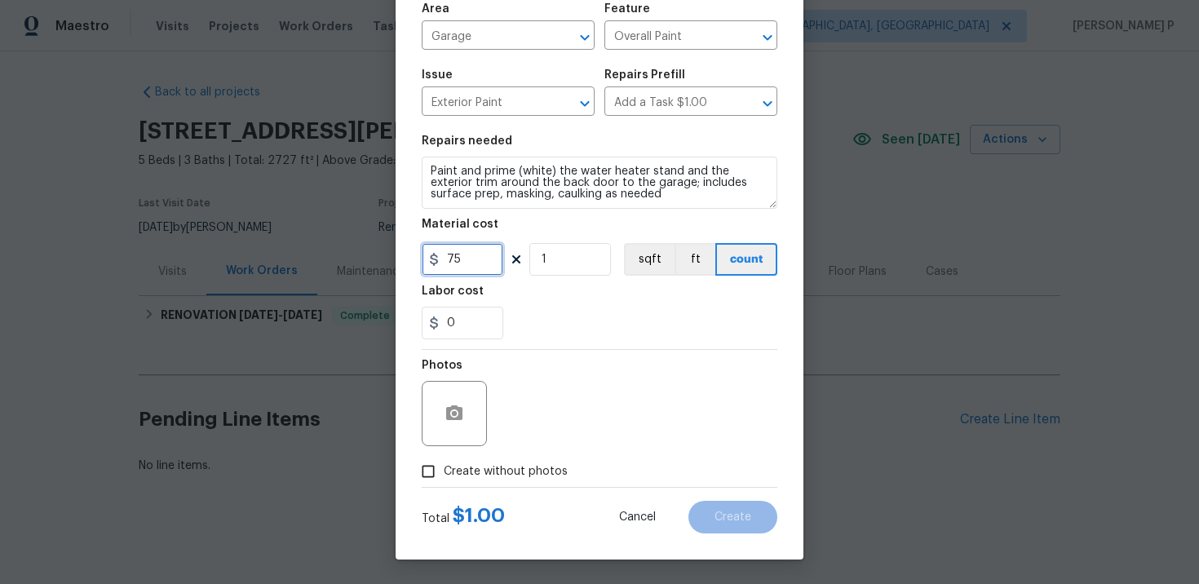
type input "75"
click at [461, 420] on icon "button" at bounding box center [455, 414] width 20 height 20
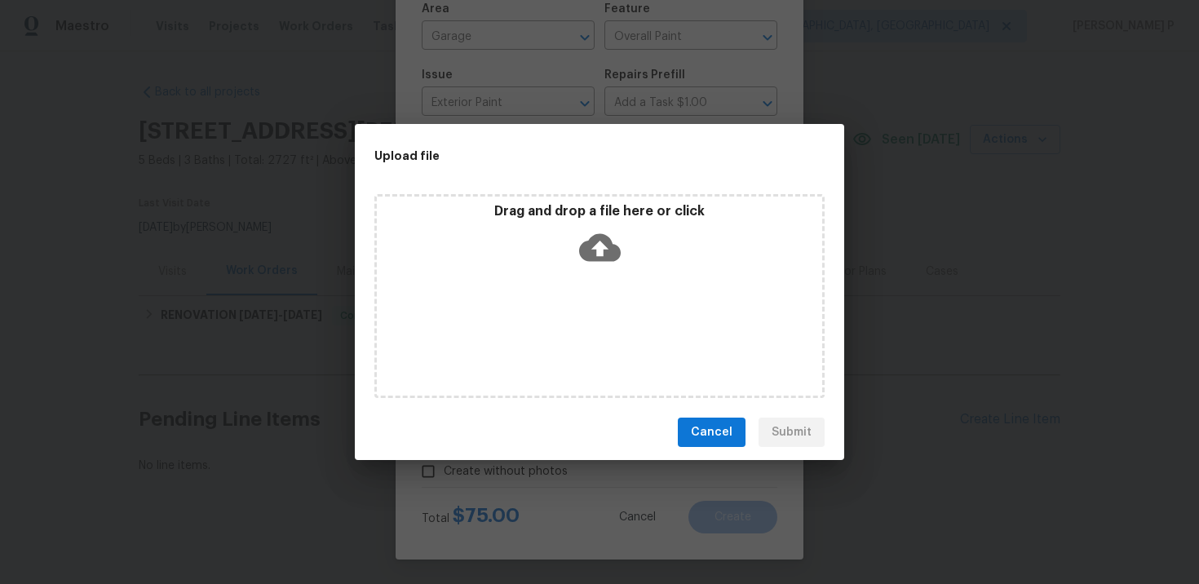
click at [586, 259] on icon at bounding box center [600, 248] width 42 height 28
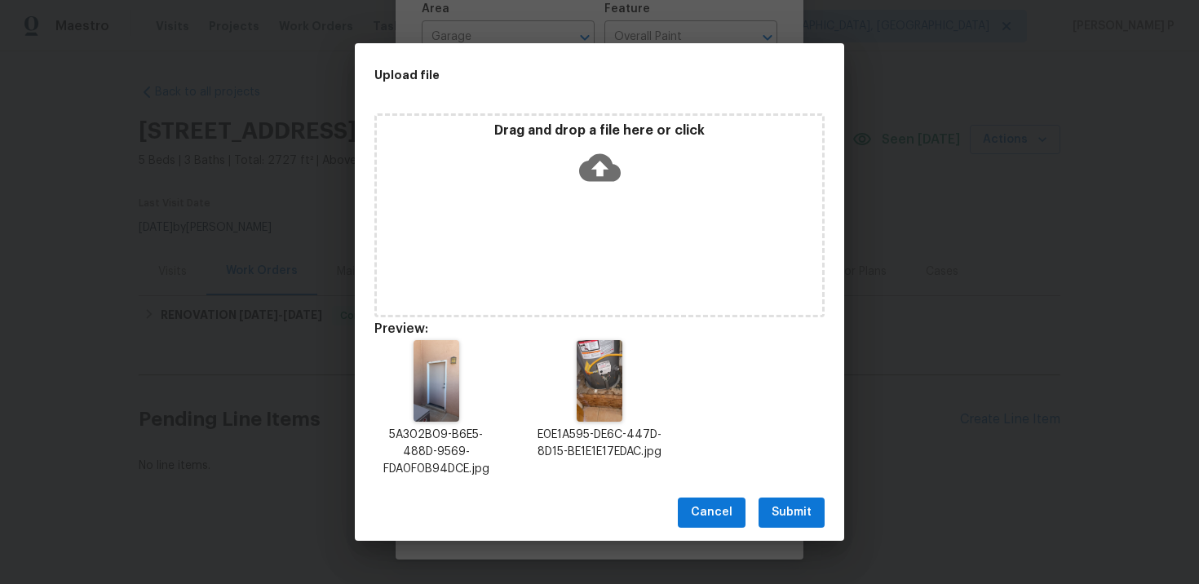
click at [792, 506] on span "Submit" at bounding box center [792, 512] width 40 height 20
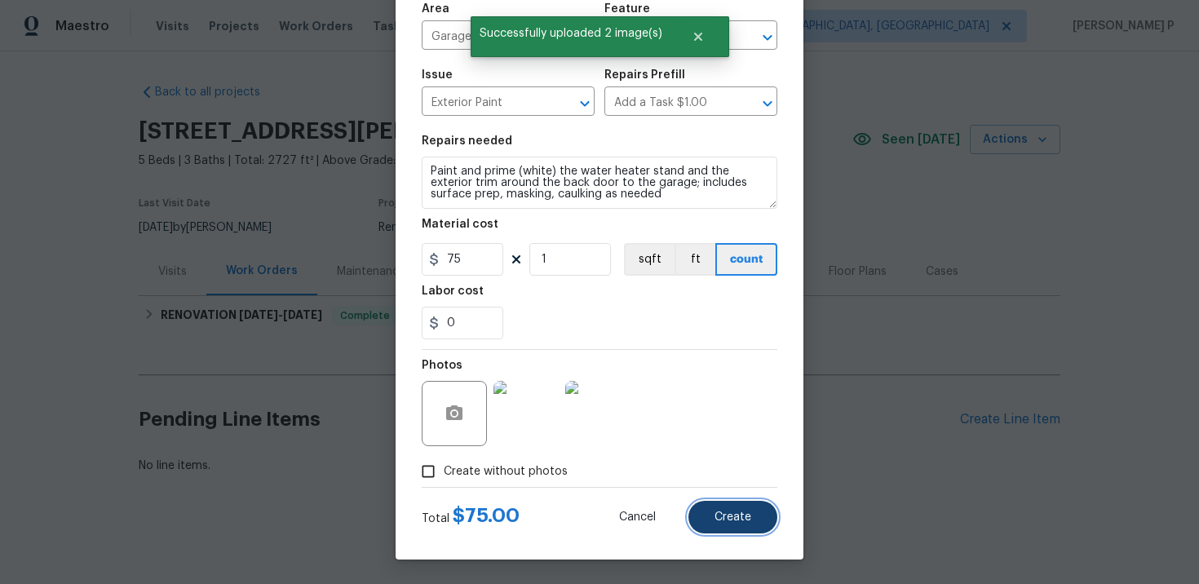
click at [728, 506] on button "Create" at bounding box center [732, 517] width 89 height 33
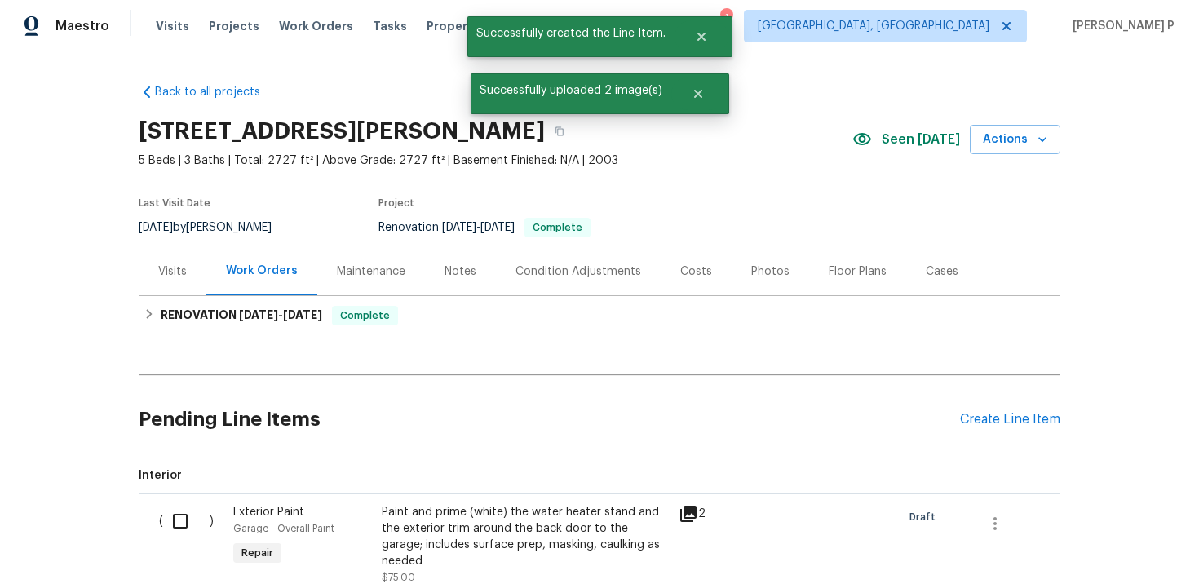
click at [184, 511] on input "checkbox" at bounding box center [186, 521] width 46 height 34
checkbox input "true"
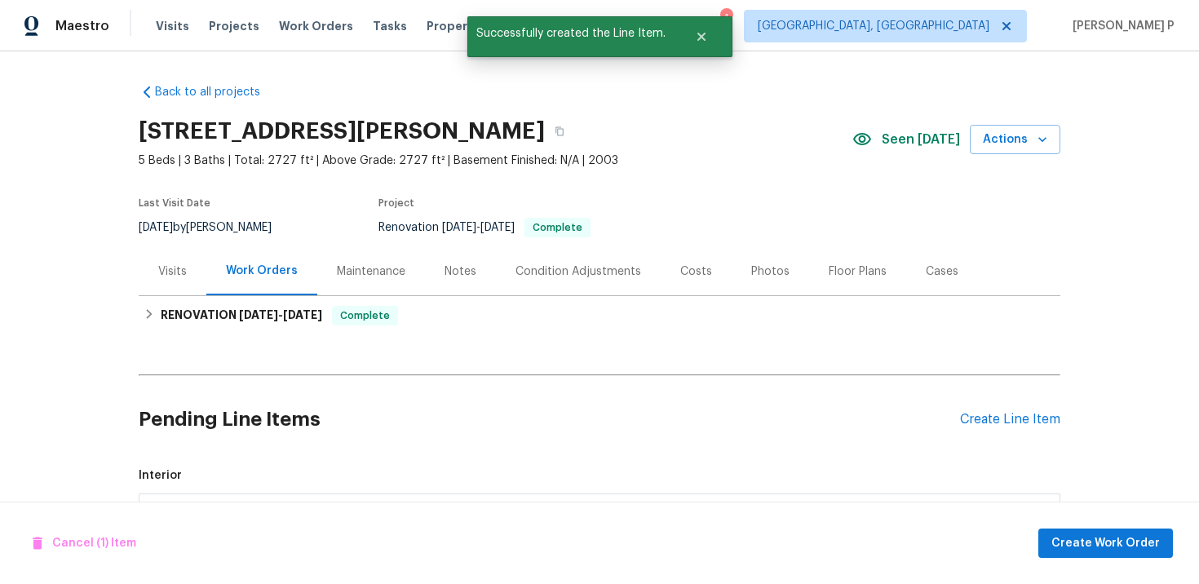
scroll to position [203, 0]
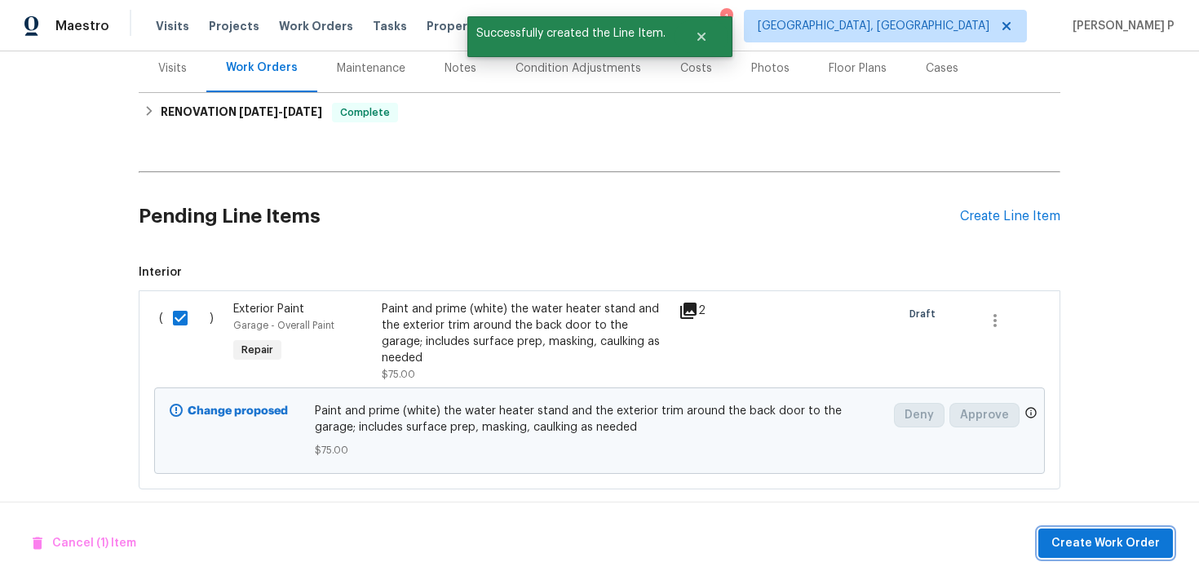
click at [1099, 547] on span "Create Work Order" at bounding box center [1105, 543] width 108 height 20
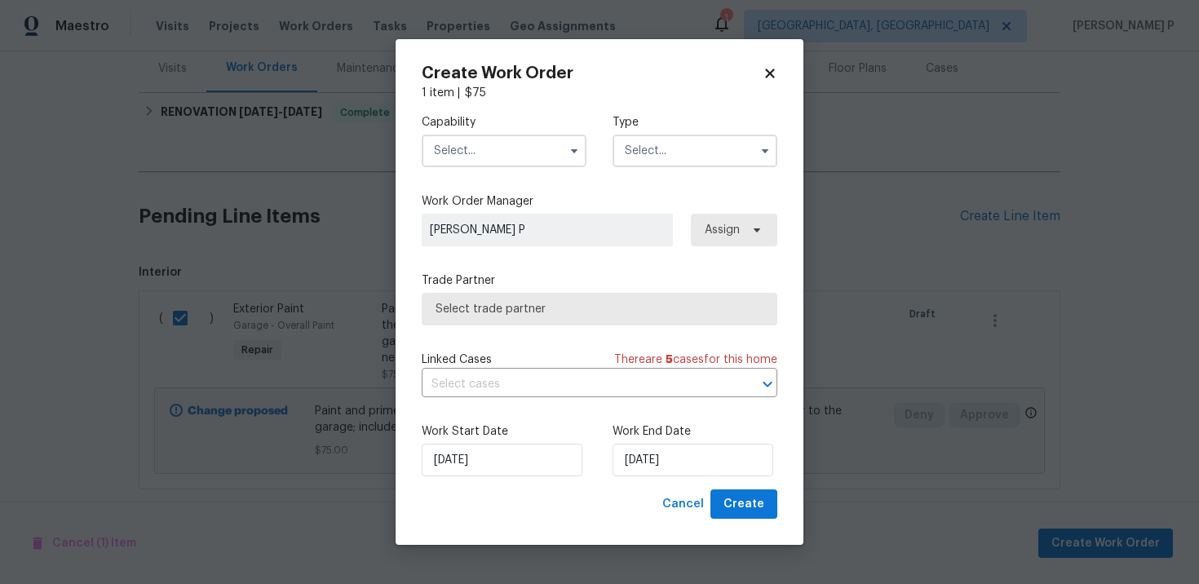
click at [679, 153] on input "text" at bounding box center [695, 151] width 165 height 33
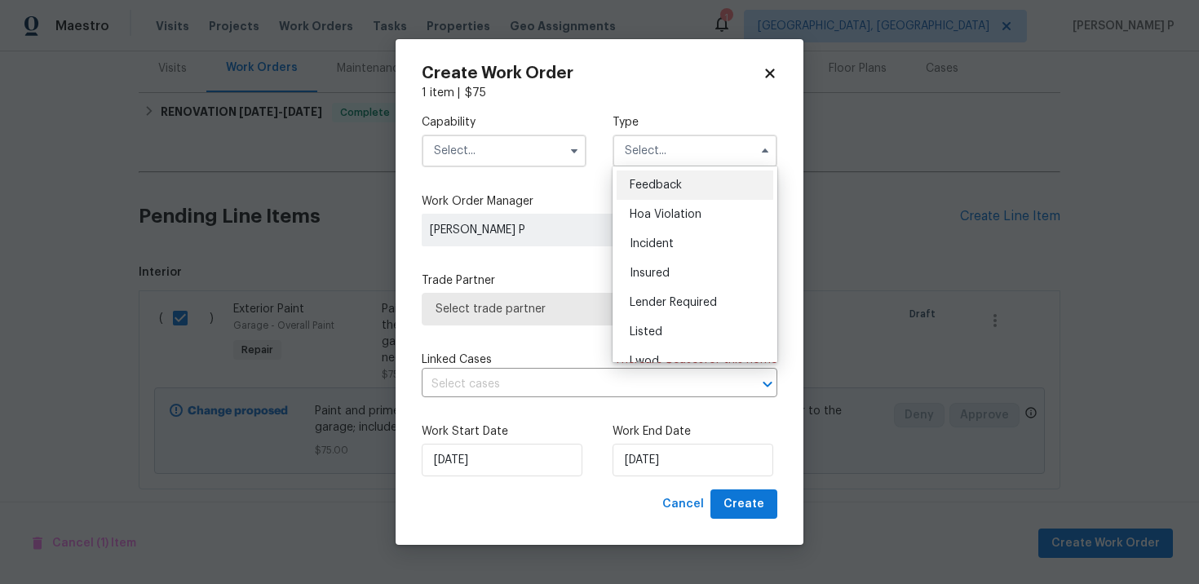
click at [674, 178] on div "Feedback" at bounding box center [695, 184] width 157 height 29
type input "Feedback"
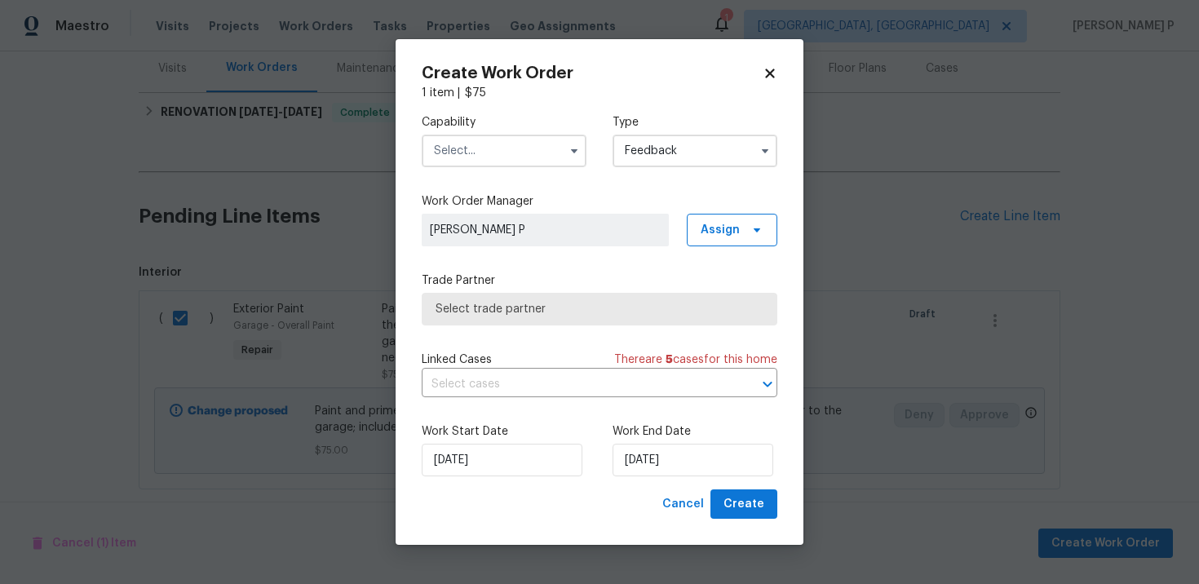
click at [528, 147] on input "text" at bounding box center [504, 151] width 165 height 33
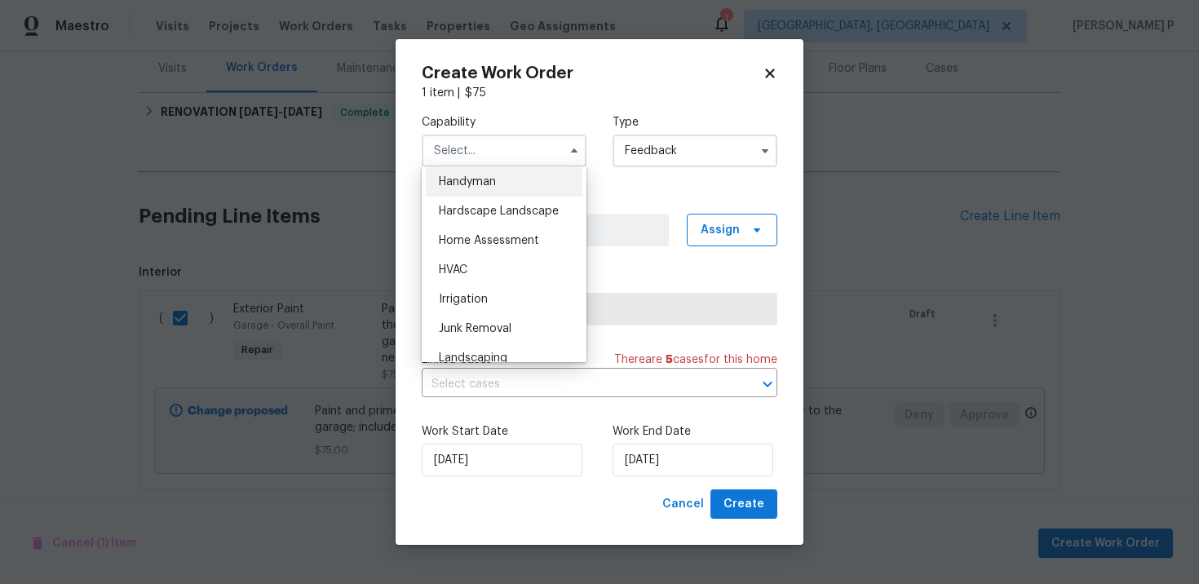
click at [480, 183] on span "Handyman" at bounding box center [467, 181] width 57 height 11
type input "Handyman"
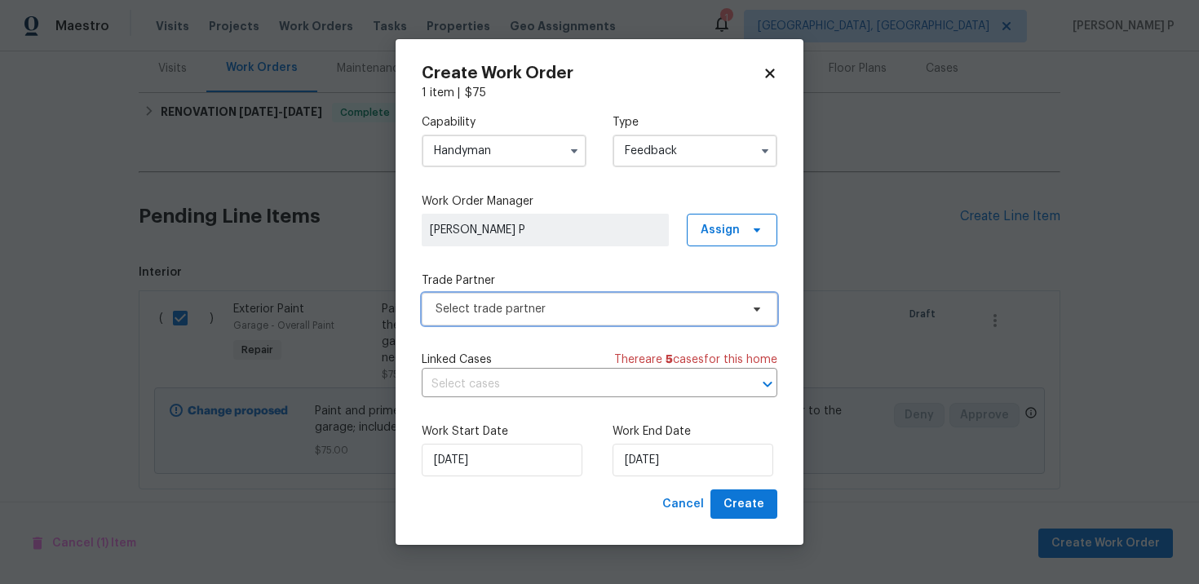
click at [520, 301] on span "Select trade partner" at bounding box center [588, 309] width 304 height 16
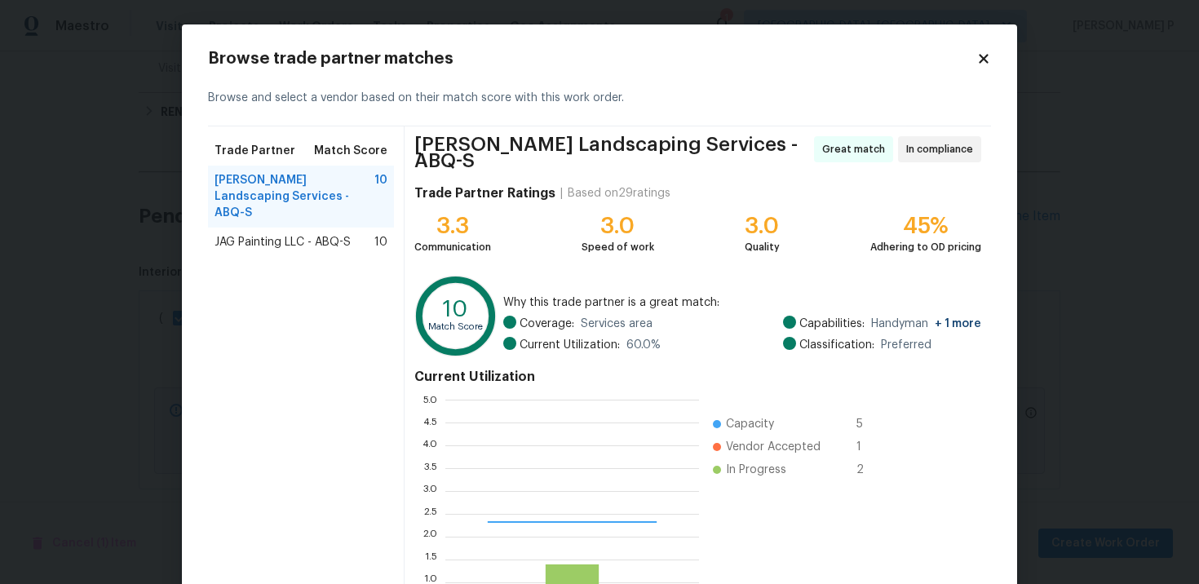
scroll to position [228, 254]
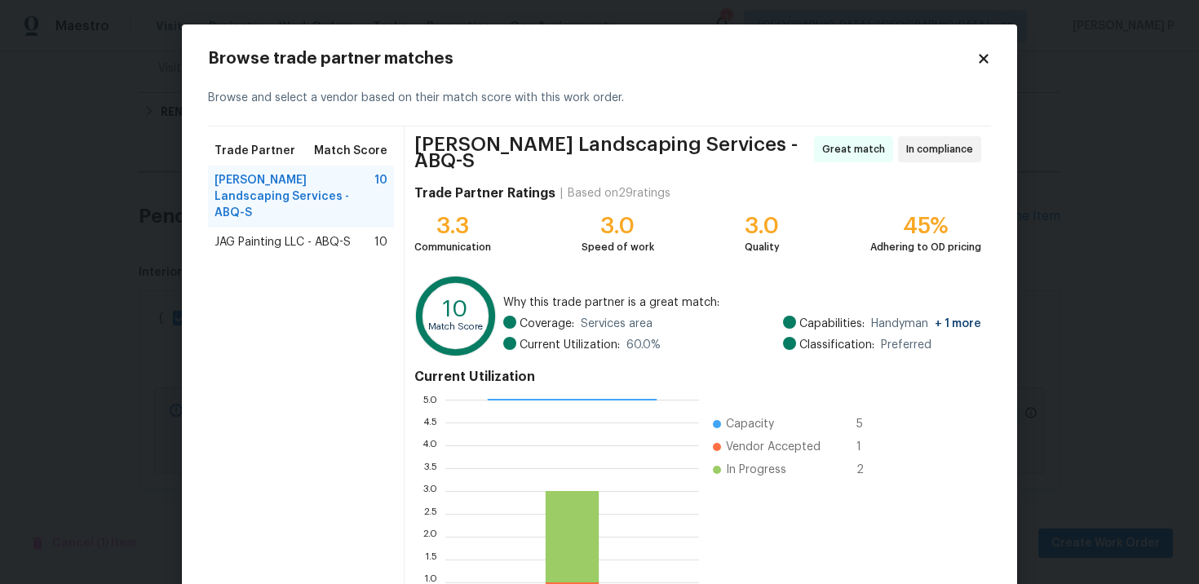
click at [323, 234] on span "JAG Painting LLC - ABQ-S" at bounding box center [283, 242] width 136 height 16
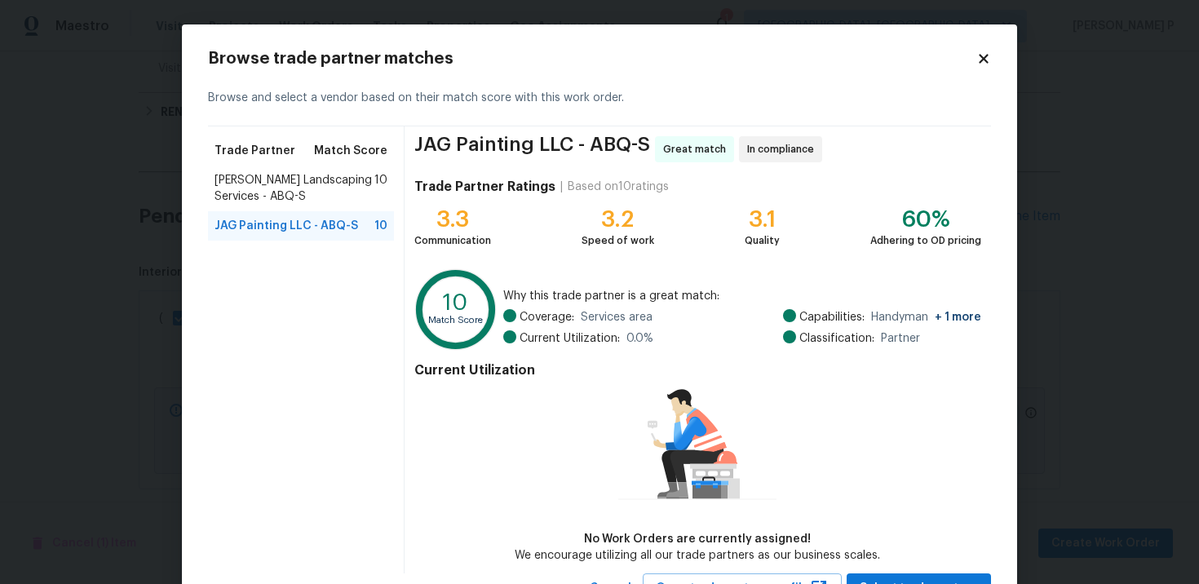
scroll to position [69, 0]
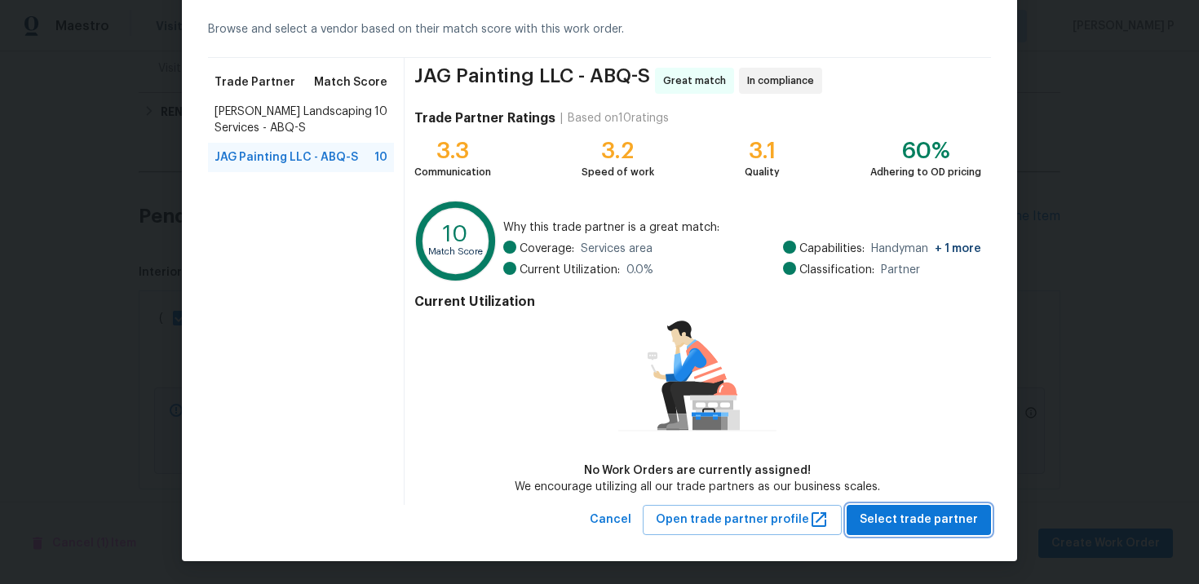
click at [958, 524] on span "Select trade partner" at bounding box center [919, 520] width 118 height 20
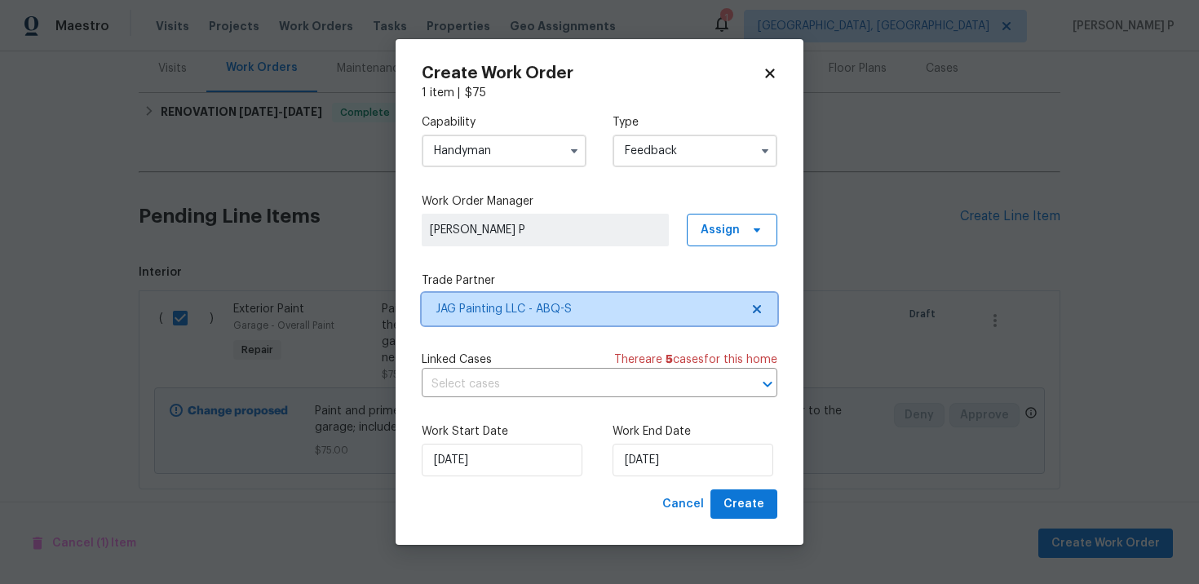
scroll to position [0, 0]
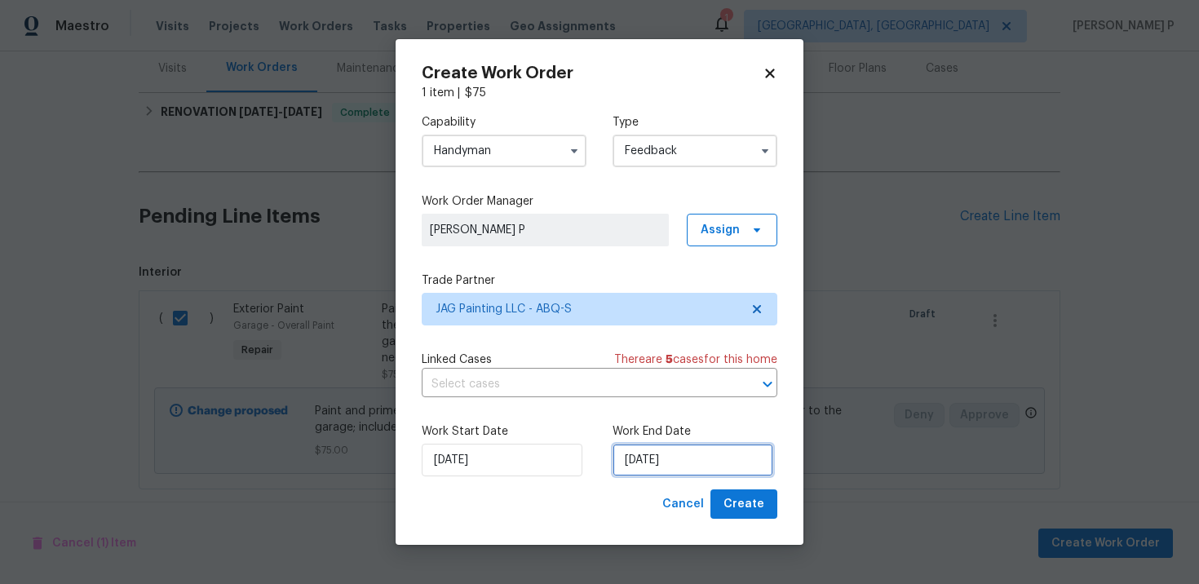
click at [675, 468] on input "10/6/2025" at bounding box center [693, 460] width 161 height 33
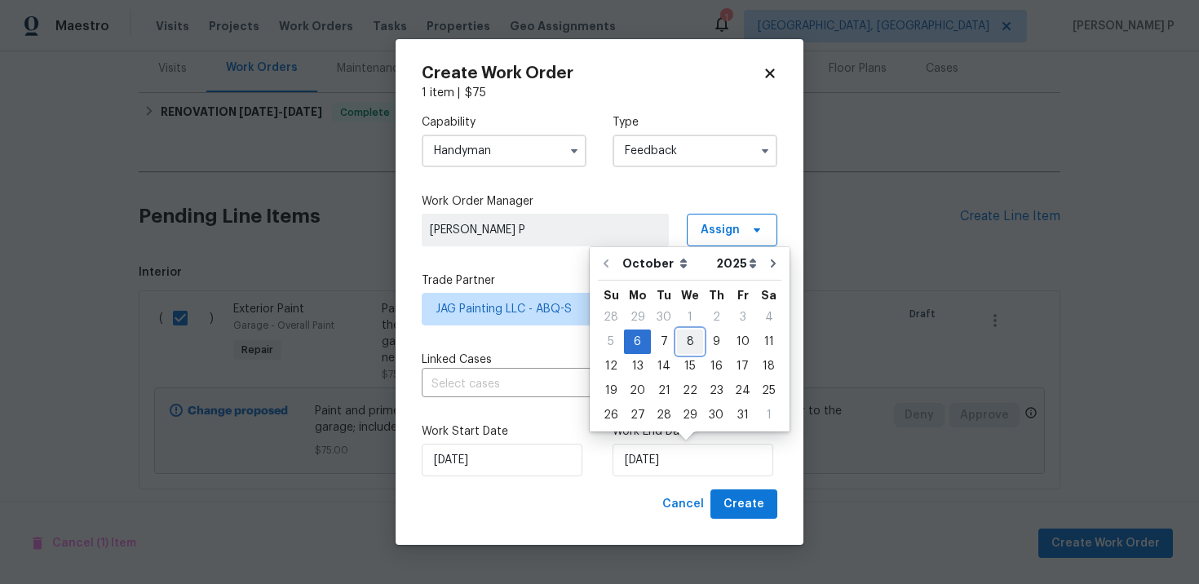
click at [688, 341] on div "8" at bounding box center [690, 341] width 26 height 23
type input "10/8/2025"
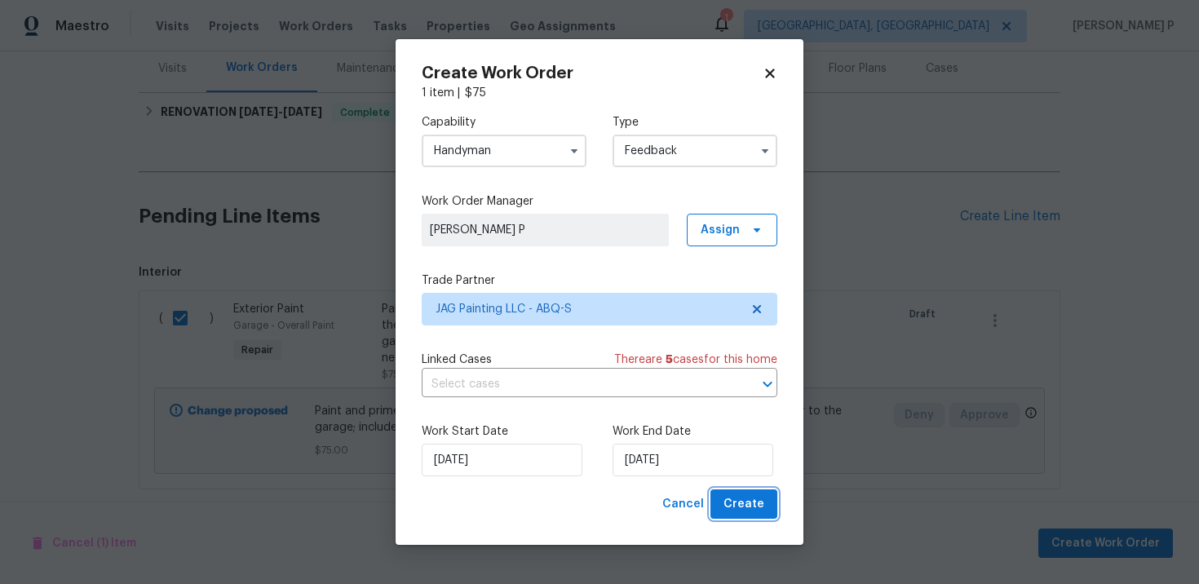
click at [755, 506] on span "Create" at bounding box center [743, 504] width 41 height 20
checkbox input "false"
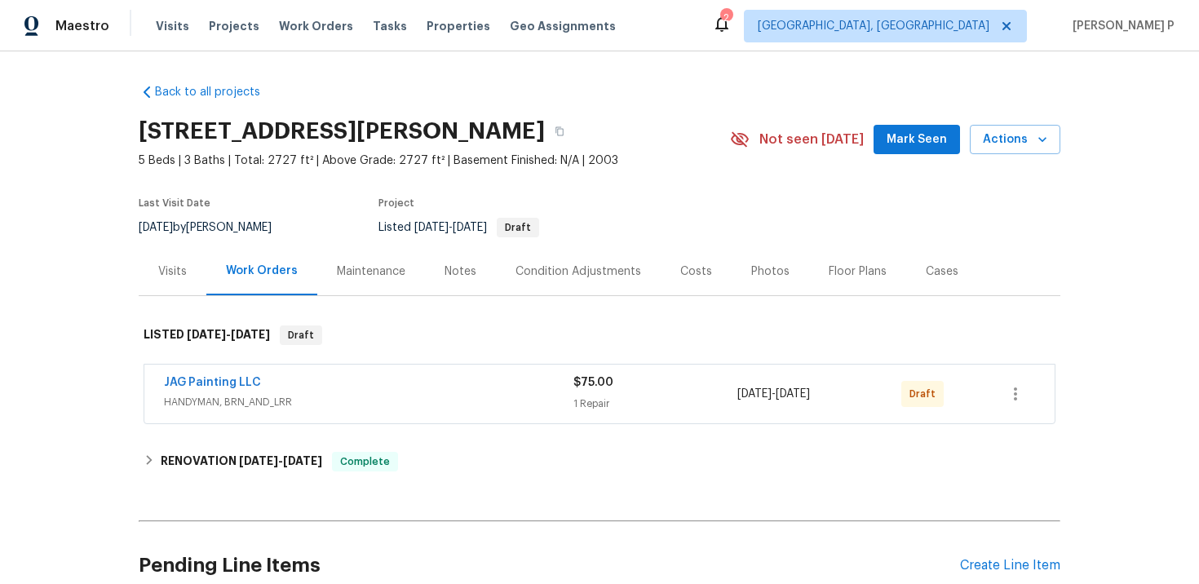
click at [231, 374] on div "JAG Painting LLC HANDYMAN, BRN_AND_LRR $75.00 1 Repair [DATE] - [DATE] Draft" at bounding box center [599, 394] width 910 height 59
click at [231, 384] on link "JAG Painting LLC" at bounding box center [212, 382] width 97 height 11
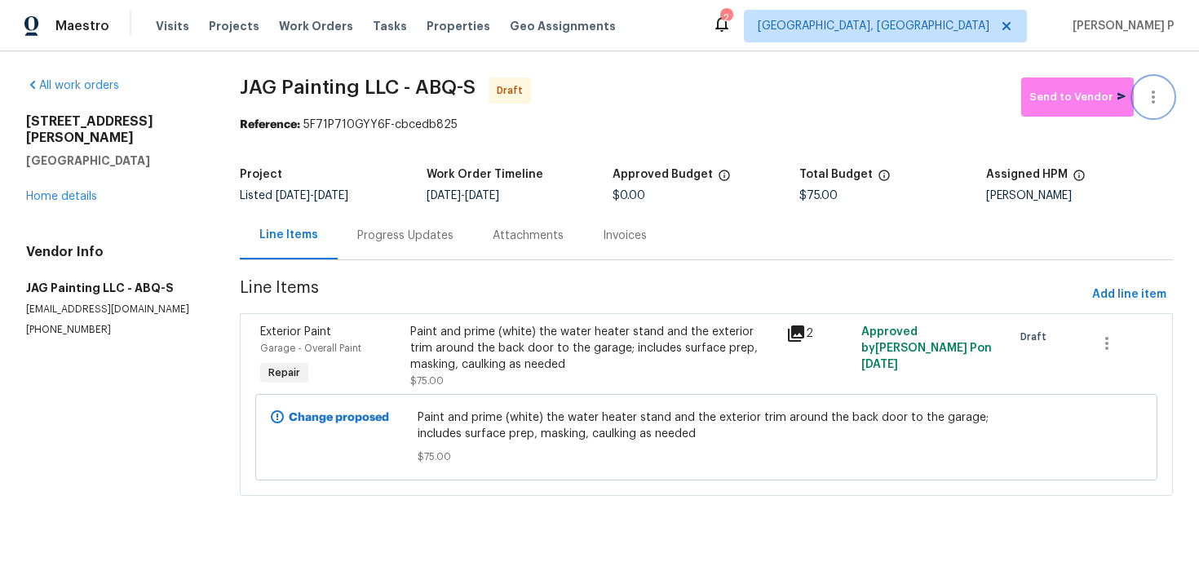
click at [1148, 100] on icon "button" at bounding box center [1153, 97] width 20 height 20
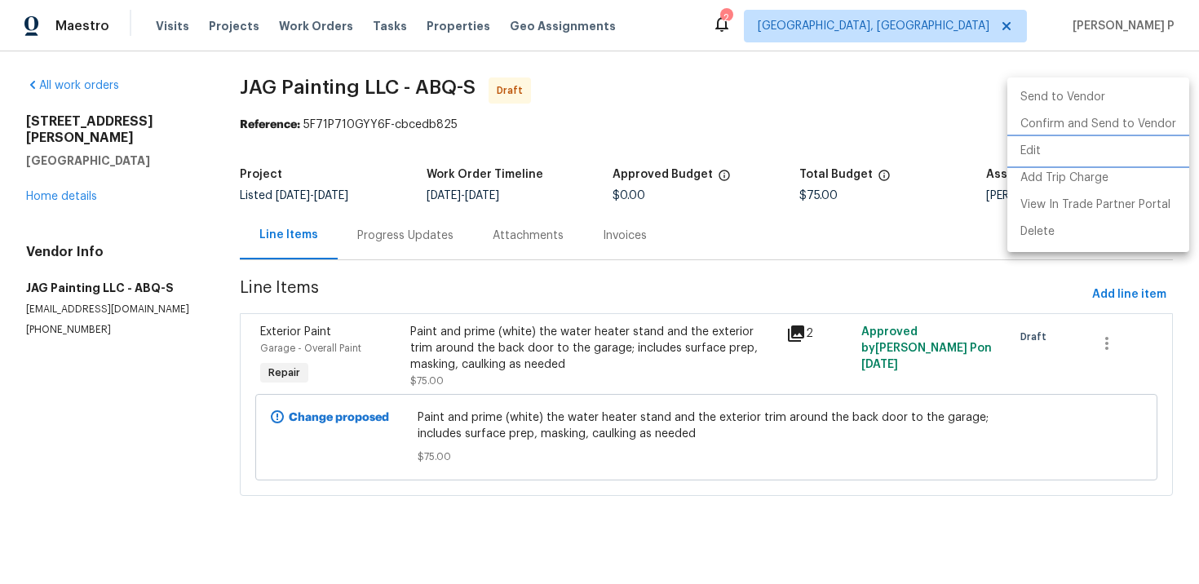
click at [1042, 148] on li "Edit" at bounding box center [1098, 151] width 182 height 27
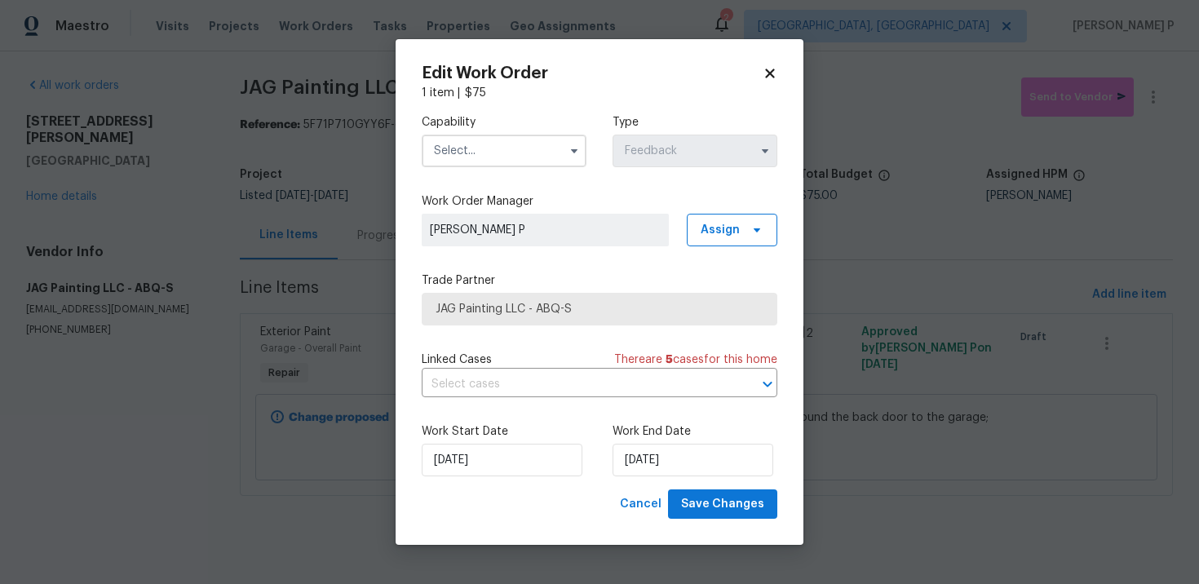
click at [509, 139] on input "text" at bounding box center [504, 151] width 165 height 33
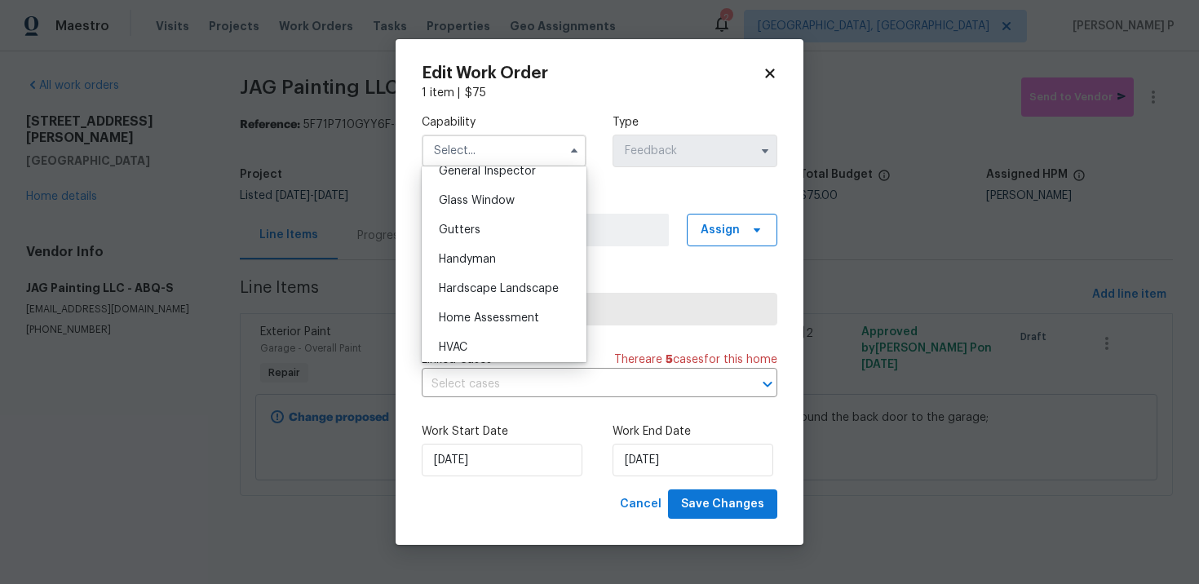
scroll to position [829, 0]
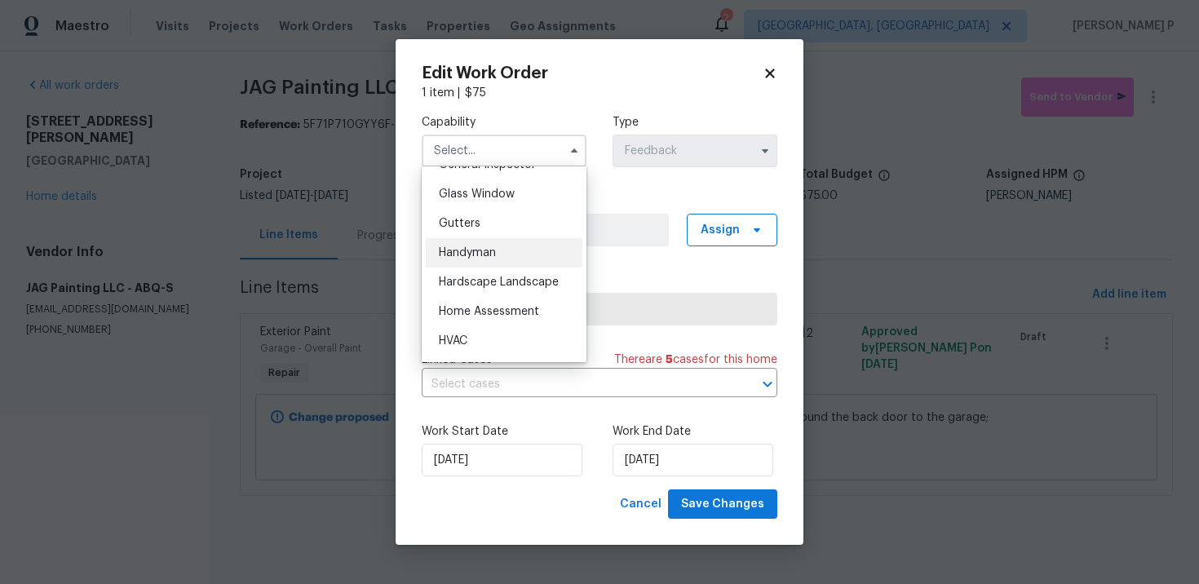
click at [498, 256] on div "Handyman" at bounding box center [504, 252] width 157 height 29
type input "Handyman"
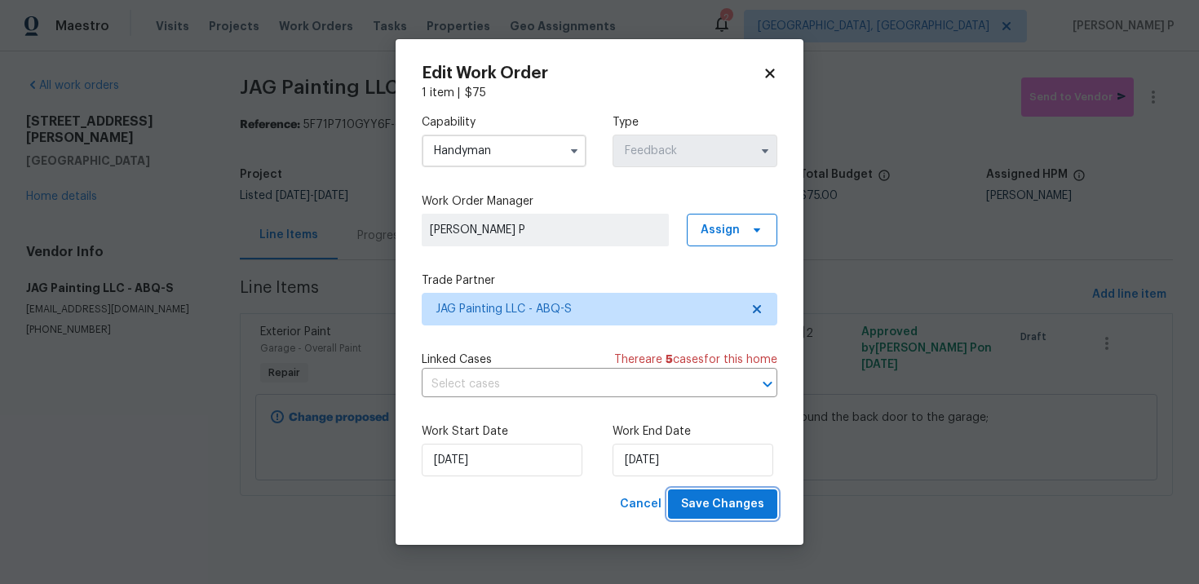
click at [709, 502] on span "Save Changes" at bounding box center [722, 504] width 83 height 20
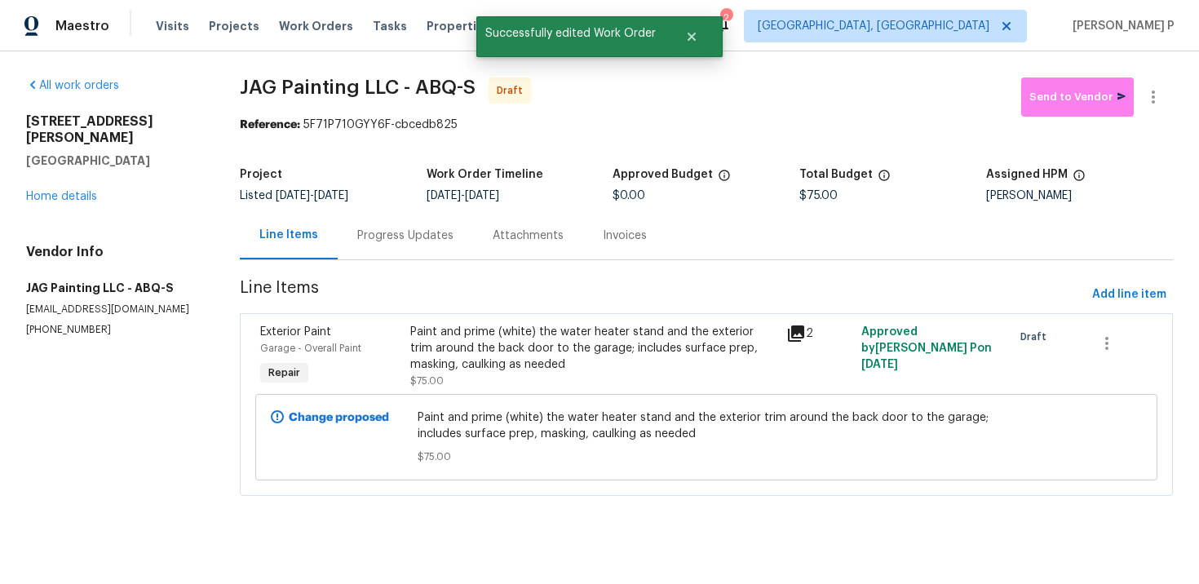
click at [419, 237] on div "Progress Updates" at bounding box center [405, 236] width 96 height 16
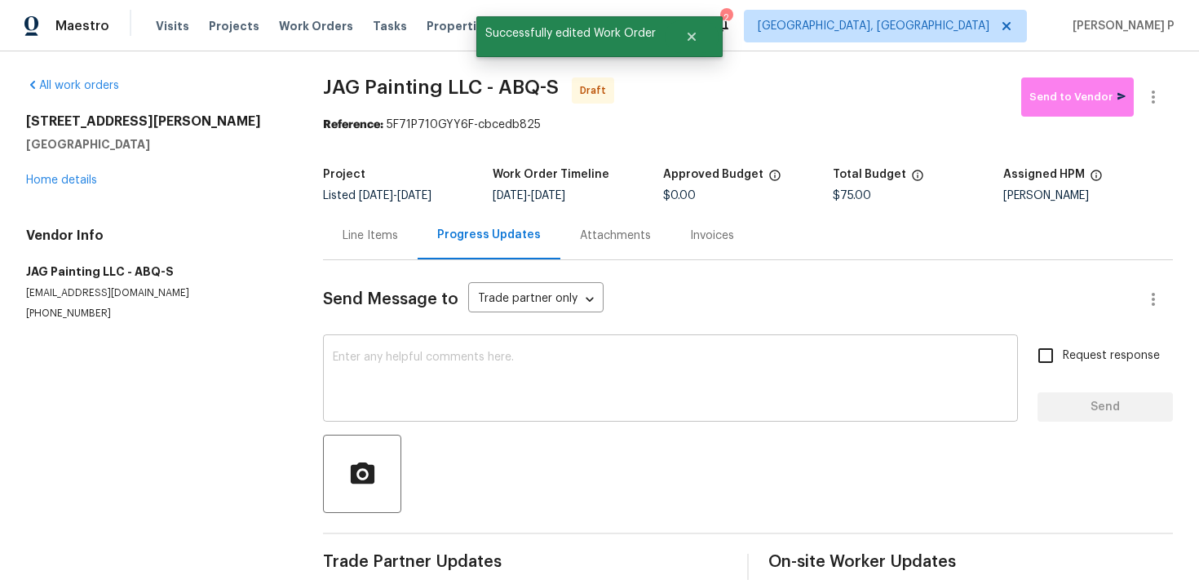
click at [409, 411] on div "x ​" at bounding box center [670, 379] width 695 height 83
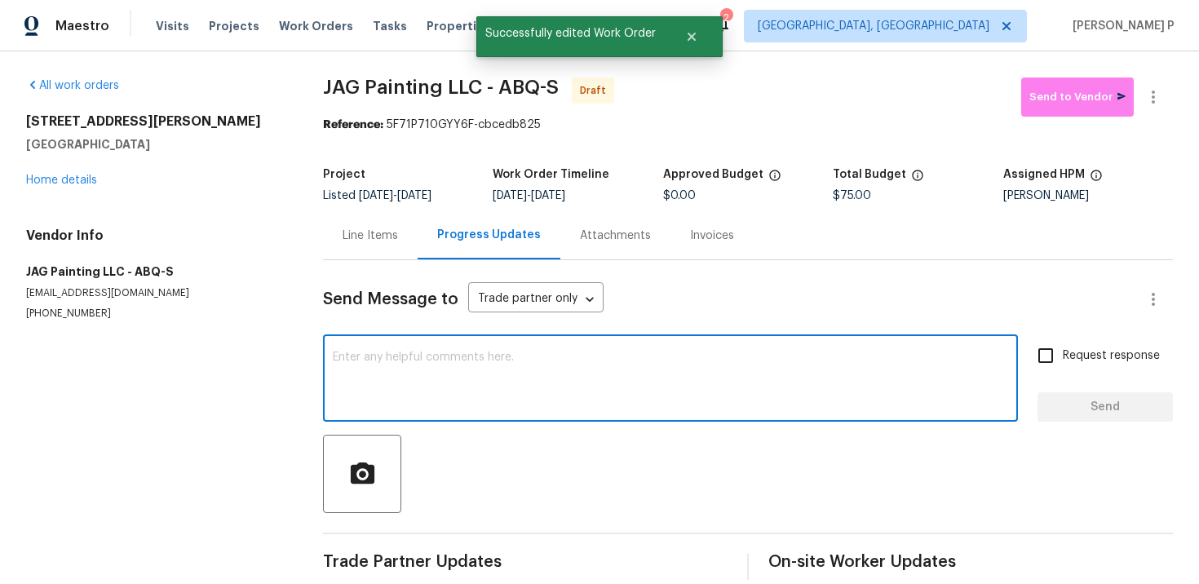
paste textarea "Hi, this is [PERSON_NAME] with Opendoor. I’m confirming you received the WO for…"
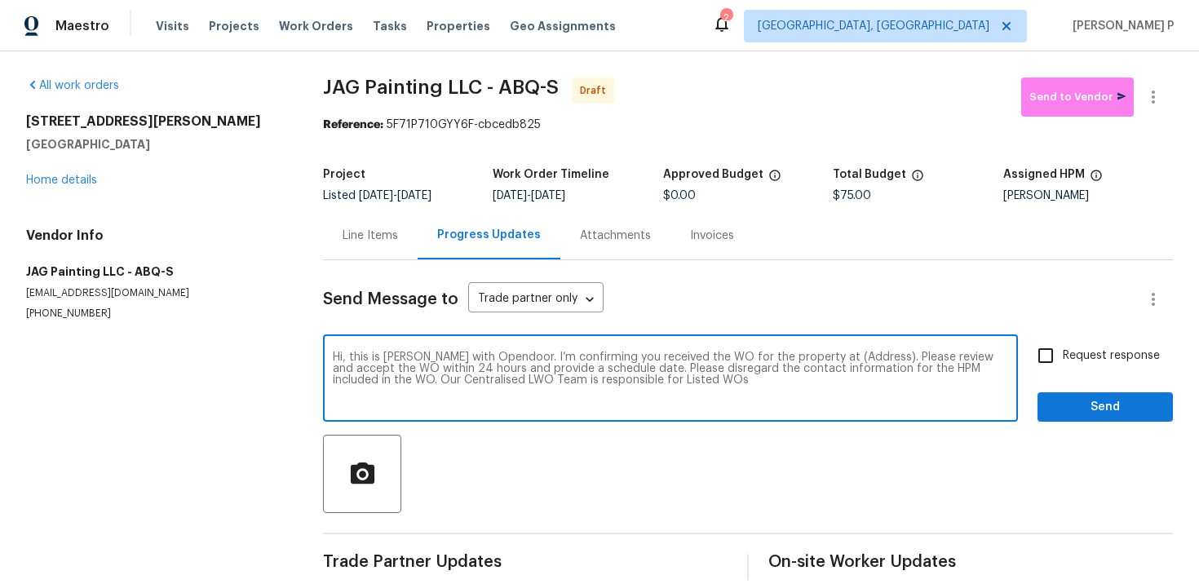
drag, startPoint x: 817, startPoint y: 356, endPoint x: 869, endPoint y: 355, distance: 51.4
click at [869, 356] on textarea "Hi, this is [PERSON_NAME] with Opendoor. I’m confirming you received the WO for…" at bounding box center [670, 380] width 675 height 57
paste textarea "[STREET_ADDRESS][PERSON_NAME]"
type textarea "Hi, this is [PERSON_NAME] with Opendoor. I’m confirming you received the WO for…"
click at [1111, 374] on div "Request response Send" at bounding box center [1104, 379] width 135 height 83
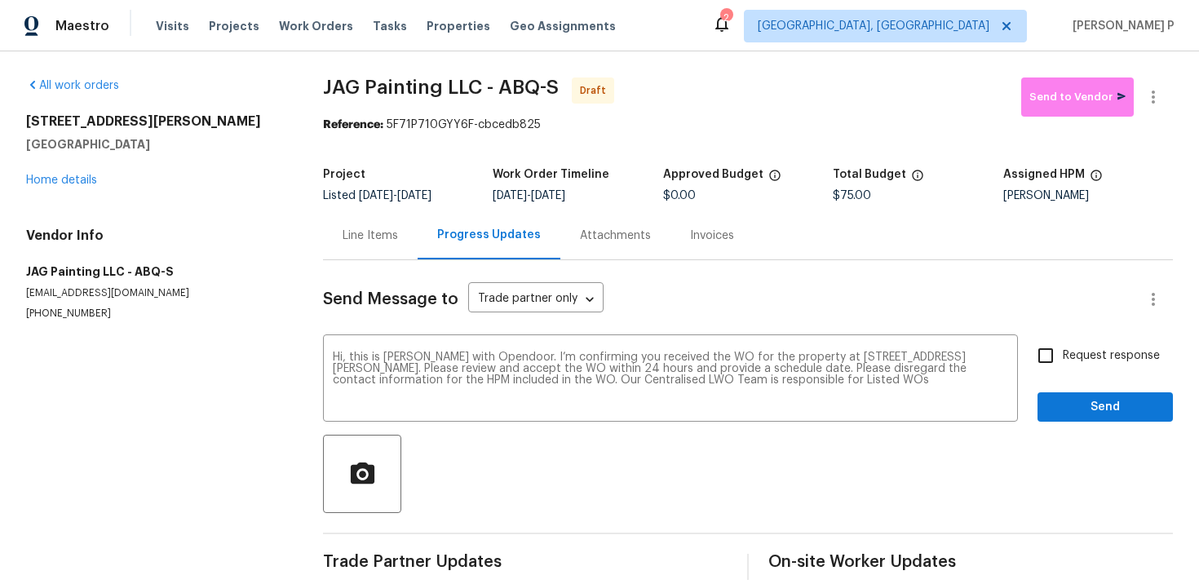
click at [1081, 356] on span "Request response" at bounding box center [1111, 355] width 97 height 17
click at [1063, 356] on input "Request response" at bounding box center [1045, 355] width 34 height 34
checkbox input "true"
click at [1074, 401] on span "Send" at bounding box center [1105, 407] width 109 height 20
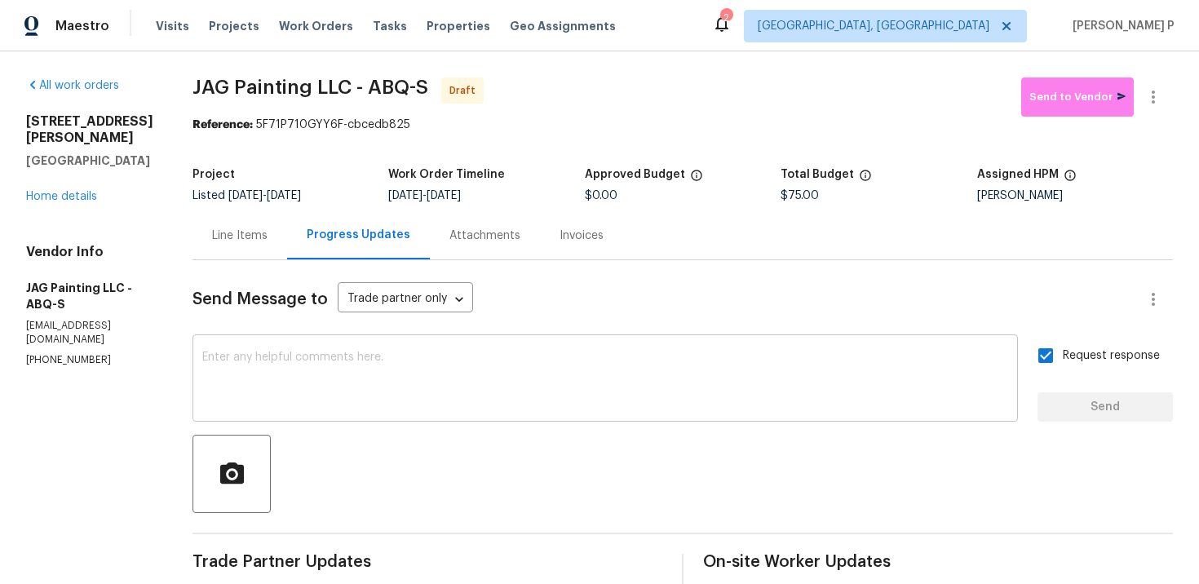
click at [411, 381] on textarea at bounding box center [605, 380] width 806 height 57
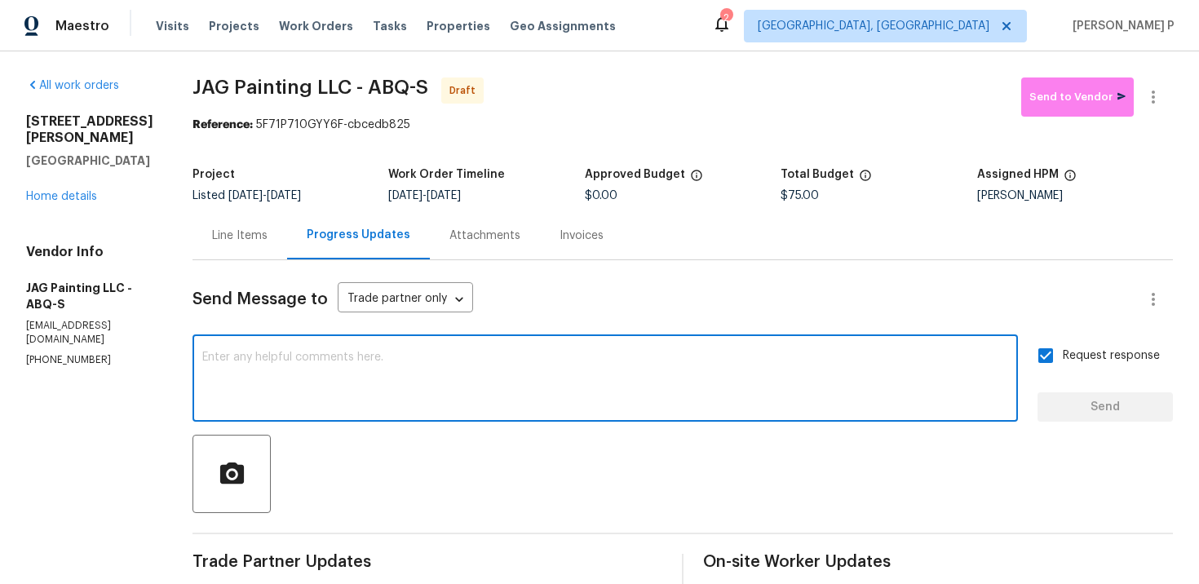
paste textarea "Attention All Work Orders must include before-photos (both close-up and wide-an…"
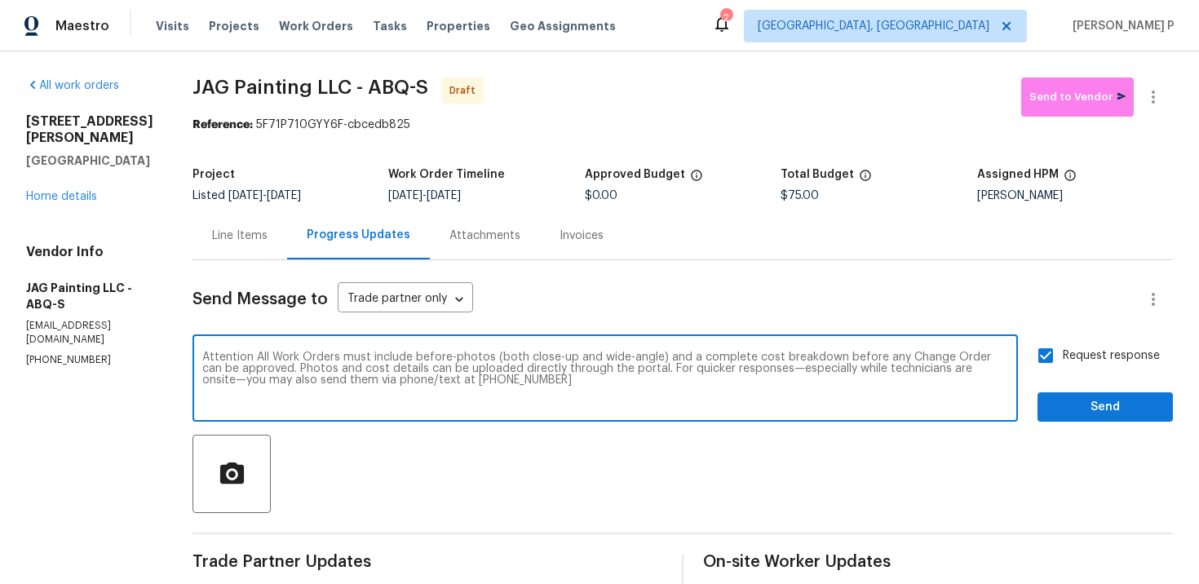
type textarea "Attention All Work Orders must include before-photos (both close-up and wide-an…"
click at [1095, 406] on span "Send" at bounding box center [1105, 407] width 109 height 20
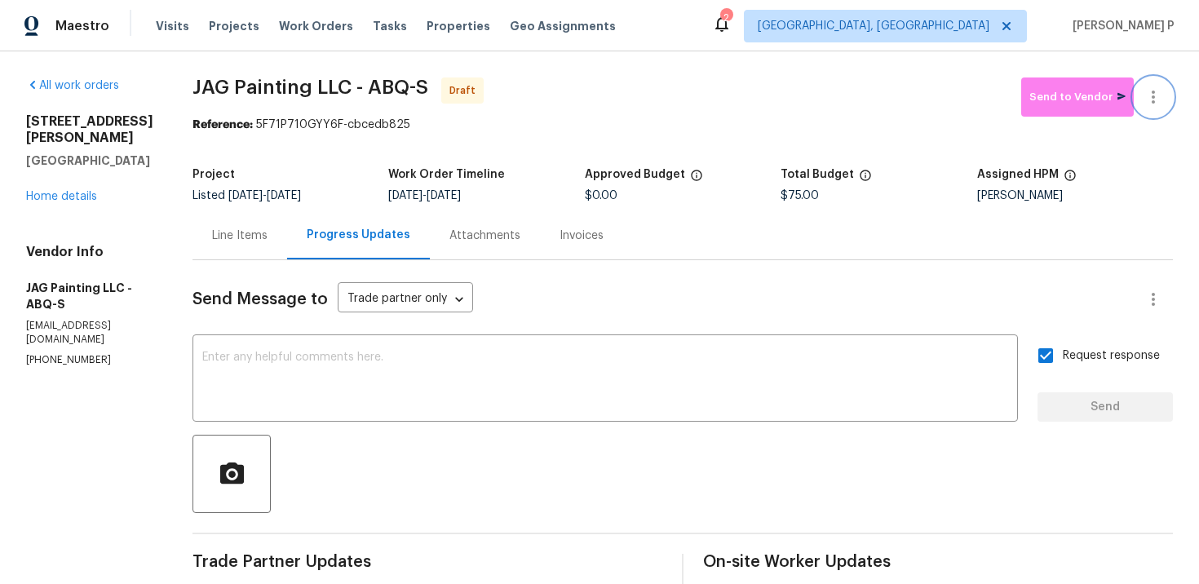
click at [1154, 87] on icon "button" at bounding box center [1153, 97] width 20 height 20
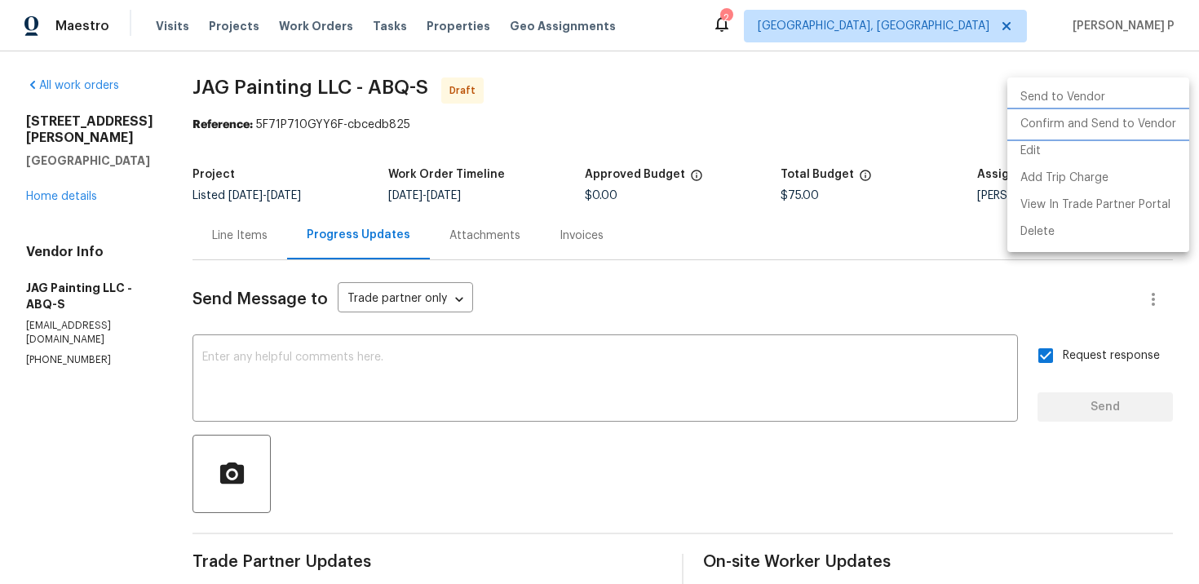
click at [1084, 122] on li "Confirm and Send to Vendor" at bounding box center [1098, 124] width 182 height 27
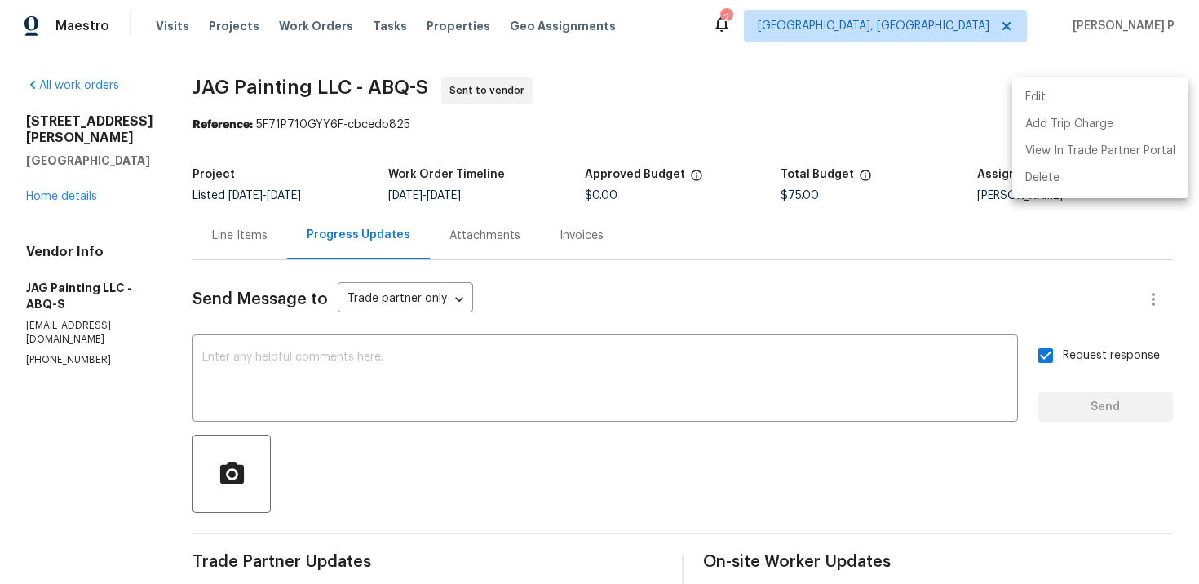
click at [591, 434] on div at bounding box center [599, 292] width 1199 height 584
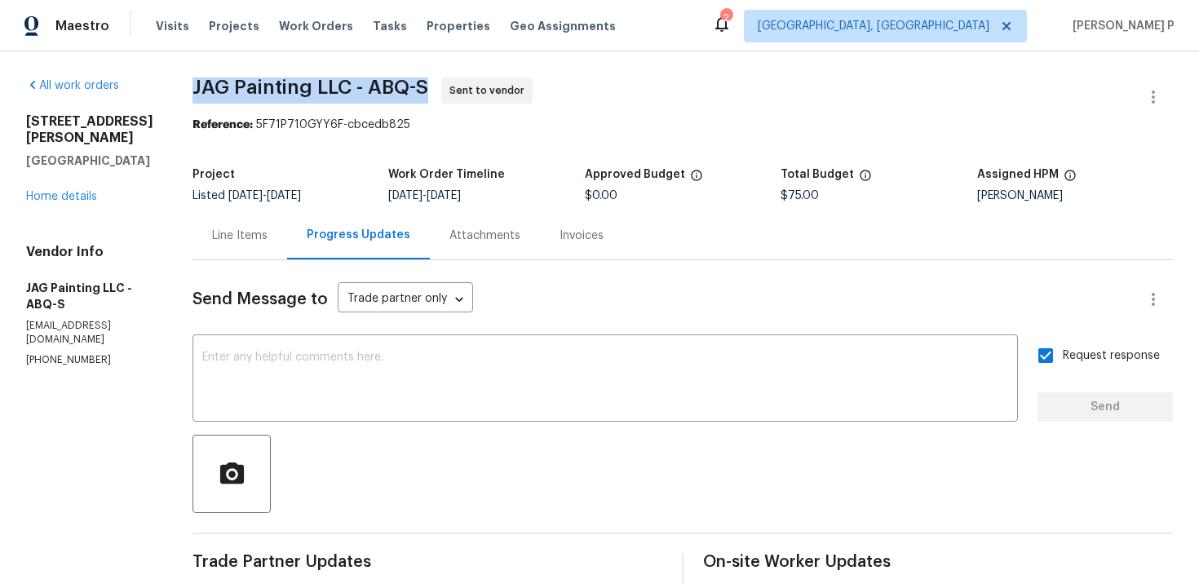
drag, startPoint x: 185, startPoint y: 91, endPoint x: 435, endPoint y: 94, distance: 249.6
click at [435, 94] on div "All work orders [STREET_ADDRESS][PERSON_NAME] Home details Vendor Info JAG Pain…" at bounding box center [599, 457] width 1199 height 812
copy span "JAG Painting LLC - ABQ-S"
click at [250, 134] on section "JAG Painting LLC - ABQ-S Sent to vendor Reference: 5F71P710GYY6F-cbcedb825 Proj…" at bounding box center [682, 457] width 980 height 760
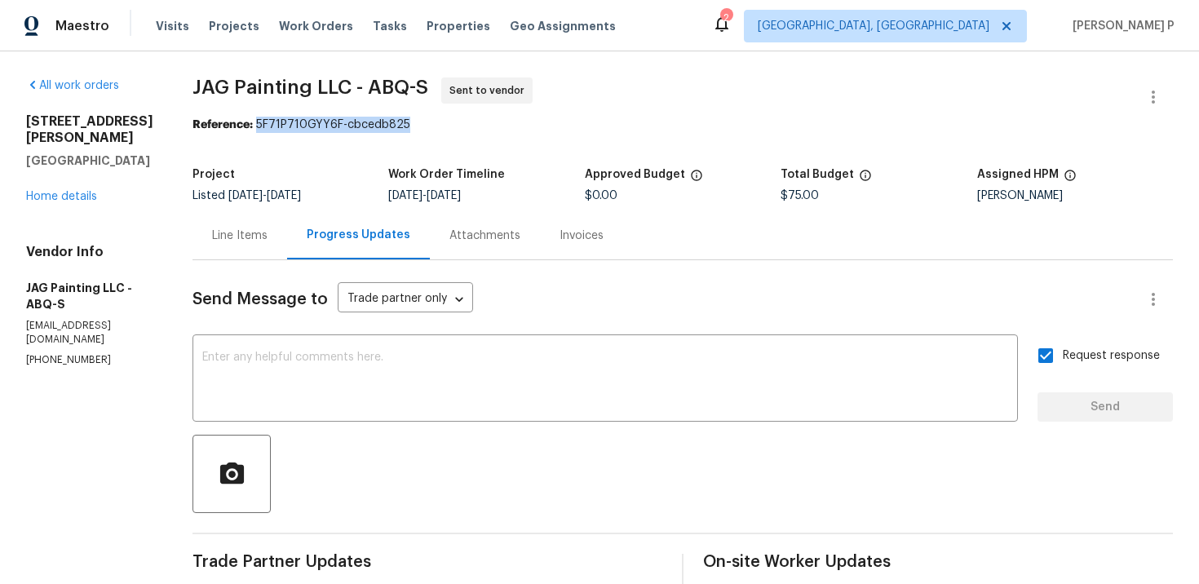
drag, startPoint x: 257, startPoint y: 122, endPoint x: 485, endPoint y: 124, distance: 228.4
click at [480, 122] on div "Reference: 5F71P710GYY6F-cbcedb825" at bounding box center [682, 125] width 980 height 16
copy div "5F71P710GYY6F-cbcedb825"
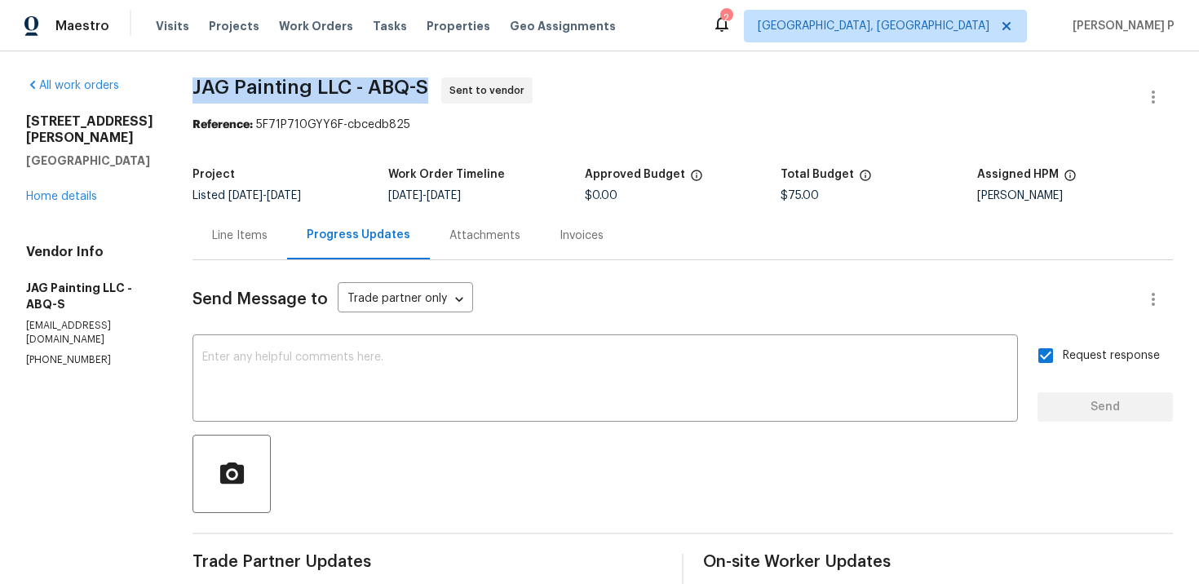
drag, startPoint x: 194, startPoint y: 86, endPoint x: 424, endPoint y: 83, distance: 230.0
click at [424, 83] on span "JAG Painting LLC - ABQ-S" at bounding box center [310, 87] width 236 height 20
copy span "JAG Painting LLC - ABQ-S"
click at [250, 235] on div "Line Items" at bounding box center [239, 236] width 55 height 16
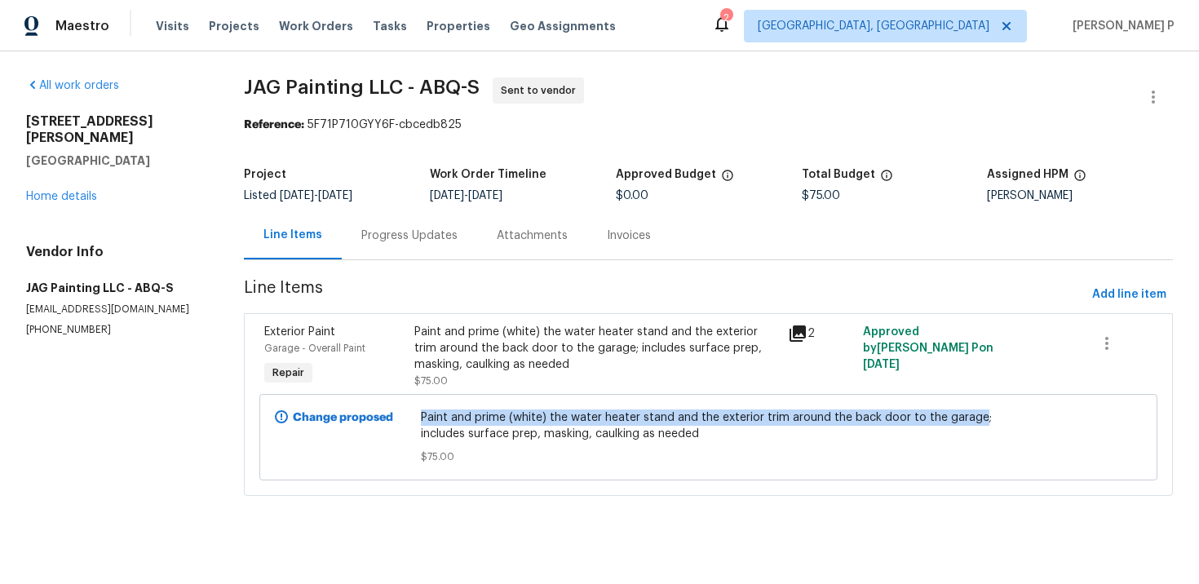
drag, startPoint x: 425, startPoint y: 417, endPoint x: 977, endPoint y: 414, distance: 552.2
click at [977, 414] on span "Paint and prime (white) the water heater stand and the exterior trim around the…" at bounding box center [708, 425] width 574 height 33
copy span "Paint and prime (white) the water heater stand and the exterior trim around the…"
